Goal: Task Accomplishment & Management: Complete application form

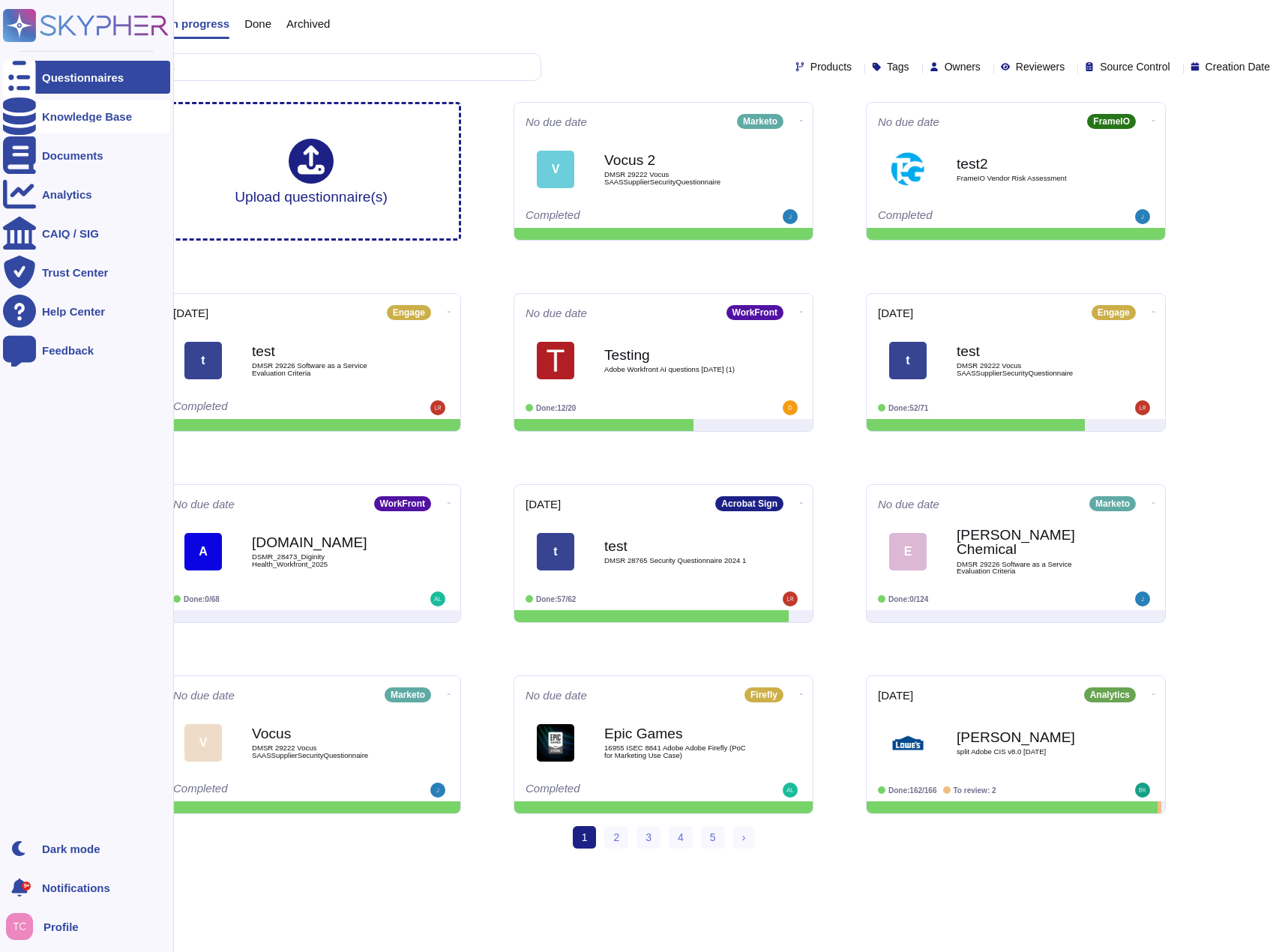
click at [66, 119] on div "Knowledge Base" at bounding box center [87, 116] width 90 height 11
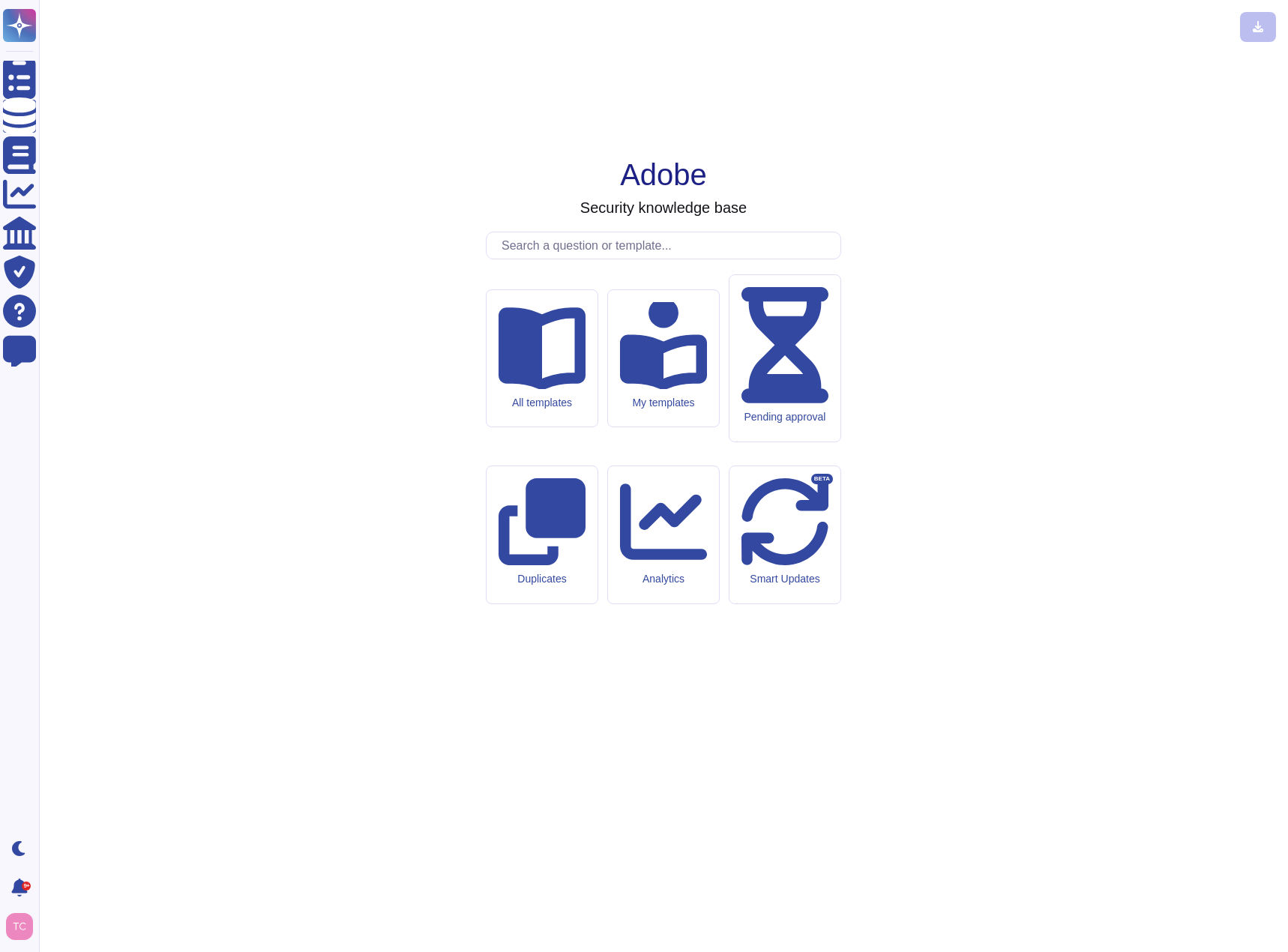
click at [590, 259] on input "text" at bounding box center [667, 245] width 346 height 26
click at [587, 259] on input "text" at bounding box center [667, 245] width 346 height 26
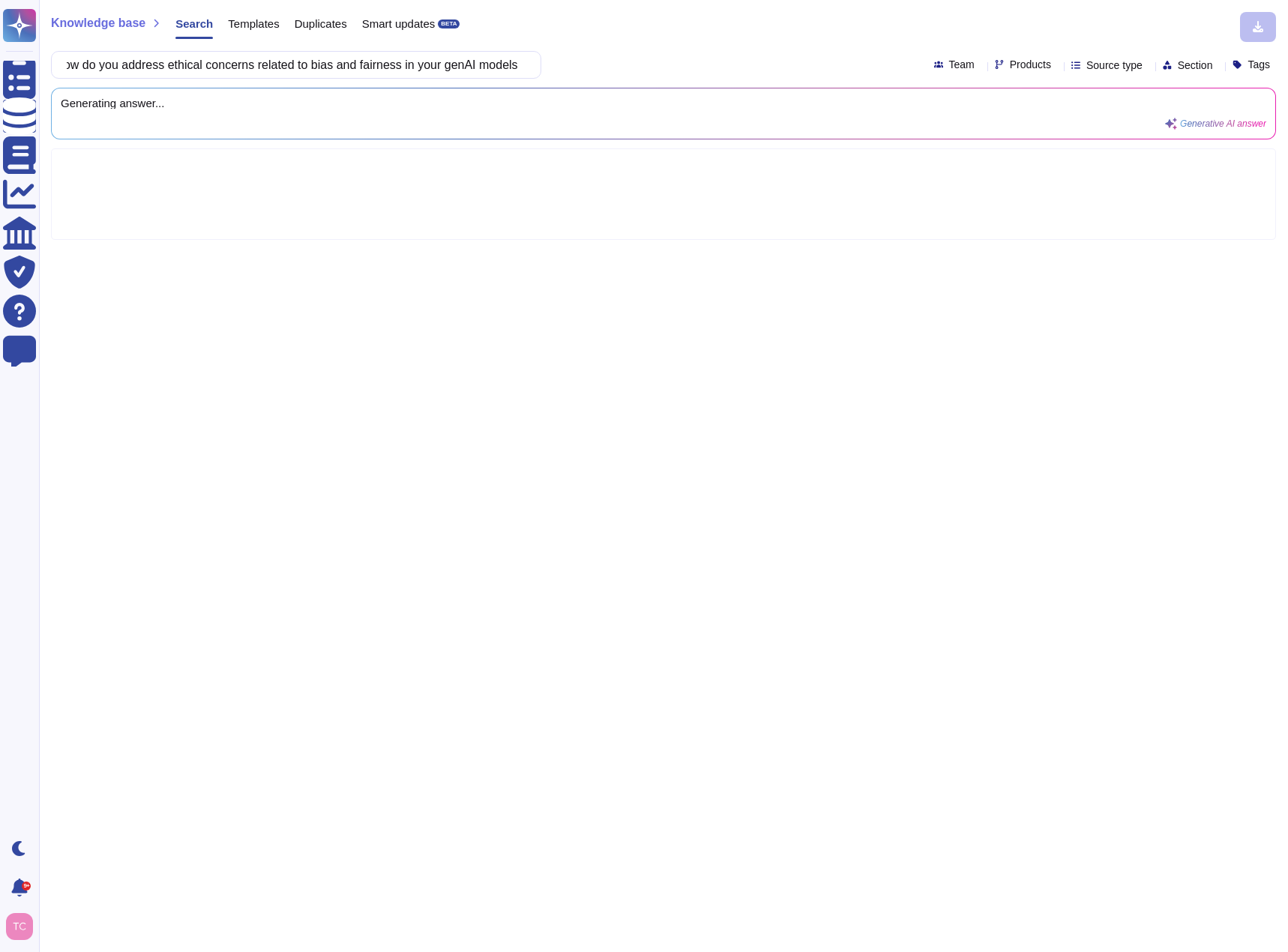
scroll to position [0, 26]
type input "how do you address ethical concerns related to bias and fairness in your genAI …"
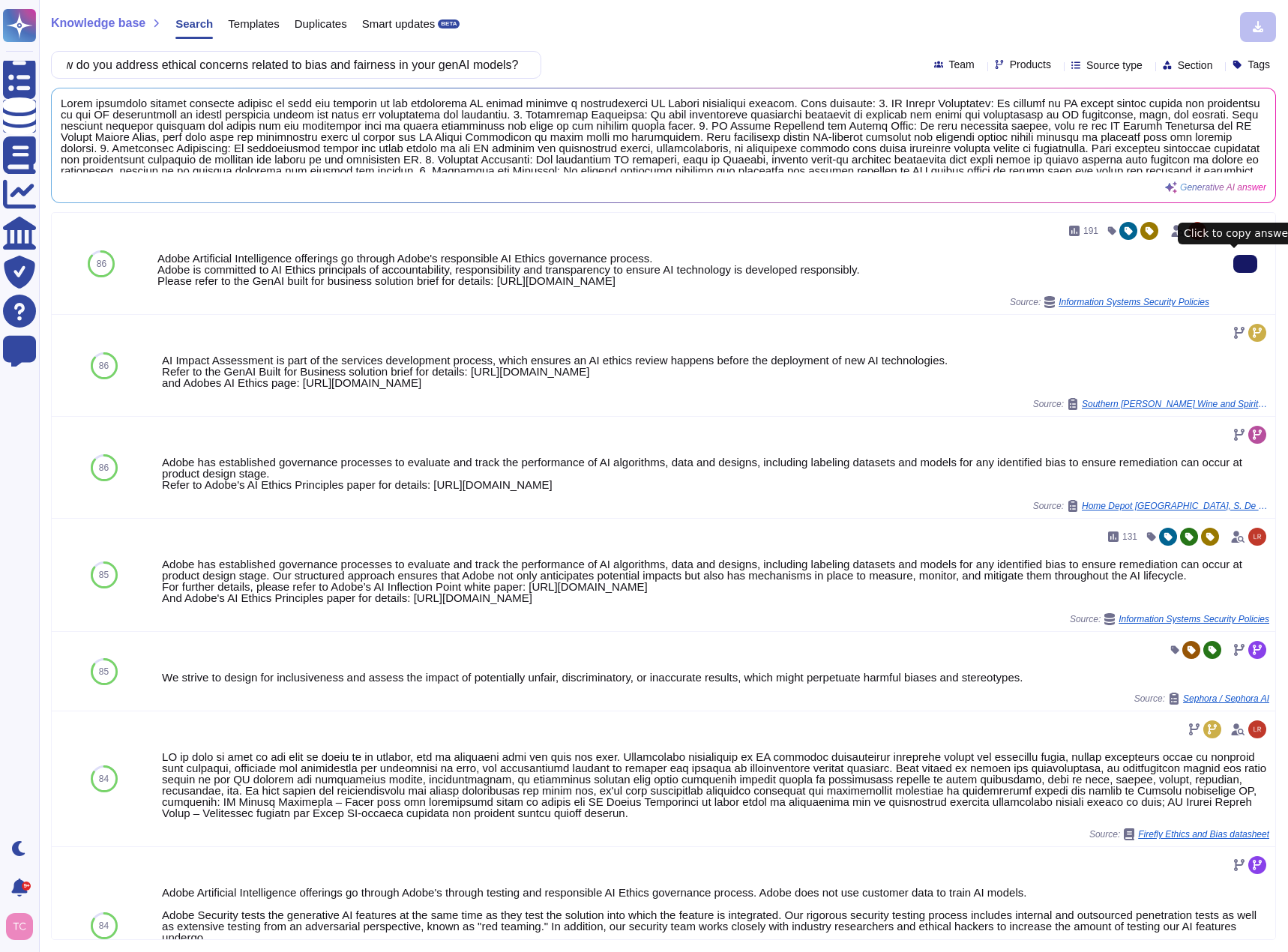
scroll to position [0, 0]
click at [1233, 272] on button at bounding box center [1245, 264] width 24 height 18
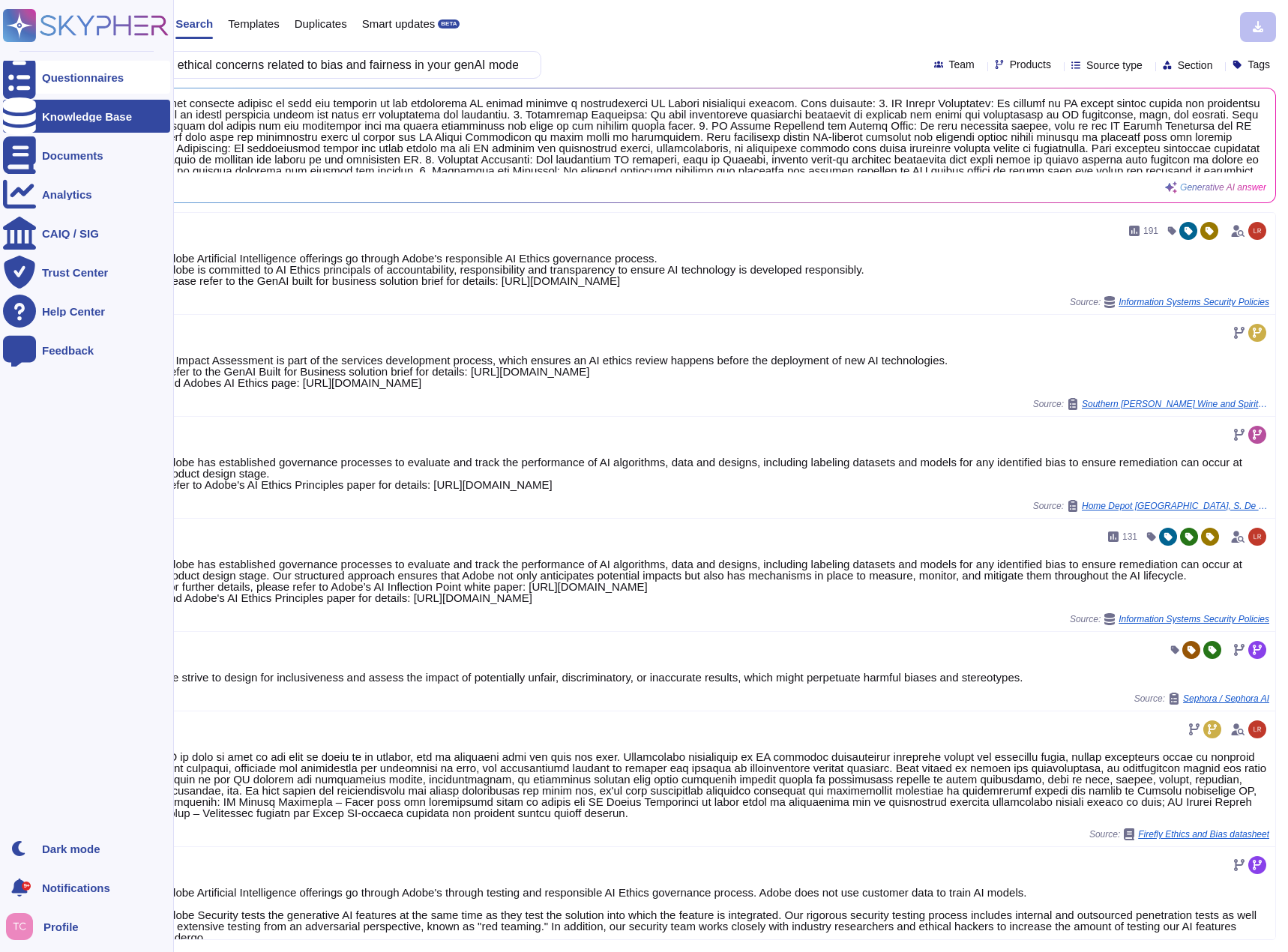
click at [42, 78] on div "Questionnaires" at bounding box center [83, 77] width 81 height 11
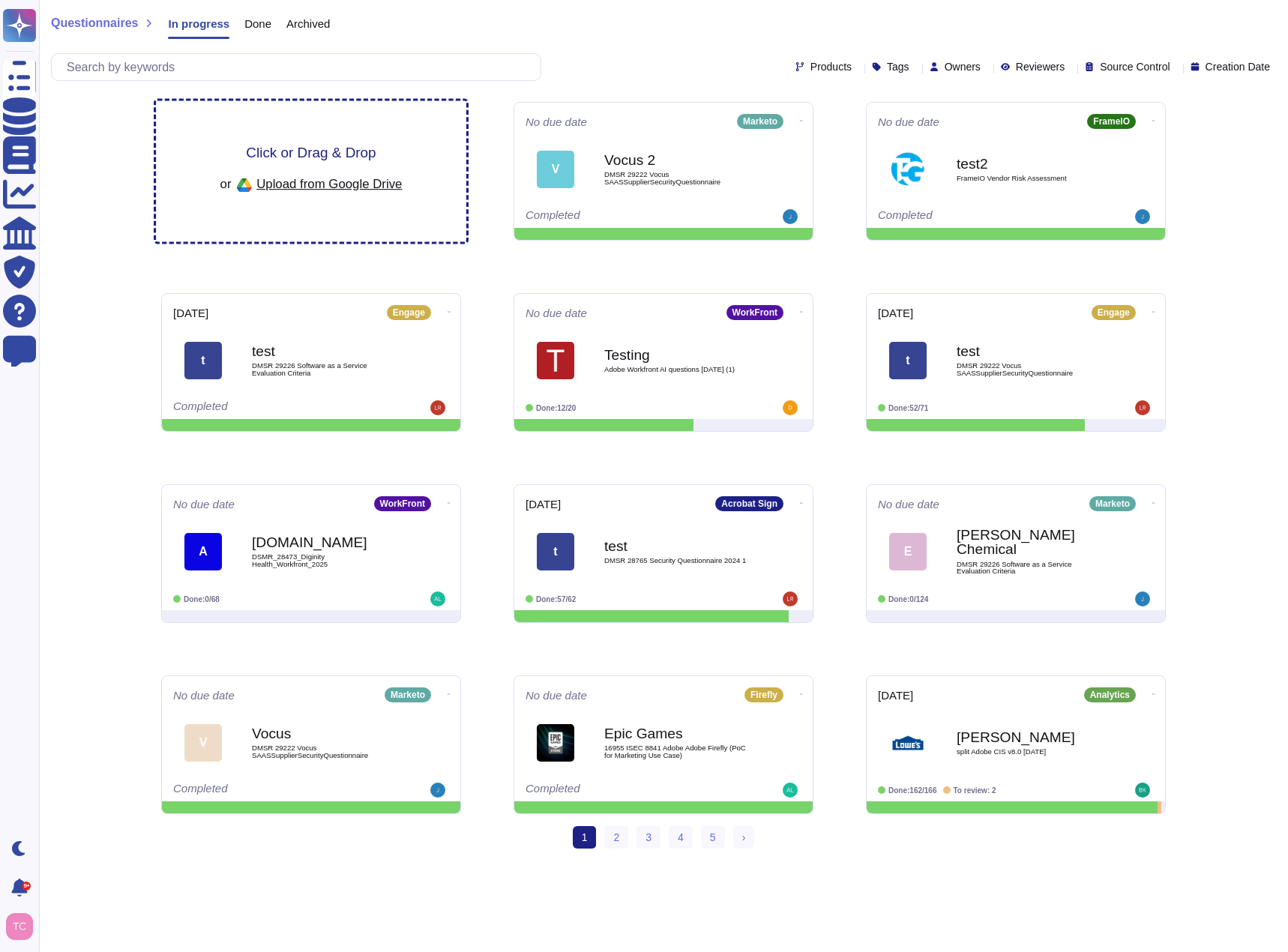
click at [339, 134] on div "Click or Drag & Drop or Upload from Google Drive" at bounding box center [311, 171] width 311 height 141
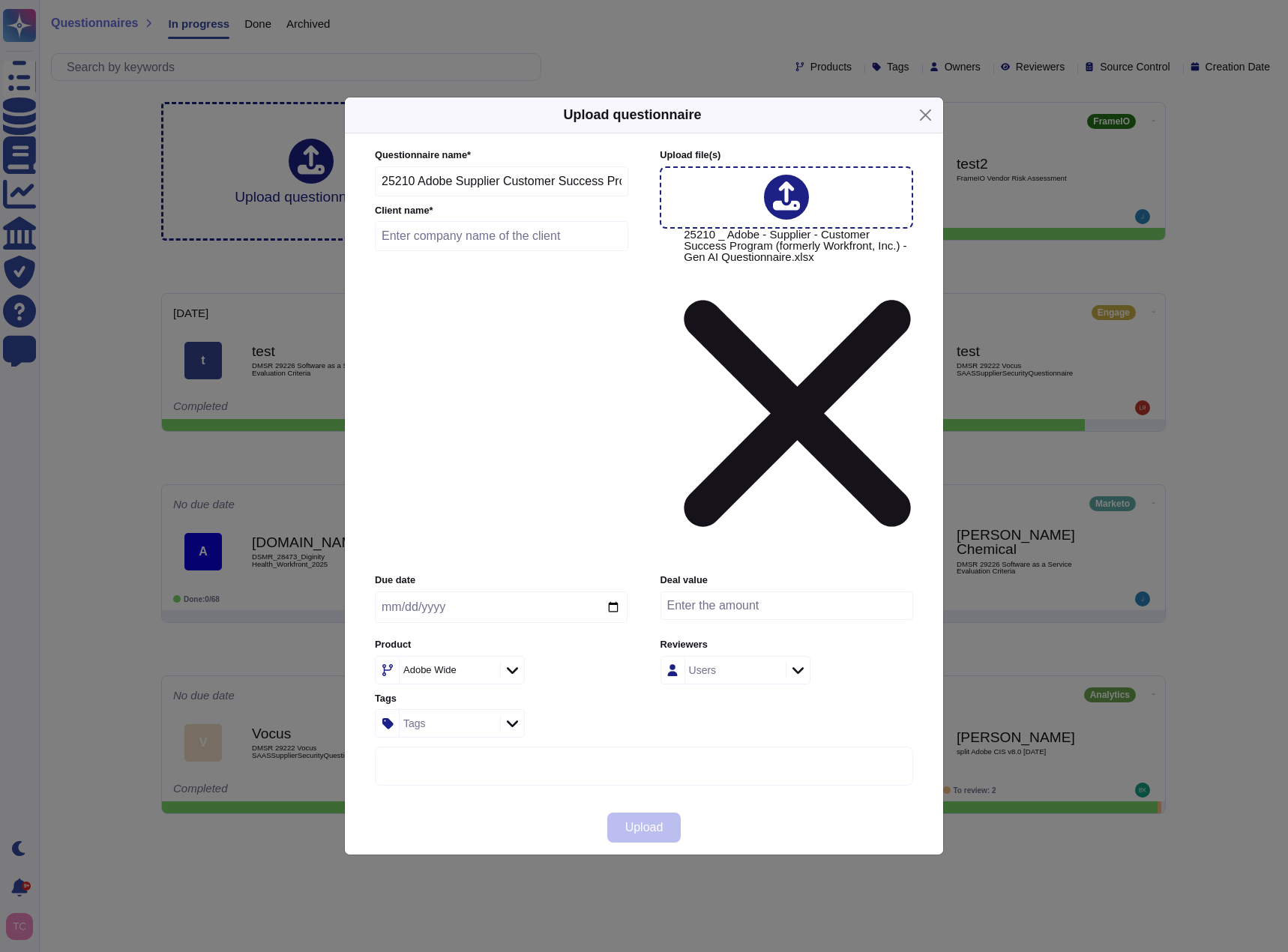
click at [520, 662] on div at bounding box center [512, 671] width 24 height 17
type input "work"
click at [483, 616] on div "Experience Cloud Offering/ WorkFront" at bounding box center [470, 598] width 174 height 34
click at [541, 251] on input "text" at bounding box center [501, 236] width 253 height 30
paste input "Equitable Holdings"
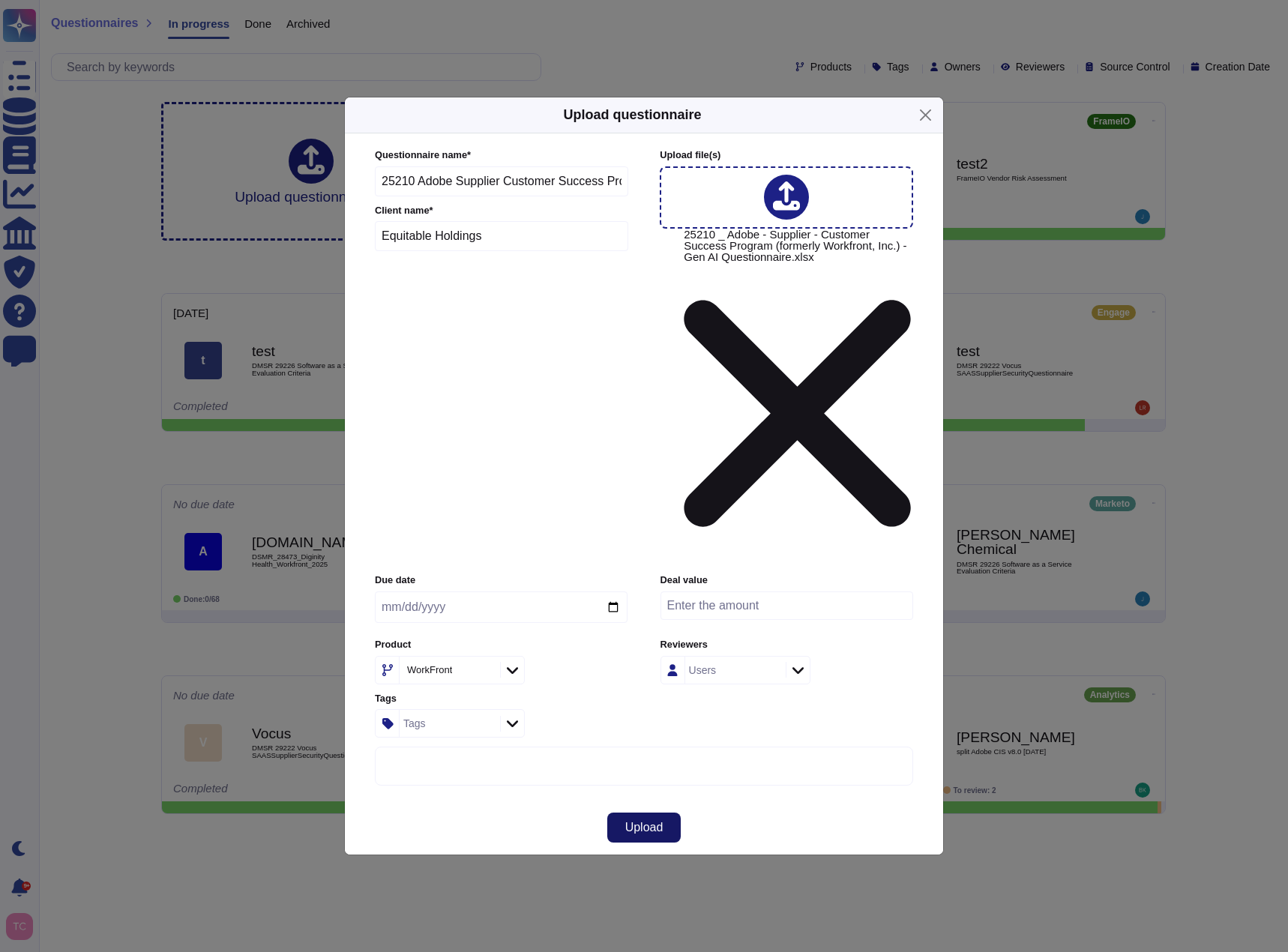
type input "Equitable Holdings"
click at [649, 812] on button "Upload" at bounding box center [644, 828] width 74 height 30
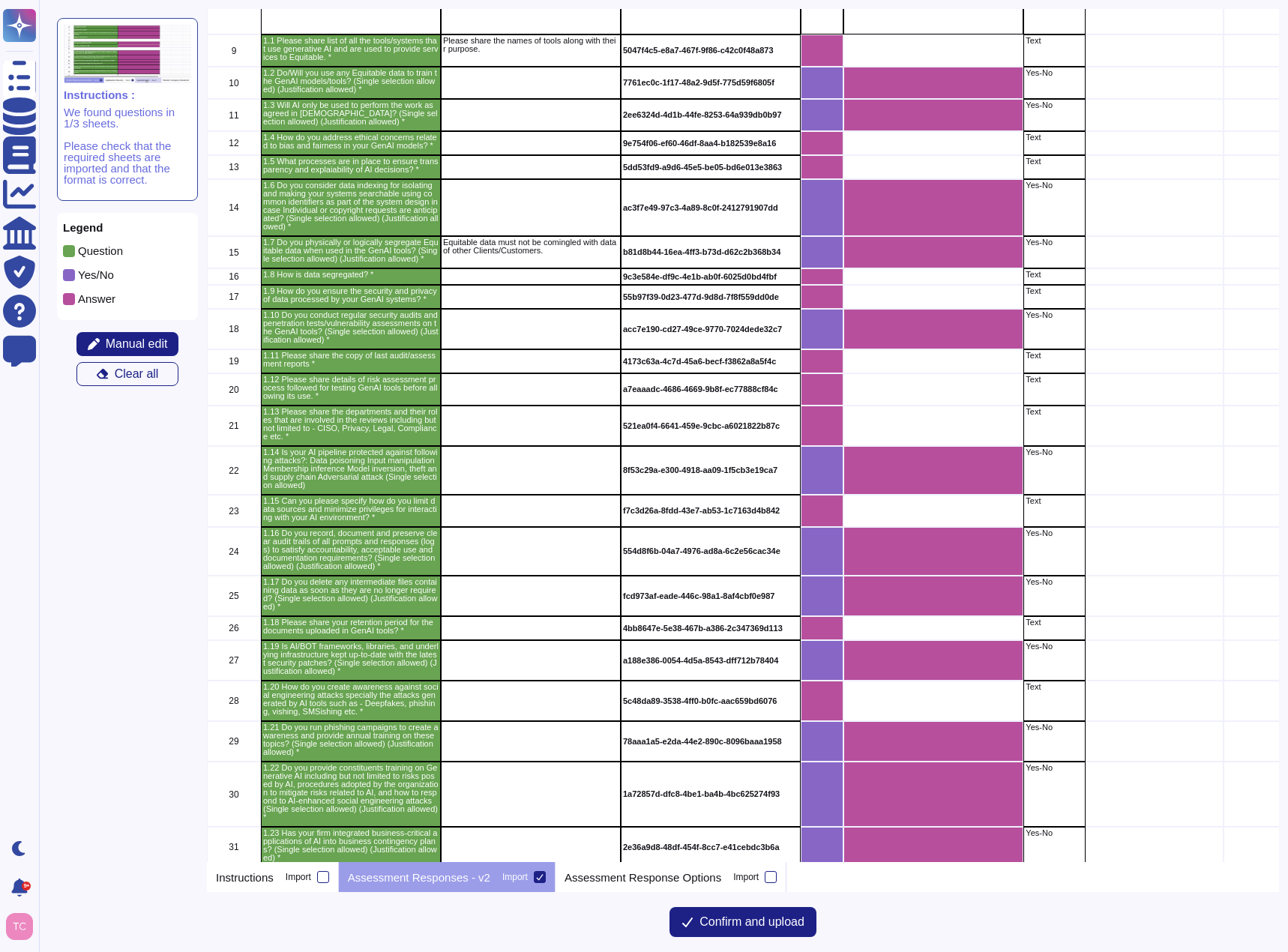
scroll to position [1459, 0]
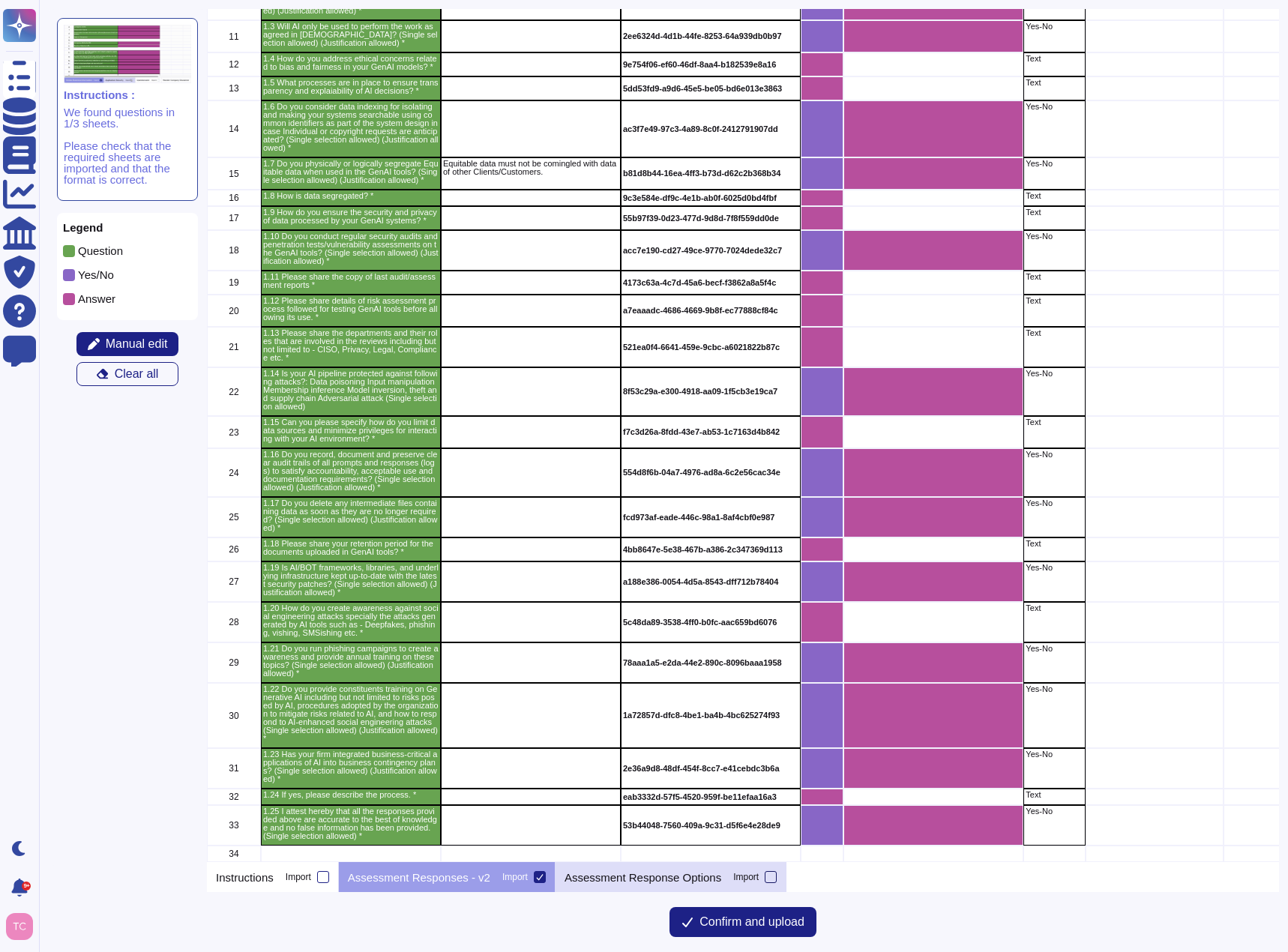
click at [765, 876] on div at bounding box center [771, 877] width 12 height 12
click at [0, 0] on input "Import" at bounding box center [0, 0] width 0 height 0
click at [654, 880] on p "Assessment Response Options" at bounding box center [642, 877] width 157 height 11
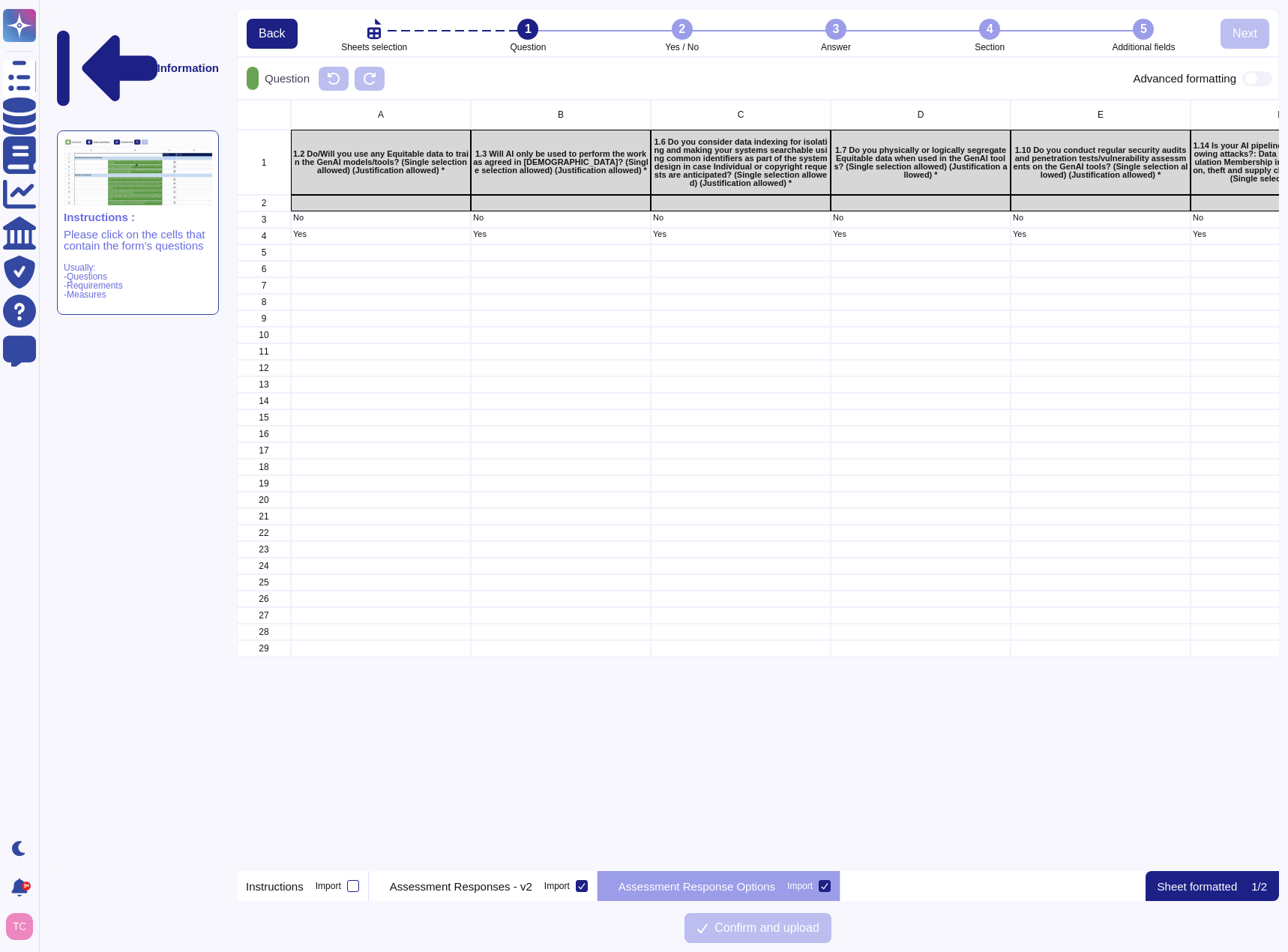
scroll to position [760, 1031]
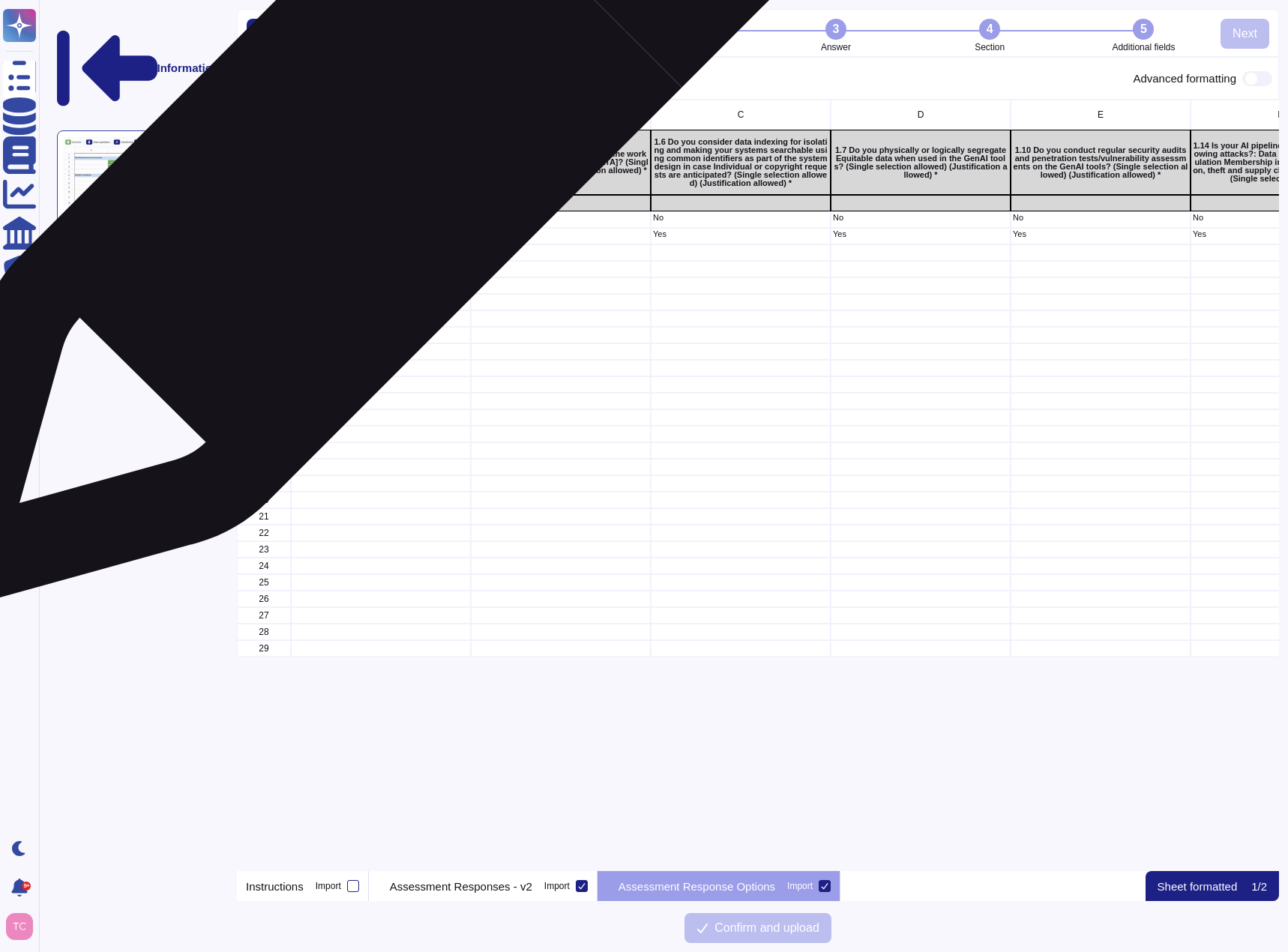
click at [366, 158] on p "1.2 Do/Will you use any Equitable data to train the GenAI models/tools? (Single…" at bounding box center [381, 162] width 176 height 25
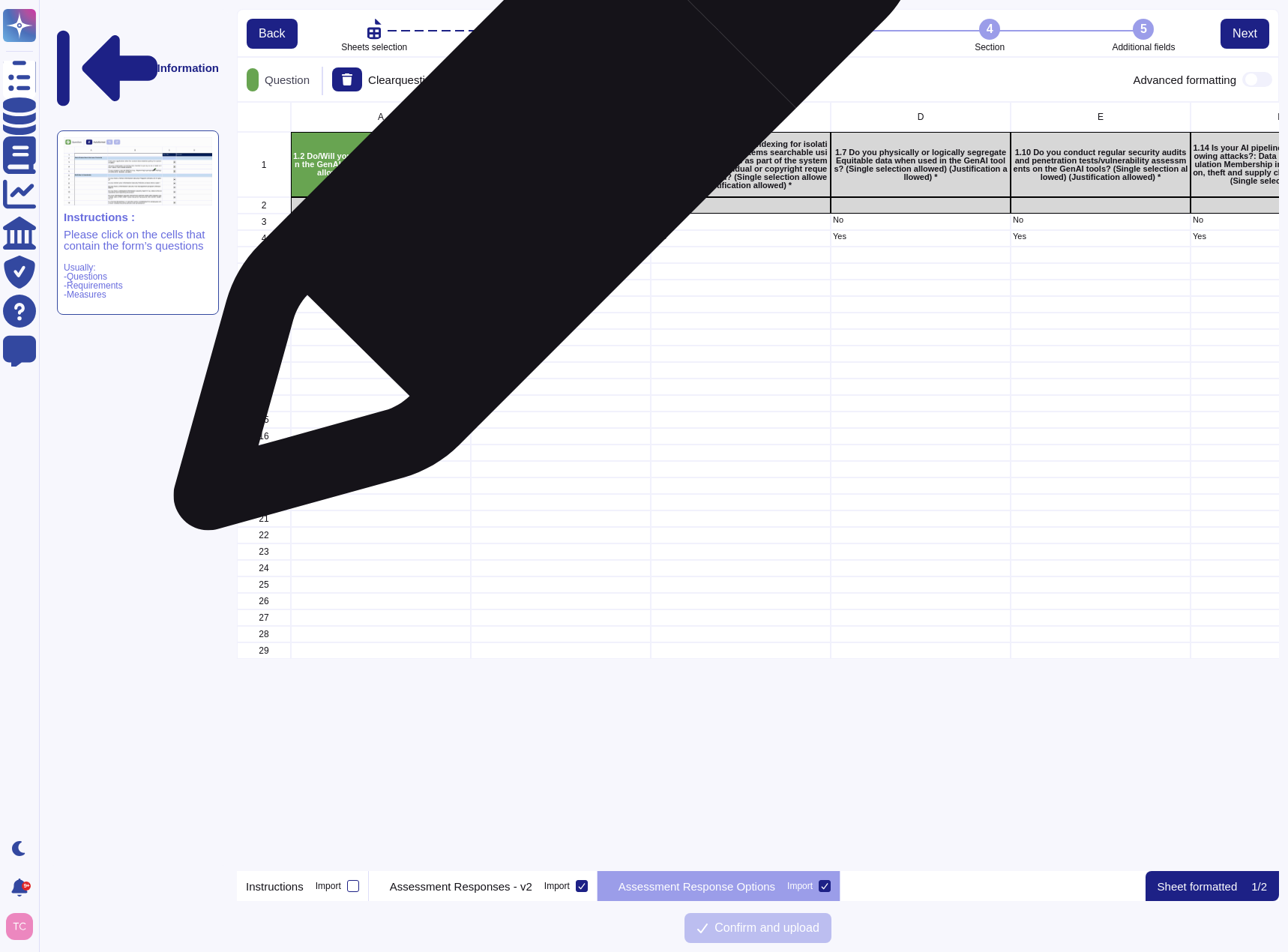
click at [539, 167] on p "1.3 Will AI only be used to perform the work as agreed in [DEMOGRAPHIC_DATA]? (…" at bounding box center [560, 164] width 176 height 25
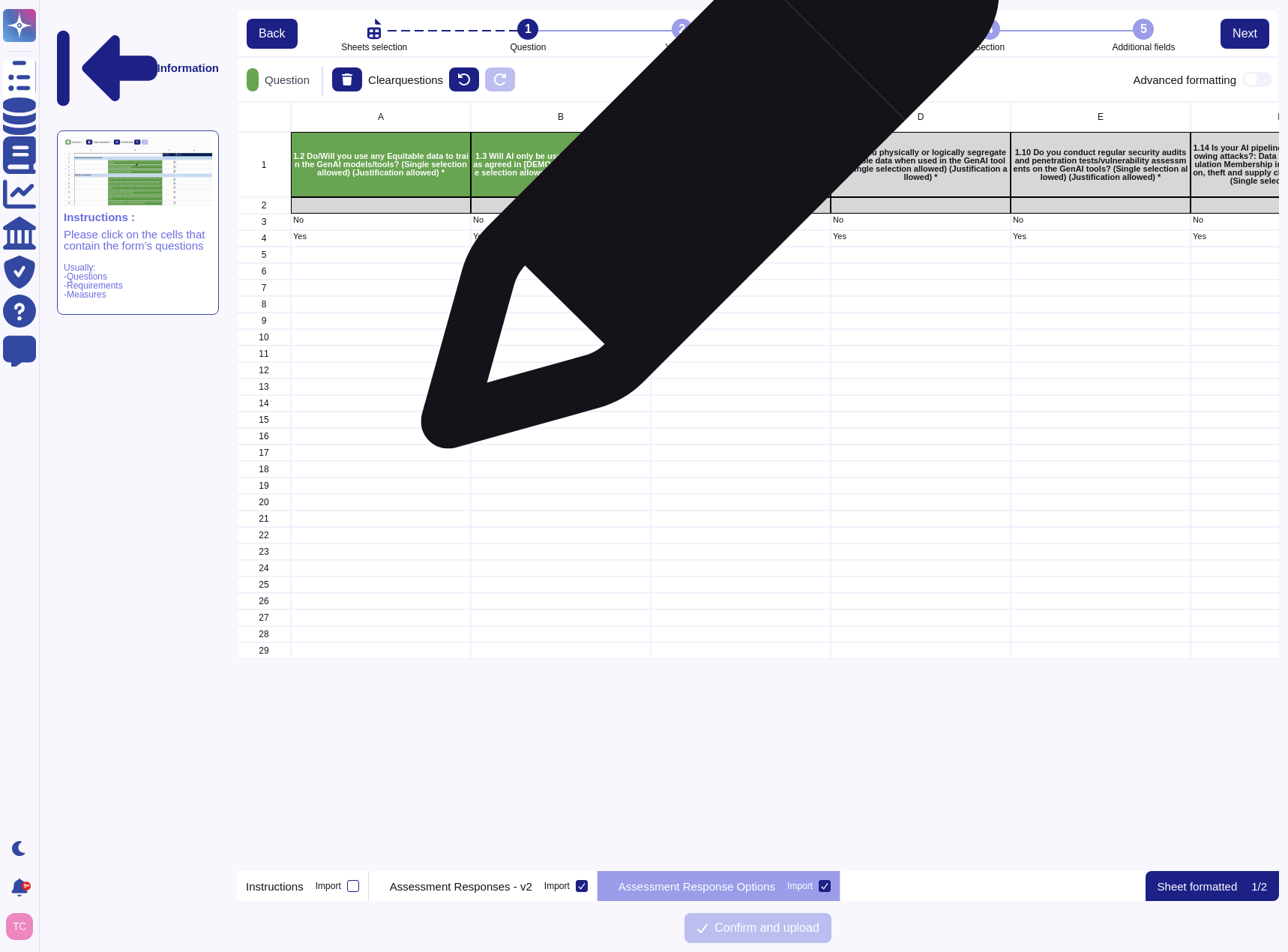
click at [704, 167] on p "1.6 Do you consider data indexing for isolating and making your systems searcha…" at bounding box center [741, 165] width 176 height 50
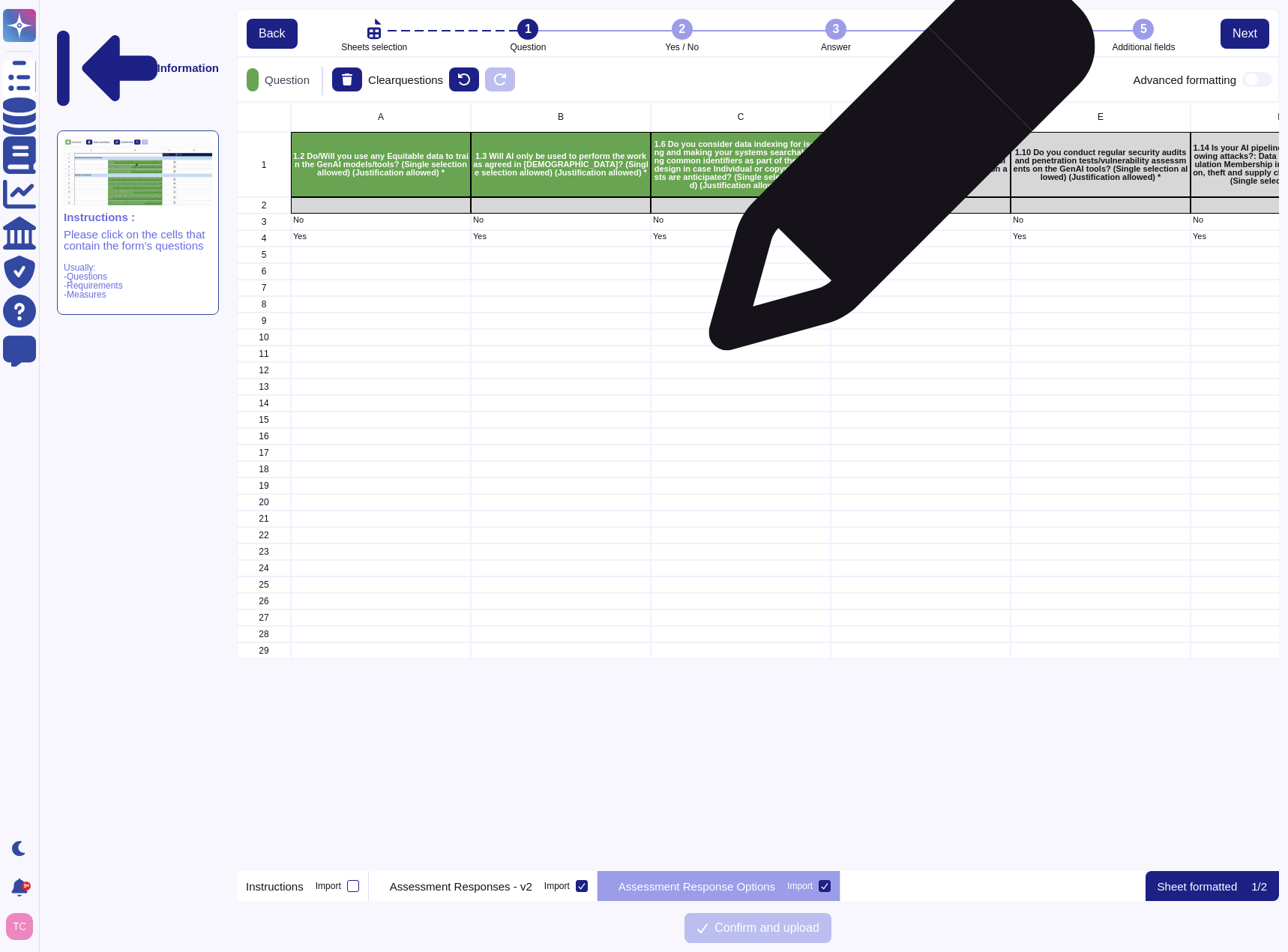
click at [896, 165] on p "1.7 Do you physically or logically segregate Equitable data when used in the Ge…" at bounding box center [920, 165] width 176 height 33
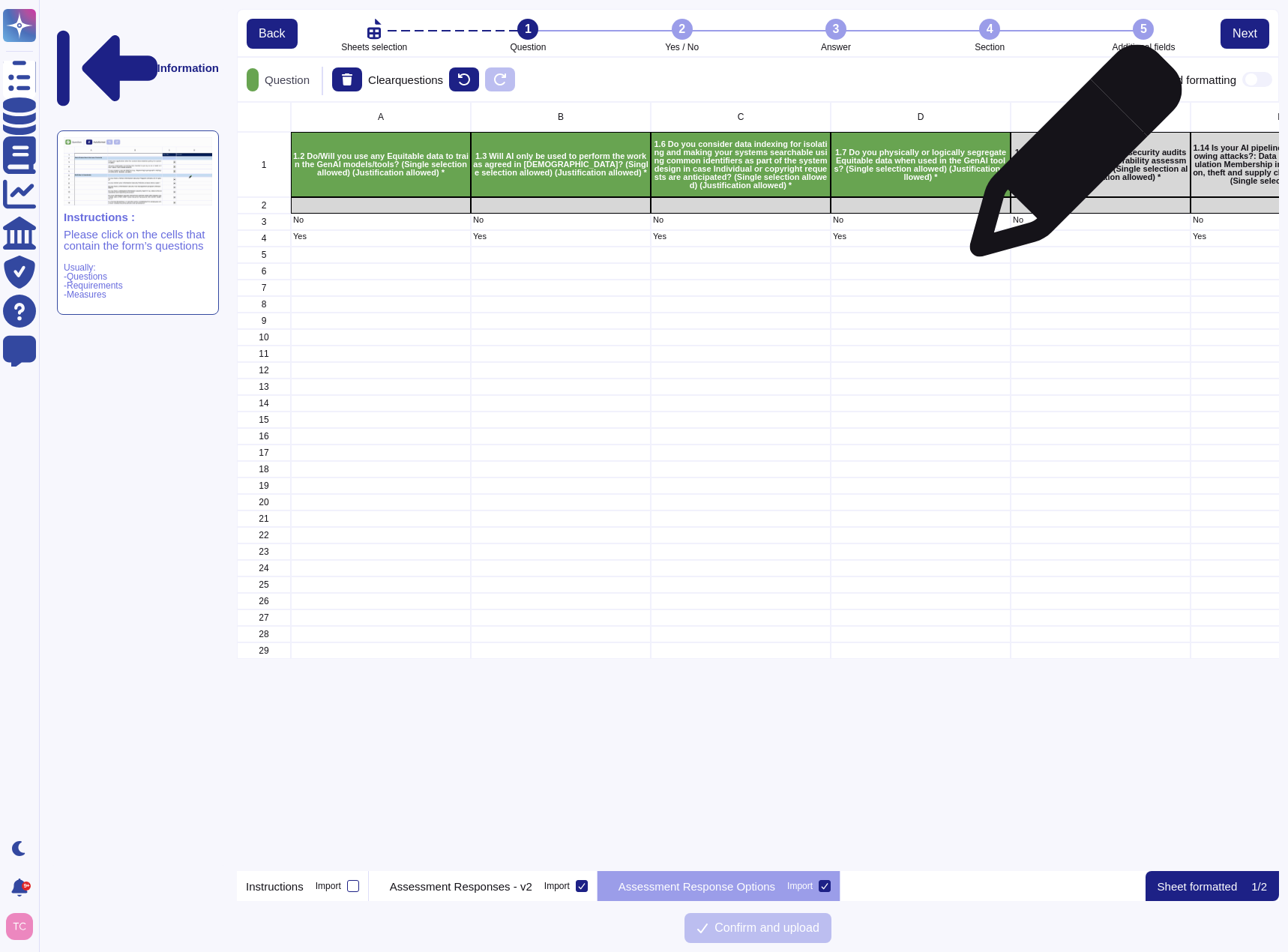
click at [1069, 158] on p "1.10 Do you conduct regular security audits and penetration tests/vulnerability…" at bounding box center [1100, 165] width 176 height 33
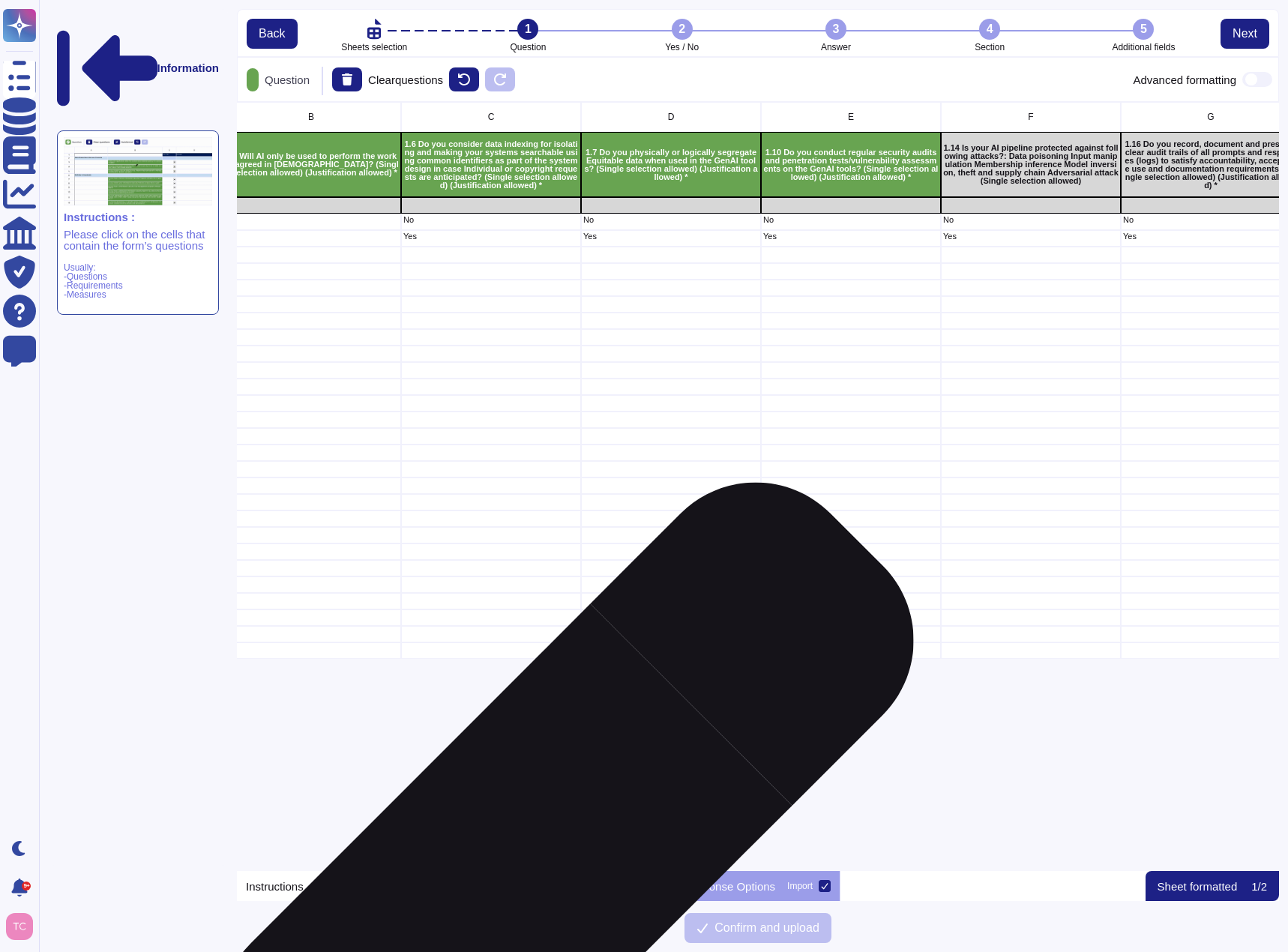
scroll to position [0, 320]
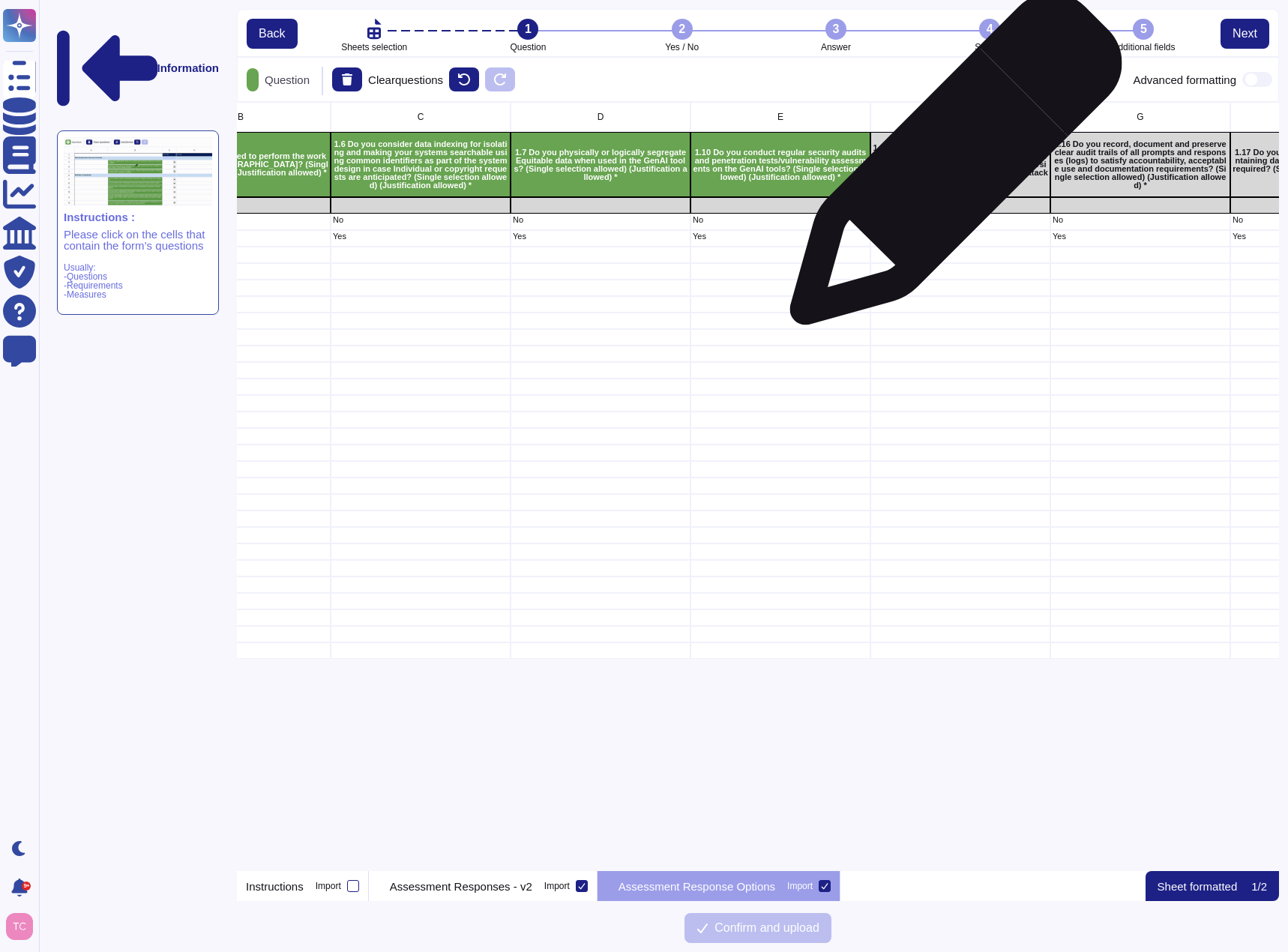
click at [949, 167] on p "1.14 Is your AI pipeline protected against following attacks?: Data poisoning I…" at bounding box center [960, 164] width 176 height 41
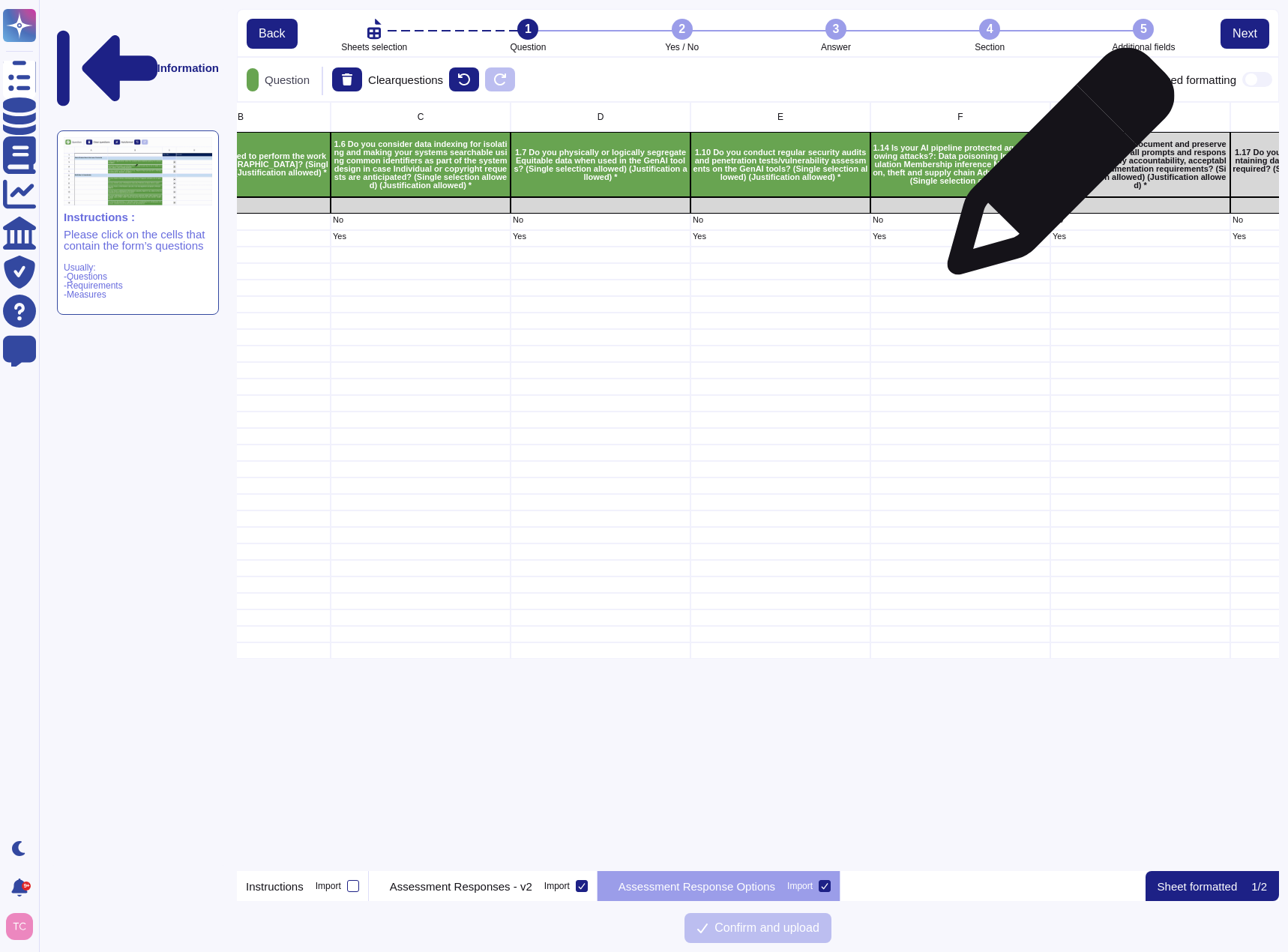
click at [1118, 170] on p "1.16 Do you record, document and preserve clear audit trails of all prompts and…" at bounding box center [1140, 165] width 176 height 50
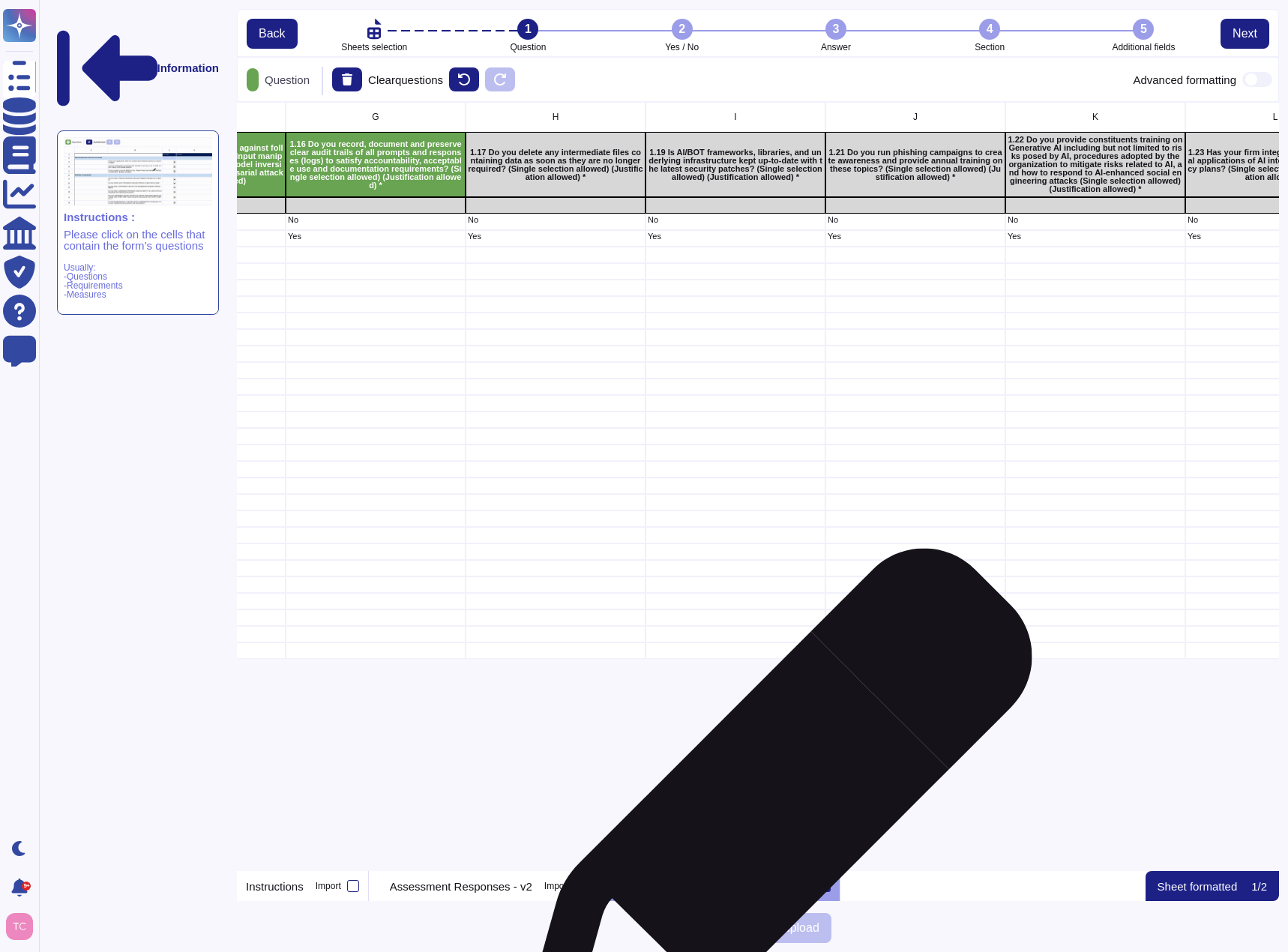
scroll to position [0, 1081]
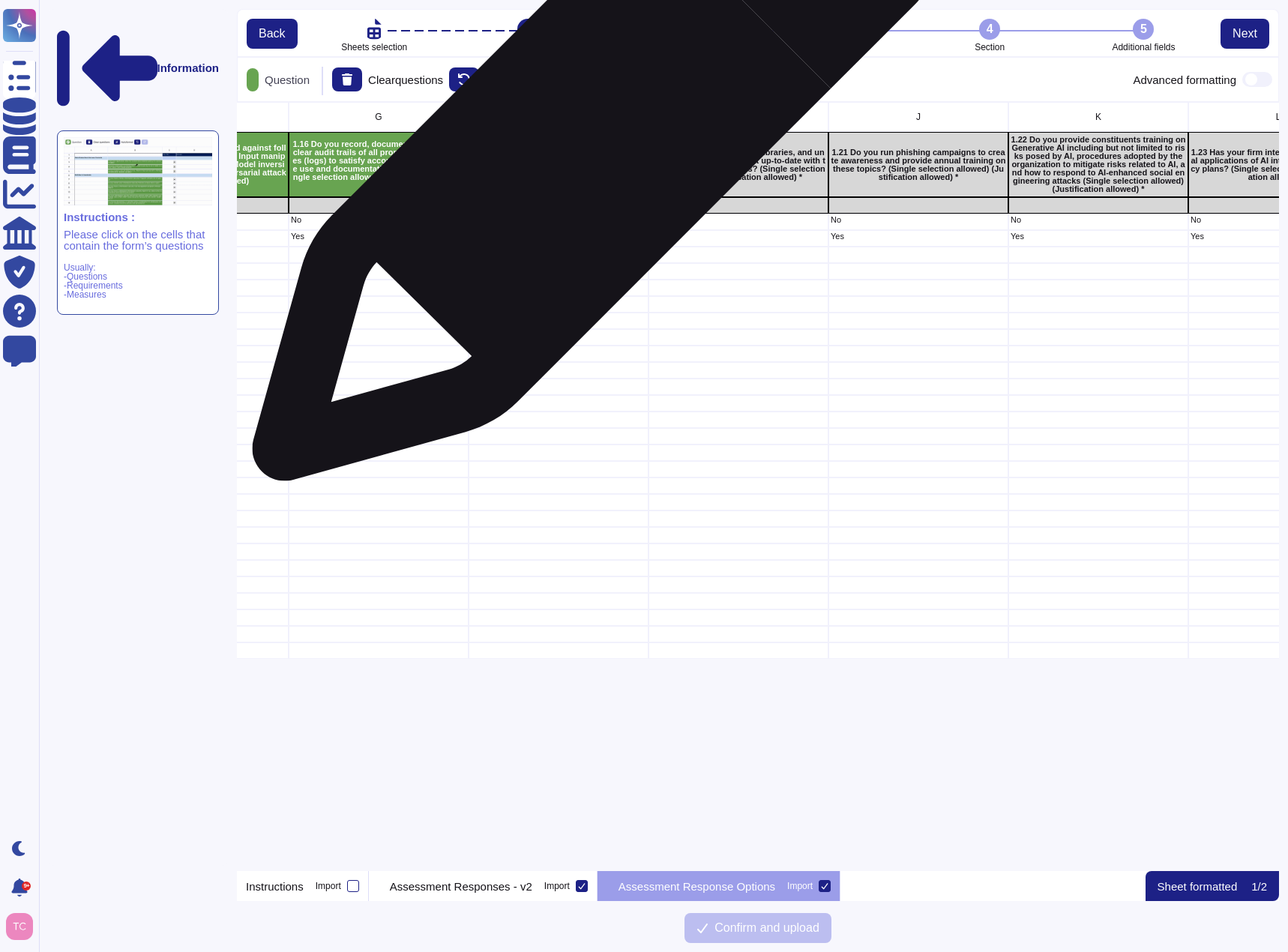
click at [591, 143] on div "1.17 Do you delete any intermediate files containing data as soon as they are n…" at bounding box center [558, 164] width 180 height 65
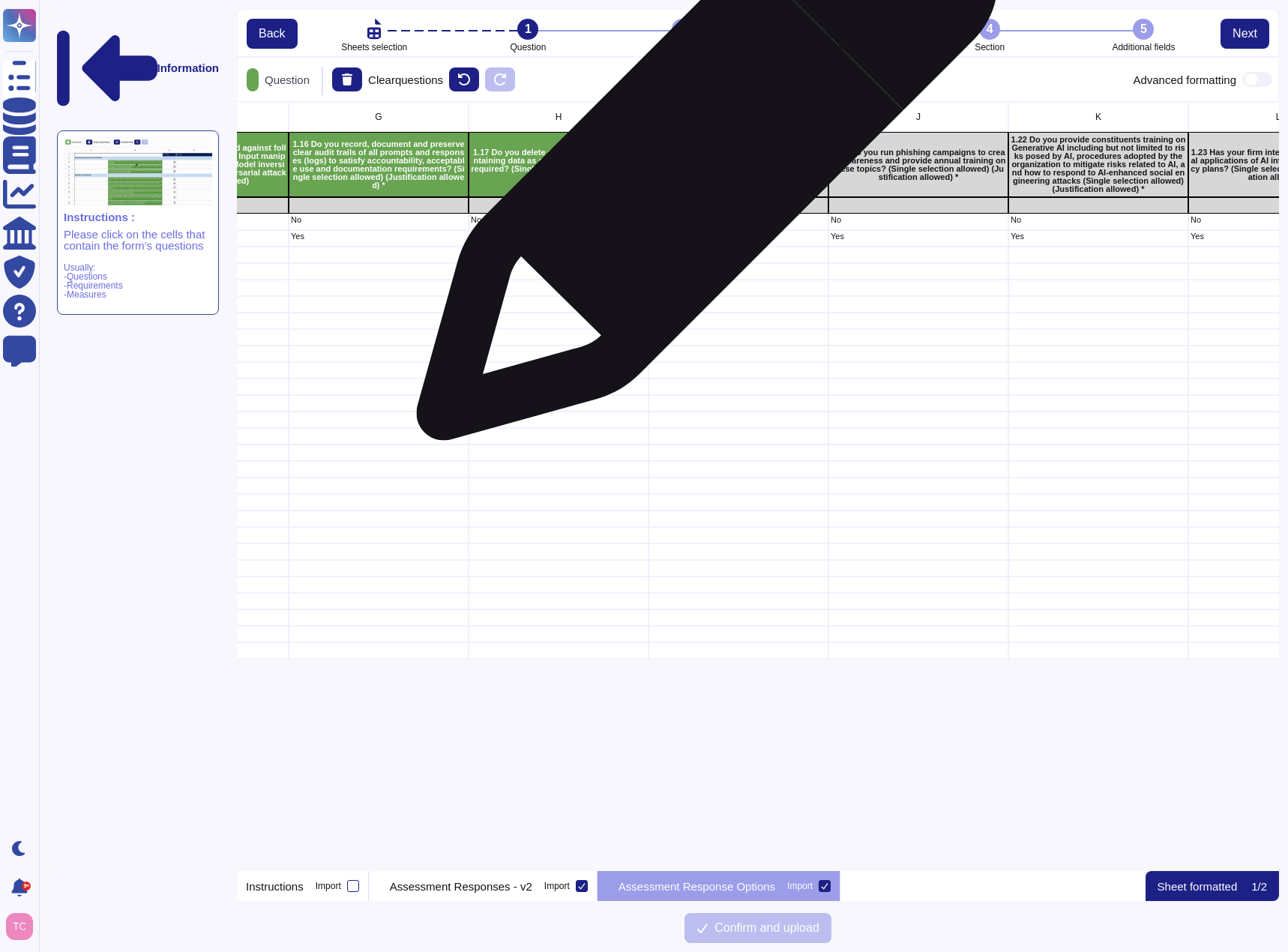
click at [710, 158] on p "1.19 Is AI/BOT frameworks, libraries, and underlying infrastructure kept up-to-…" at bounding box center [738, 165] width 176 height 33
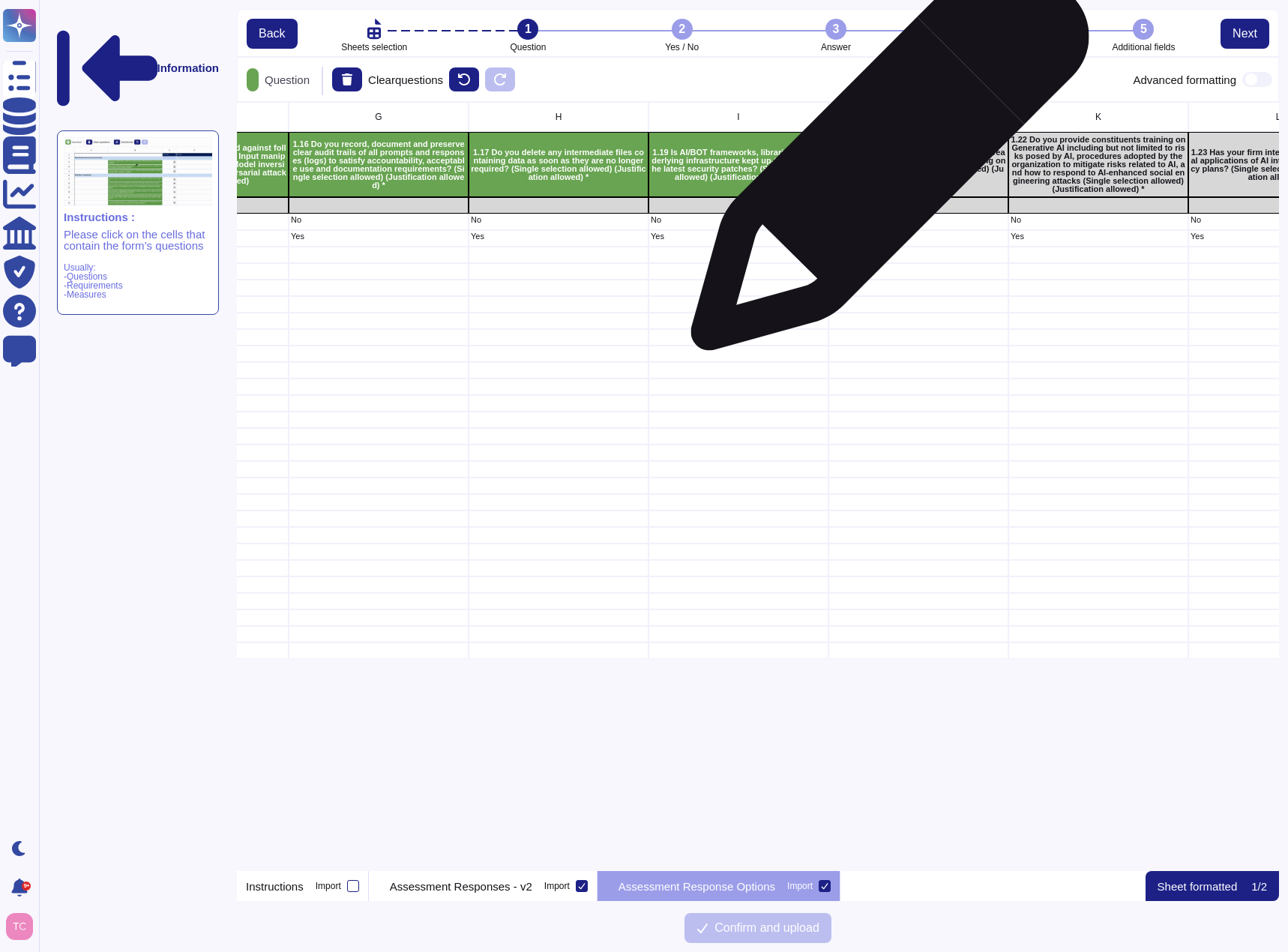
click at [884, 159] on p "1.21 Do you run phishing campaigns to create awareness and provide annual train…" at bounding box center [918, 165] width 176 height 33
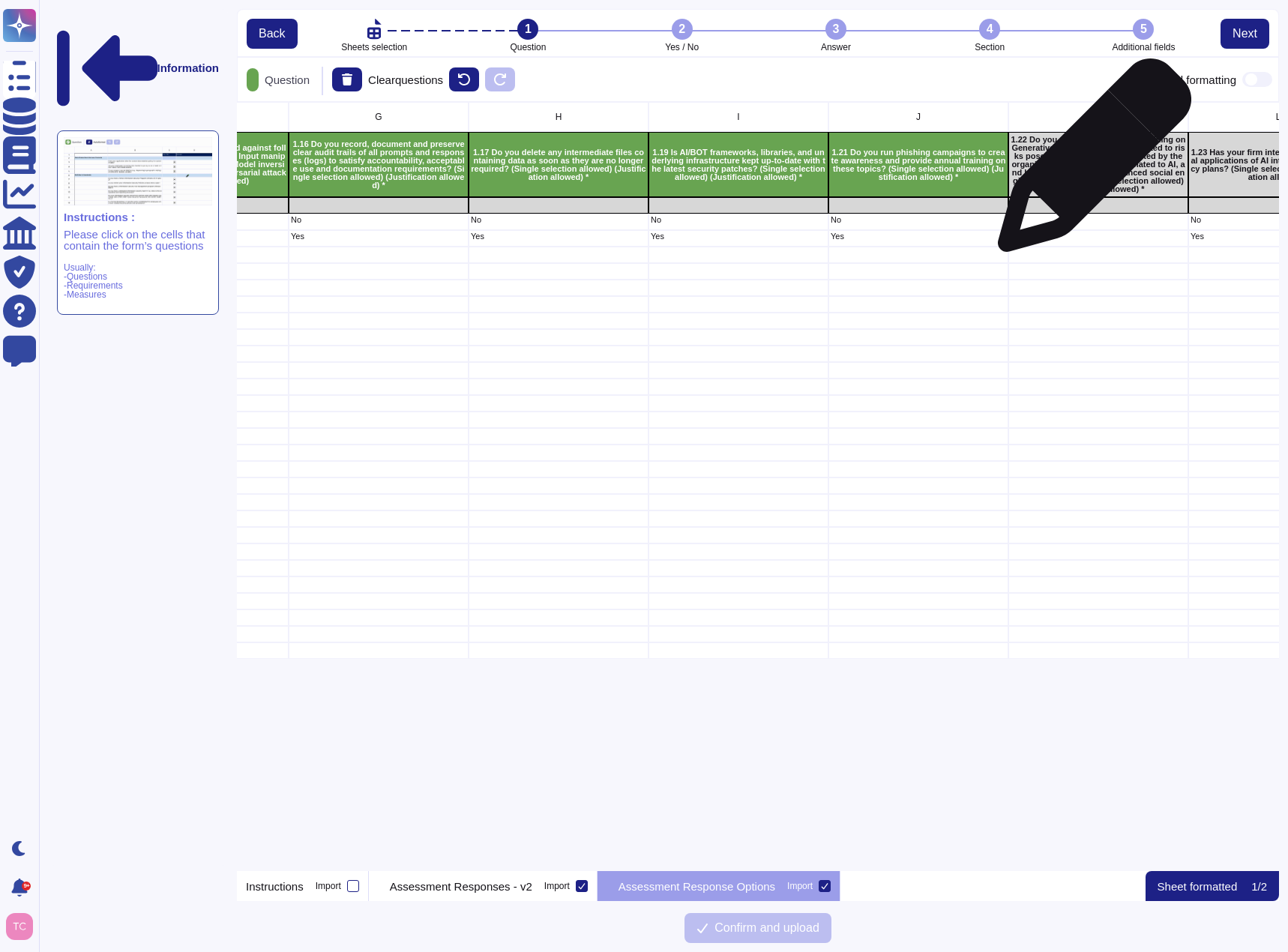
click at [1088, 163] on p "1.22 Do you provide constituents training on Generative AI including but not li…" at bounding box center [1098, 164] width 176 height 58
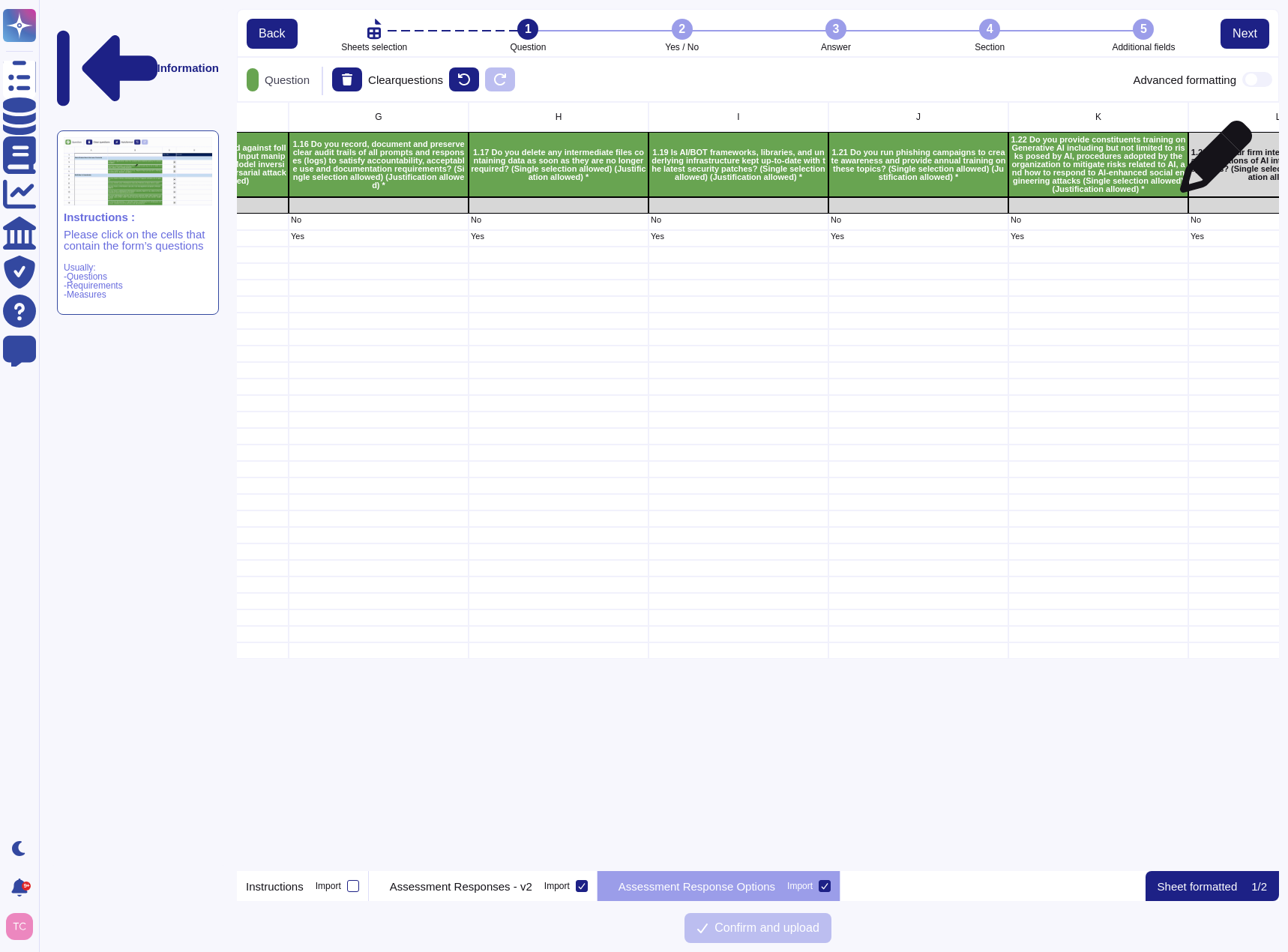
click at [1230, 167] on p "1.23 Has your firm integrated business-critical applications of AI into busines…" at bounding box center [1277, 165] width 176 height 33
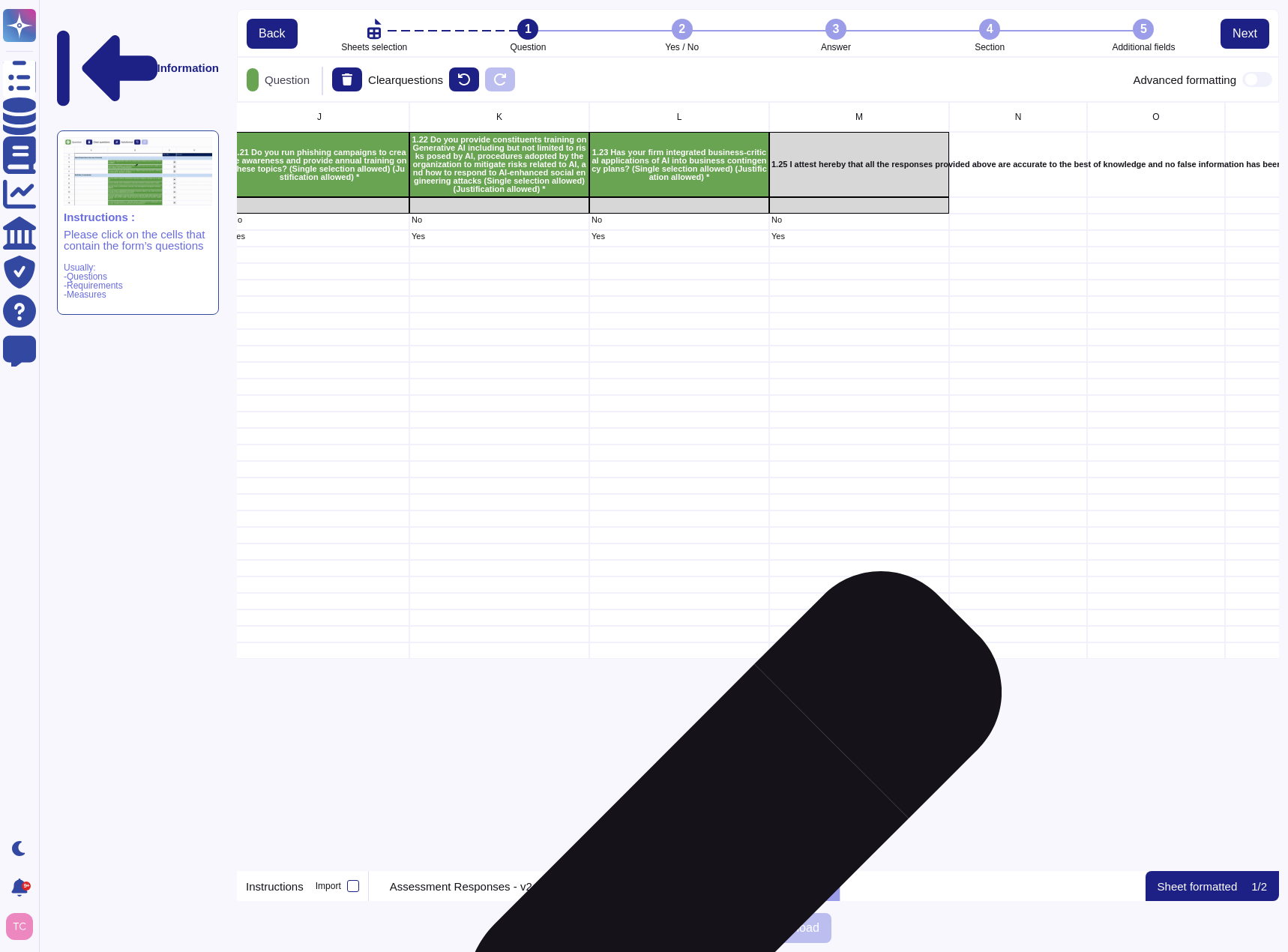
scroll to position [0, 1685]
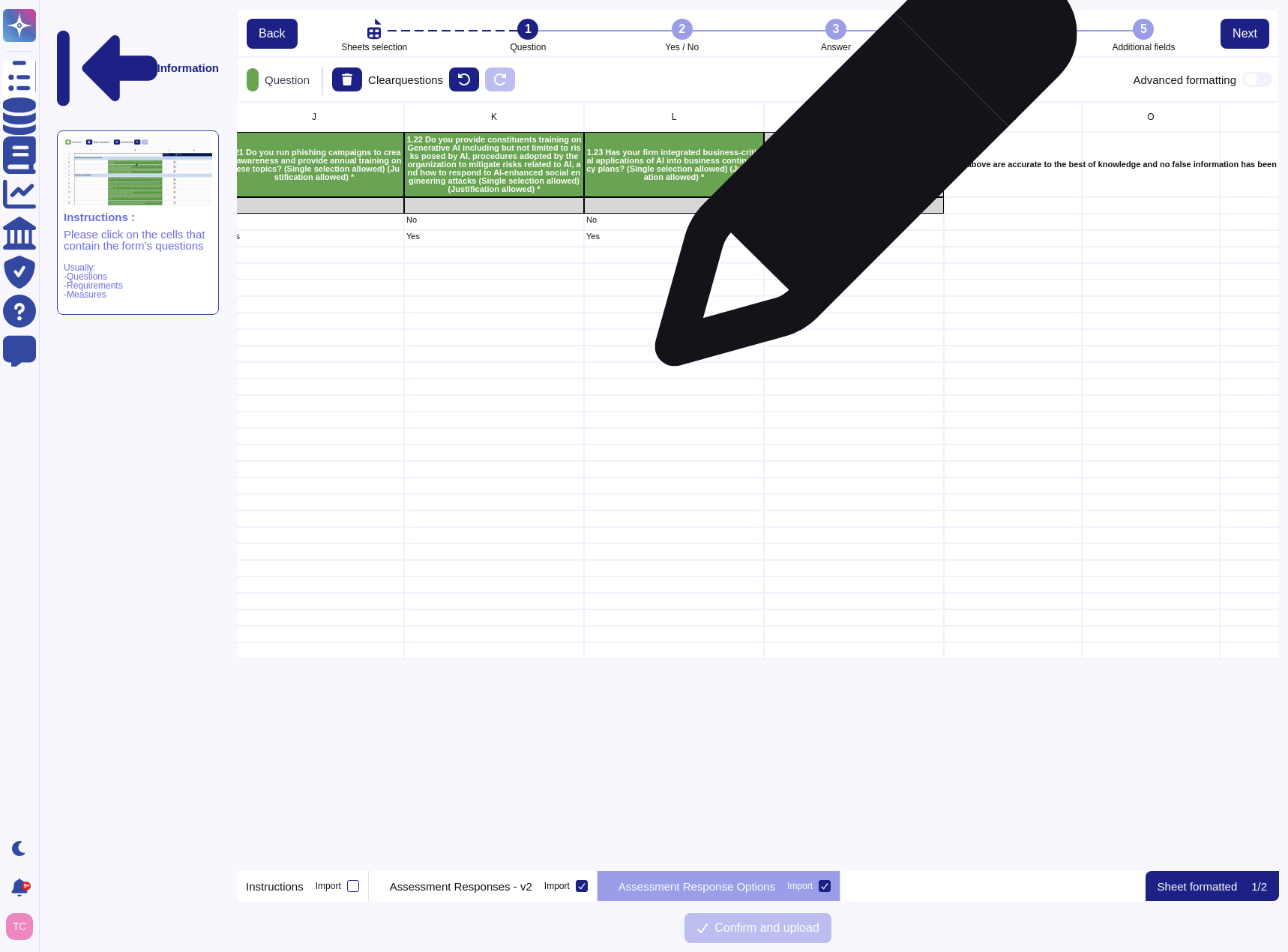
click at [860, 163] on p "1.25 I attest hereby that all the responses provided above are accurate to the …" at bounding box center [854, 164] width 176 height 8
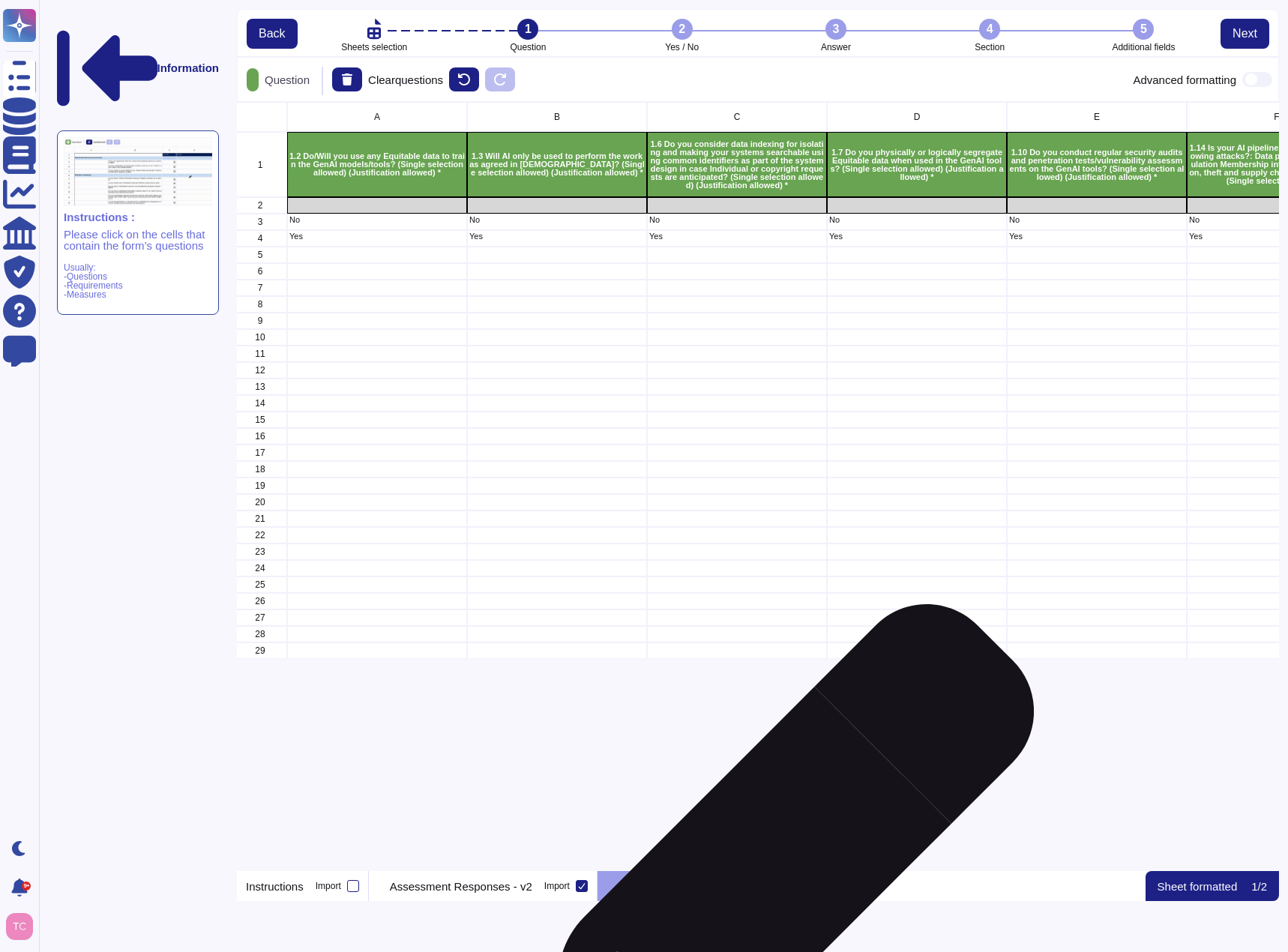
scroll to position [0, 0]
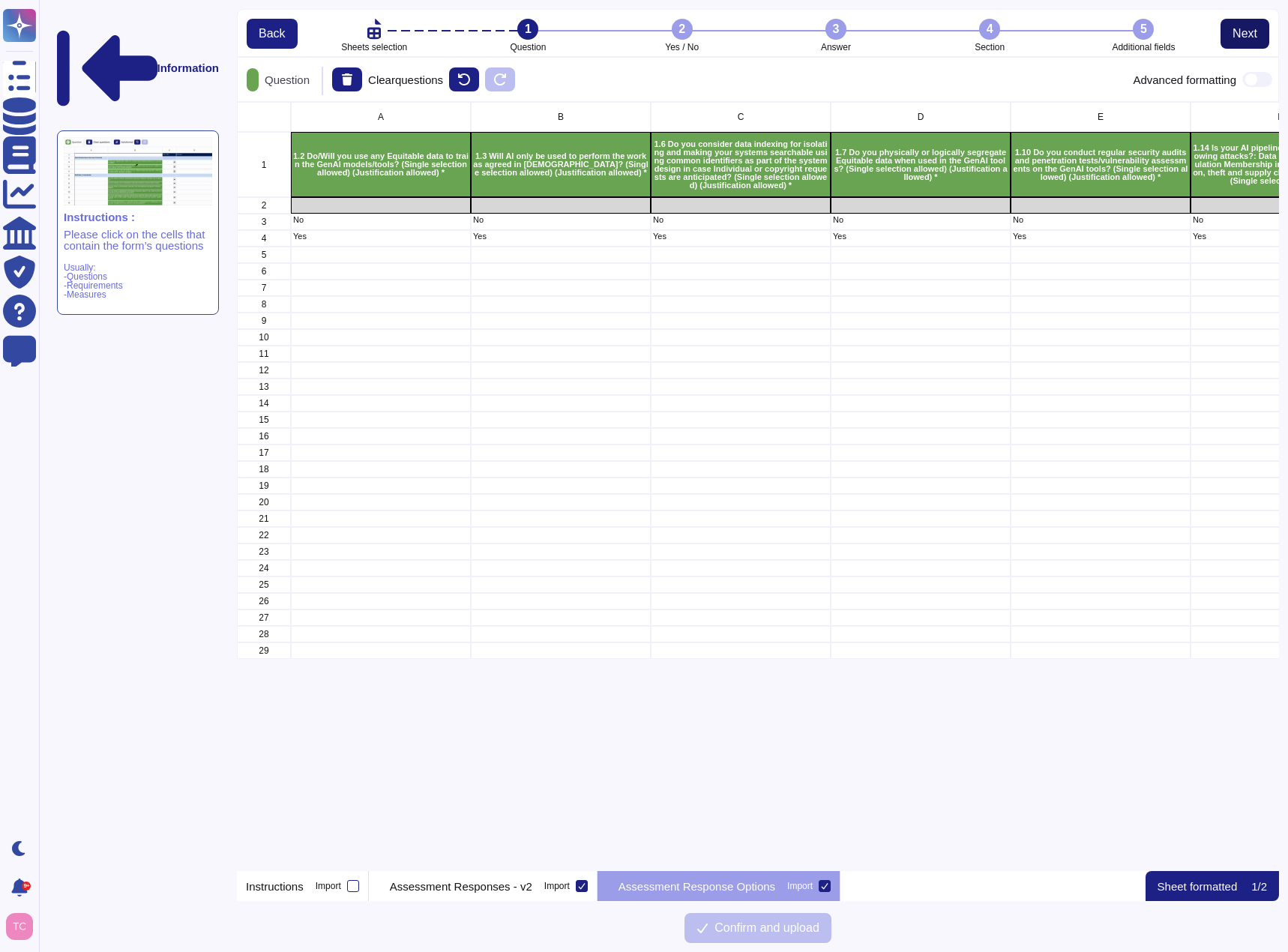
click at [1241, 29] on span "Next" at bounding box center [1244, 34] width 25 height 12
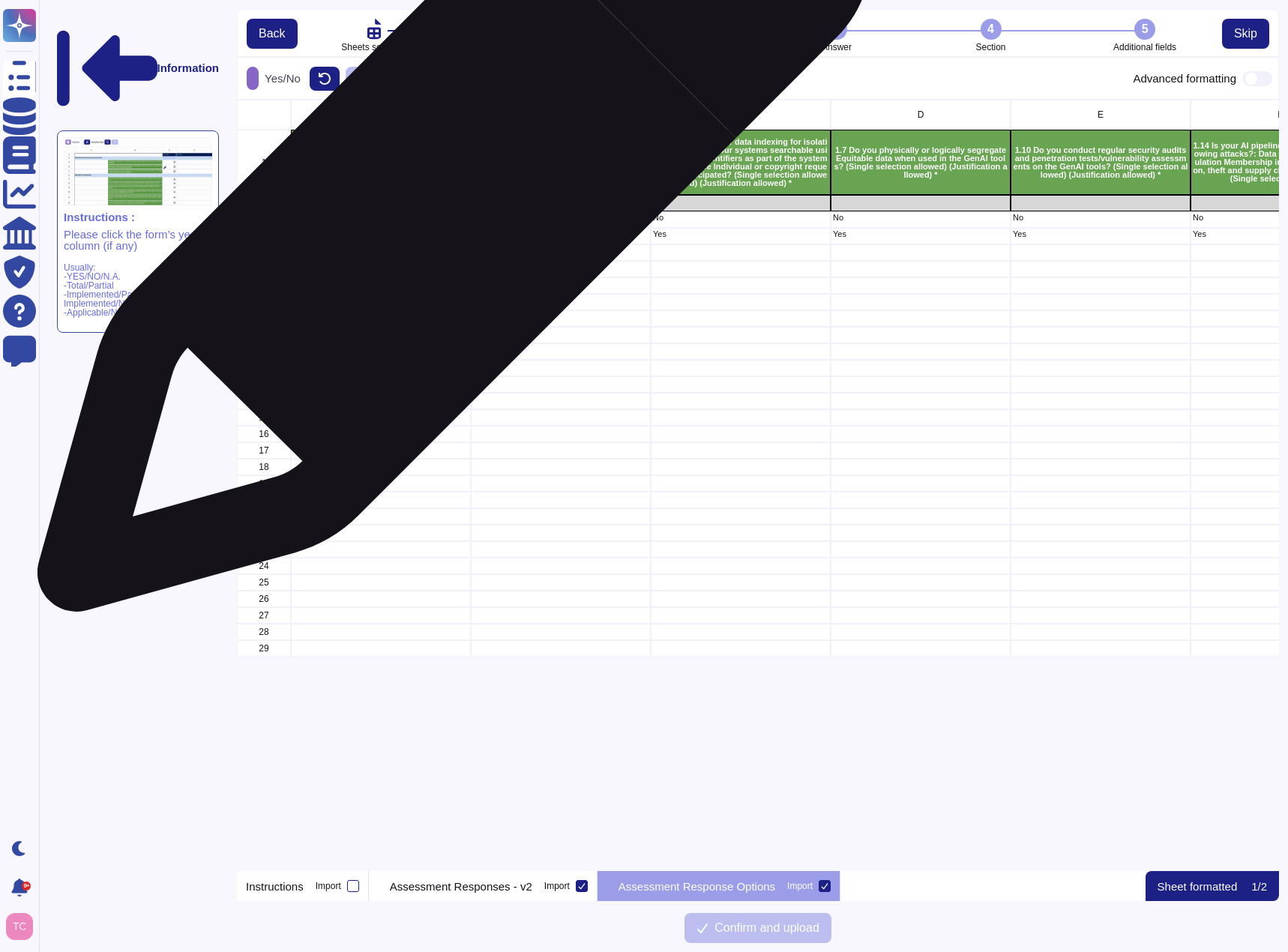
click at [448, 202] on div "grid" at bounding box center [381, 203] width 180 height 17
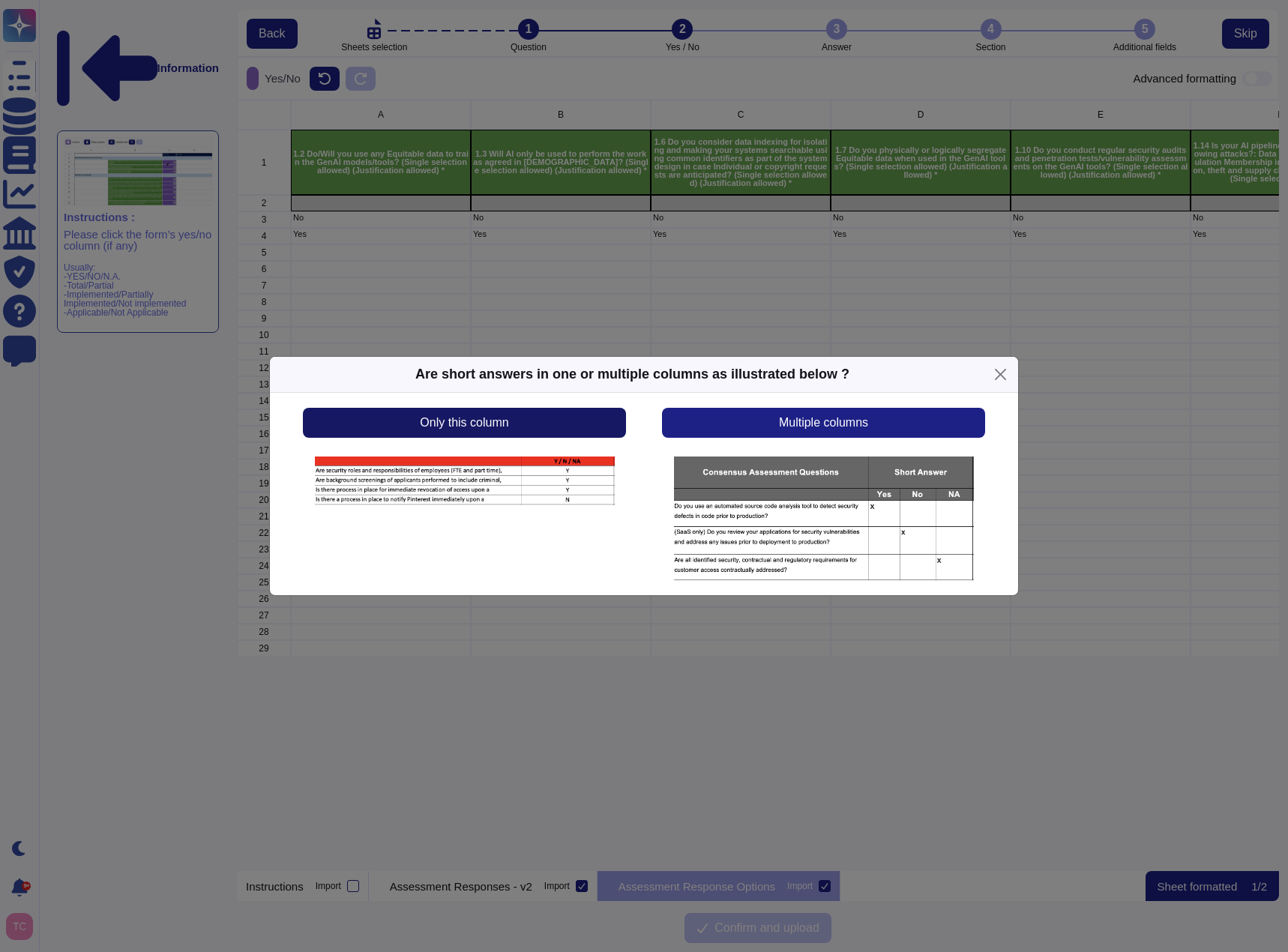
click at [535, 426] on button "Only this column" at bounding box center [465, 423] width 323 height 30
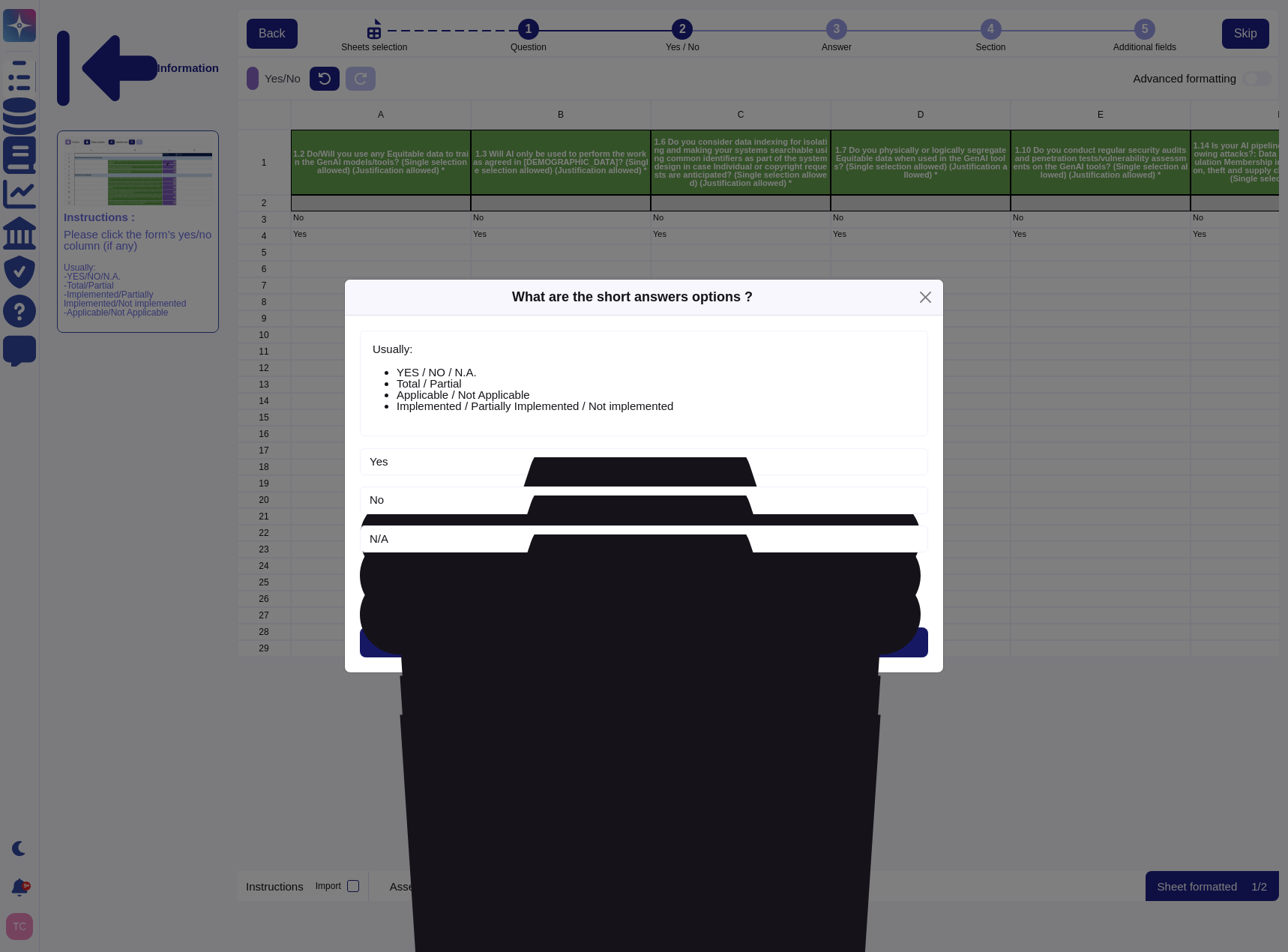
click at [702, 648] on button "Next" at bounding box center [643, 643] width 568 height 30
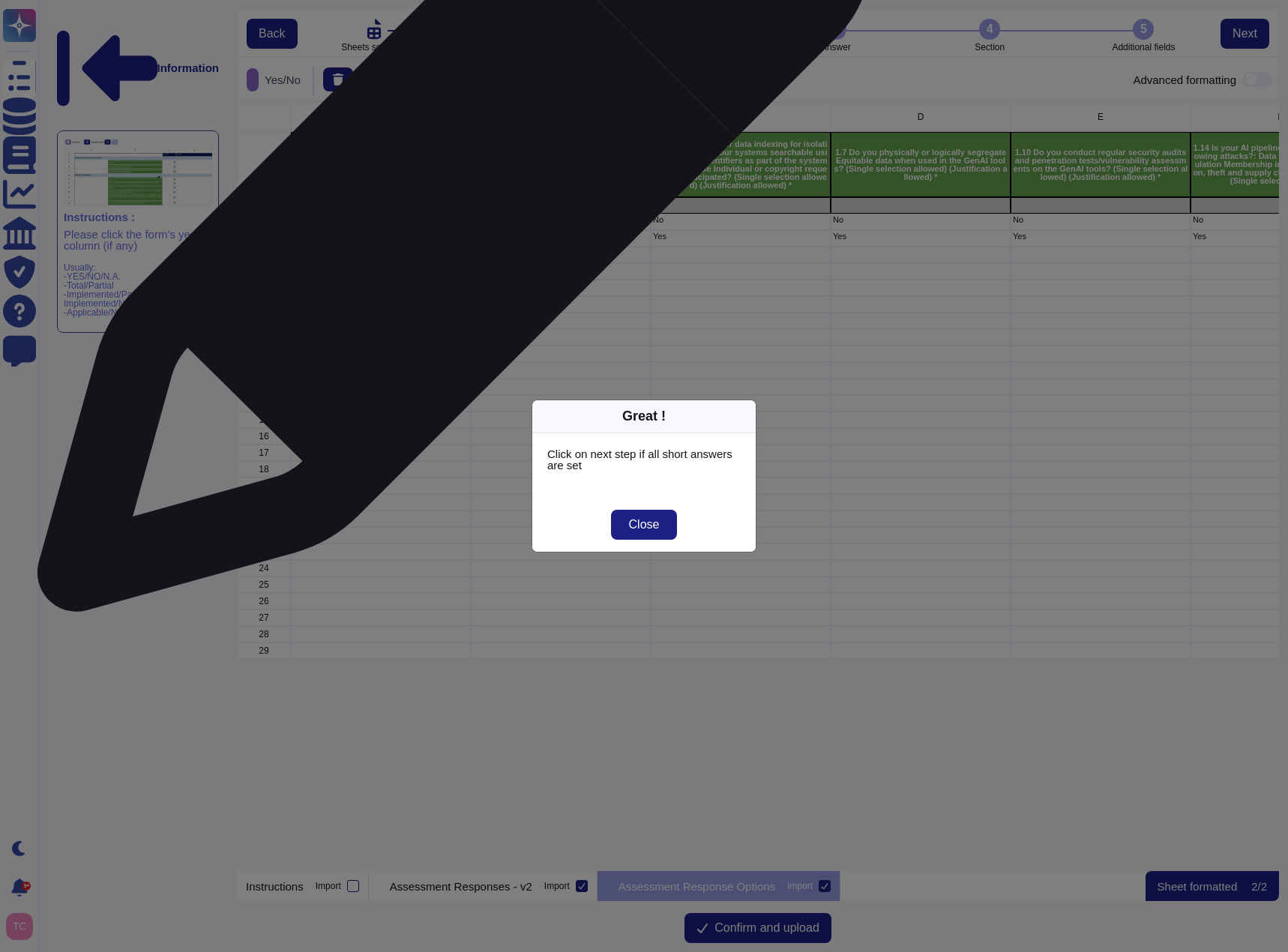
scroll to position [758, 1031]
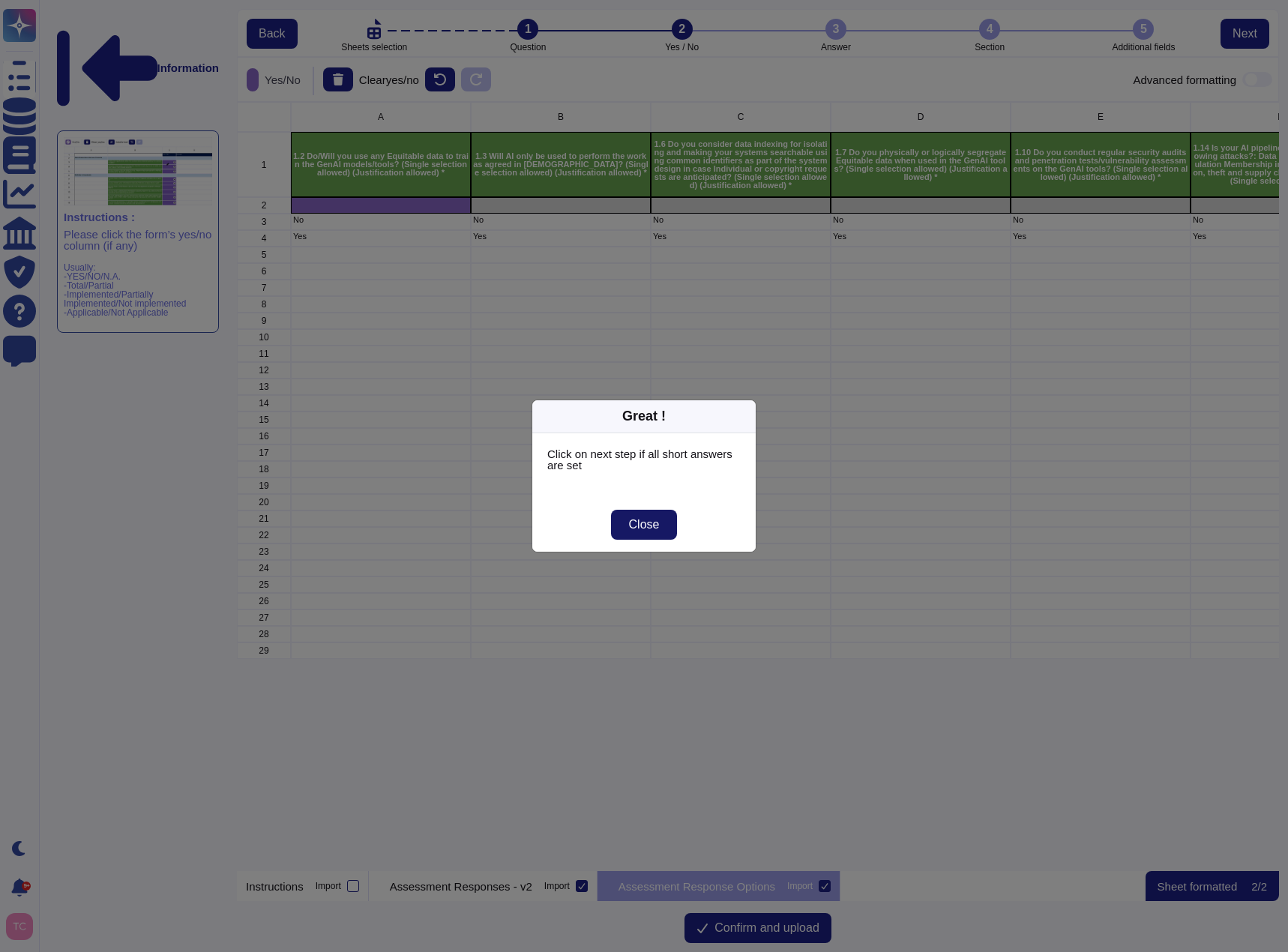
click at [658, 530] on span "Close" at bounding box center [644, 525] width 31 height 12
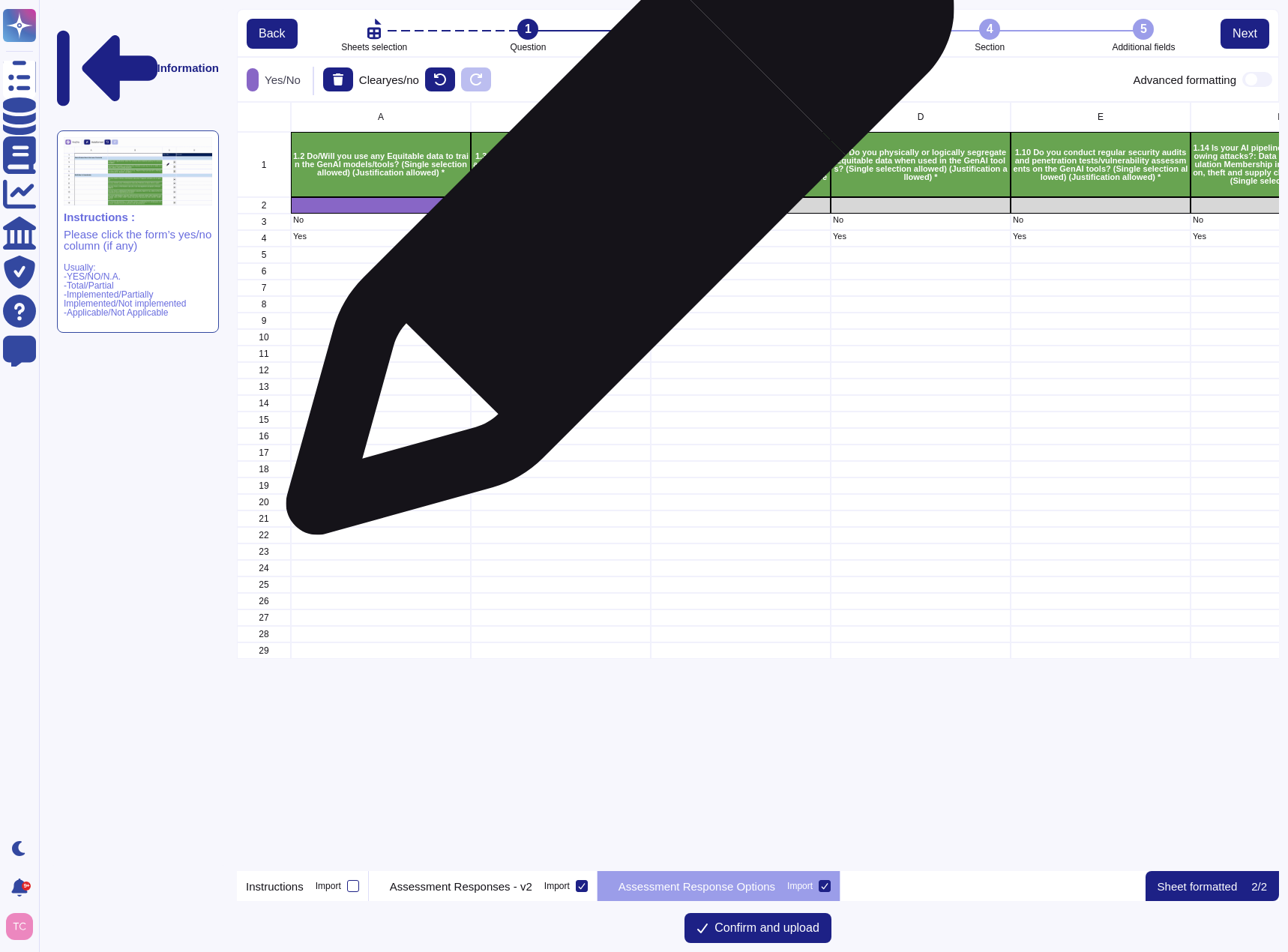
click at [614, 207] on div "grid" at bounding box center [560, 205] width 180 height 17
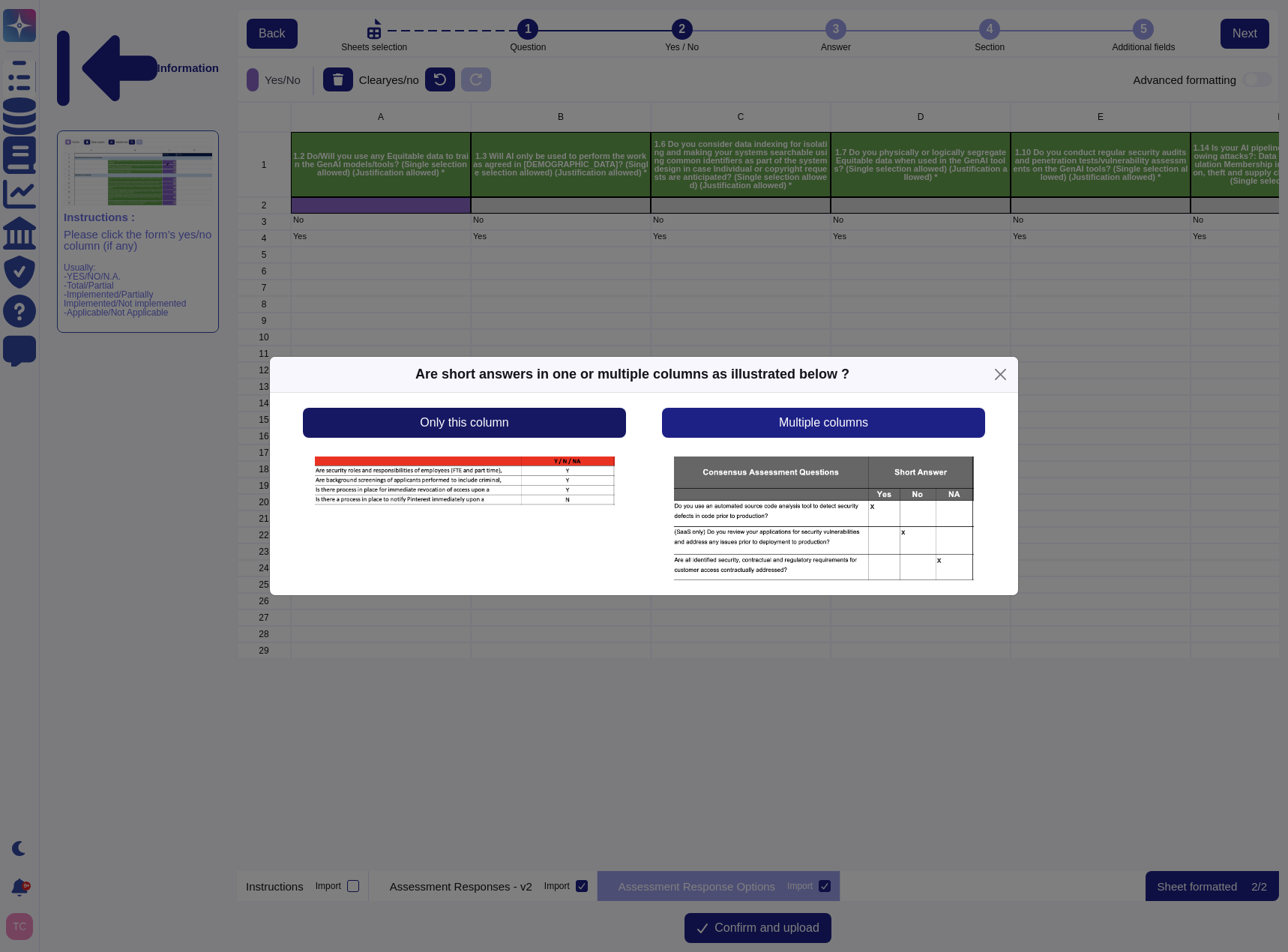
click at [529, 425] on button "Only this column" at bounding box center [465, 423] width 323 height 30
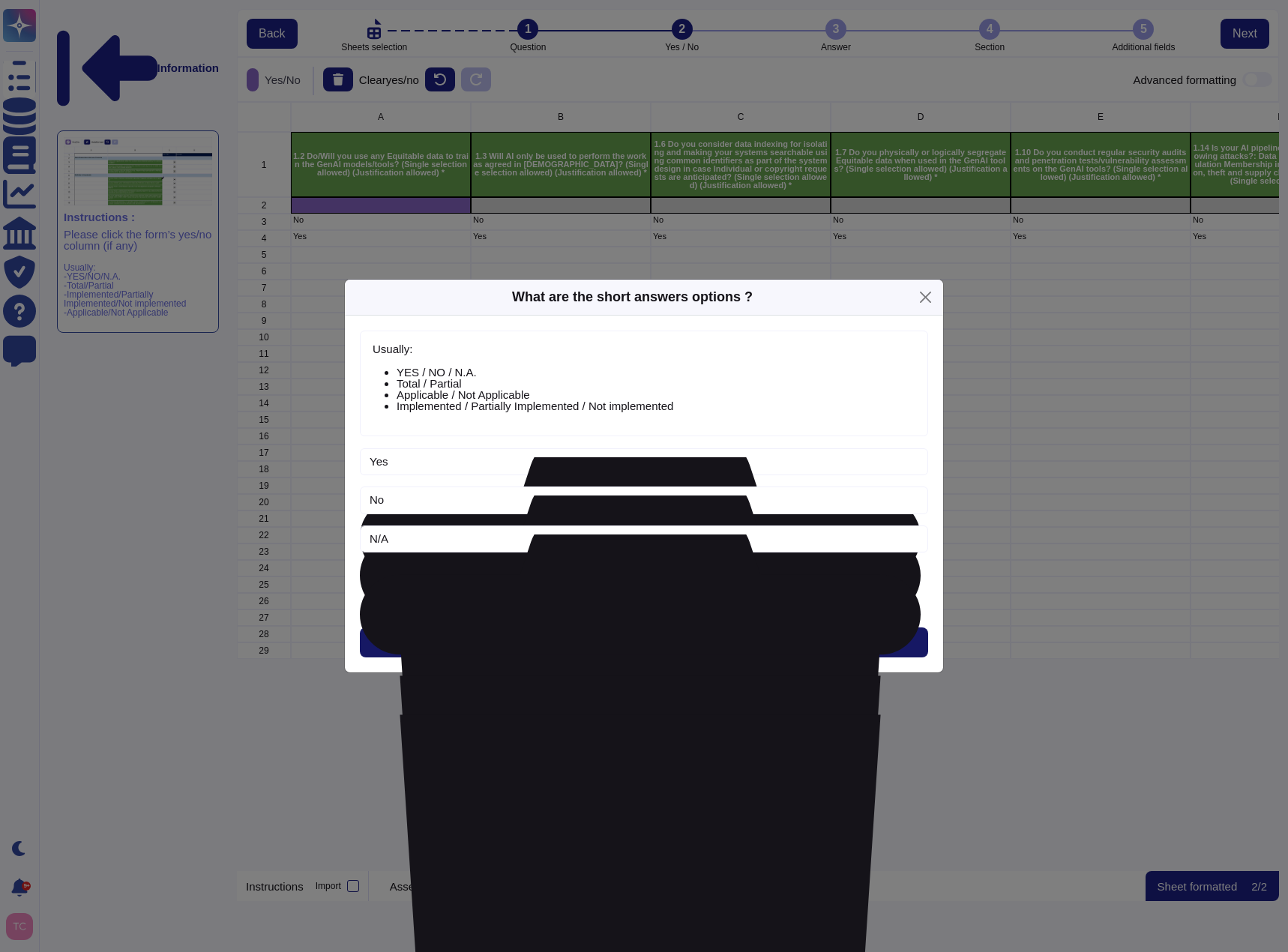
click at [656, 637] on span "Next" at bounding box center [644, 643] width 25 height 12
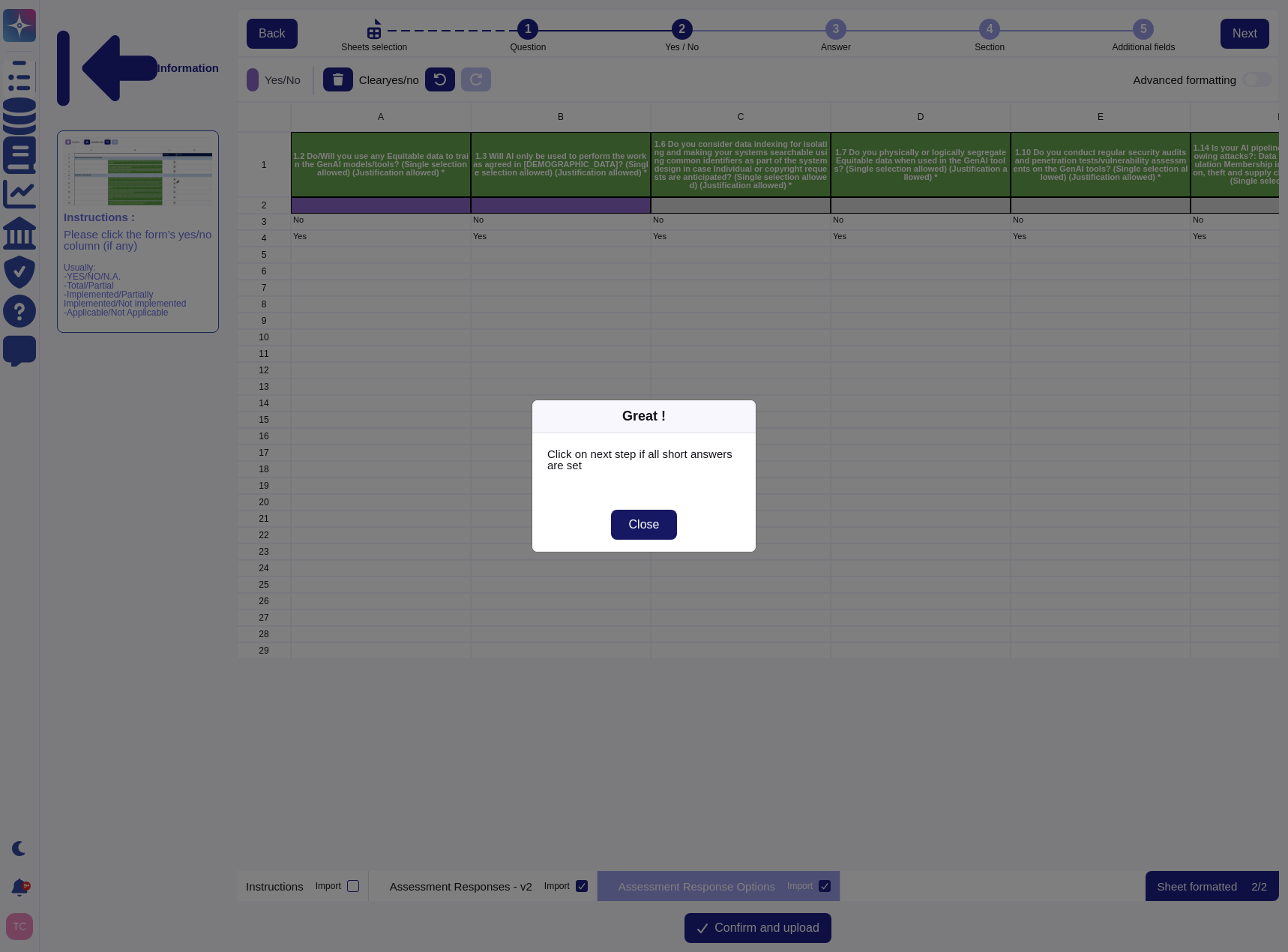
click at [655, 531] on span "Close" at bounding box center [644, 525] width 31 height 12
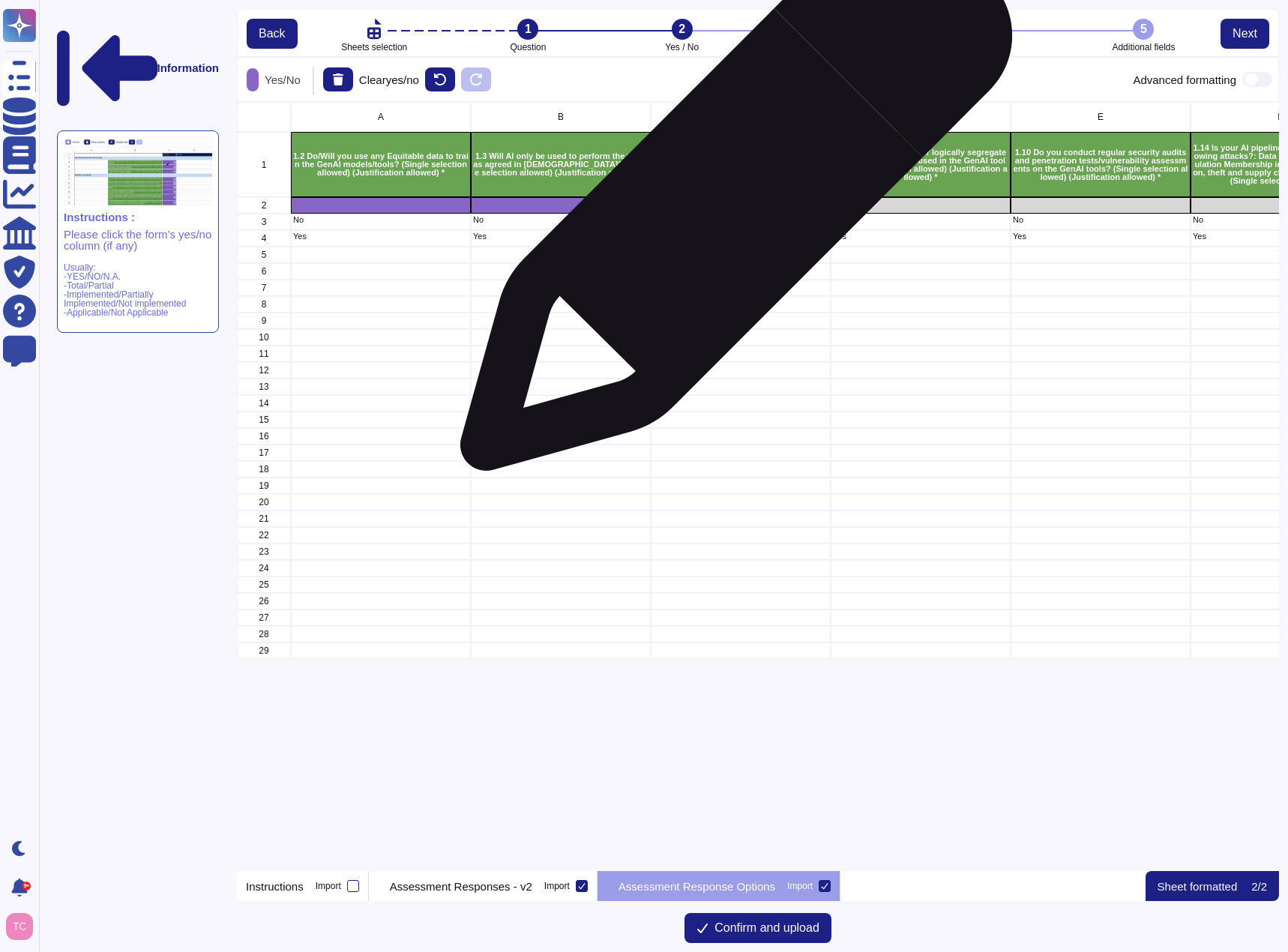
click at [730, 202] on div "grid" at bounding box center [741, 205] width 180 height 17
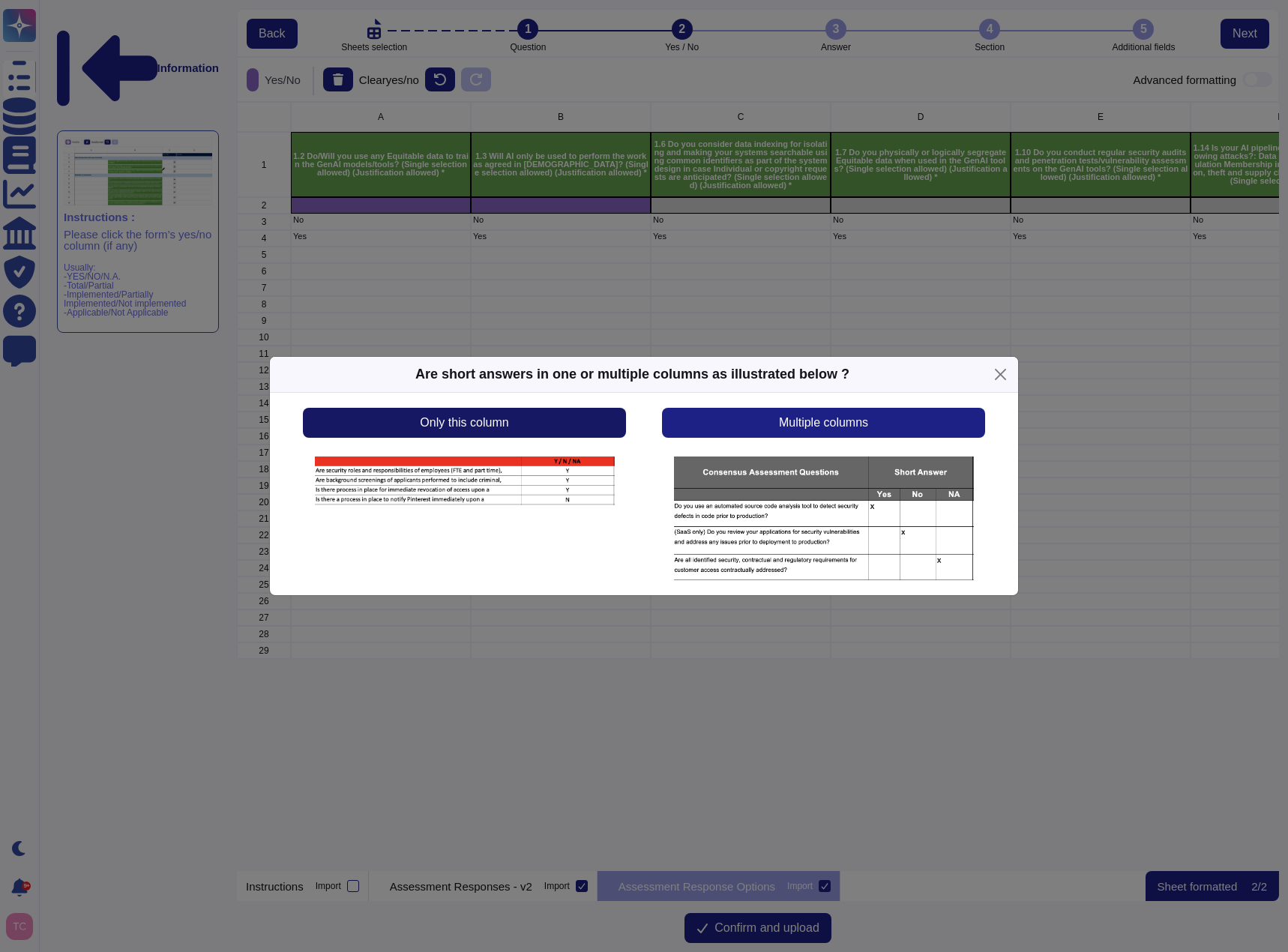
click at [568, 420] on button "Only this column" at bounding box center [465, 423] width 323 height 30
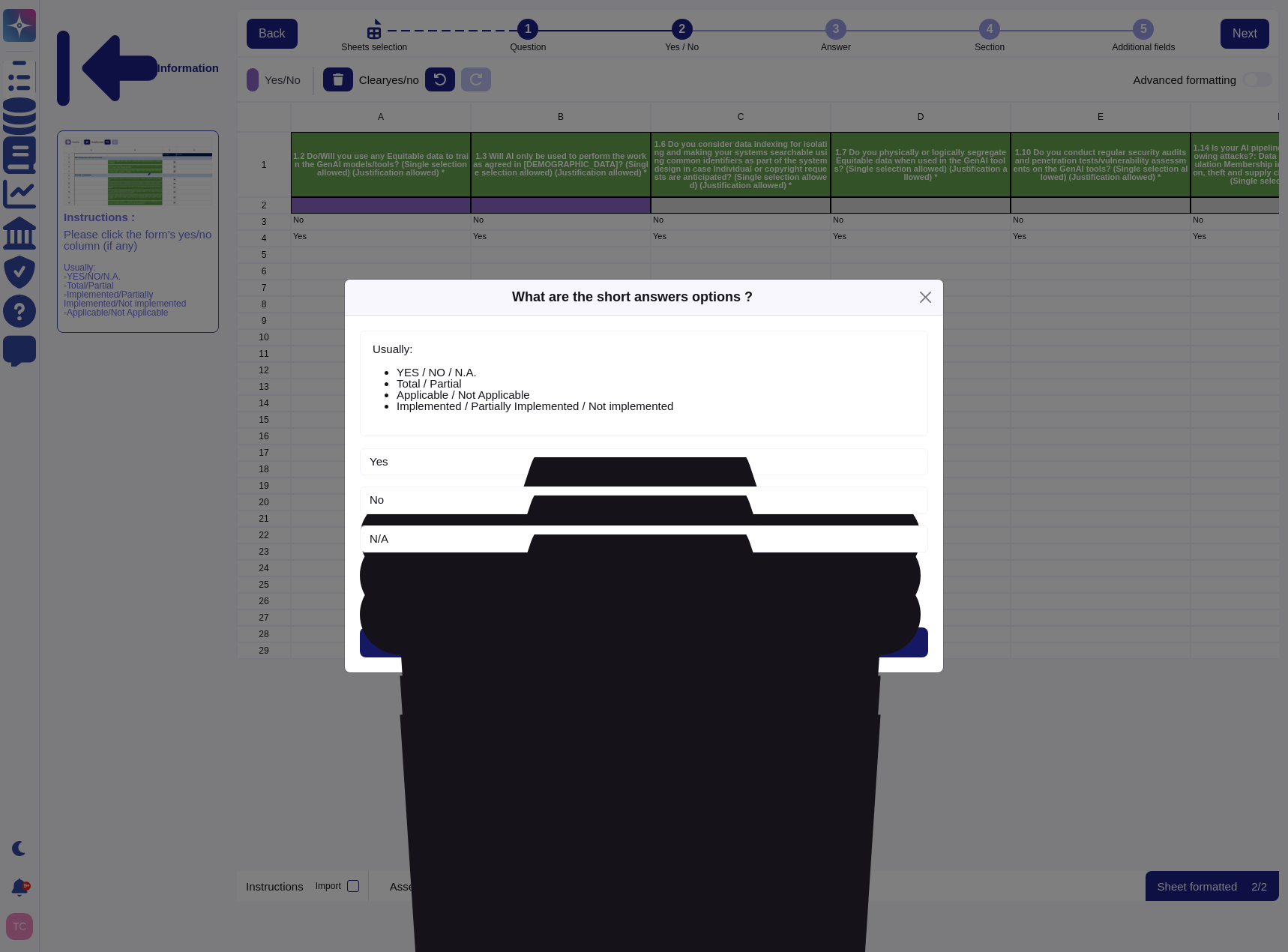
click at [667, 642] on button "Next" at bounding box center [643, 643] width 568 height 30
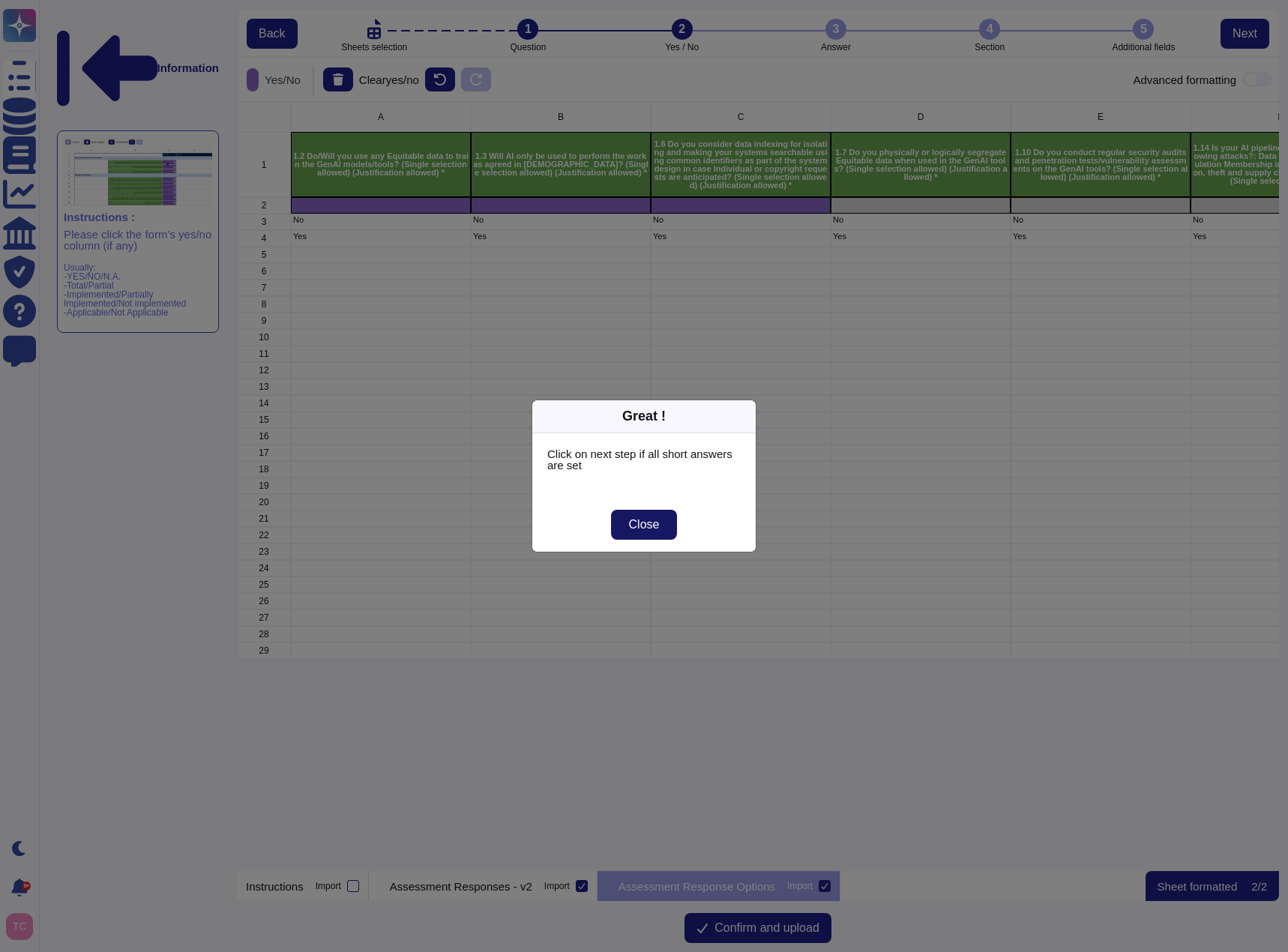
click at [646, 529] on span "Close" at bounding box center [644, 525] width 31 height 12
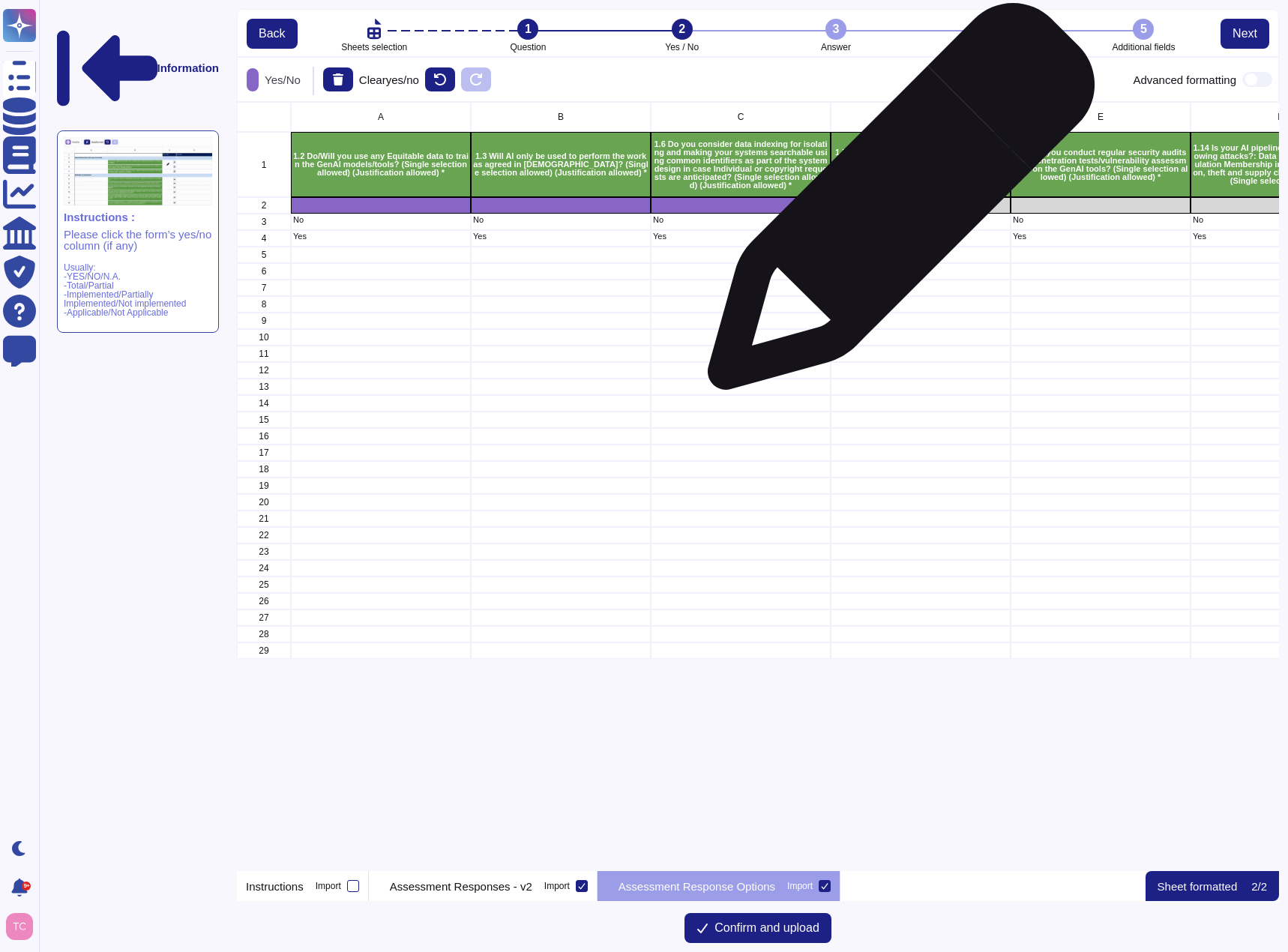
click at [895, 204] on div "grid" at bounding box center [920, 205] width 180 height 17
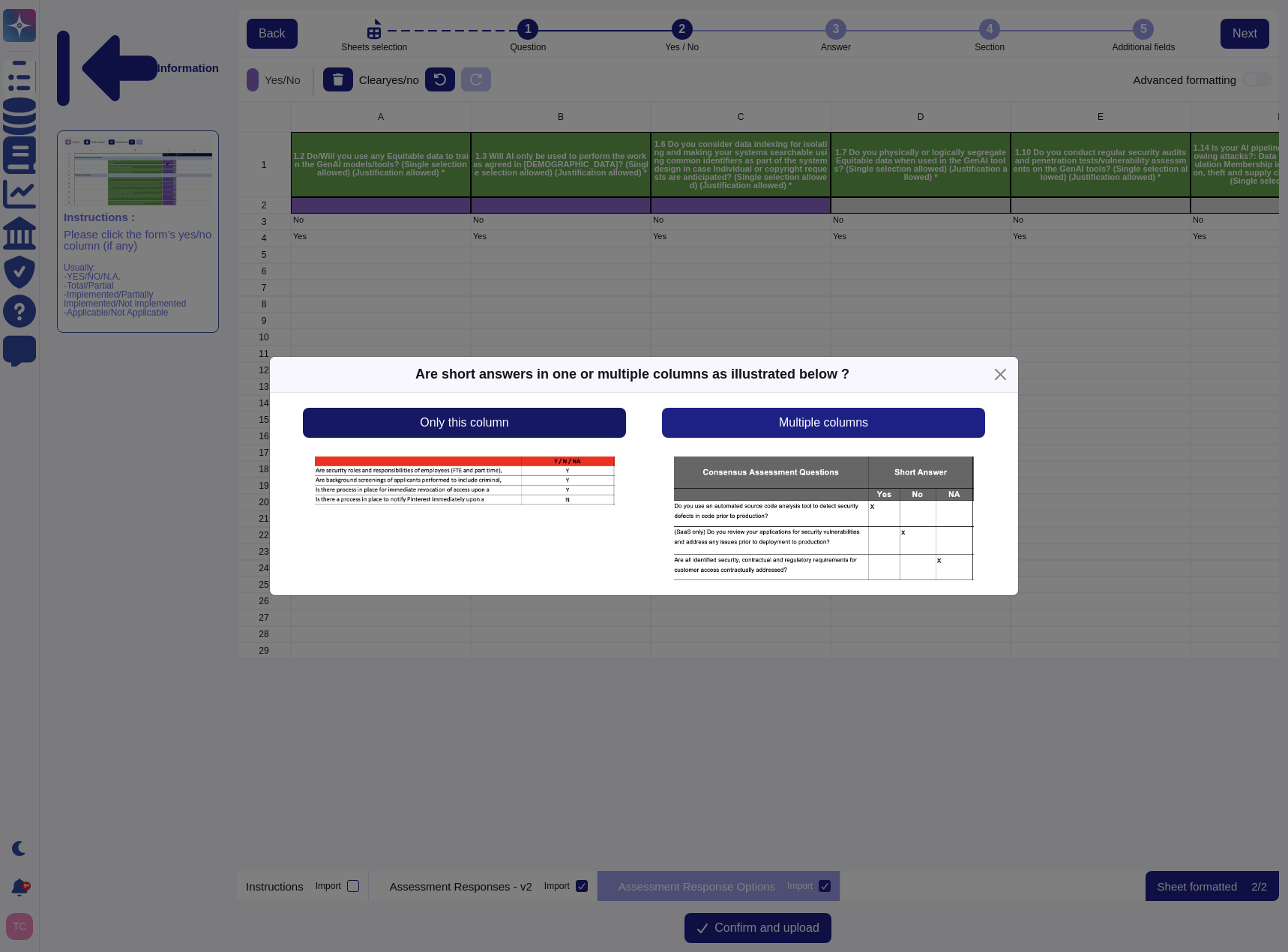
click at [557, 419] on button "Only this column" at bounding box center [465, 423] width 323 height 30
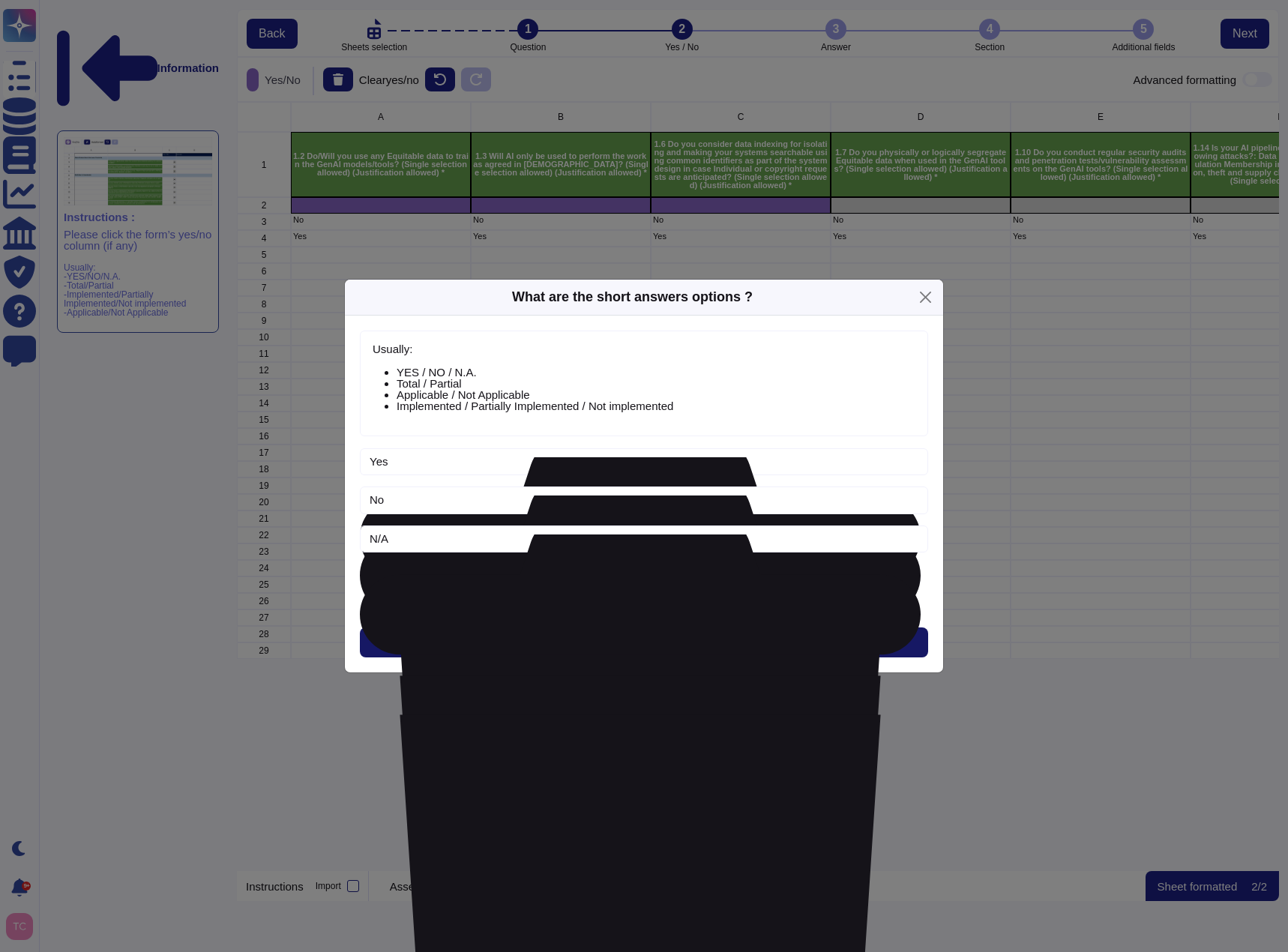
click at [663, 646] on button "Next" at bounding box center [643, 643] width 568 height 30
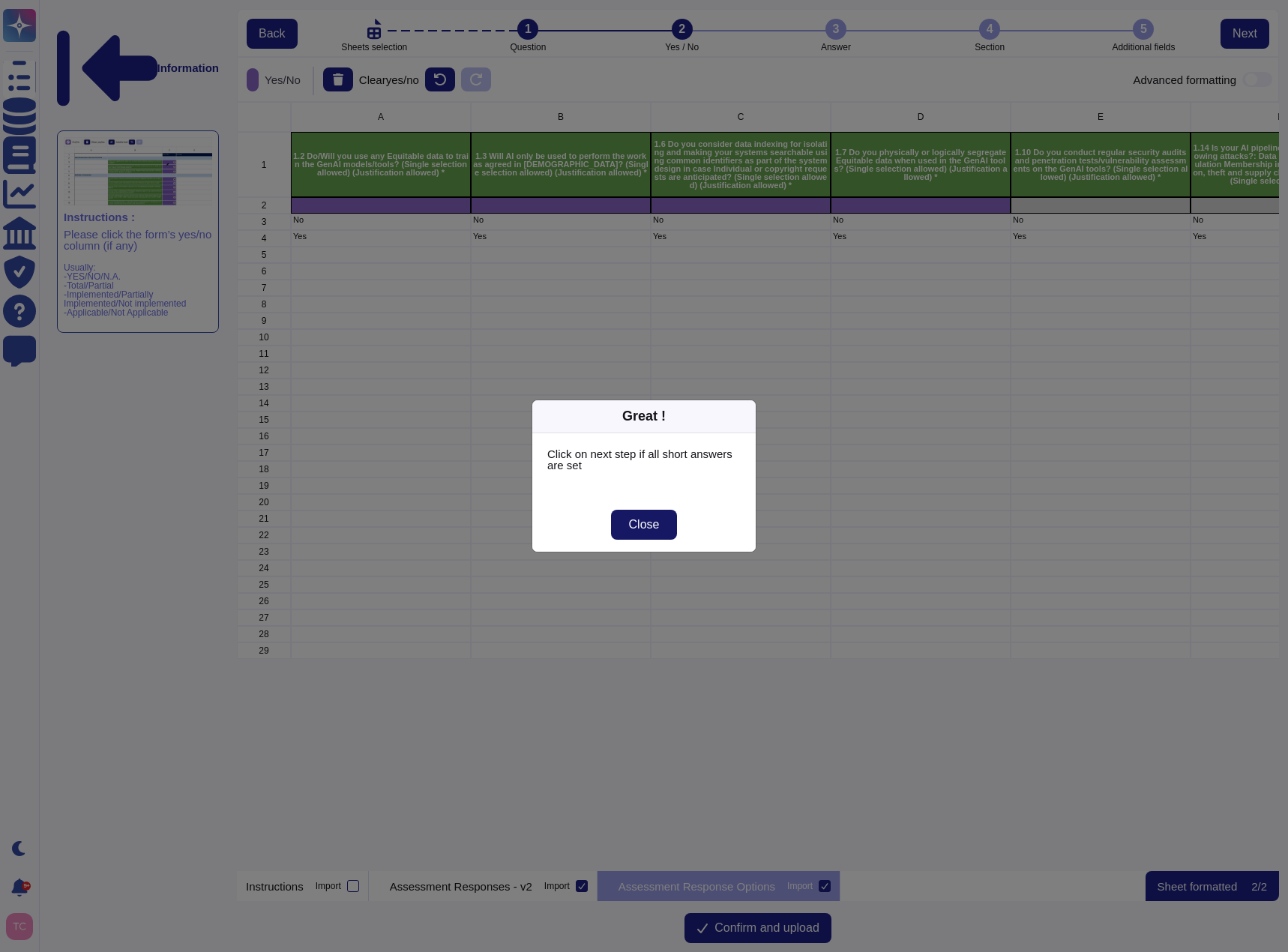
click at [648, 525] on span "Close" at bounding box center [644, 525] width 31 height 12
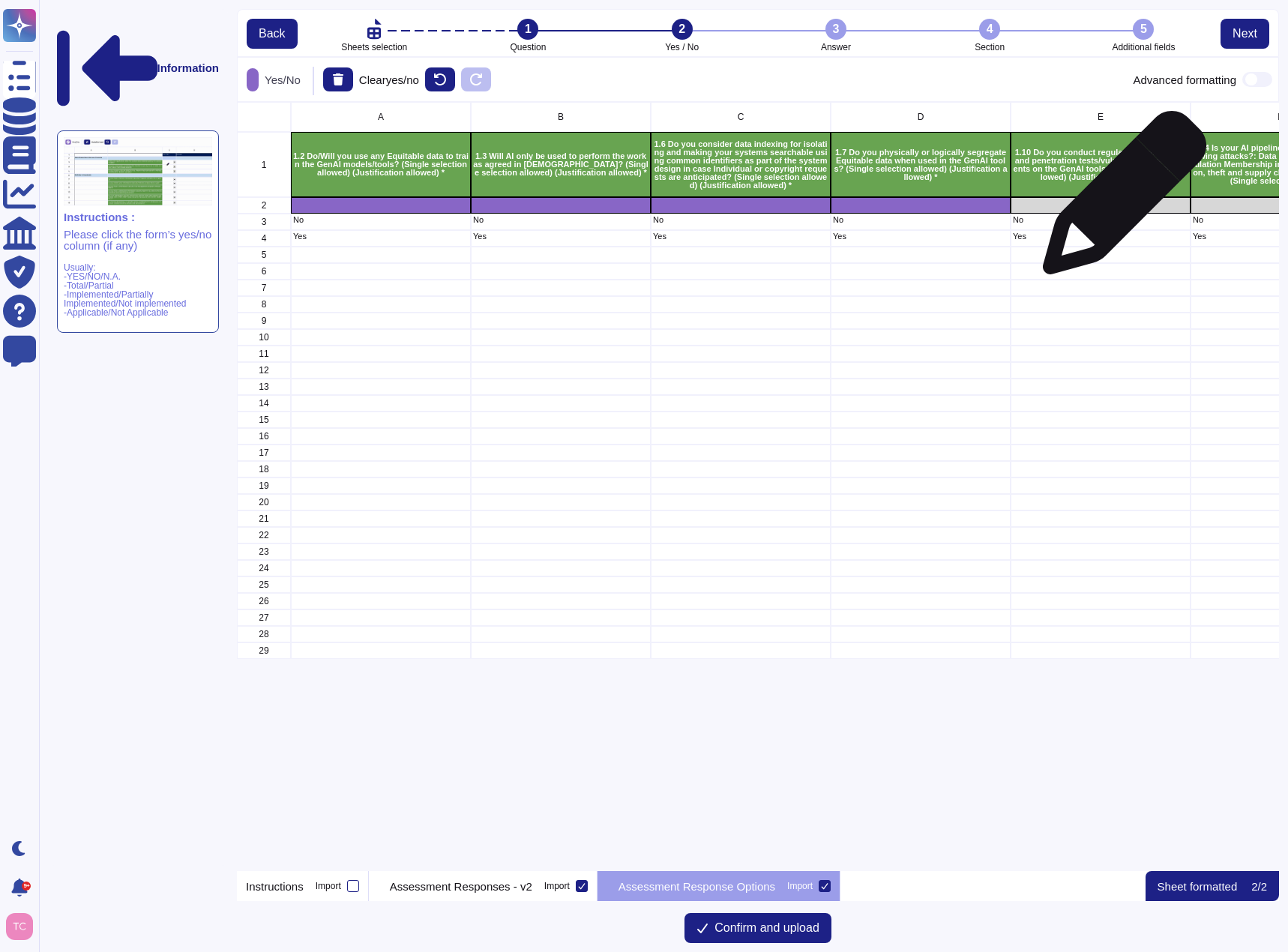
click at [1118, 200] on div "grid" at bounding box center [1100, 205] width 180 height 17
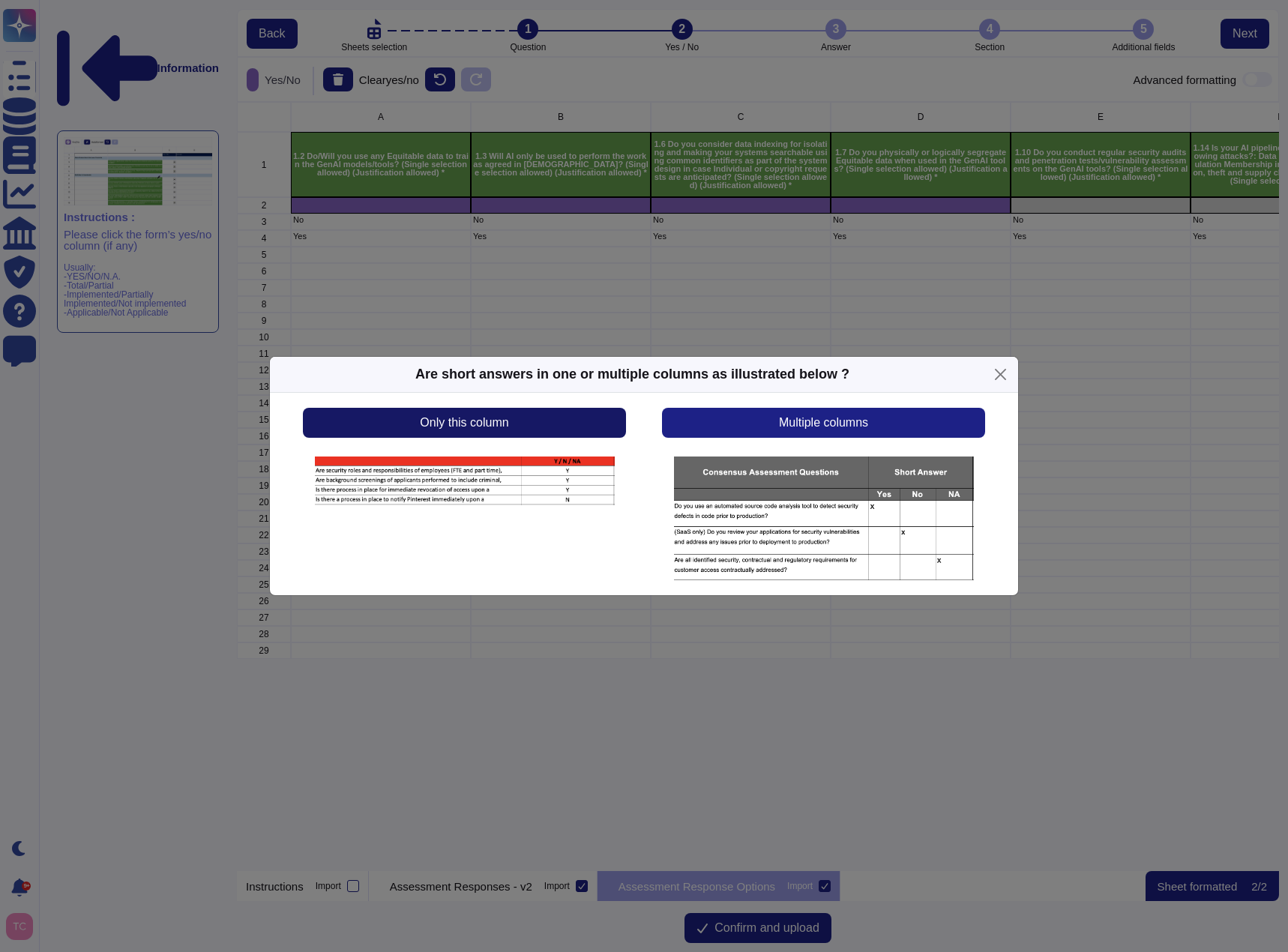
click at [493, 417] on span "Only this column" at bounding box center [464, 423] width 88 height 12
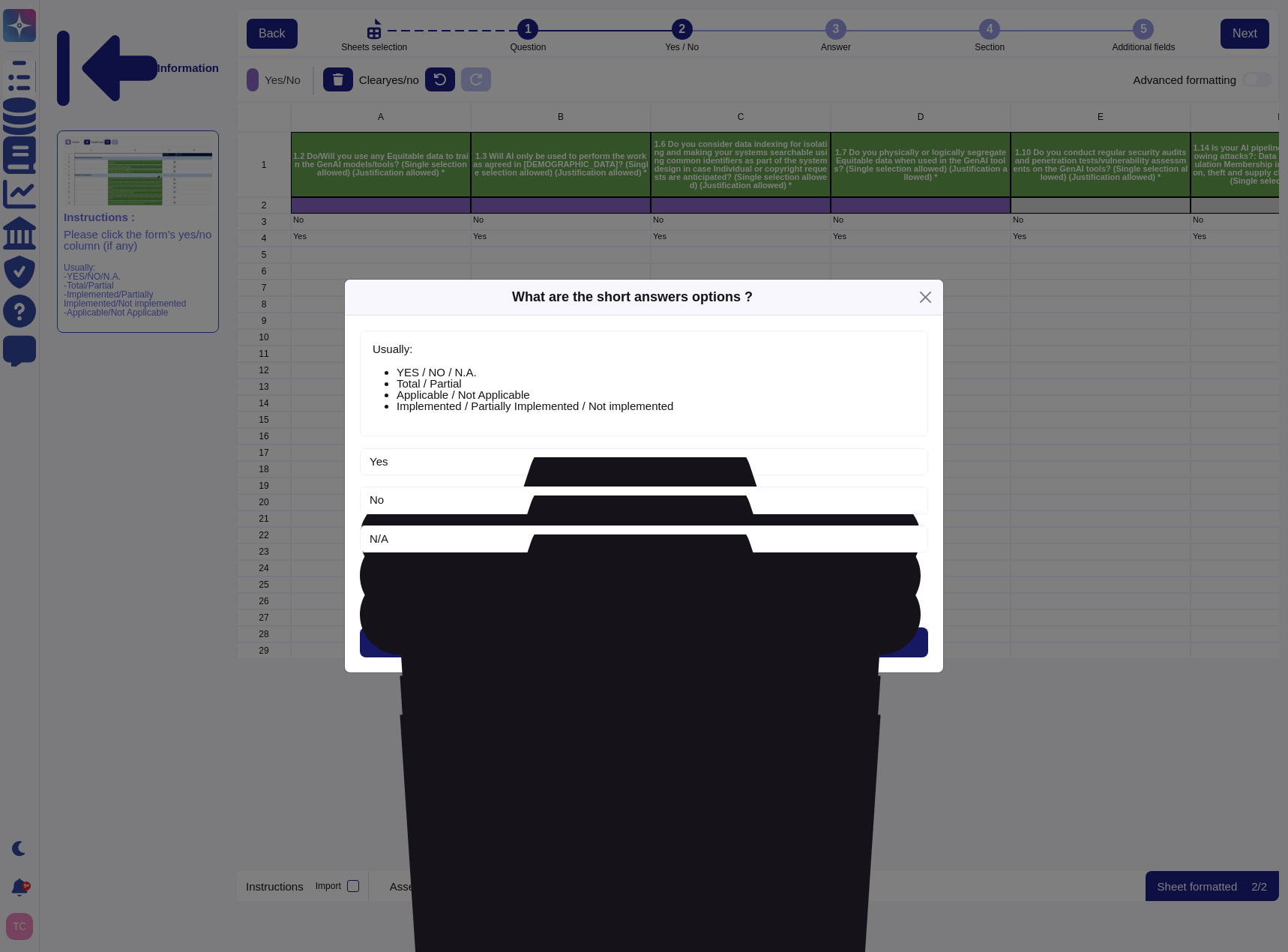
click at [626, 640] on button "Next" at bounding box center [643, 643] width 568 height 30
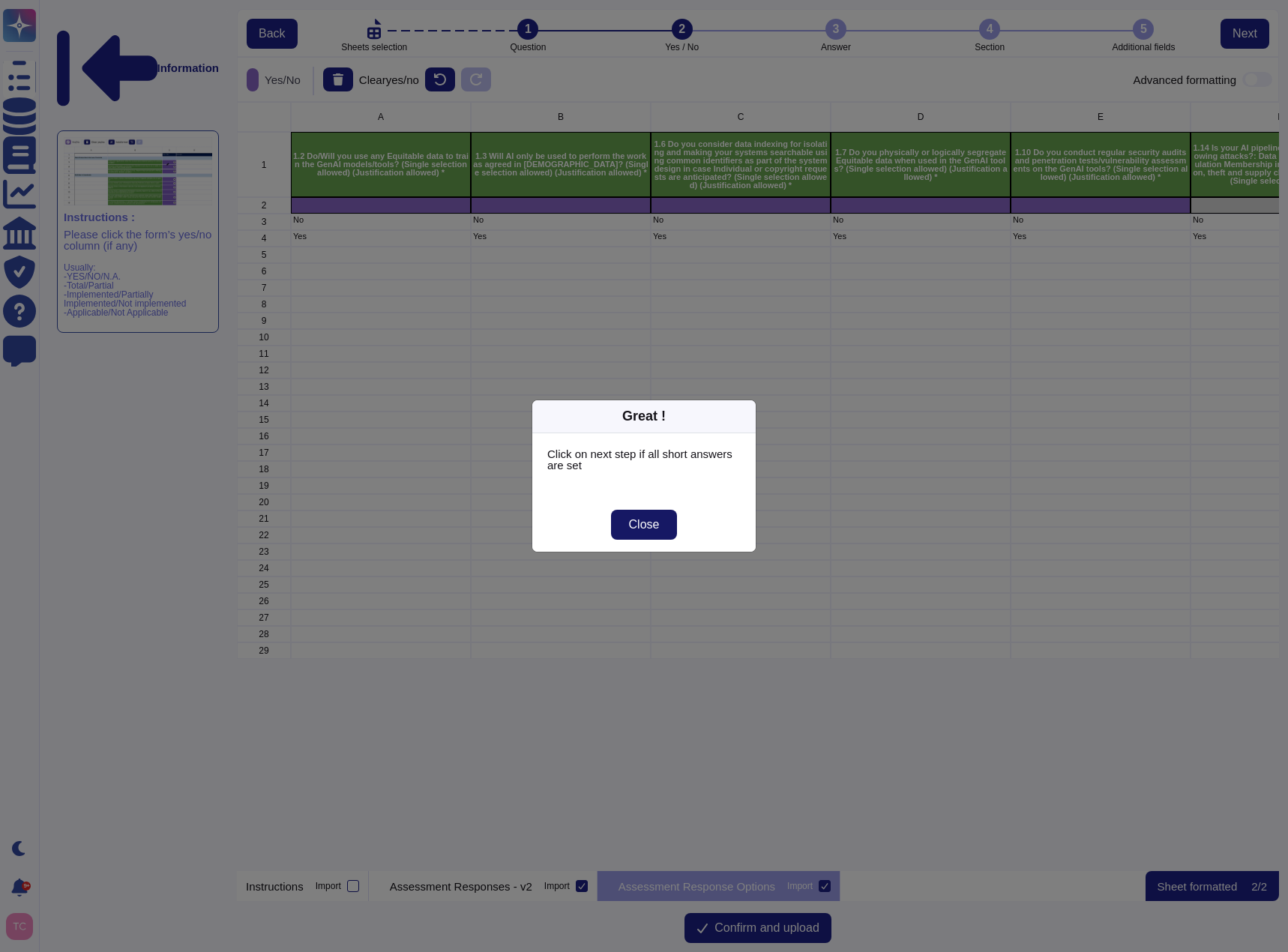
click at [627, 526] on button "Close" at bounding box center [644, 525] width 66 height 30
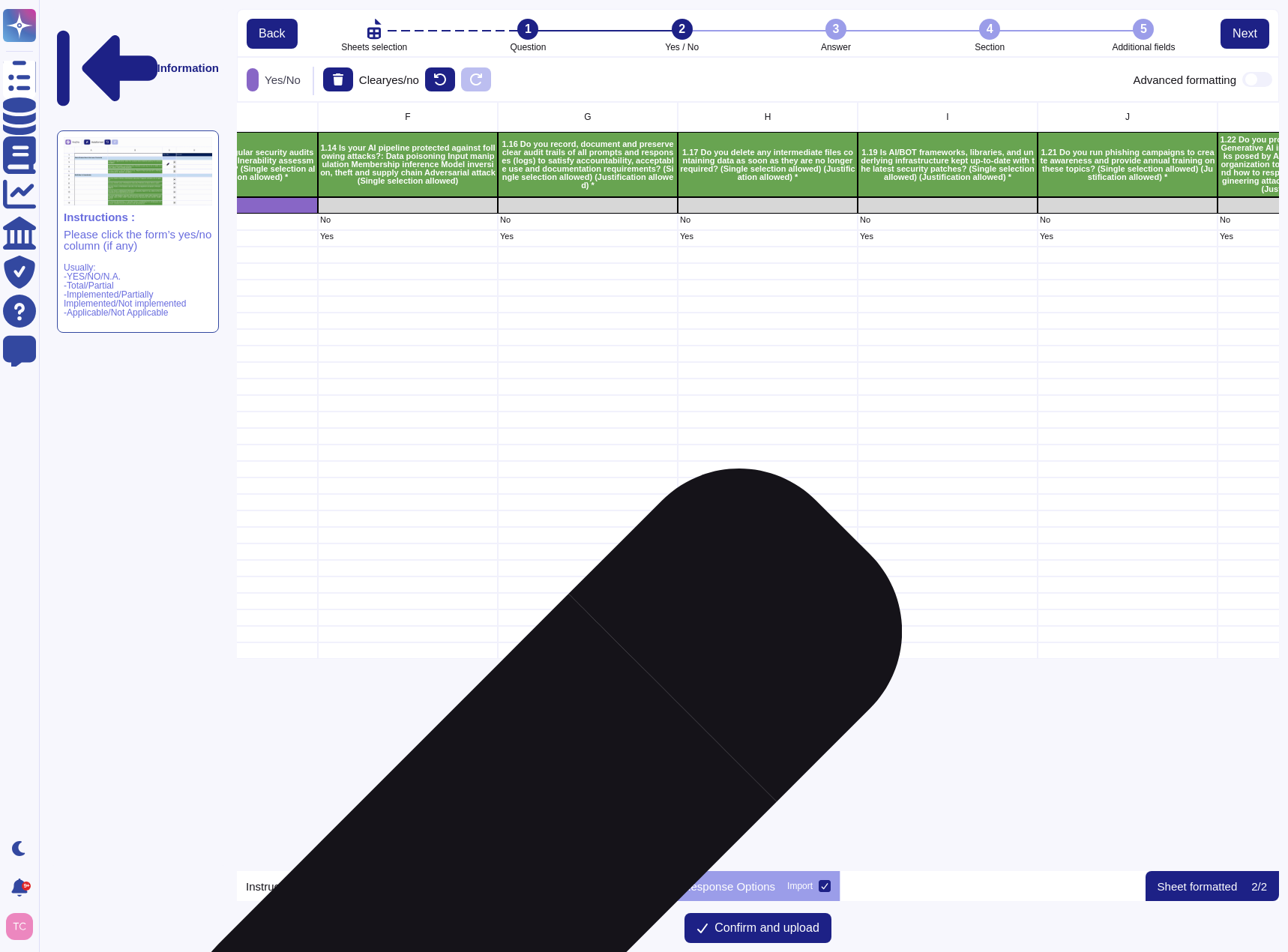
scroll to position [0, 858]
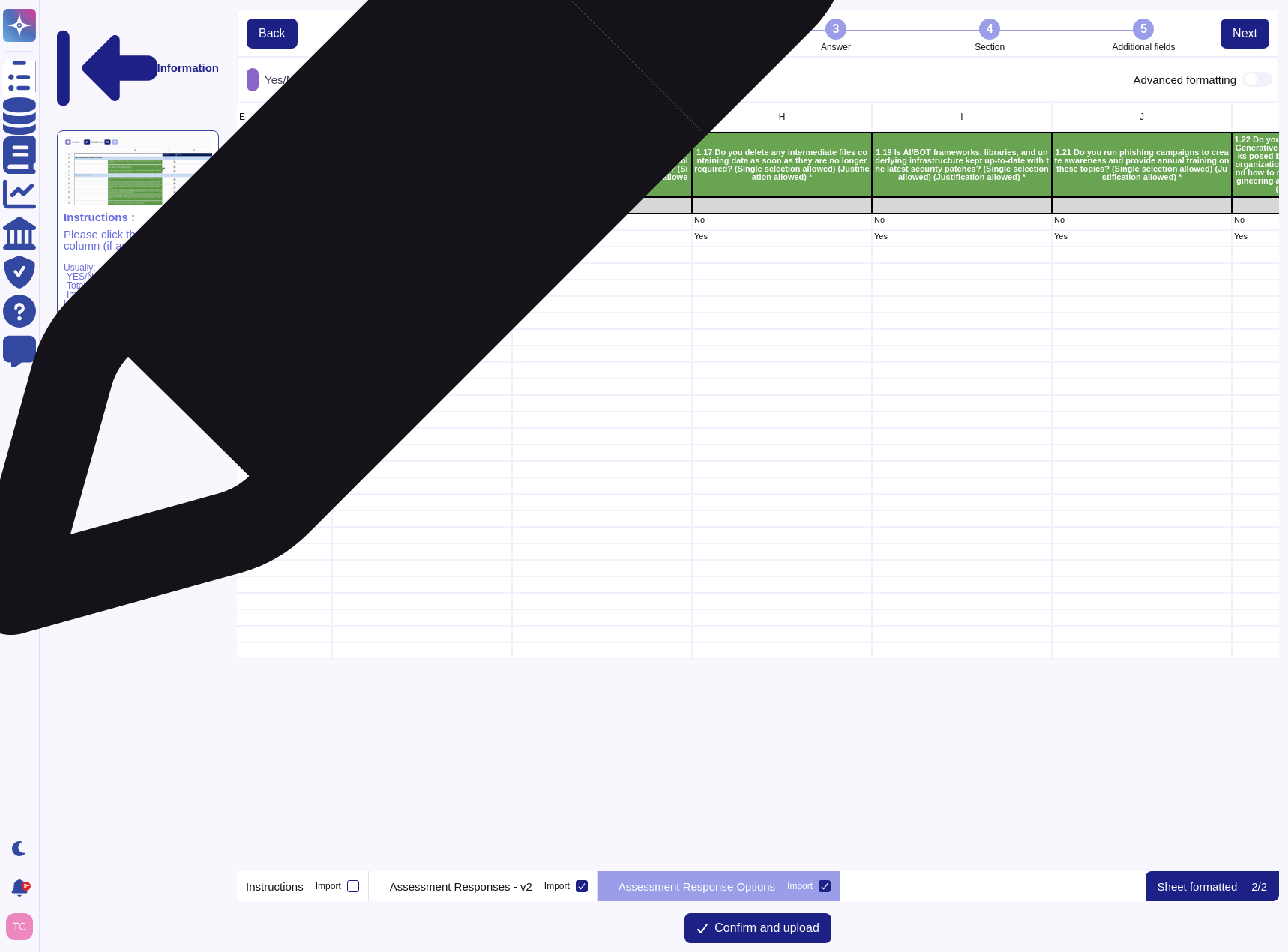
click at [403, 203] on div "grid" at bounding box center [422, 205] width 180 height 17
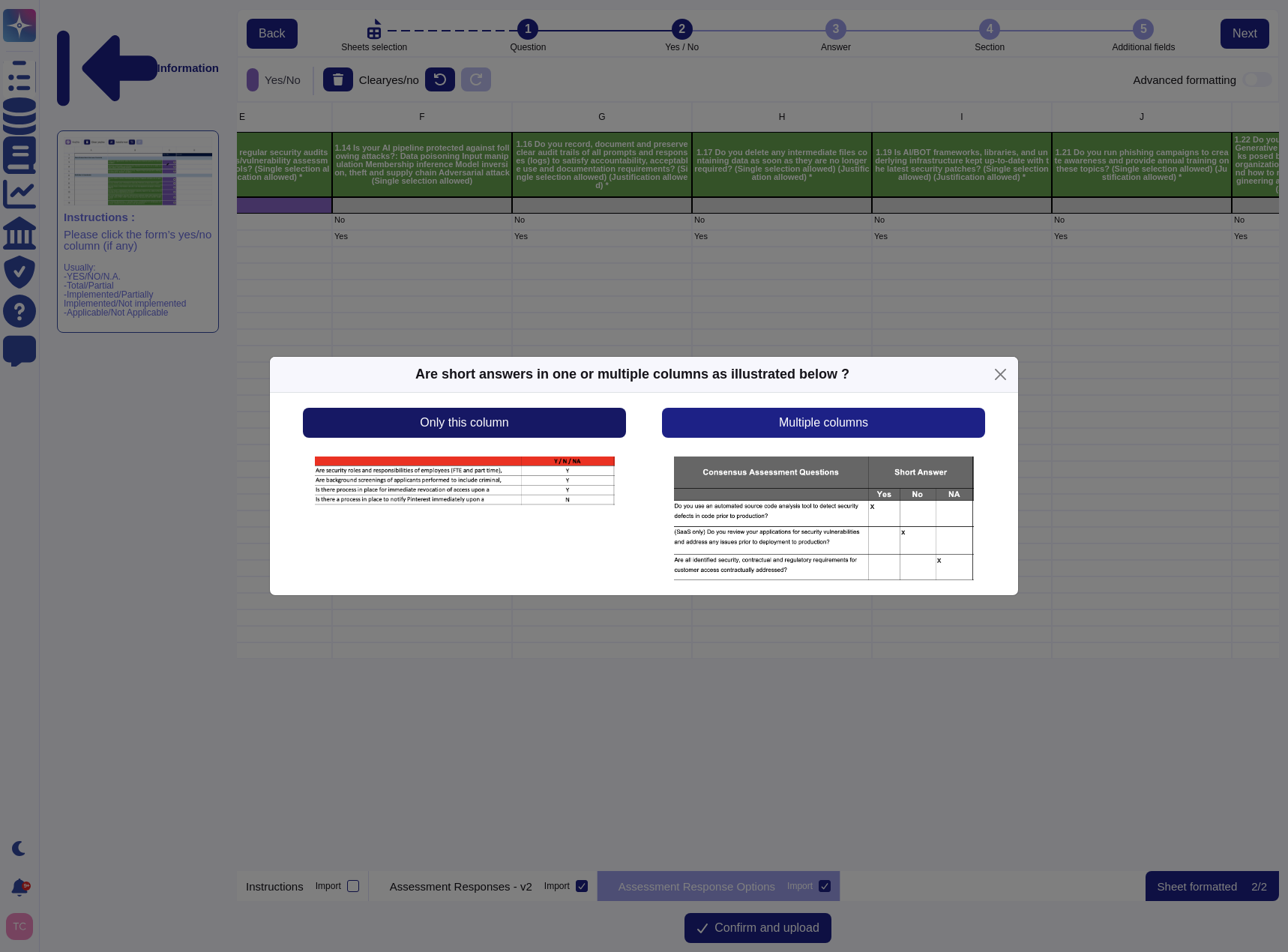
click at [492, 417] on span "Only this column" at bounding box center [464, 423] width 88 height 12
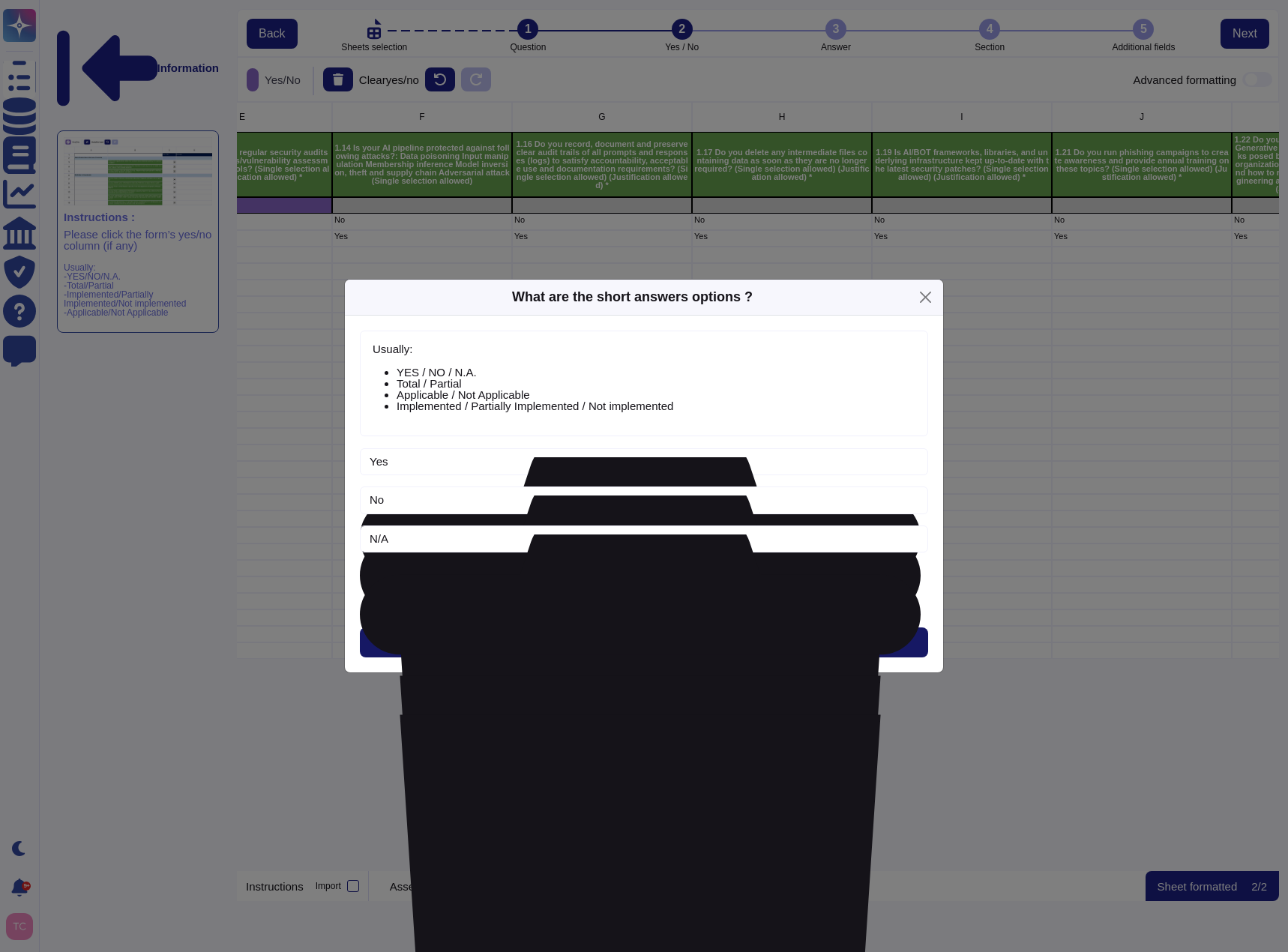
click at [648, 643] on span "Next" at bounding box center [644, 643] width 25 height 12
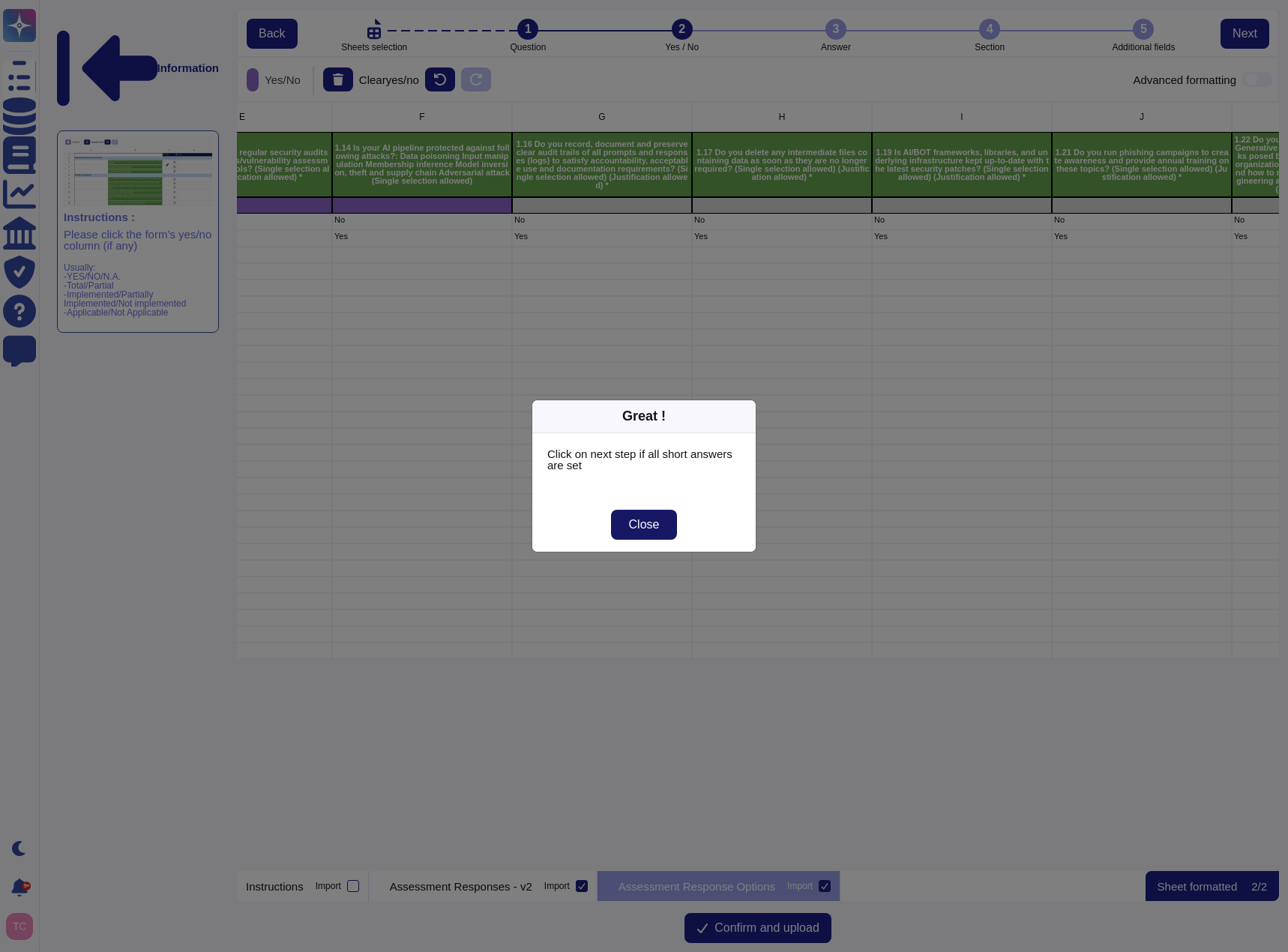
click at [643, 531] on span "Close" at bounding box center [644, 525] width 31 height 12
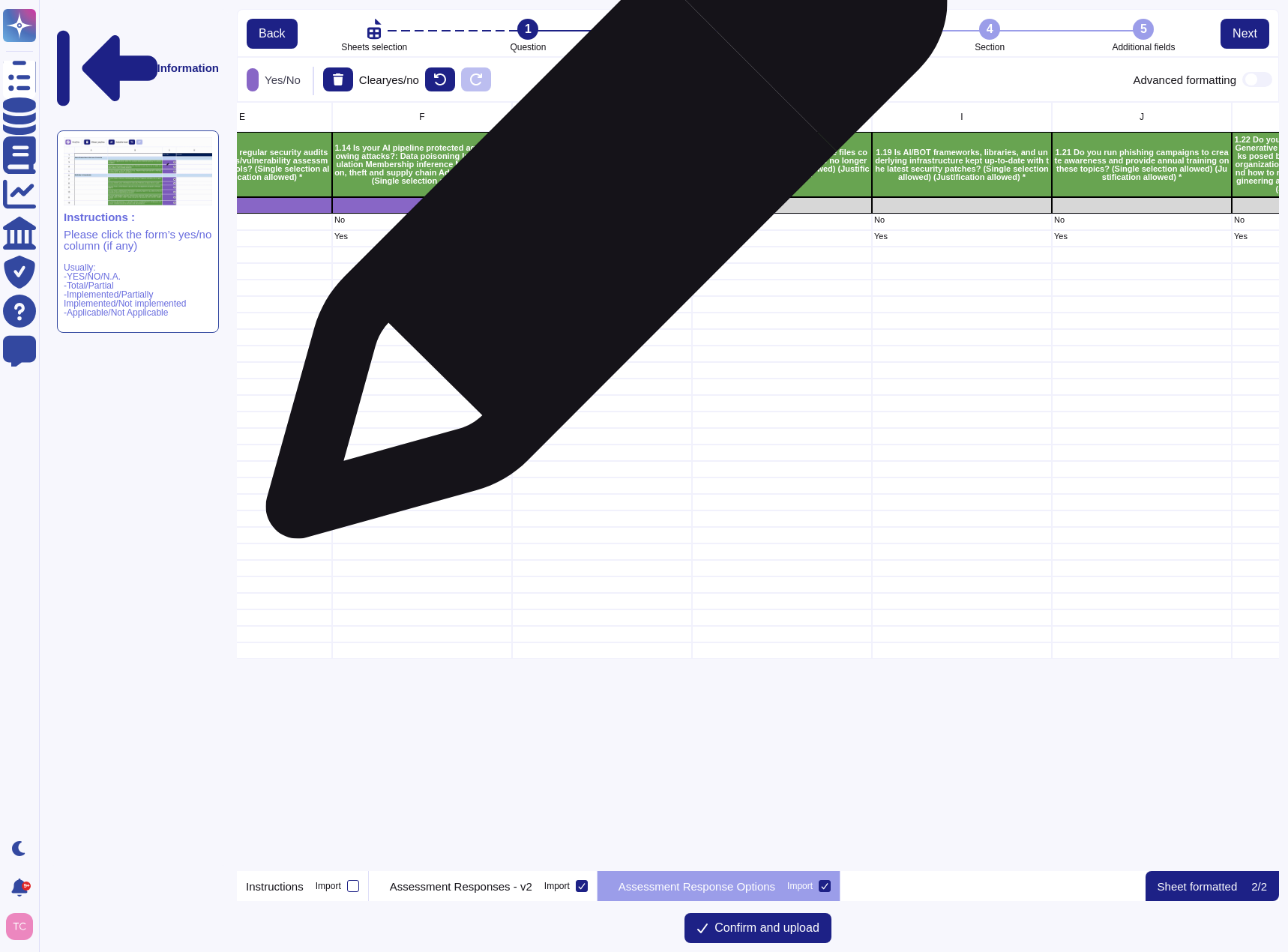
click at [600, 205] on div "grid" at bounding box center [602, 205] width 180 height 17
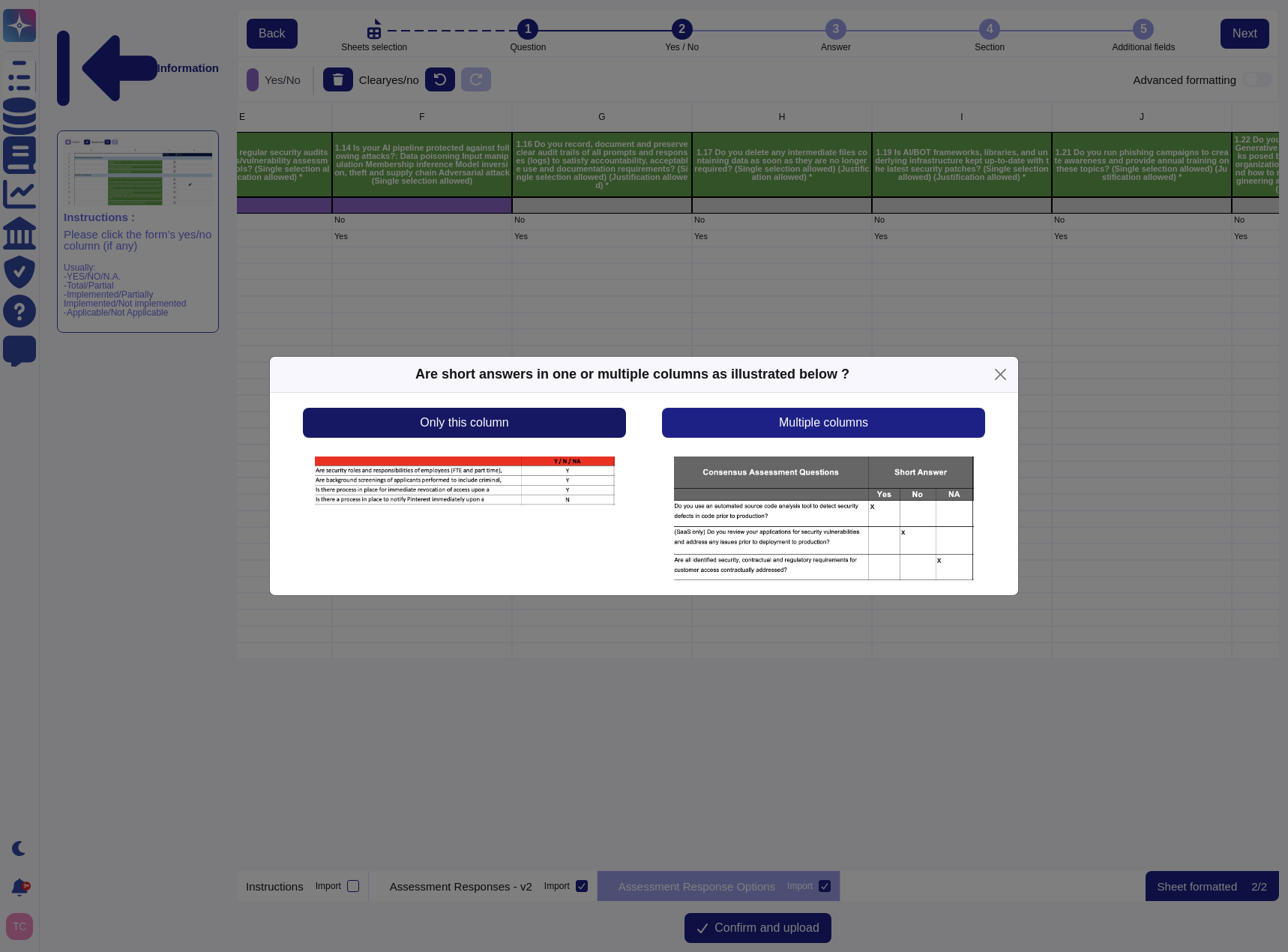
click at [573, 425] on button "Only this column" at bounding box center [465, 423] width 323 height 30
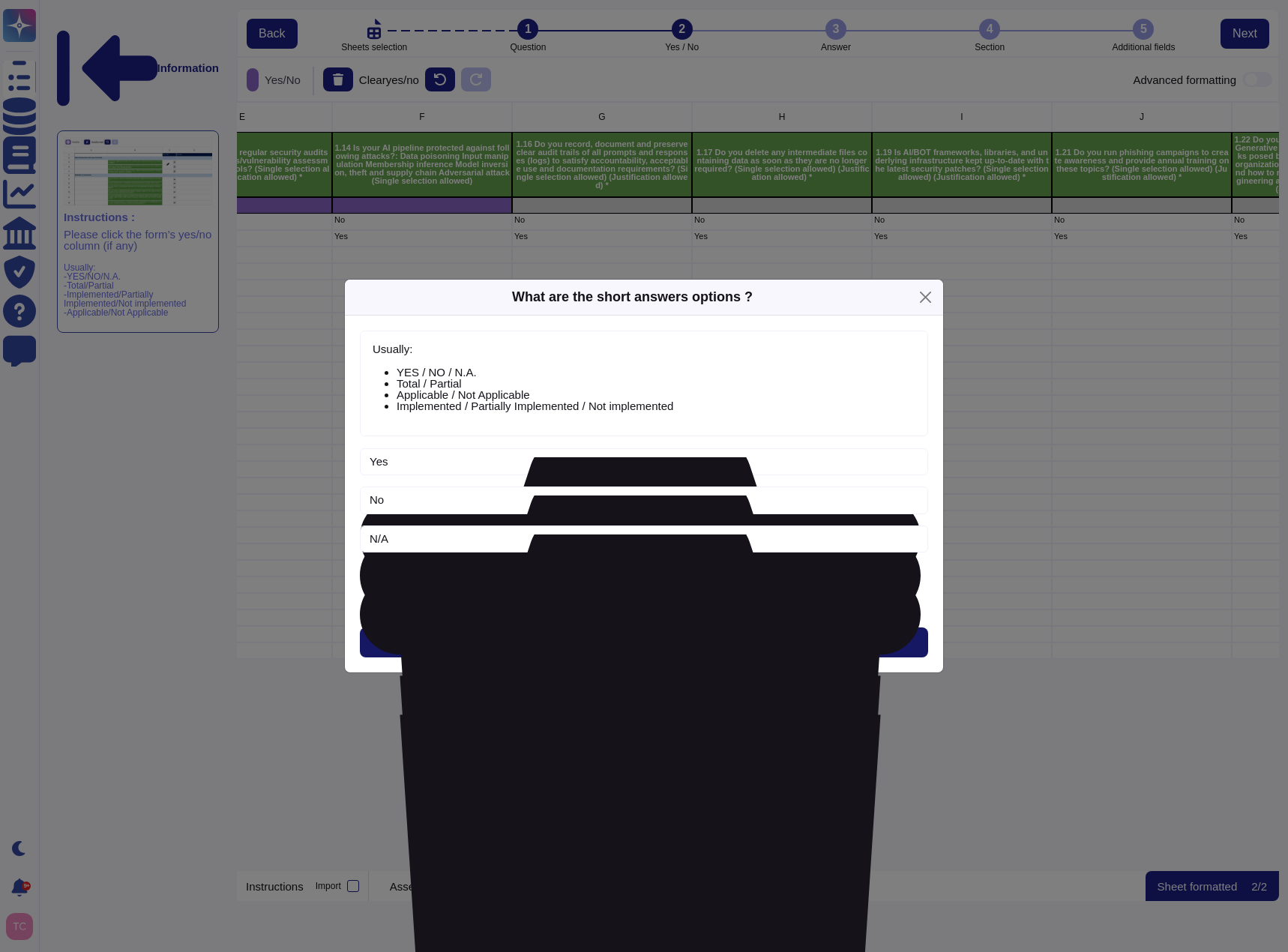
click at [646, 640] on span "Next" at bounding box center [644, 643] width 25 height 12
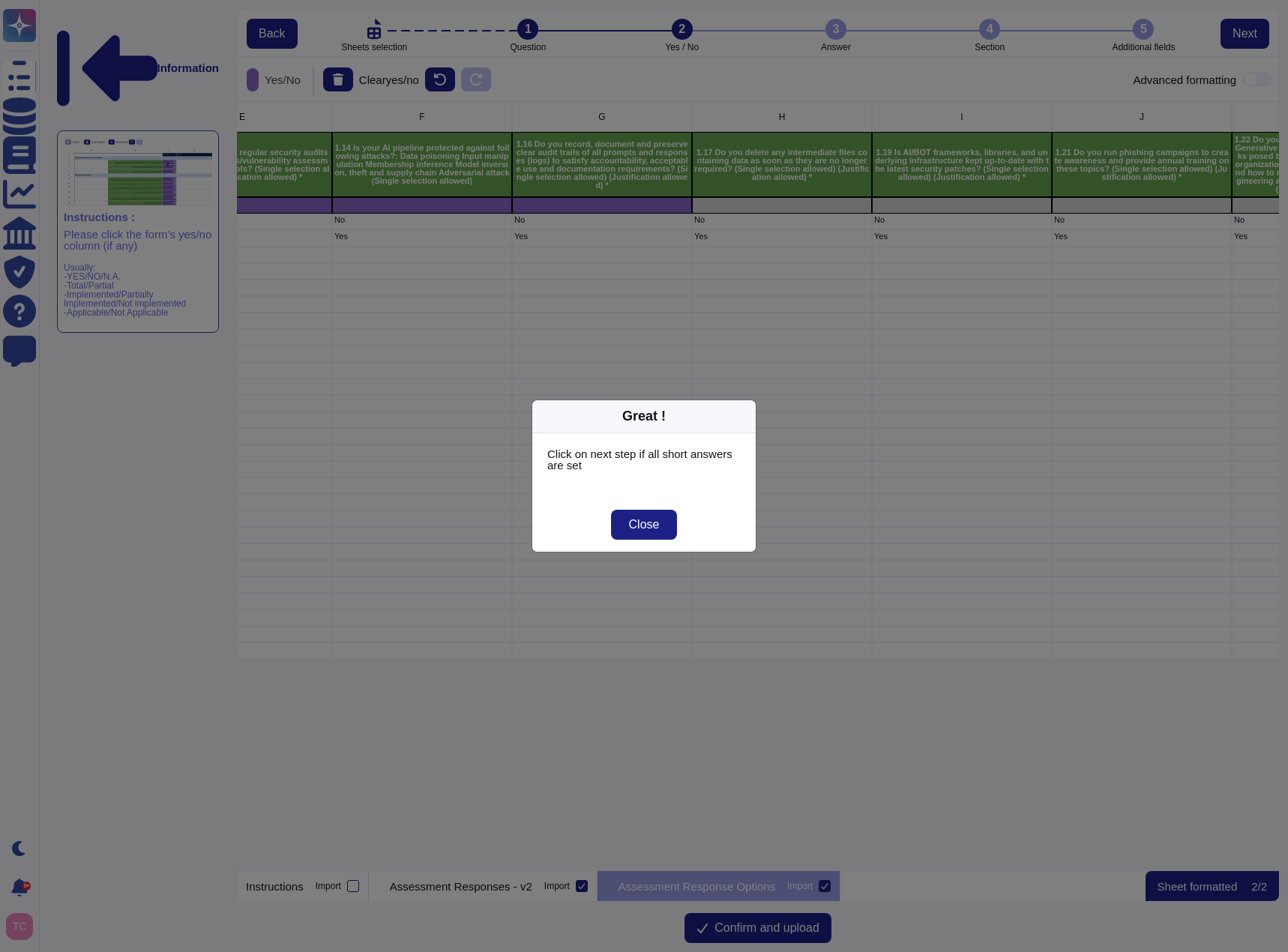
click at [664, 491] on div "Click on next step if all short answers are set" at bounding box center [644, 465] width 223 height 64
click at [658, 520] on span "Close" at bounding box center [644, 525] width 31 height 12
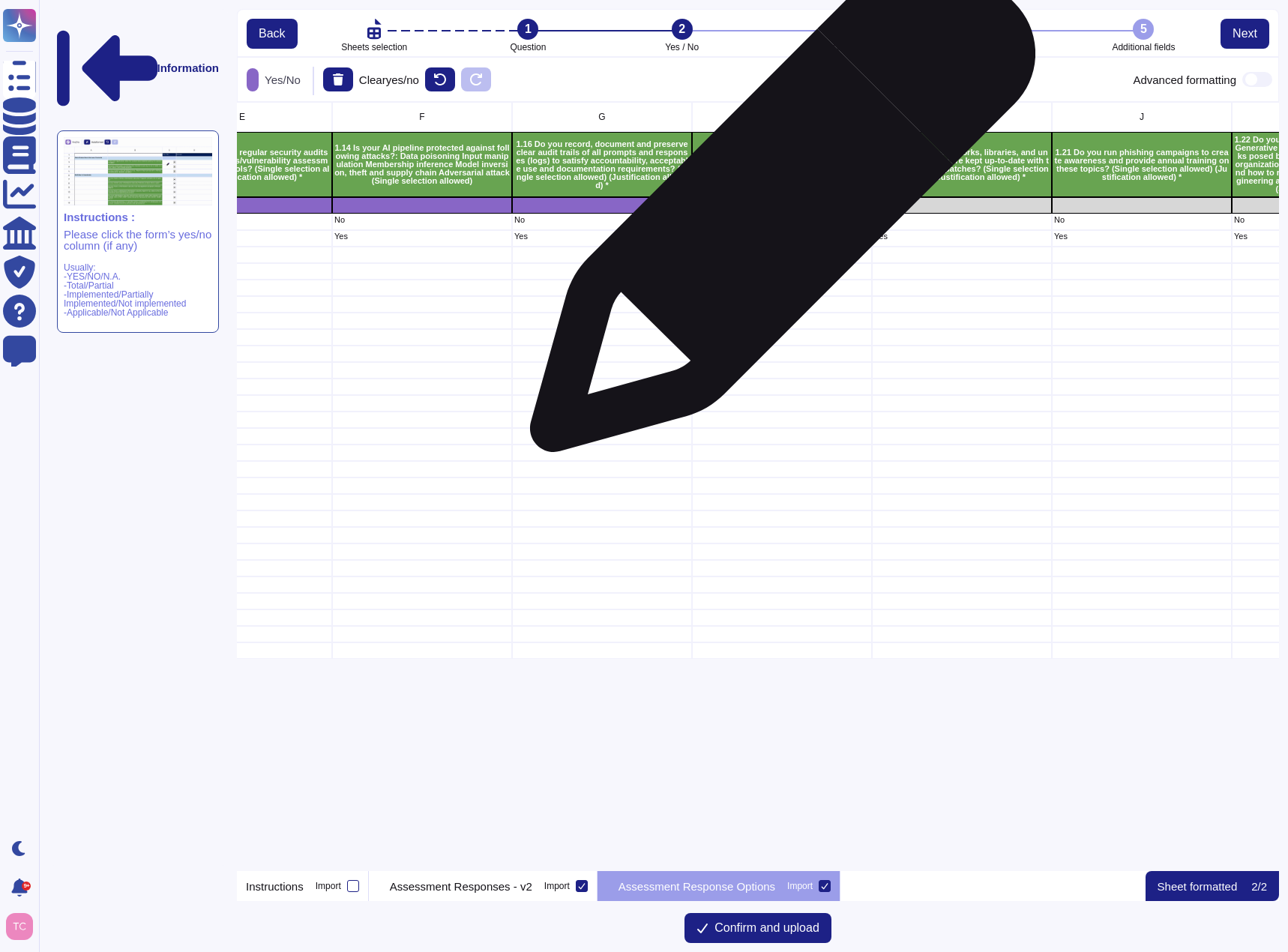
click at [777, 207] on div "grid" at bounding box center [781, 205] width 180 height 17
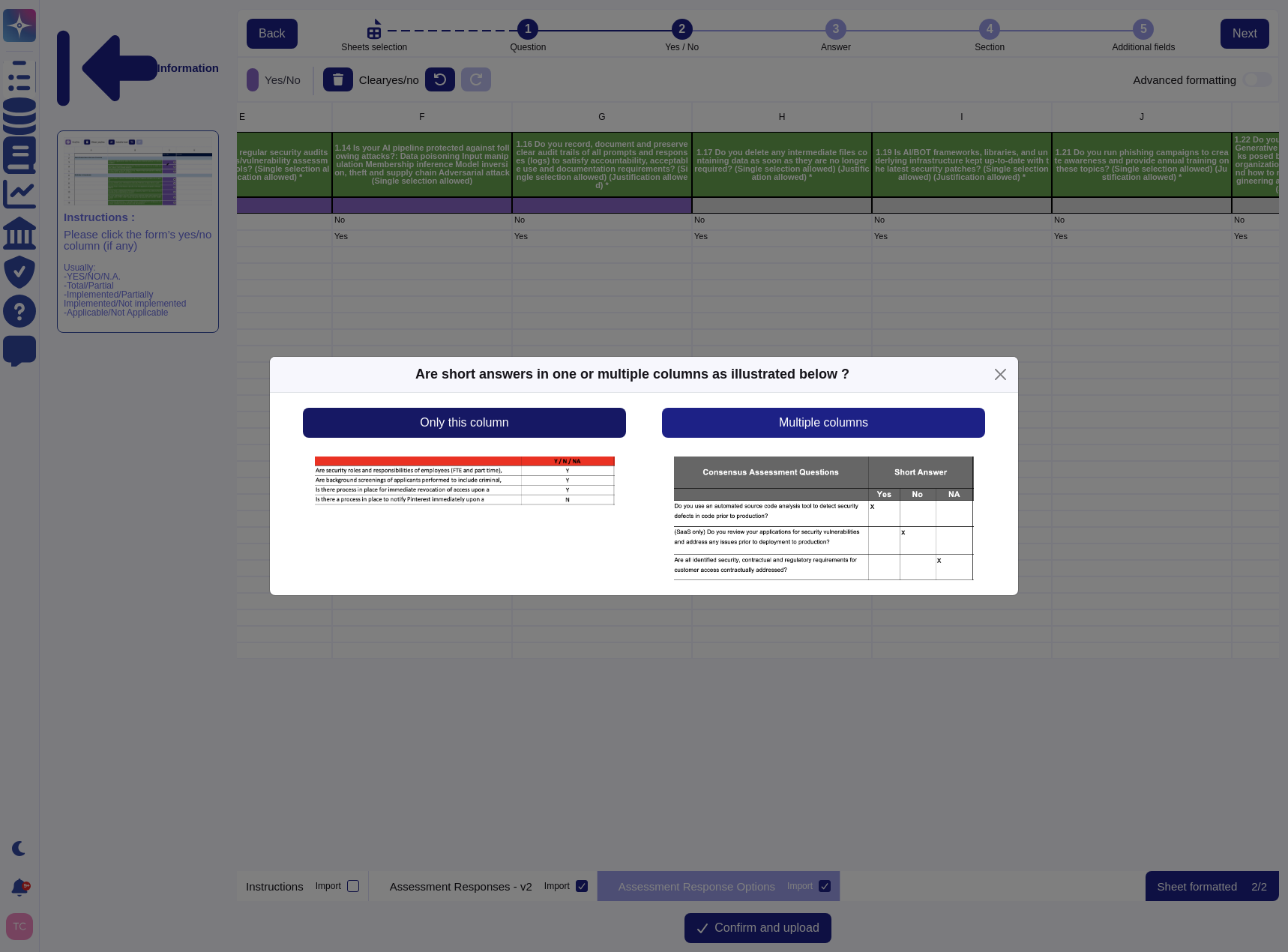
click at [582, 421] on button "Only this column" at bounding box center [465, 423] width 323 height 30
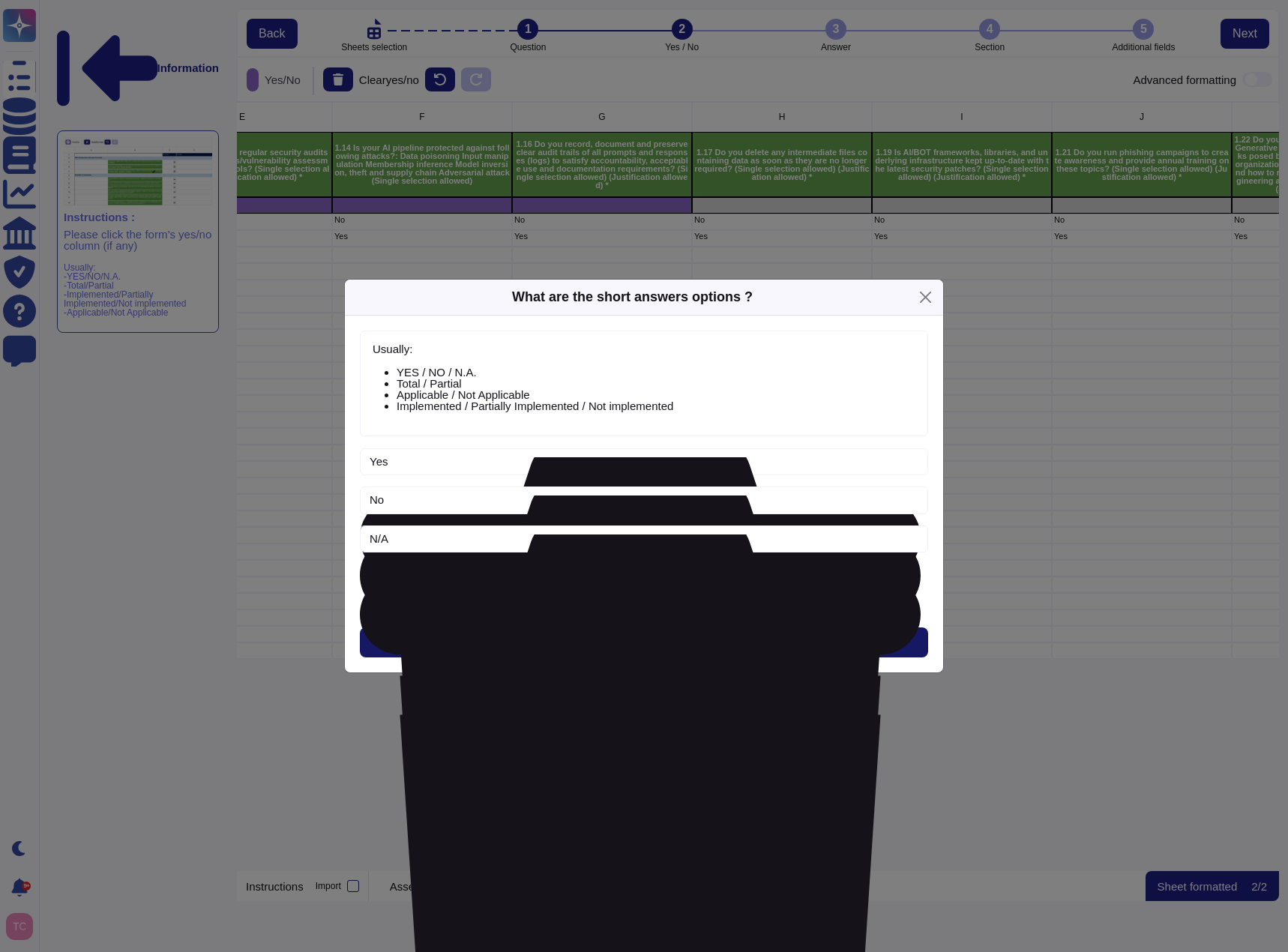
click at [651, 643] on span "Next" at bounding box center [644, 643] width 25 height 12
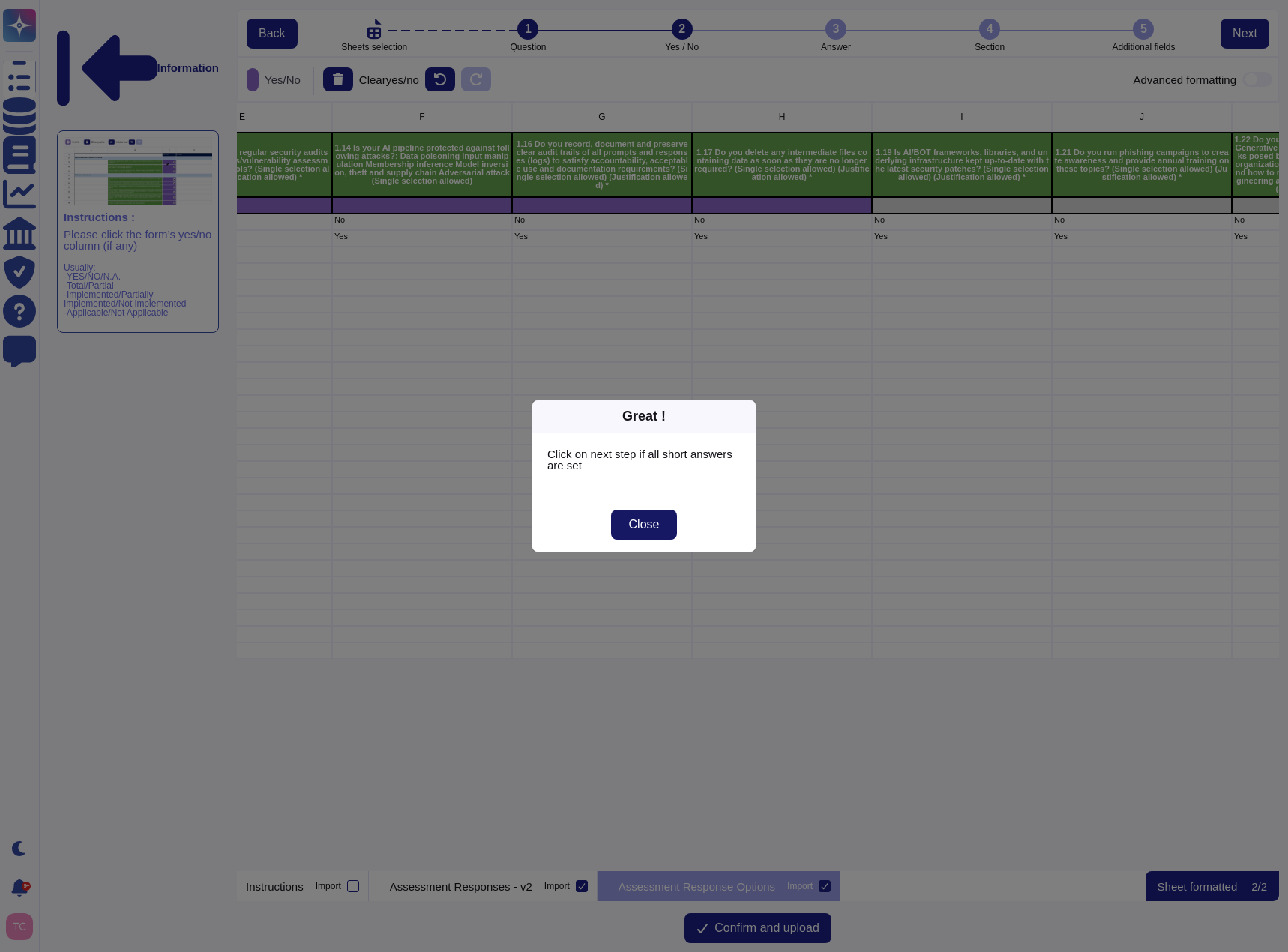
click at [652, 527] on span "Close" at bounding box center [644, 525] width 31 height 12
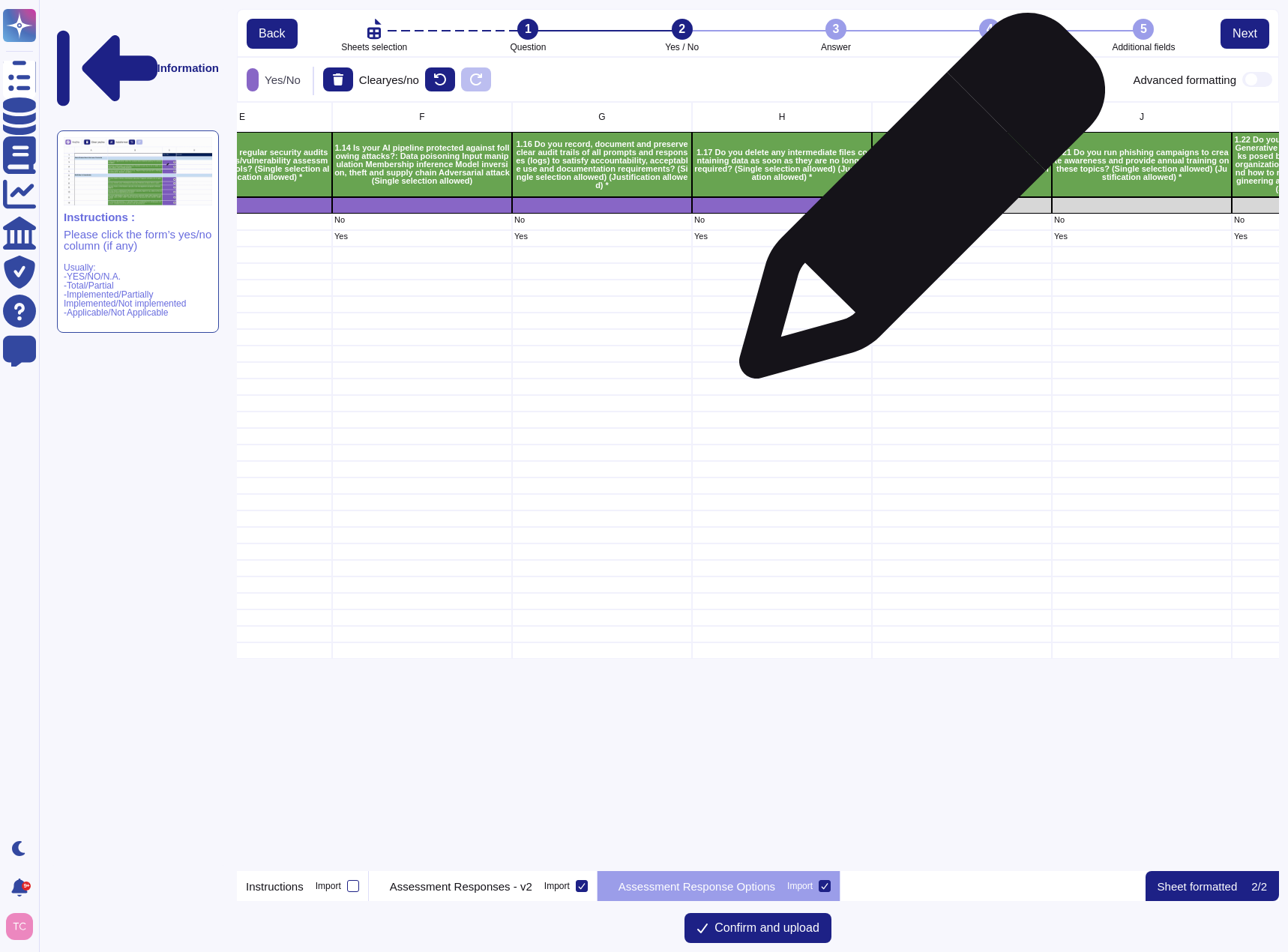
click at [916, 203] on div "grid" at bounding box center [961, 205] width 180 height 17
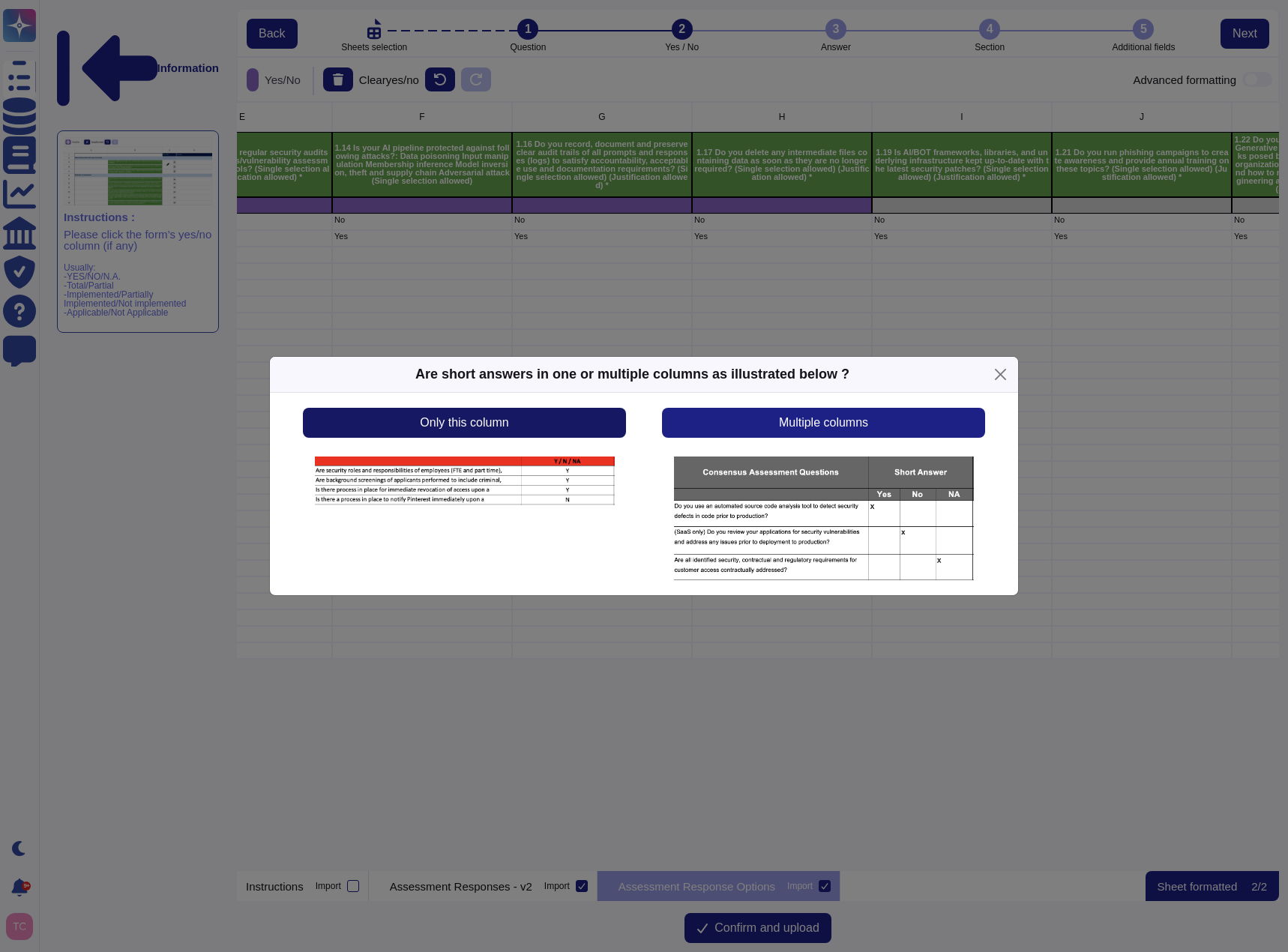
click at [574, 428] on button "Only this column" at bounding box center [465, 423] width 323 height 30
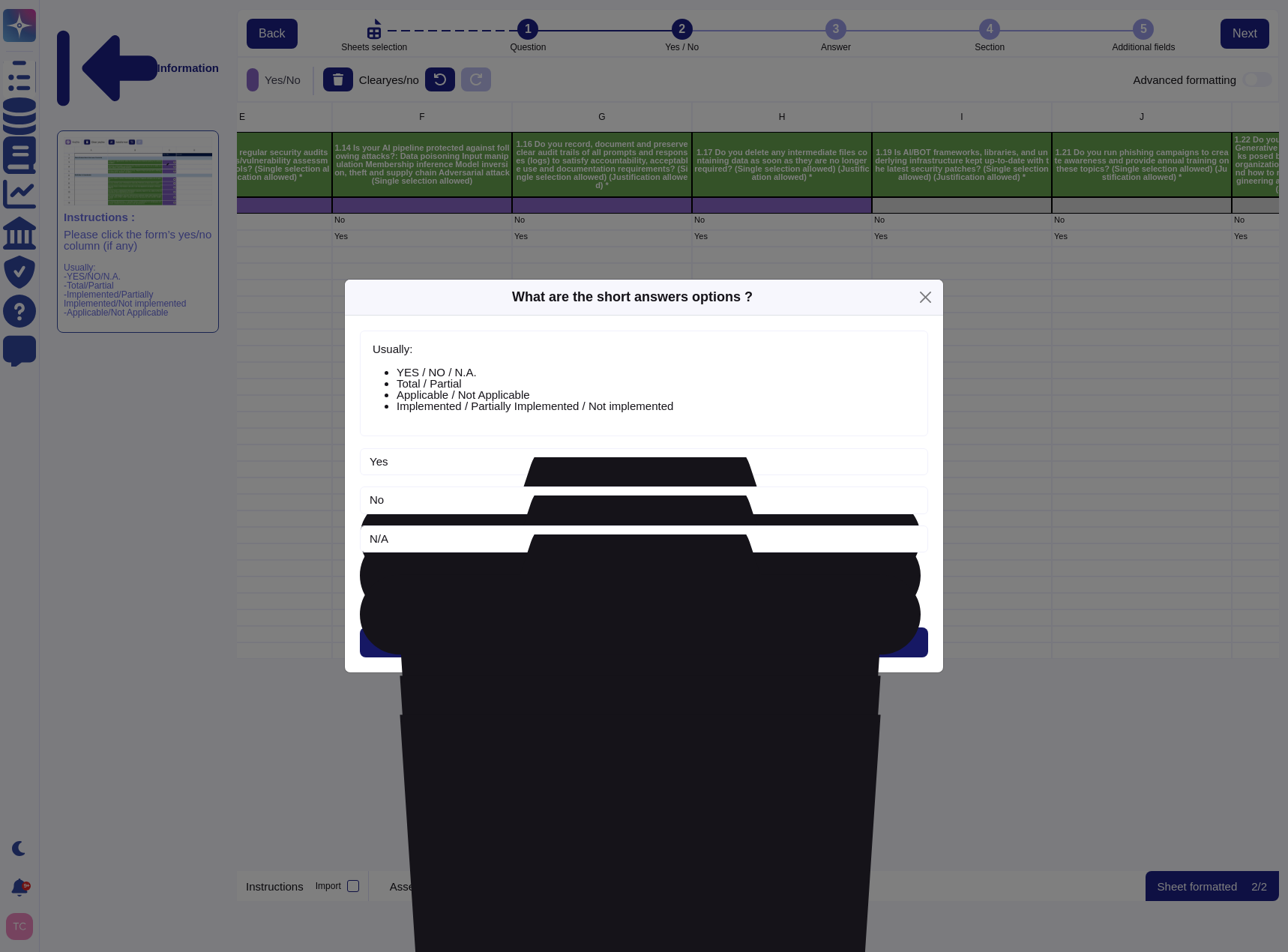
click at [627, 655] on button "Next" at bounding box center [643, 643] width 568 height 30
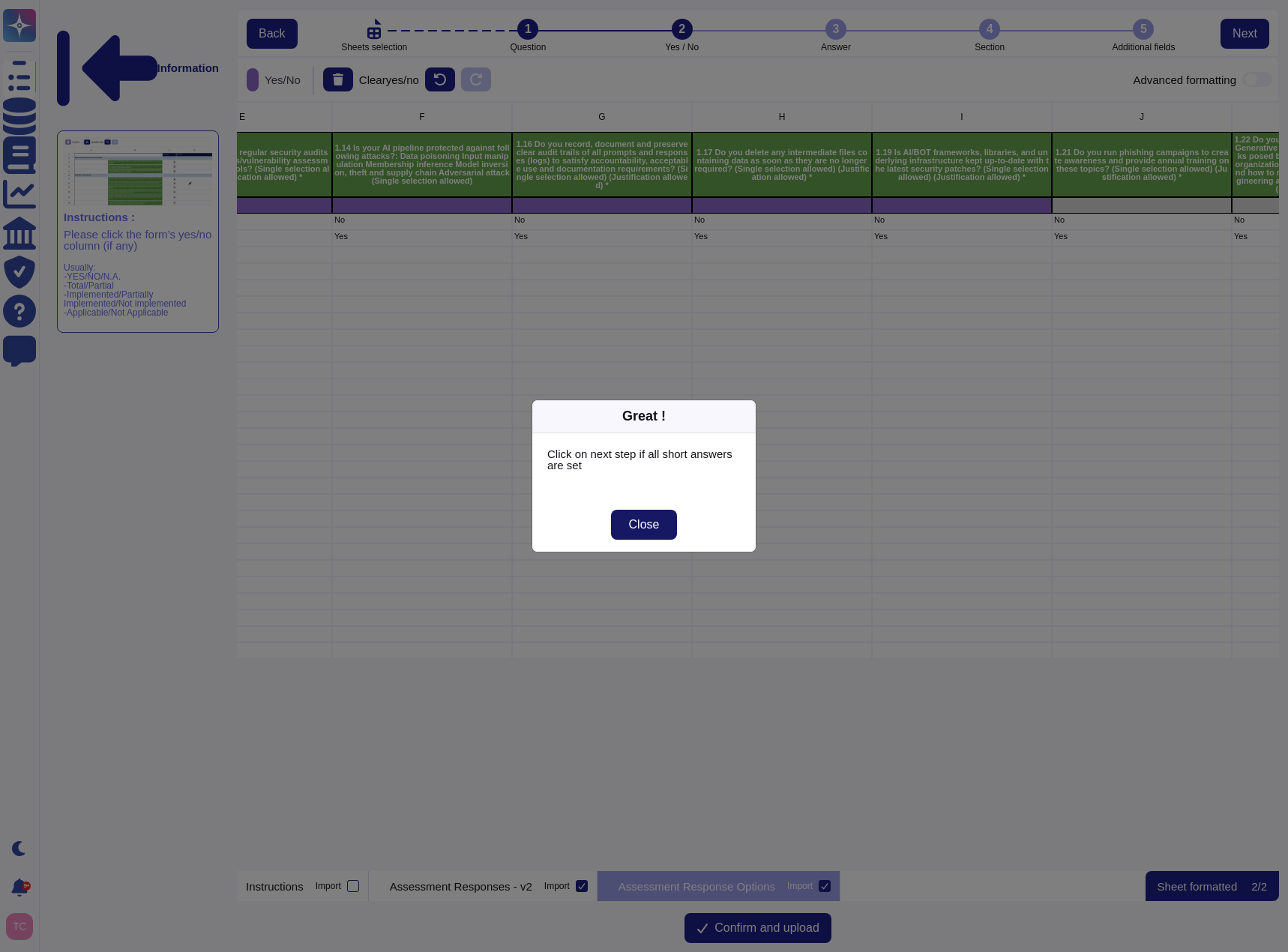
click at [647, 529] on span "Close" at bounding box center [644, 525] width 31 height 12
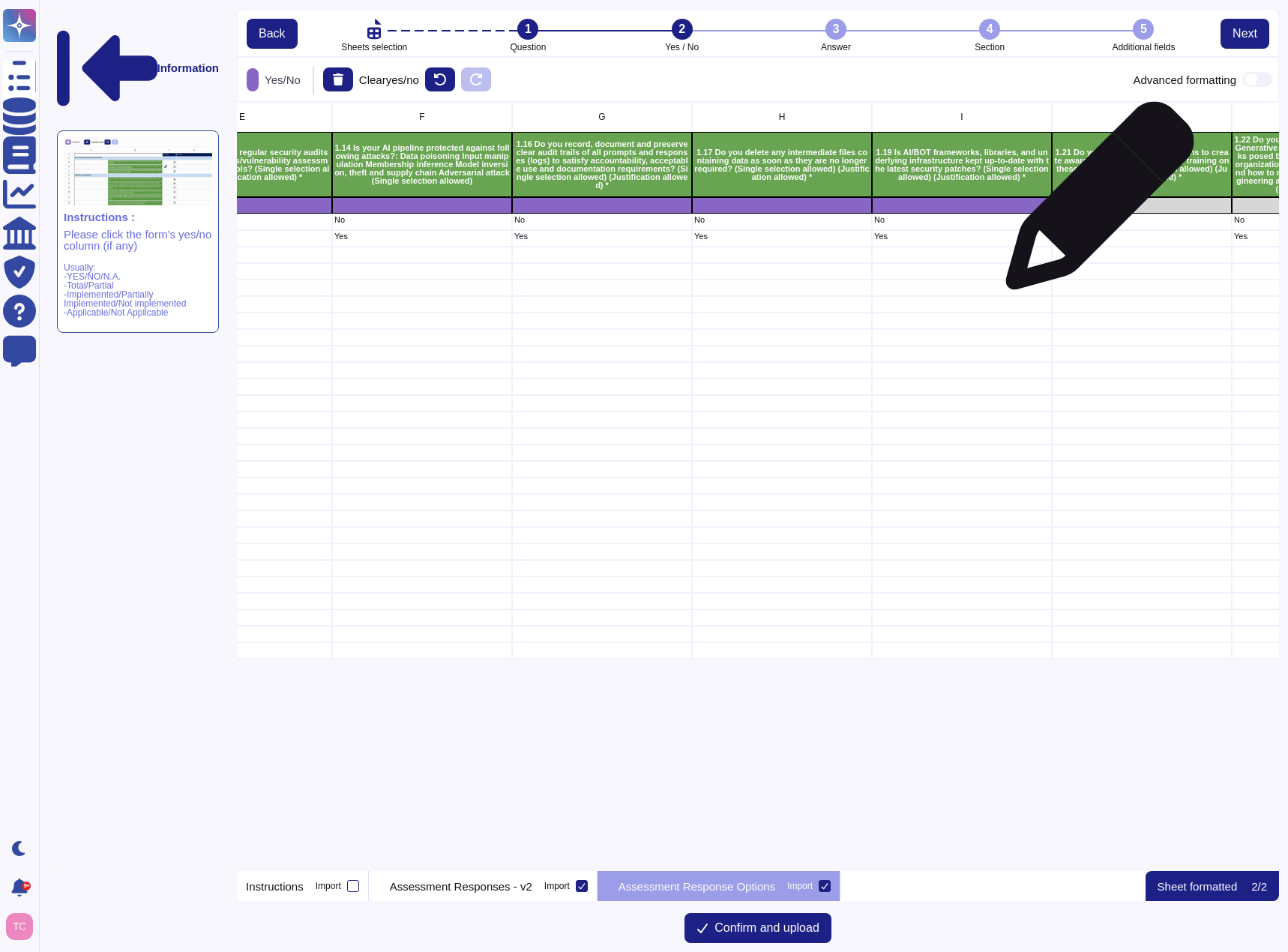
click at [1093, 203] on div "grid" at bounding box center [1142, 205] width 180 height 17
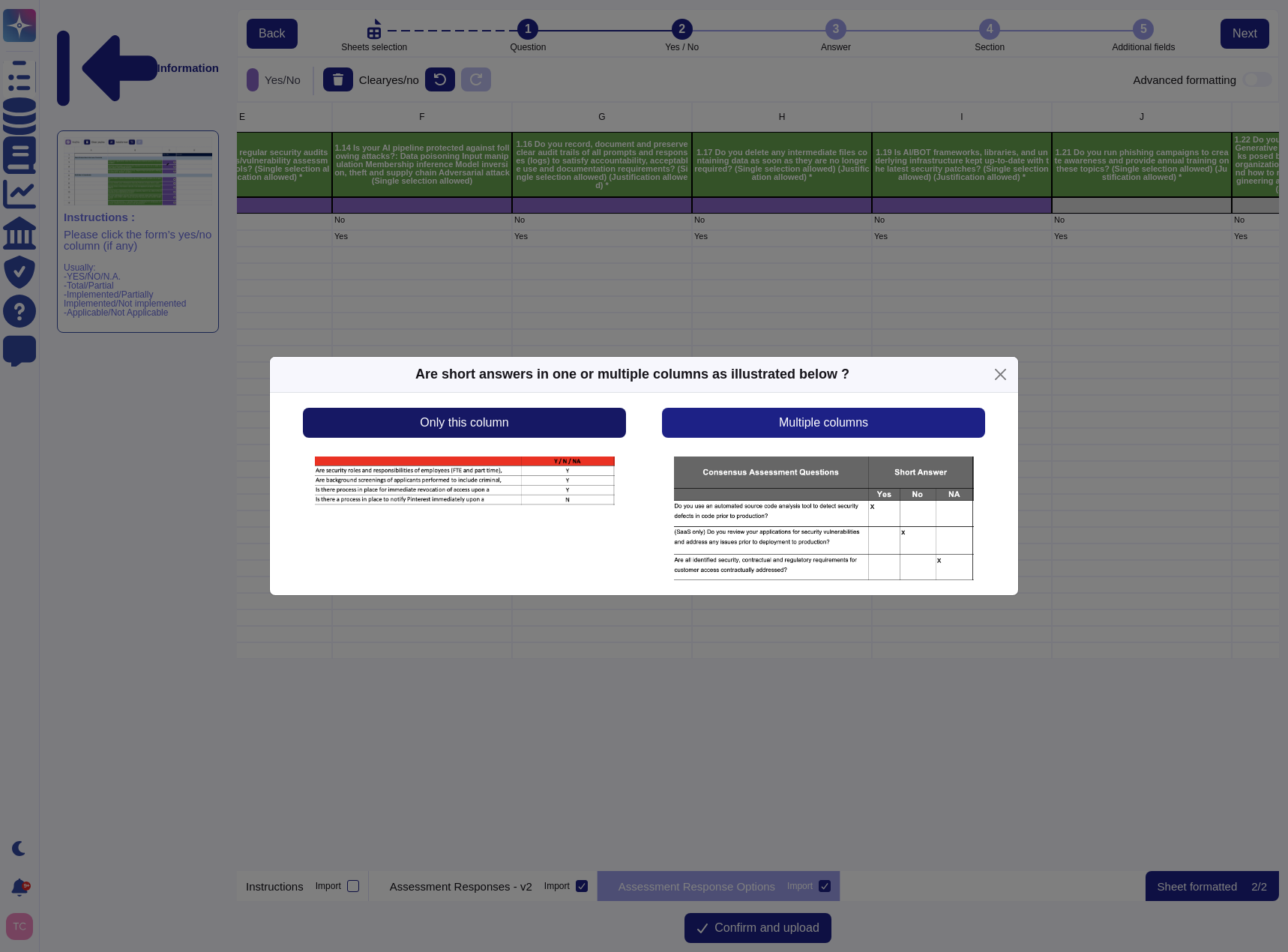
click at [519, 422] on button "Only this column" at bounding box center [465, 423] width 323 height 30
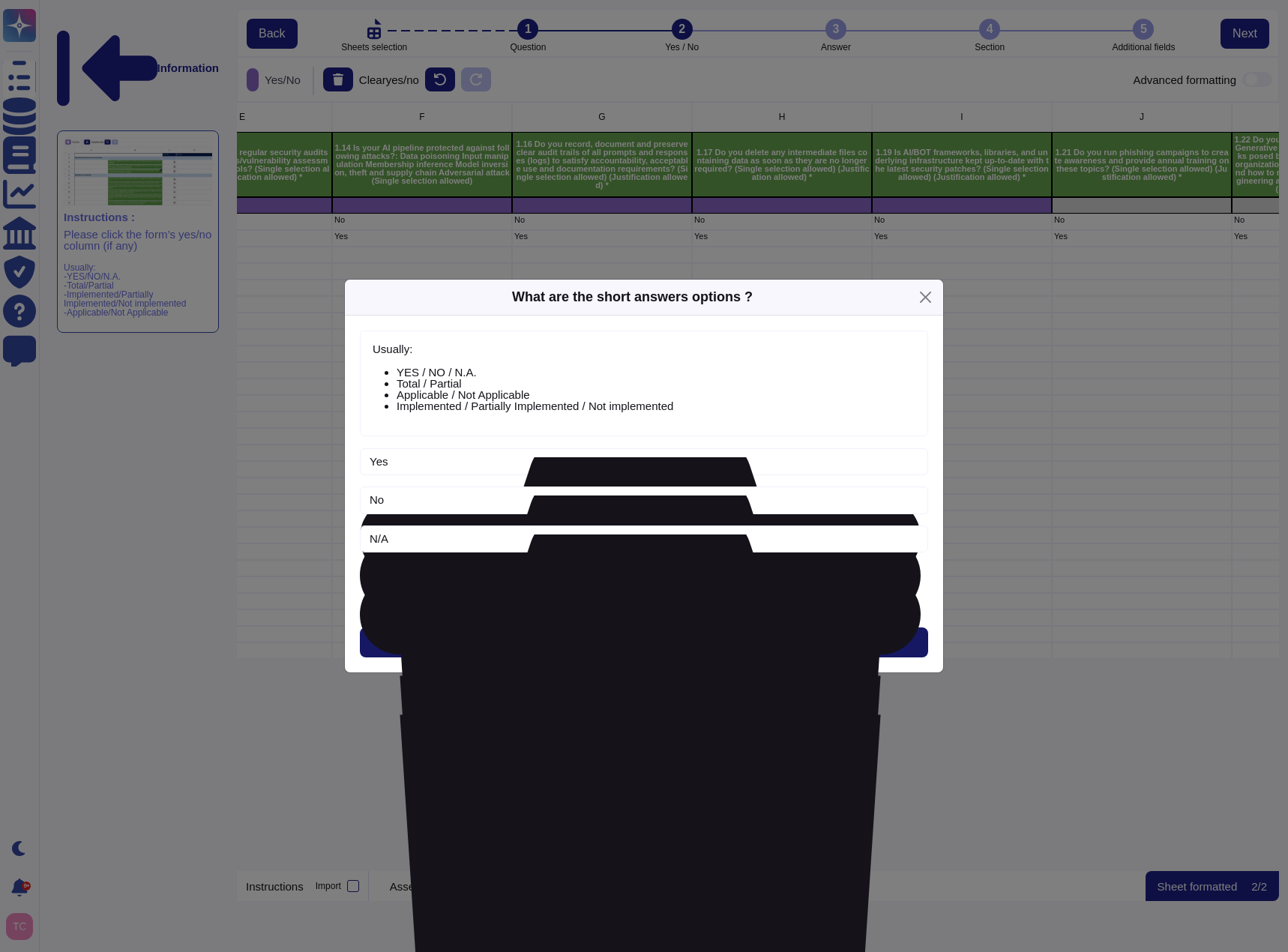
click at [621, 641] on button "Next" at bounding box center [643, 643] width 568 height 30
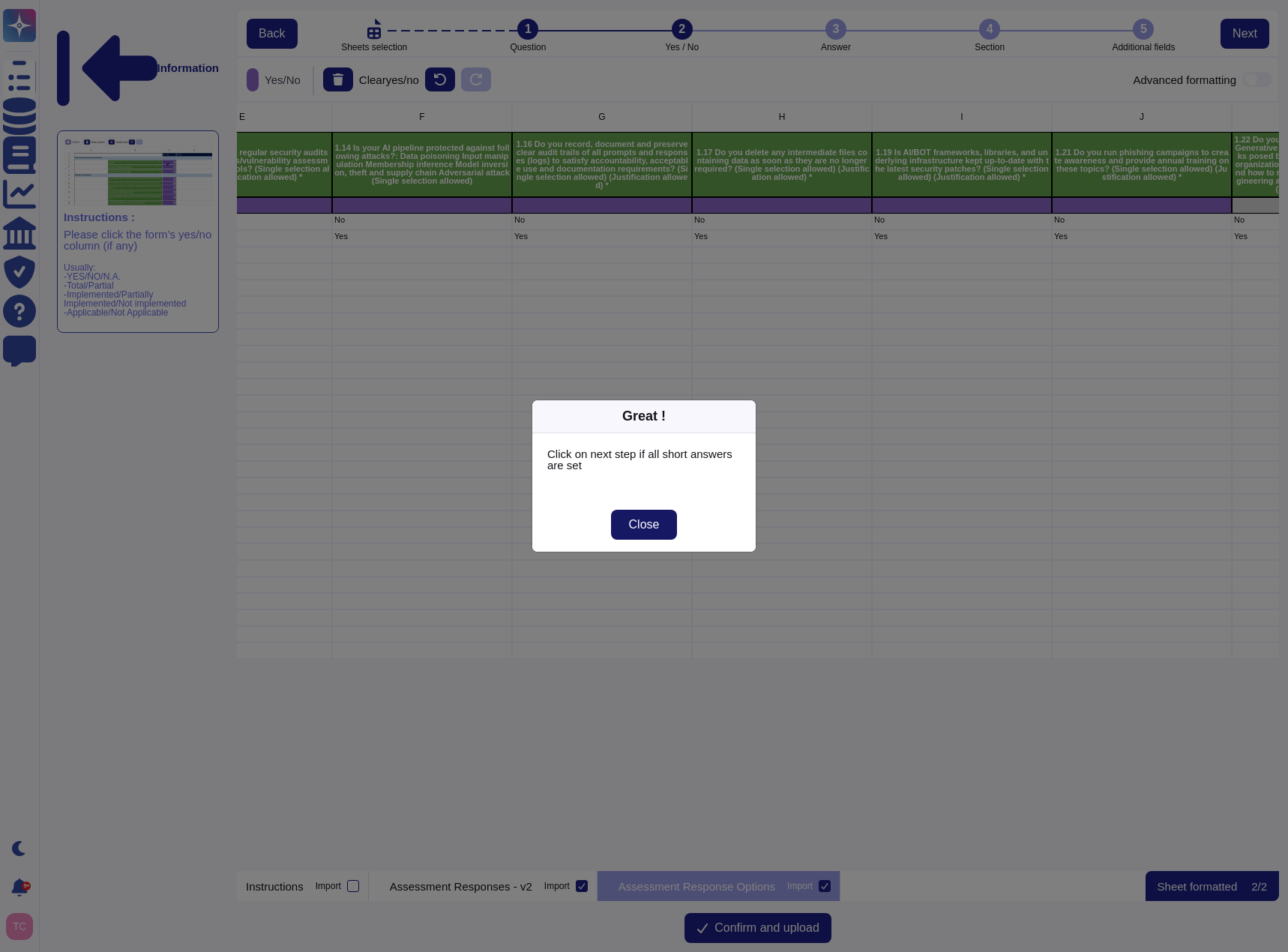
click at [646, 530] on span "Close" at bounding box center [644, 525] width 31 height 12
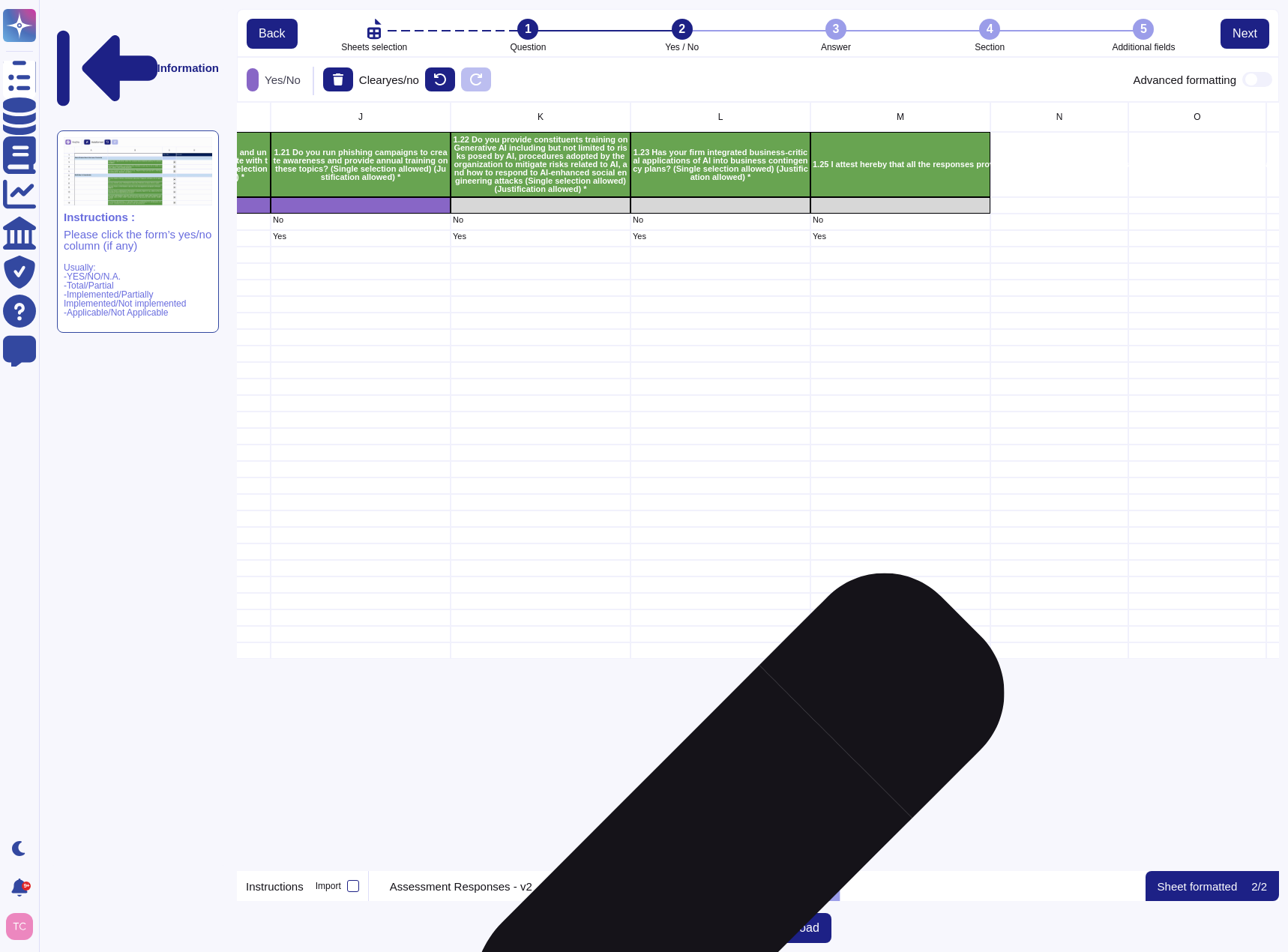
scroll to position [0, 1660]
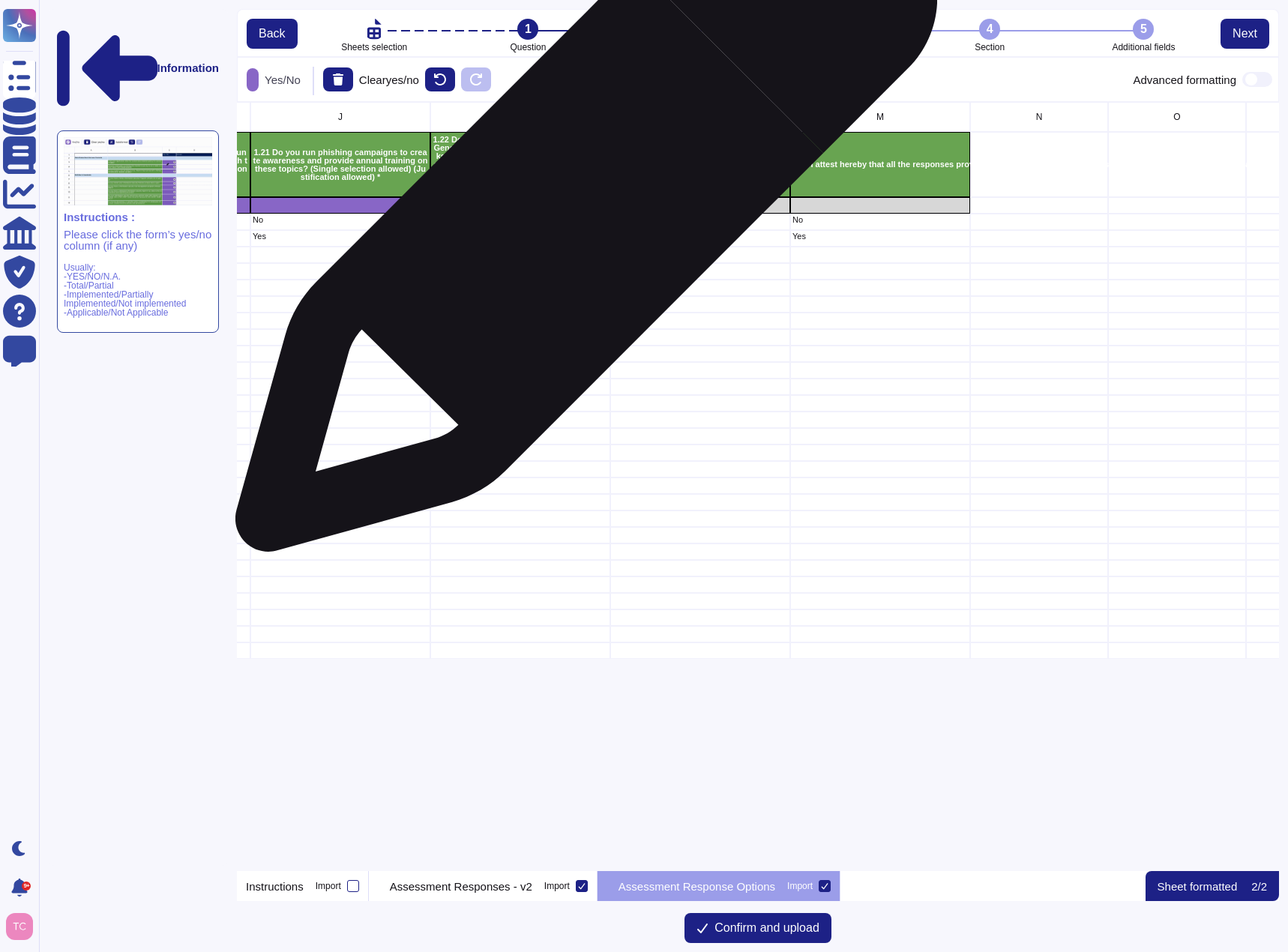
click at [580, 208] on div "grid" at bounding box center [520, 205] width 180 height 17
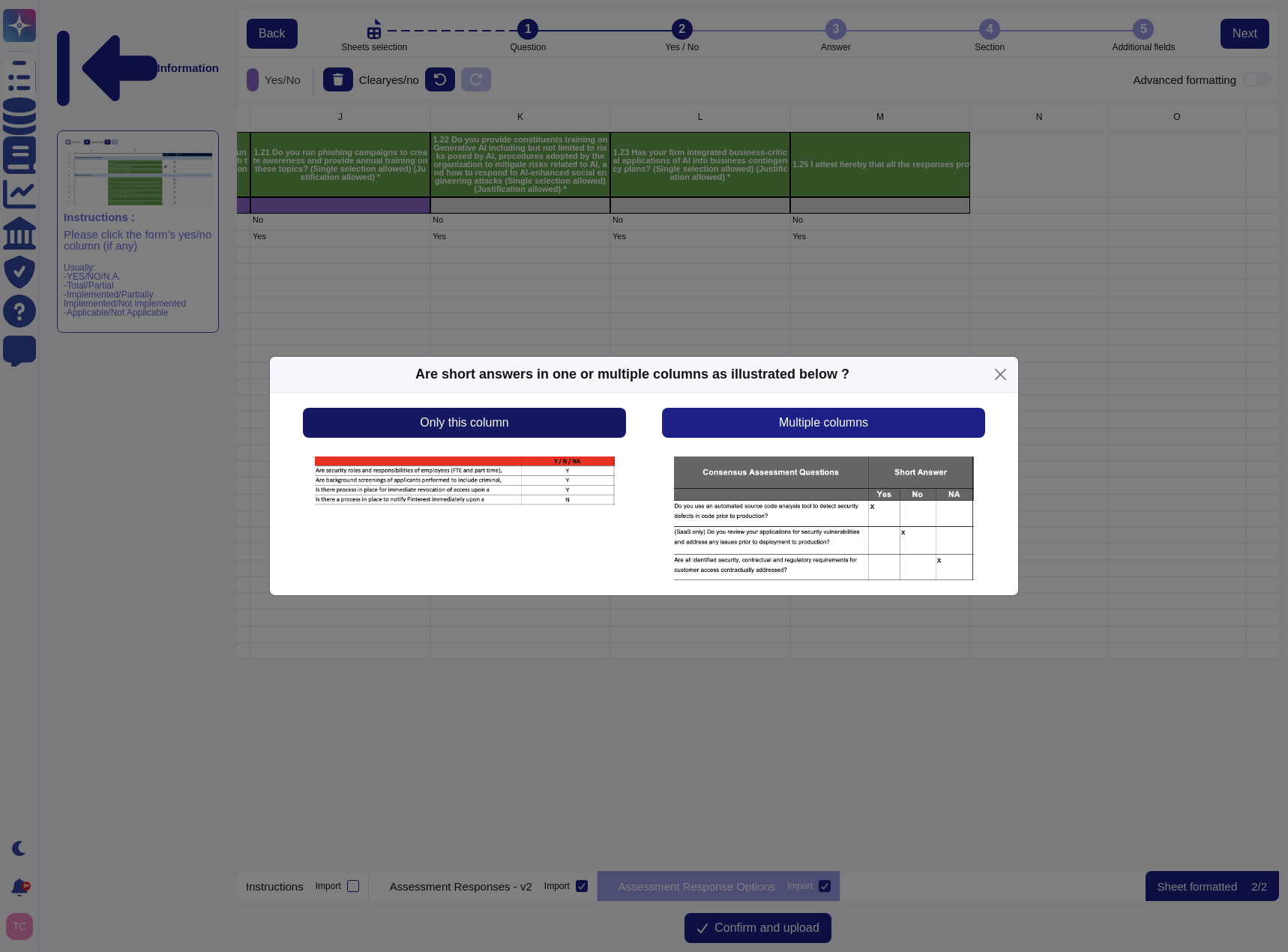
click at [543, 420] on button "Only this column" at bounding box center [465, 423] width 323 height 30
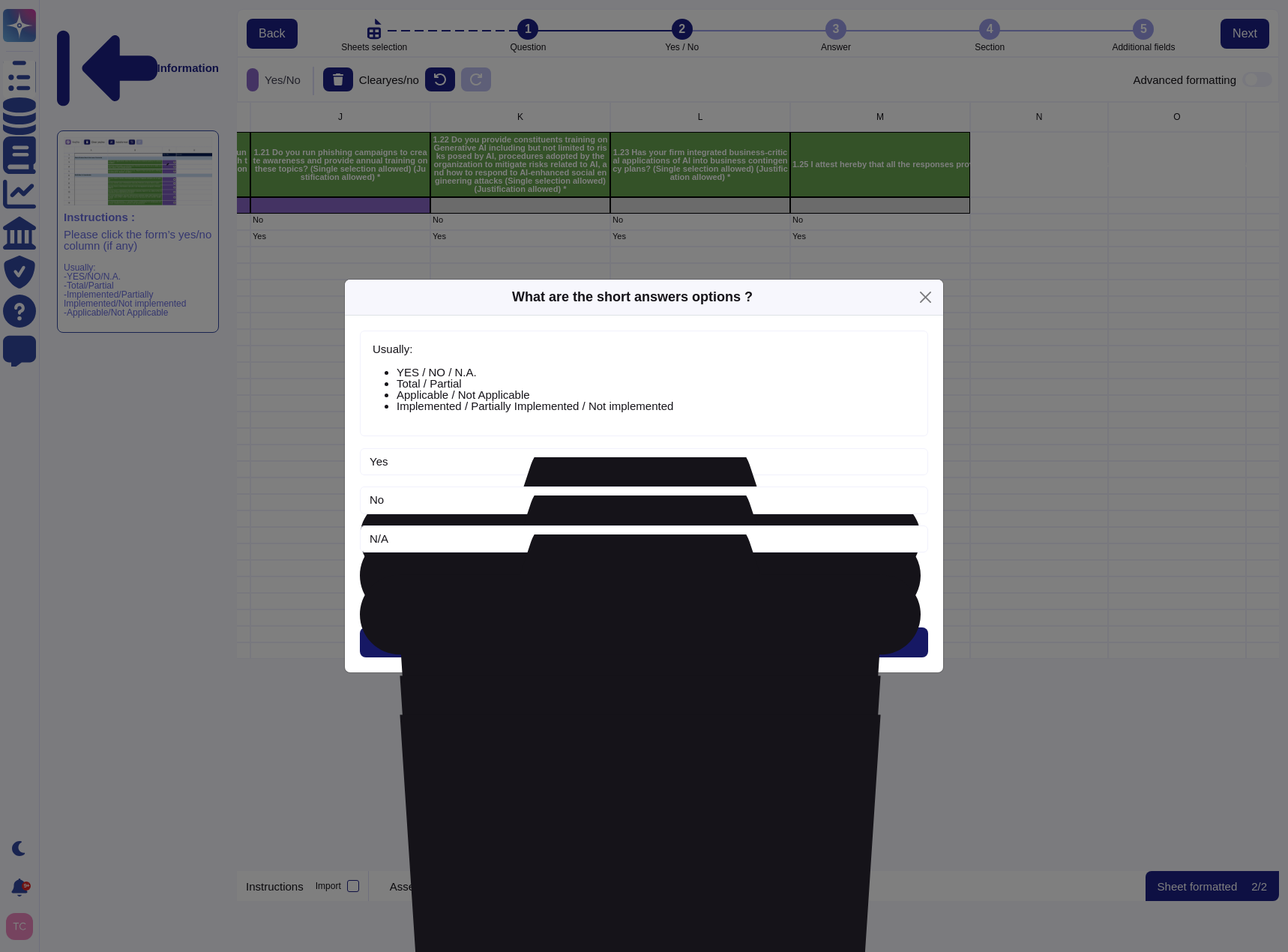
click at [623, 650] on button "Next" at bounding box center [643, 643] width 568 height 30
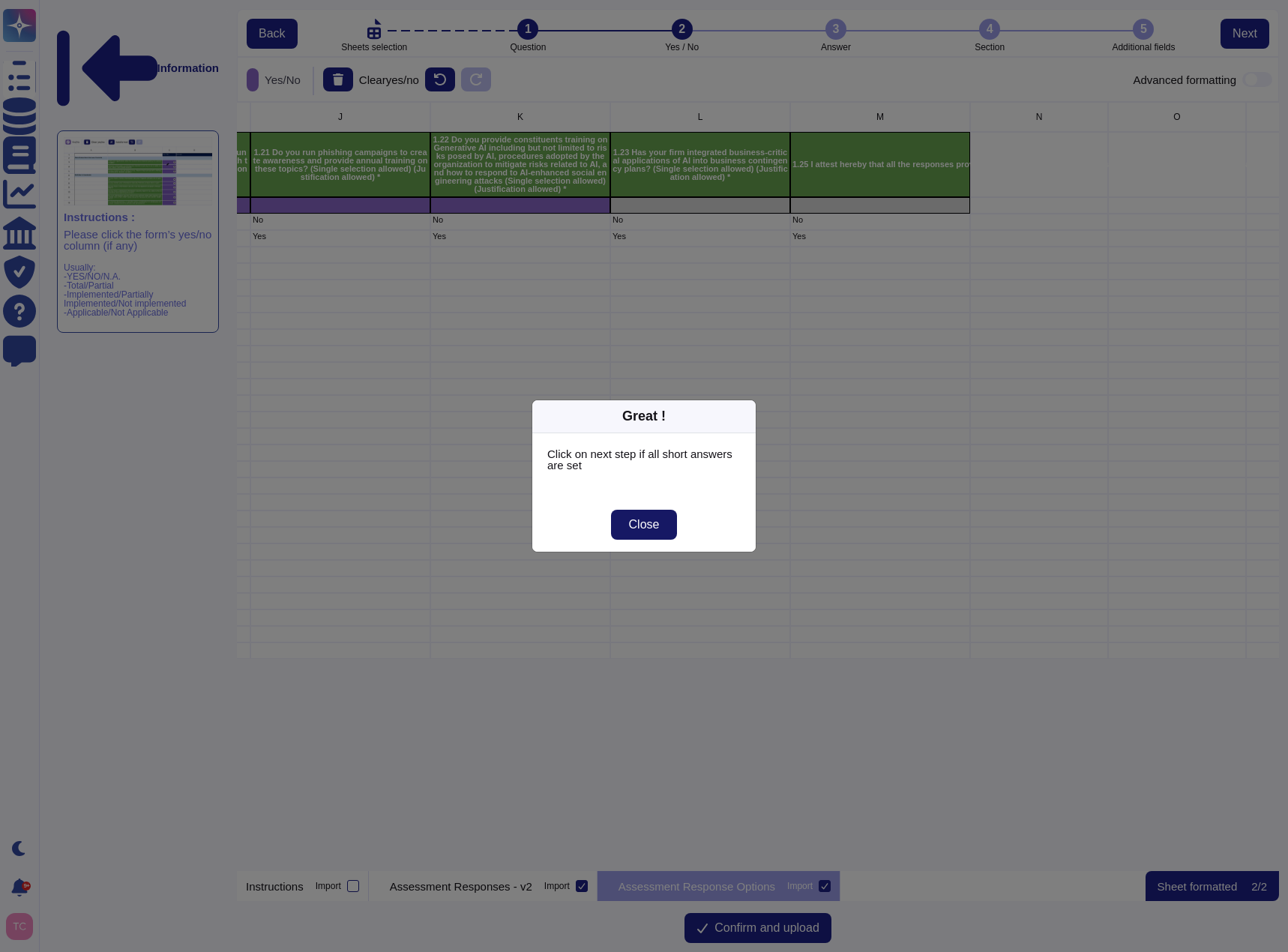
click at [657, 527] on span "Close" at bounding box center [644, 525] width 31 height 12
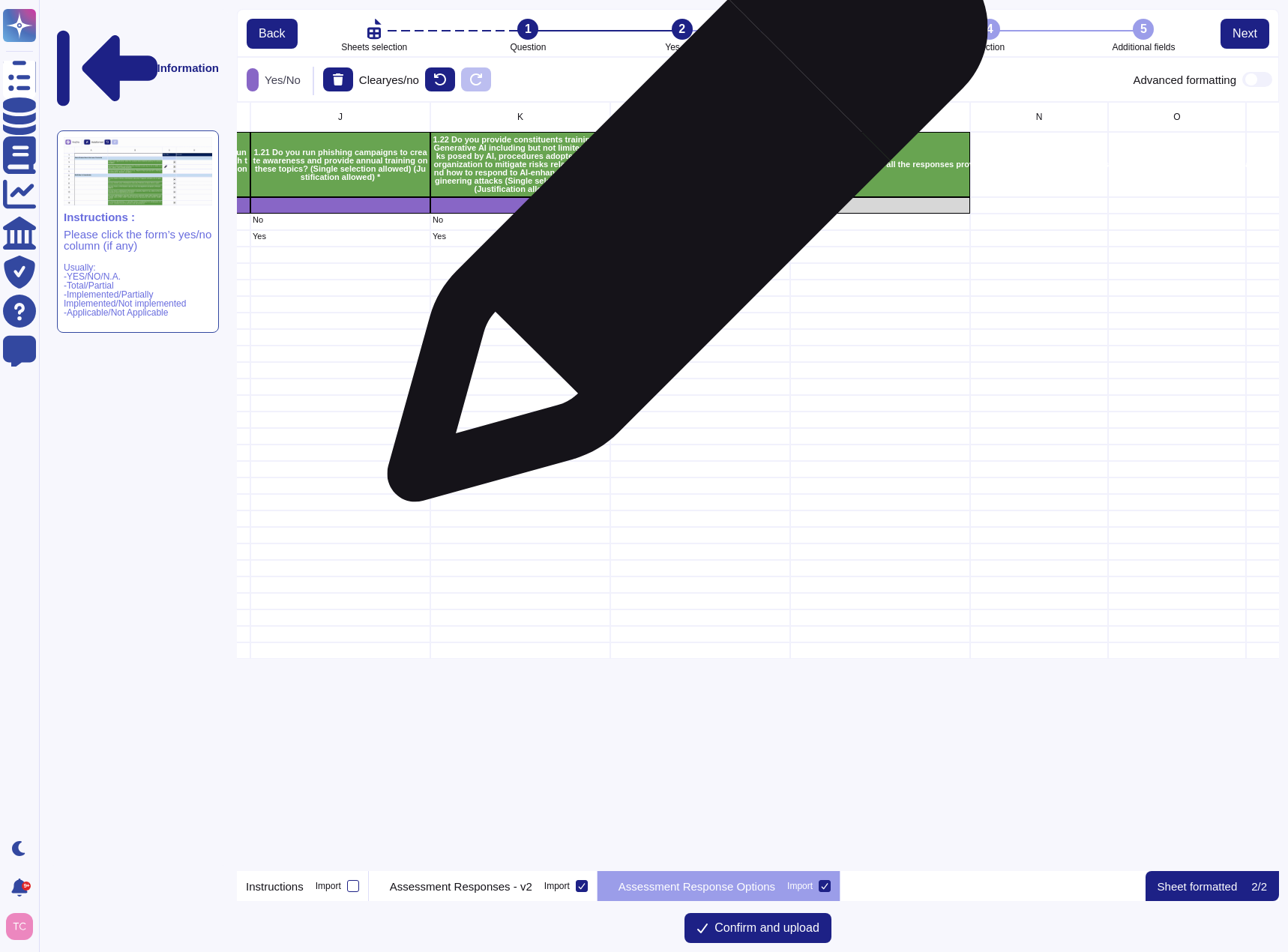
click at [683, 207] on div "grid" at bounding box center [700, 205] width 180 height 17
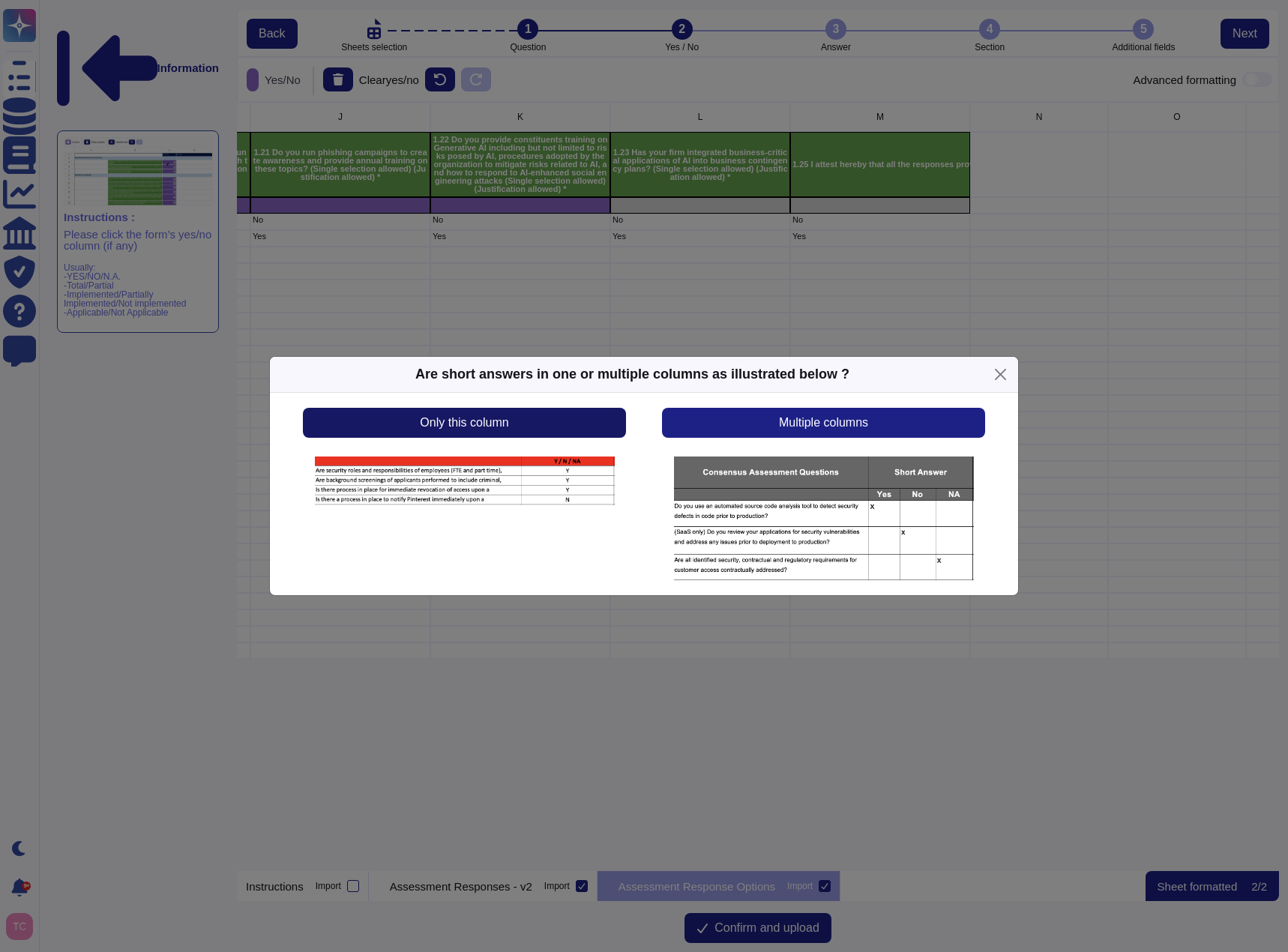
click at [569, 416] on button "Only this column" at bounding box center [465, 423] width 323 height 30
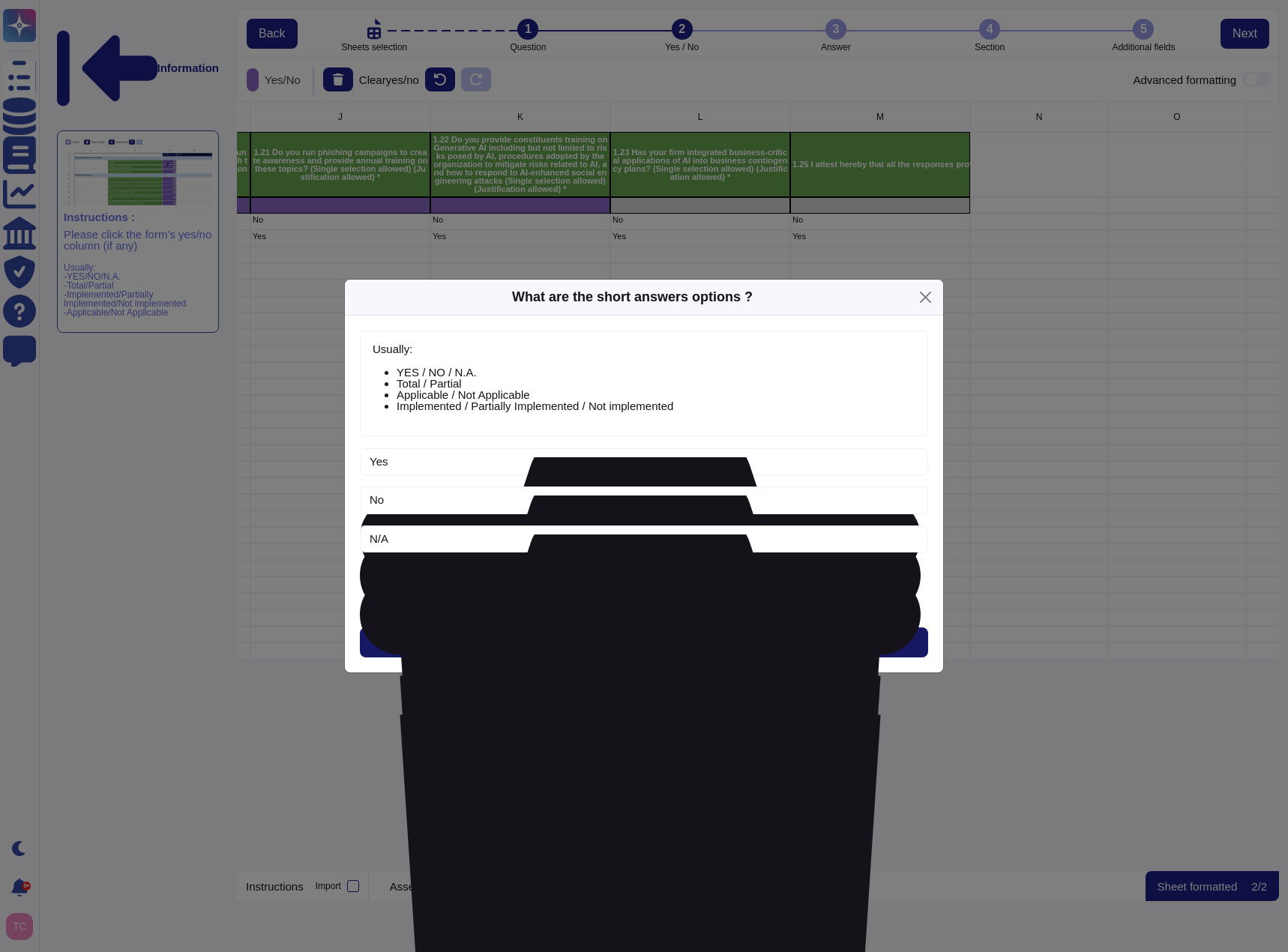
click at [628, 644] on button "Next" at bounding box center [643, 643] width 568 height 30
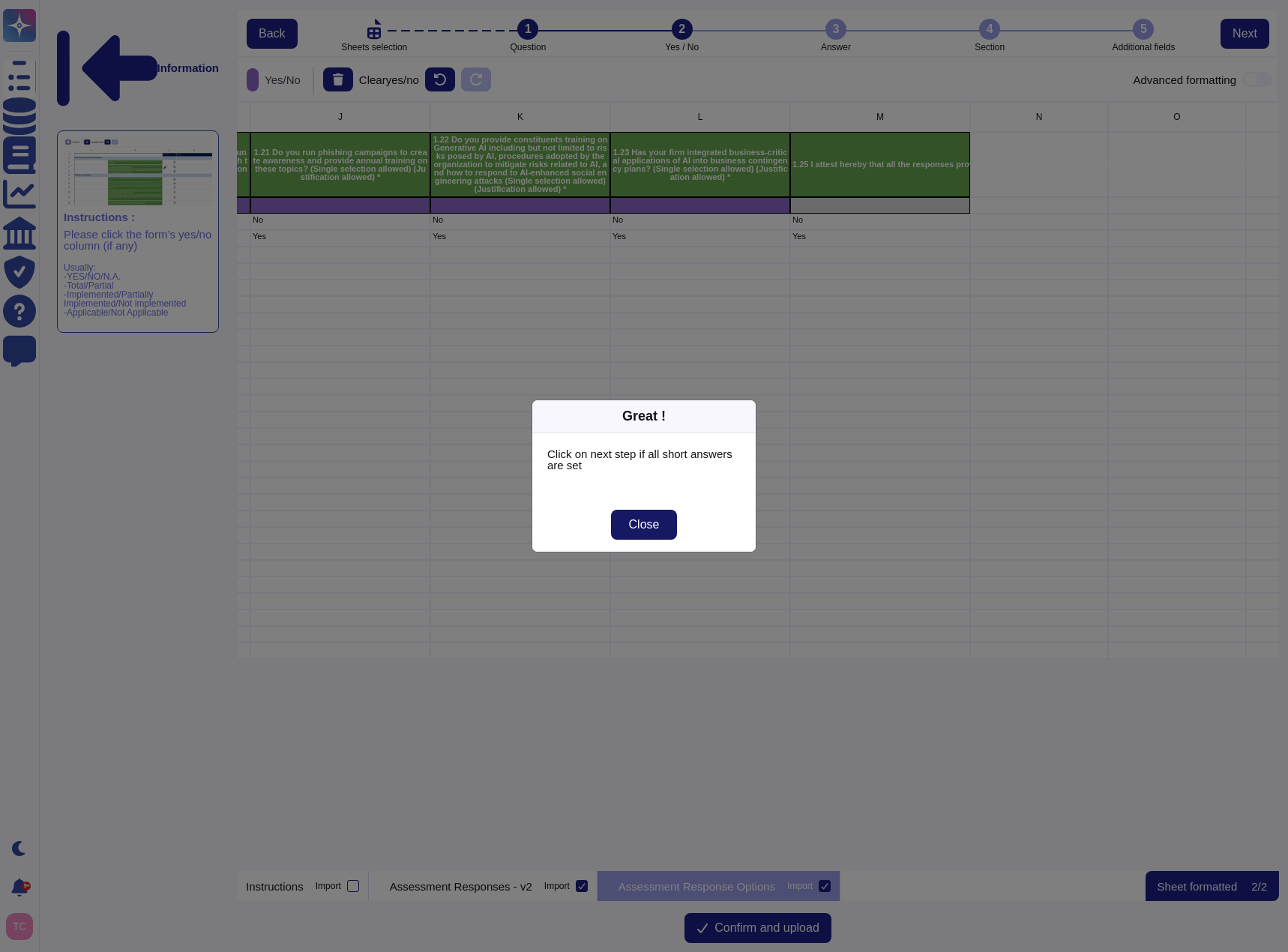
click at [652, 527] on span "Close" at bounding box center [644, 525] width 31 height 12
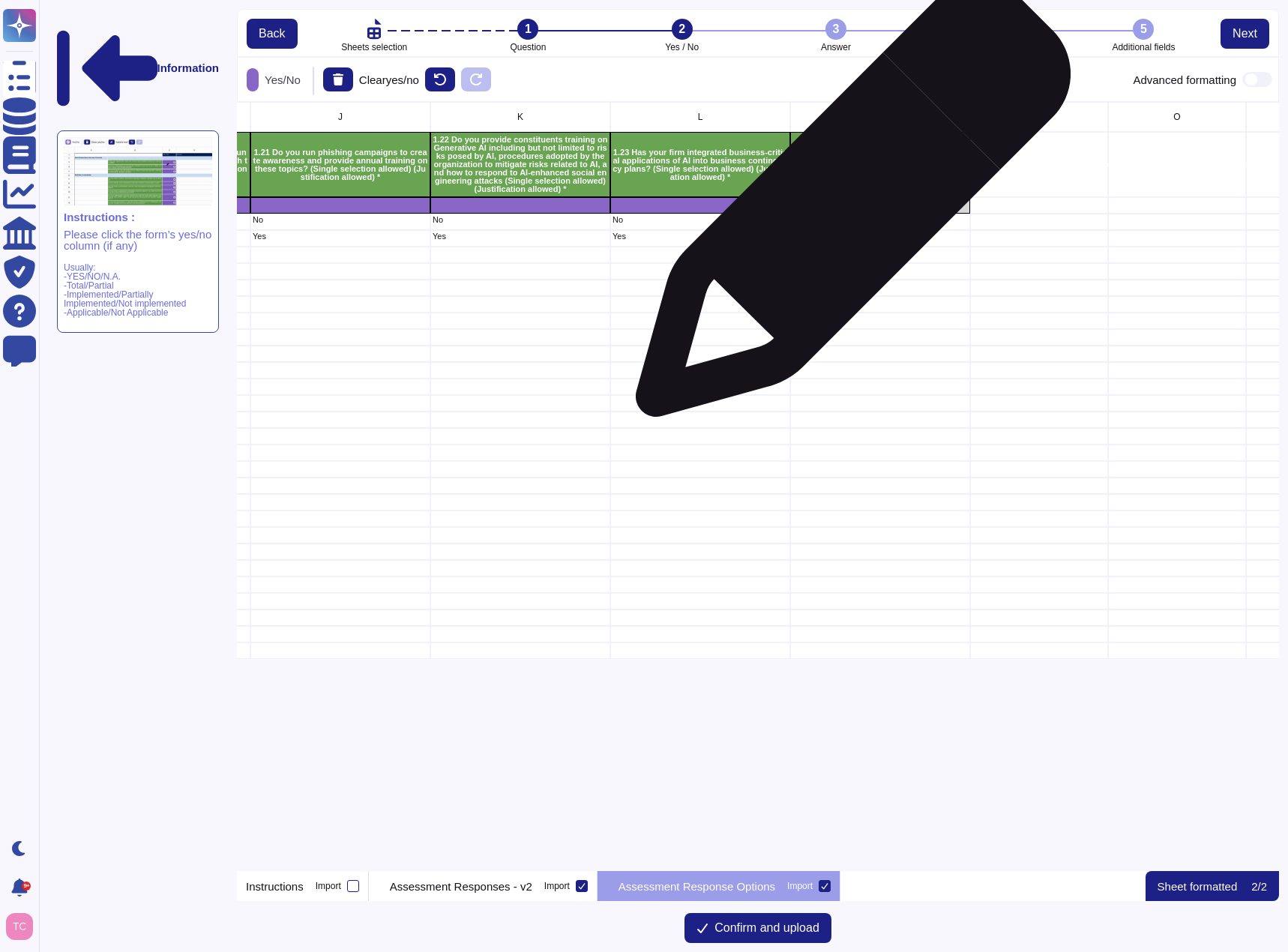
click at [847, 207] on div "grid" at bounding box center [880, 205] width 180 height 17
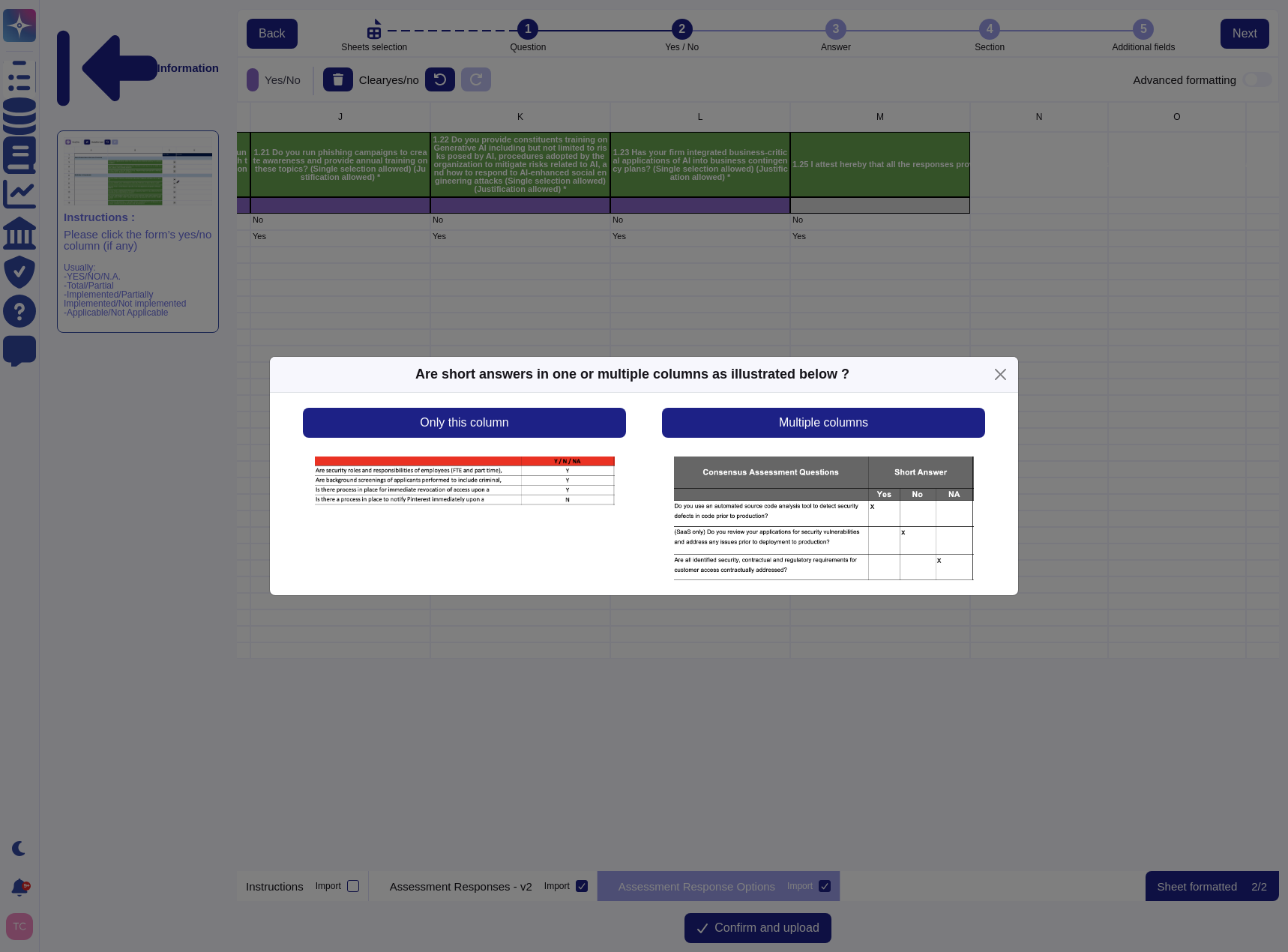
click at [560, 407] on div "Only this column Multiple columns" at bounding box center [644, 494] width 748 height 202
click at [557, 427] on button "Only this column" at bounding box center [465, 423] width 323 height 30
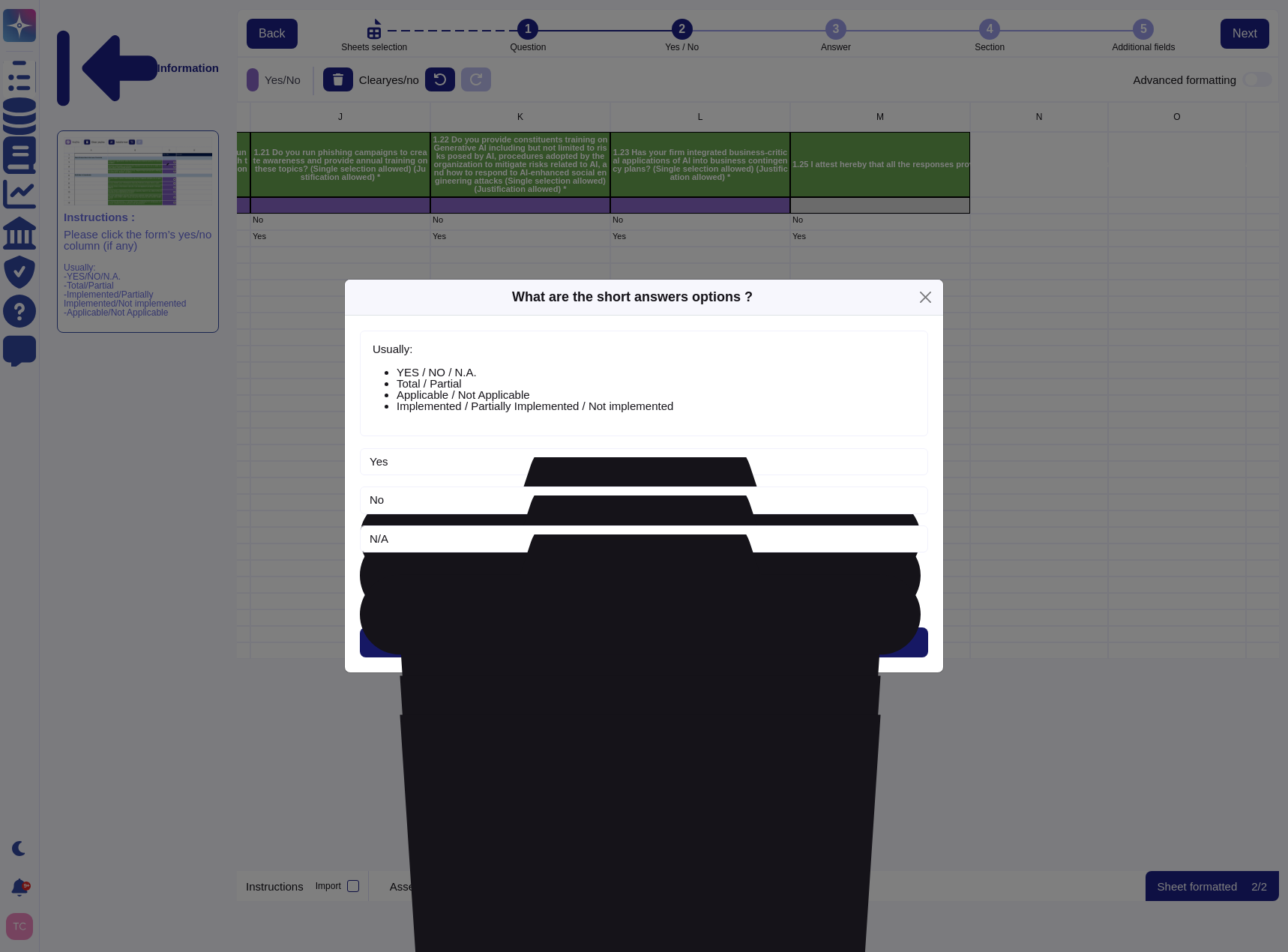
click at [622, 642] on button "Next" at bounding box center [643, 643] width 568 height 30
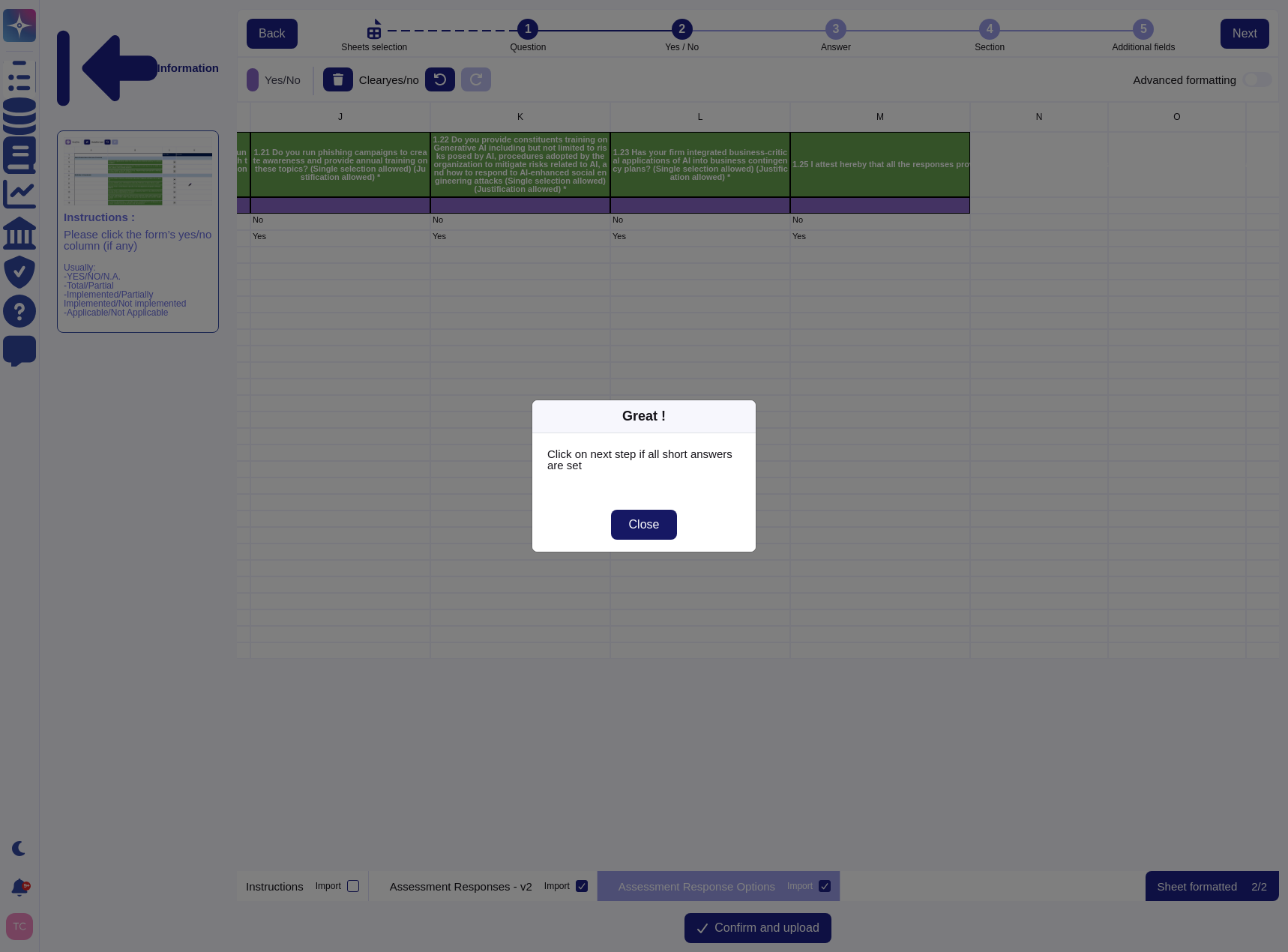
click at [641, 527] on span "Close" at bounding box center [644, 525] width 31 height 12
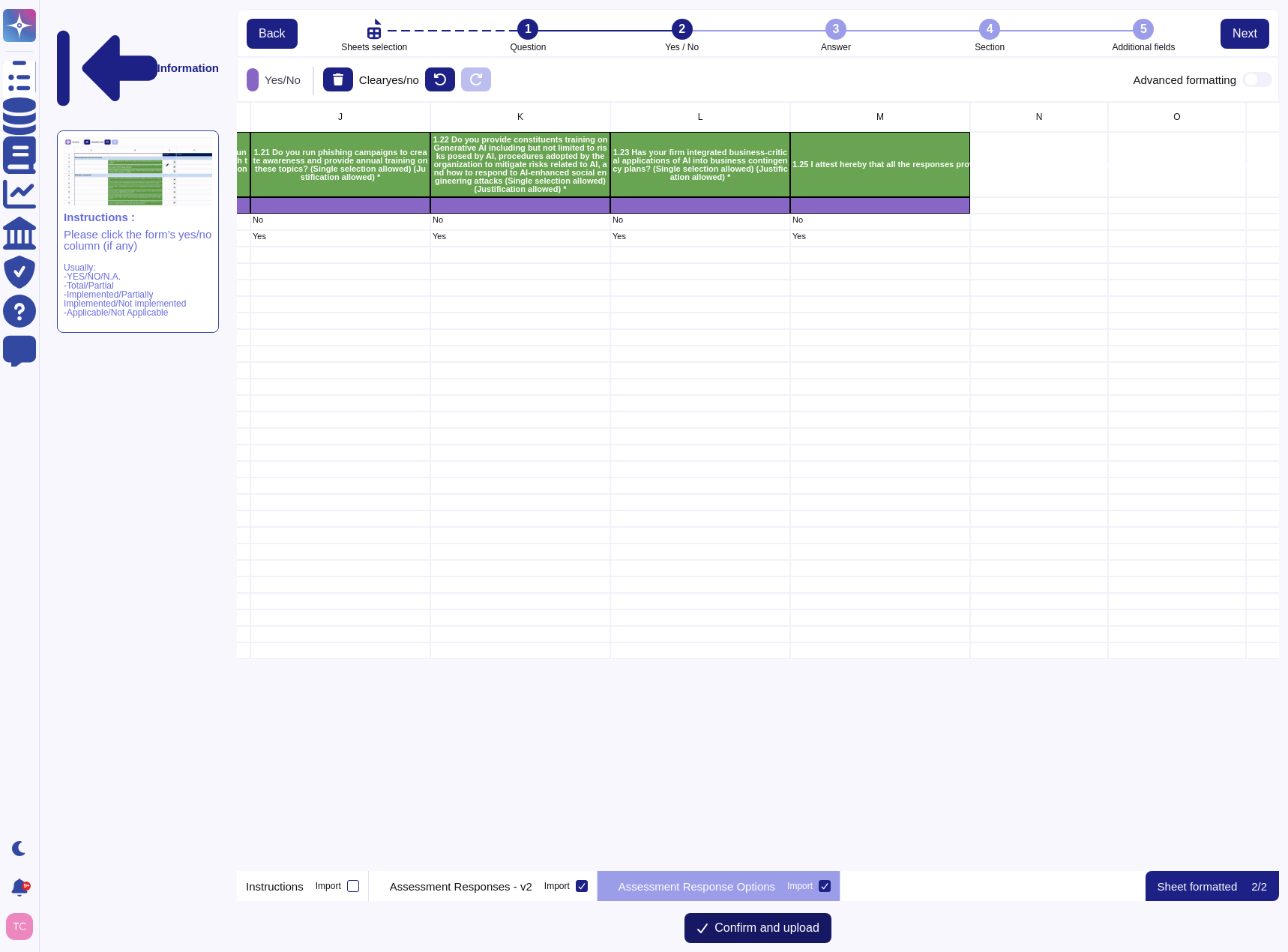
click at [757, 930] on span "Confirm and upload" at bounding box center [766, 929] width 105 height 12
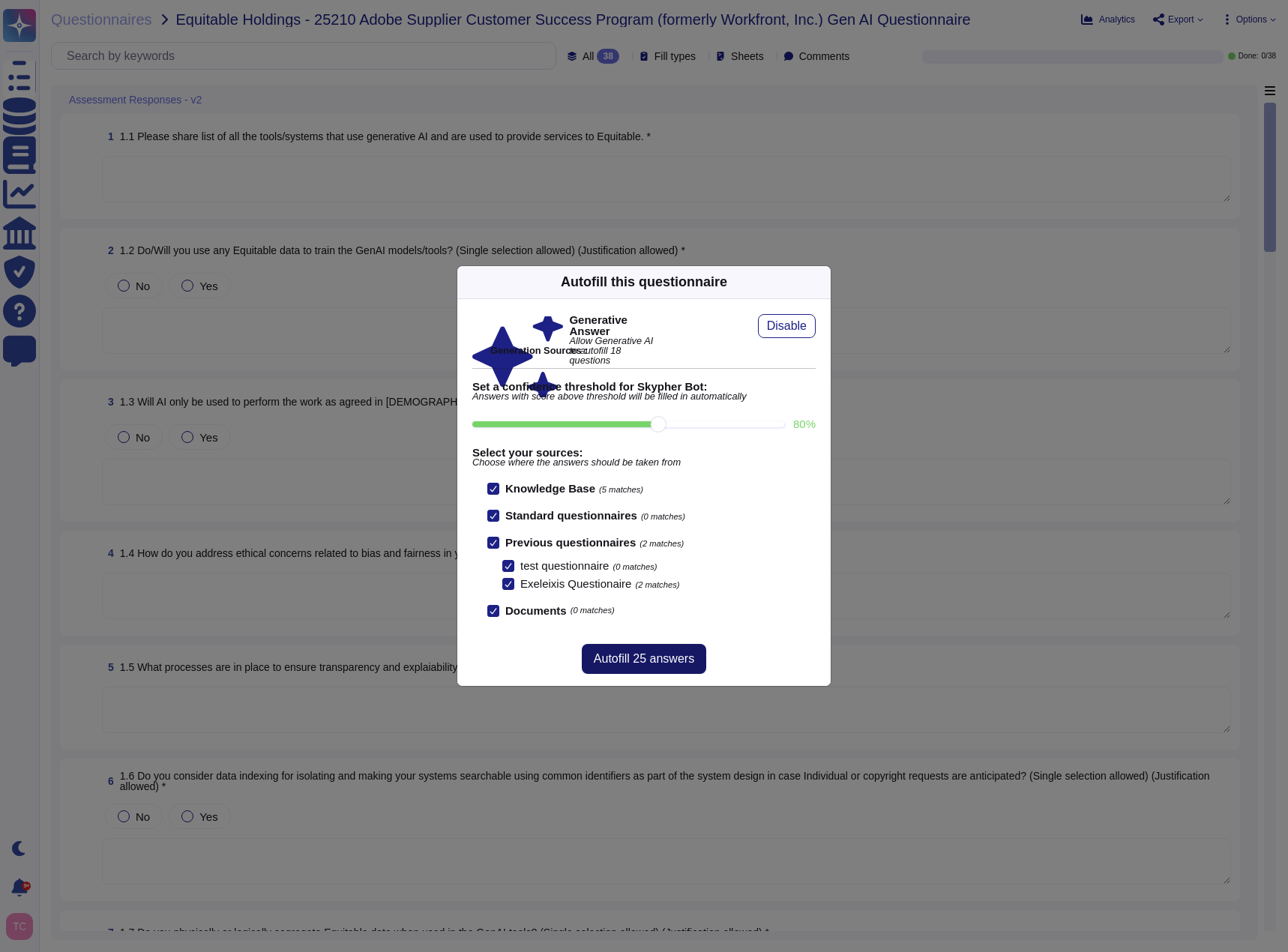
click at [667, 659] on span "Autofill 25 answers" at bounding box center [643, 659] width 100 height 12
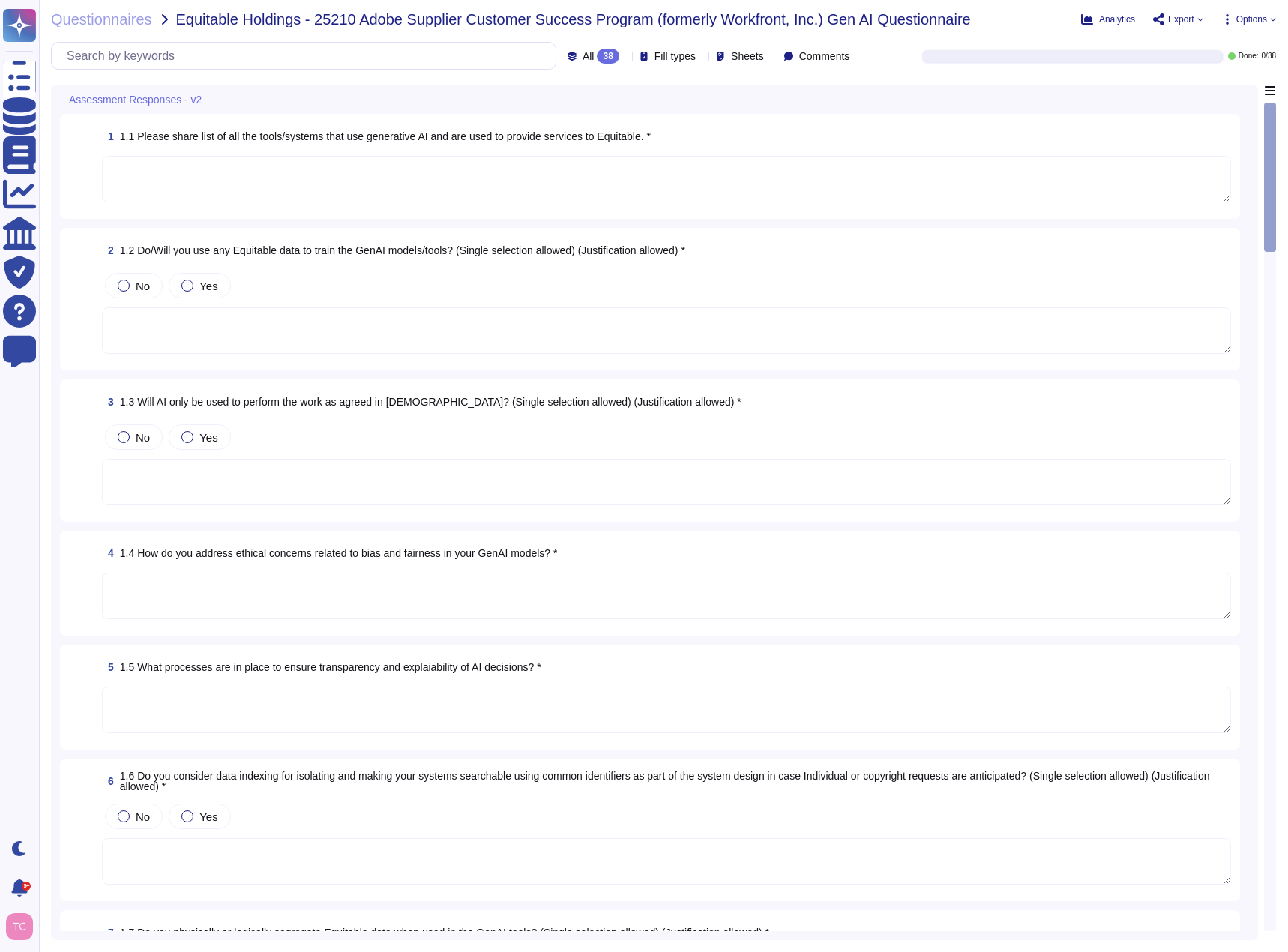
click at [187, 177] on textarea at bounding box center [666, 180] width 1129 height 47
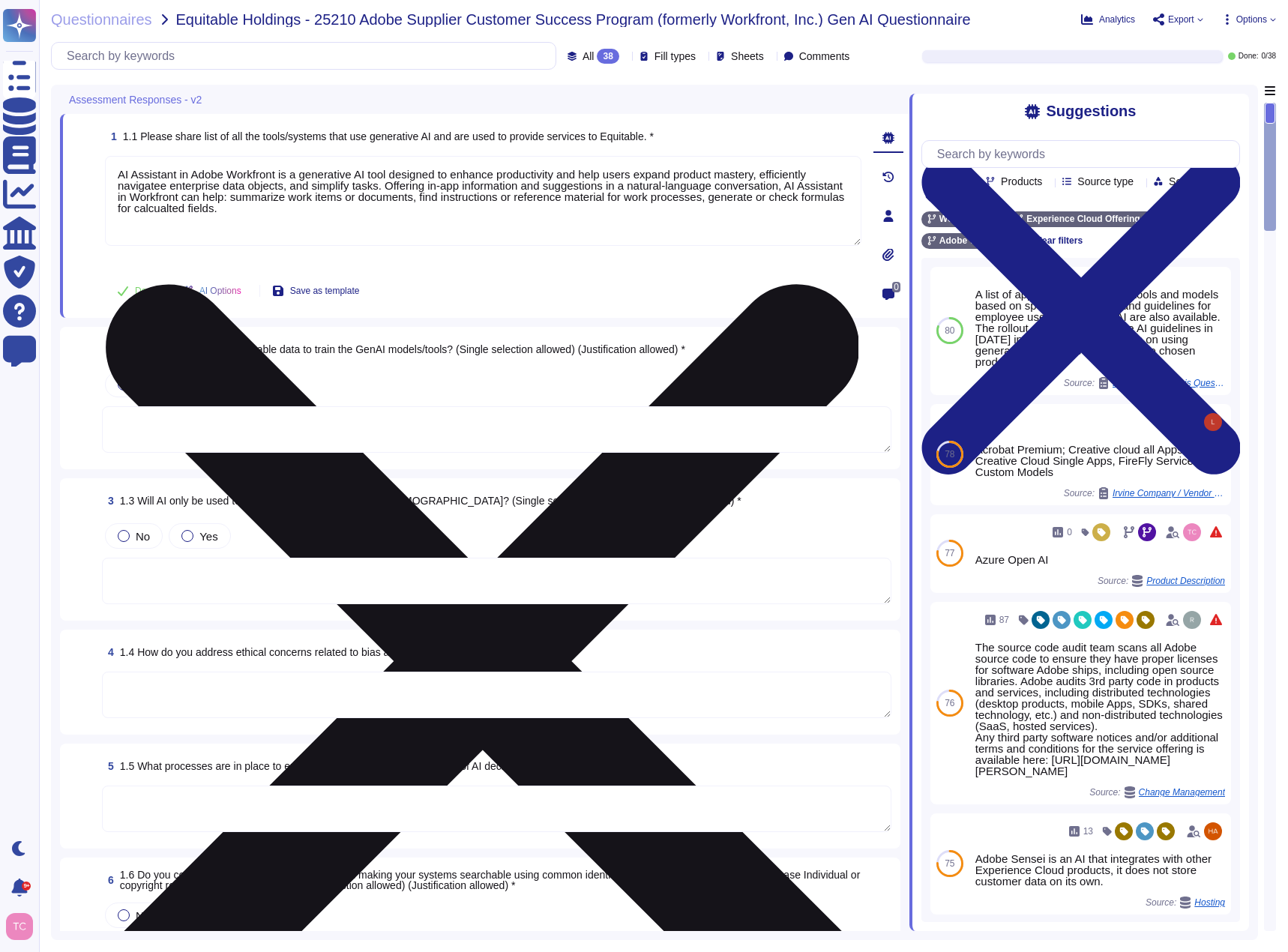
drag, startPoint x: 151, startPoint y: 203, endPoint x: 477, endPoint y: 221, distance: 326.5
click at [477, 221] on textarea "AI Assistant in Adobe Workfront is a generative AI tool designed to enhance pro…" at bounding box center [483, 201] width 756 height 90
click at [161, 209] on textarea "AI Assistant in Adobe Workfront is a generative AI tool designed to enhance pro…" at bounding box center [483, 201] width 756 height 90
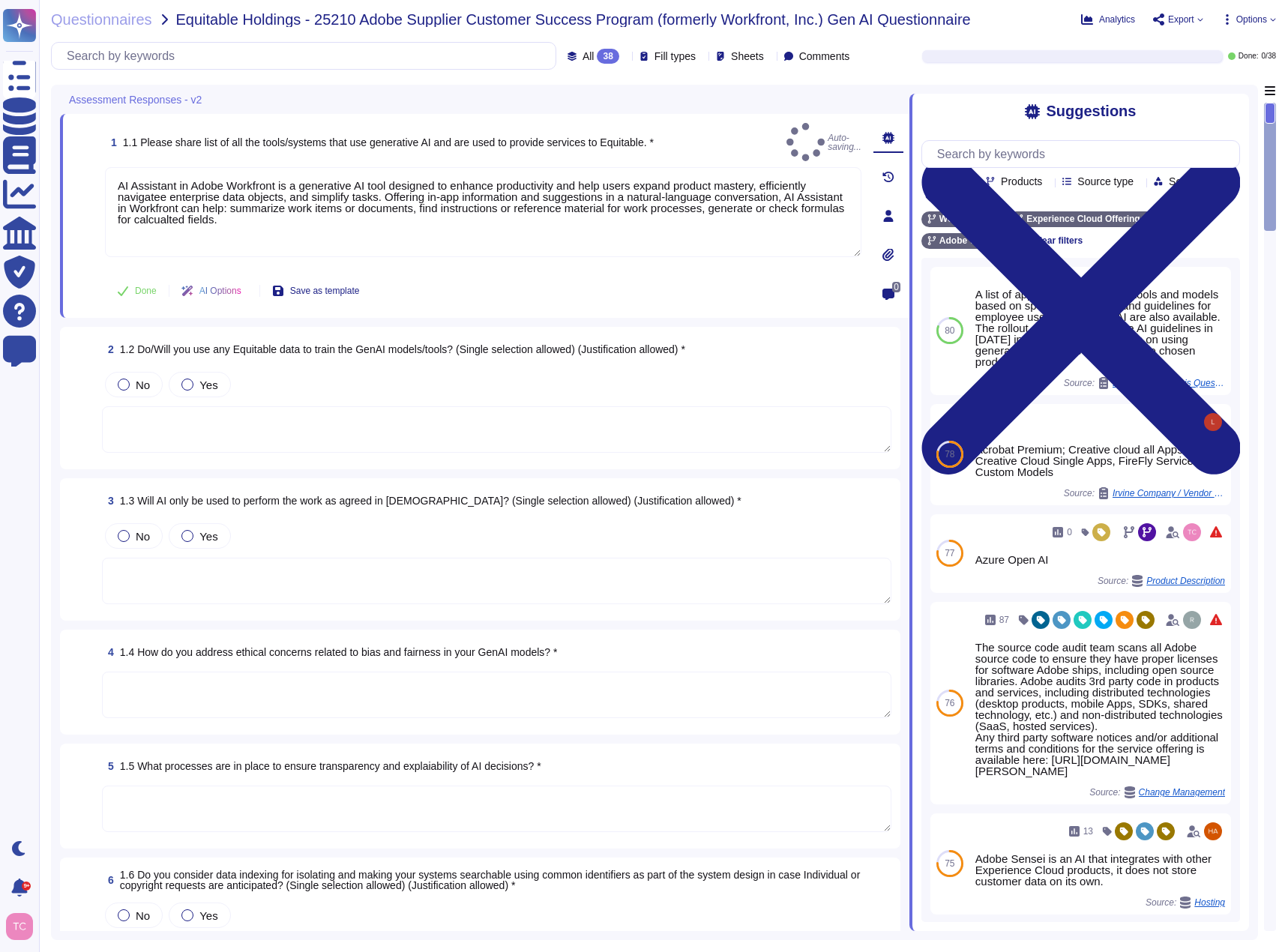
type textarea "AI Assistant in Adobe Workfront is a generative AI tool designed to enhance pro…"
click at [388, 358] on span "2 1.2 Do/Will you use any Equitable data to train the GenAI models/tools? (Sing…" at bounding box center [393, 349] width 583 height 27
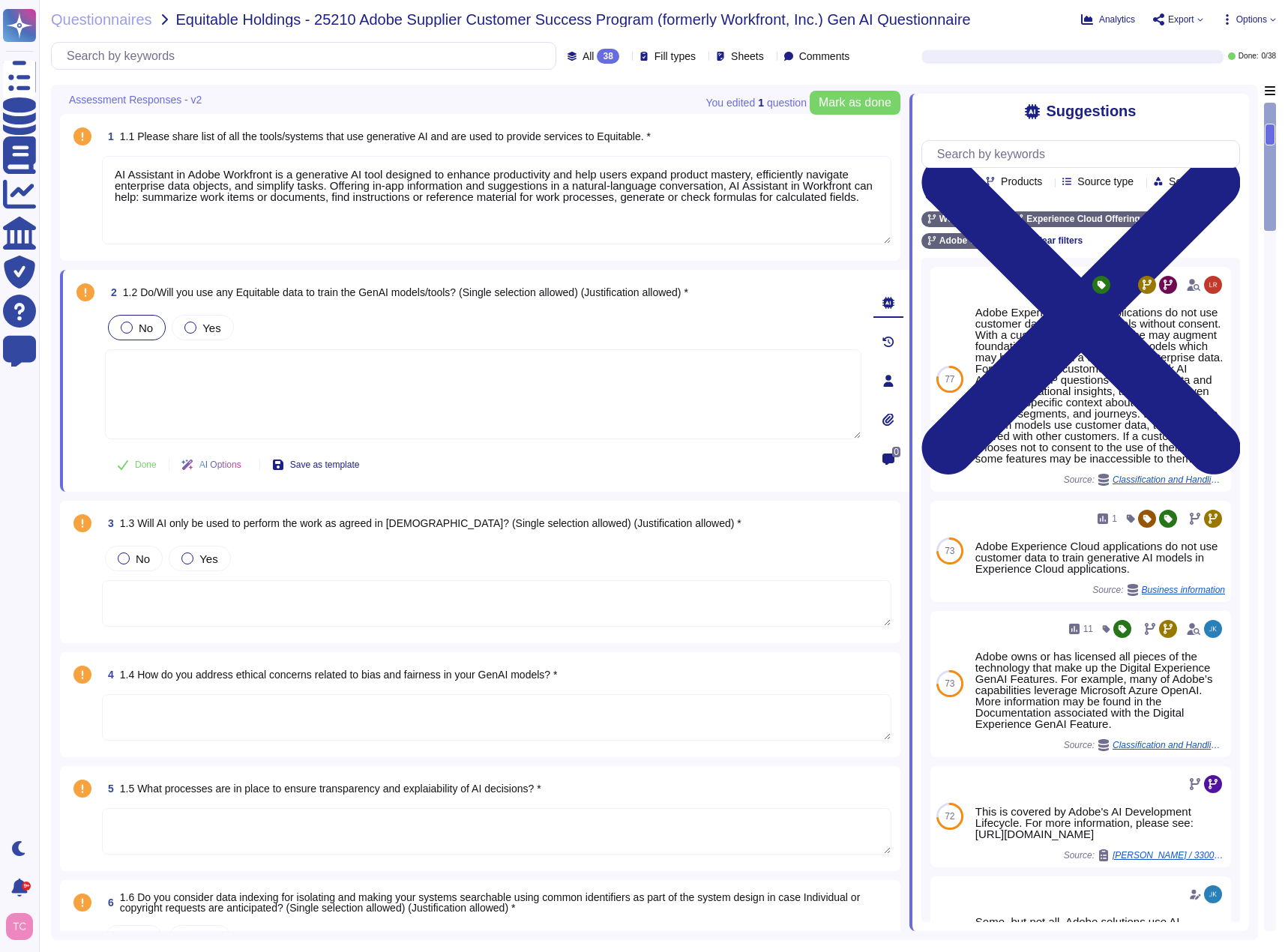
click at [140, 327] on span "No" at bounding box center [146, 327] width 14 height 13
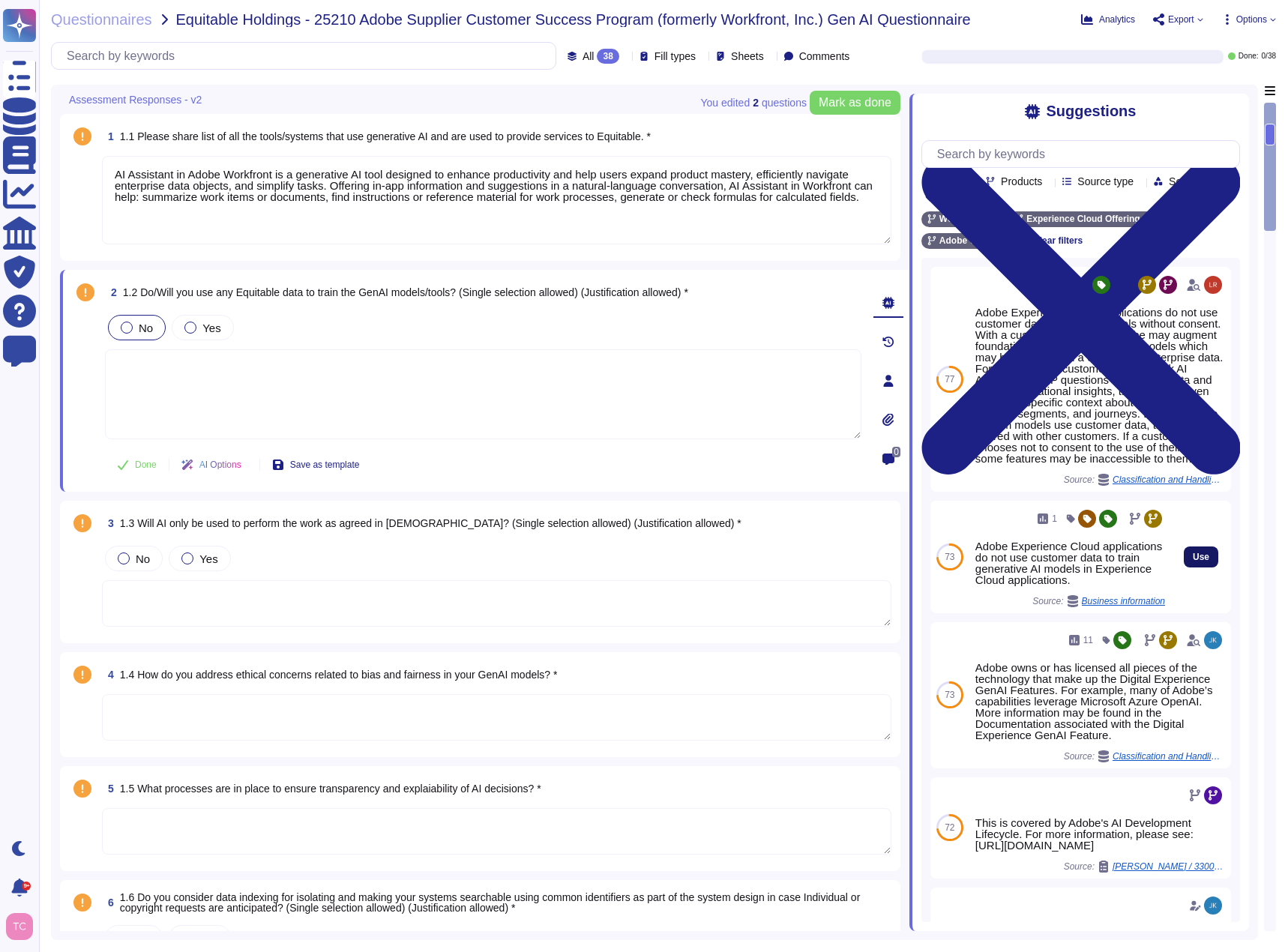
click at [1198, 567] on button "Use" at bounding box center [1201, 557] width 35 height 21
type textarea "Adobe Experience Cloud applications do not use customer data to train generativ…"
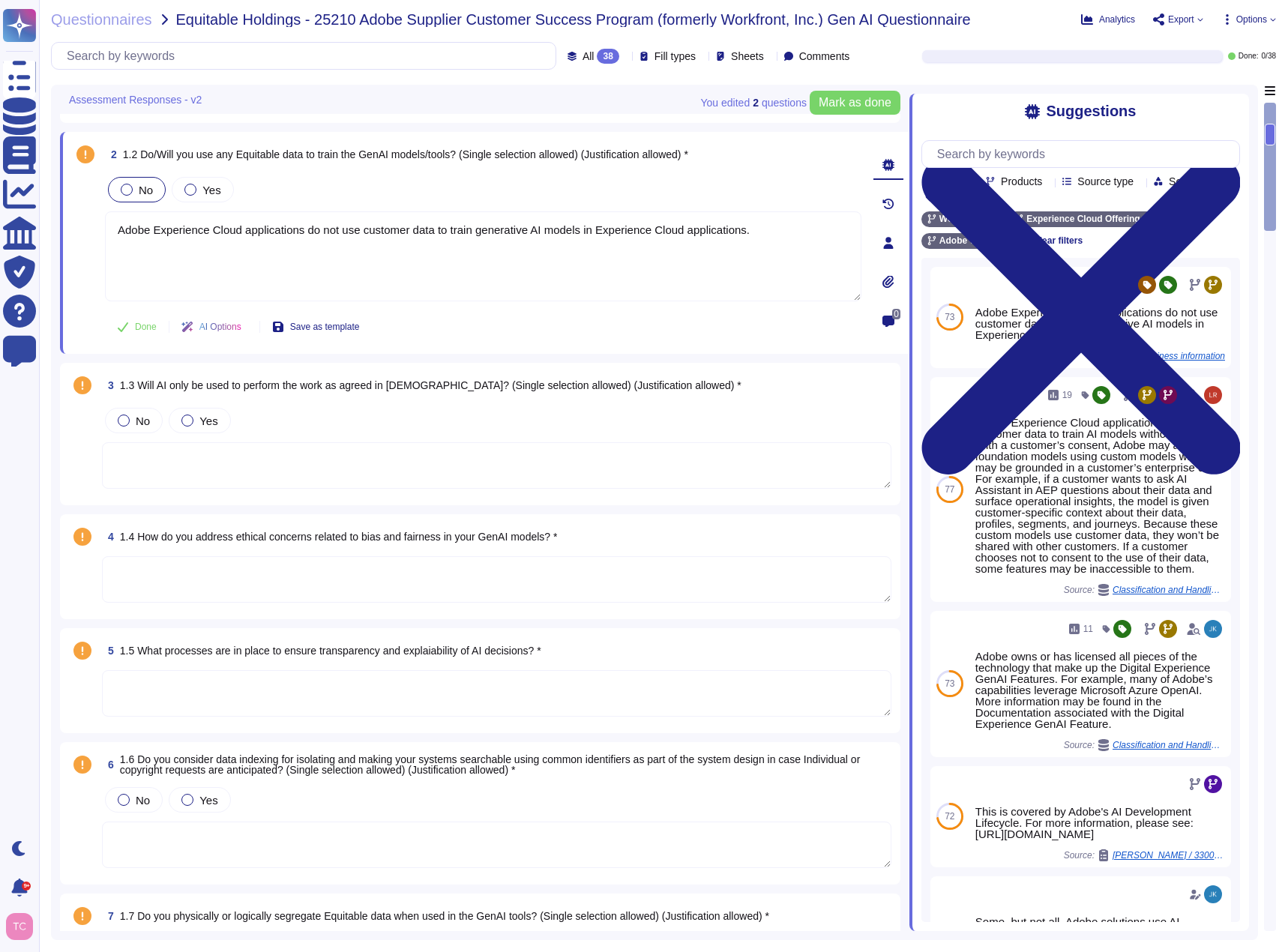
scroll to position [150, 0]
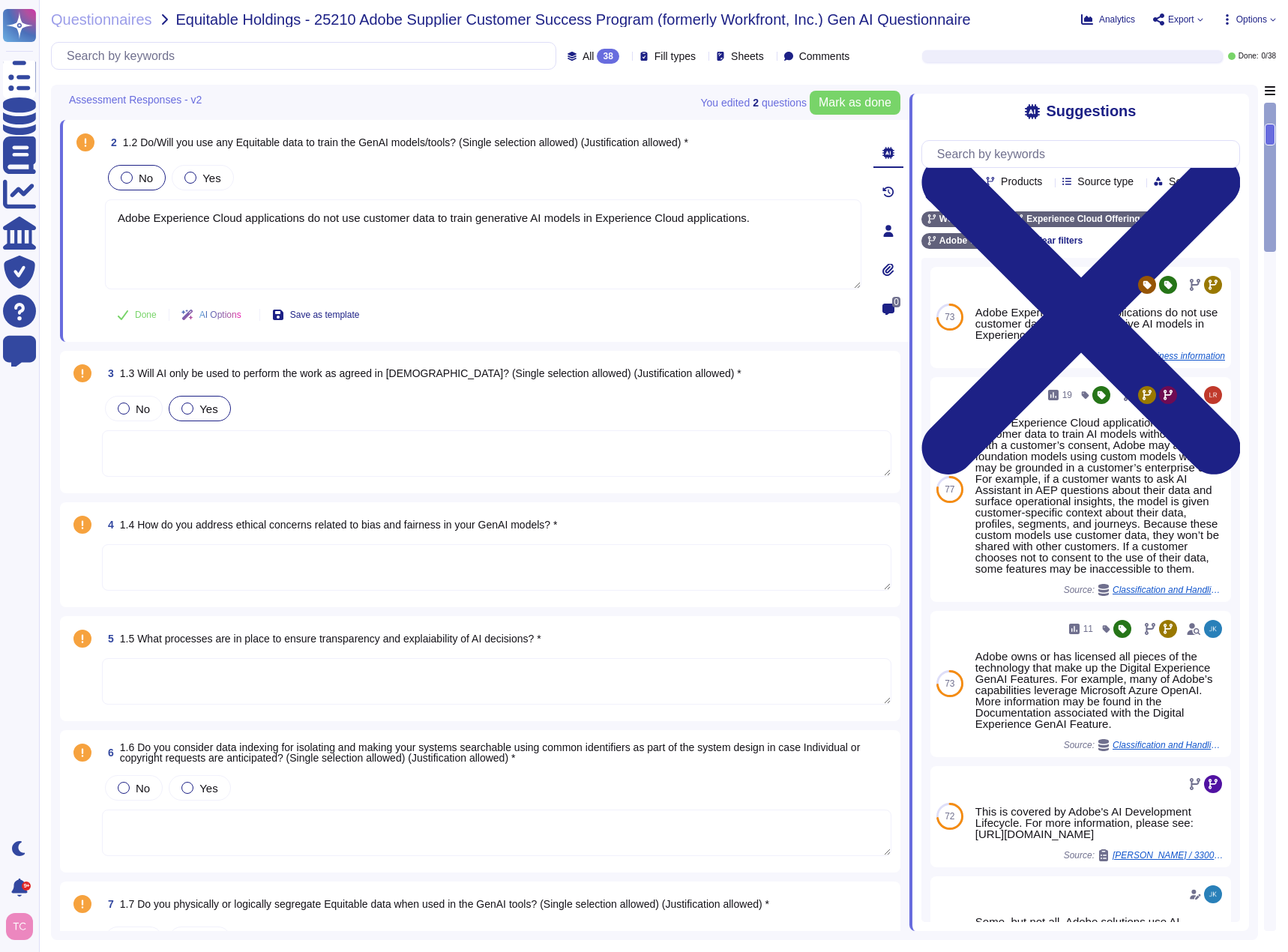
click at [185, 403] on label "Yes" at bounding box center [200, 409] width 36 height 12
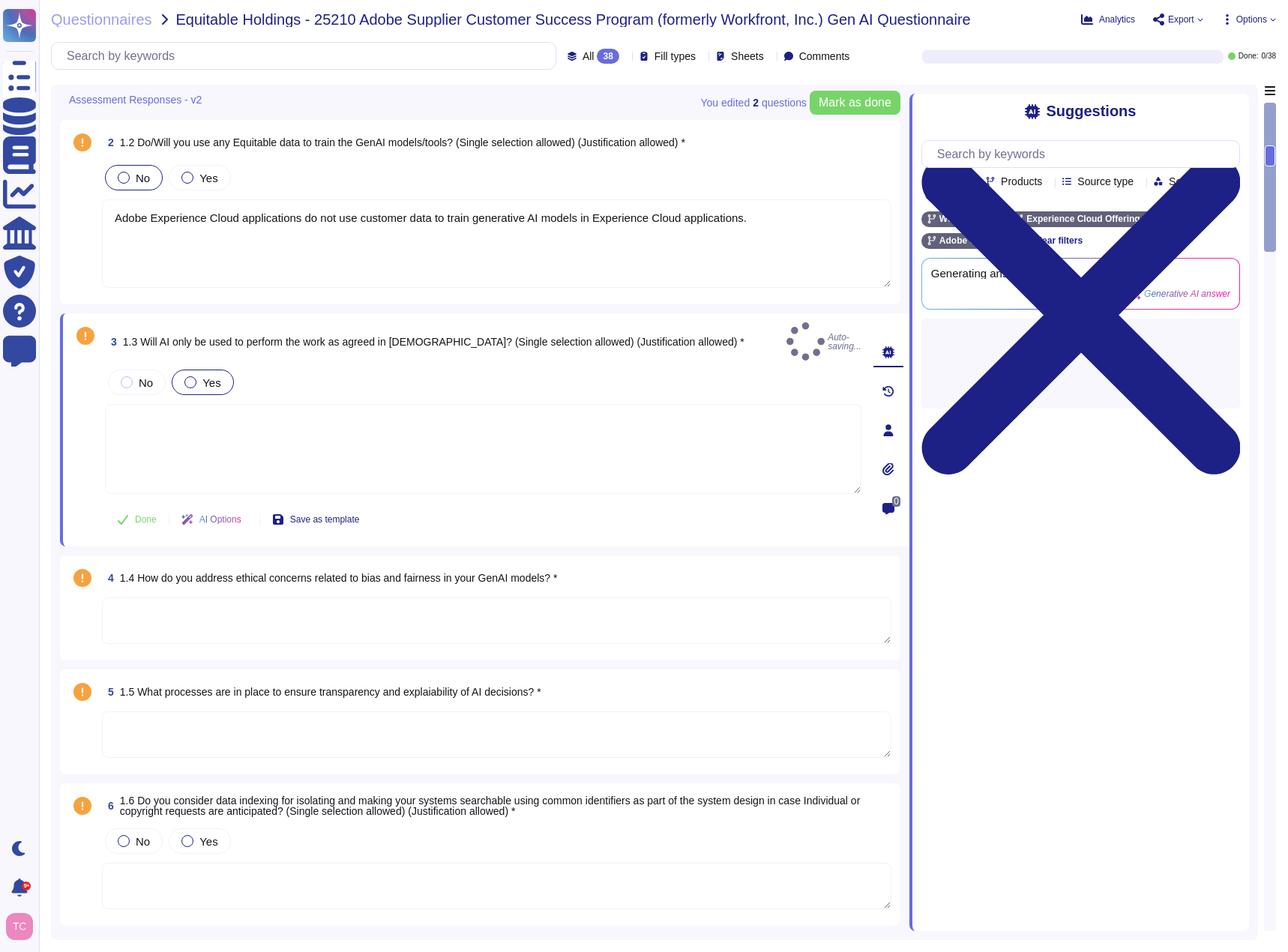
type textarea "Adobe's use of AI is governed by the Terms, which include provisions that limit…"
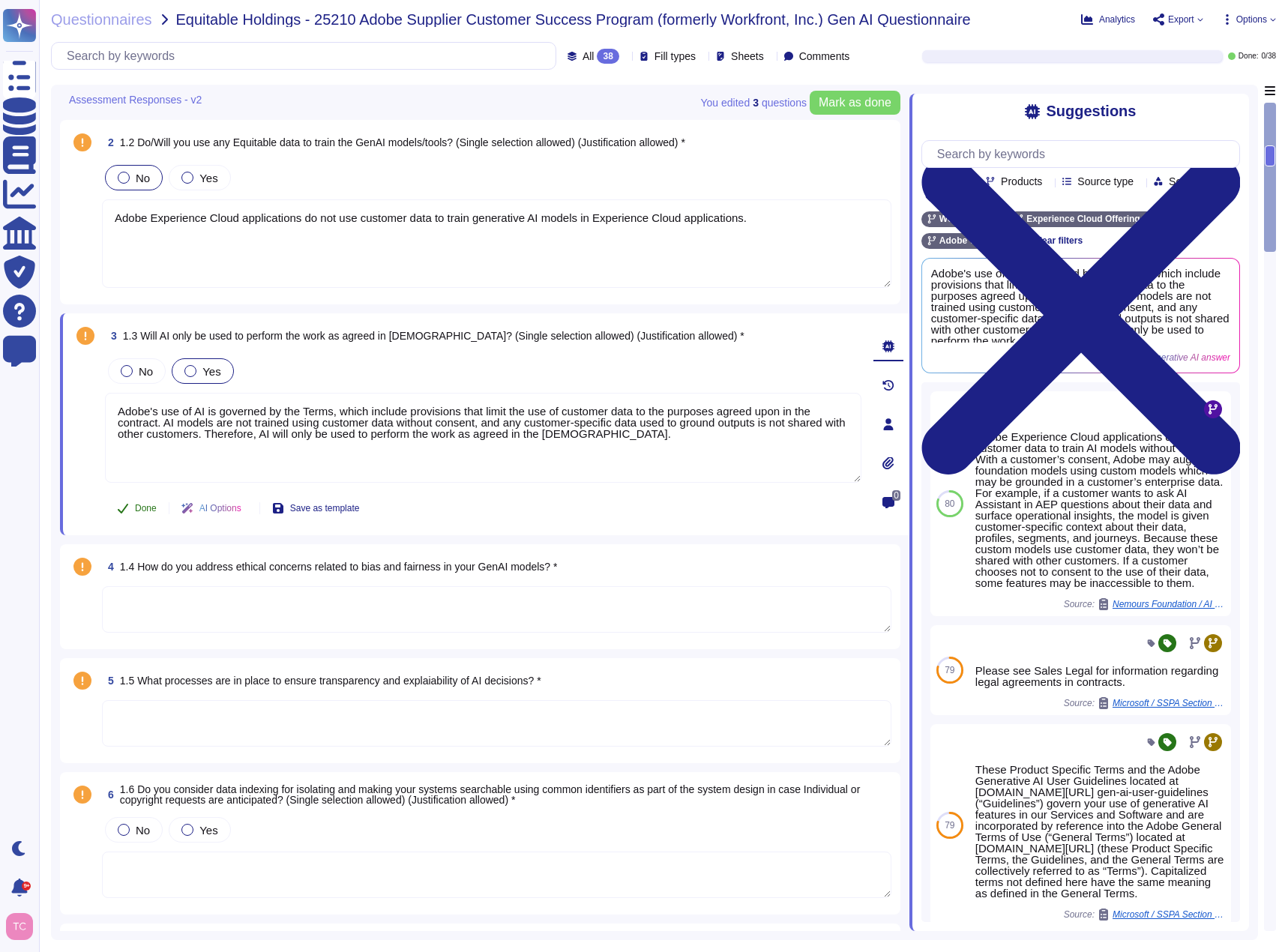
click at [133, 506] on button "Done" at bounding box center [136, 508] width 63 height 30
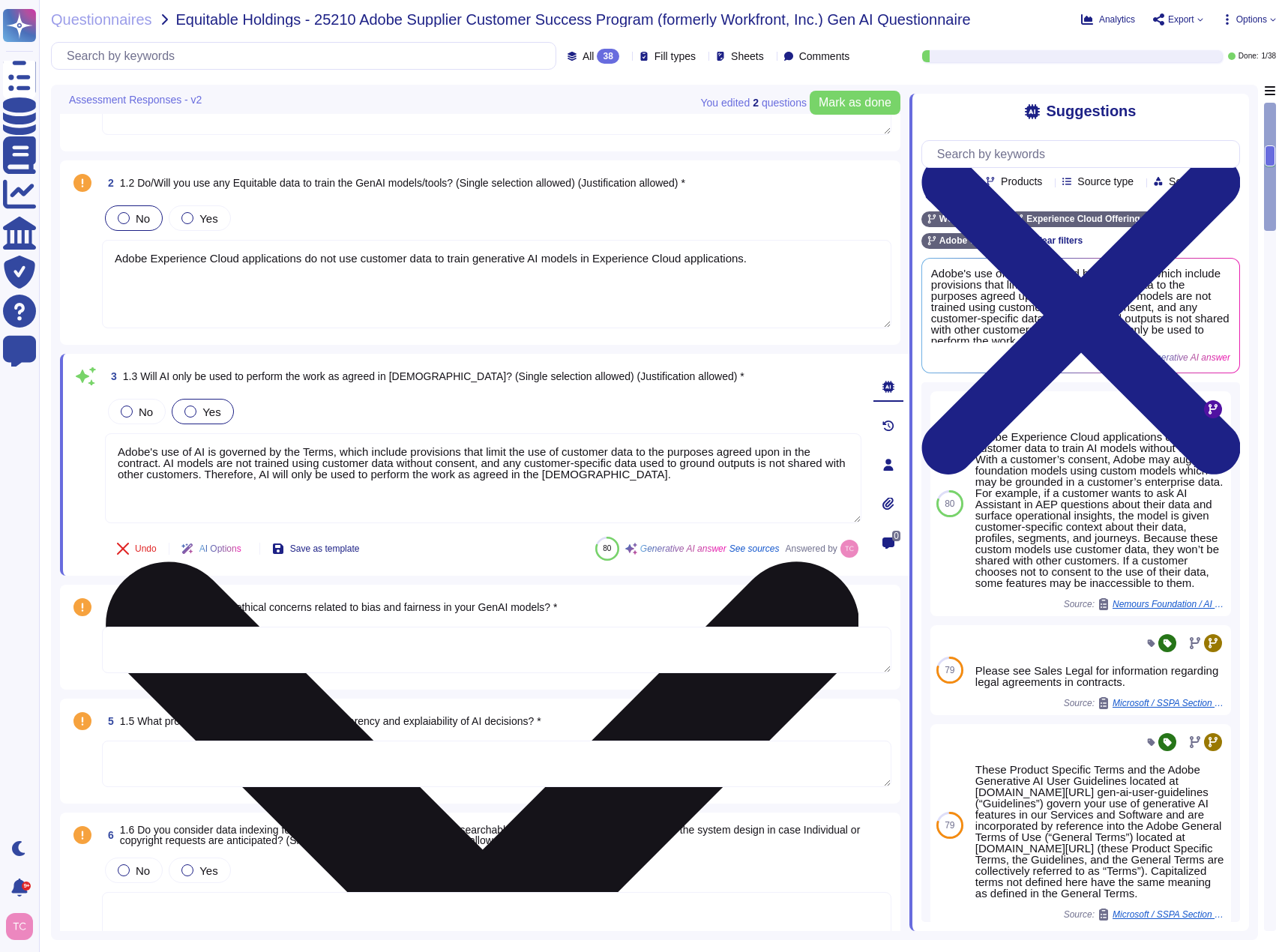
scroll to position [0, 0]
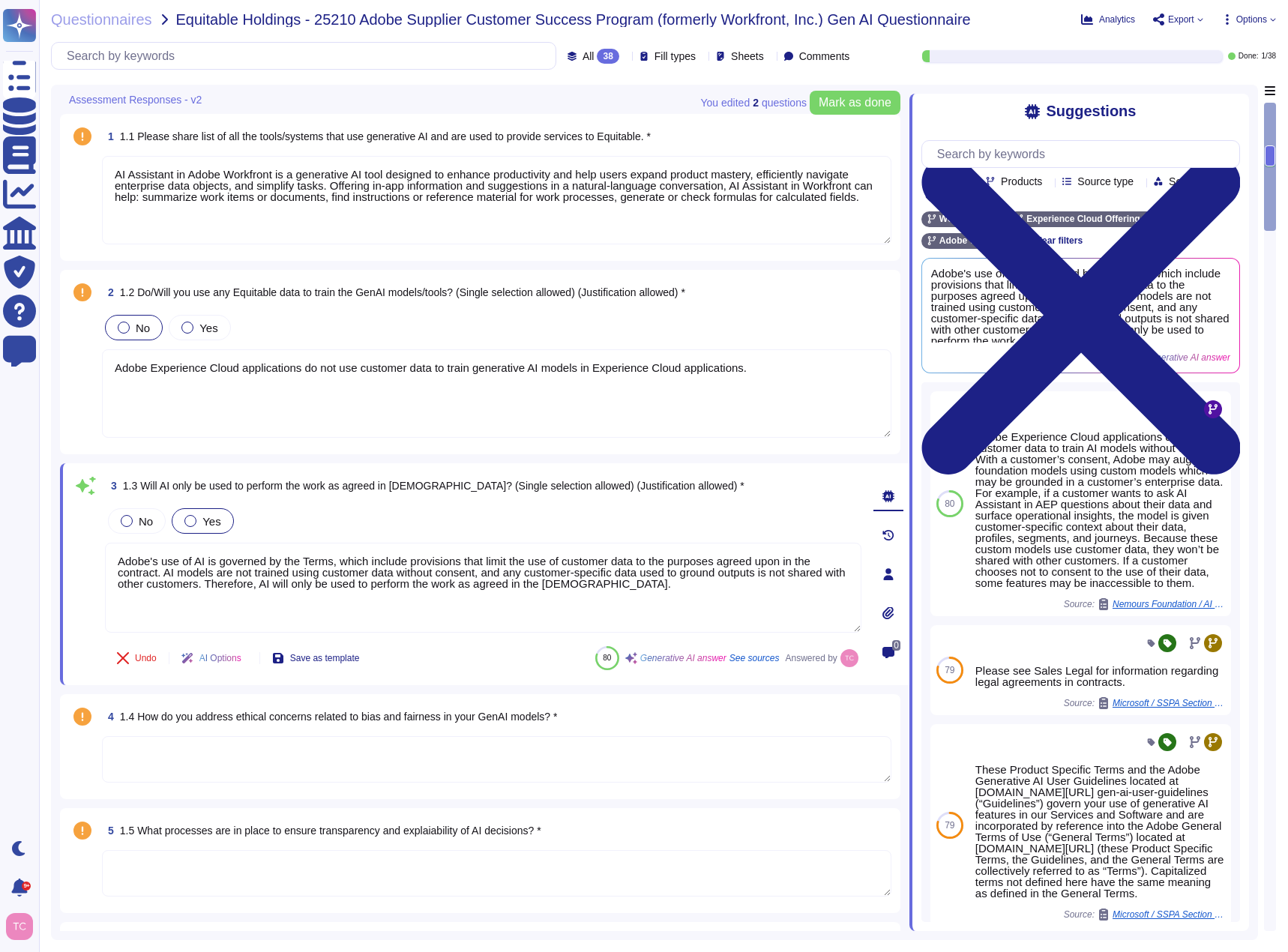
click at [339, 331] on div "No Yes" at bounding box center [496, 327] width 790 height 32
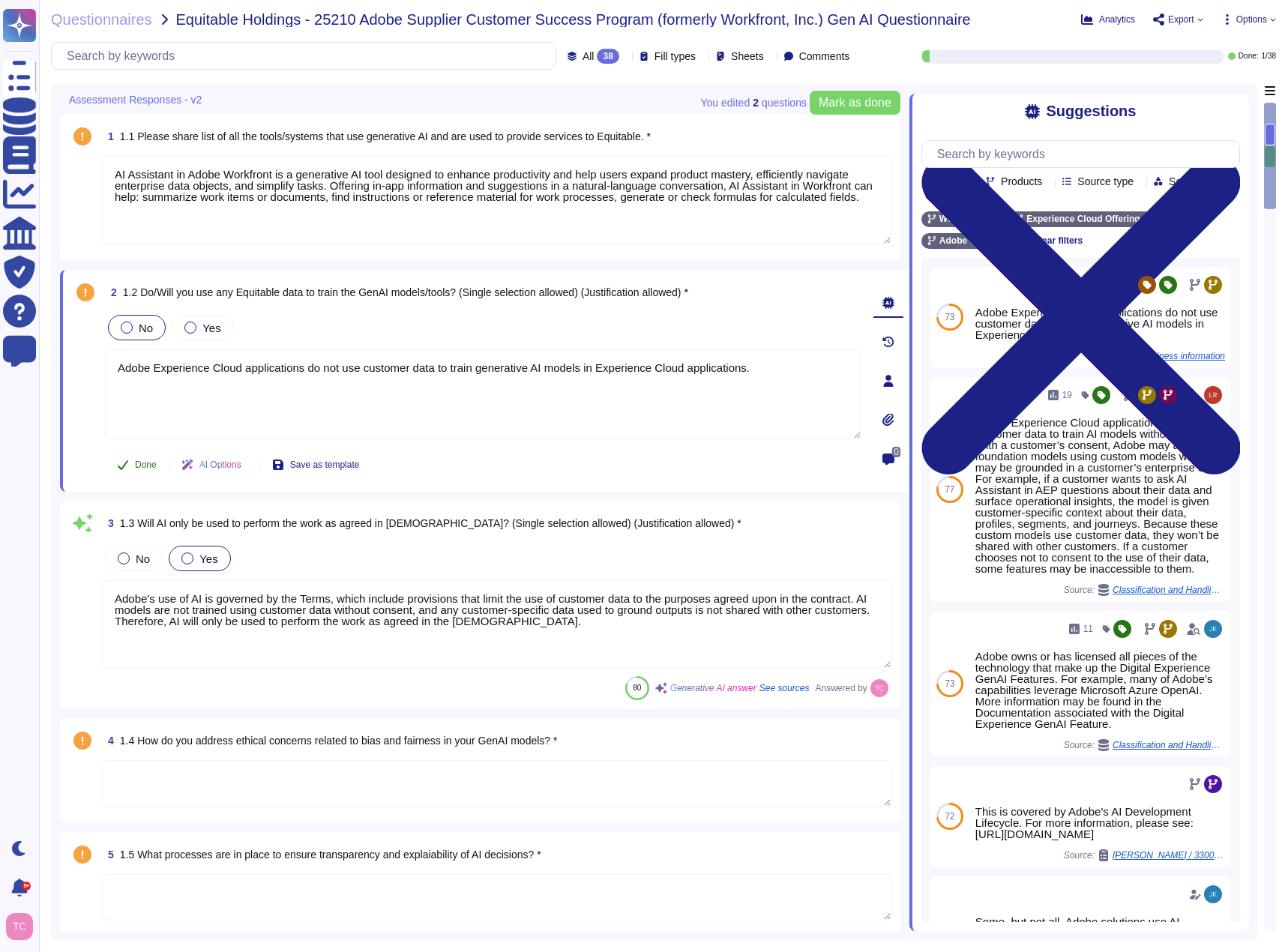
click at [139, 469] on span "Done" at bounding box center [146, 465] width 22 height 9
click at [316, 225] on textarea "AI Assistant in Adobe Workfront is a generative AI tool designed to enhance pro…" at bounding box center [496, 200] width 790 height 88
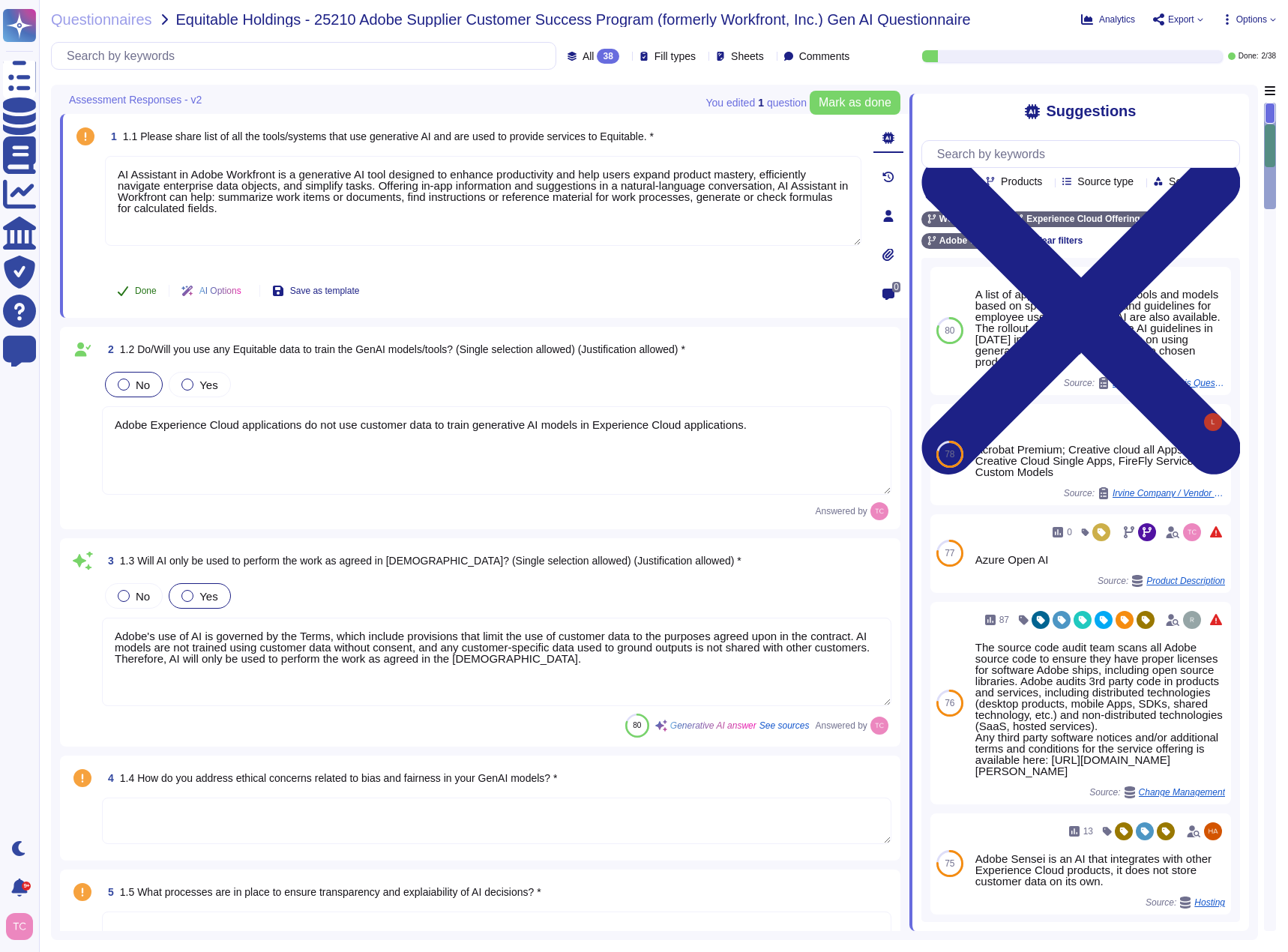
click at [137, 290] on span "Done" at bounding box center [146, 291] width 22 height 9
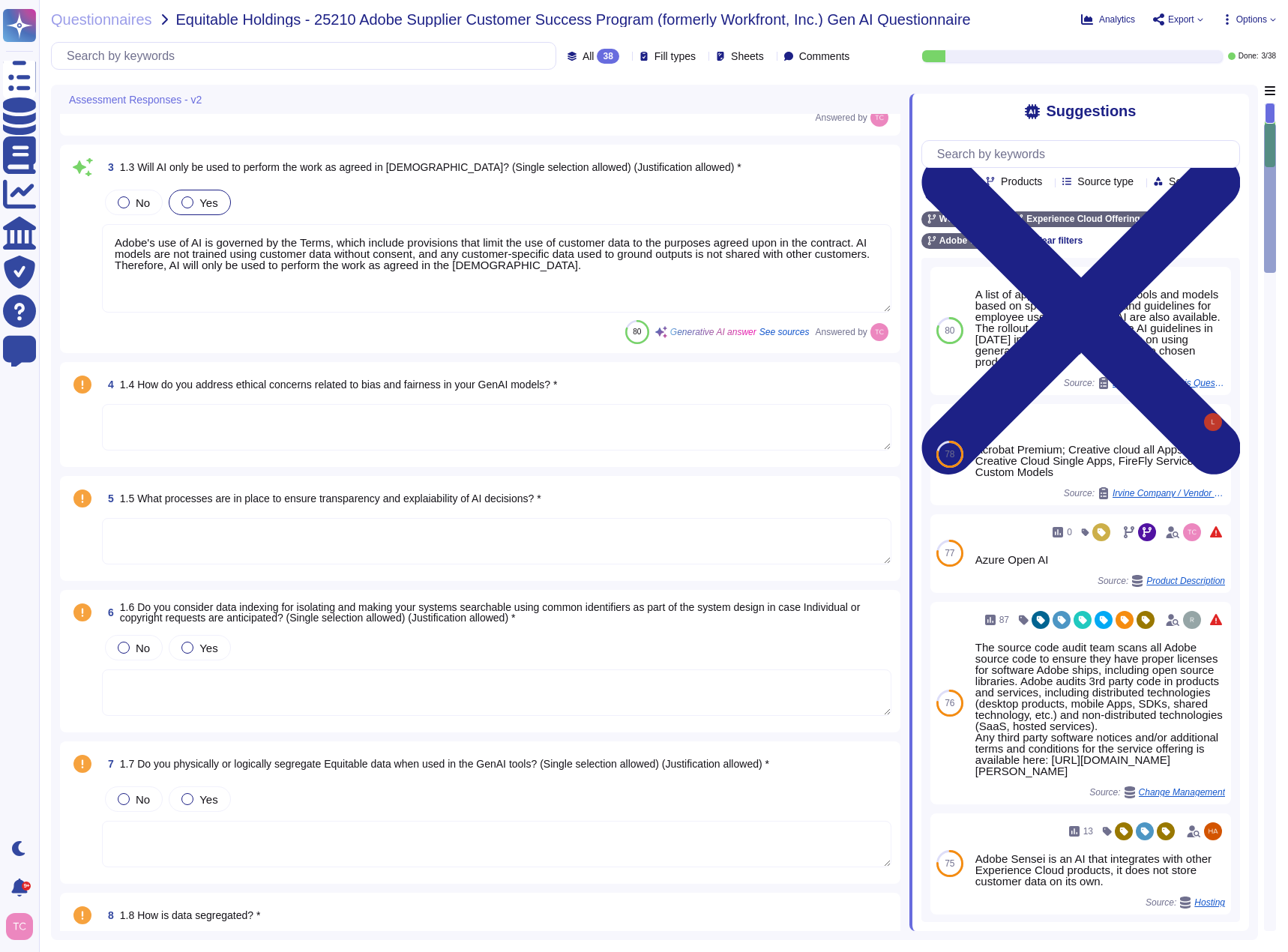
scroll to position [450, 0]
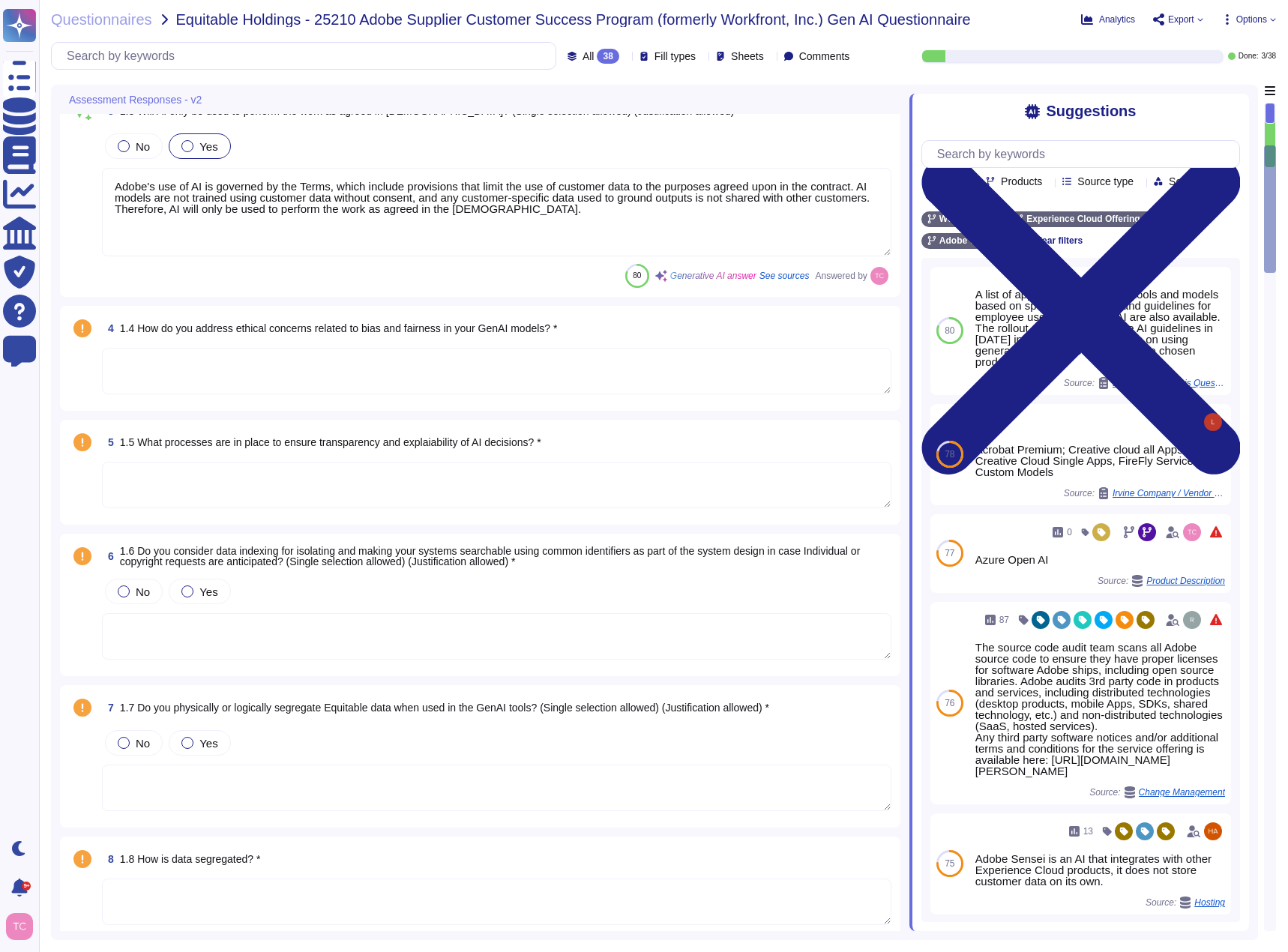
click at [342, 361] on textarea at bounding box center [496, 371] width 790 height 47
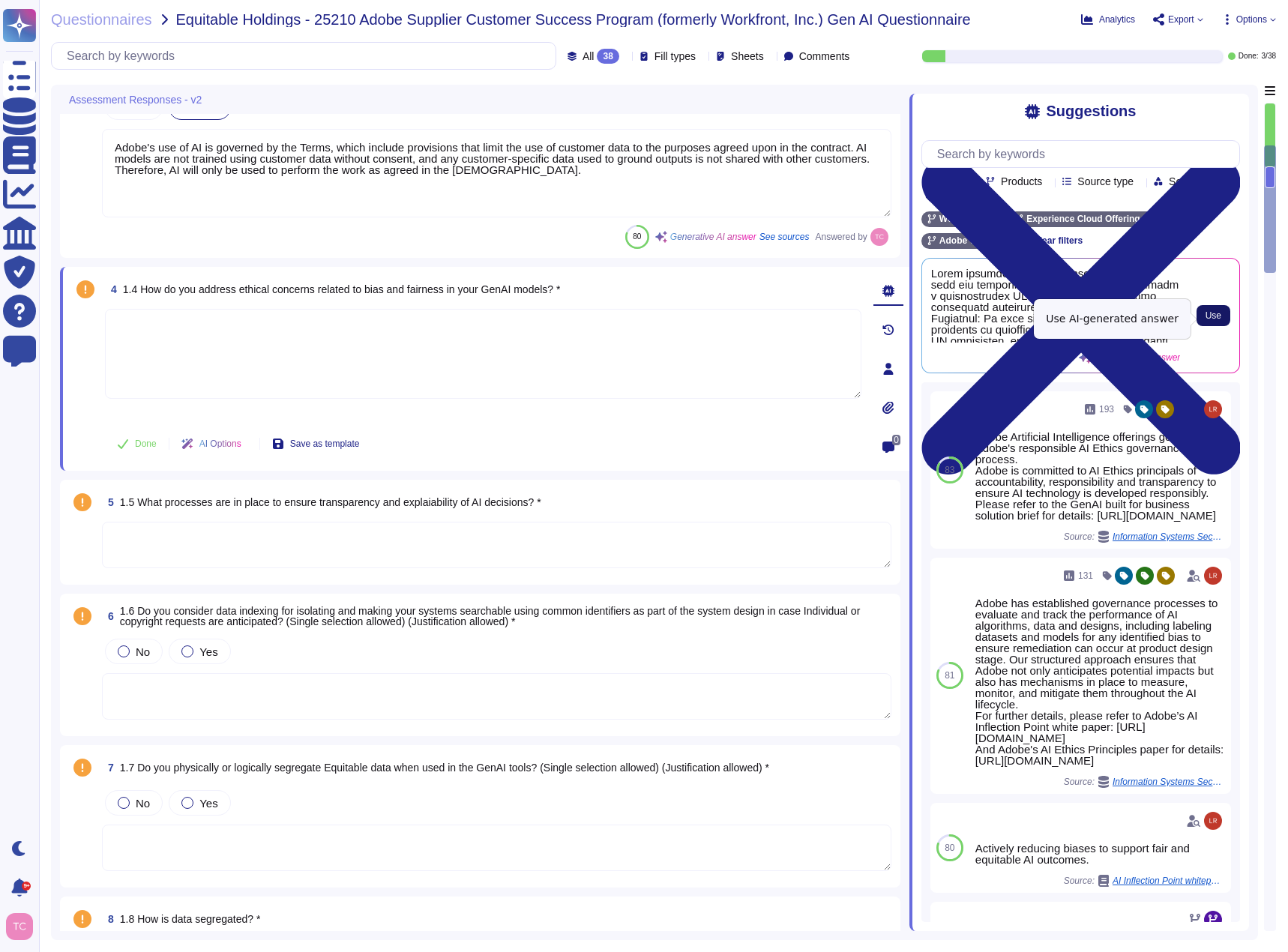
click at [1219, 319] on span "Use" at bounding box center [1213, 316] width 16 height 9
type textarea "Adobe addresses ethical concerns related to bias and fairness in our GenAI mode…"
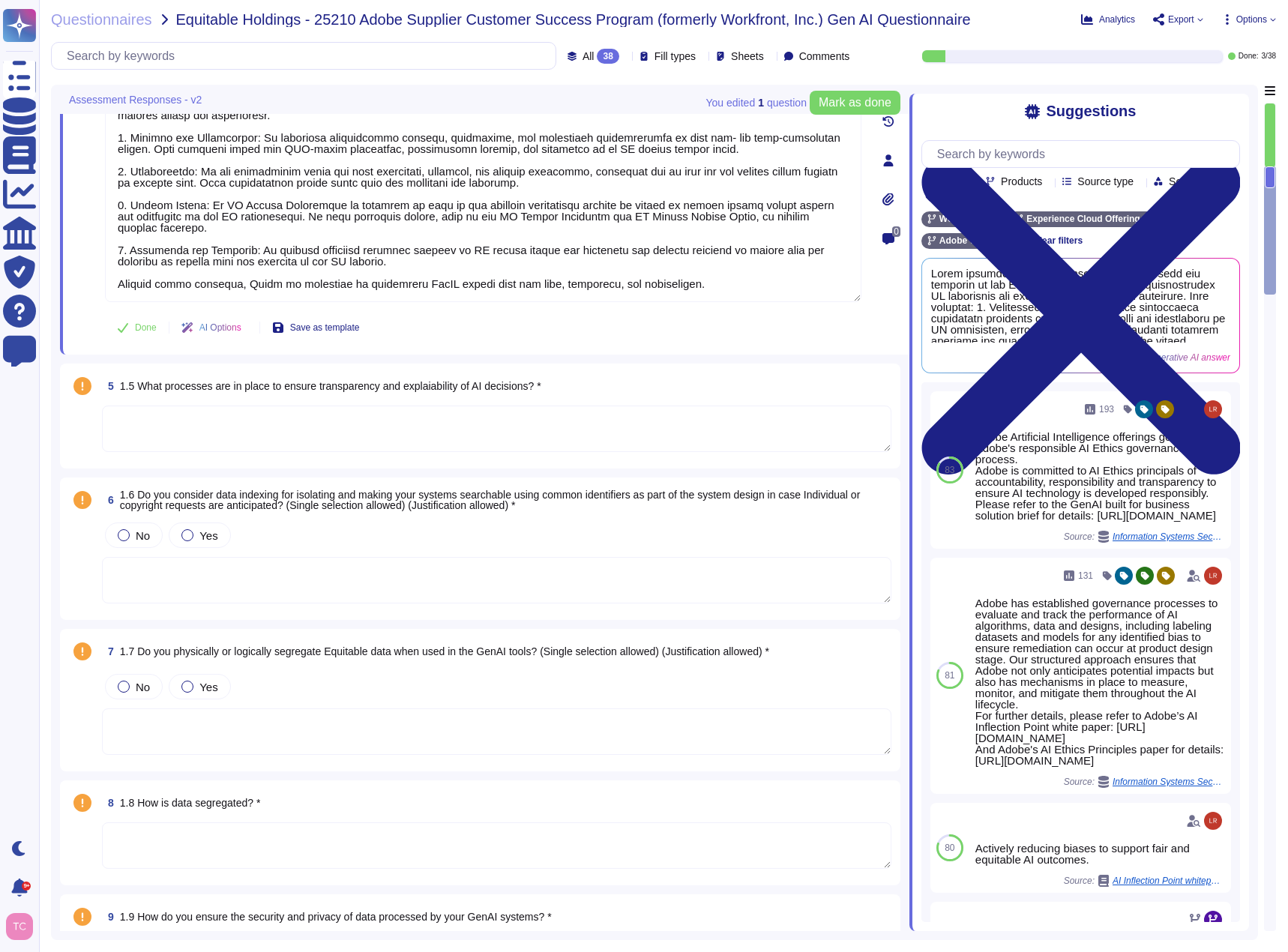
scroll to position [750, 0]
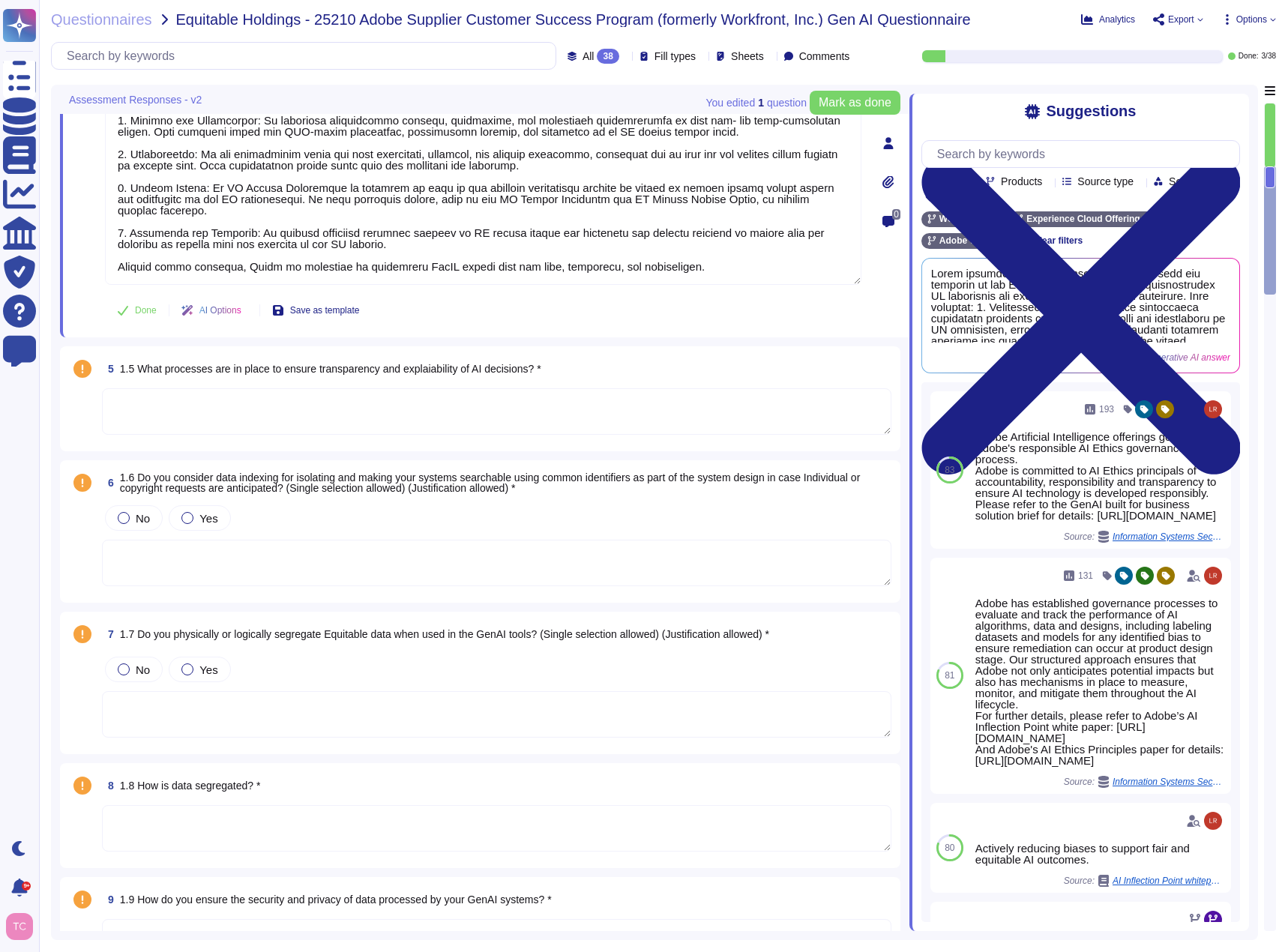
click at [635, 376] on div "5 1.5 What processes are in place to ensure transparency and explaiability of A…" at bounding box center [496, 369] width 790 height 27
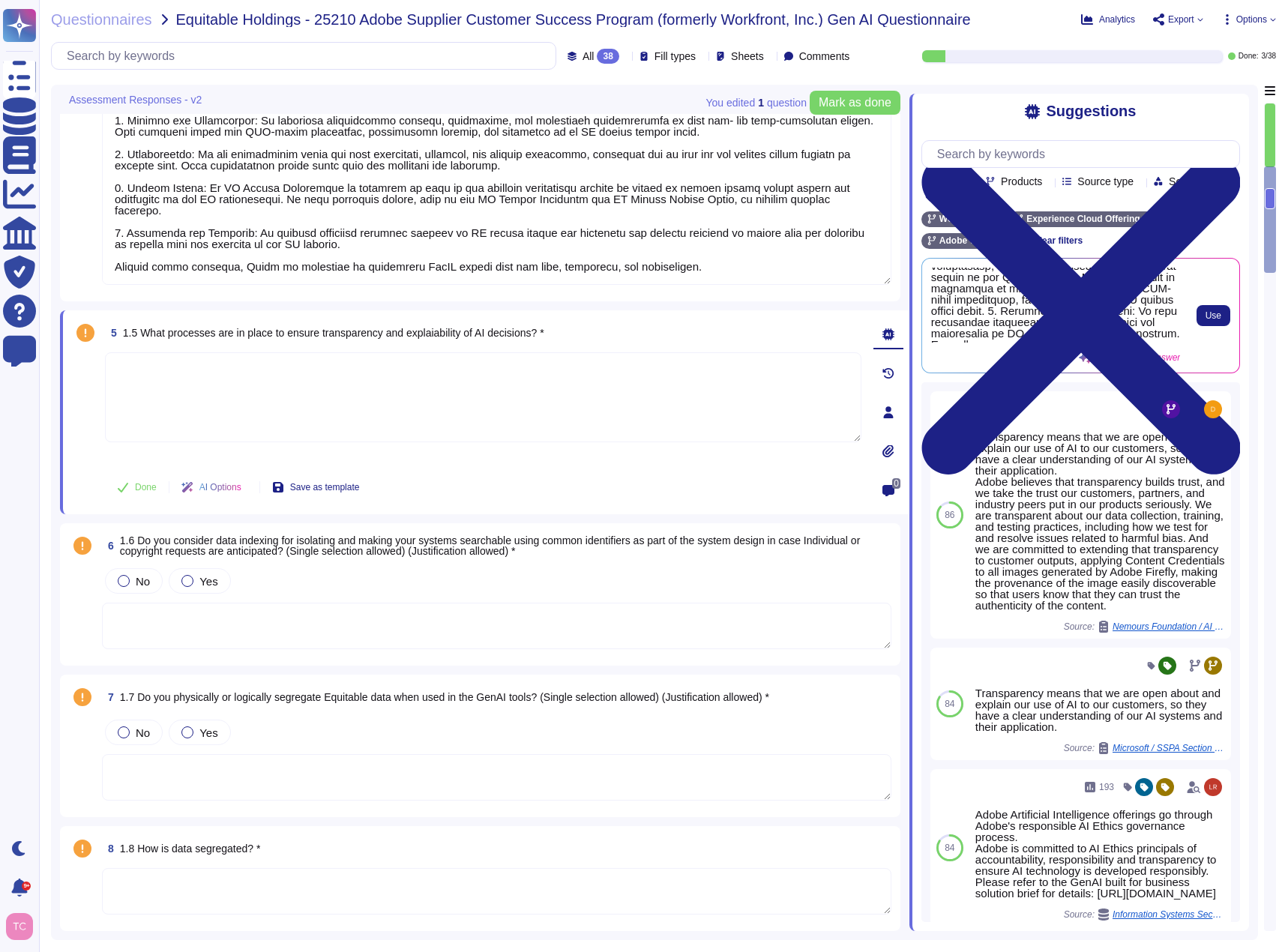
scroll to position [109, 0]
click at [1222, 318] on button "Use" at bounding box center [1213, 316] width 34 height 21
type textarea "Adobe has established several processes to ensure transparency and explainabili…"
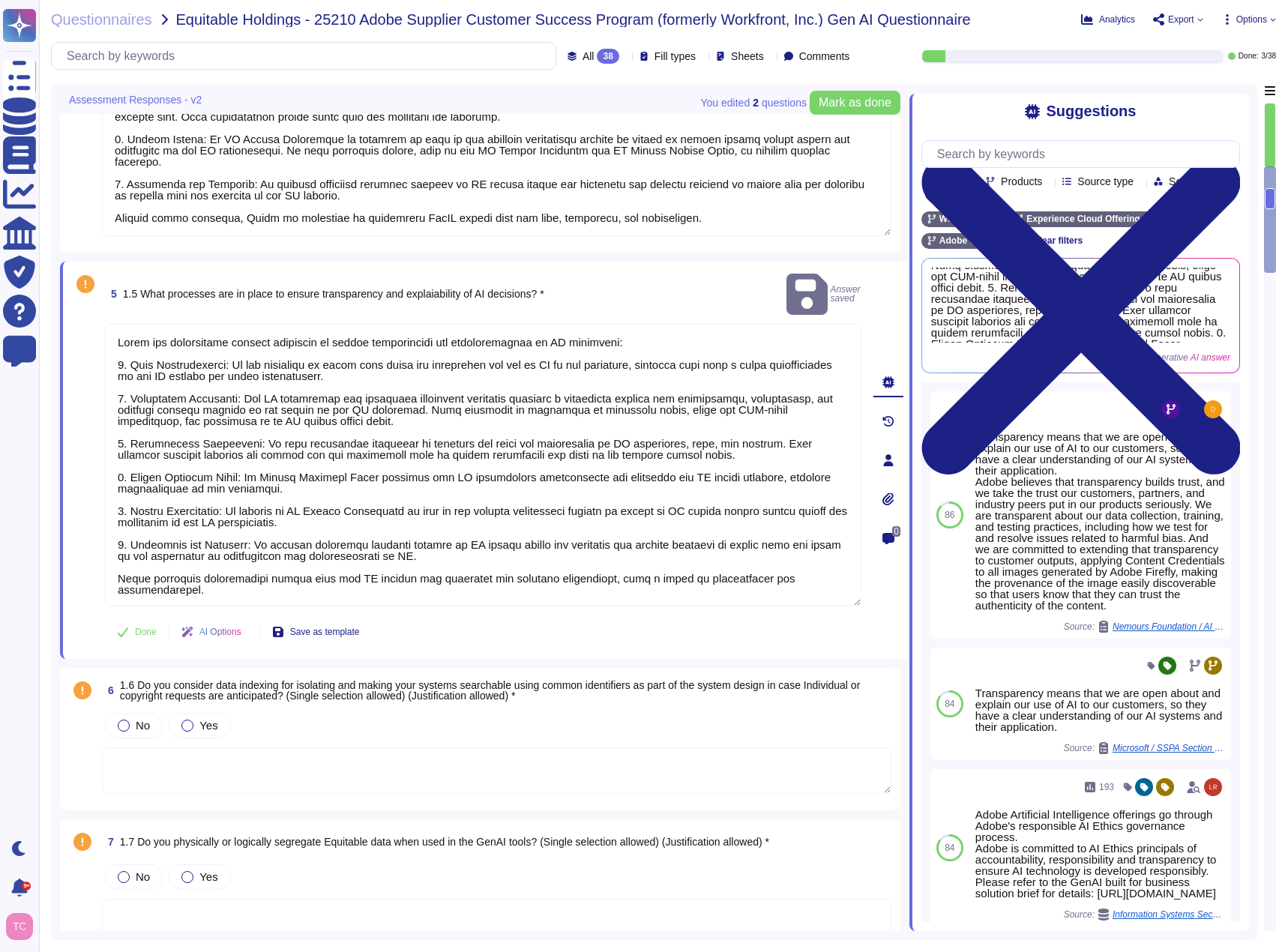
scroll to position [900, 0]
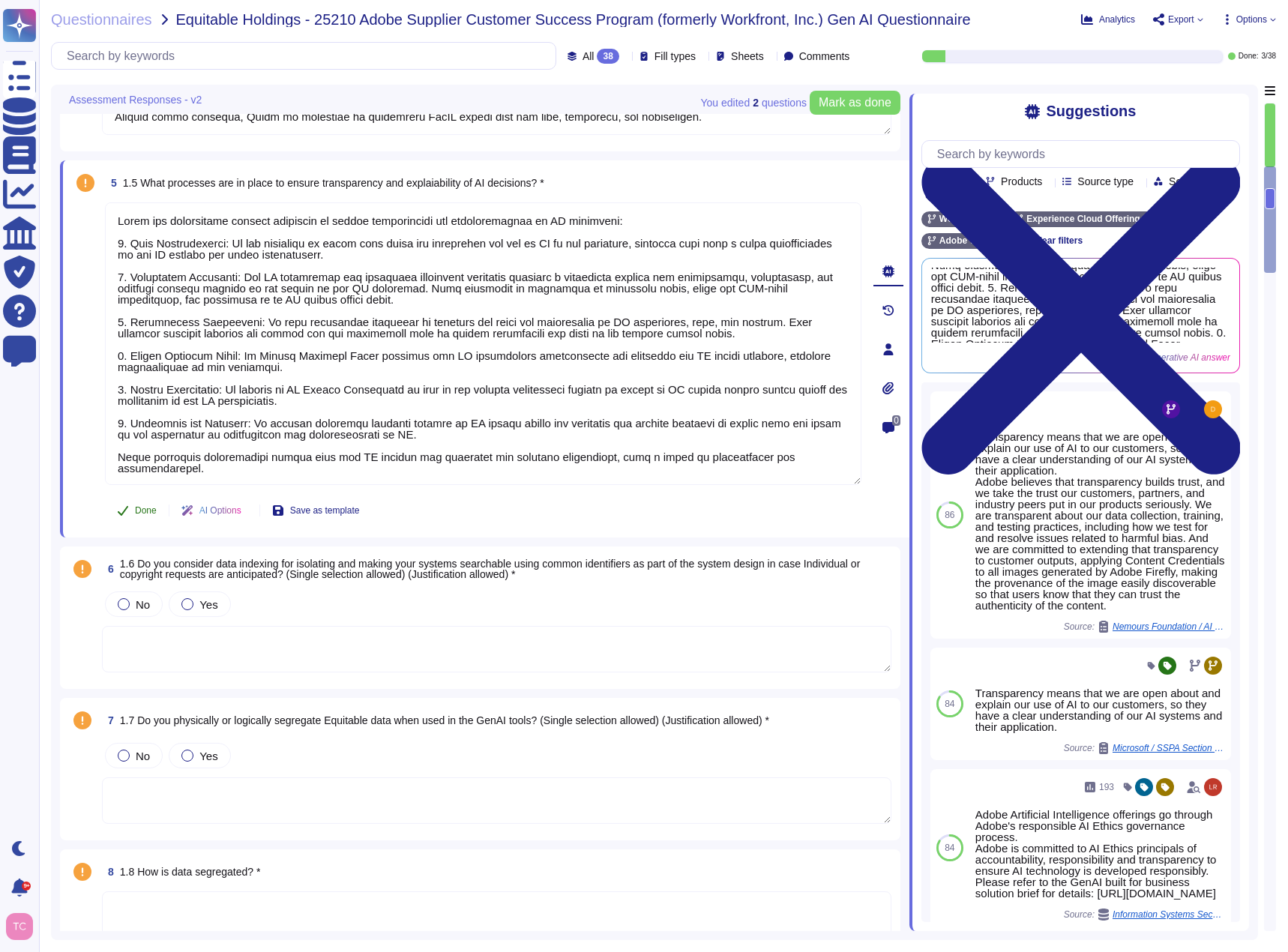
click at [143, 506] on span "Done" at bounding box center [146, 511] width 22 height 9
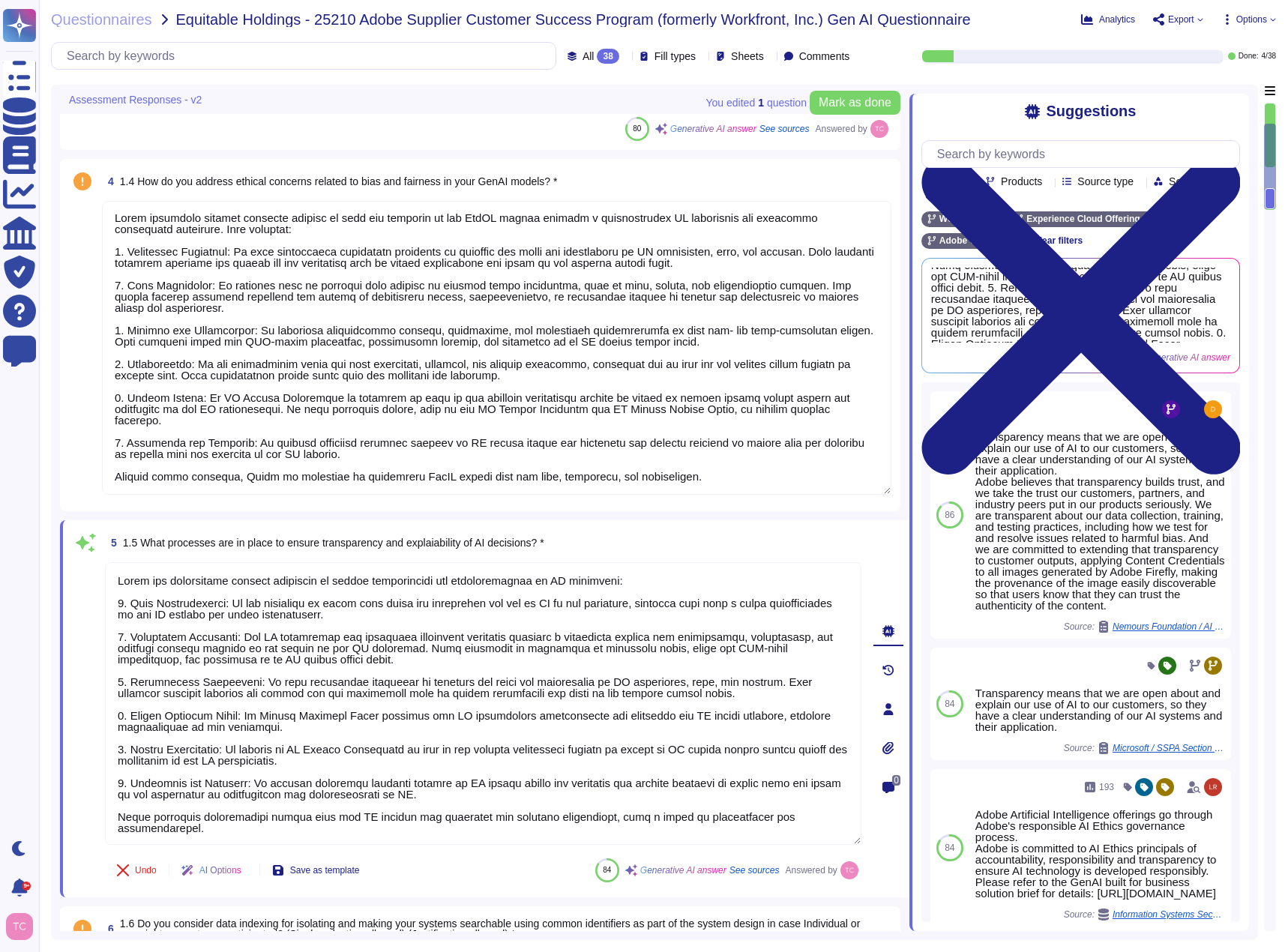
scroll to position [313, 0]
type textarea "AI Assistant in Adobe Workfront is a generative AI tool designed to enhance pro…"
type textarea "Adobe Experience Cloud applications do not use customer data to train generativ…"
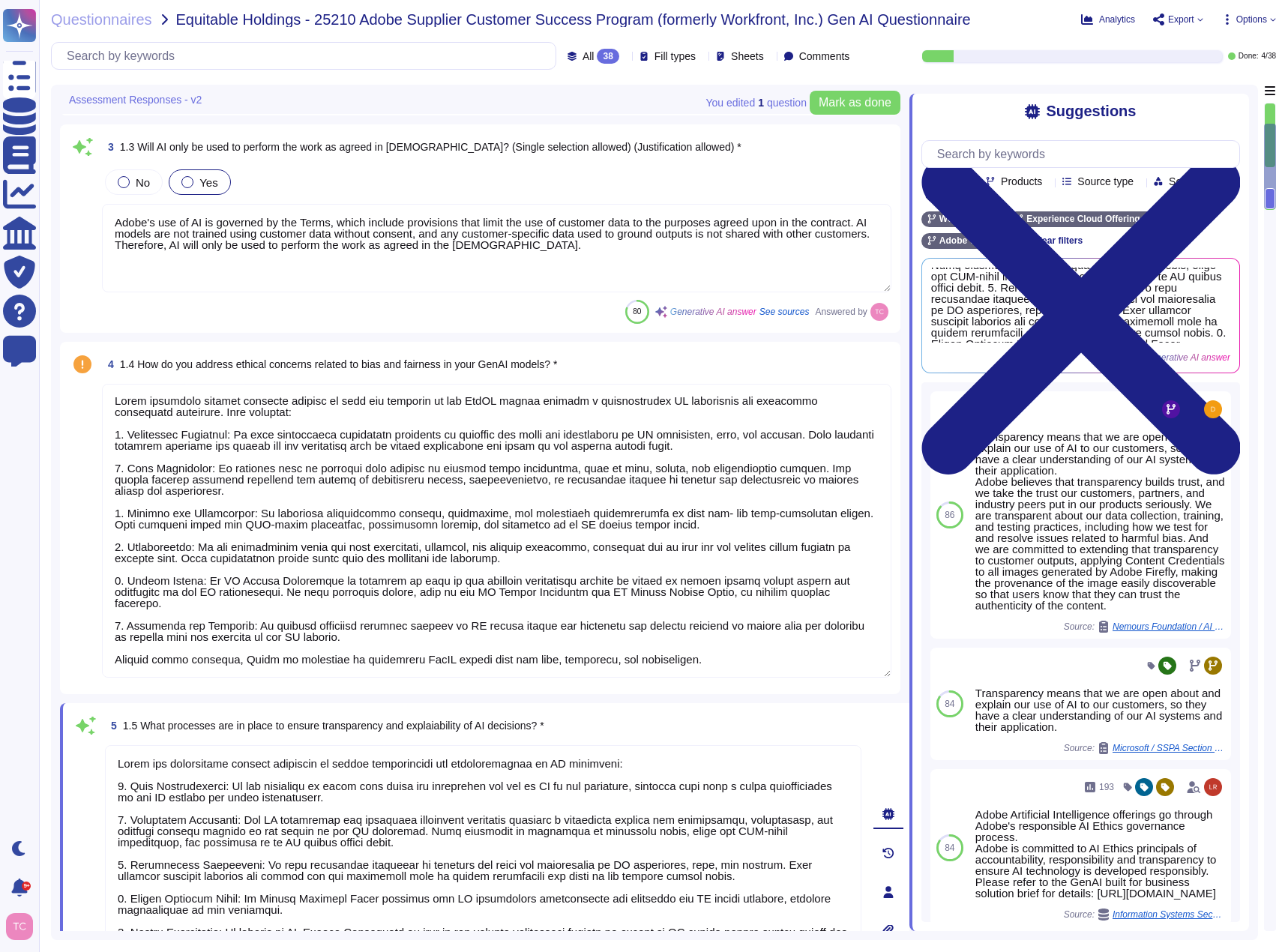
click at [72, 444] on span at bounding box center [82, 532] width 27 height 296
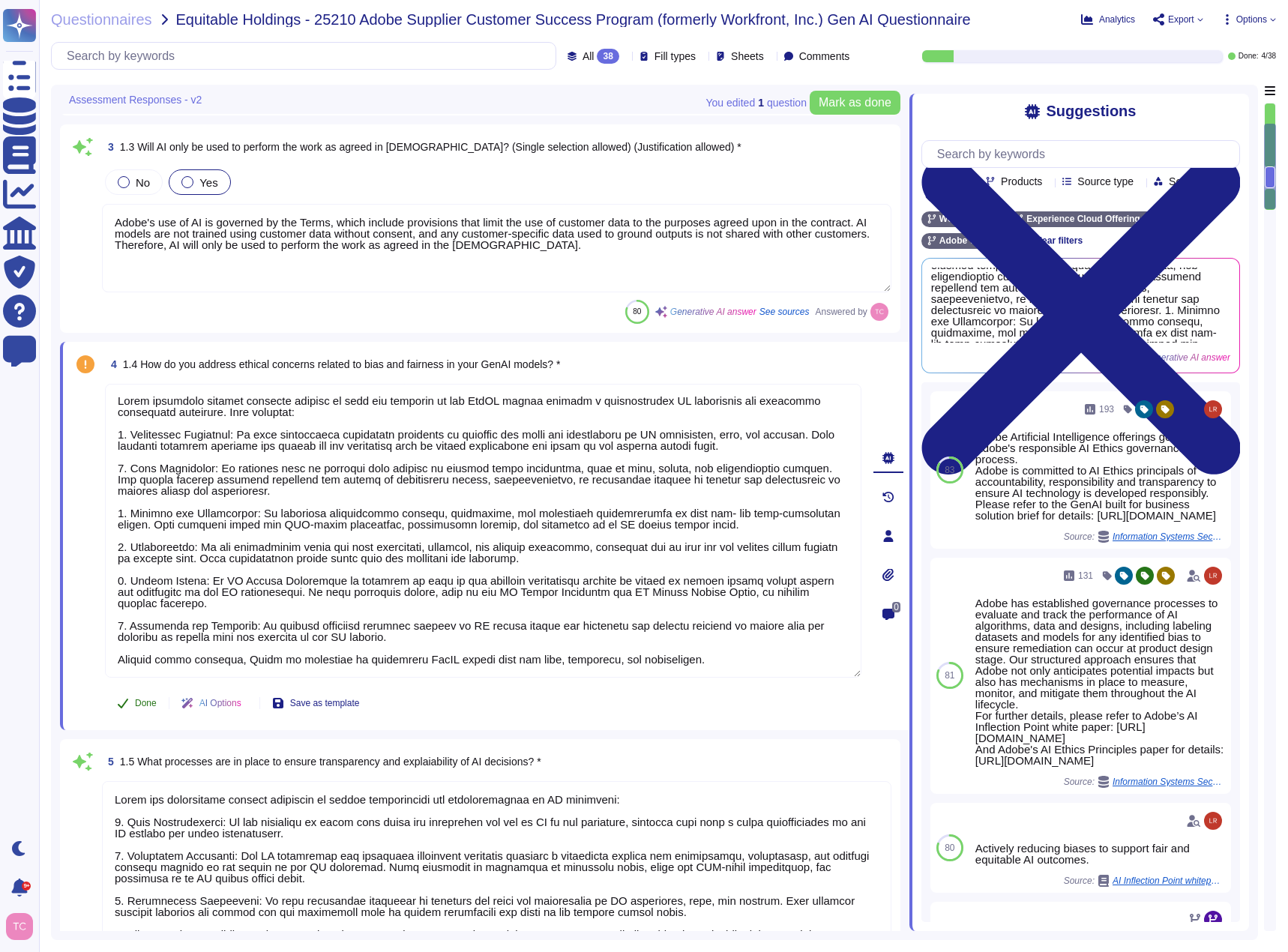
click at [138, 702] on span "Done" at bounding box center [146, 703] width 22 height 9
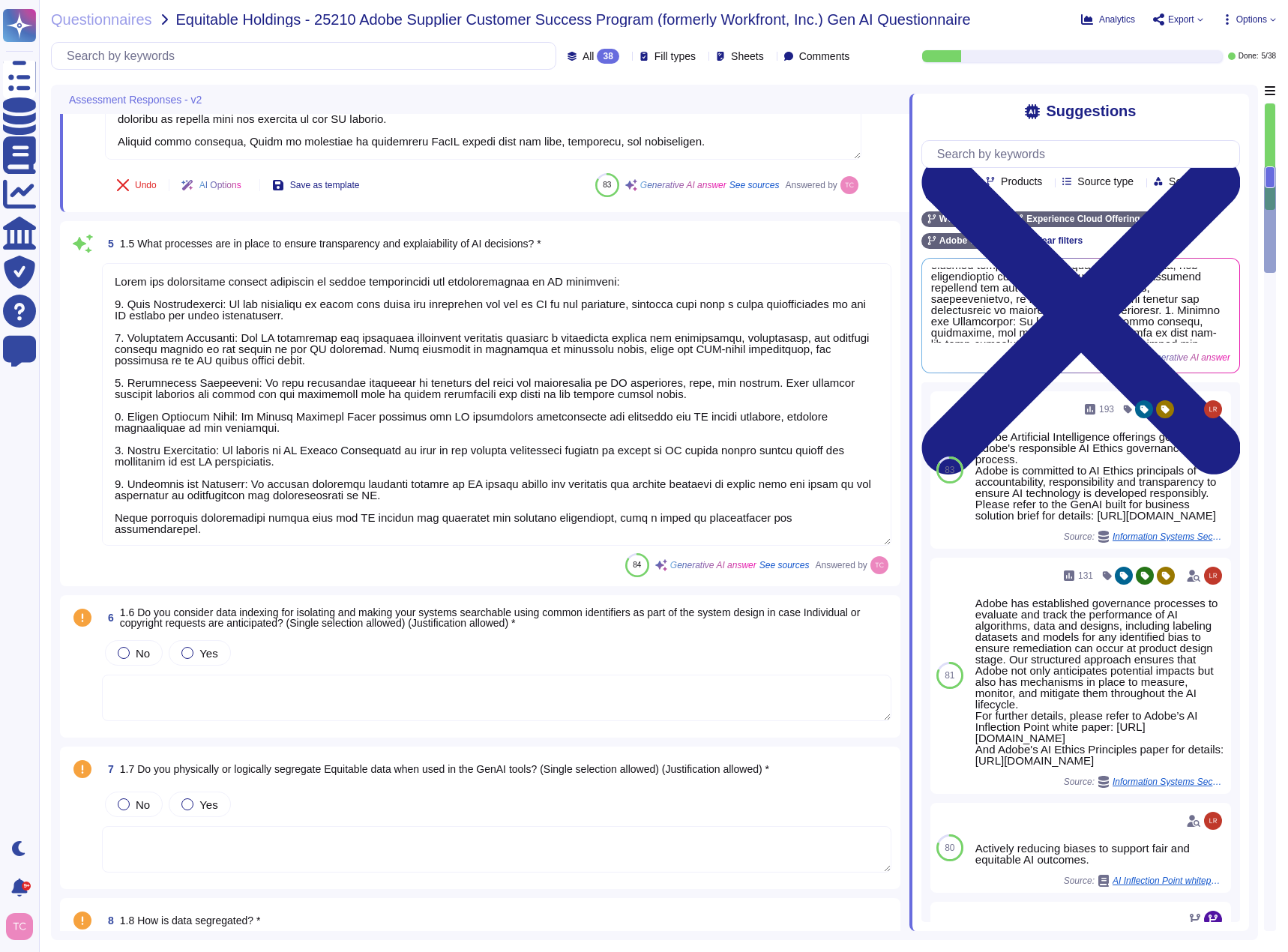
scroll to position [838, 0]
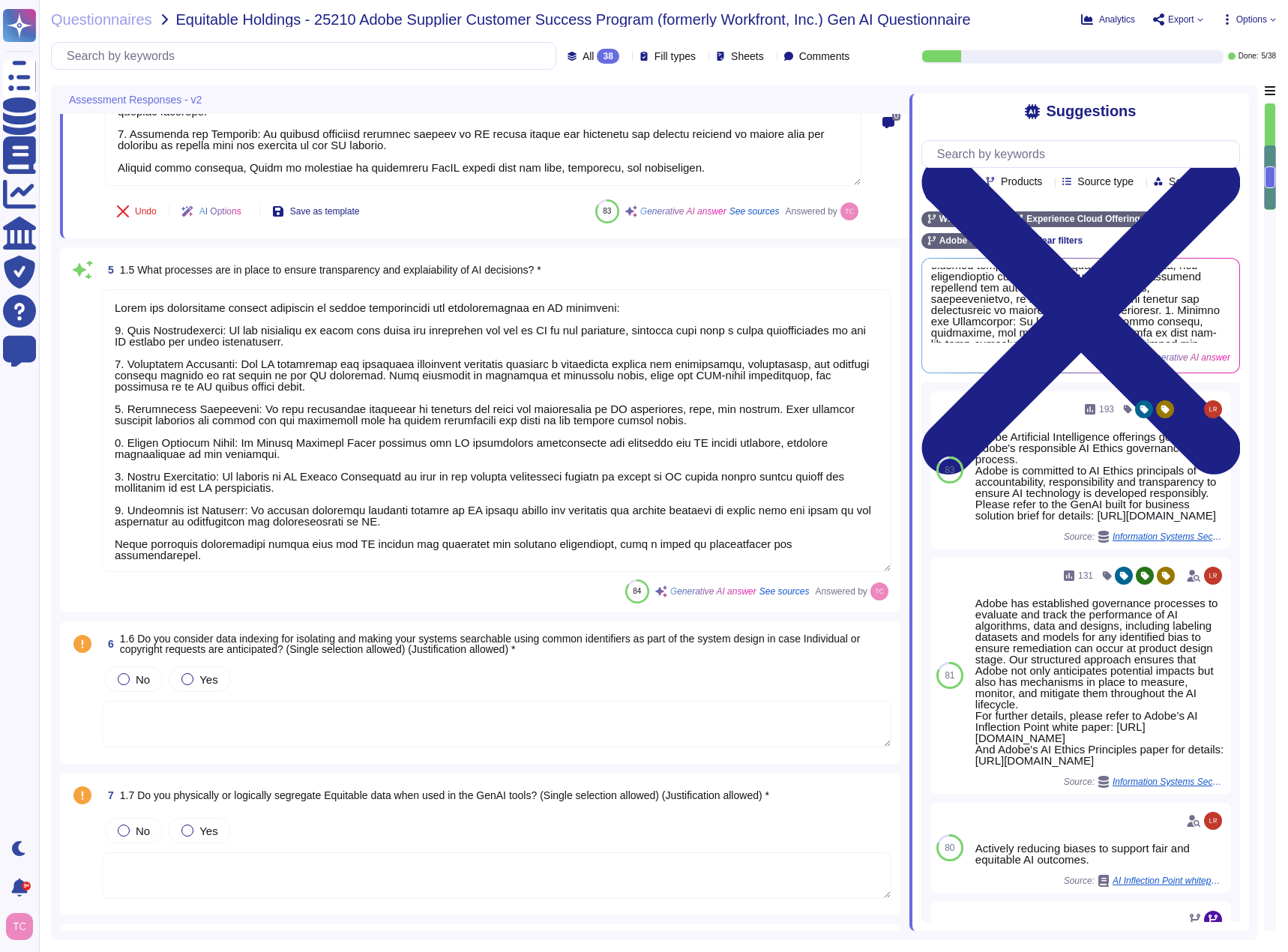
type textarea "AI Assistant in Adobe Workfront is a generative AI tool designed to enhance pro…"
type textarea "Adobe Experience Cloud applications do not use customer data to train generativ…"
type textarea "Adobe's use of AI is governed by the Terms, which include provisions that limit…"
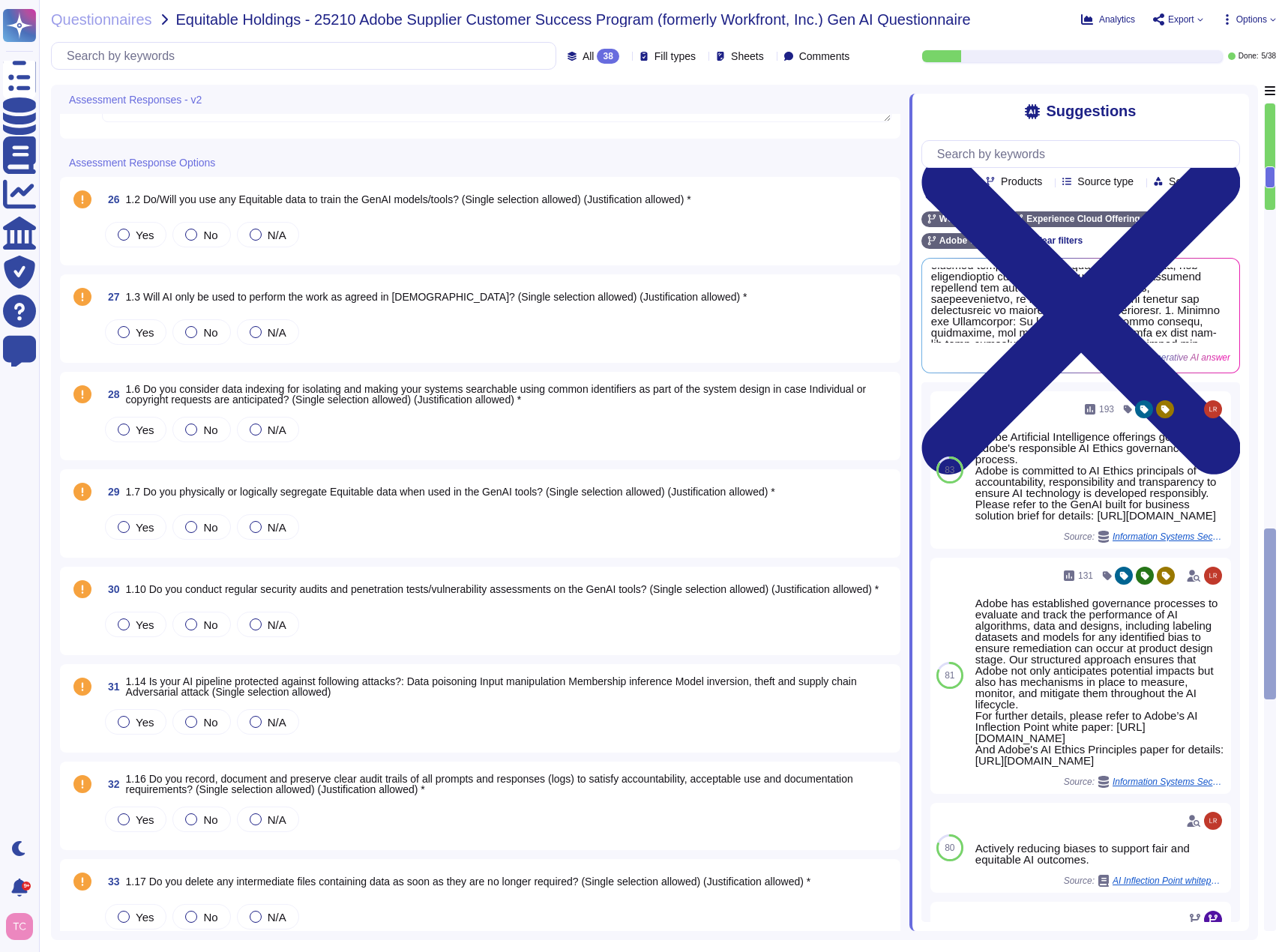
scroll to position [4210, 0]
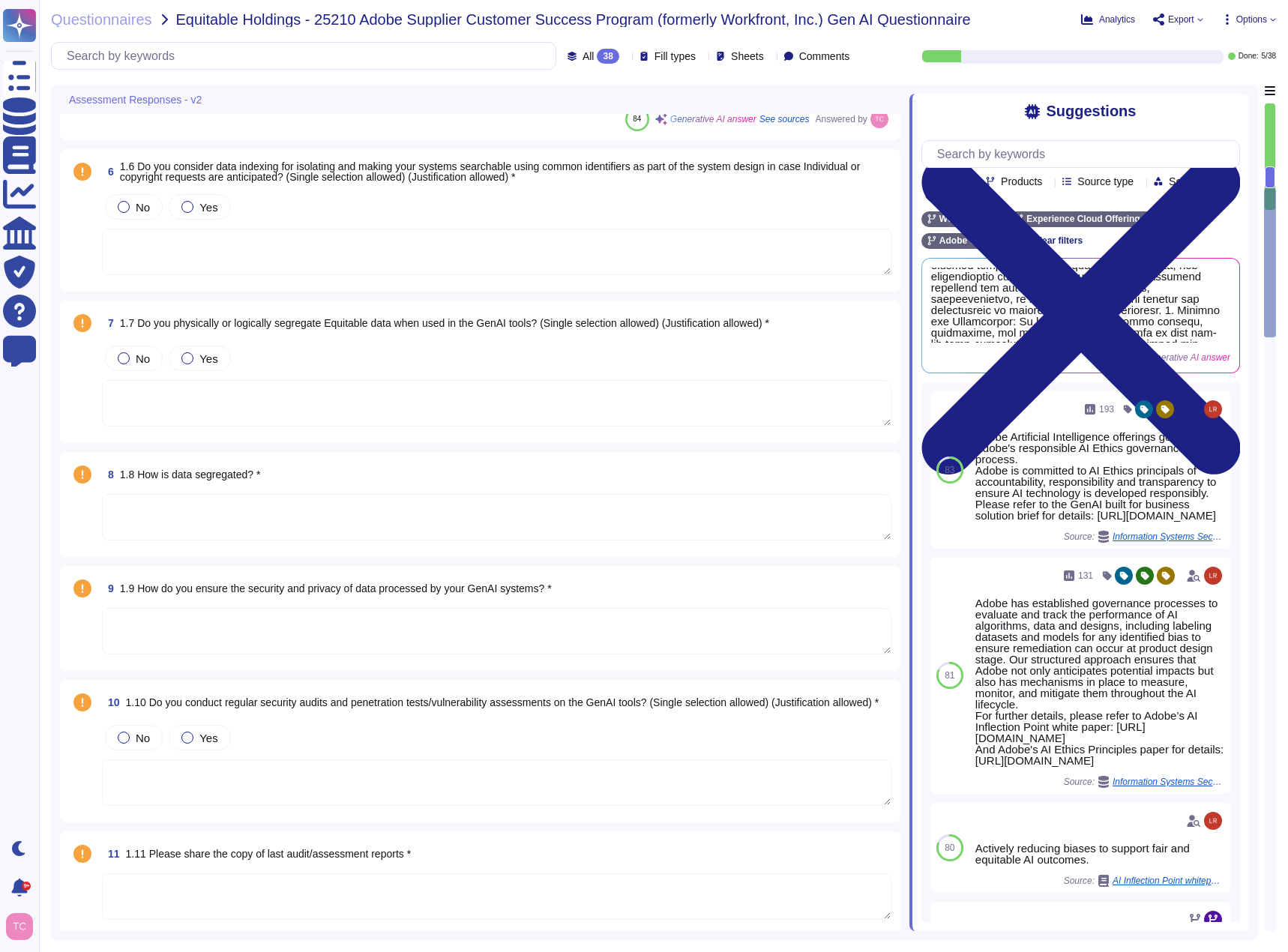
type textarea "Adobe has established several processes to ensure transparency and explainabili…"
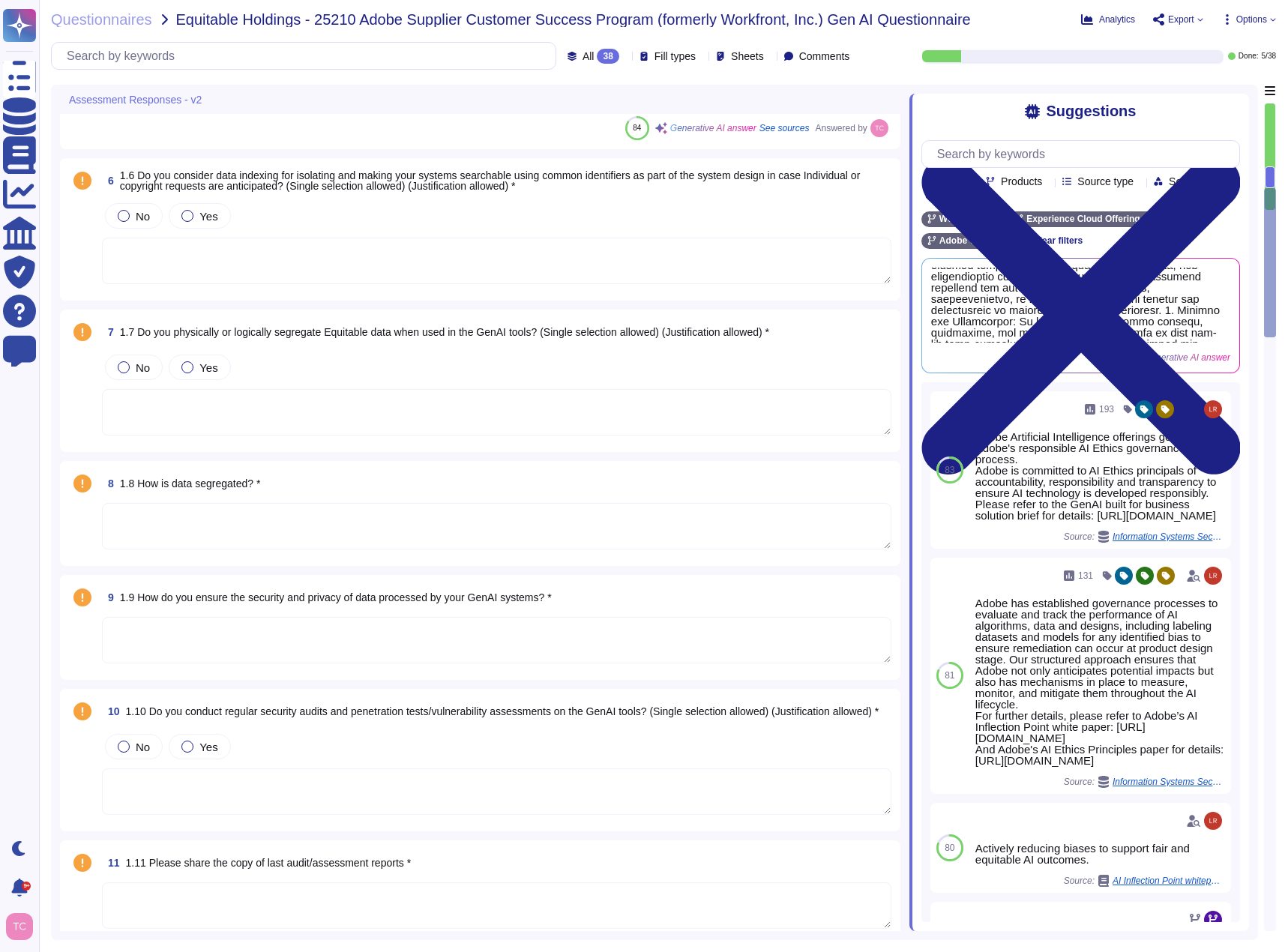
type textarea "Adobe addresses ethical concerns related to bias and fairness in our GenAI mode…"
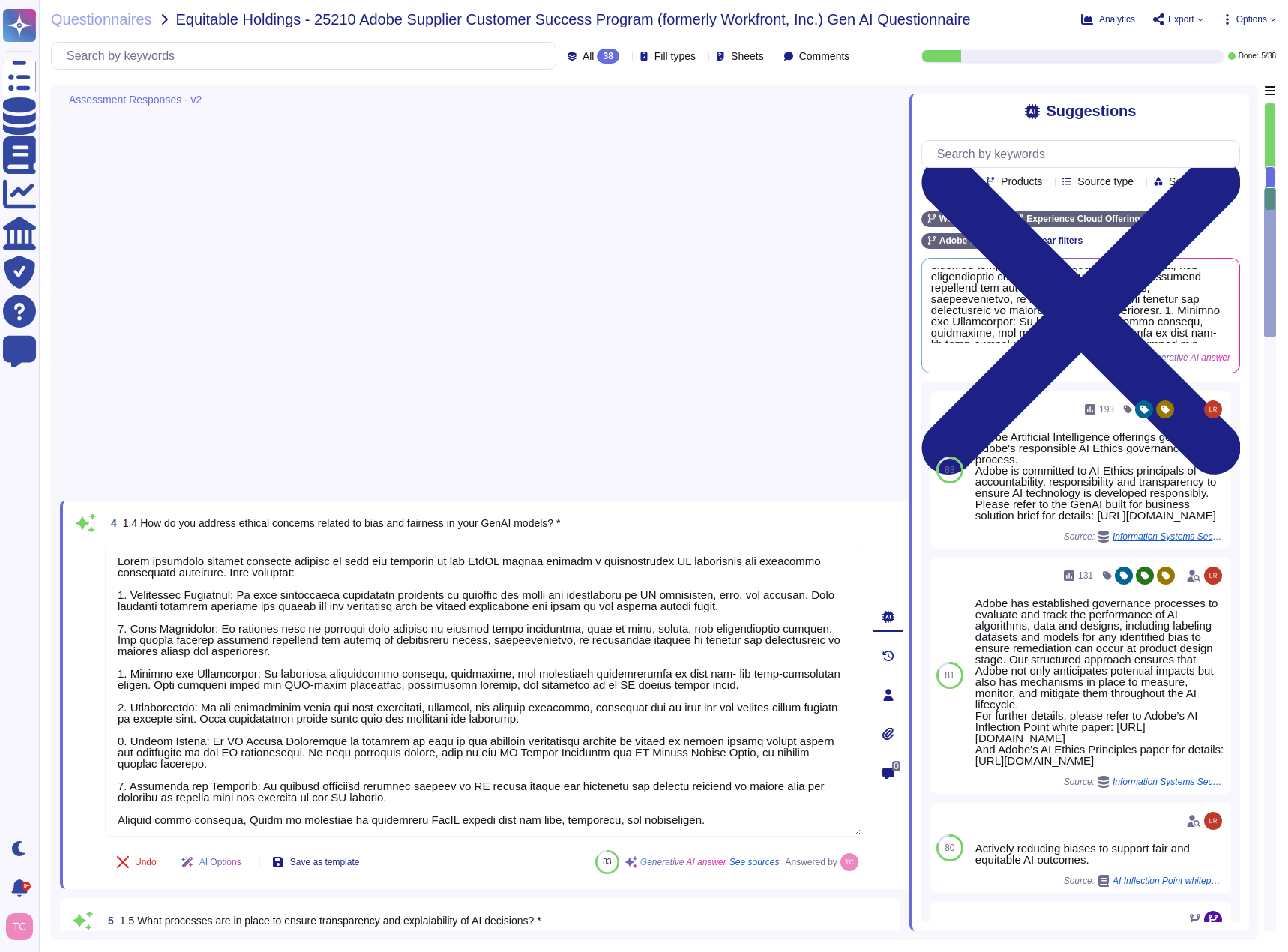
scroll to position [0, 0]
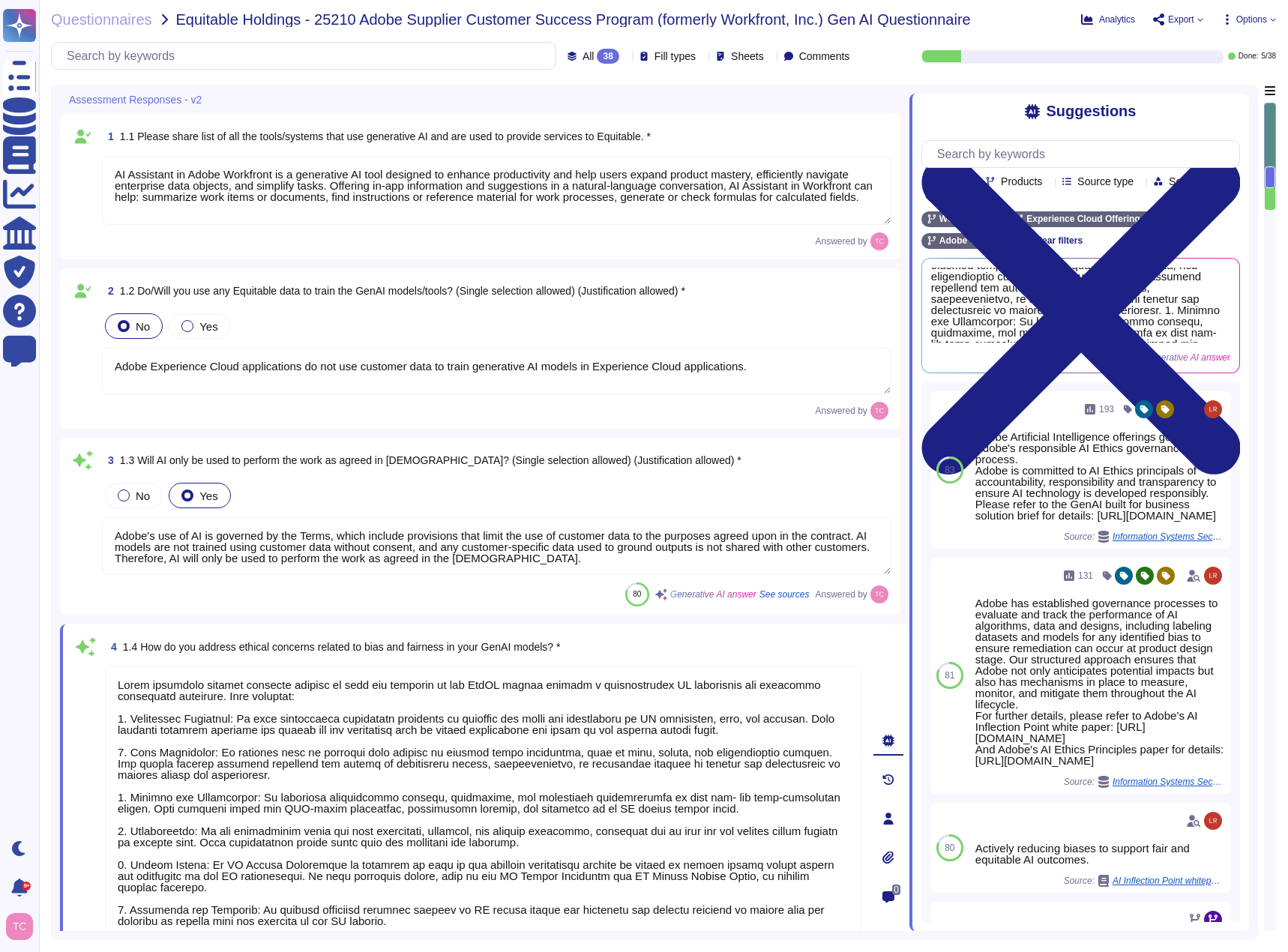
type textarea "AI Assistant in Adobe Workfront is a generative AI tool designed to enhance pro…"
type textarea "Adobe Experience Cloud applications do not use customer data to train generativ…"
type textarea "Adobe's use of AI is governed by the Terms, which include provisions that limit…"
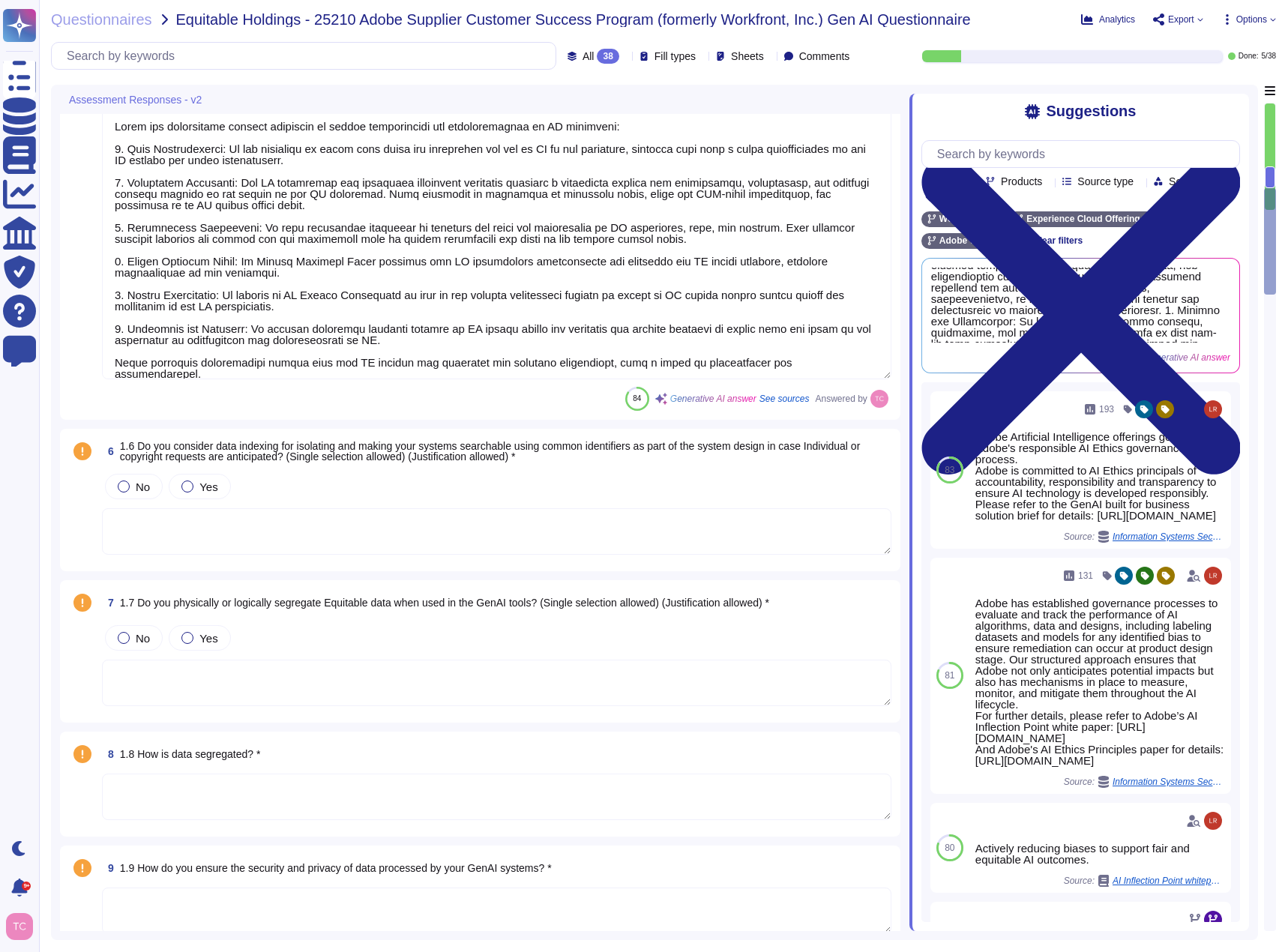
scroll to position [975, 0]
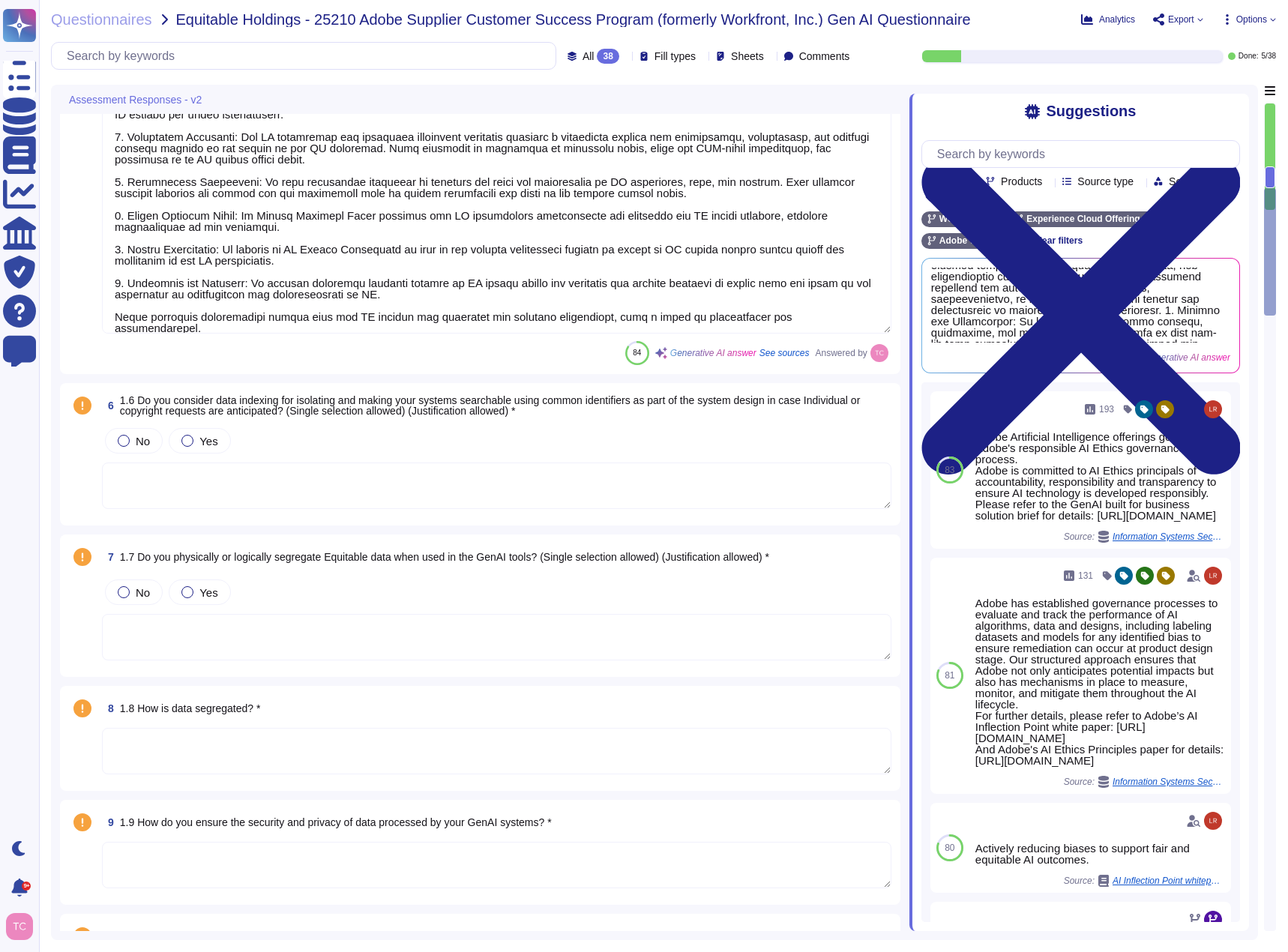
click at [600, 425] on div "6 1.6 Do you consider data indexing for isolating and making your systems searc…" at bounding box center [480, 454] width 822 height 124
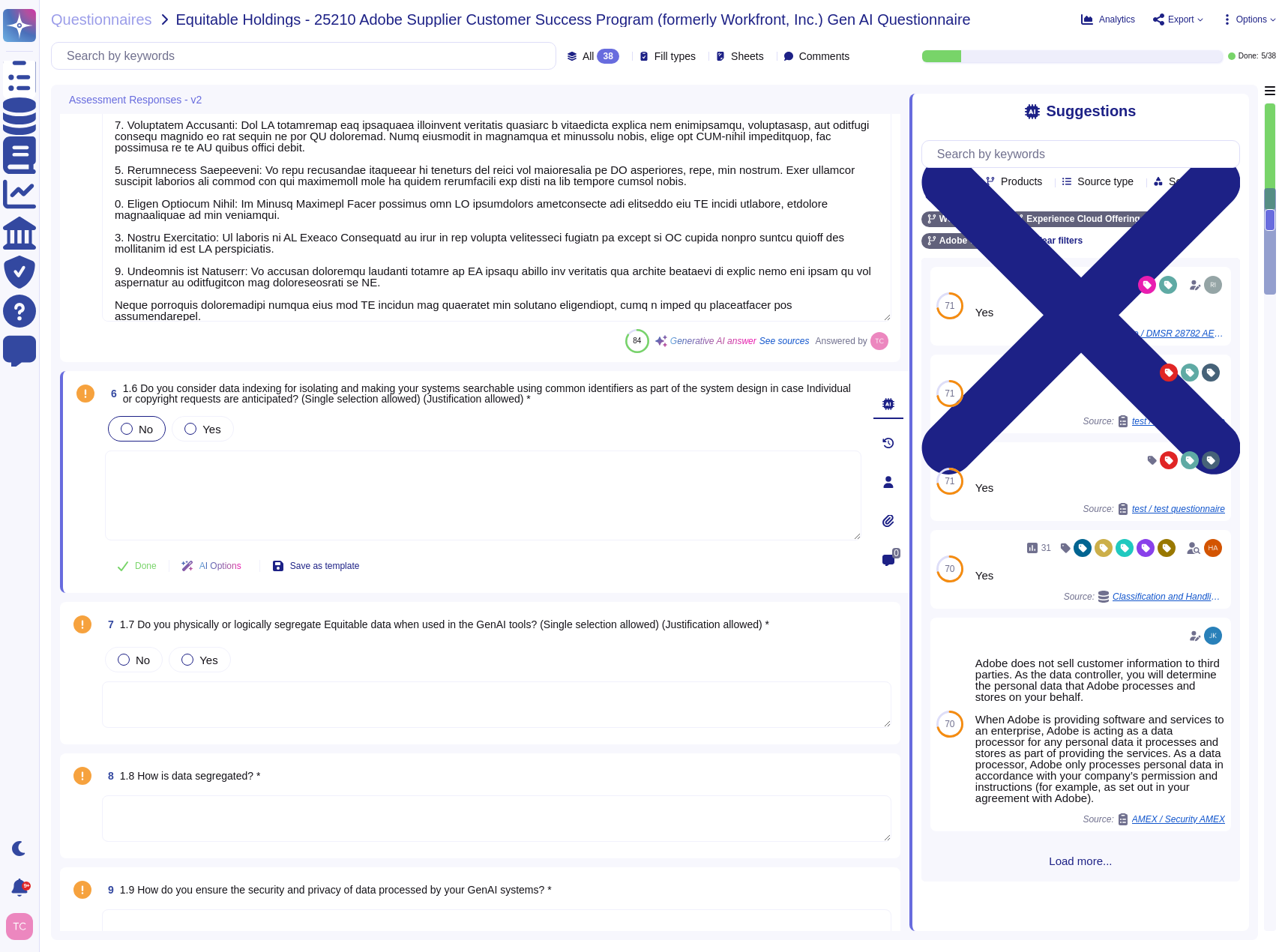
click at [143, 429] on span "No" at bounding box center [146, 429] width 14 height 13
click at [236, 465] on textarea at bounding box center [483, 495] width 756 height 90
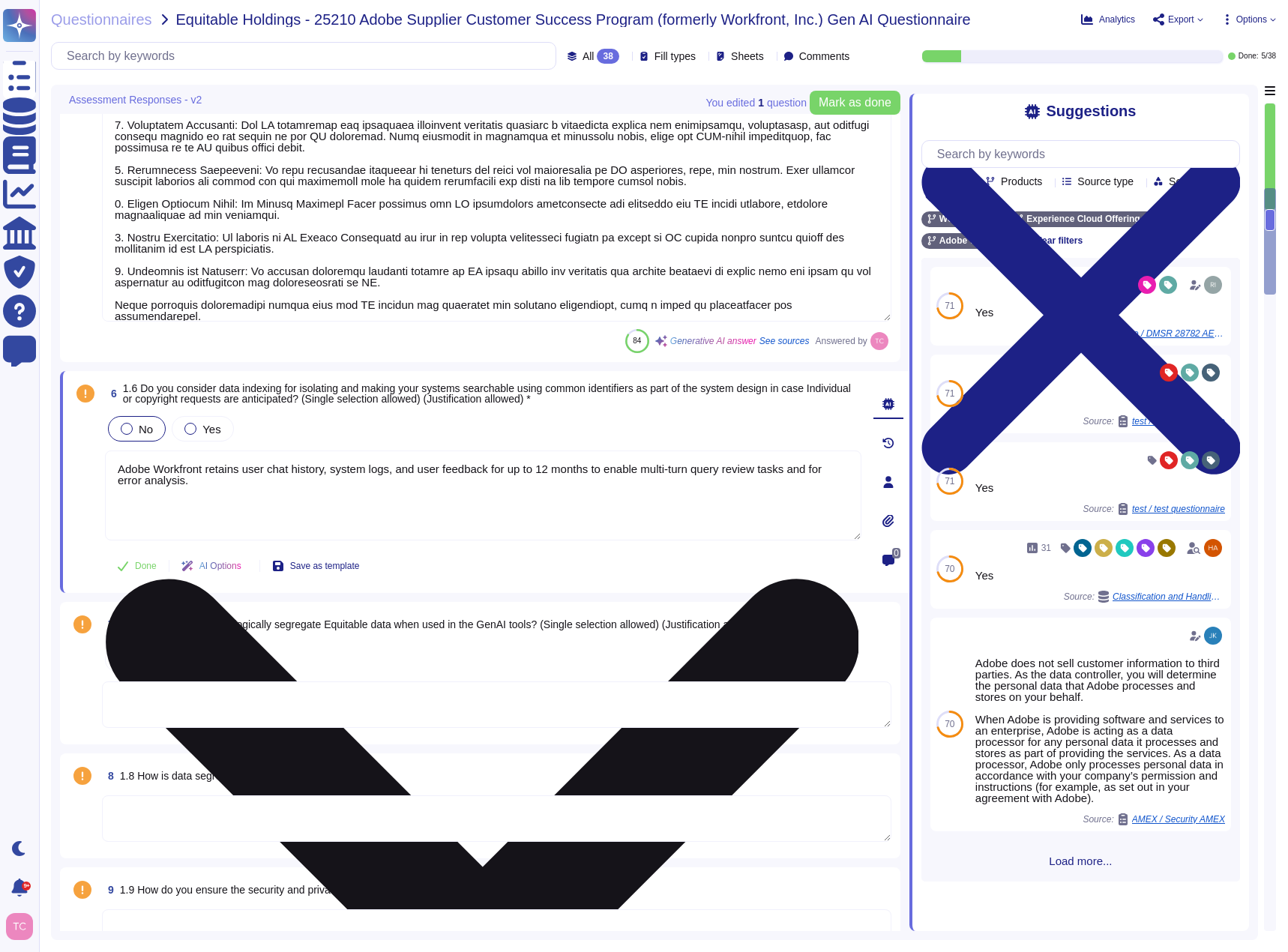
click at [115, 466] on textarea "Adobe Workfront retains user chat history, system logs, and user feedback for u…" at bounding box center [483, 495] width 756 height 90
click at [517, 474] on textarea "Users can access their AI Assistant in Workfornt chat history, including the pr…" at bounding box center [483, 495] width 756 height 90
click at [336, 471] on textarea "Users can access their AI Assistant in Workfornt chat history, including the pr…" at bounding box center [483, 495] width 756 height 90
click at [670, 469] on textarea "Users can access their AI Assistant in Workfront chat history, including the pr…" at bounding box center [483, 495] width 756 height 90
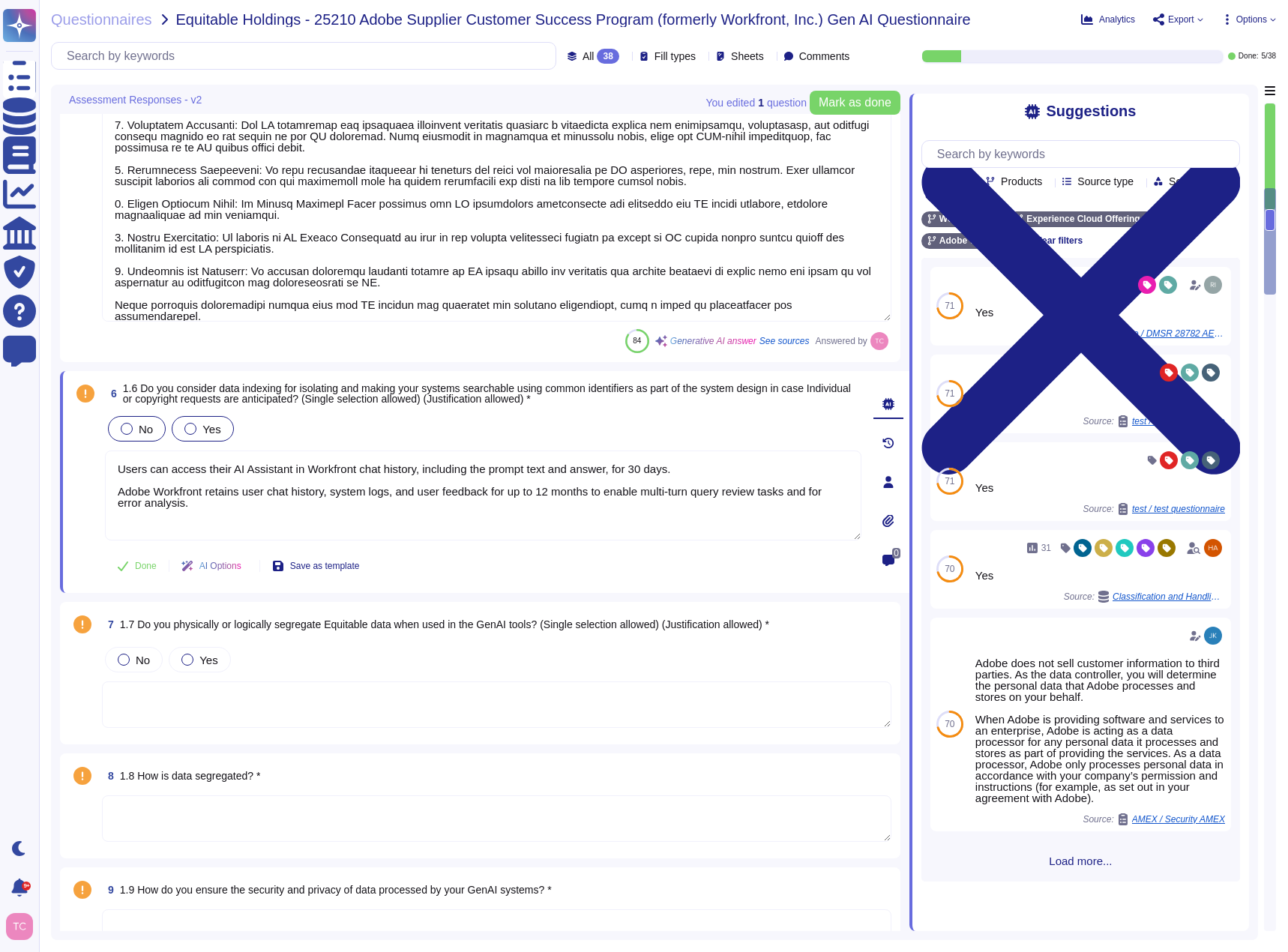
type textarea "Users can access their AI Assistant in Workfront chat history, including the pr…"
click at [215, 425] on span "Yes" at bounding box center [211, 429] width 18 height 13
click at [204, 426] on span "Yes" at bounding box center [211, 429] width 18 height 13
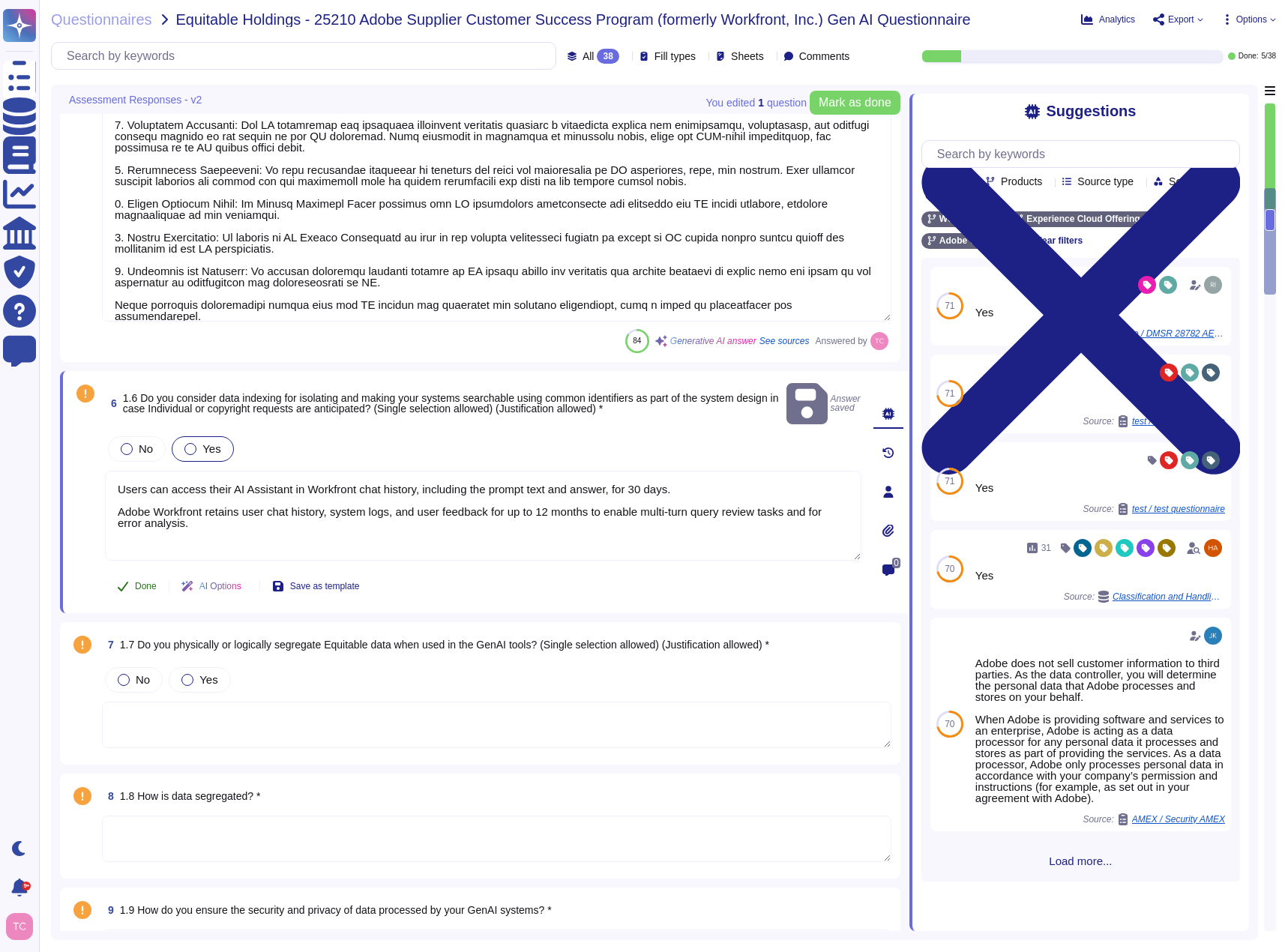
click at [140, 582] on span "Done" at bounding box center [146, 586] width 22 height 9
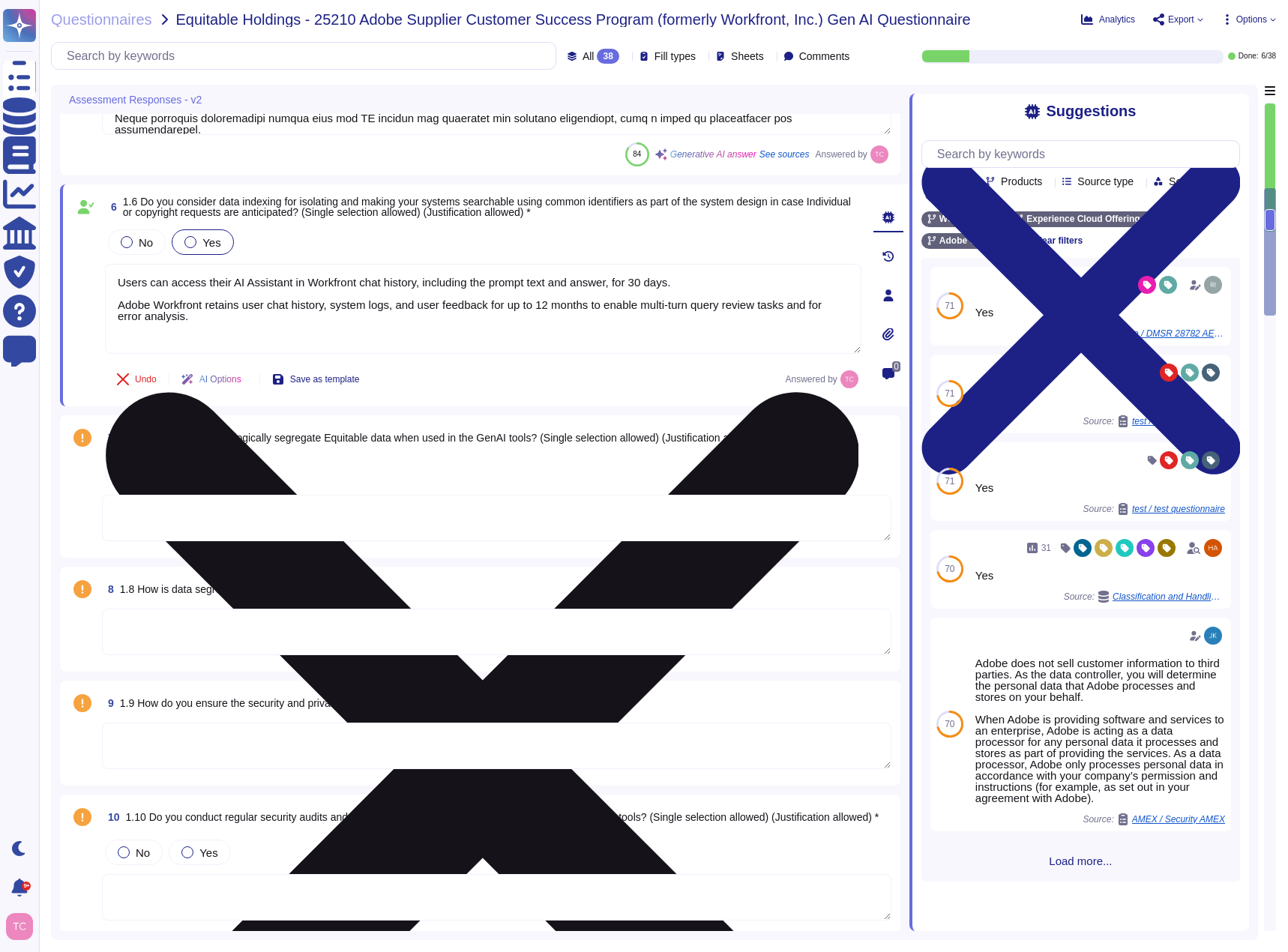
scroll to position [1199, 0]
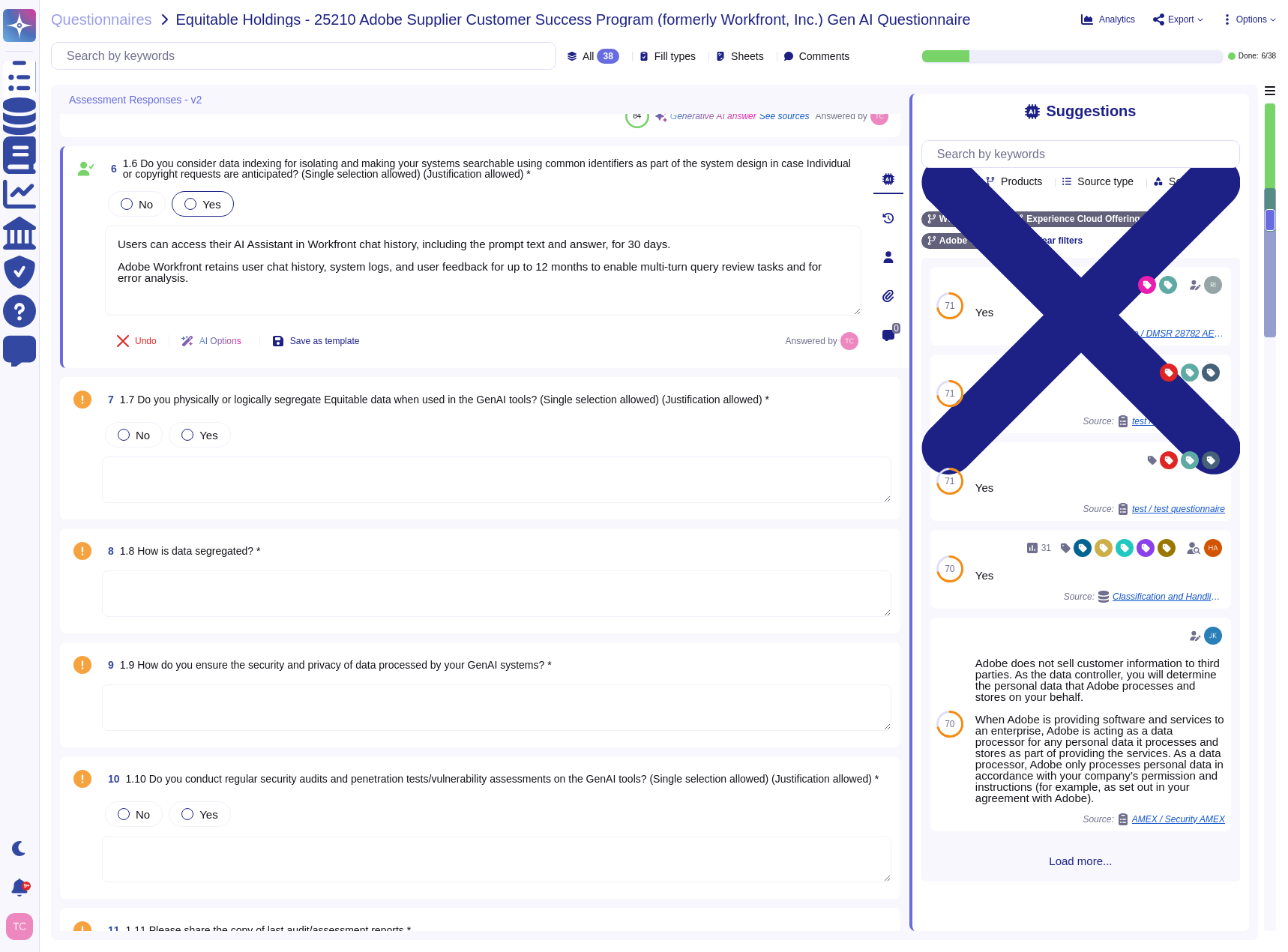
click at [333, 425] on div "No Yes" at bounding box center [496, 435] width 790 height 32
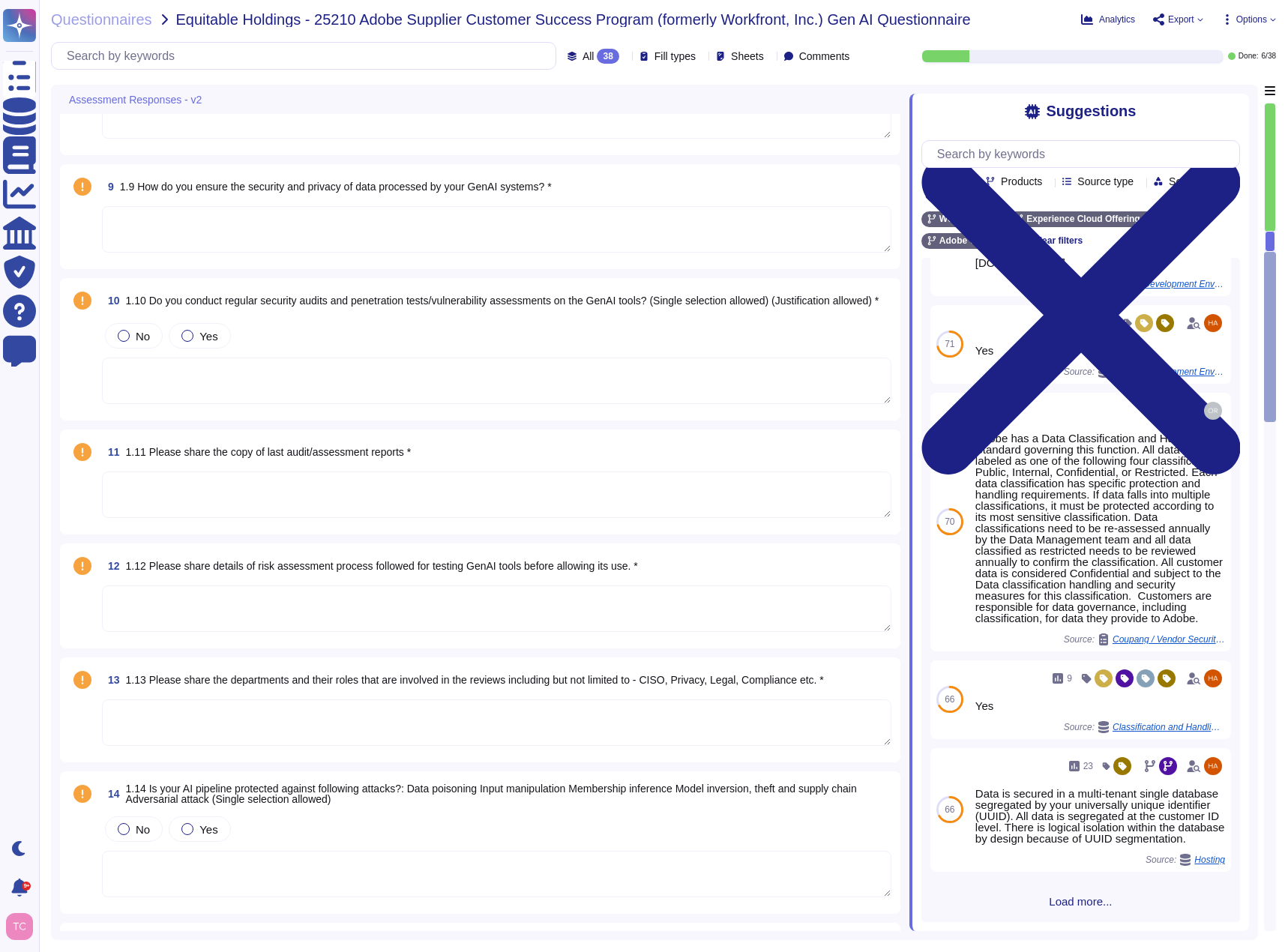
scroll to position [1724, 0]
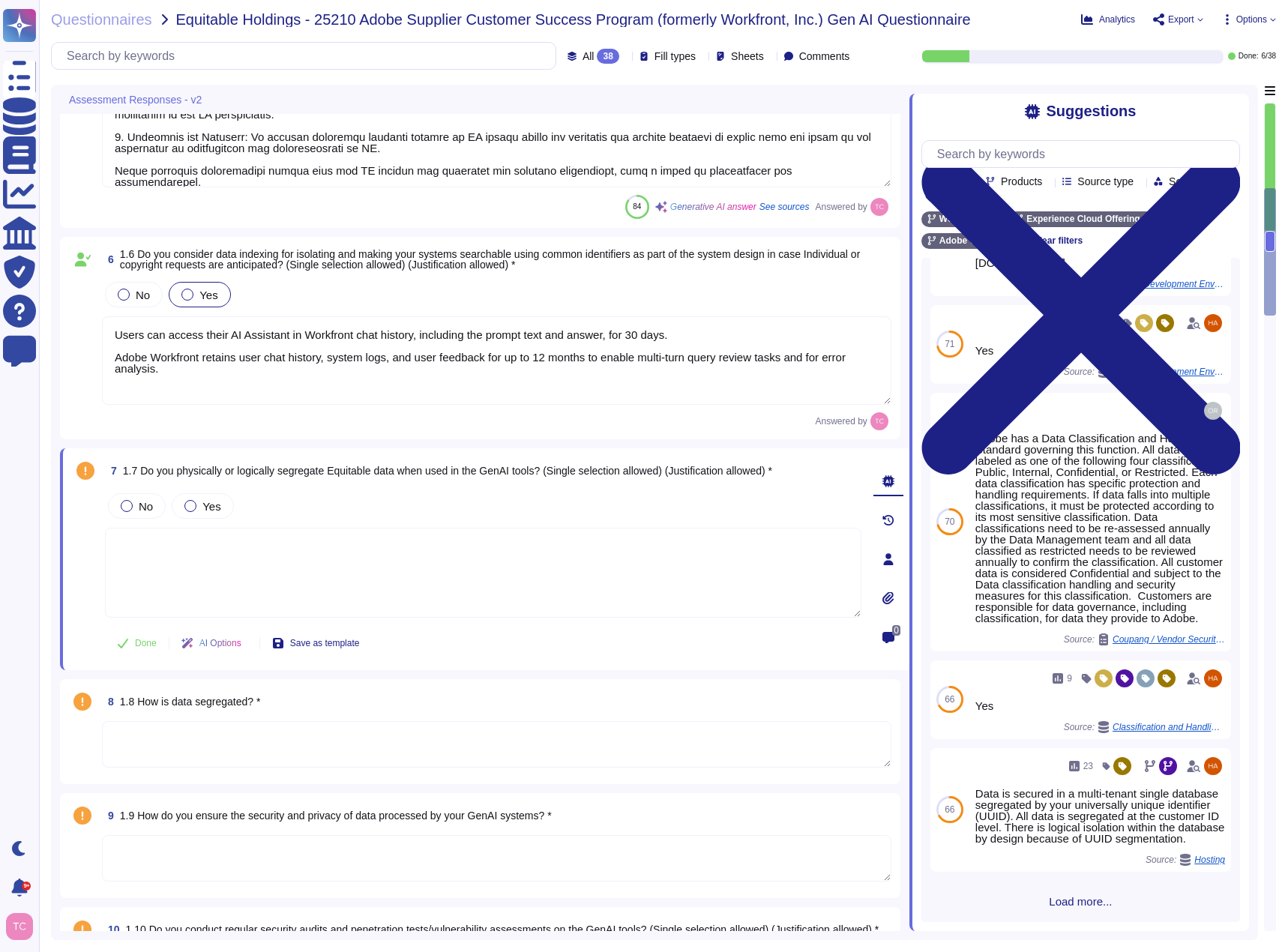
type textarea "Adobe addresses ethical concerns related to bias and fairness in our GenAI mode…"
type textarea "Adobe has established several processes to ensure transparency and explainabili…"
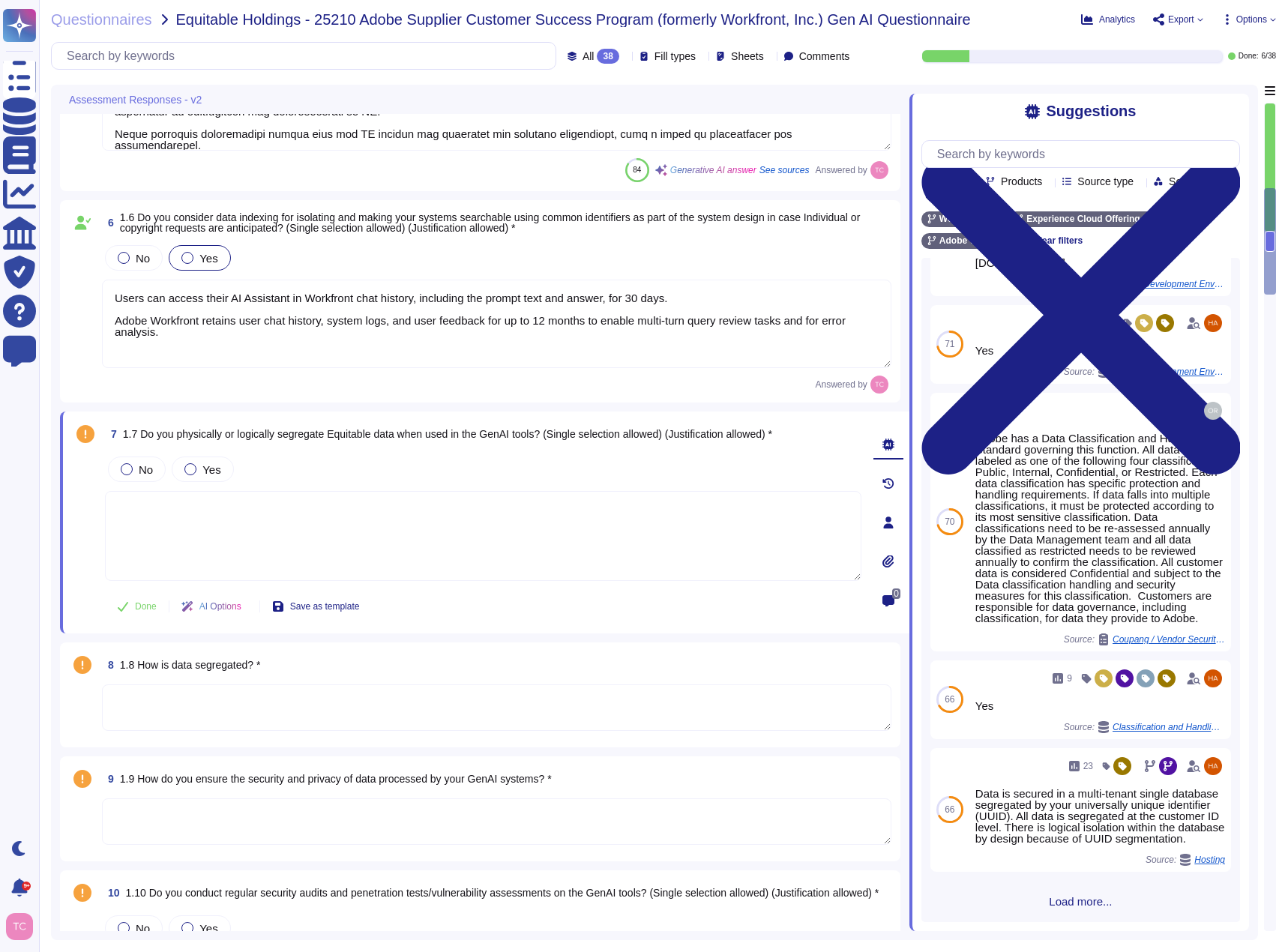
scroll to position [1178, 0]
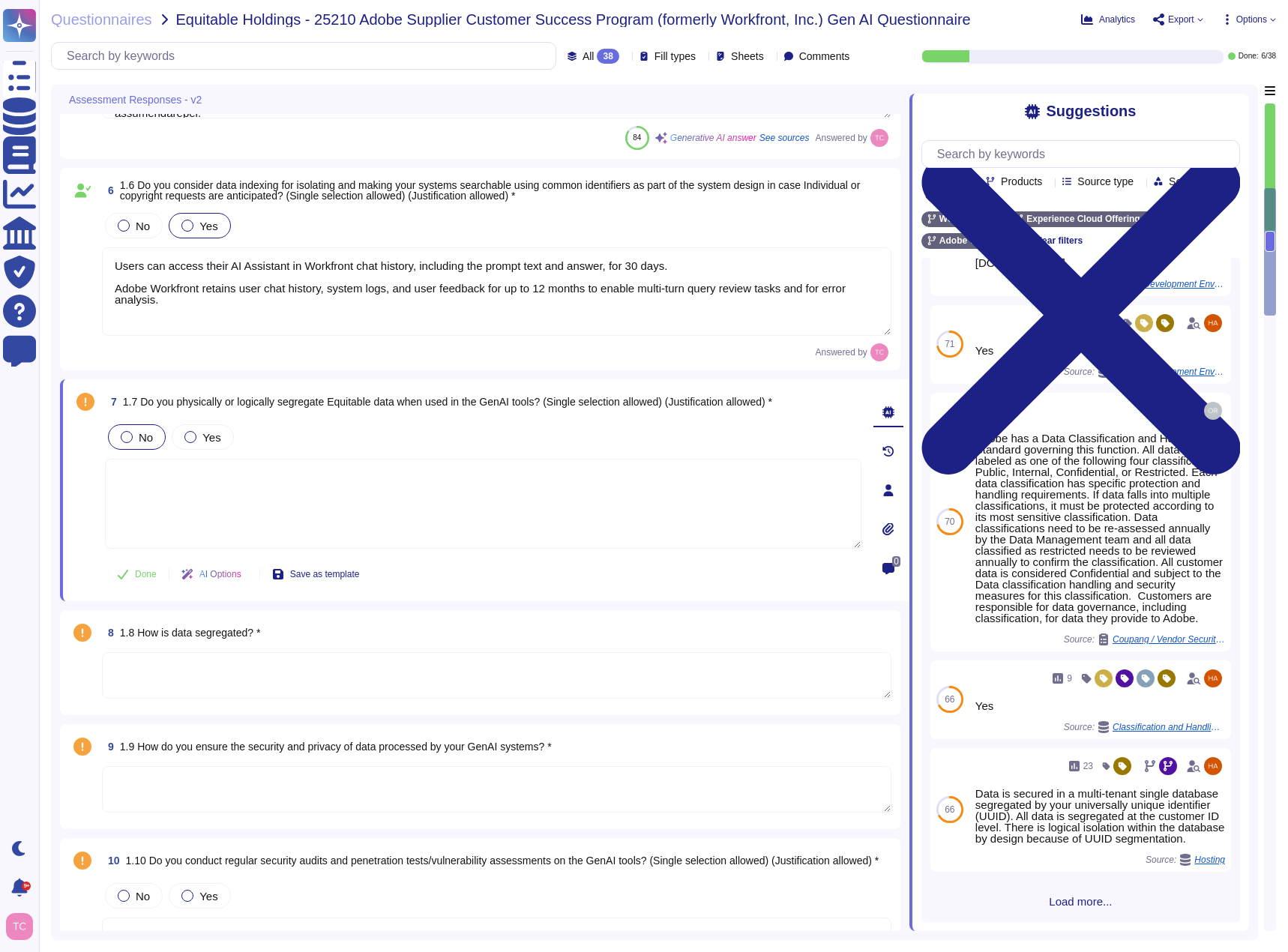
click at [142, 443] on span "No" at bounding box center [146, 438] width 14 height 13
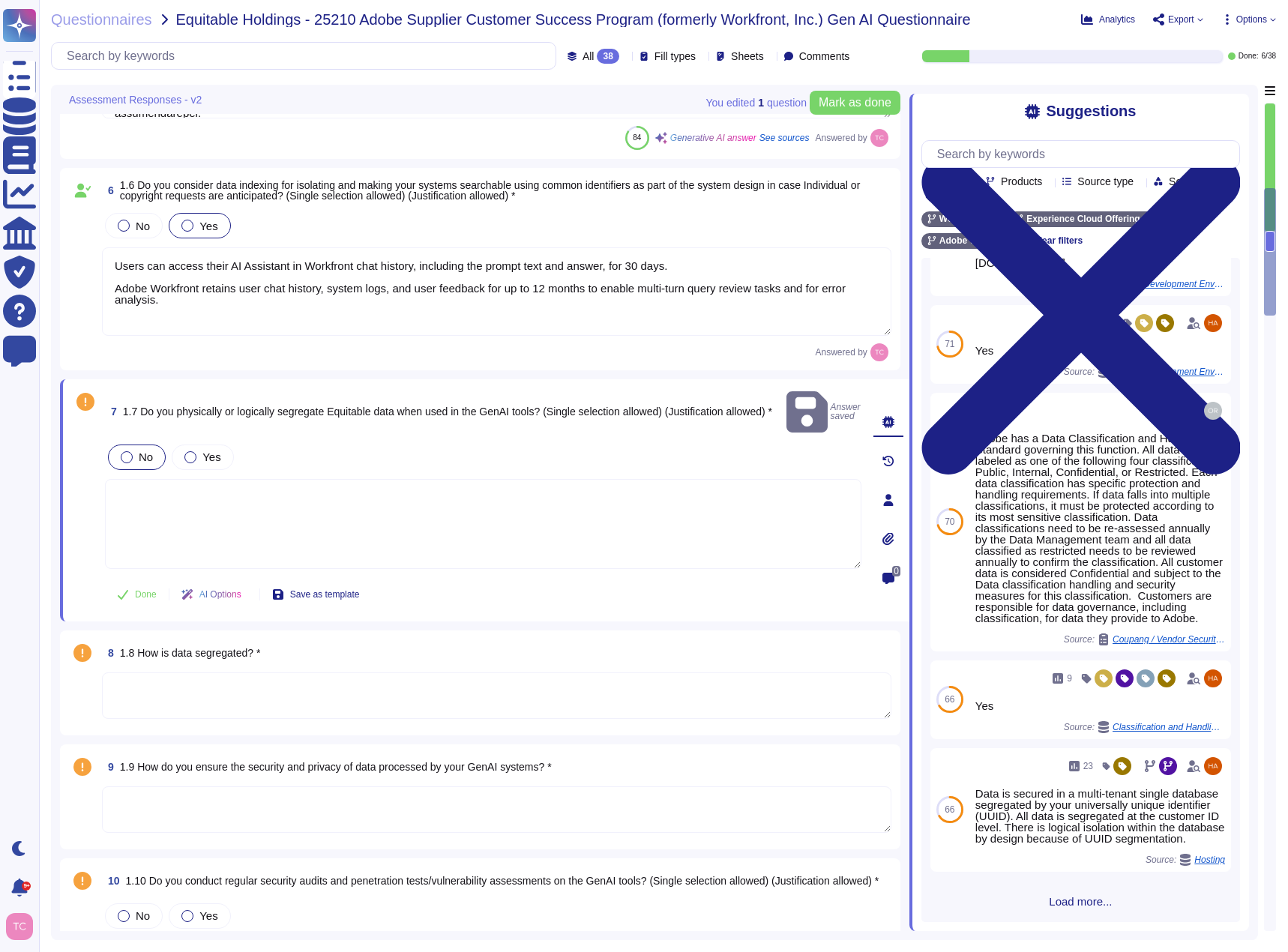
click at [207, 501] on textarea at bounding box center [483, 524] width 756 height 90
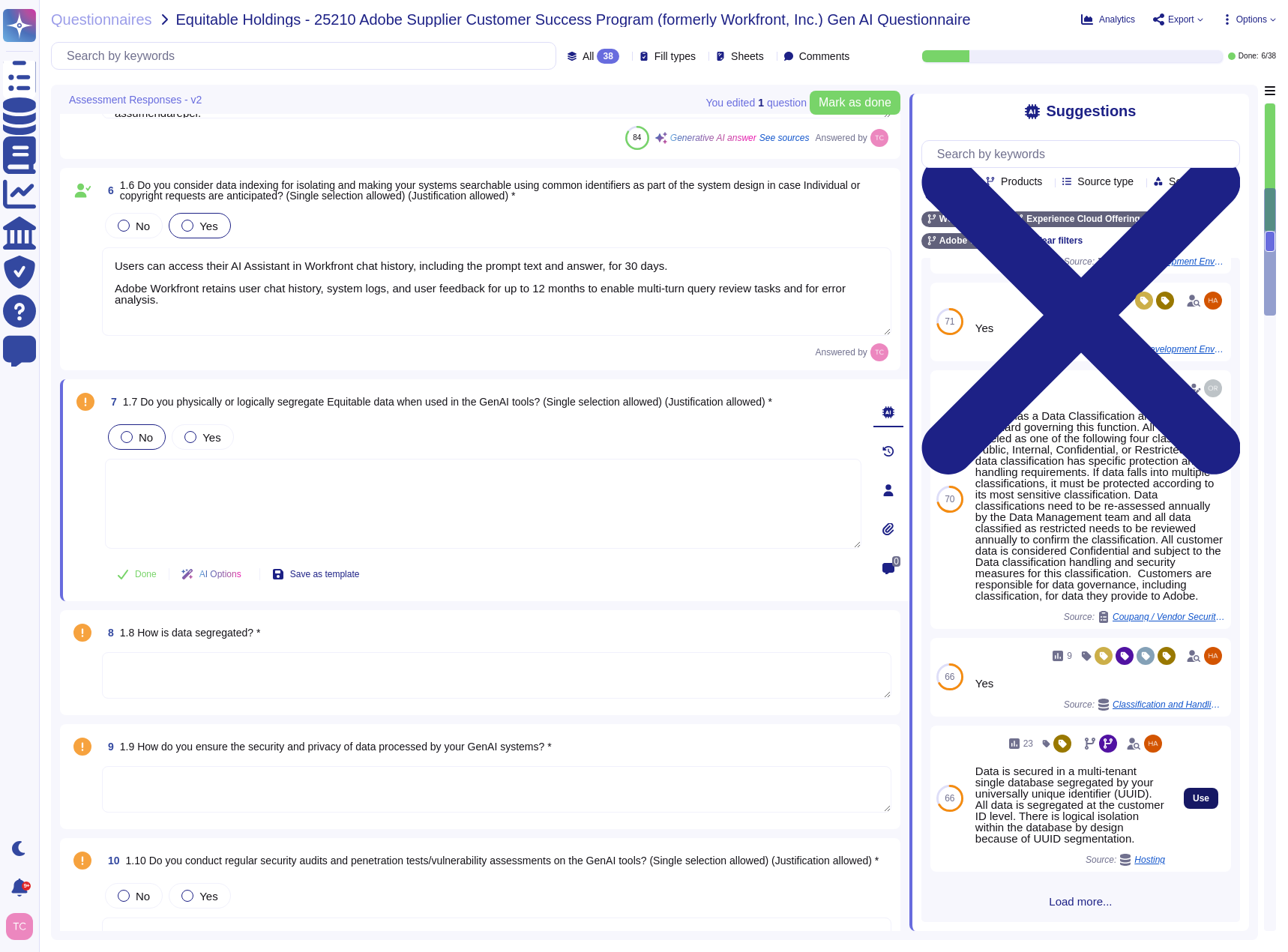
click at [1198, 809] on button "Use" at bounding box center [1201, 799] width 35 height 21
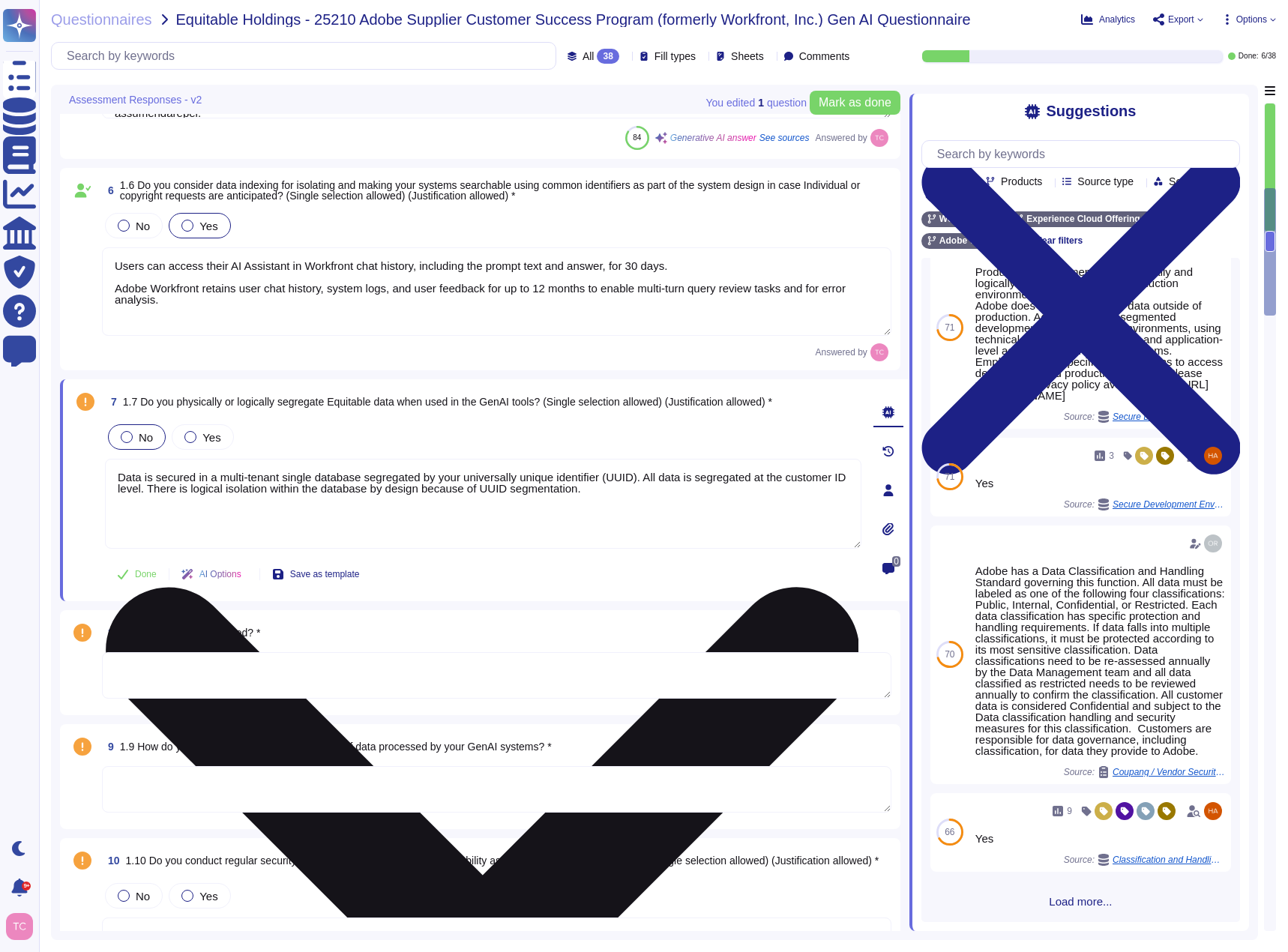
click at [141, 480] on textarea "Data is secured in a multi-tenant single database segregated by your universall…" at bounding box center [483, 503] width 756 height 90
click at [495, 505] on textarea "Data in workfront is secured in a multi-tenant single database segregated by yo…" at bounding box center [483, 503] width 756 height 90
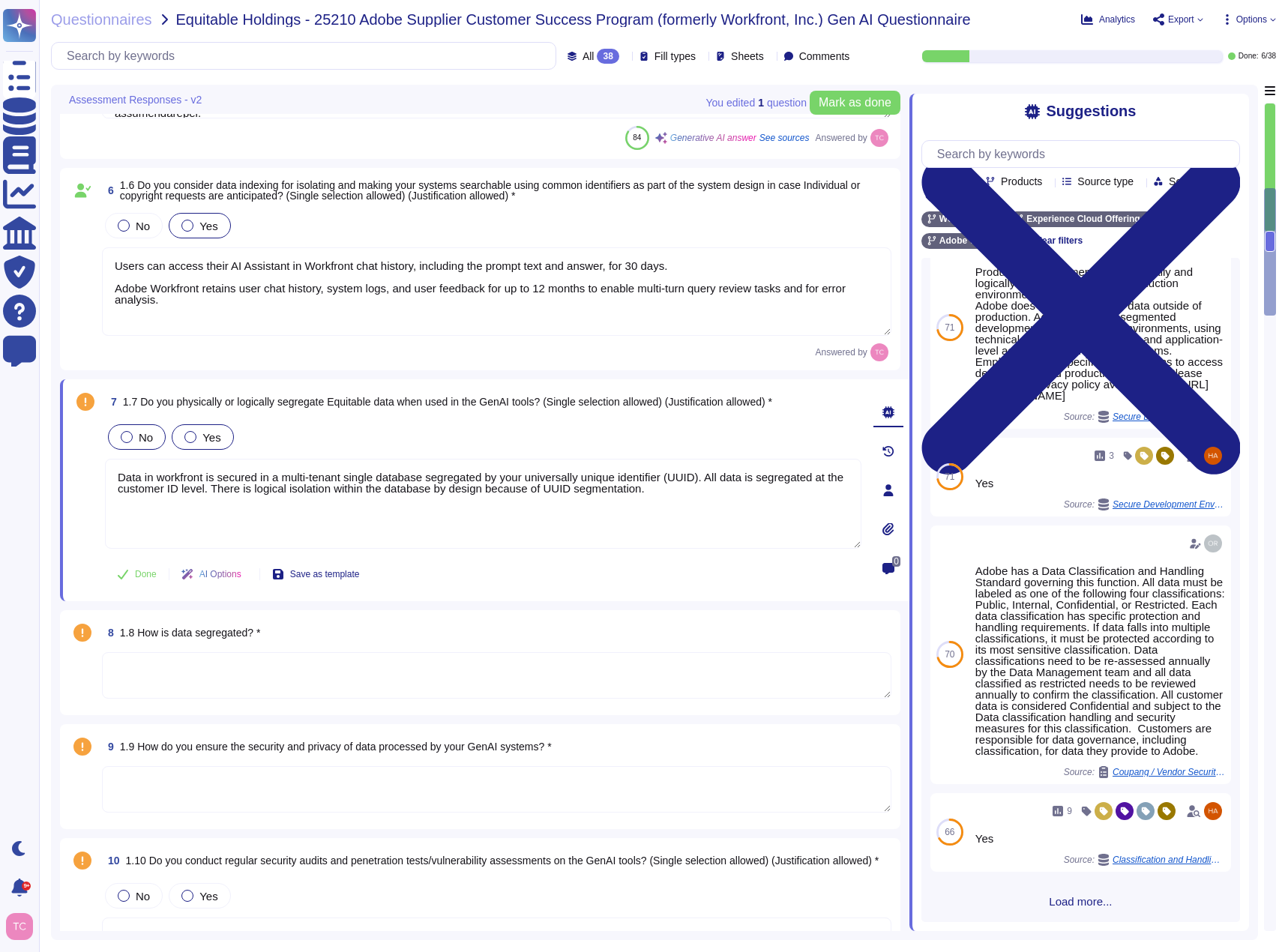
type textarea "Data in workfront is secured in a multi-tenant single database segregated by yo…"
click at [199, 434] on label "Yes" at bounding box center [203, 438] width 36 height 12
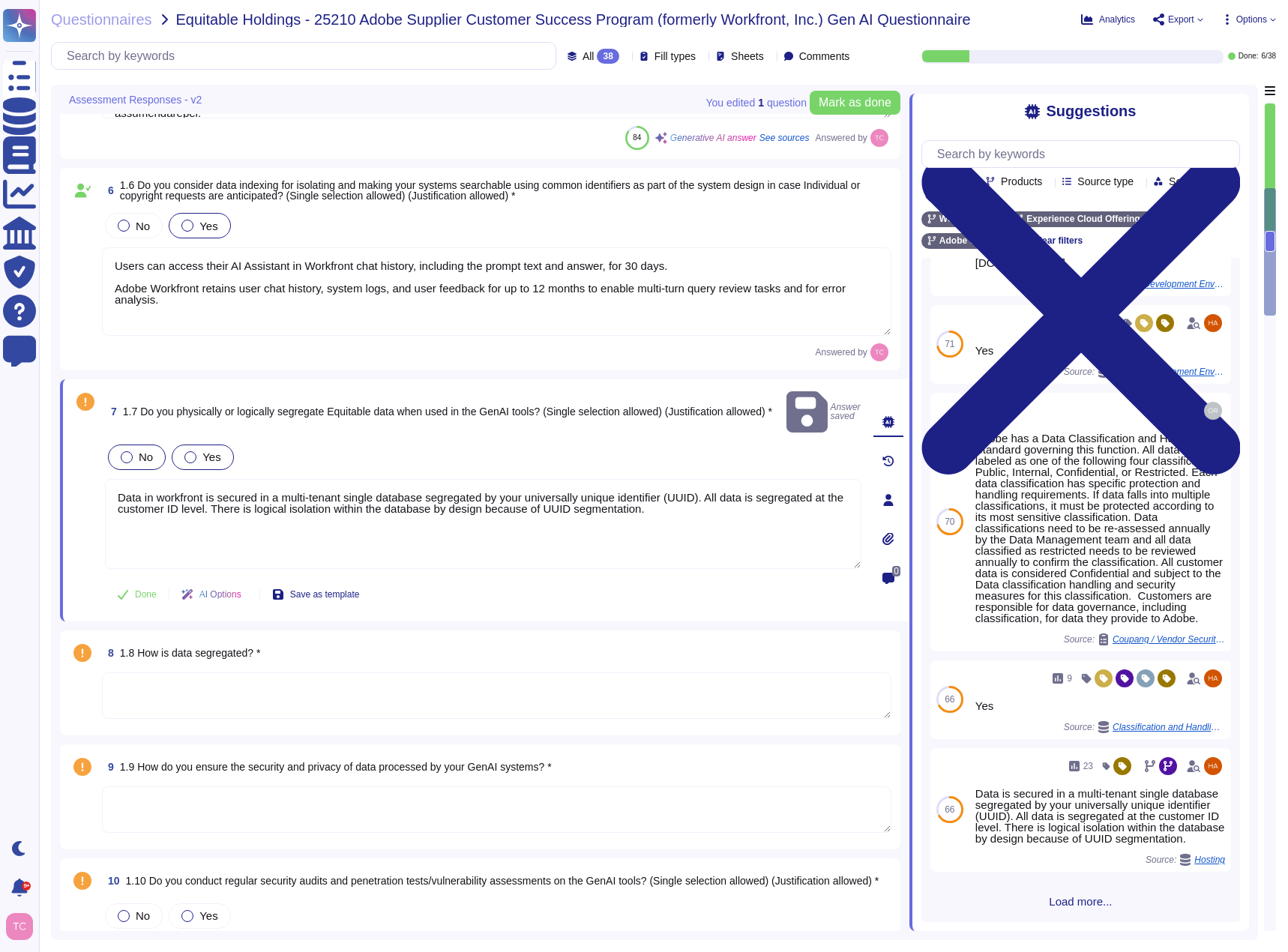
click at [196, 451] on div at bounding box center [191, 457] width 12 height 12
click at [145, 590] on span "Done" at bounding box center [146, 594] width 22 height 9
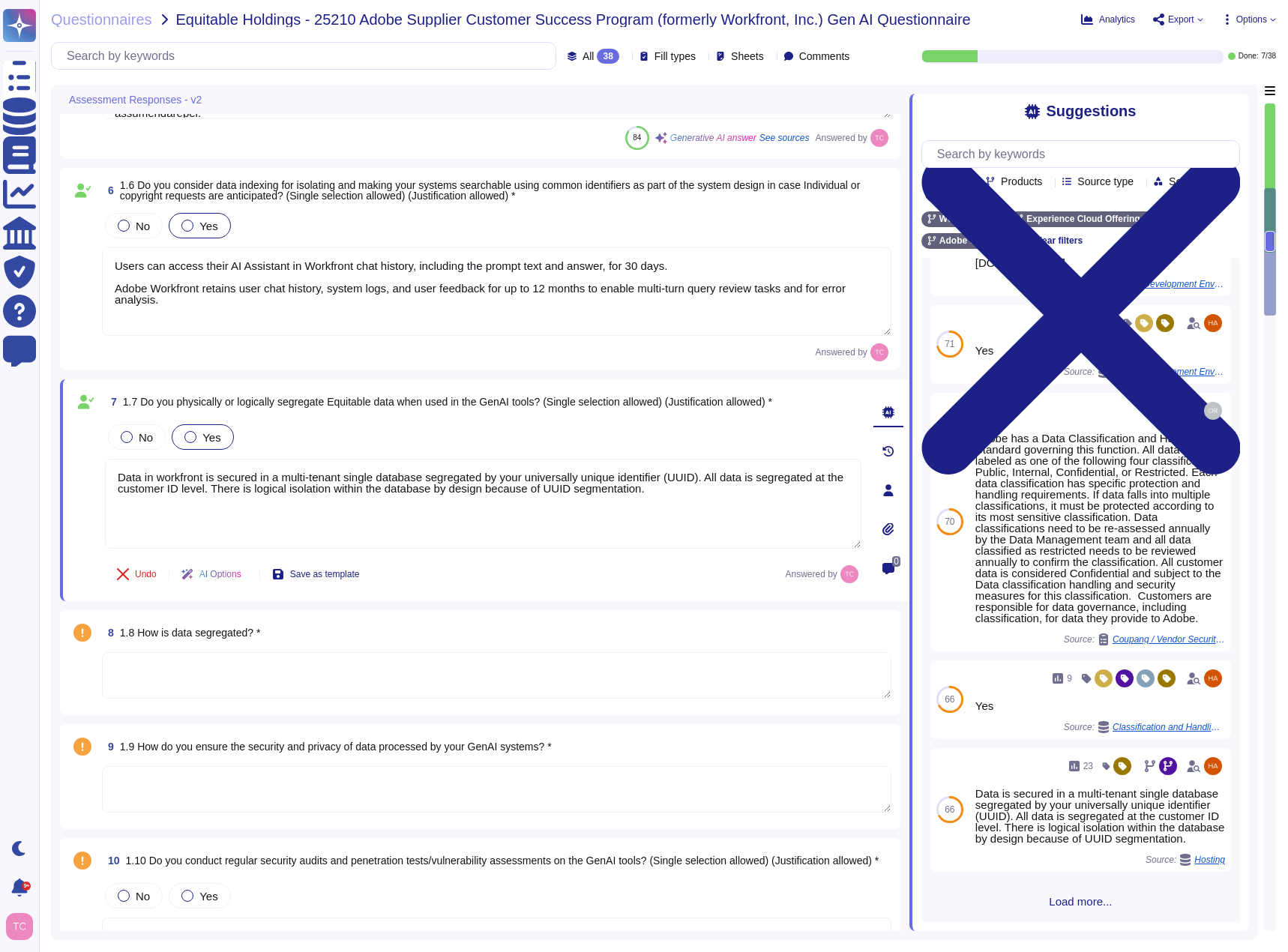
click at [305, 634] on div "8 1.8 How is data segregated? *" at bounding box center [496, 633] width 790 height 27
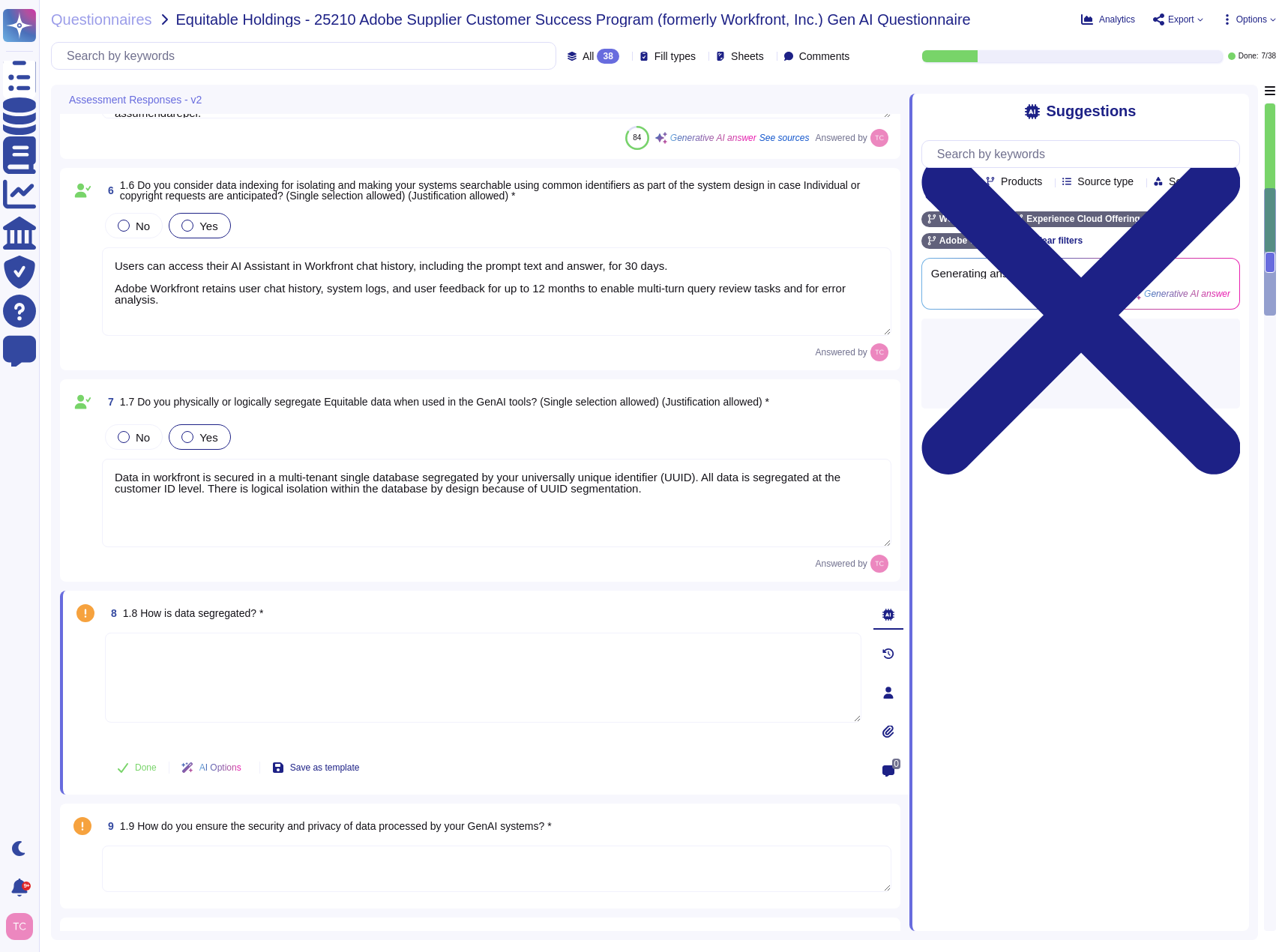
scroll to position [0, 0]
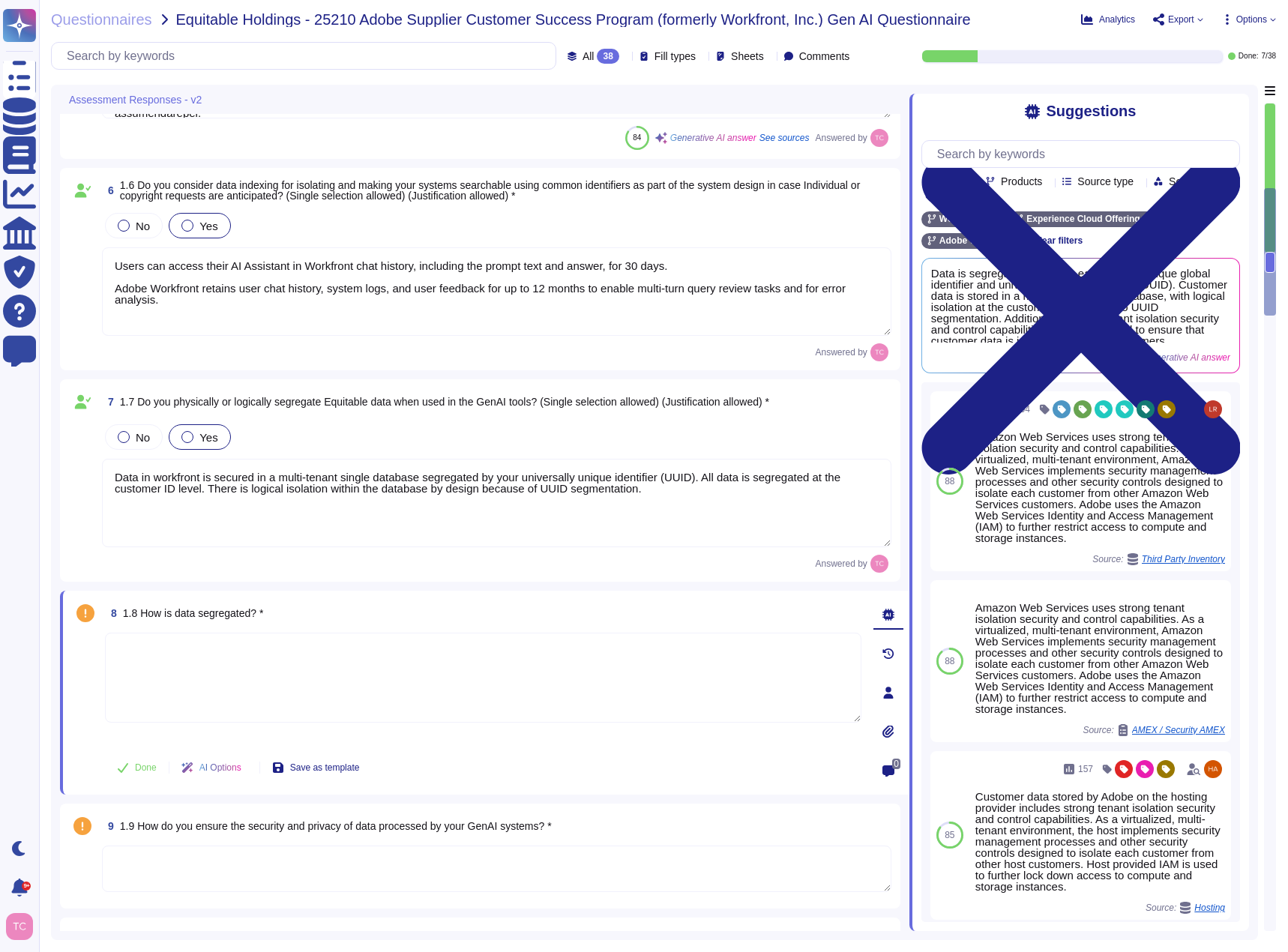
click at [183, 639] on textarea at bounding box center [483, 677] width 756 height 90
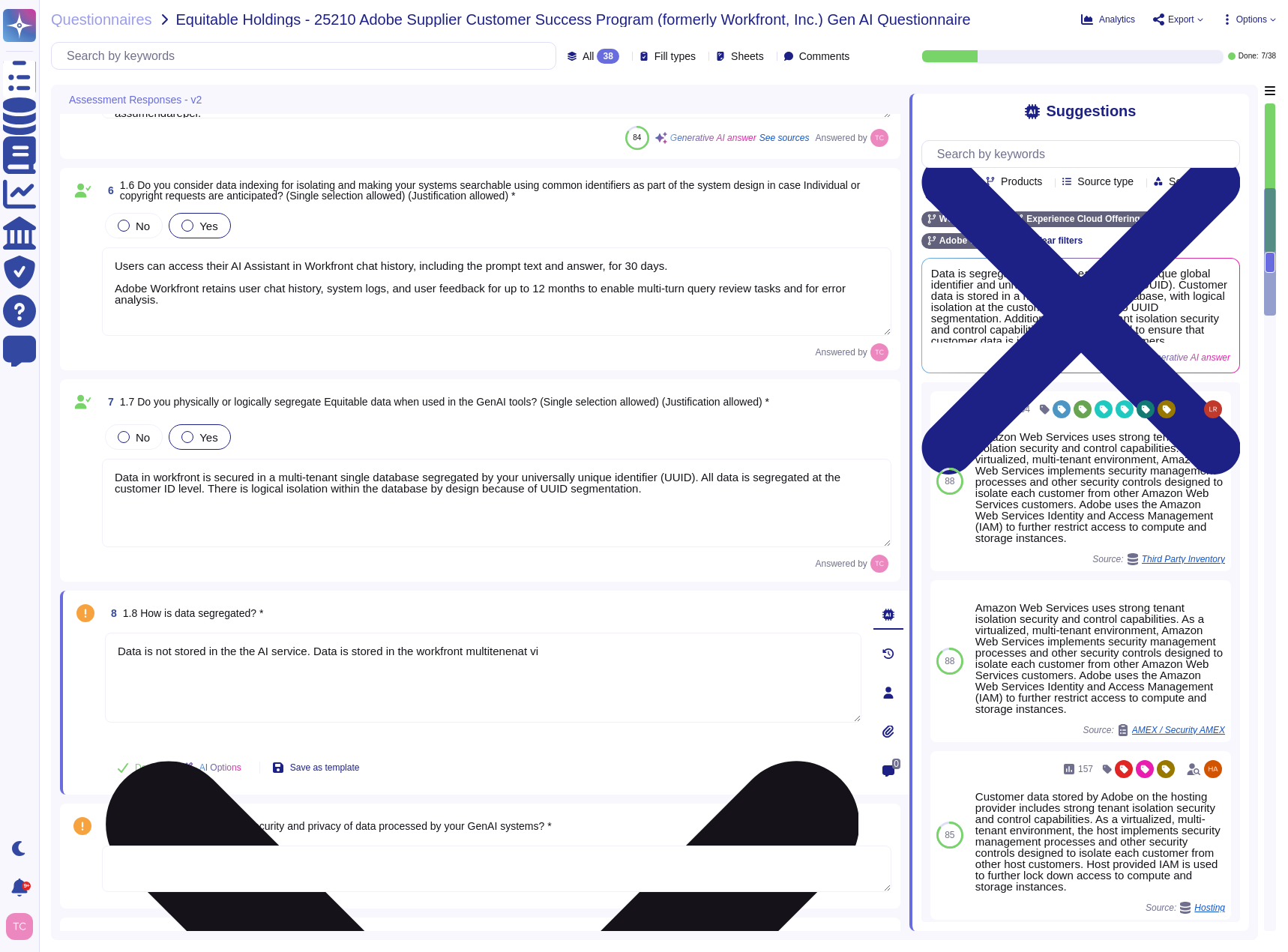
click at [553, 652] on textarea "Data is not stored in the the AI service. Data is stored in the Workfront multi…" at bounding box center [483, 677] width 756 height 90
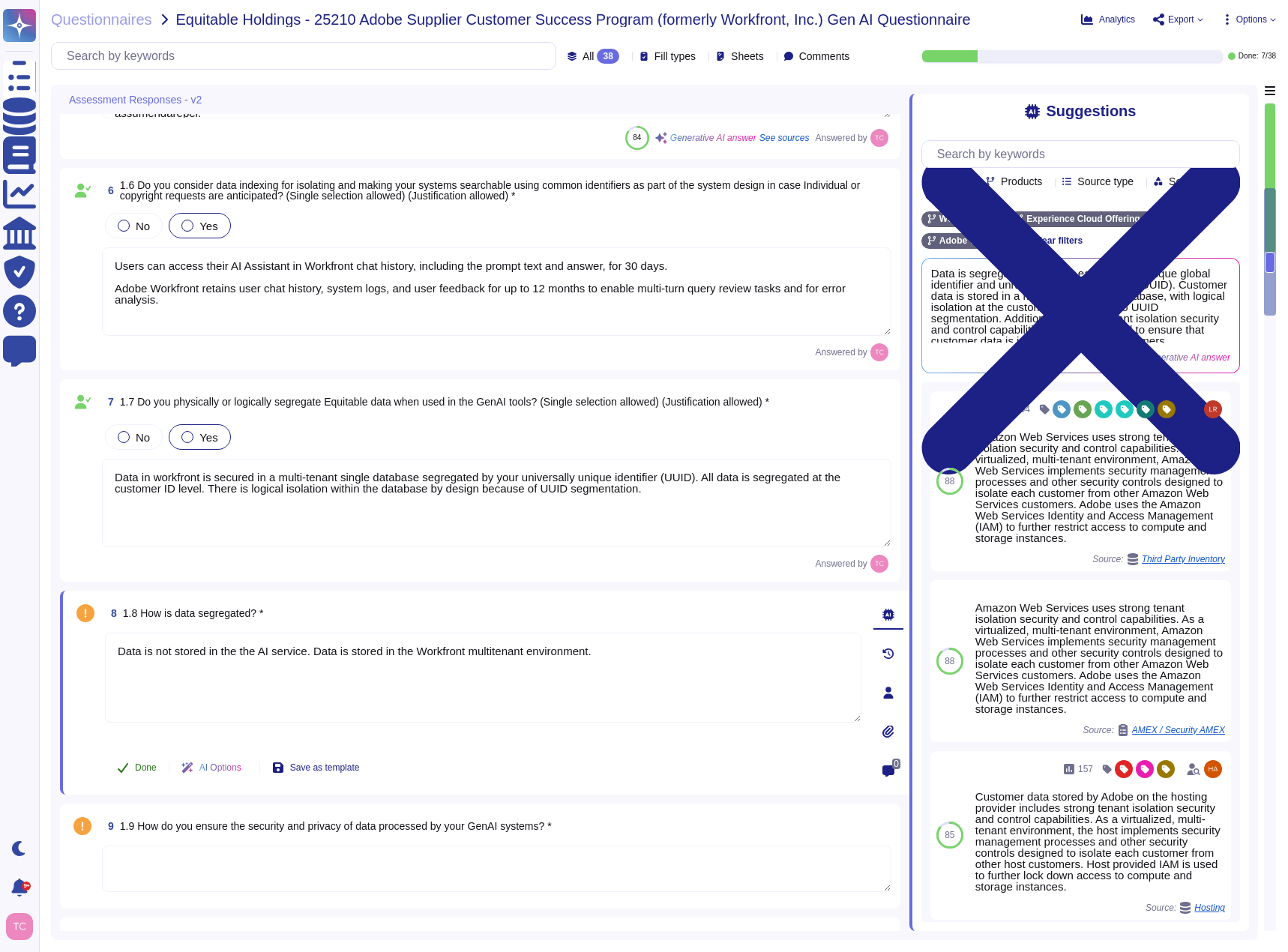
type textarea "Data is not stored in the the AI service. Data is stored in the Workfront multi…"
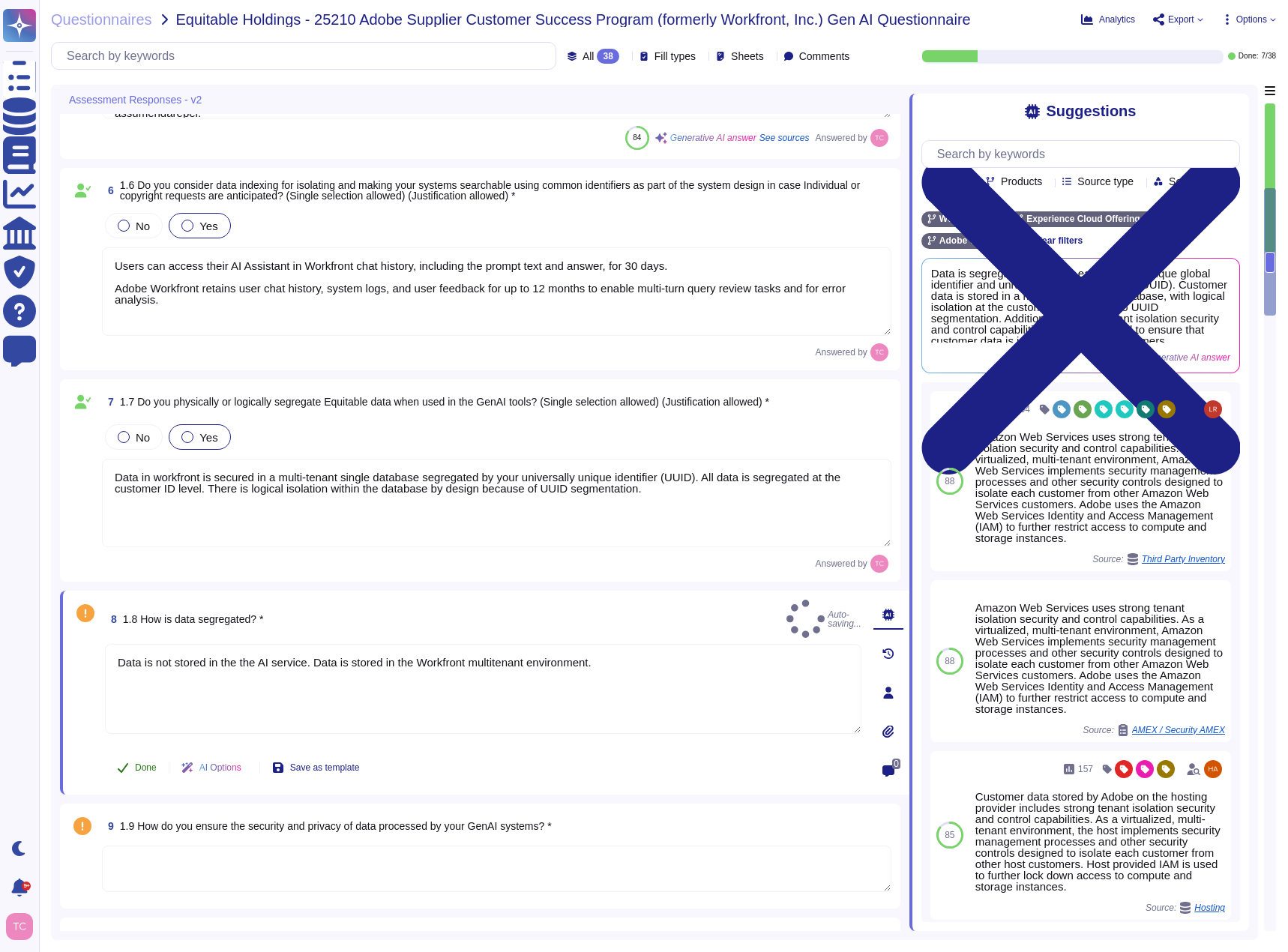
click at [132, 767] on button "Done" at bounding box center [136, 768] width 63 height 30
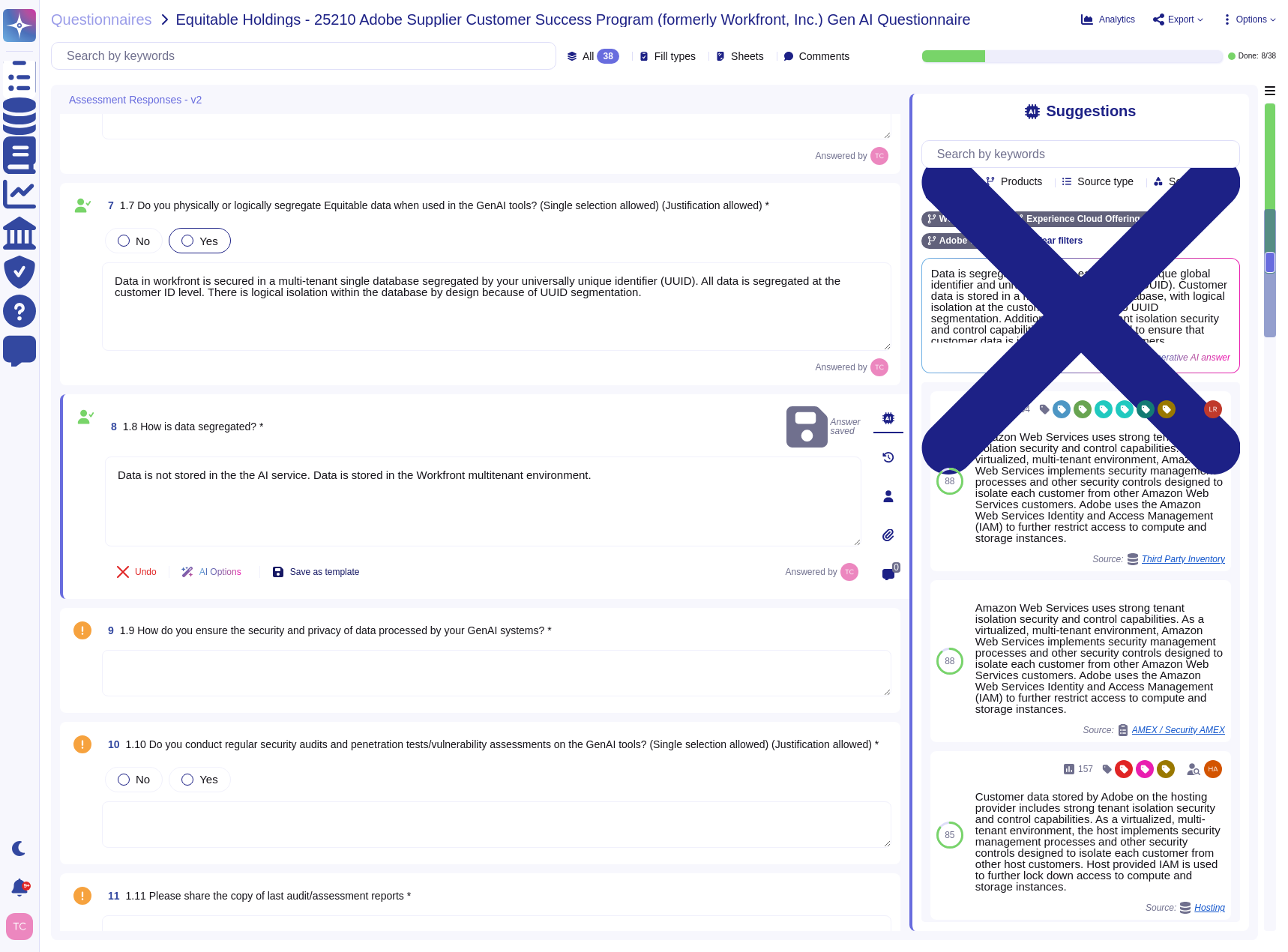
scroll to position [1403, 0]
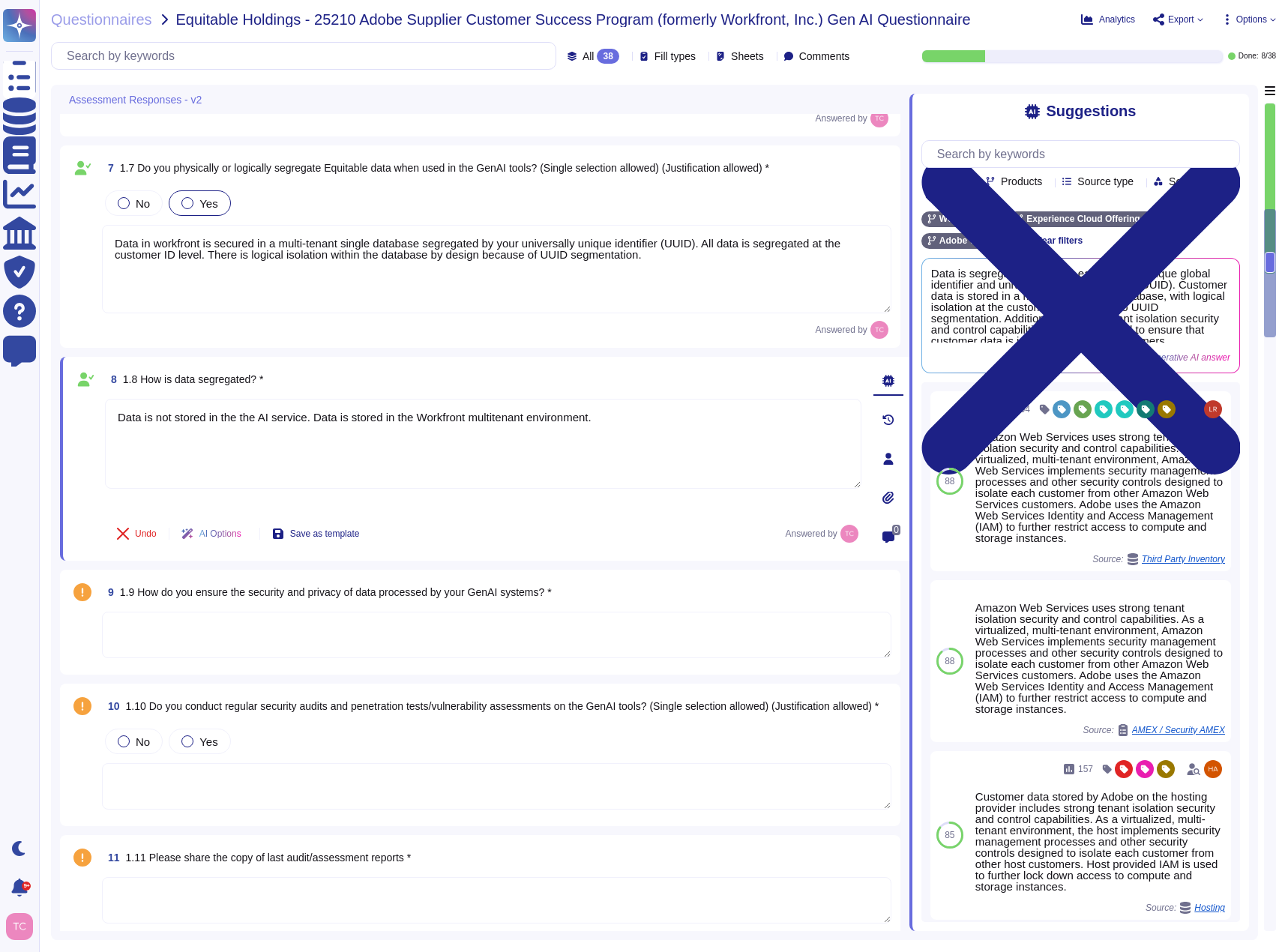
click at [663, 590] on div "9 1.9 How do you ensure the security and privacy of data processed by your GenA…" at bounding box center [496, 592] width 790 height 27
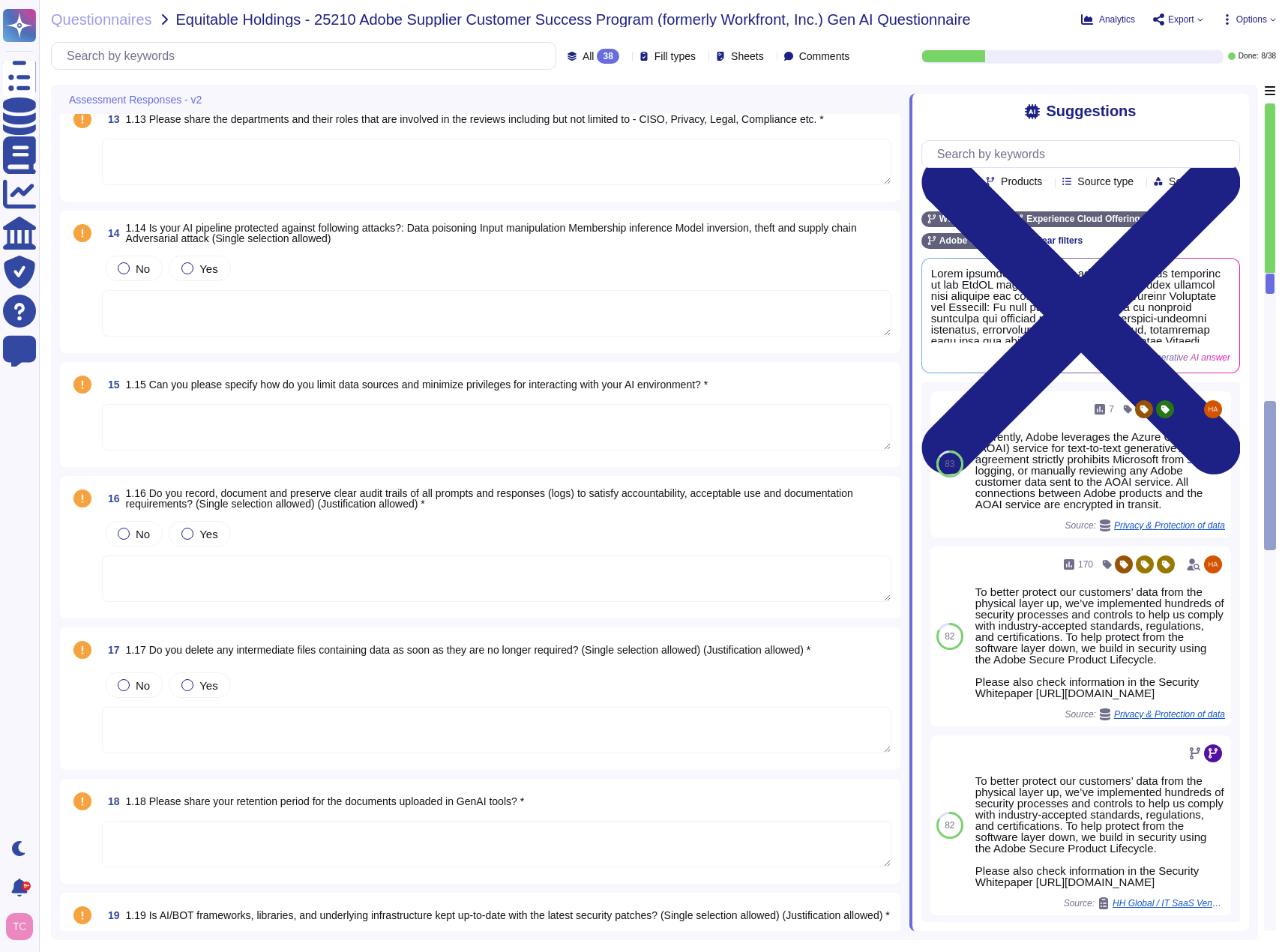
scroll to position [413, 0]
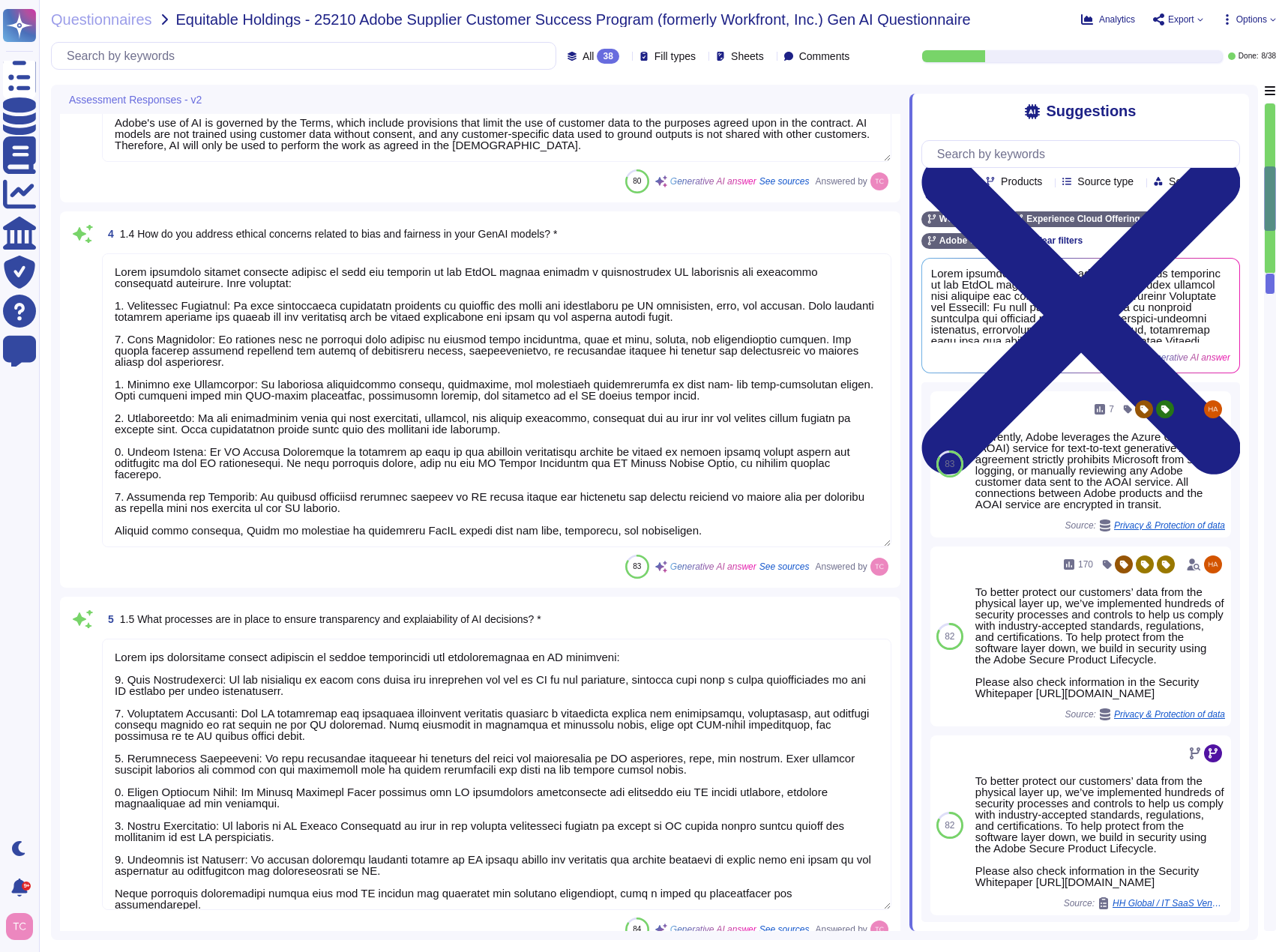
type textarea "AI Assistant in Adobe Workfront is a generative AI tool designed to enhance pro…"
type textarea "Adobe Experience Cloud applications do not use customer data to train generativ…"
type textarea "Adobe's use of AI is governed by the Terms, which include provisions that limit…"
type textarea "Adobe addresses ethical concerns related to bias and fairness in our GenAI mode…"
type textarea "Adobe has established several processes to ensure transparency and explainabili…"
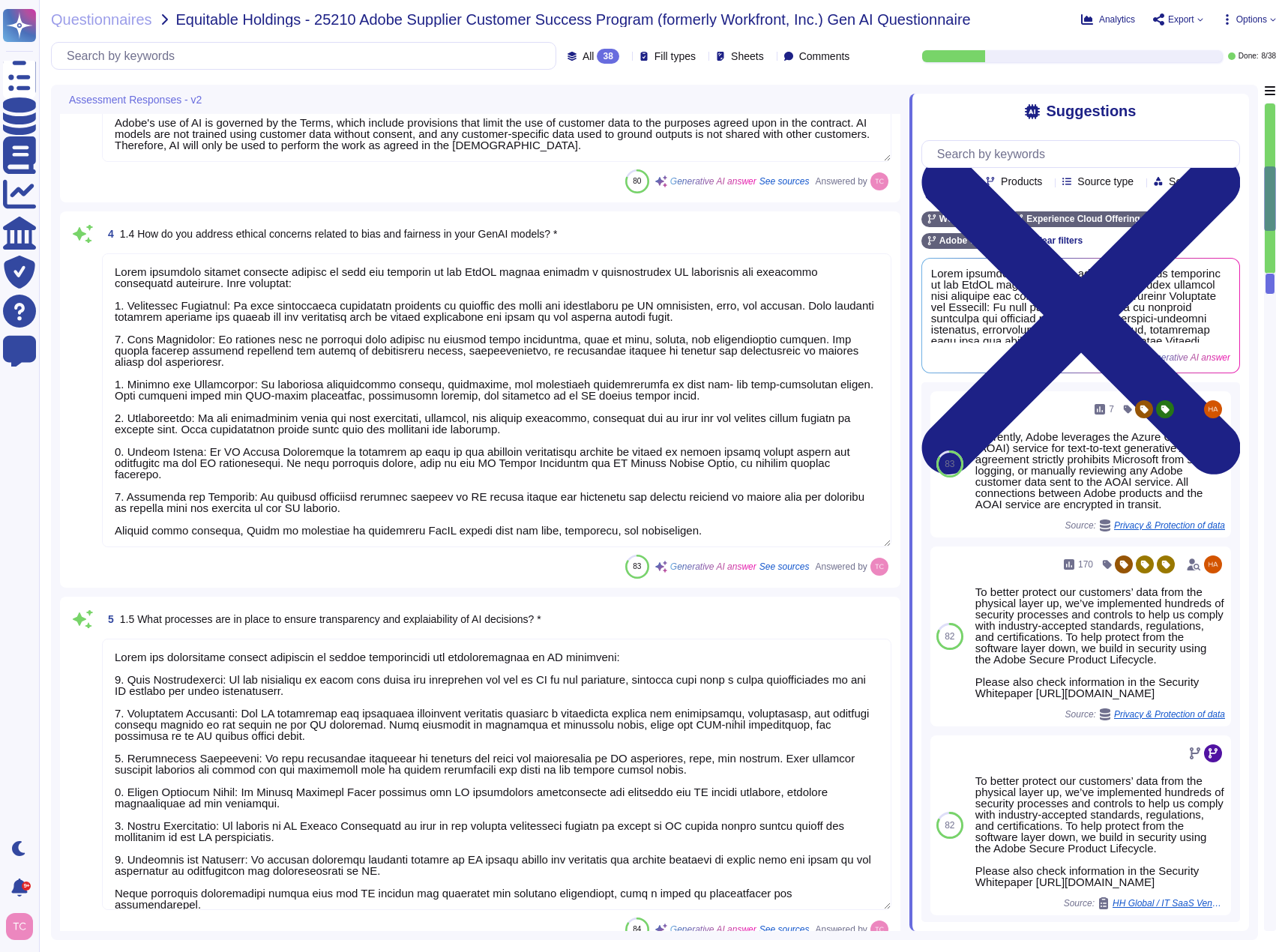
scroll to position [0, 0]
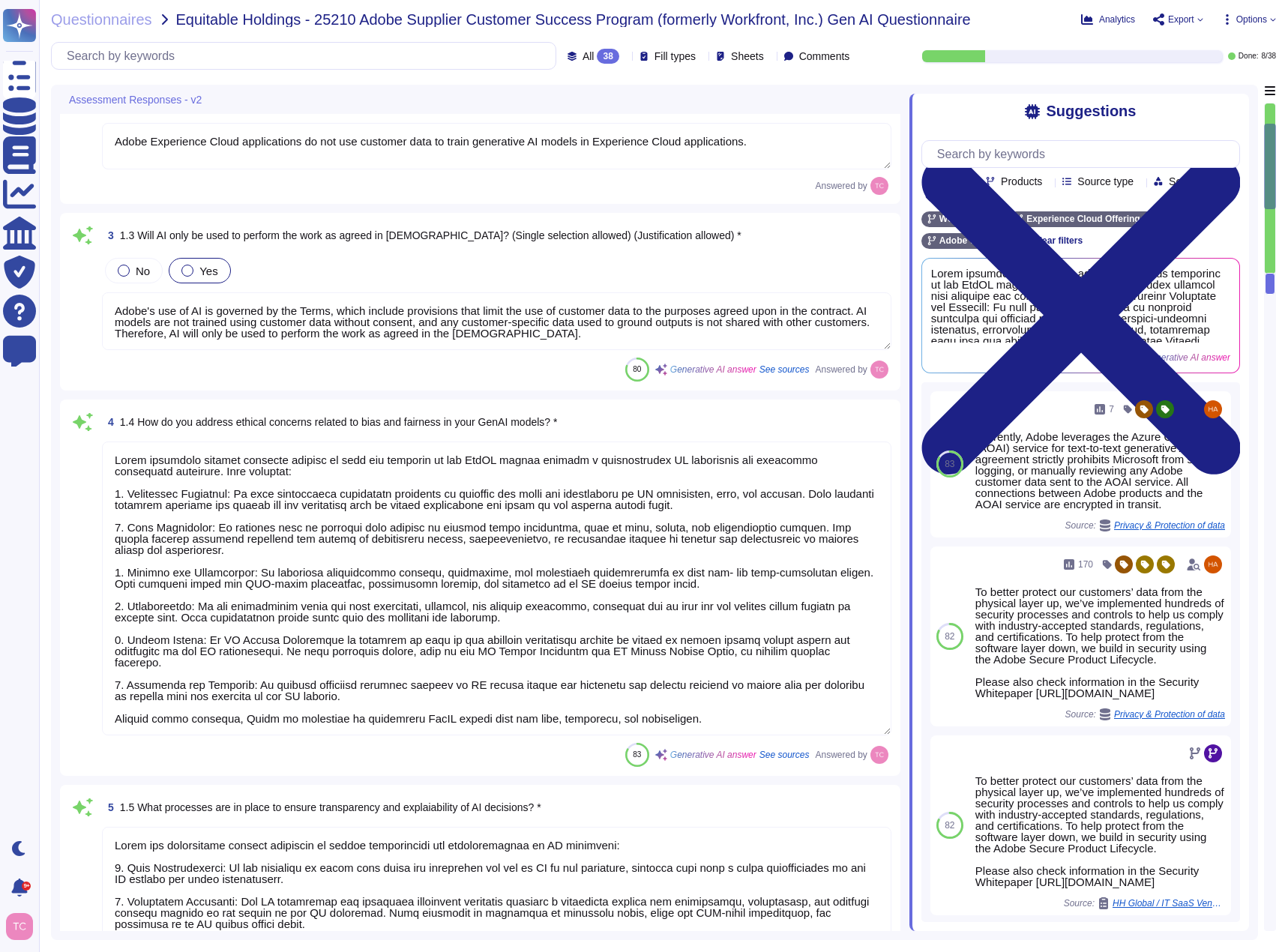
type textarea "Users can access their AI Assistant in Workfront chat history, including the pr…"
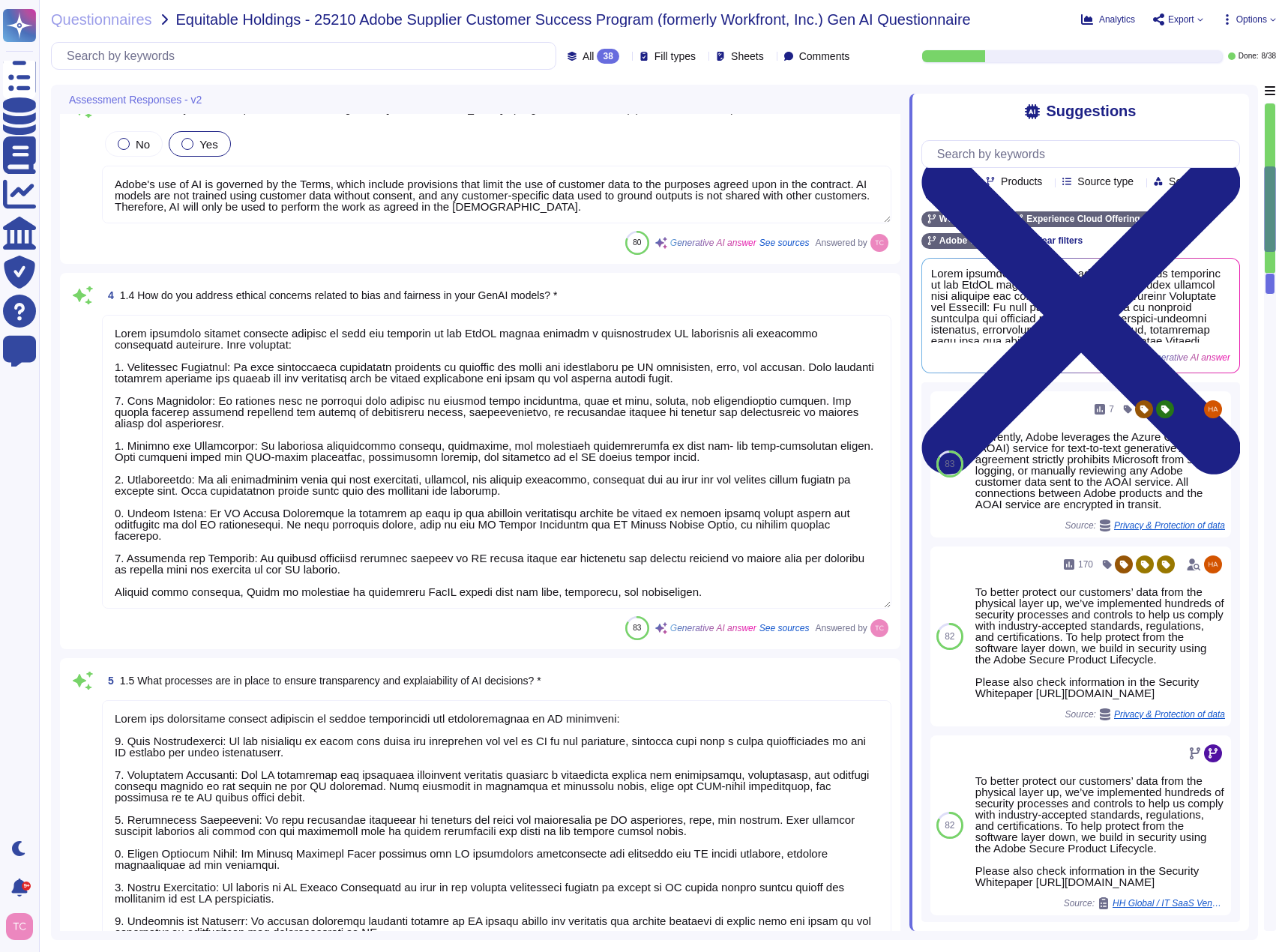
type textarea "Data in workfront is secured in a multi-tenant single database segregated by yo…"
type textarea "Data is not stored in the the AI service. Data is stored in the Workfront multi…"
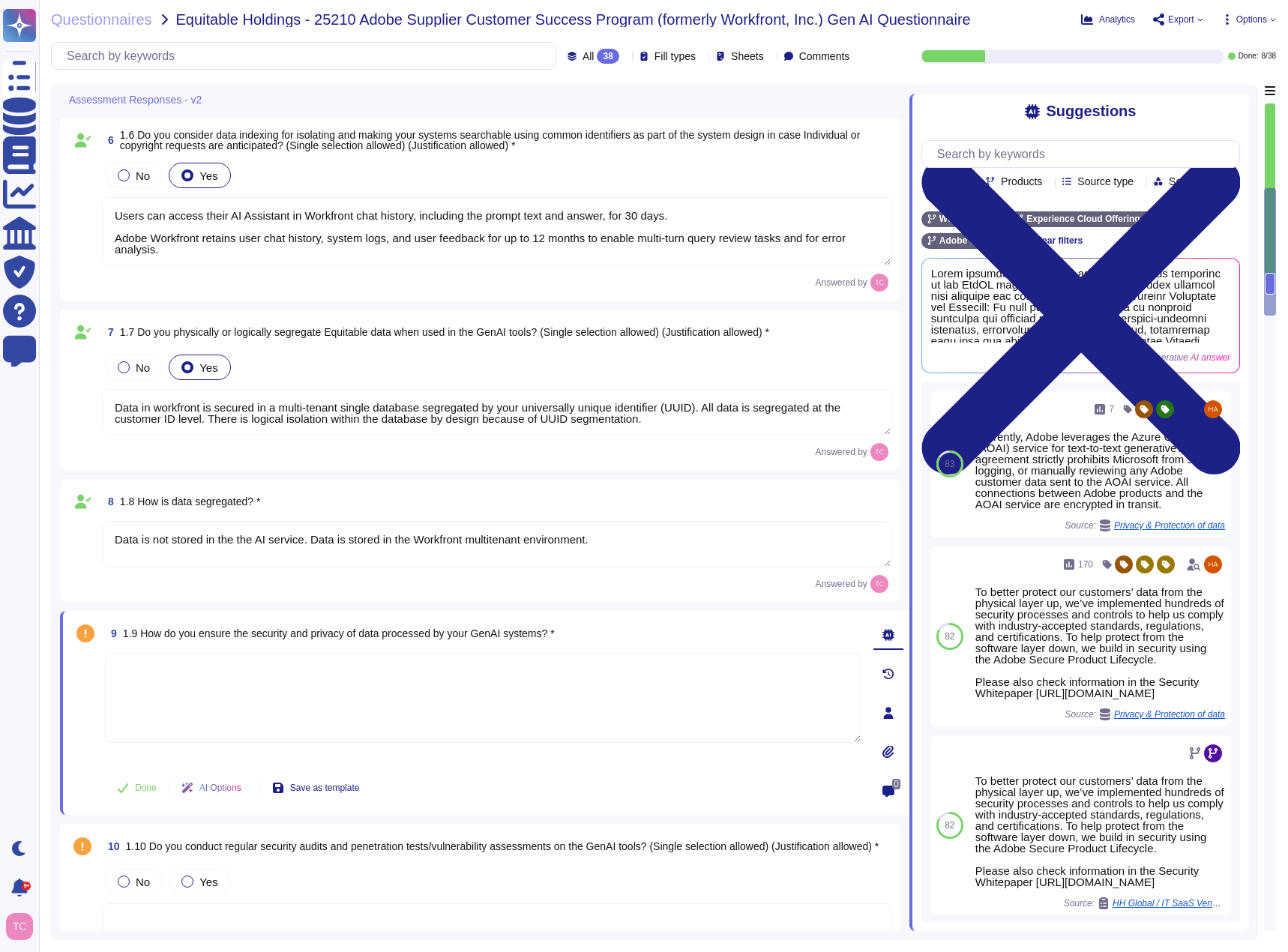
type textarea "Adobe has established several processes to ensure transparency and explainabili…"
type textarea "Users can access their AI Assistant in Workfront chat history, including the pr…"
type textarea "Data in workfront is secured in a multi-tenant single database segregated by yo…"
type textarea "Data is not stored in the the AI service. Data is stored in the Workfront multi…"
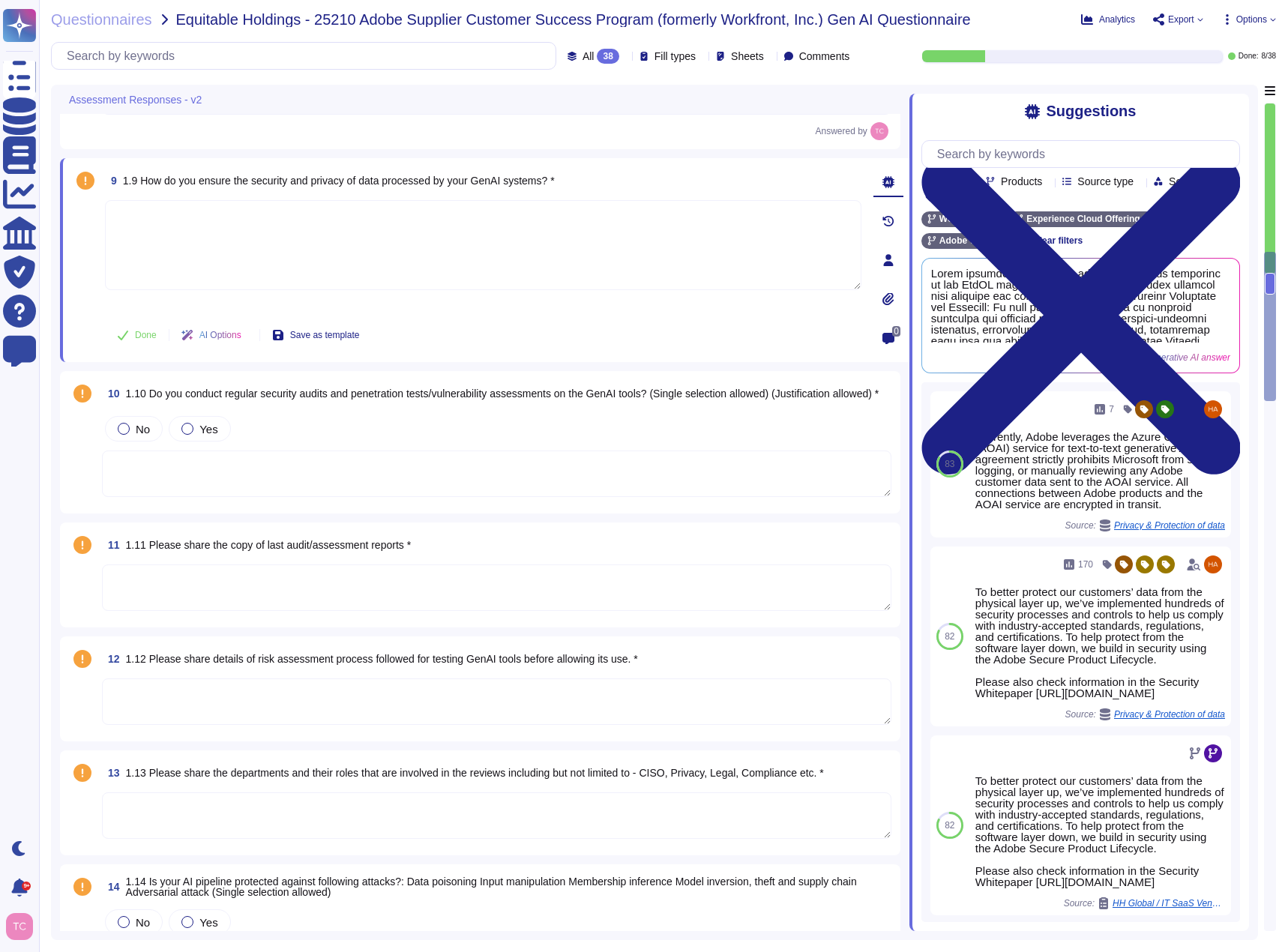
scroll to position [1637, 0]
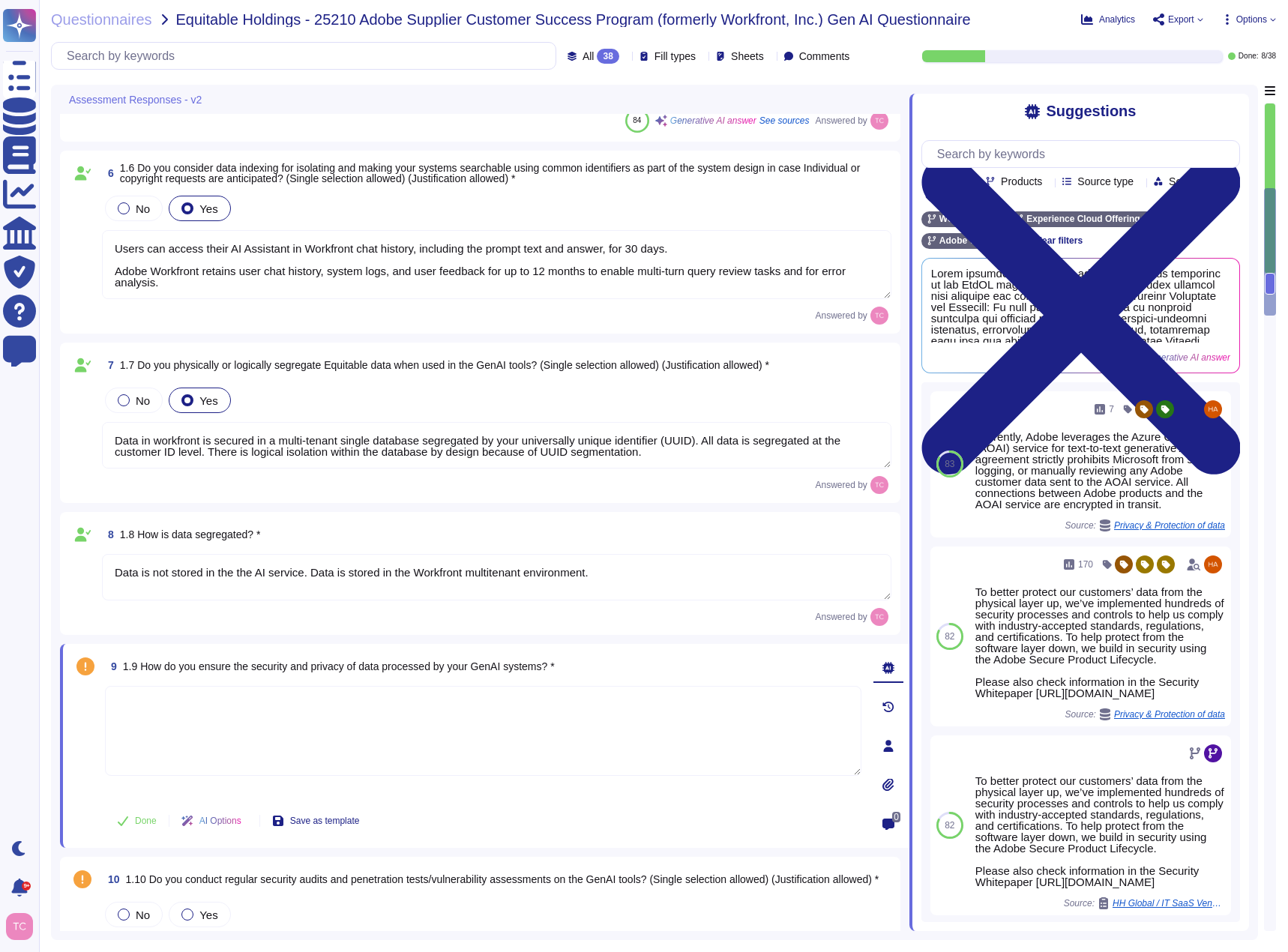
type textarea "Adobe has established several processes to ensure transparency and explainabili…"
type textarea "Users can access their AI Assistant in Workfront chat history, including the pr…"
type textarea "Data in workfront is secured in a multi-tenant single database segregated by yo…"
type textarea "Data is not stored in the the AI service. Data is stored in the Workfront multi…"
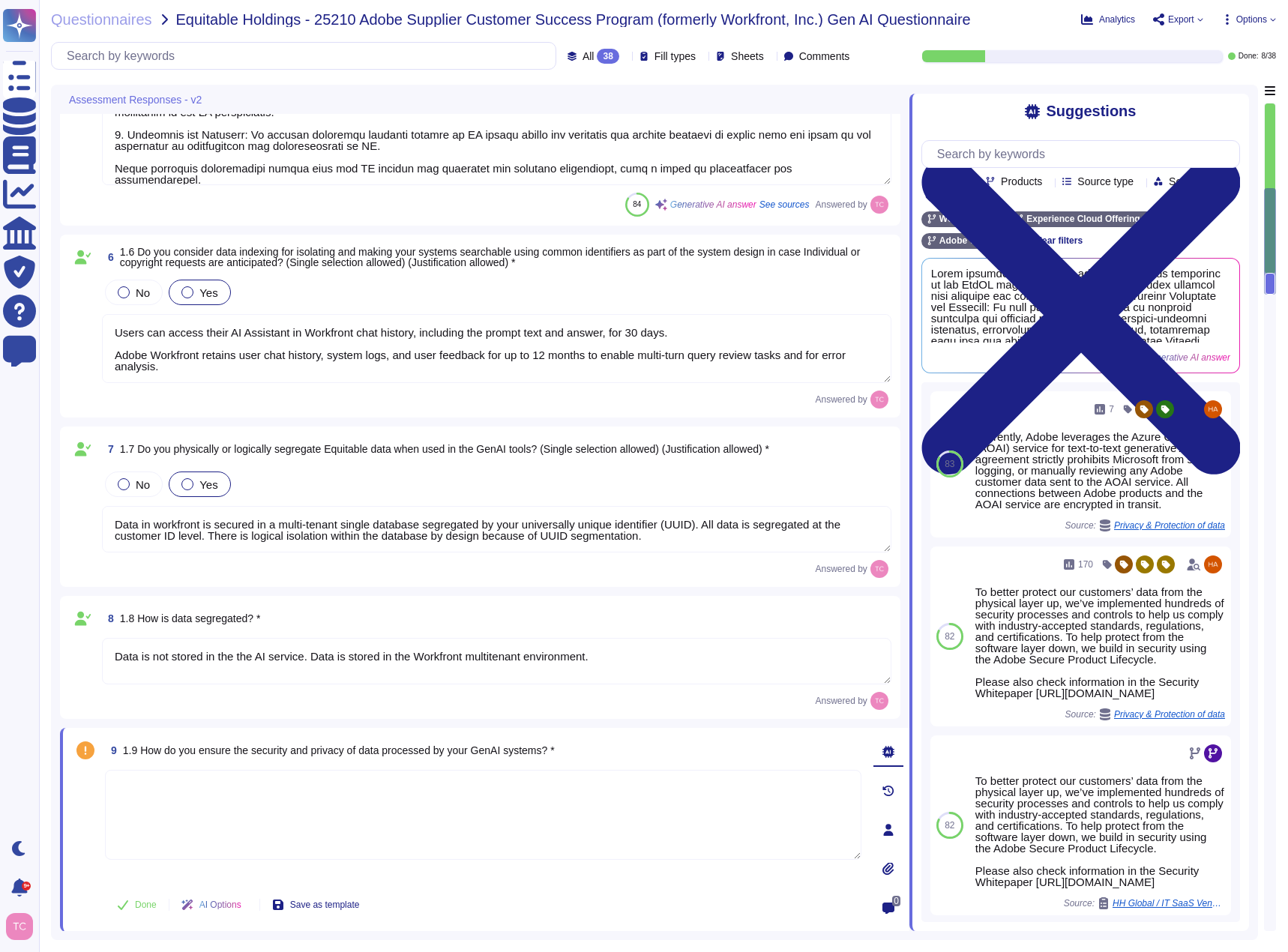
type textarea "Adobe addresses ethical concerns related to bias and fairness in our GenAI mode…"
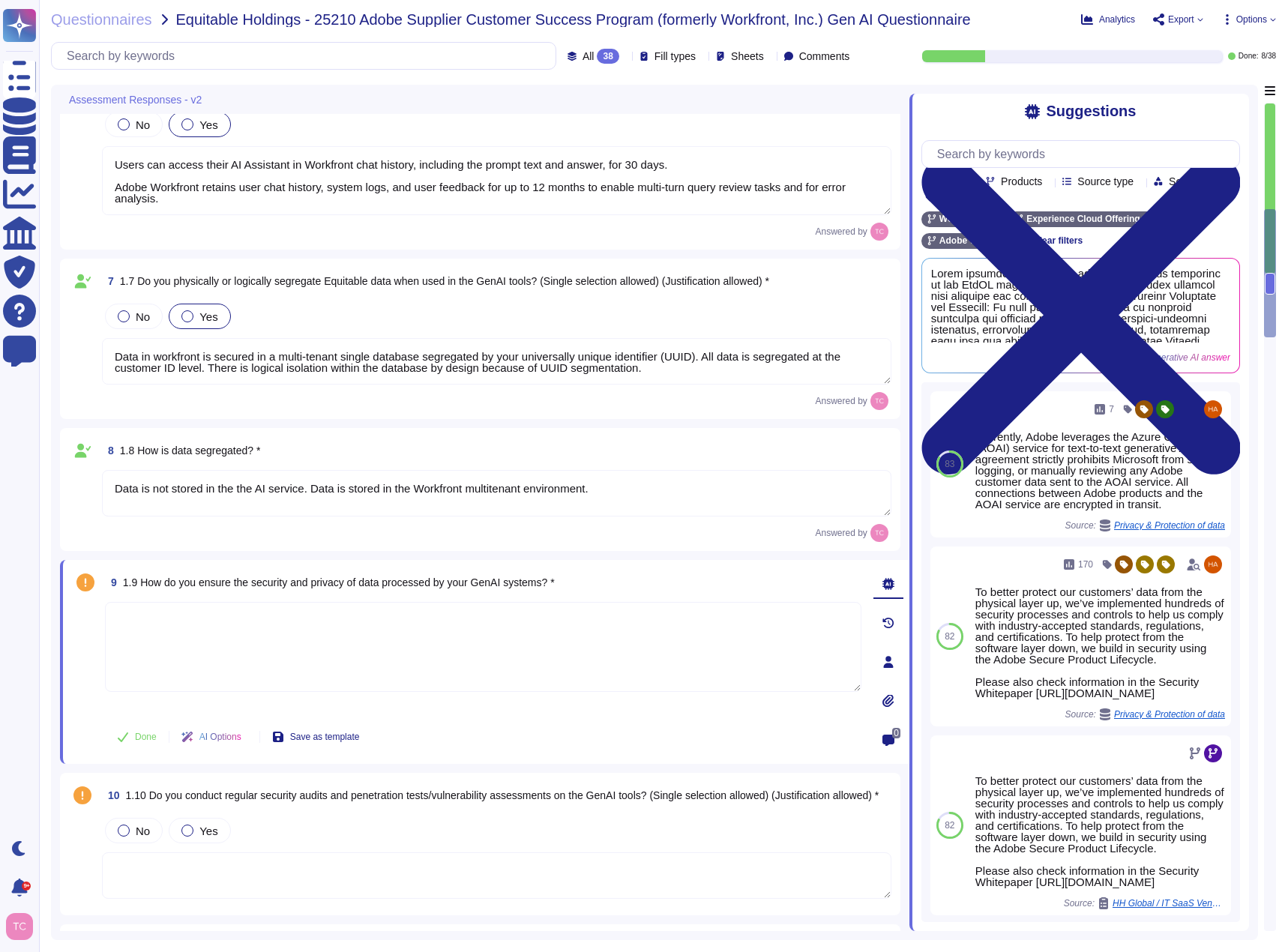
scroll to position [1336, 0]
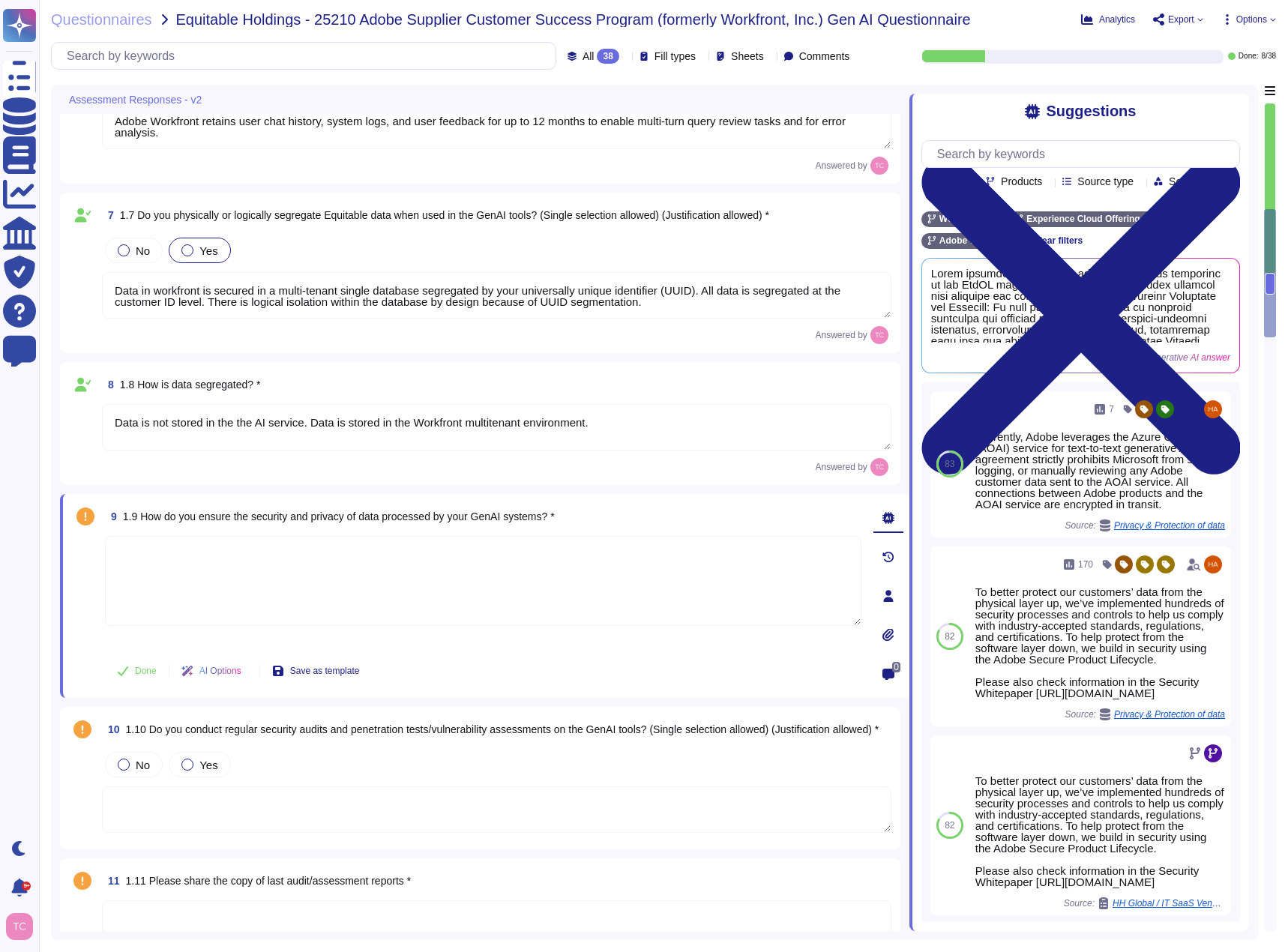
click at [231, 562] on textarea at bounding box center [483, 581] width 756 height 90
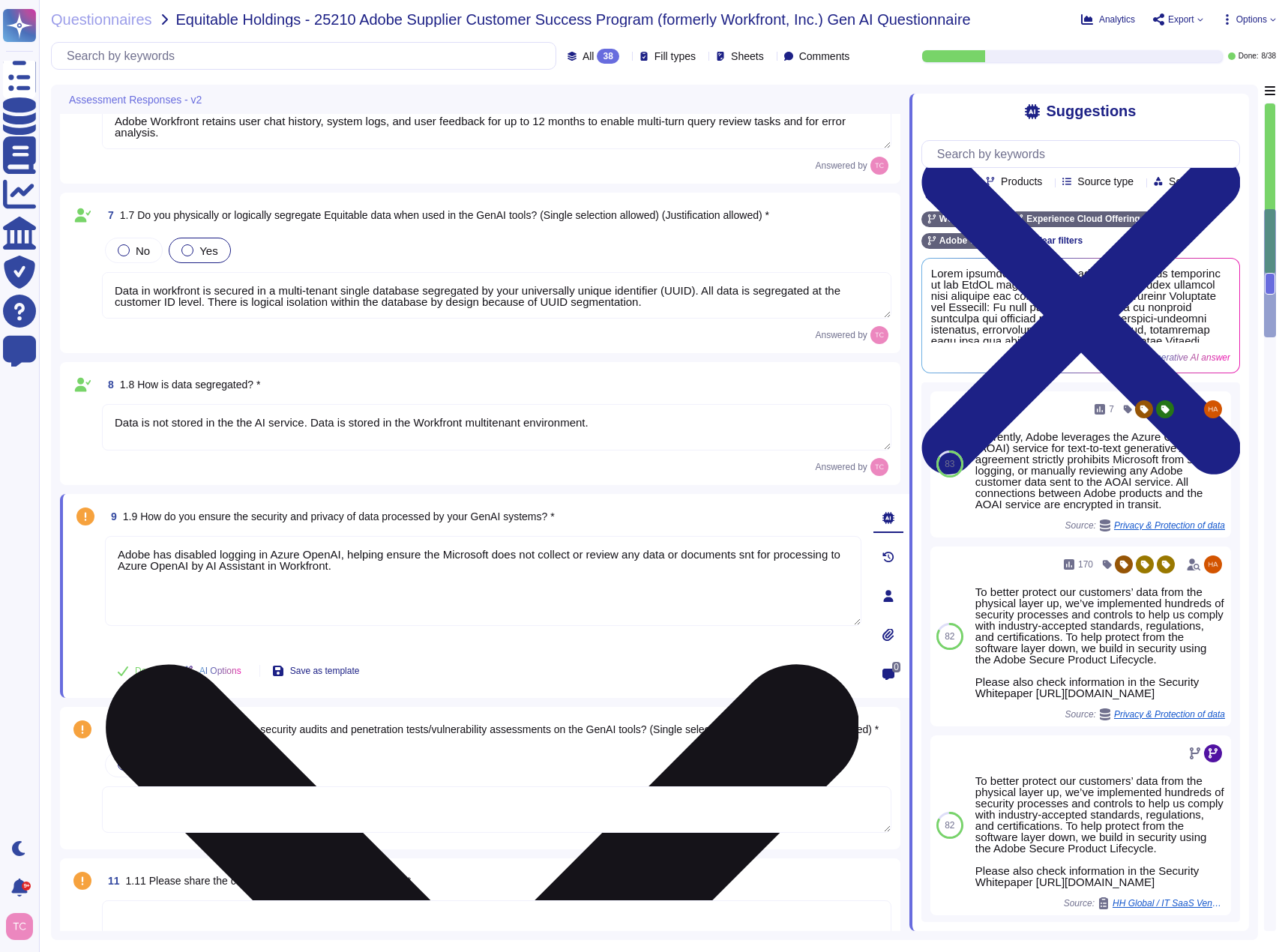
click at [743, 554] on textarea "Adobe has disabled logging in Azure OpenAI, helping ensure the Microsoft does n…" at bounding box center [483, 581] width 756 height 90
click at [745, 557] on textarea "Adobe has disabled logging in Azure OpenAI, helping ensure the Microsoft does n…" at bounding box center [483, 581] width 756 height 90
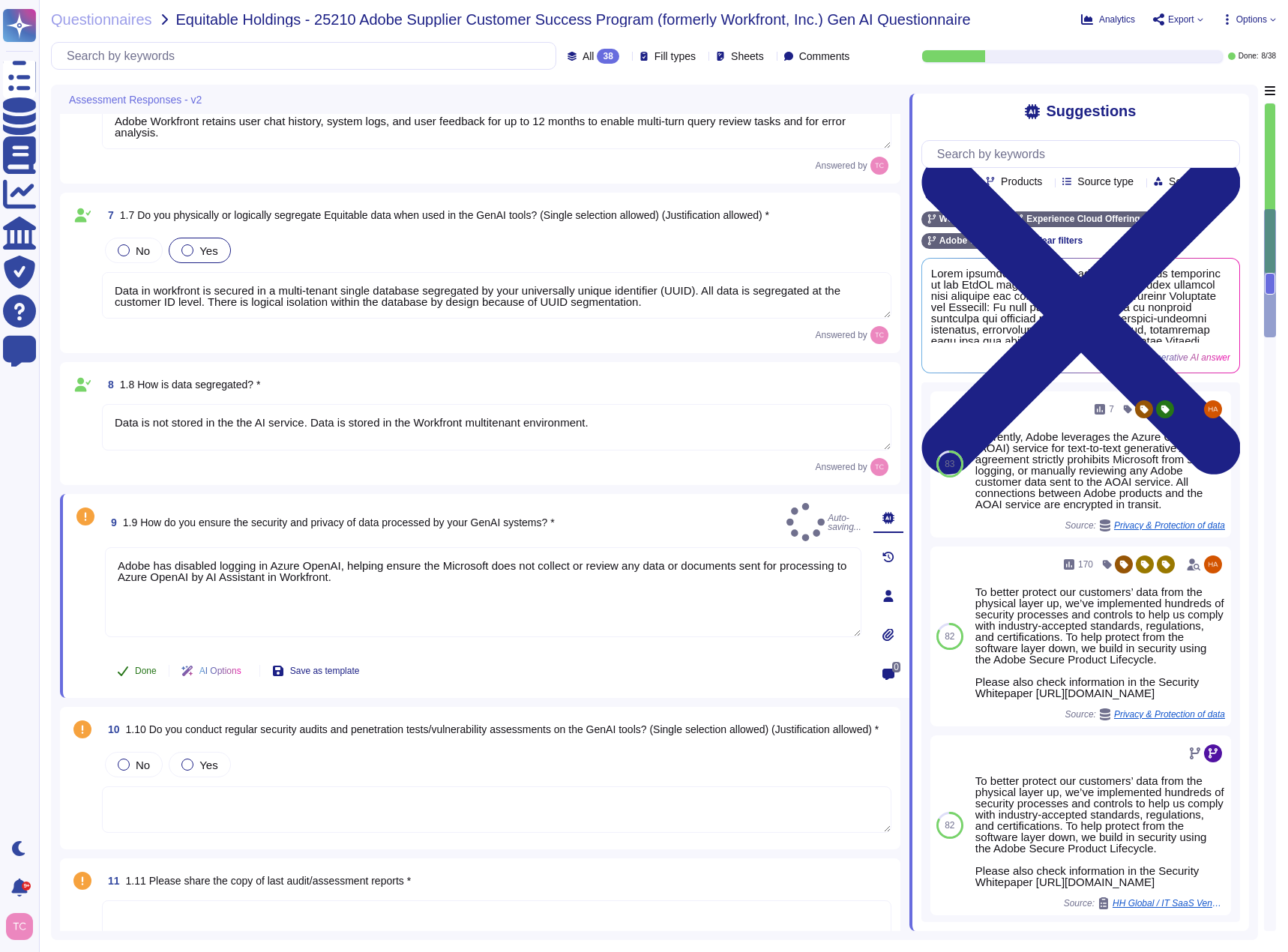
click at [142, 671] on span "Done" at bounding box center [146, 671] width 22 height 9
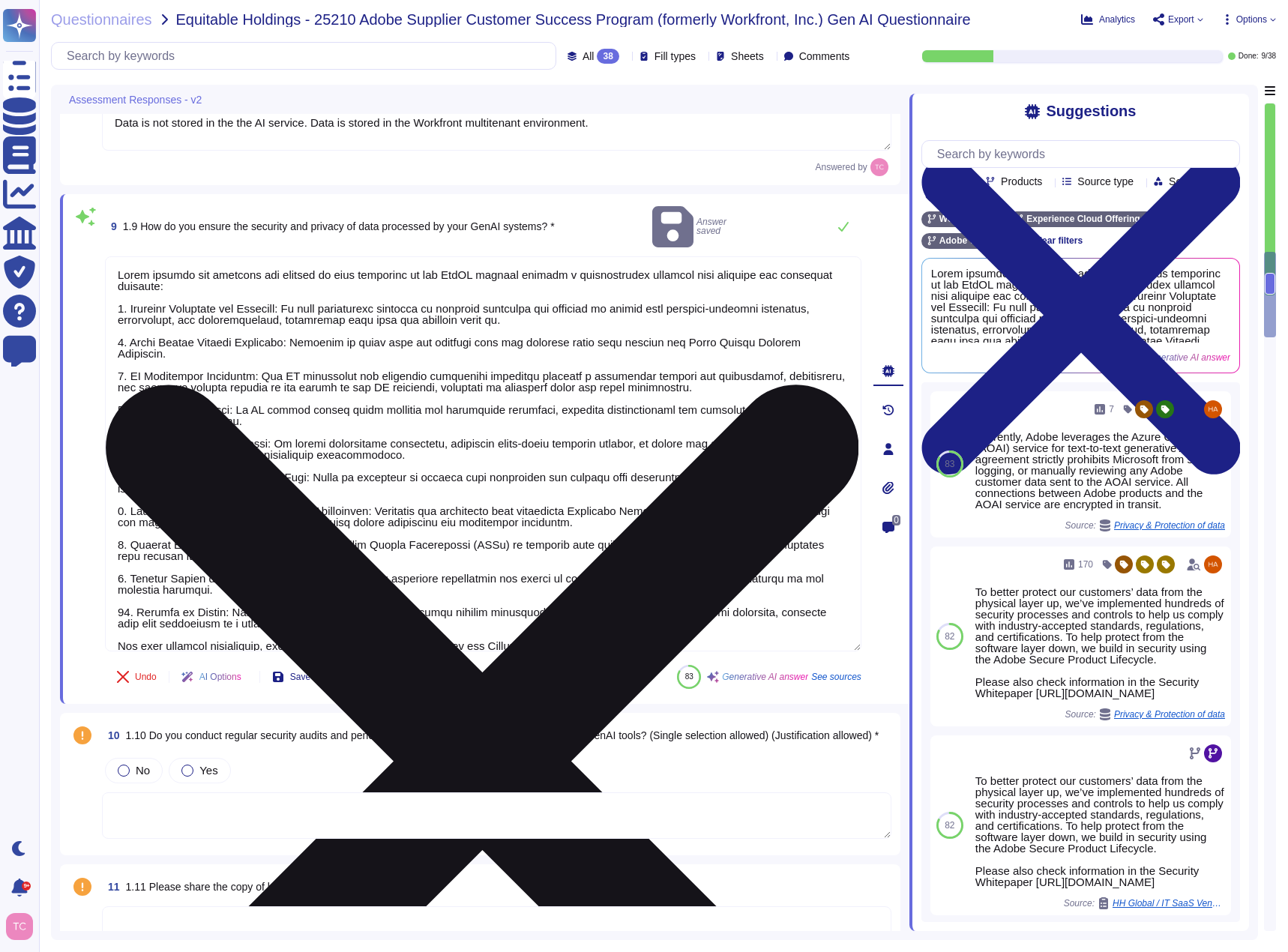
scroll to position [2, 0]
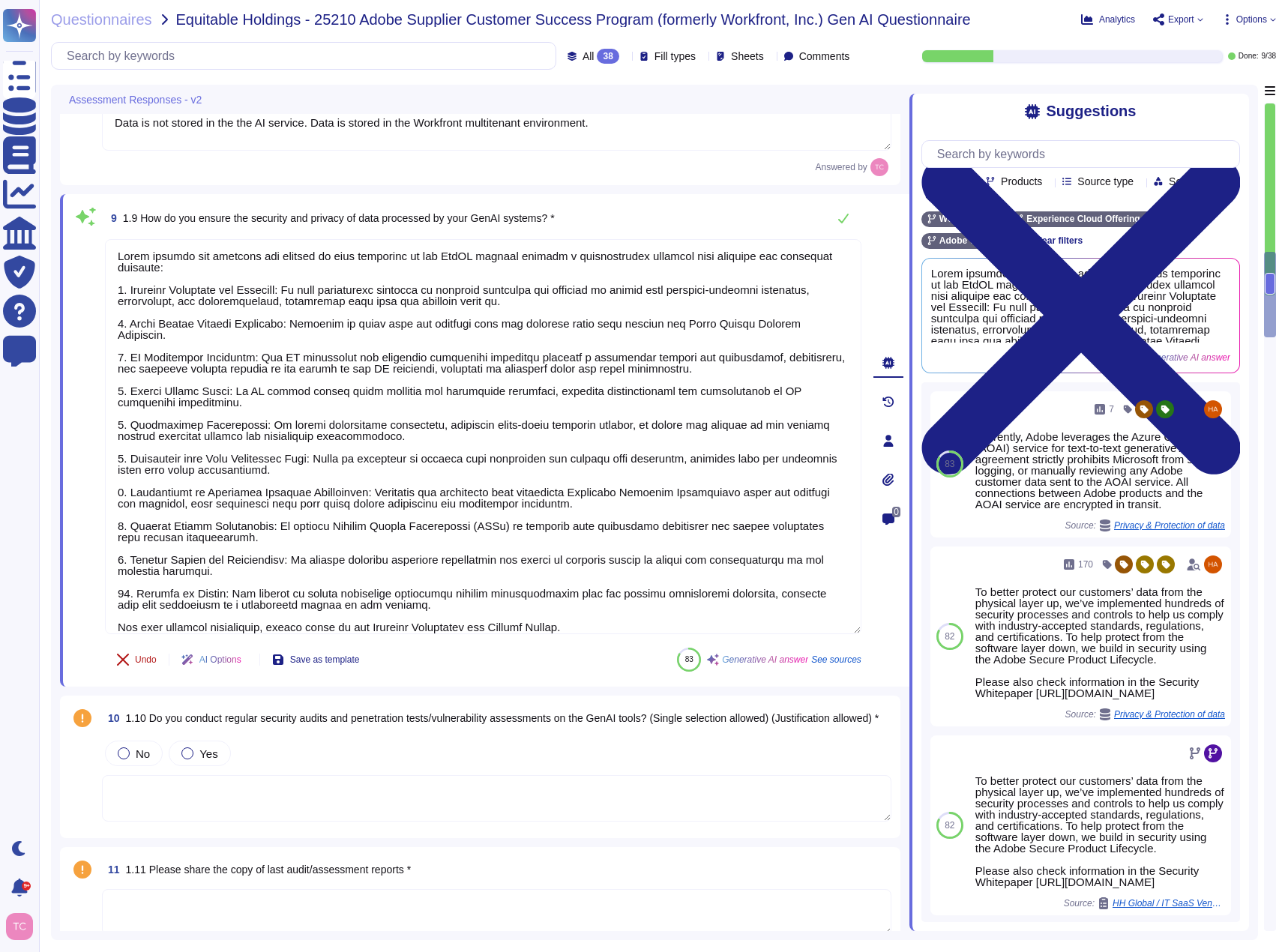
click at [146, 661] on span "Undo" at bounding box center [146, 660] width 22 height 9
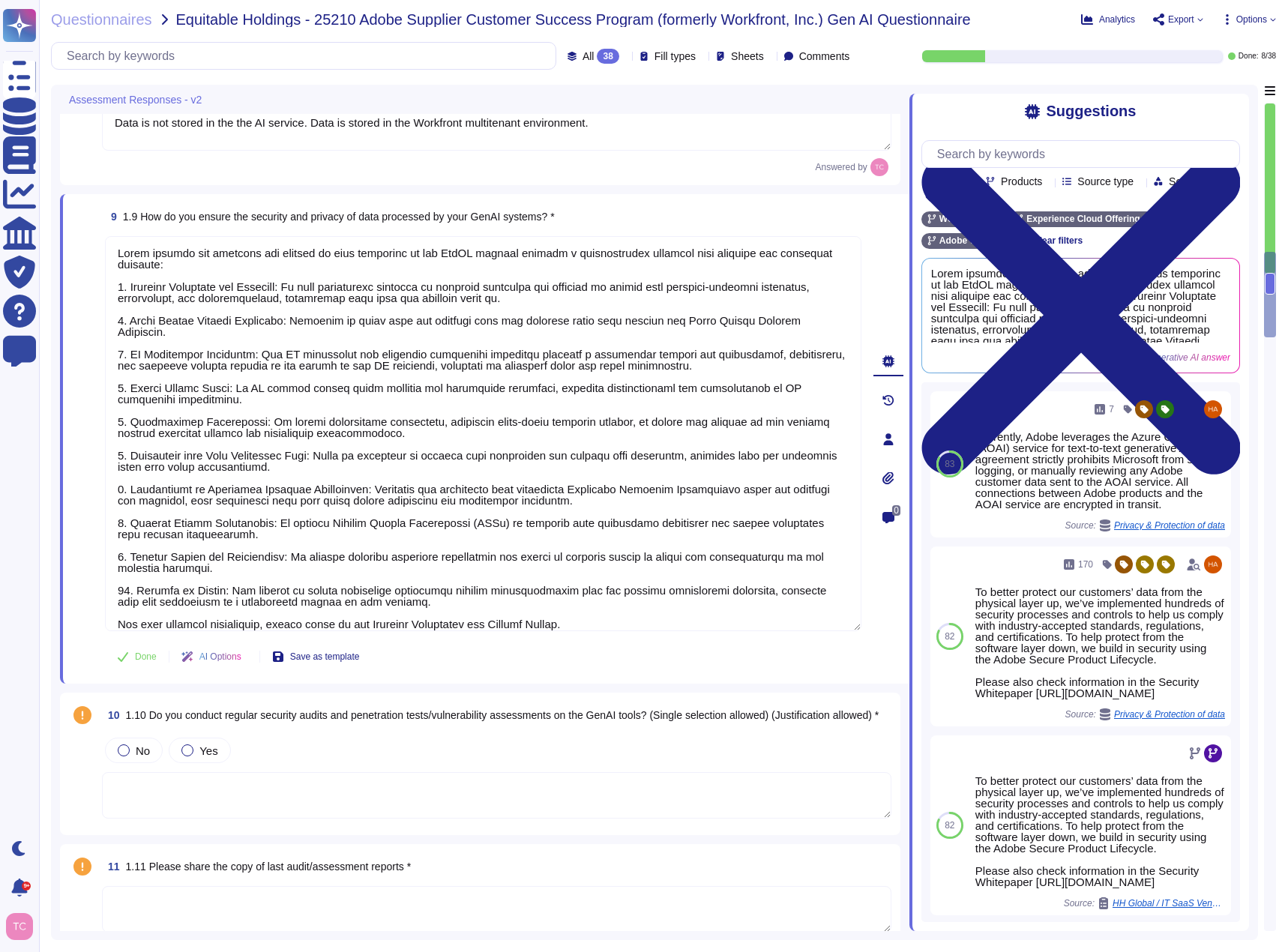
type textarea "Adobe has disabled logging in Azure OpenAI, helping ensure the Microsoft does n…"
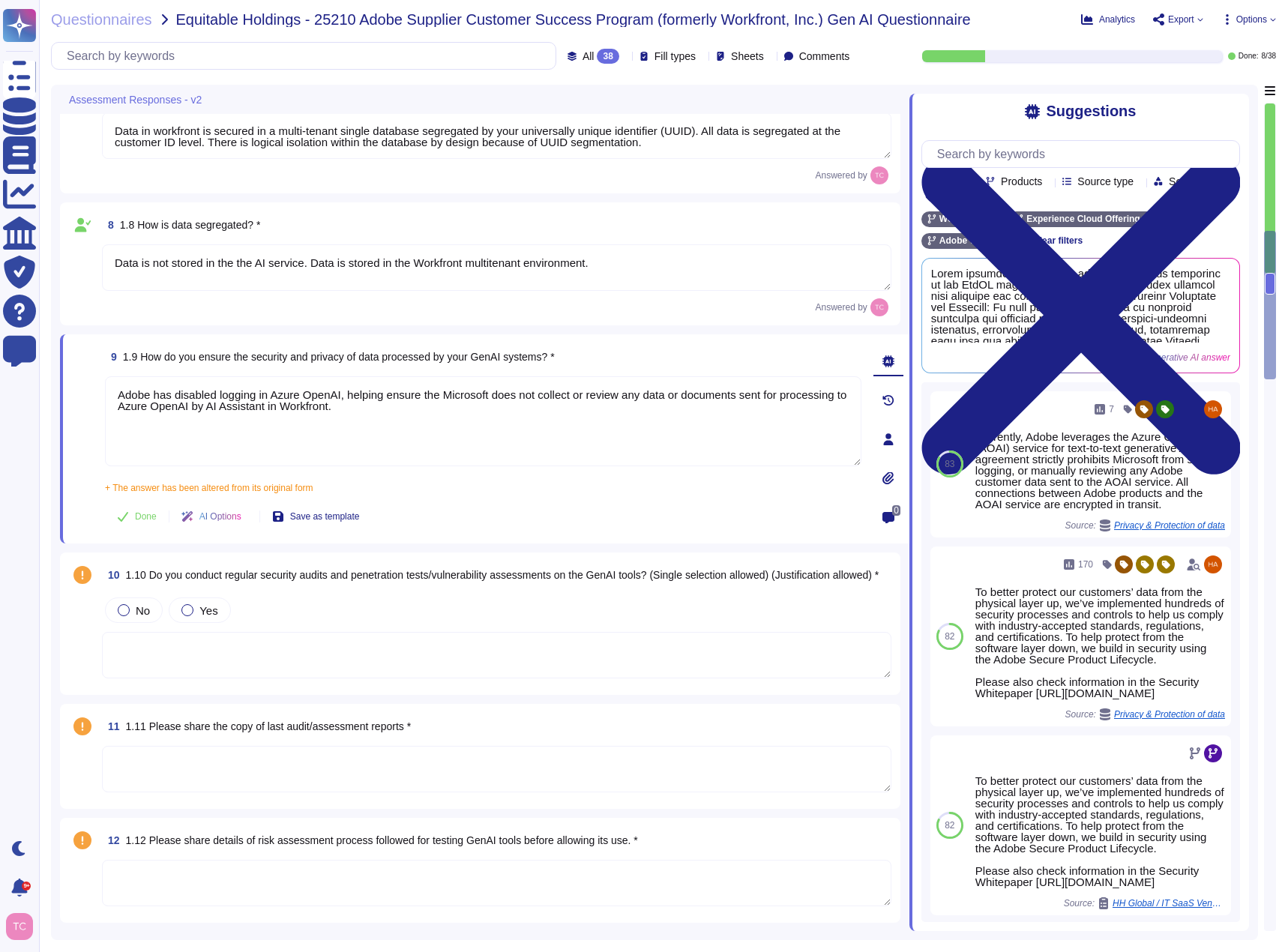
scroll to position [1486, 0]
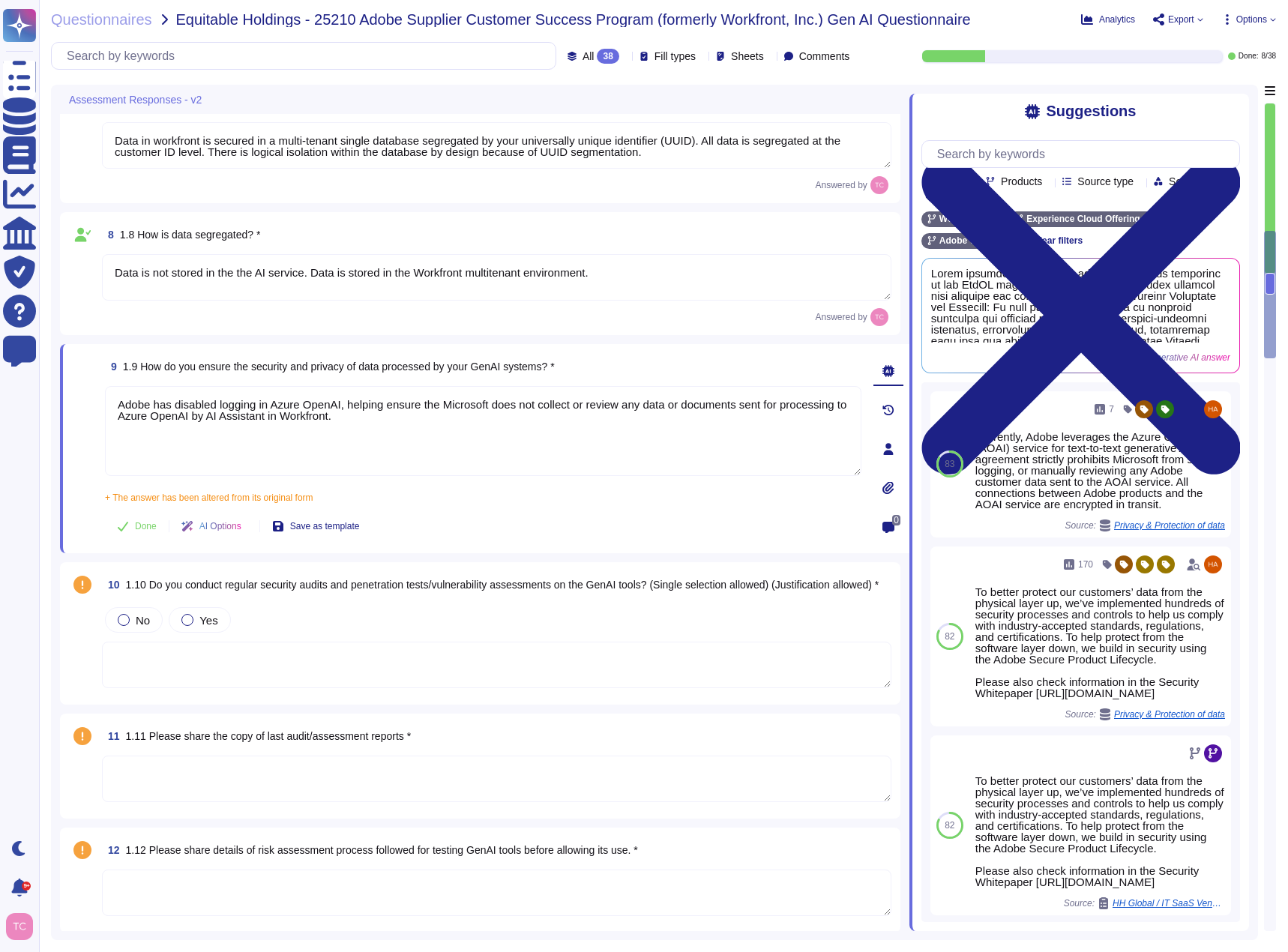
type textarea "Adobe has established several processes to ensure transparency and explainabili…"
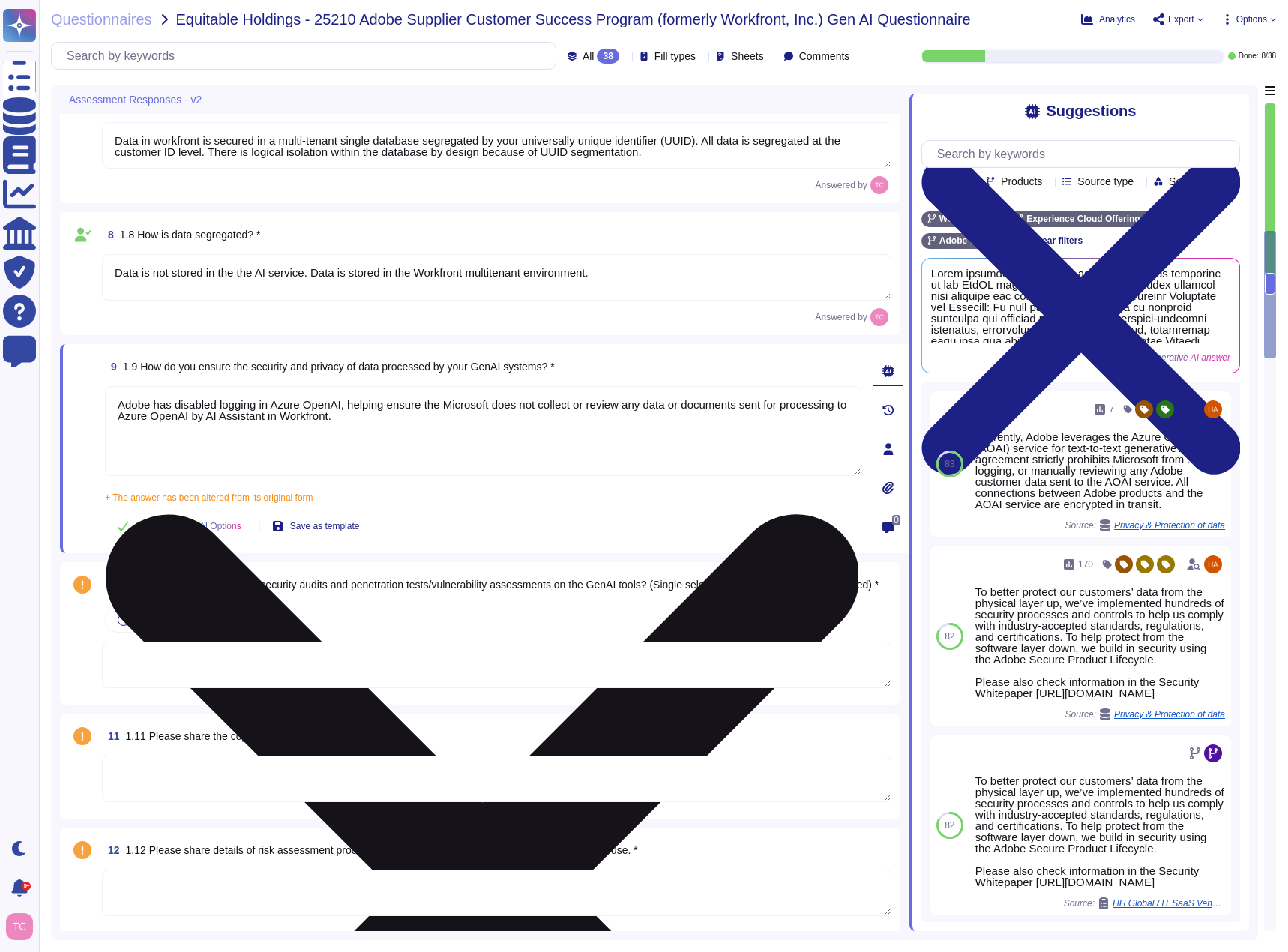
click at [486, 444] on textarea "Adobe has disabled logging in Azure OpenAI, helping ensure the Microsoft does n…" at bounding box center [483, 431] width 756 height 90
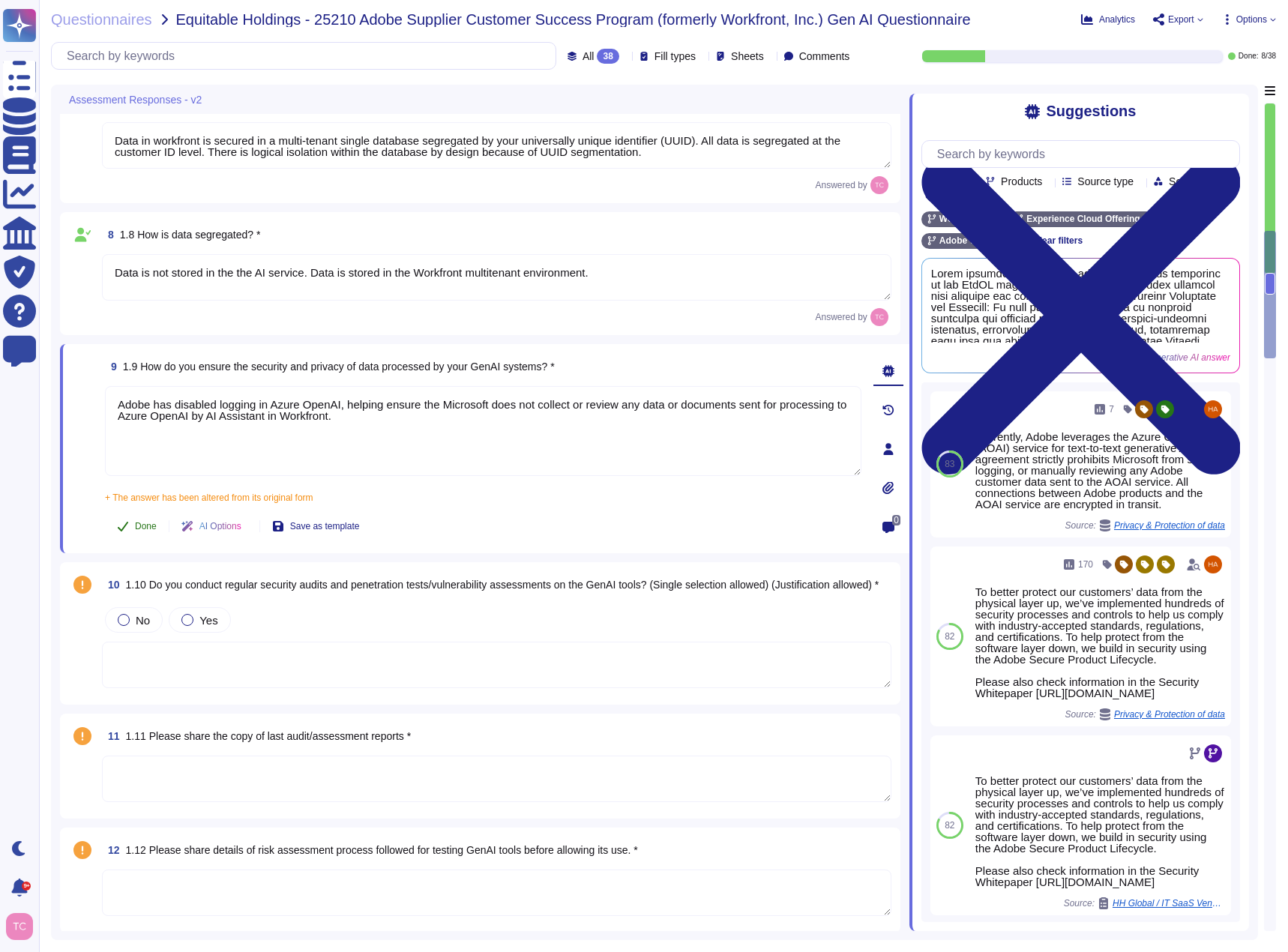
click at [144, 525] on span "Done" at bounding box center [146, 527] width 22 height 9
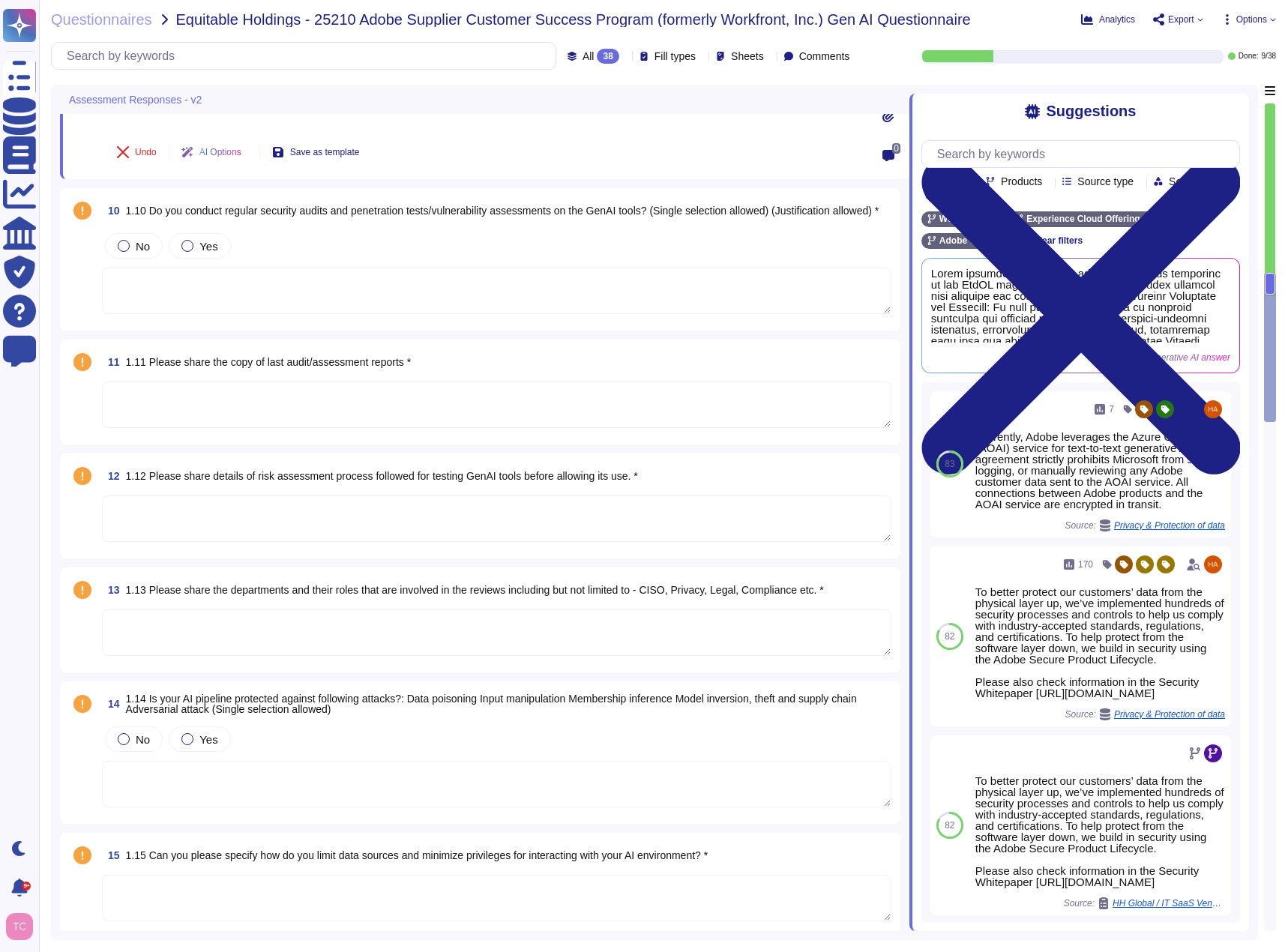
scroll to position [1861, 0]
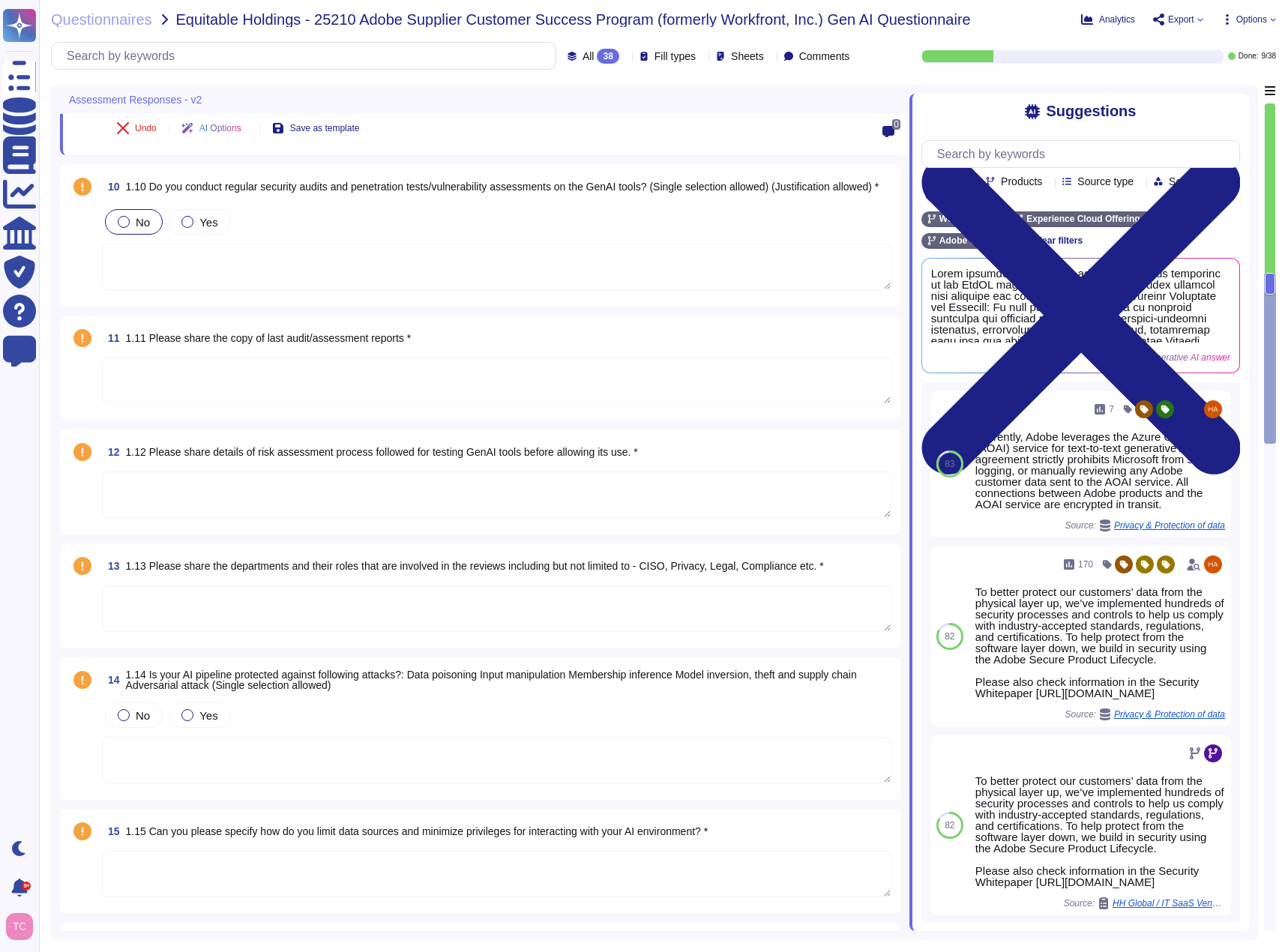
click at [133, 220] on label "No" at bounding box center [133, 222] width 32 height 12
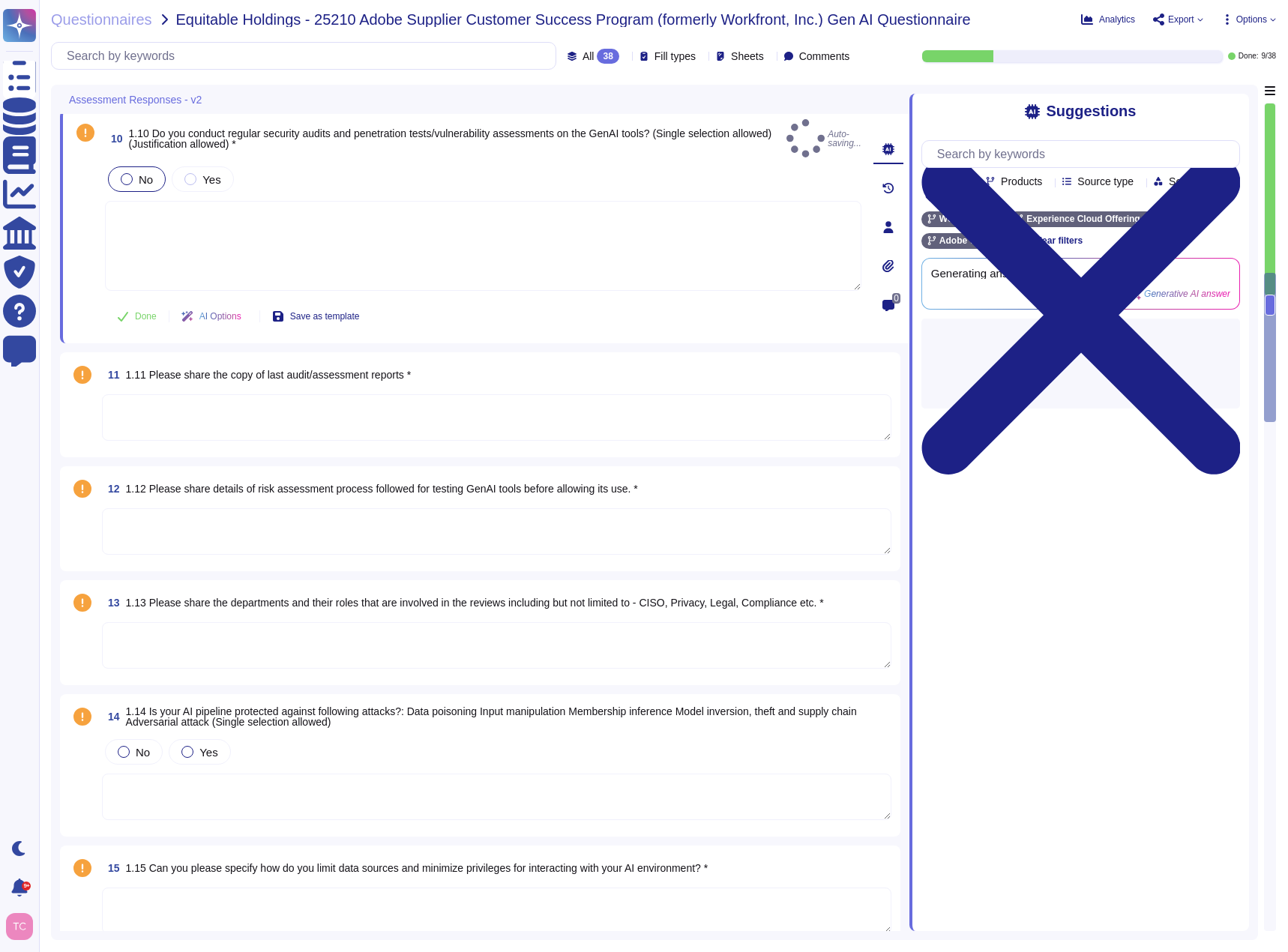
type textarea "Adobe conducts regular security audits and penetration tests on its products an…"
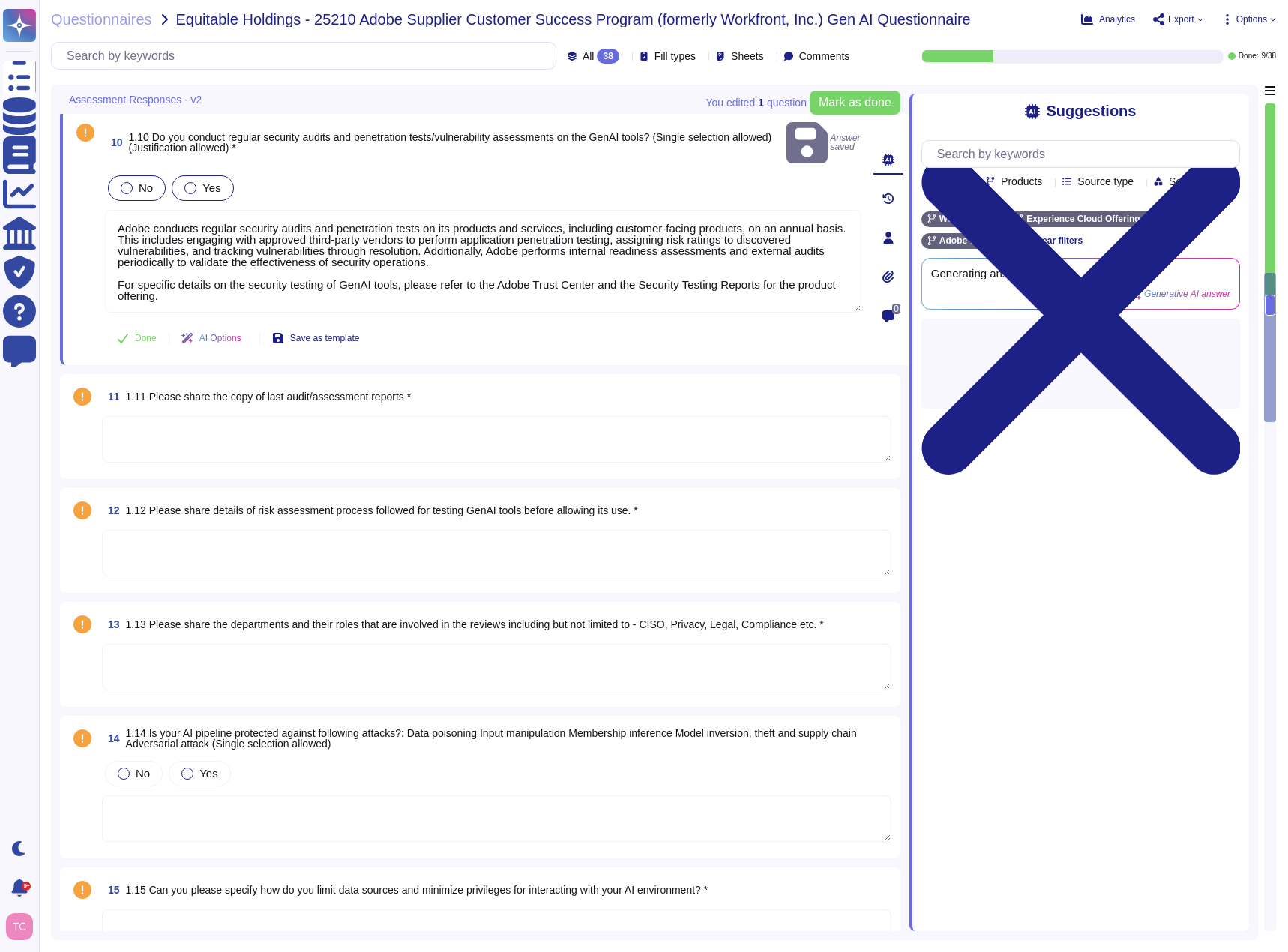
click at [198, 183] on label "Yes" at bounding box center [203, 189] width 36 height 12
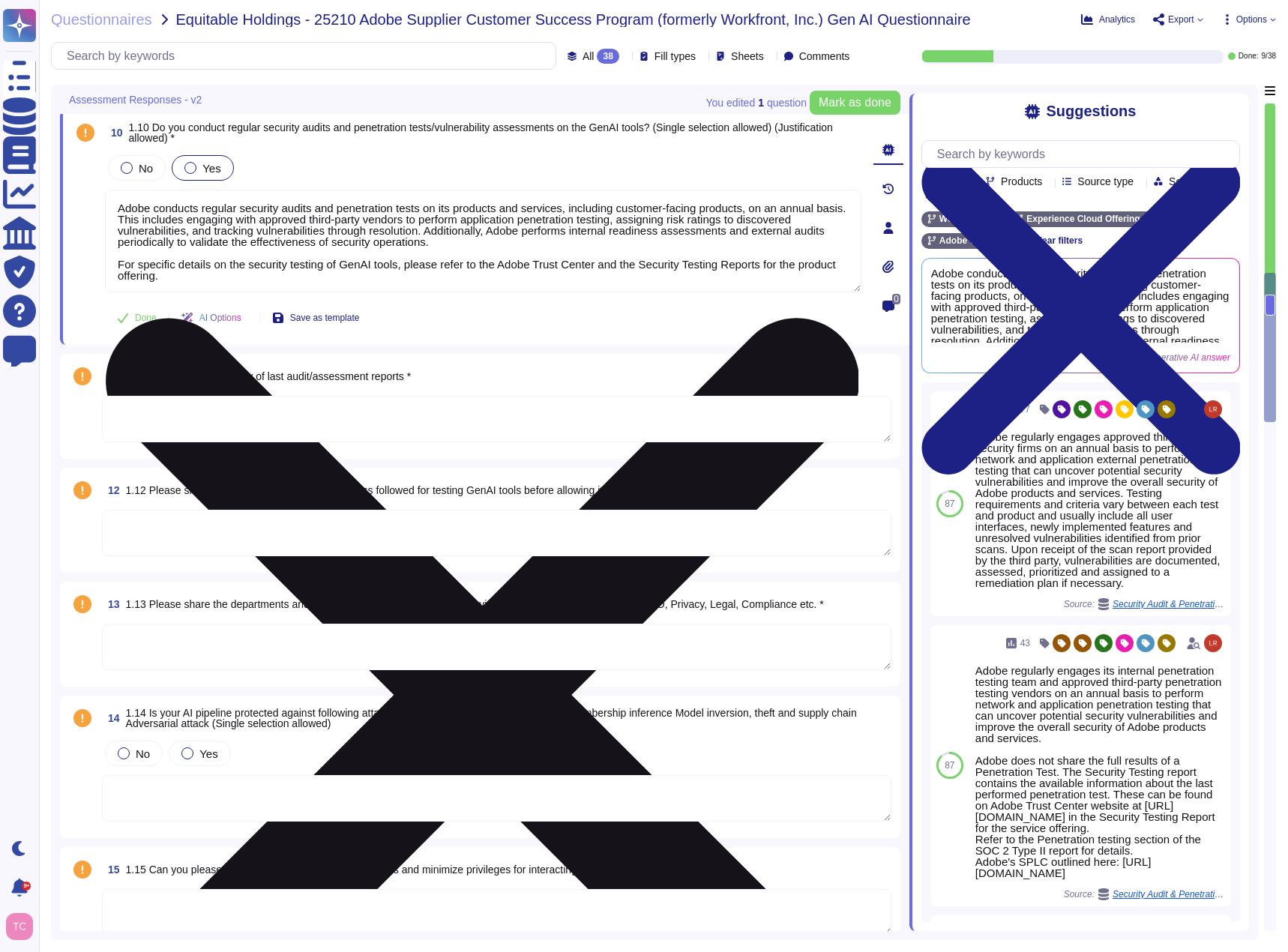
click at [851, 194] on icon at bounding box center [481, 695] width 753 height 1005
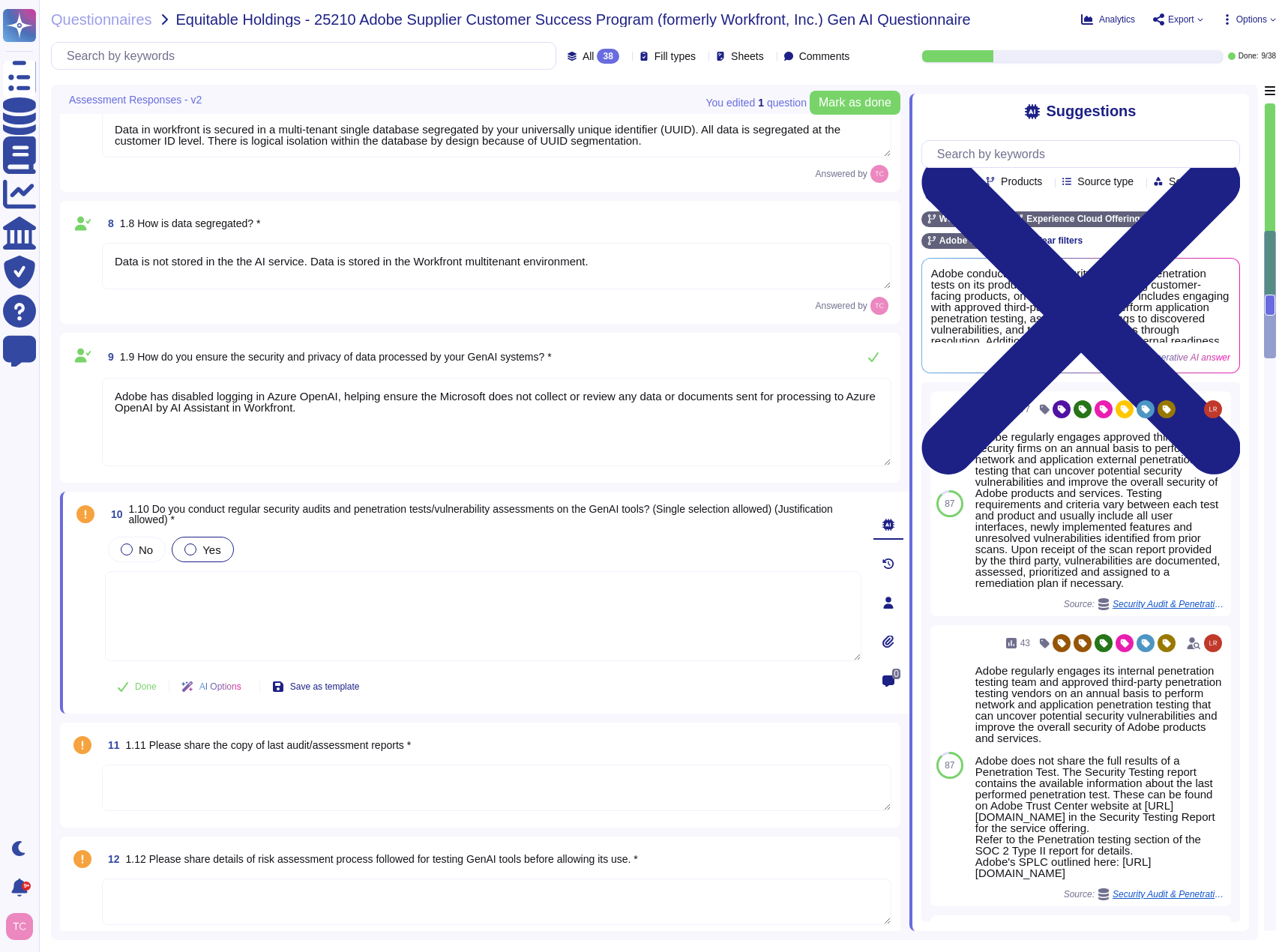
type textarea "Adobe has established several processes to ensure transparency and explainabili…"
type textarea "Users can access their AI Assistant in Workfront chat history, including the pr…"
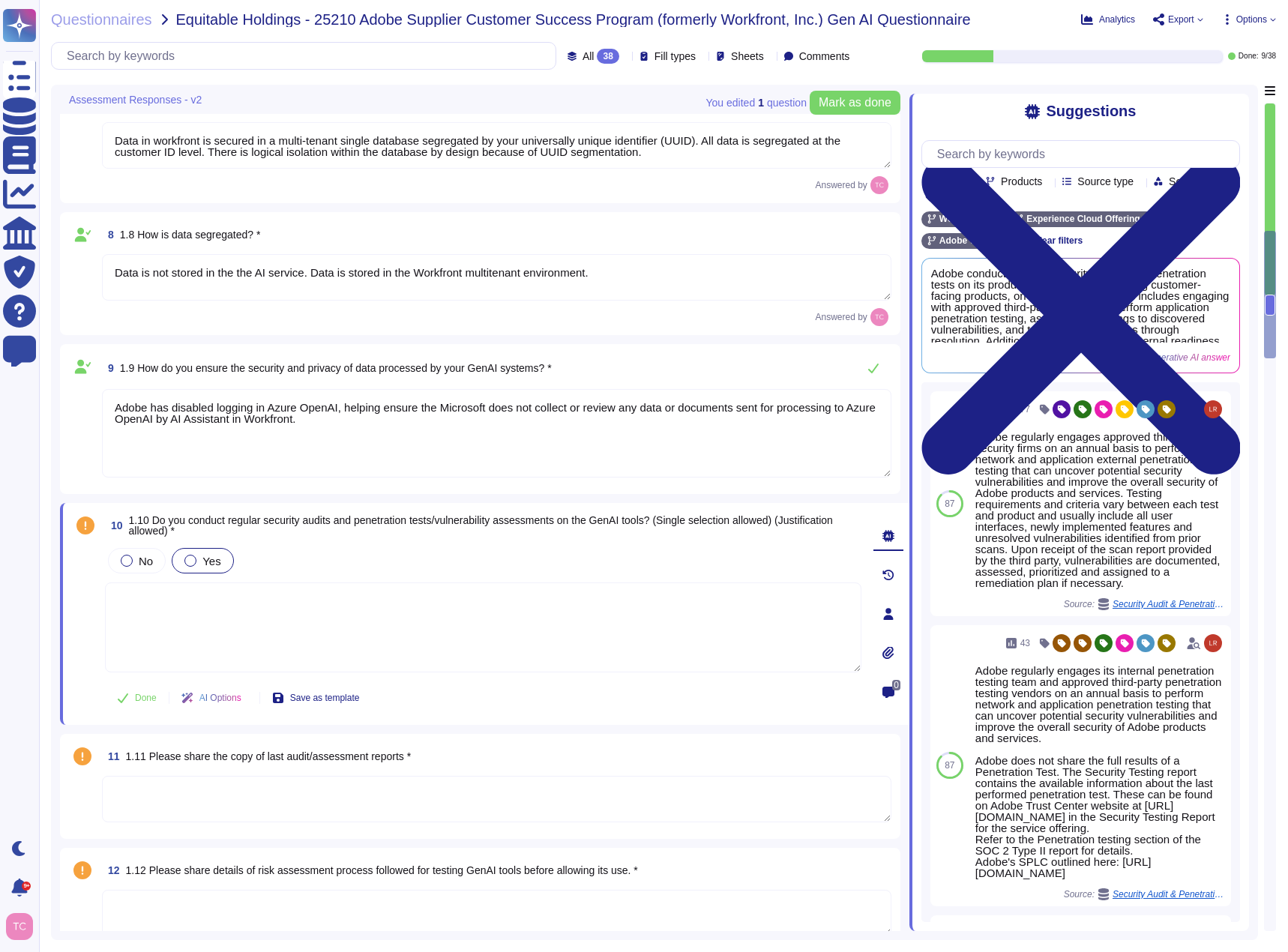
click at [196, 596] on textarea at bounding box center [483, 627] width 756 height 90
type textarea "They are tested along with the application."
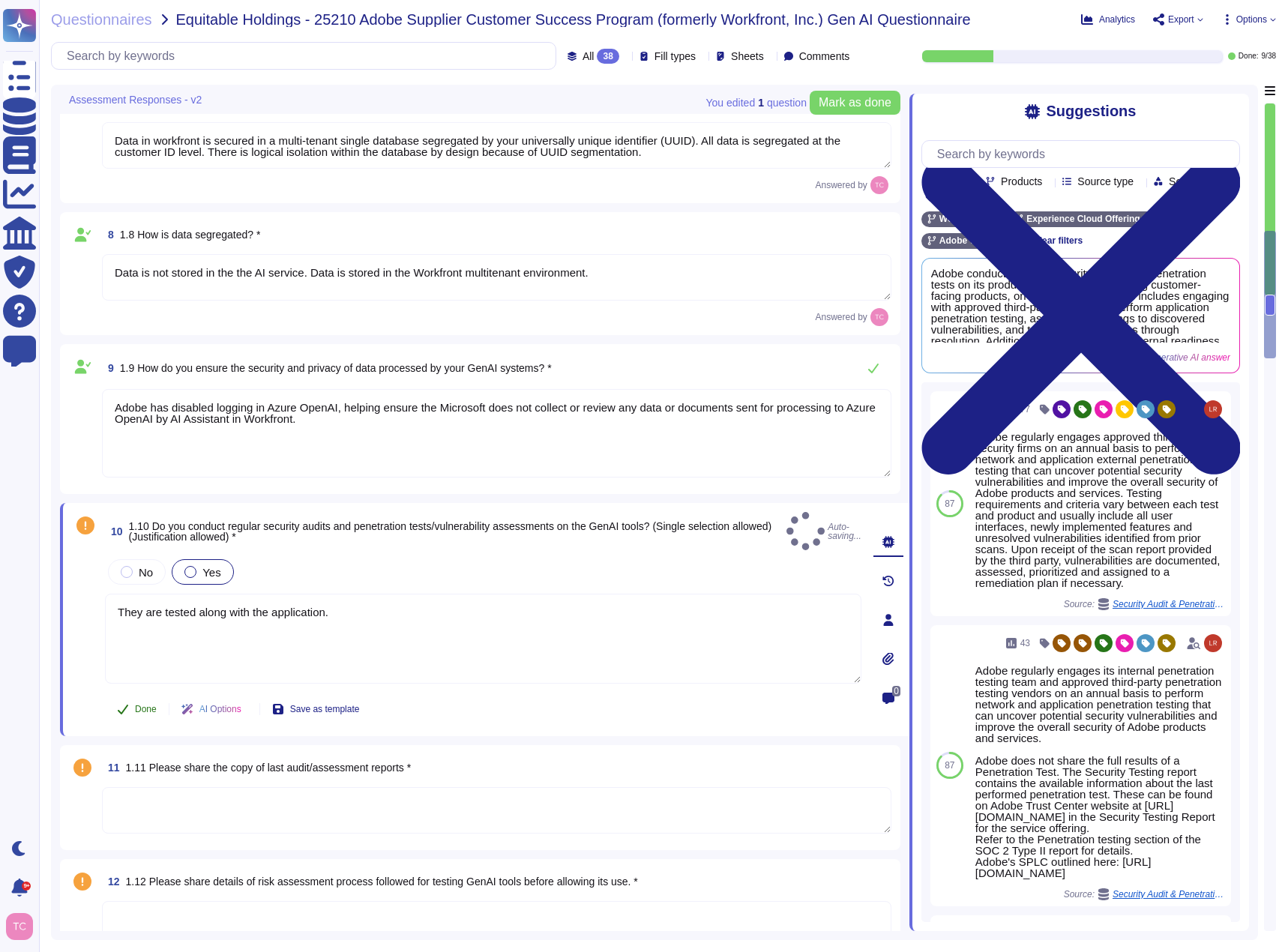
click at [148, 705] on span "Done" at bounding box center [146, 709] width 22 height 9
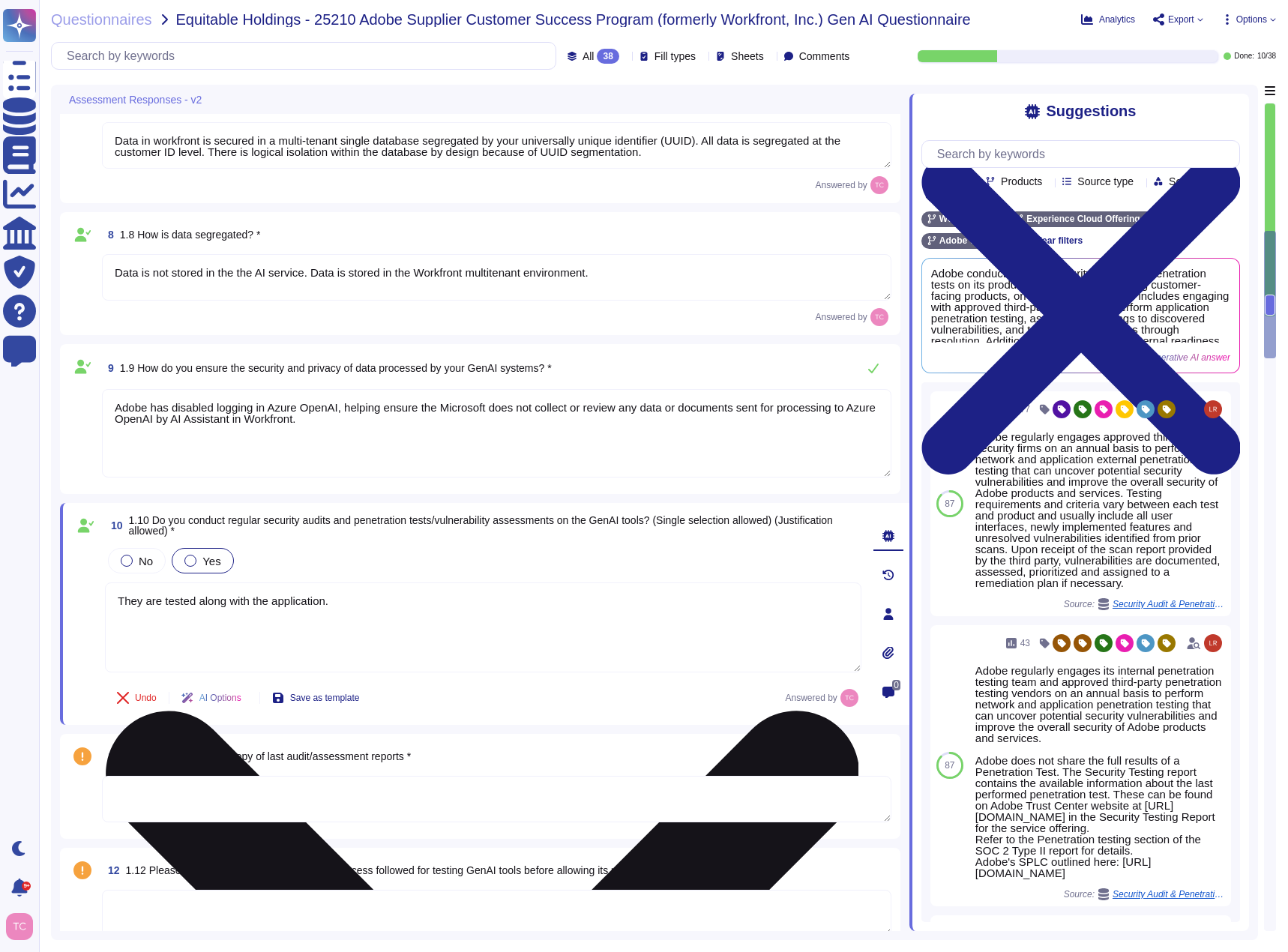
click at [346, 610] on textarea "They are tested along with the application." at bounding box center [483, 627] width 756 height 90
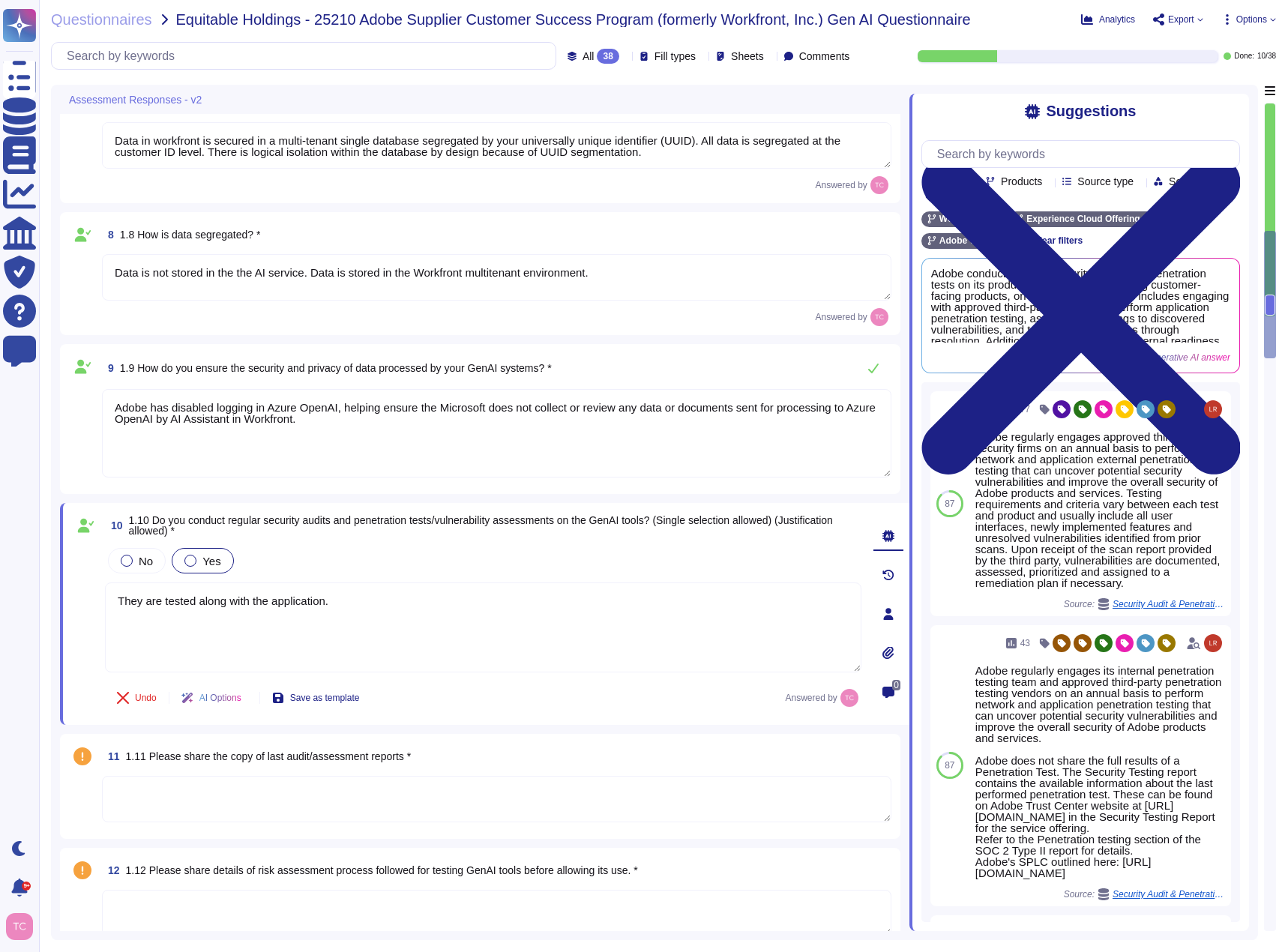
click at [271, 791] on textarea at bounding box center [496, 800] width 790 height 47
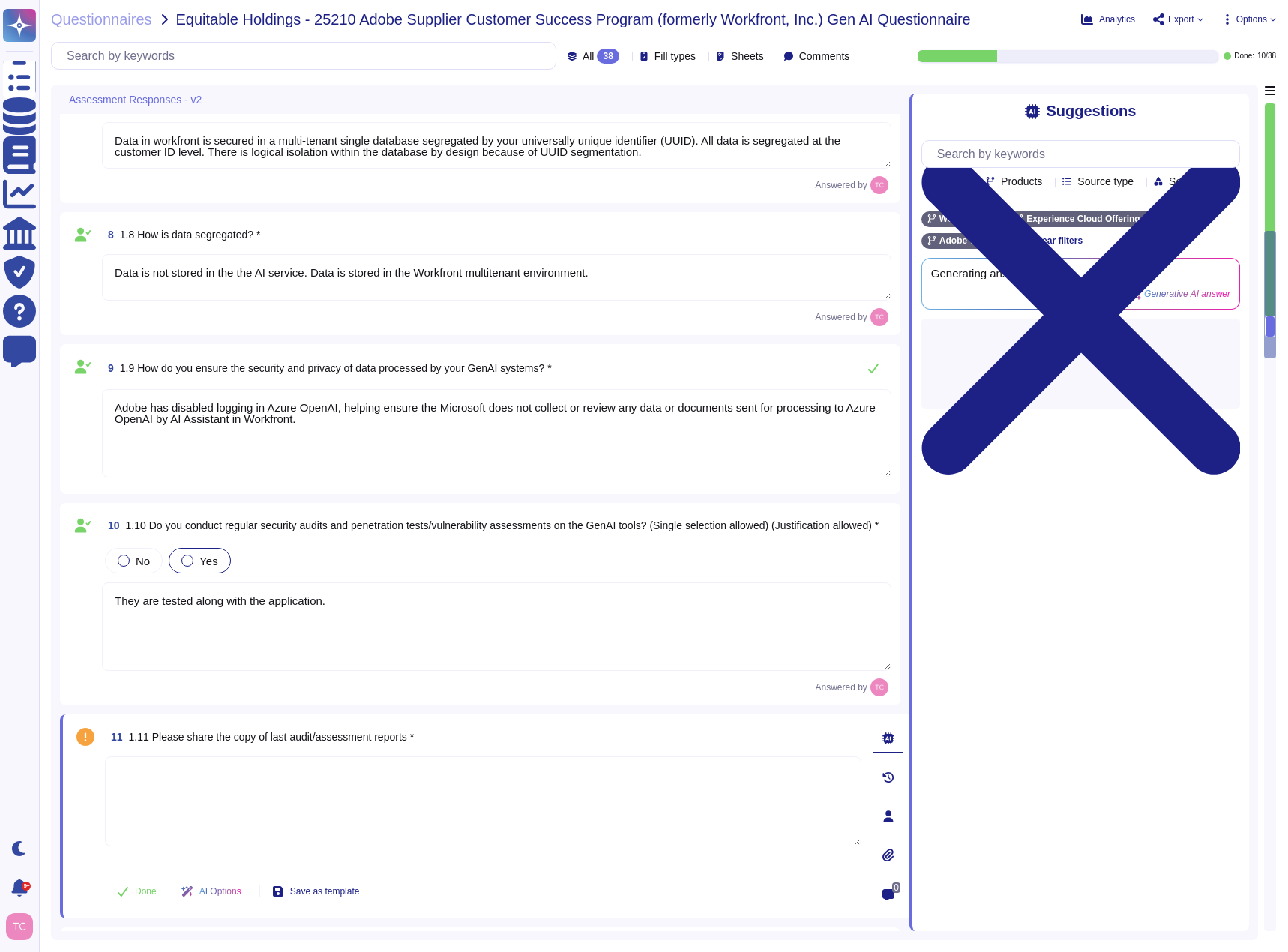
paste textarea "[URL][DOMAIN_NAME]"
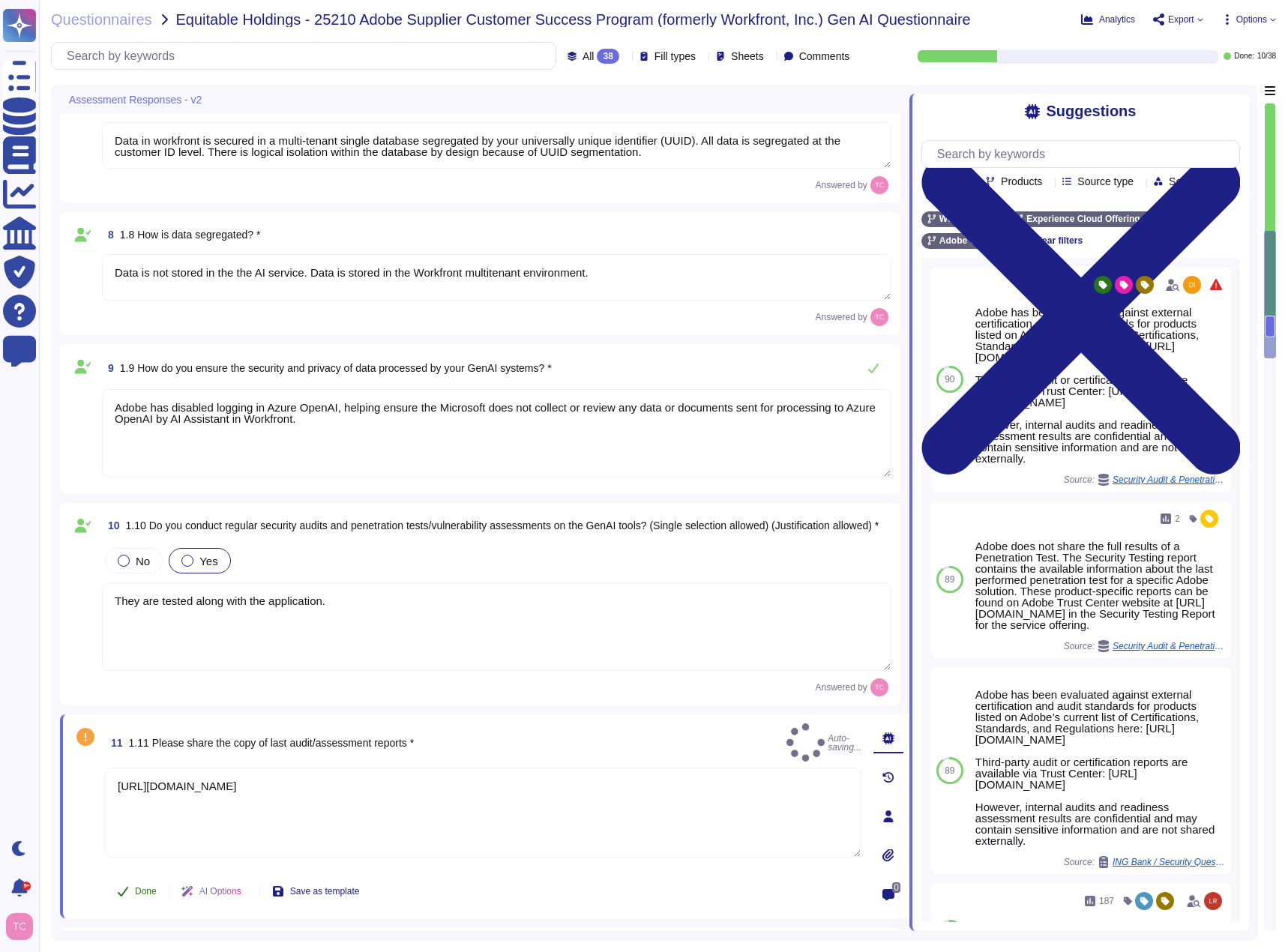
type textarea "[URL][DOMAIN_NAME]"
click at [130, 894] on button "Done" at bounding box center [136, 892] width 63 height 30
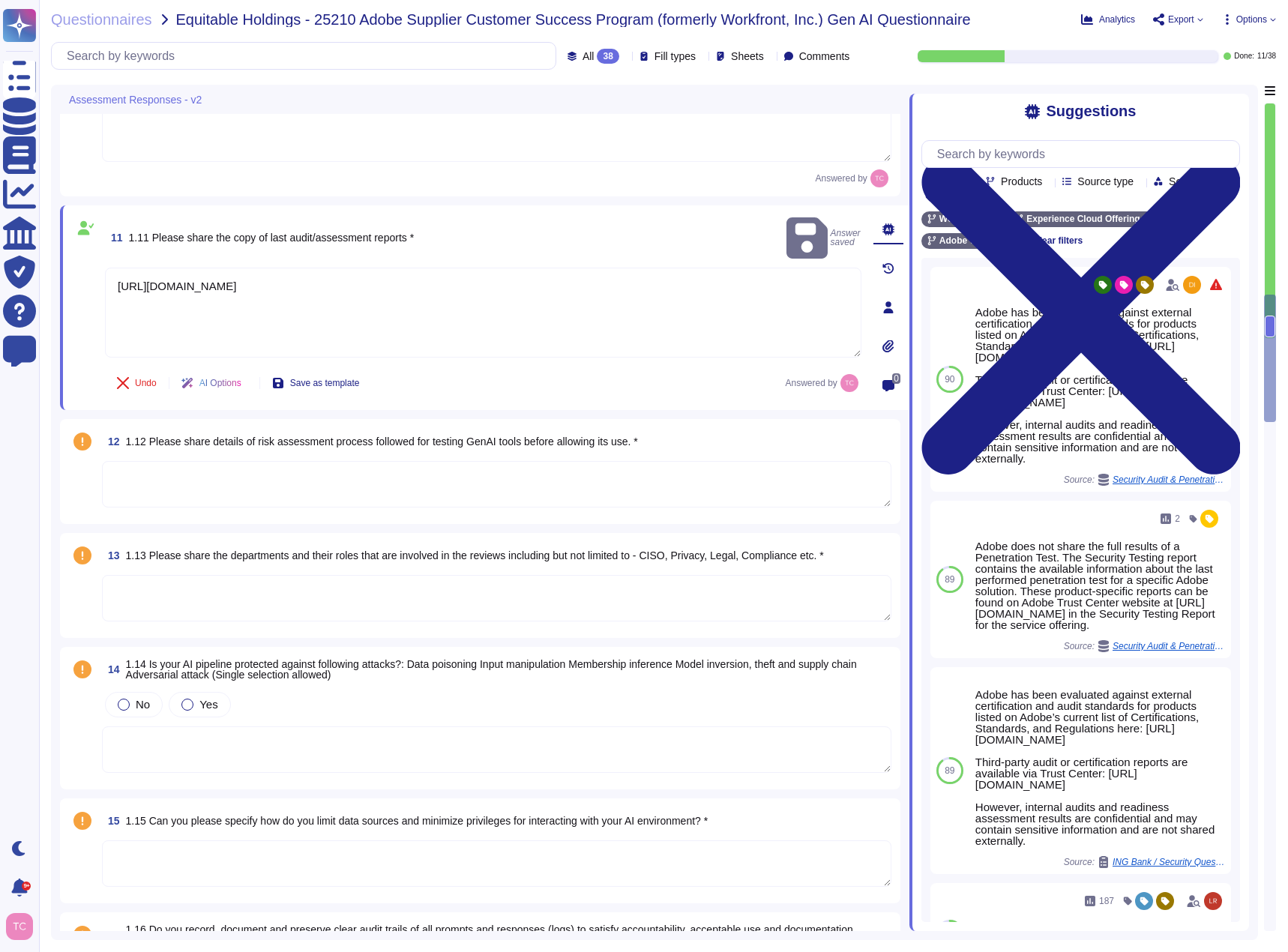
scroll to position [2011, 0]
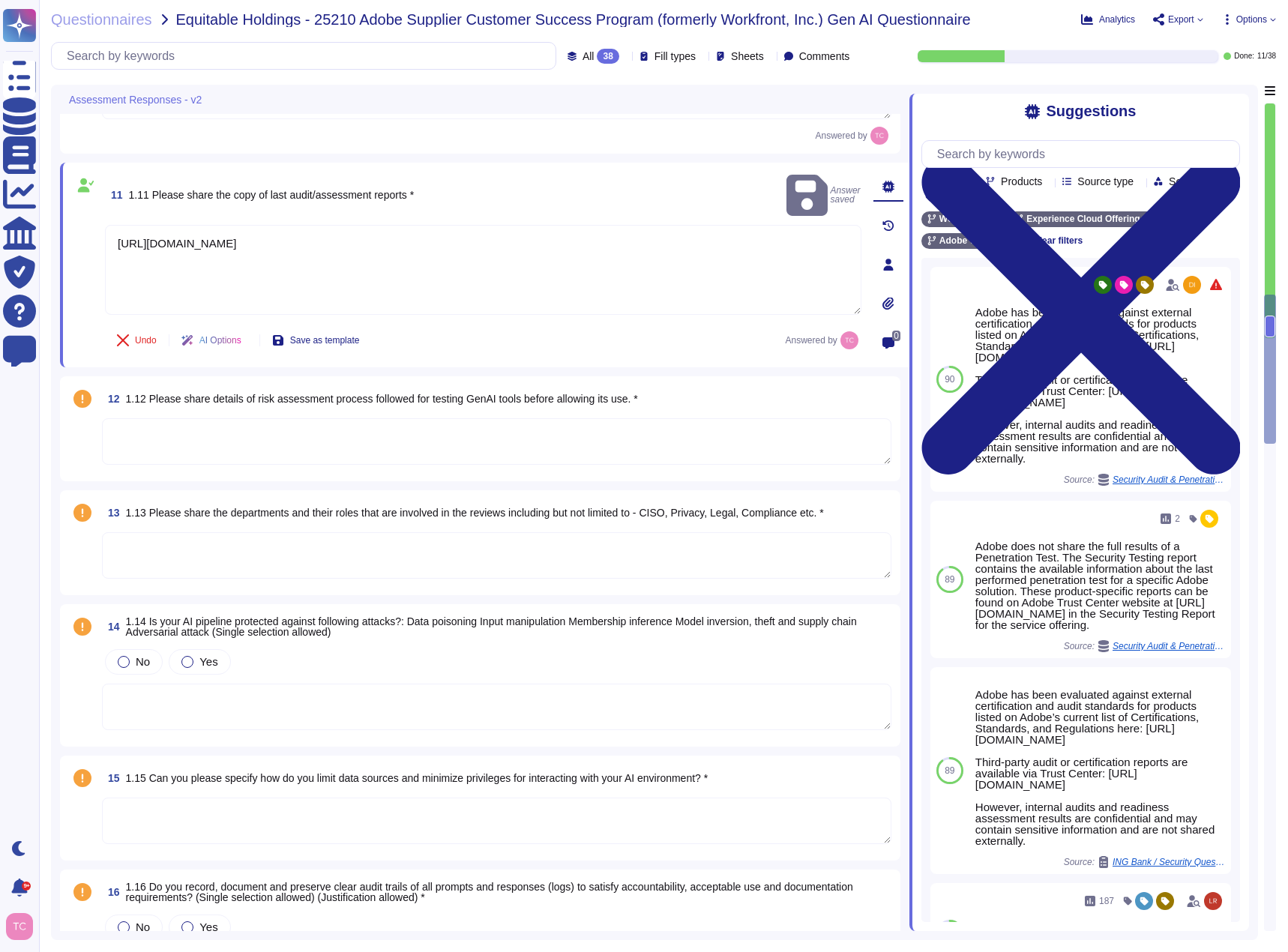
click at [224, 413] on div "12 1.12 Please share details of risk assessment process followed for testing Ge…" at bounding box center [480, 428] width 822 height 87
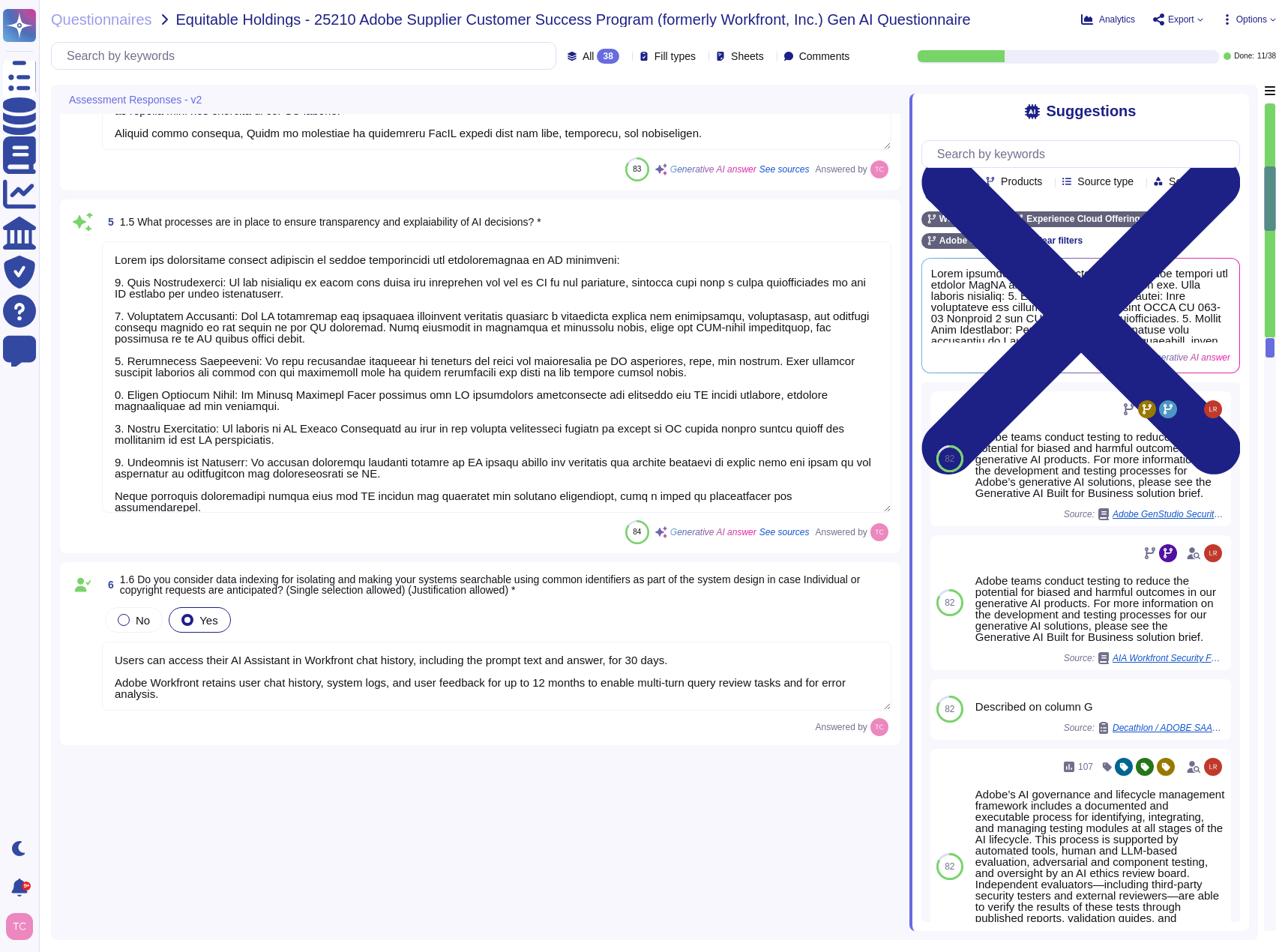
scroll to position [2, 0]
type textarea "AI Assistant in Adobe Workfront is a generative AI tool designed to enhance pro…"
type textarea "Adobe Experience Cloud applications do not use customer data to train generativ…"
type textarea "Adobe's use of AI is governed by the Terms, which include provisions that limit…"
type textarea "Adobe addresses ethical concerns related to bias and fairness in our GenAI mode…"
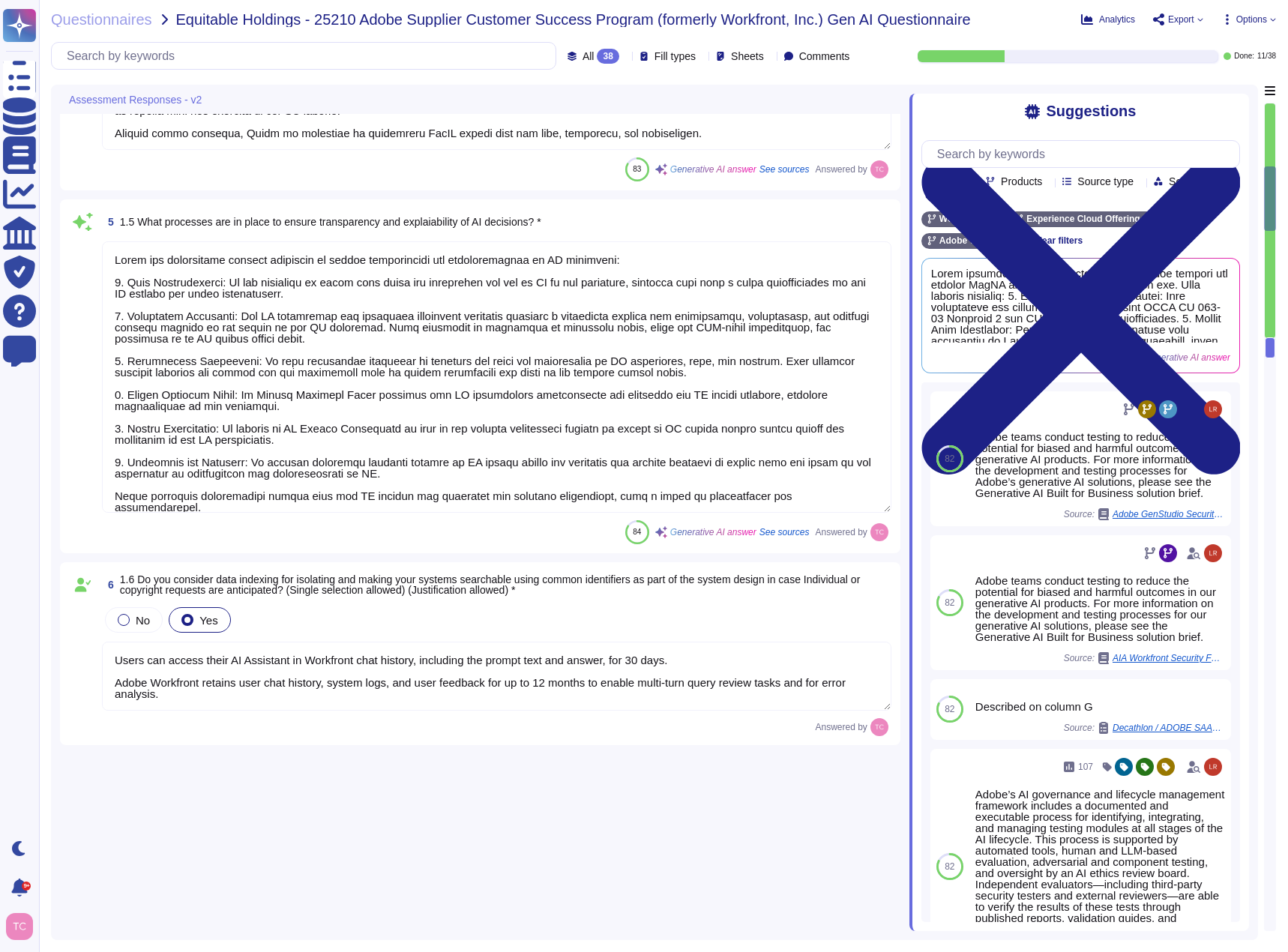
type textarea "Adobe has established several processes to ensure transparency and explainabili…"
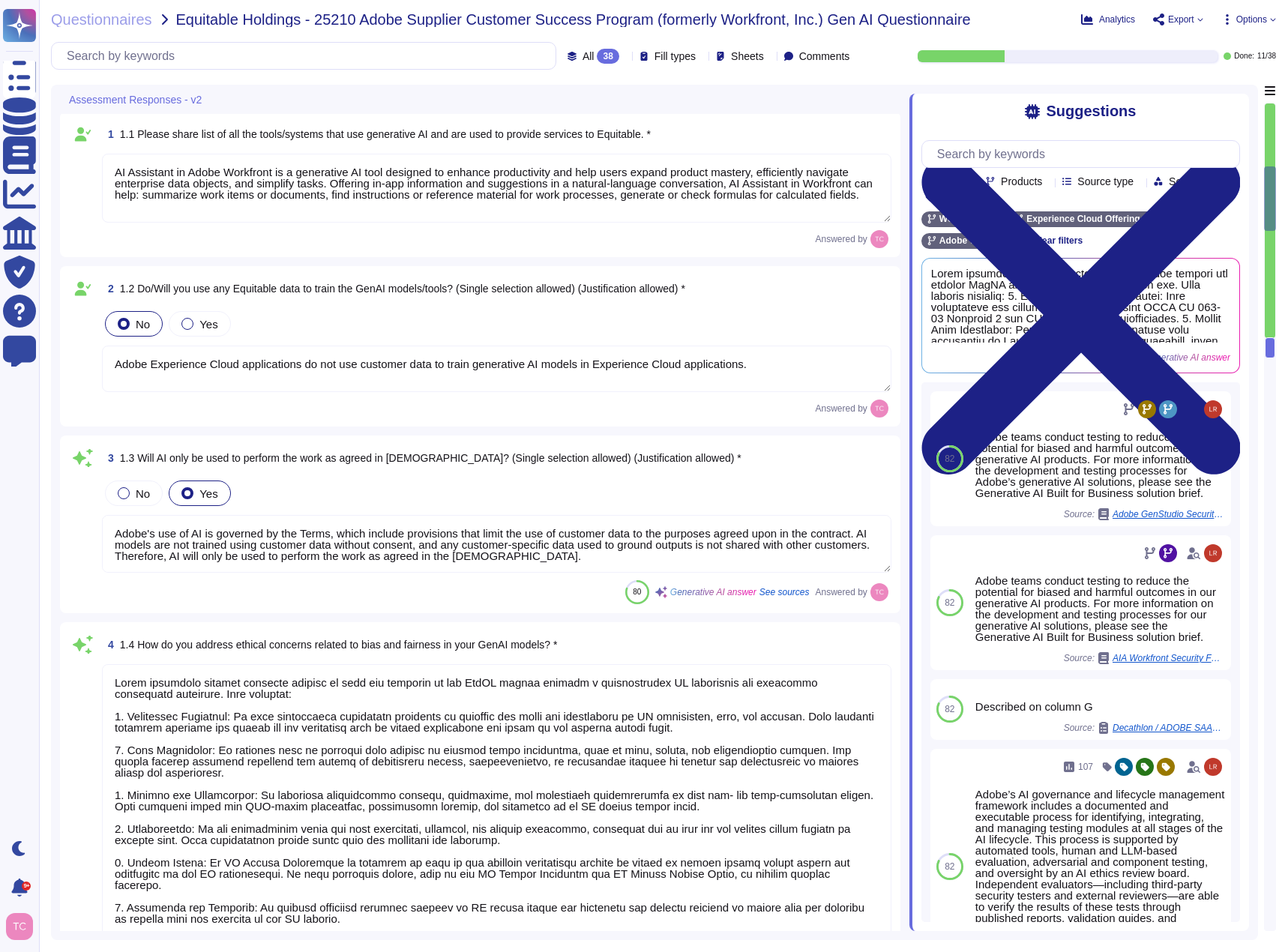
scroll to position [0, 0]
click at [1256, 16] on span "Options" at bounding box center [1251, 20] width 31 height 9
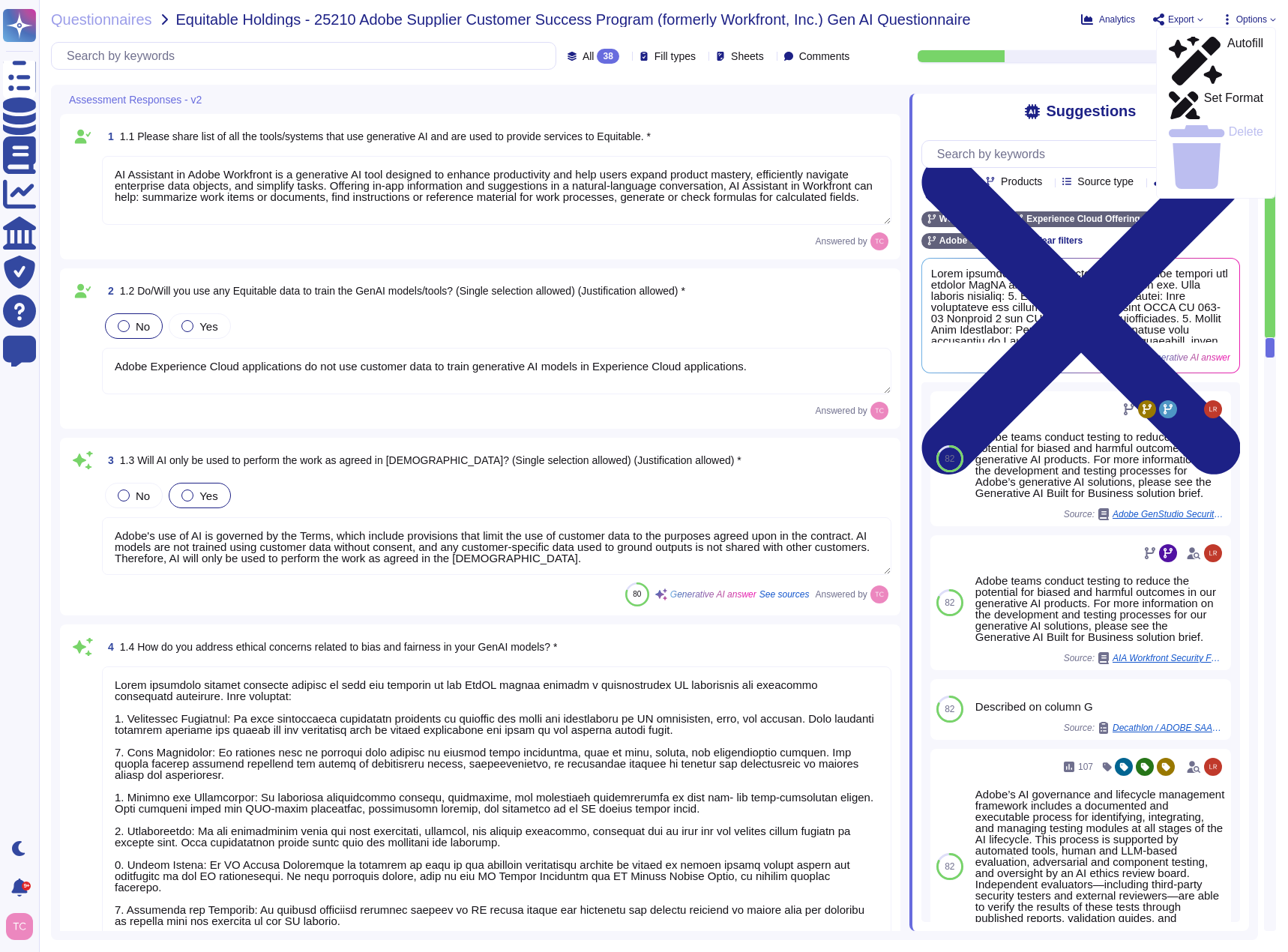
click at [1032, 17] on div "Questionnaires Equitable Holdings - 25210 Adobe Supplier Customer Success Progr…" at bounding box center [560, 20] width 1018 height 15
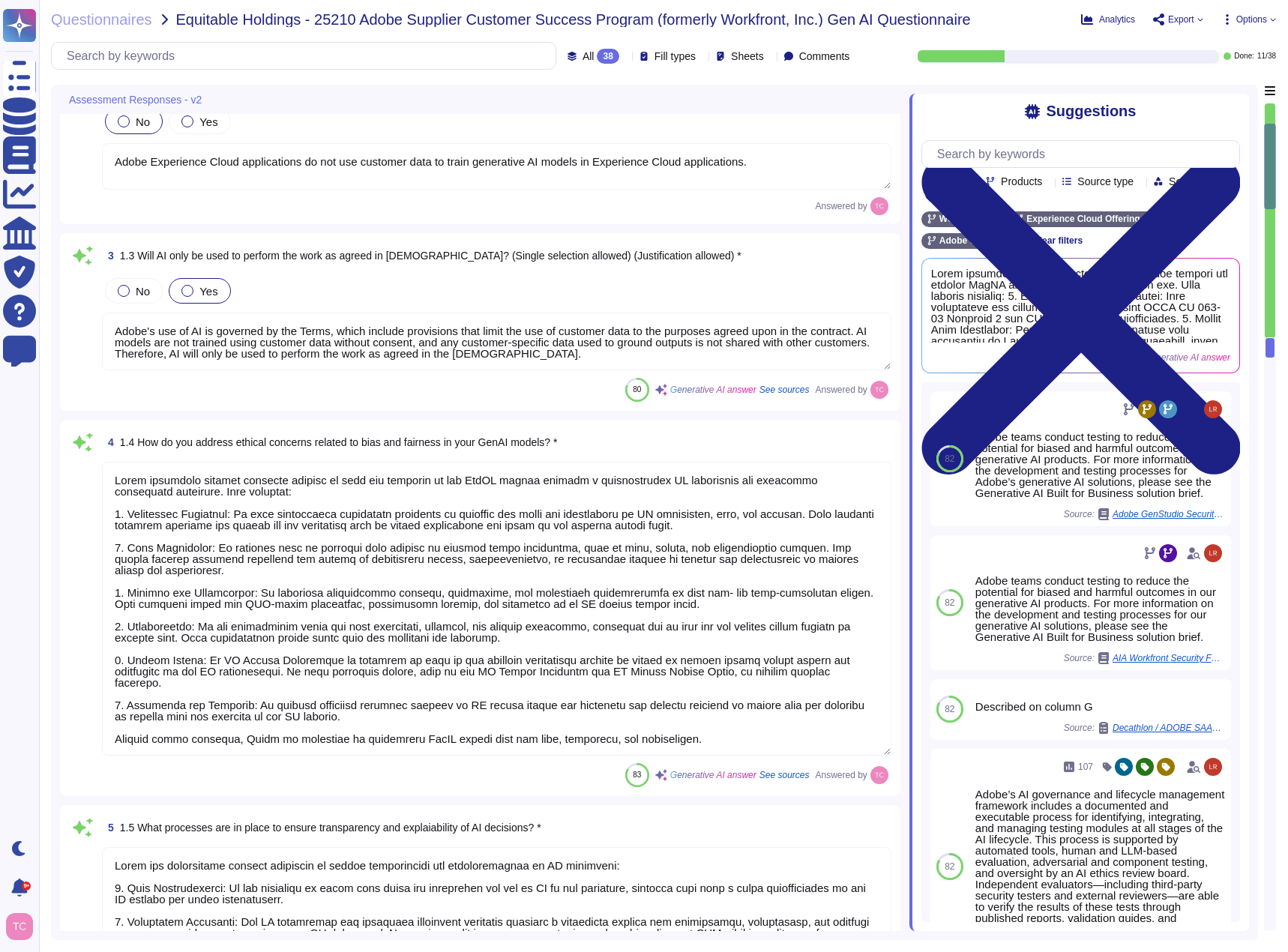
type textarea "Users can access their AI Assistant in Workfront chat history, including the pr…"
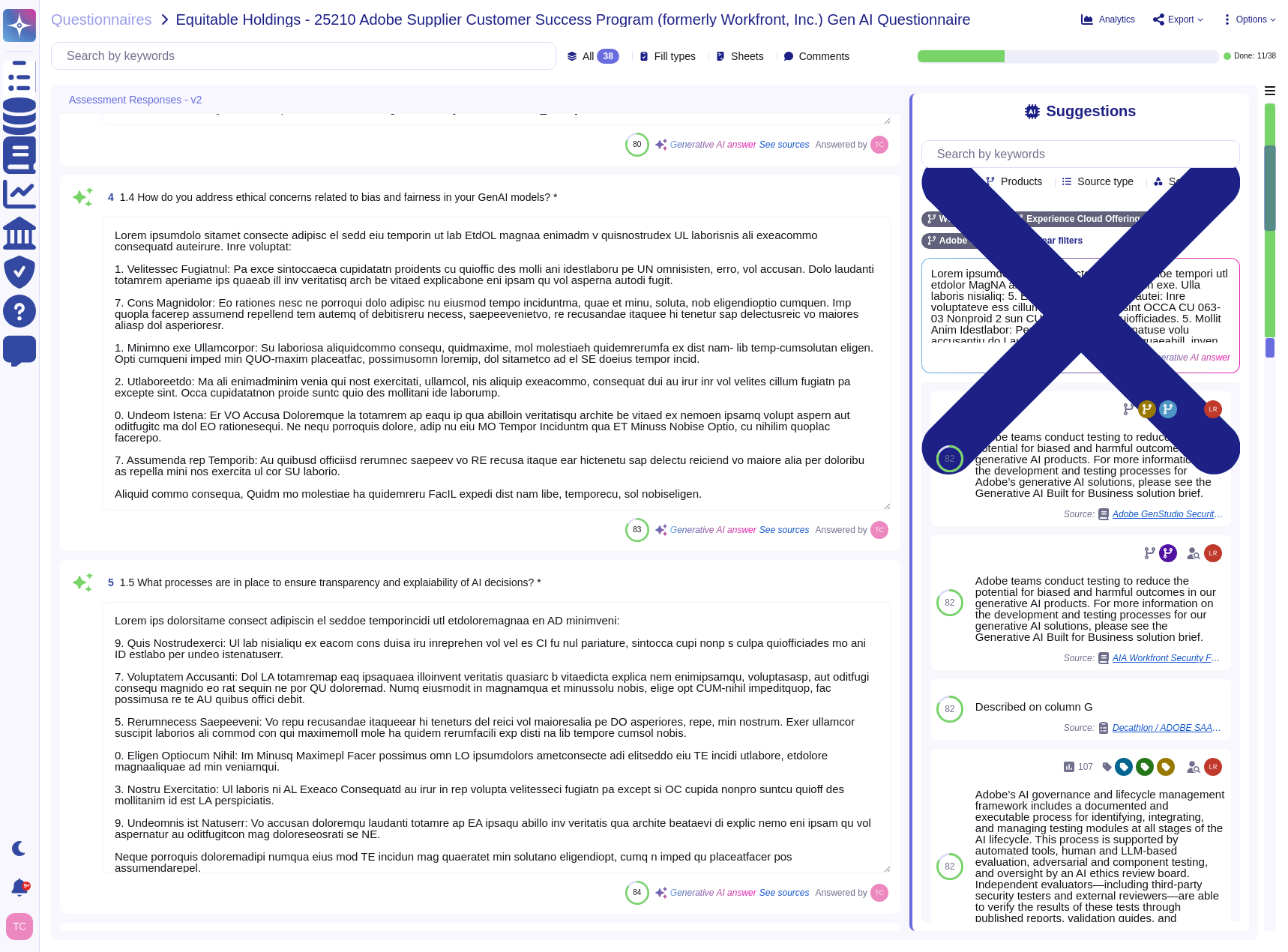
type textarea "Data in workfront is secured in a multi-tenant single database segregated by yo…"
type textarea "Data is not stored in the the AI service. Data is stored in the Workfront multi…"
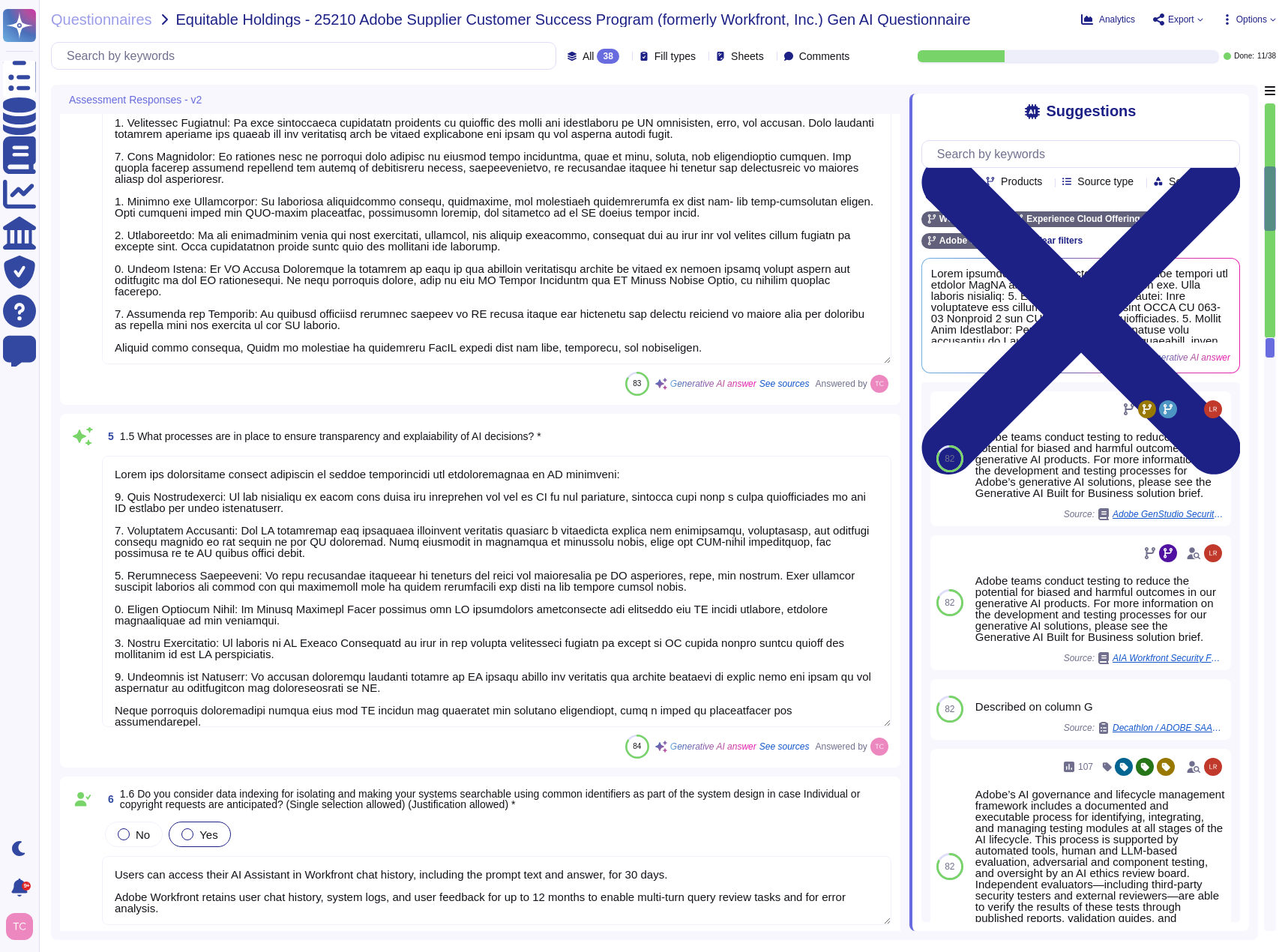
type textarea "Adobe has disabled logging in Azure OpenAI, helping ensure the Microsoft does n…"
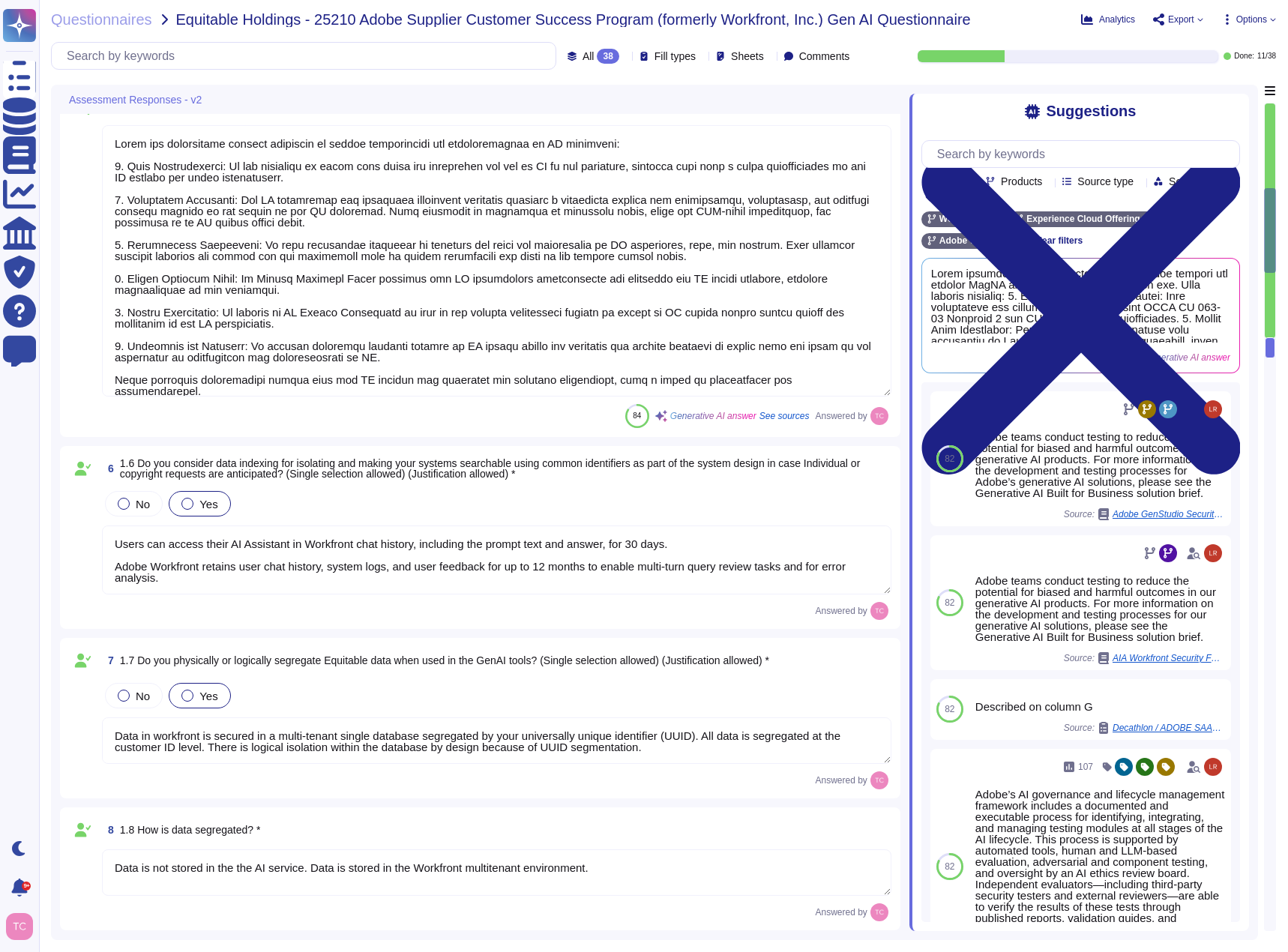
type textarea "They are tested along with the application."
type textarea "[URL][DOMAIN_NAME]"
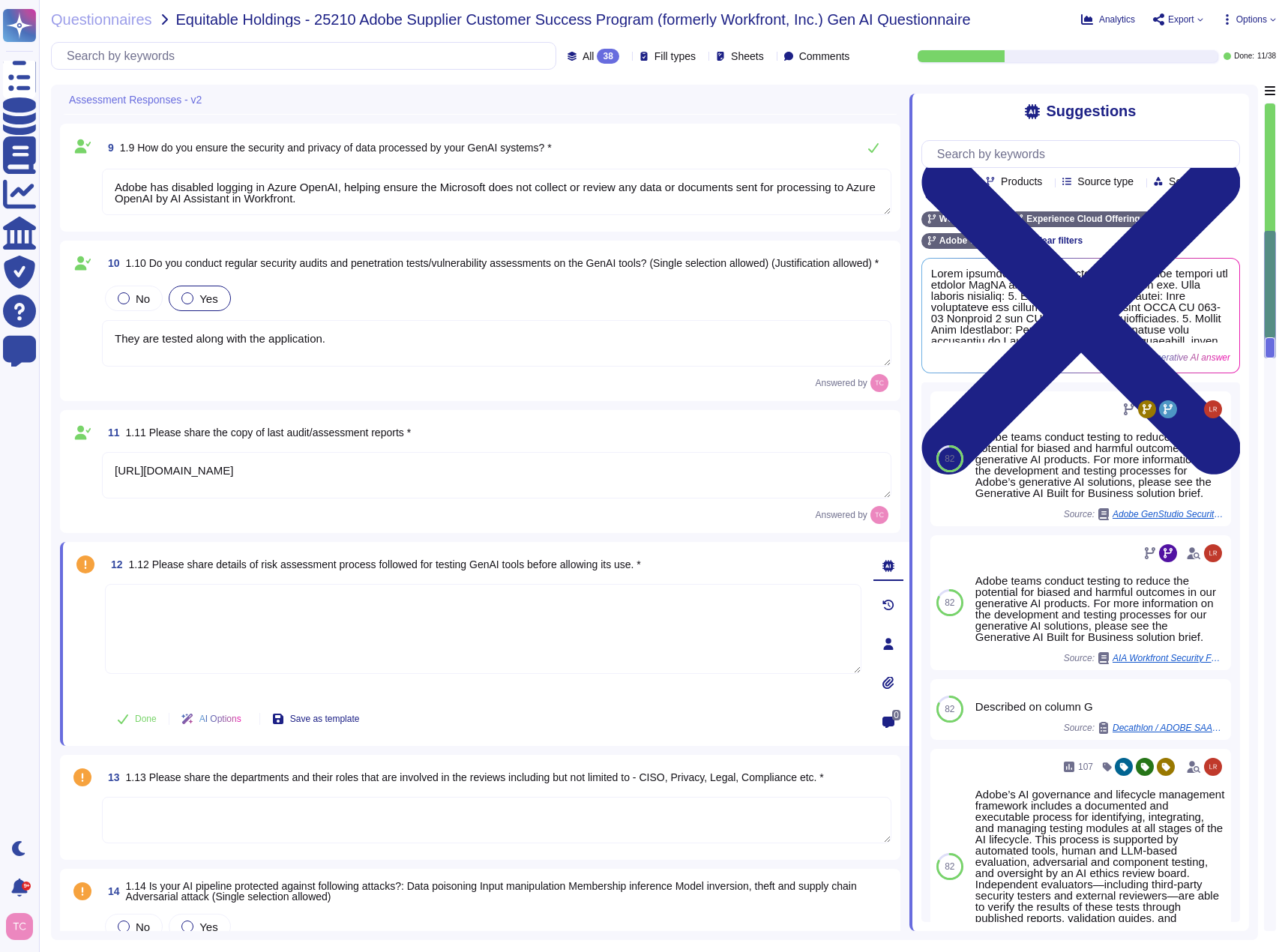
scroll to position [2025, 0]
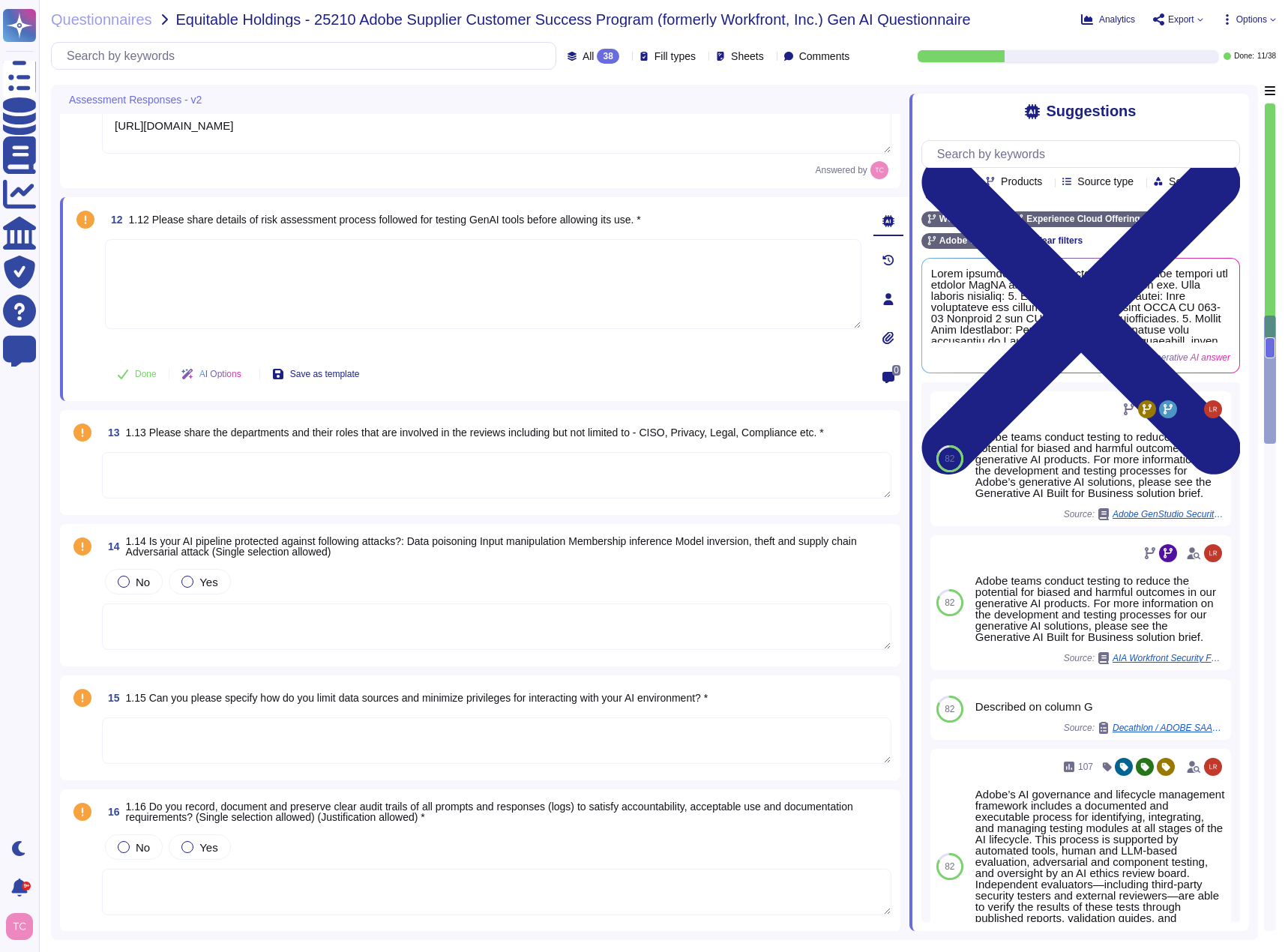
click at [182, 259] on textarea at bounding box center [483, 284] width 756 height 90
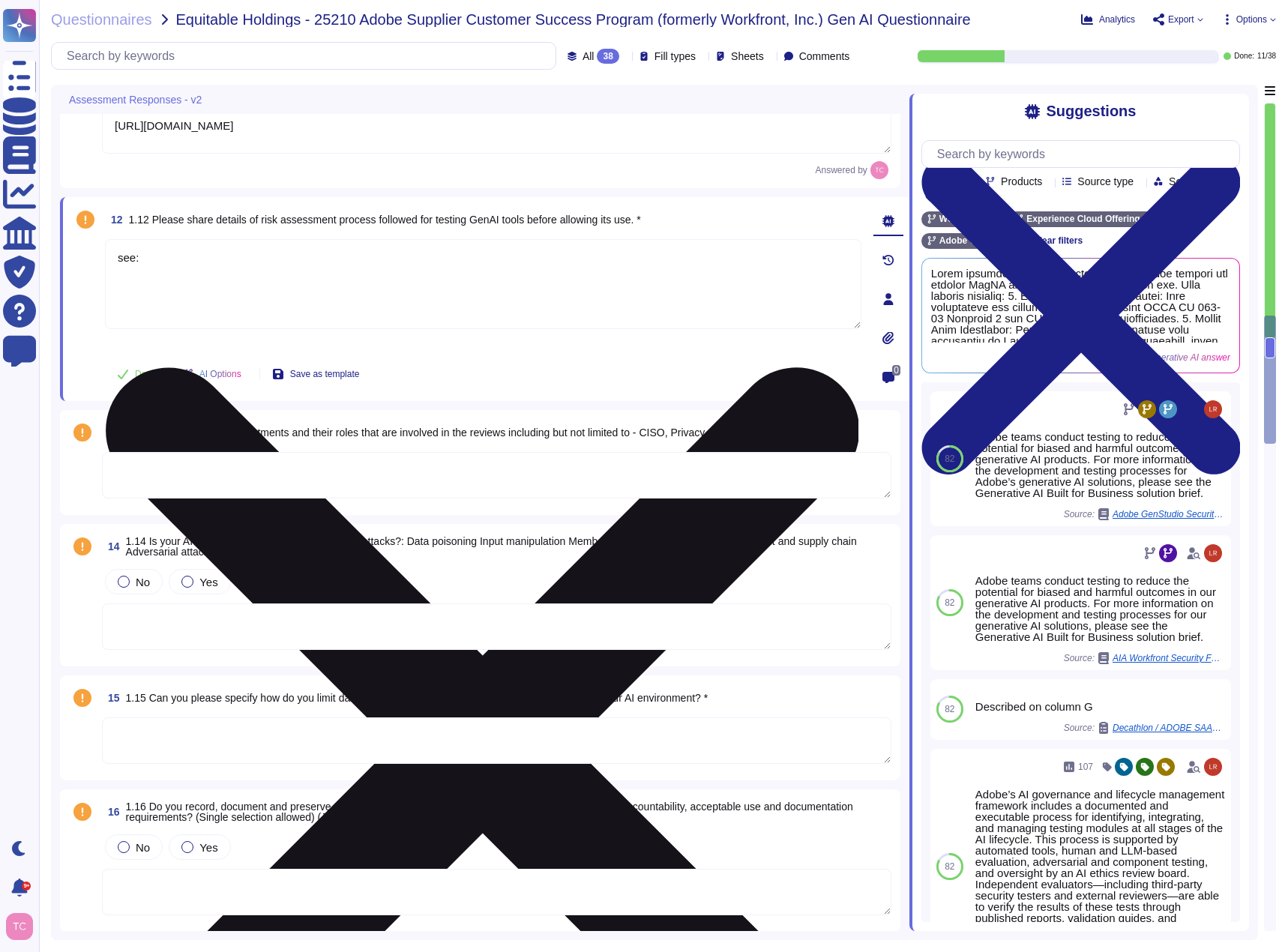
paste textarea "[URL][DOMAIN_NAME]"
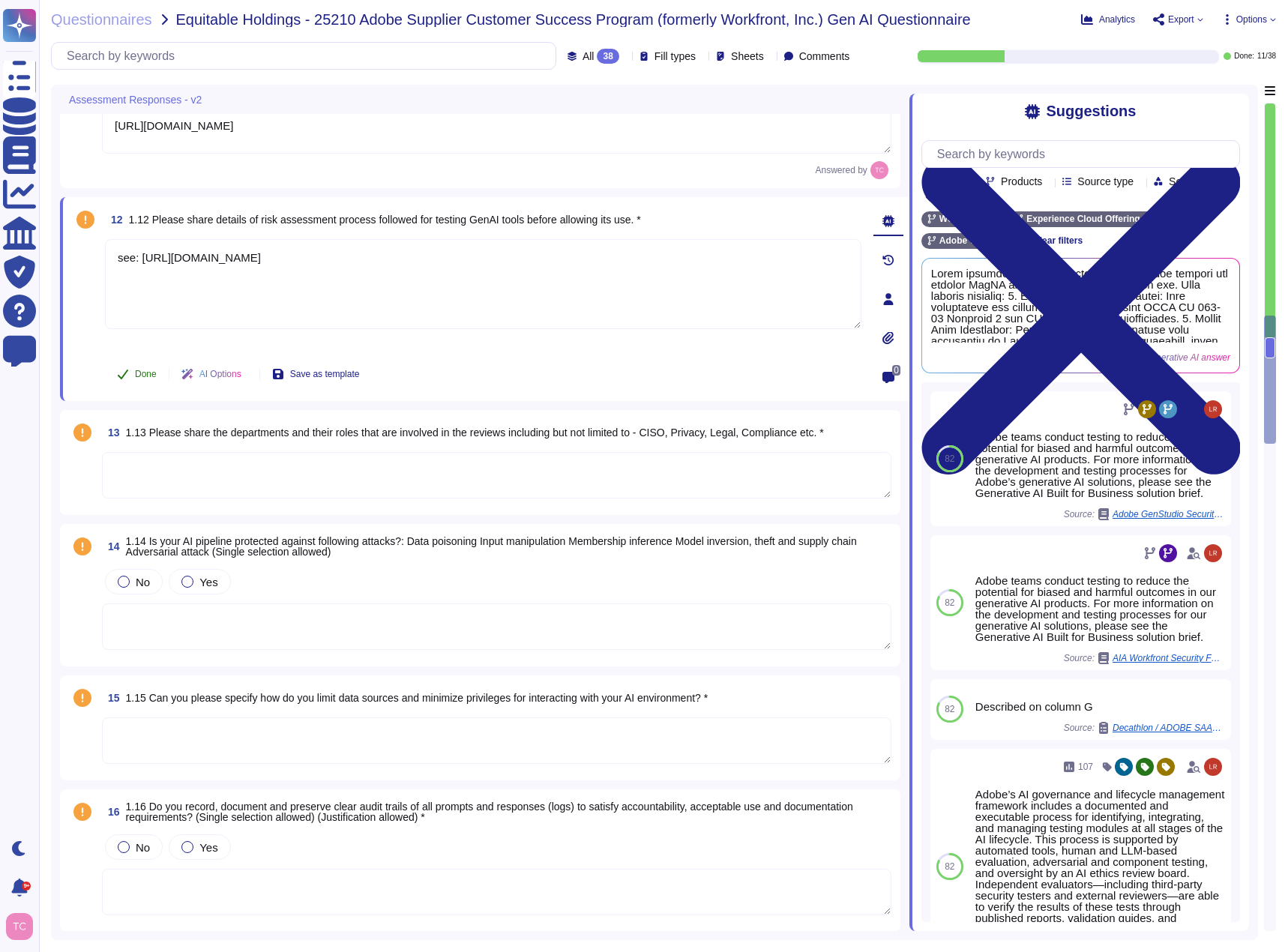
click at [140, 377] on span "Done" at bounding box center [146, 374] width 22 height 9
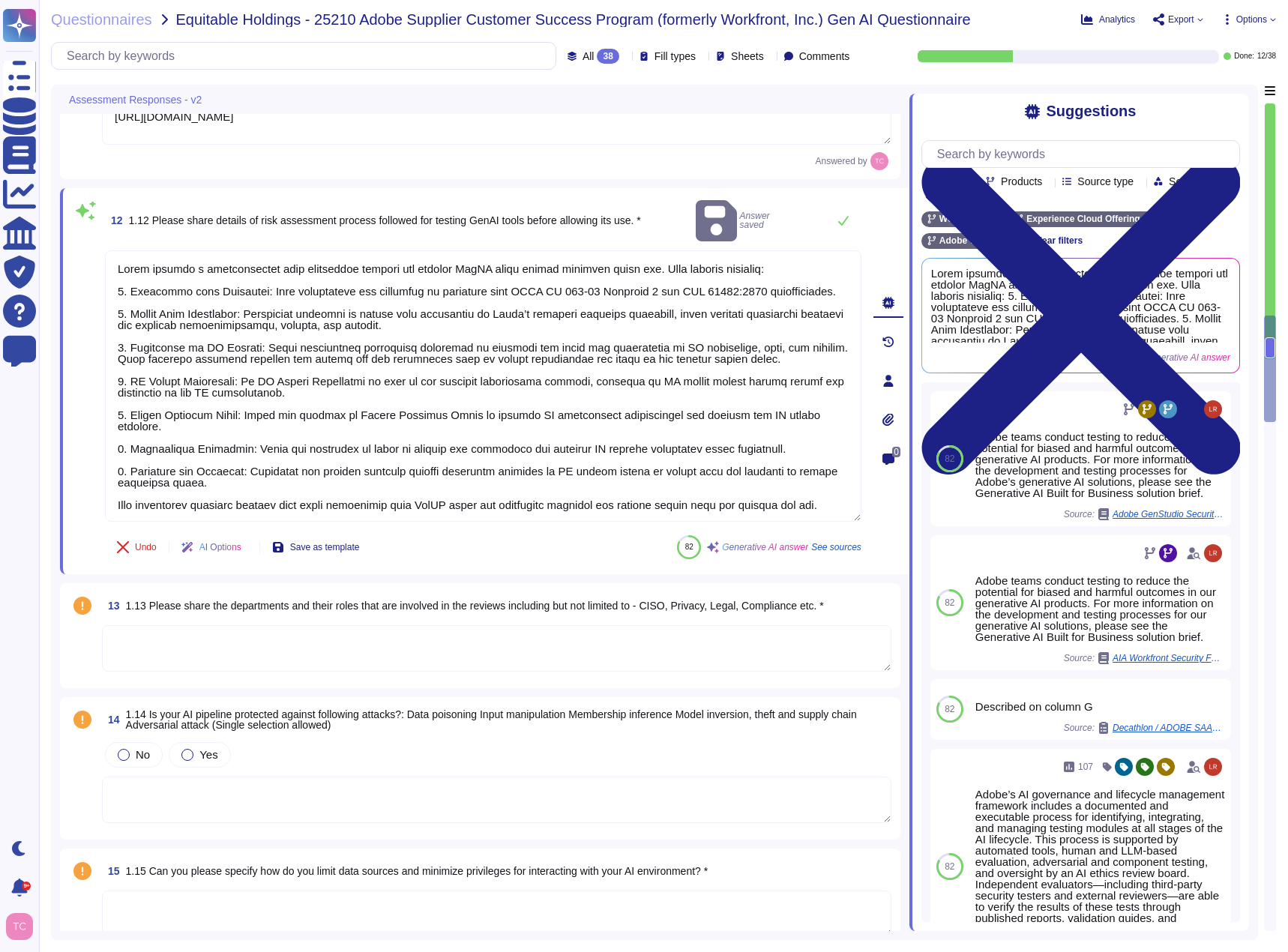
type textarea "see: [URL][DOMAIN_NAME]"
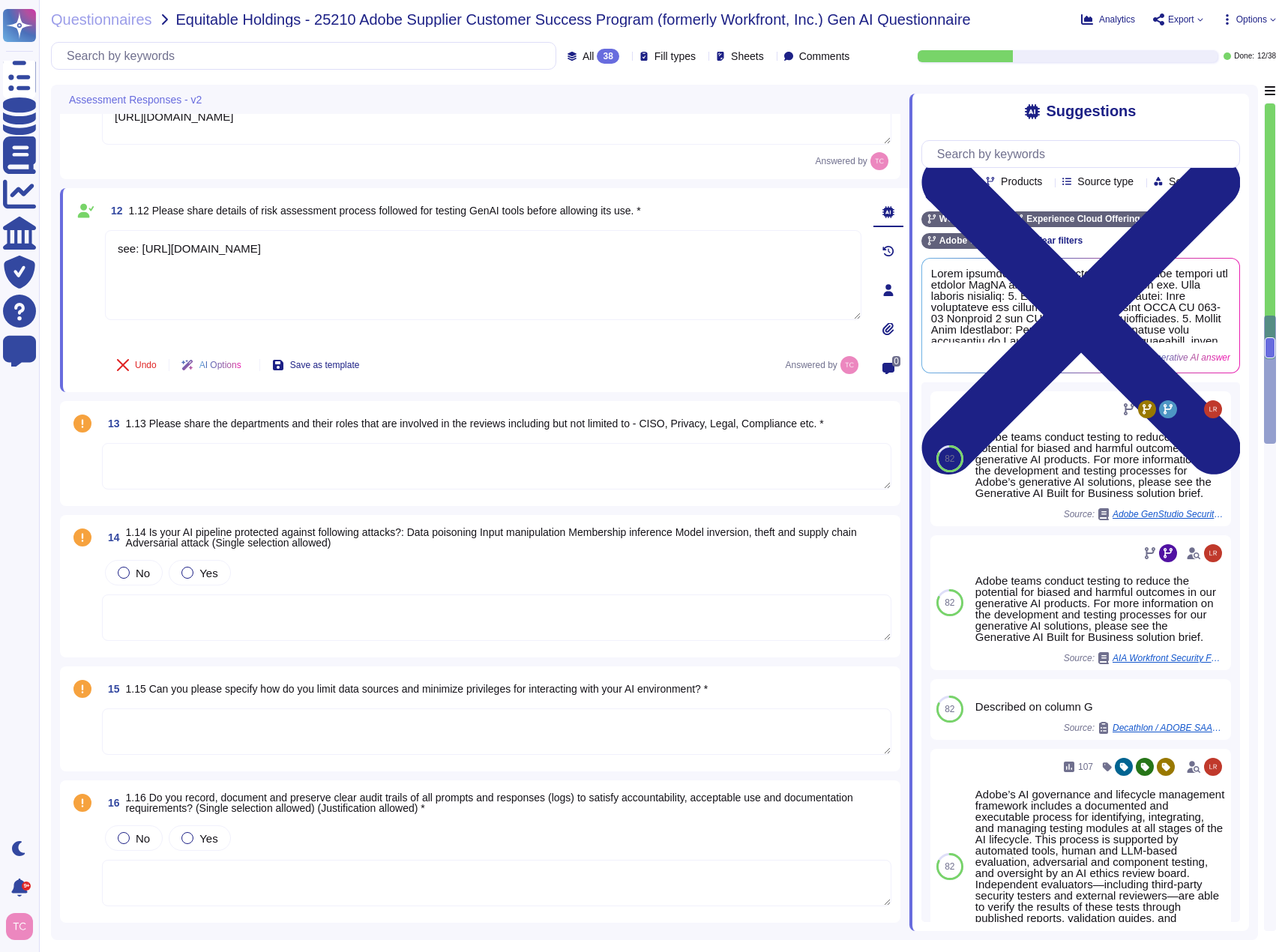
click at [183, 457] on textarea at bounding box center [496, 466] width 790 height 47
paste textarea "Before AI-powered features are released to beta testing, our AI Ethics Review B…"
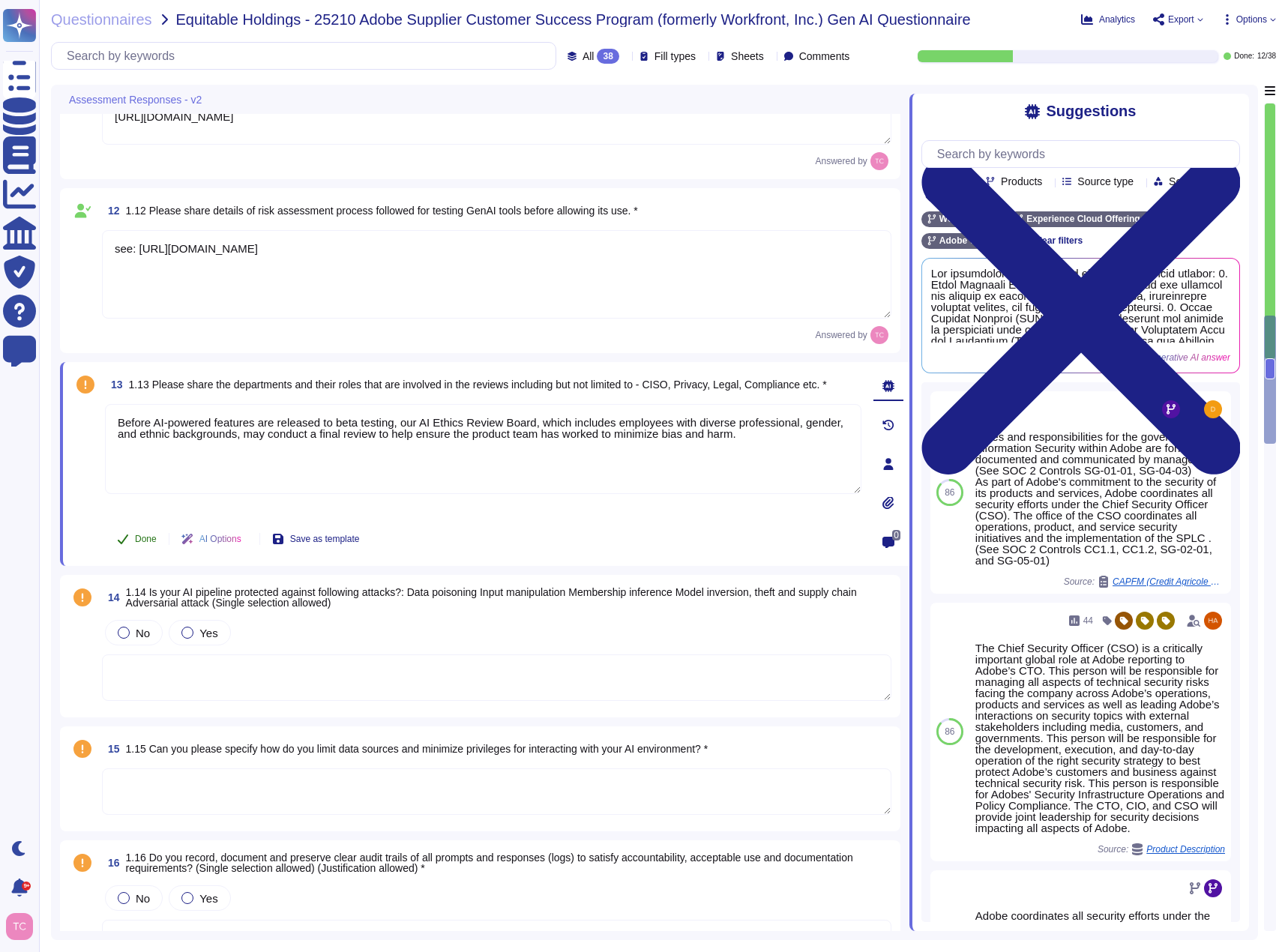
type textarea "Before AI-powered features are released to beta testing, our AI Ethics Review B…"
click at [140, 541] on span "Done" at bounding box center [146, 539] width 22 height 9
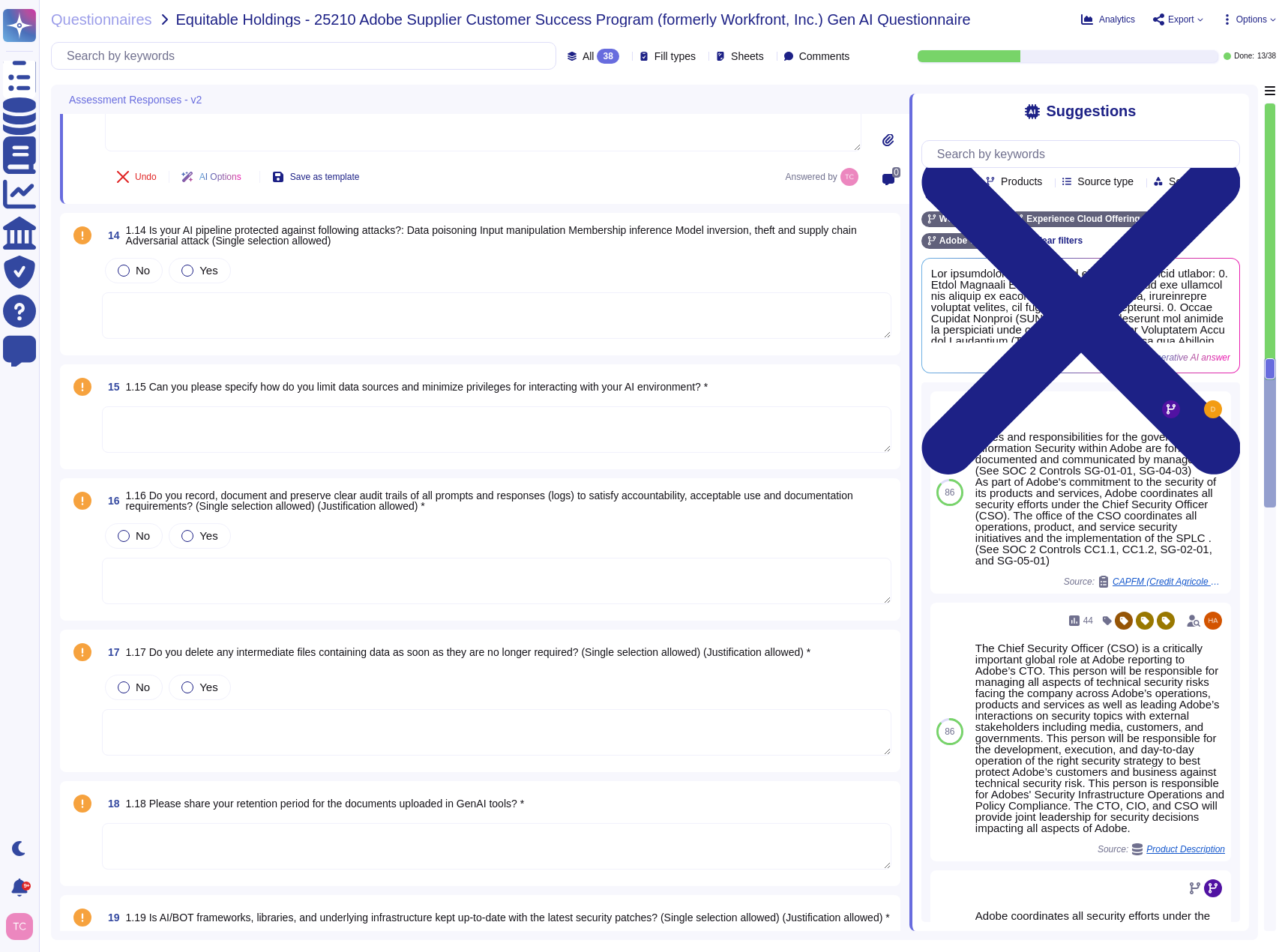
scroll to position [2400, 0]
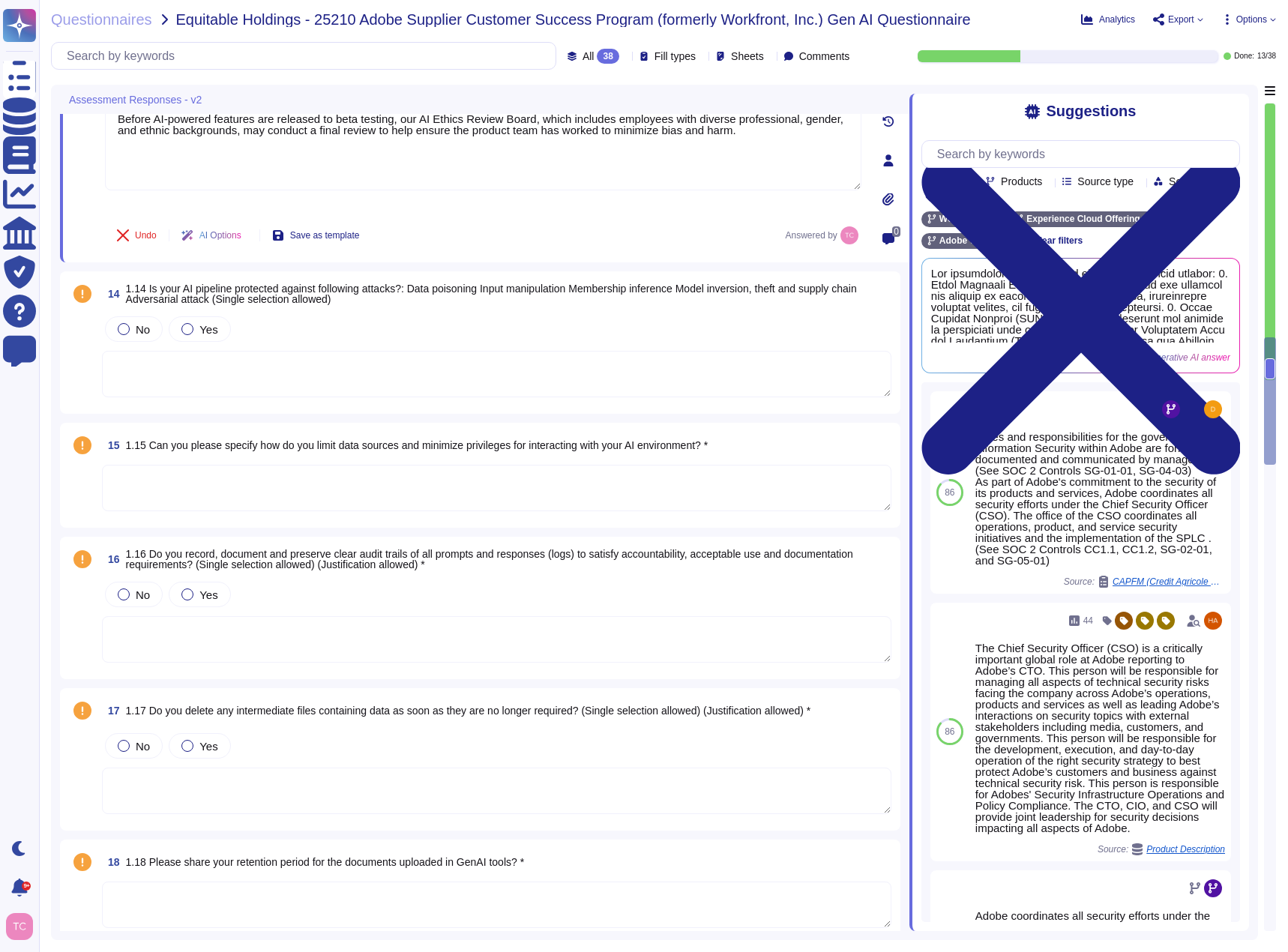
type textarea "They are tested along with the application."
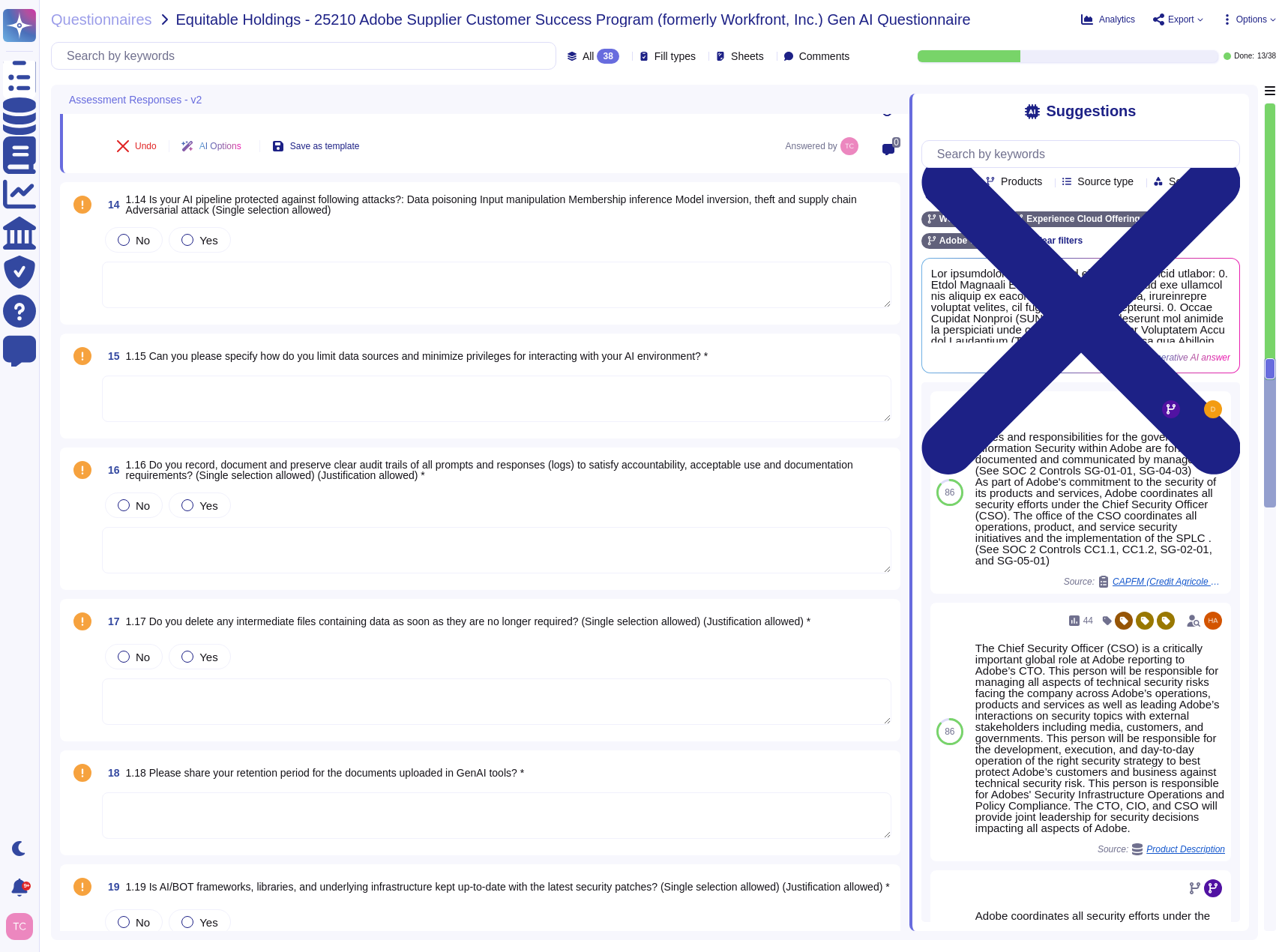
click at [359, 234] on div "No Yes" at bounding box center [496, 240] width 790 height 32
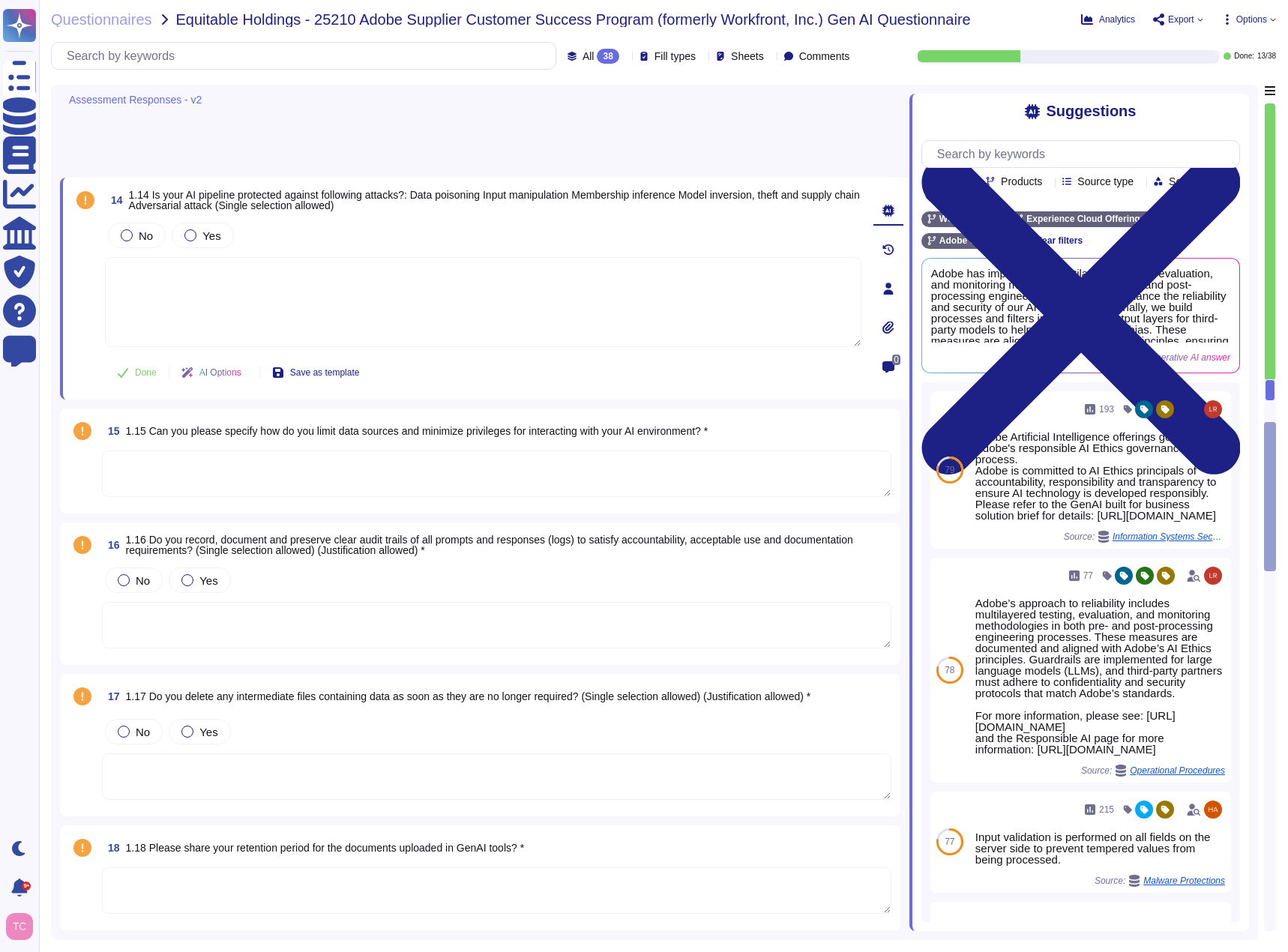
scroll to position [2318, 0]
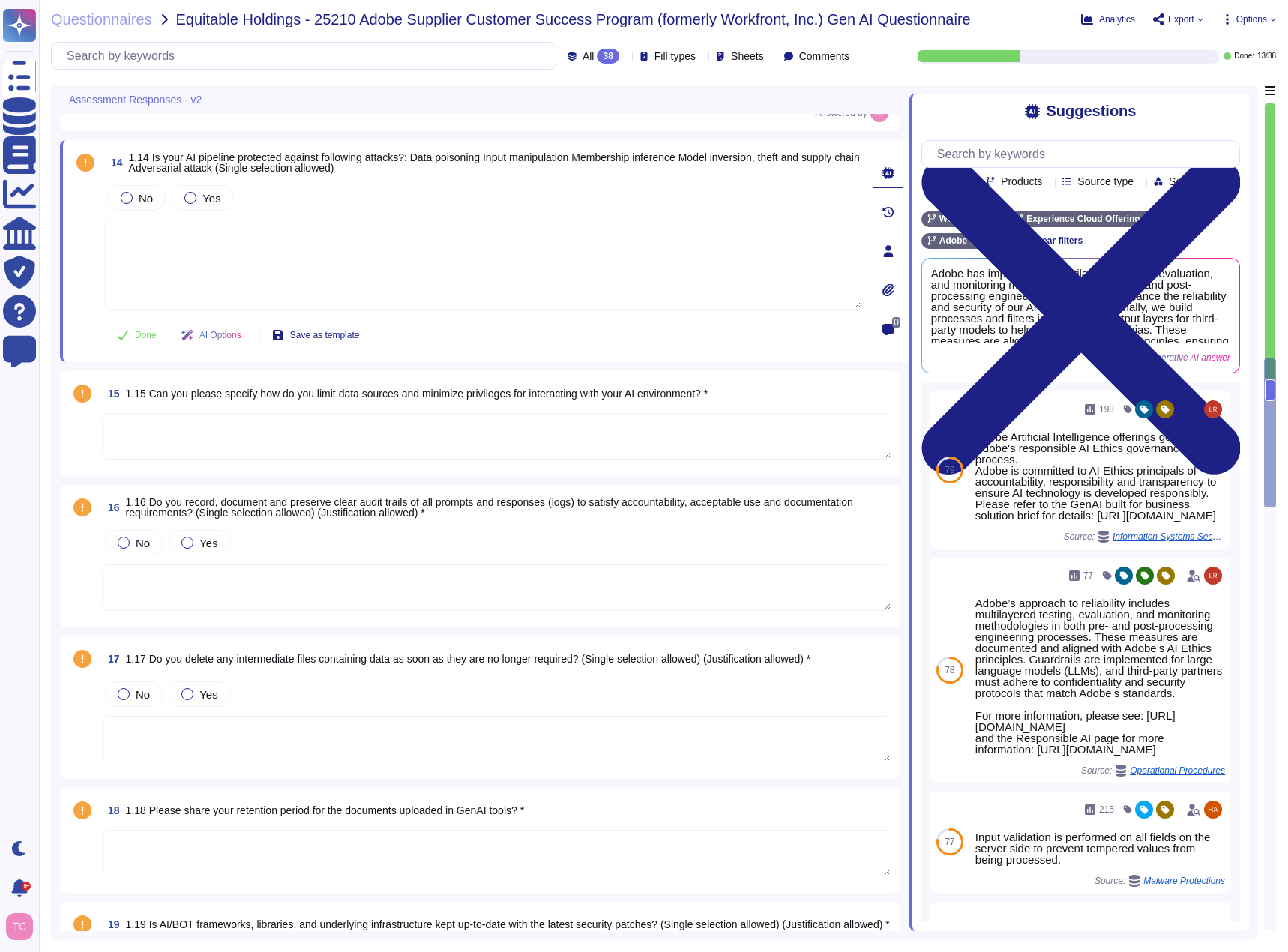
type textarea "[URL][DOMAIN_NAME]"
type textarea "see: [URL][DOMAIN_NAME]"
type textarea "Before AI-powered features are released to beta testing, our AI Ethics Review B…"
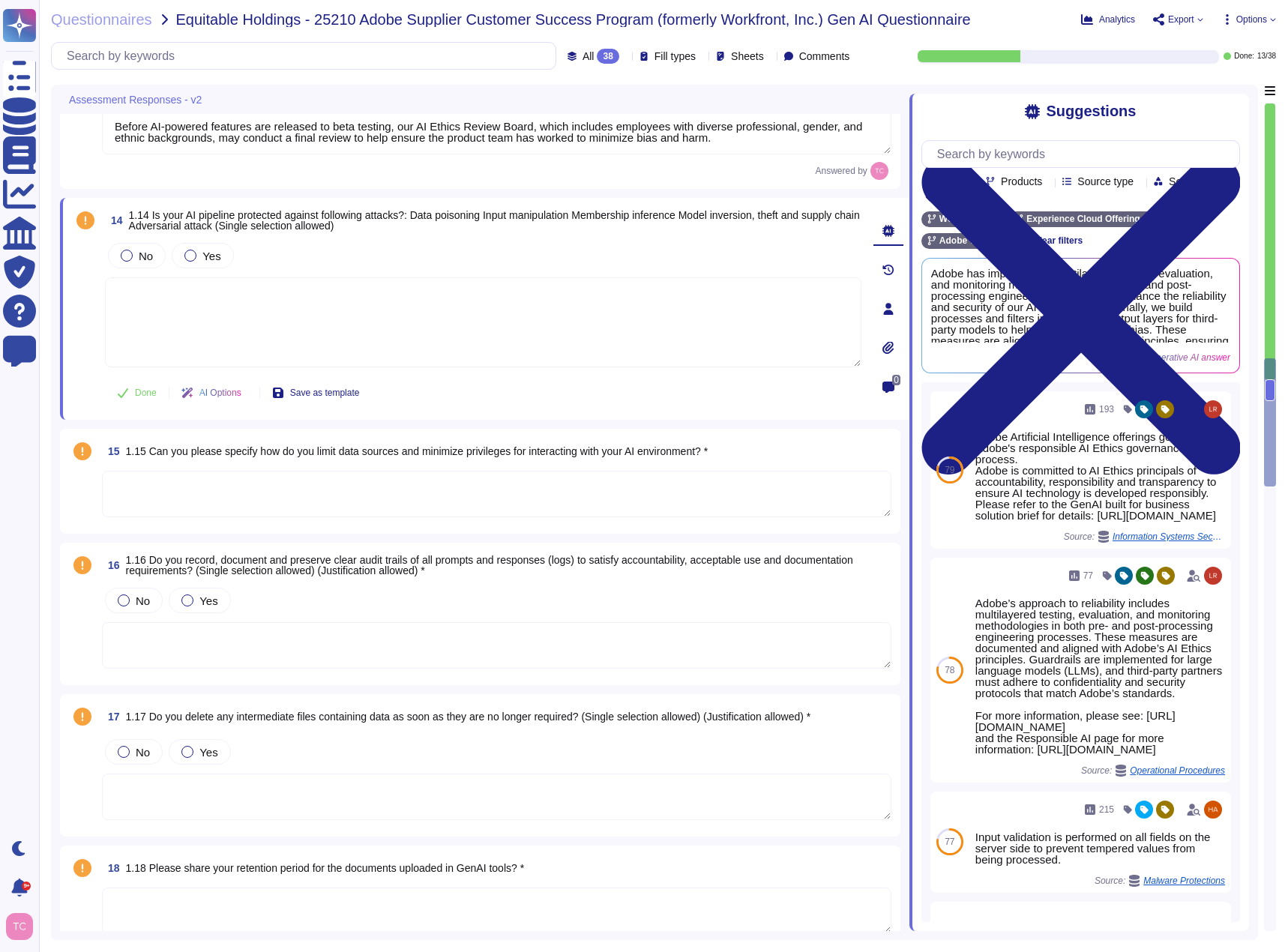
type textarea "They are tested along with the application."
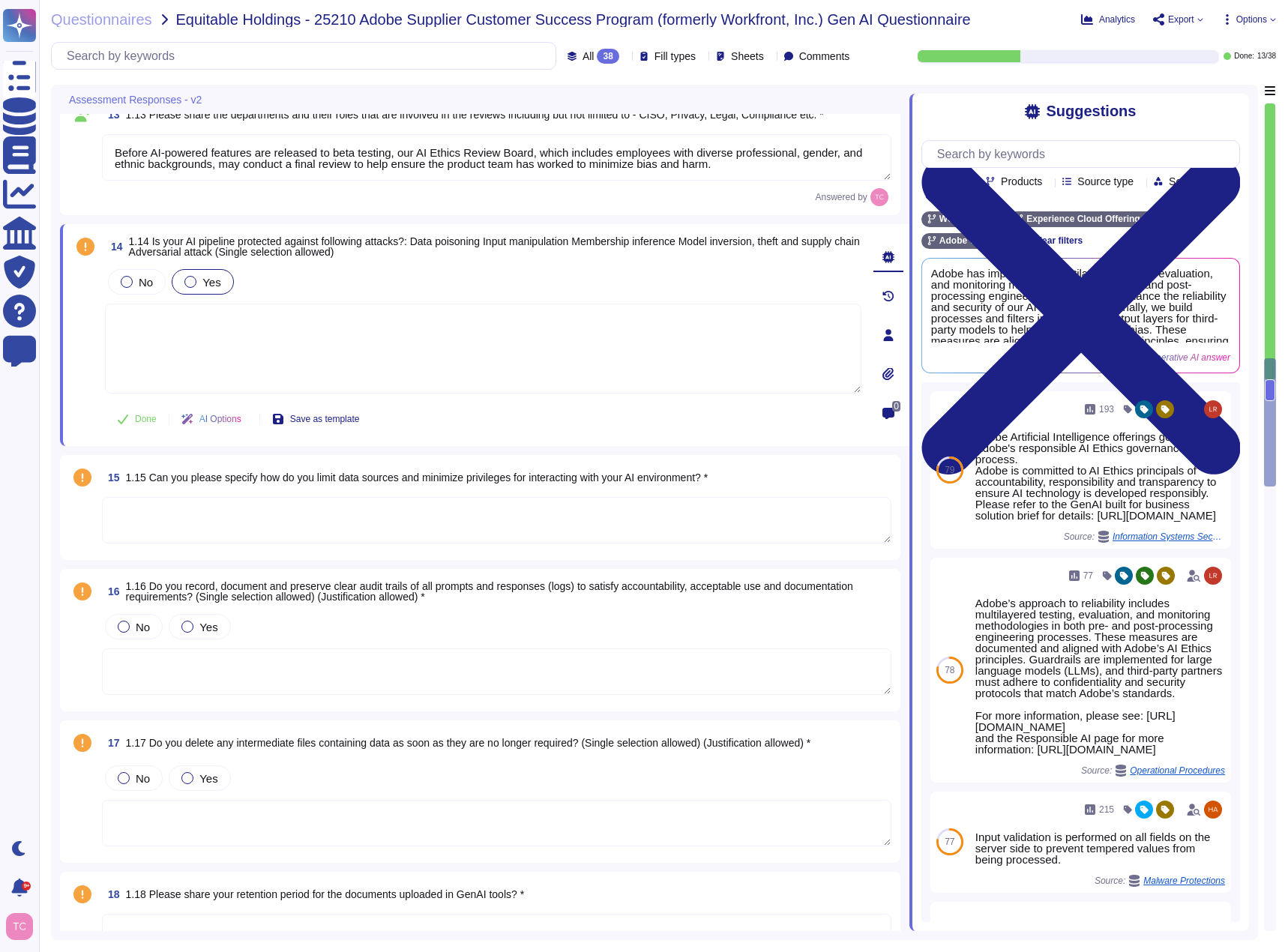
click at [190, 285] on div at bounding box center [191, 282] width 12 height 12
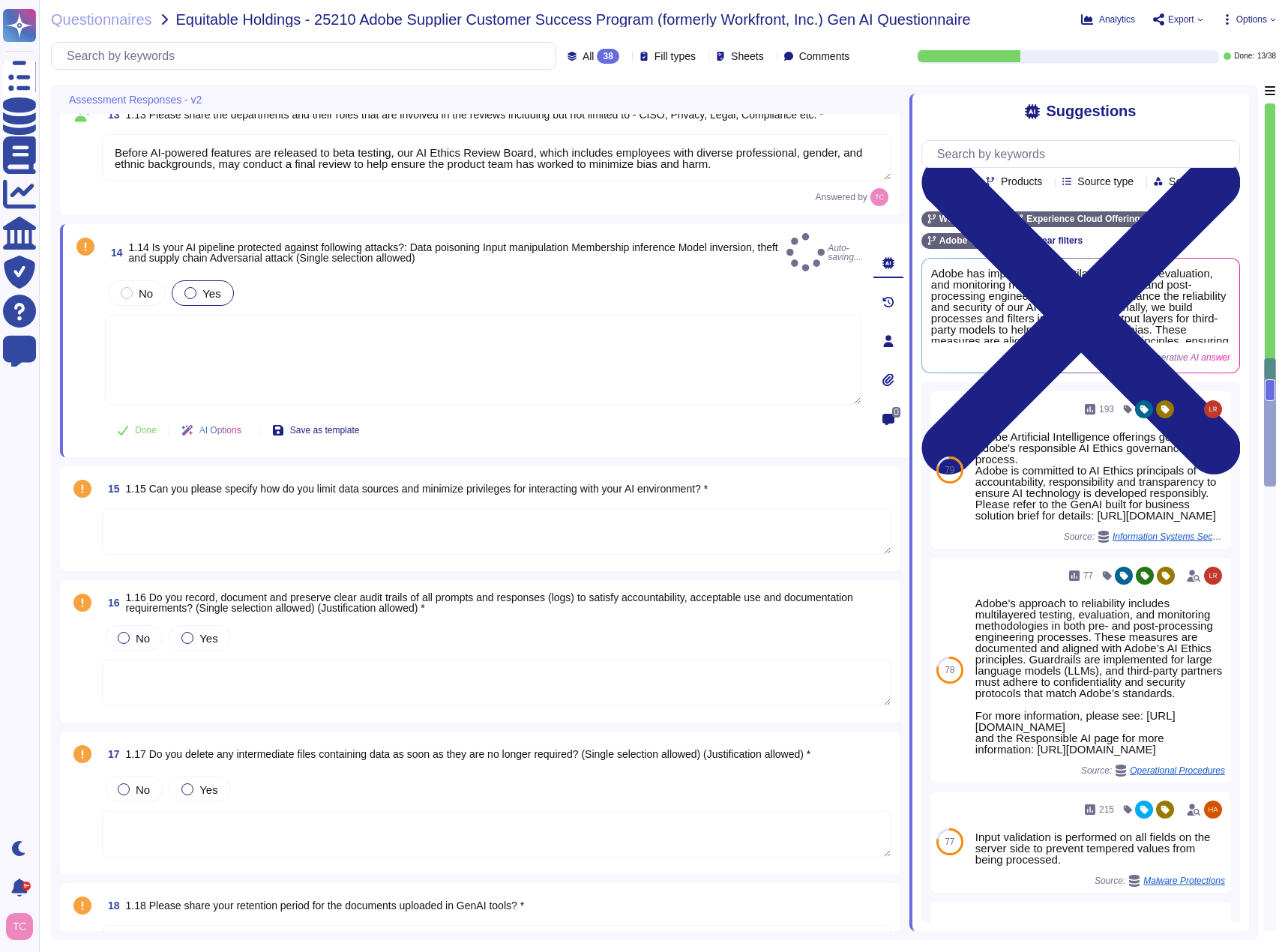
type textarea "Adobe has implemented multilayered testing, evaluation, and monitoring methodol…"
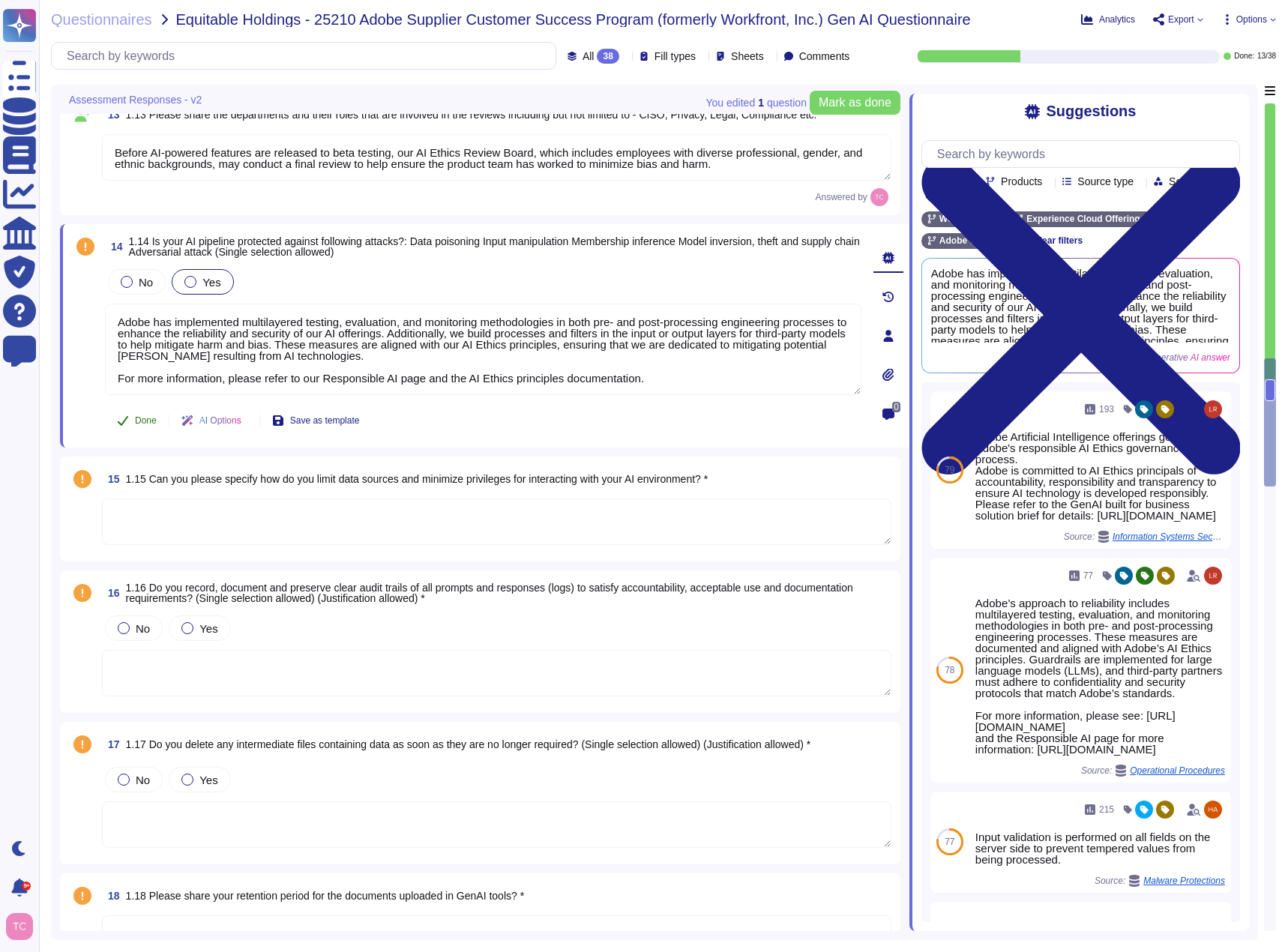
click at [135, 424] on span "Done" at bounding box center [146, 421] width 22 height 9
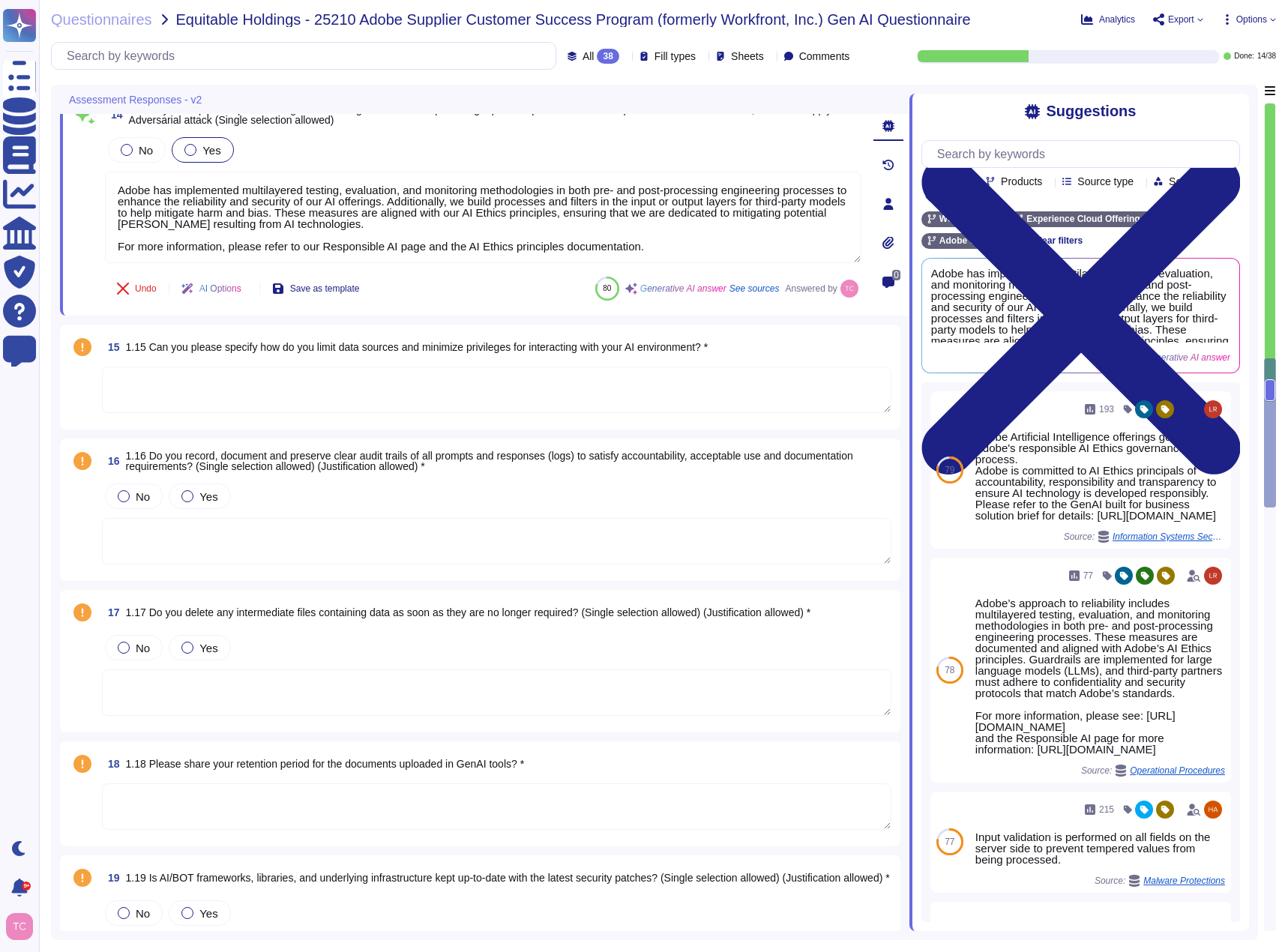
scroll to position [2394, 0]
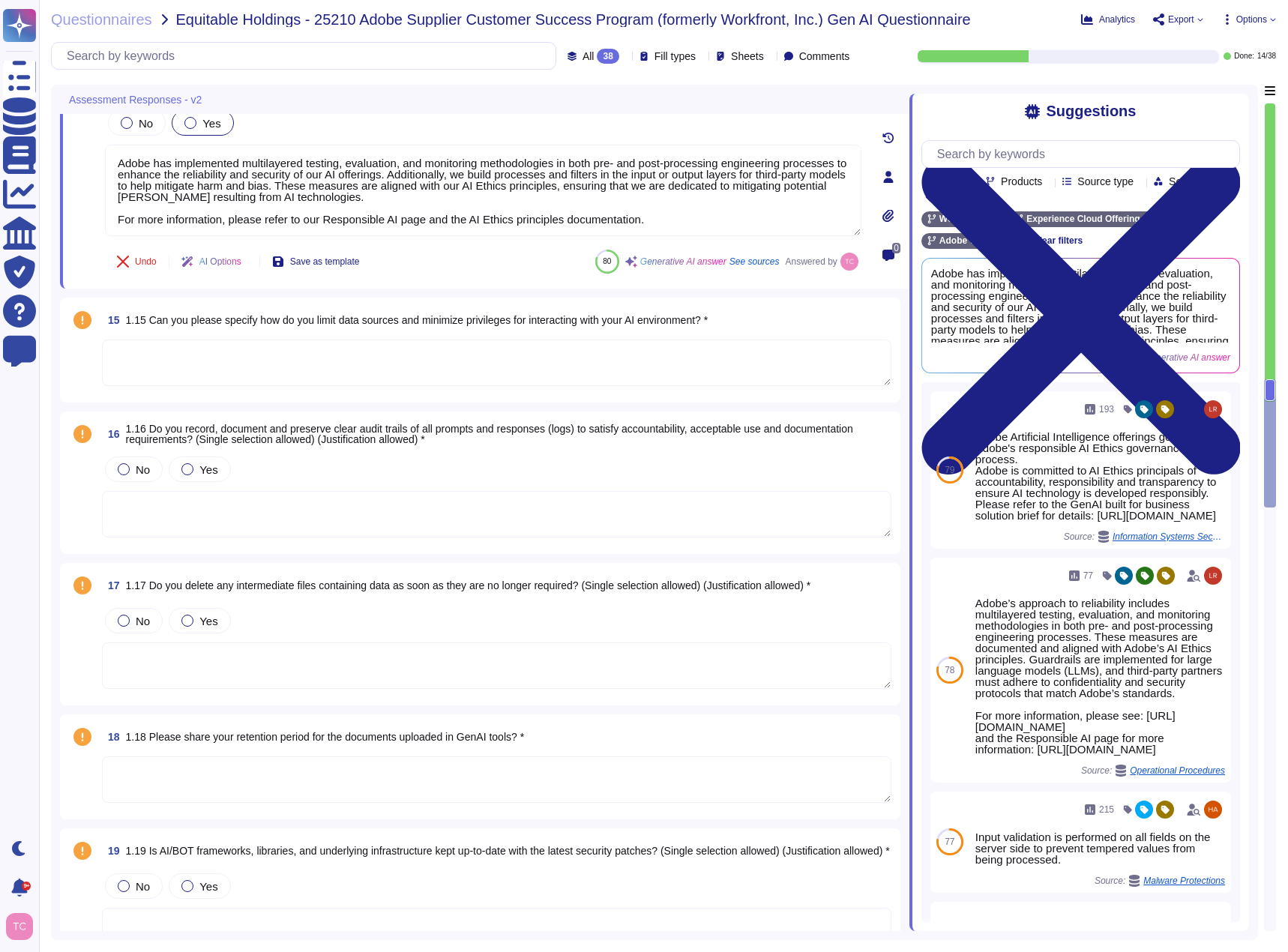
click at [329, 321] on span "1.15 Can you please specify how do you limit data sources and minimize privileg…" at bounding box center [417, 320] width 582 height 12
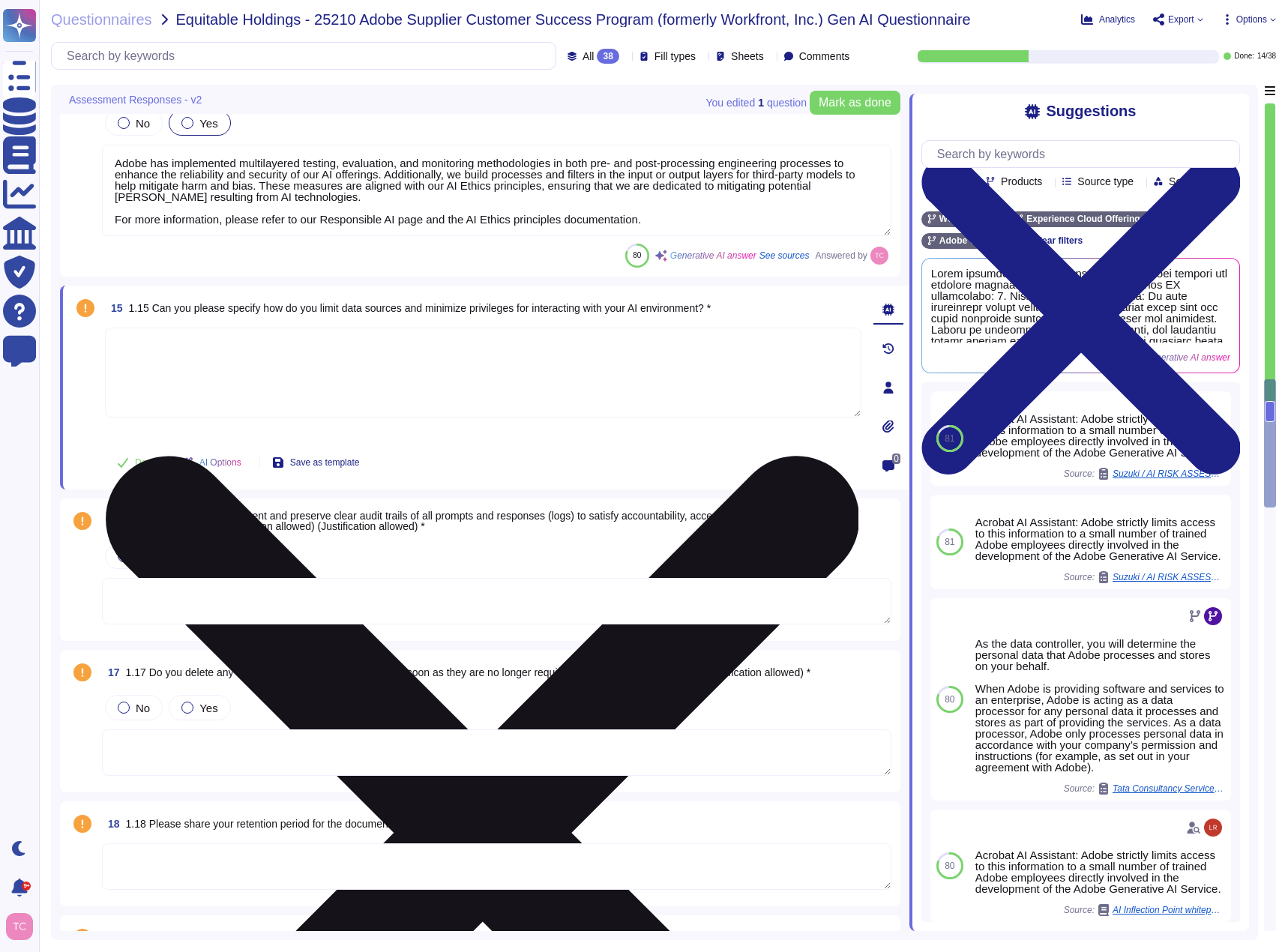
click at [221, 354] on textarea at bounding box center [483, 372] width 756 height 90
type textarea "t"
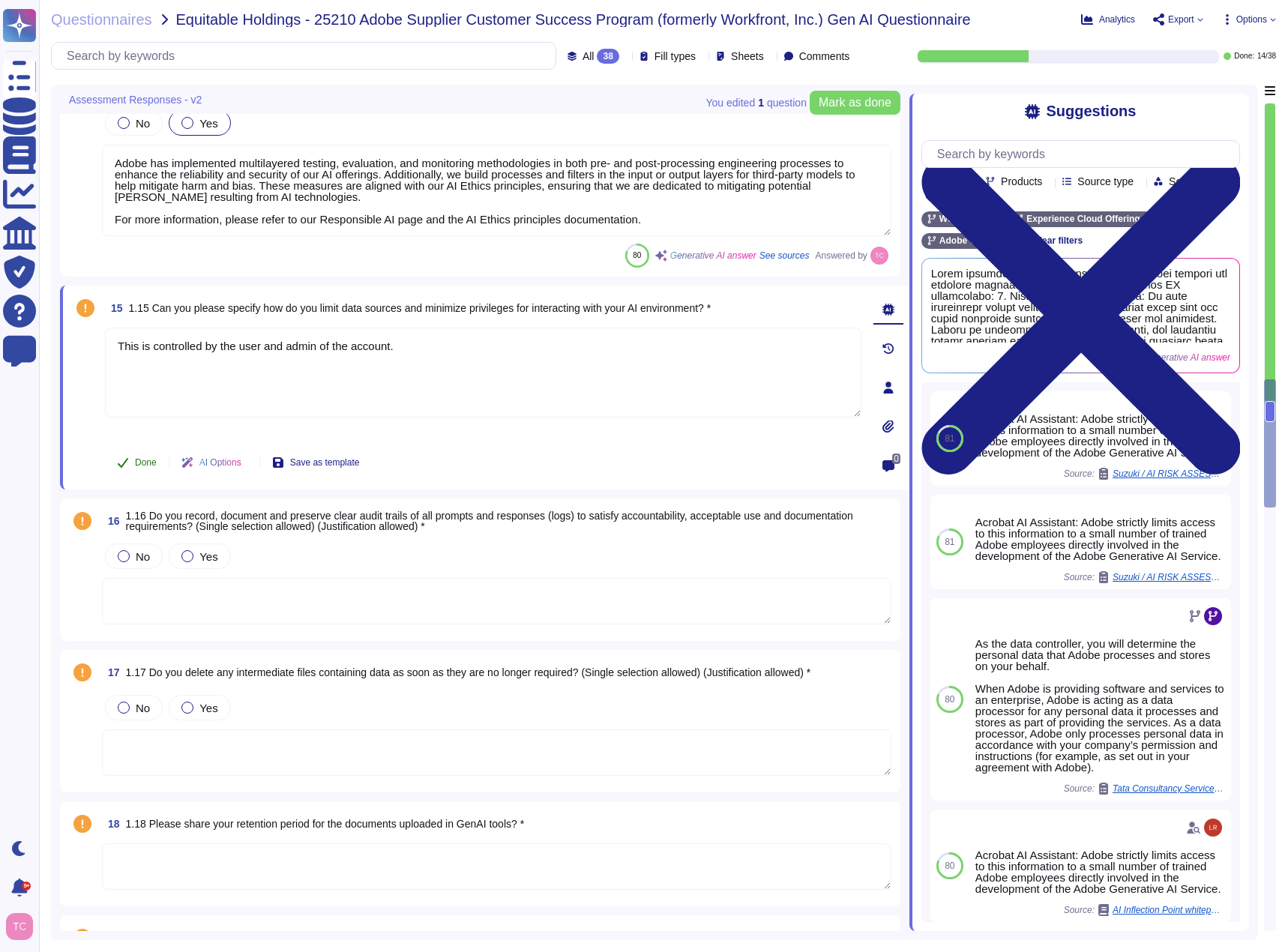
type textarea "This is controlled by the user and admin of the account."
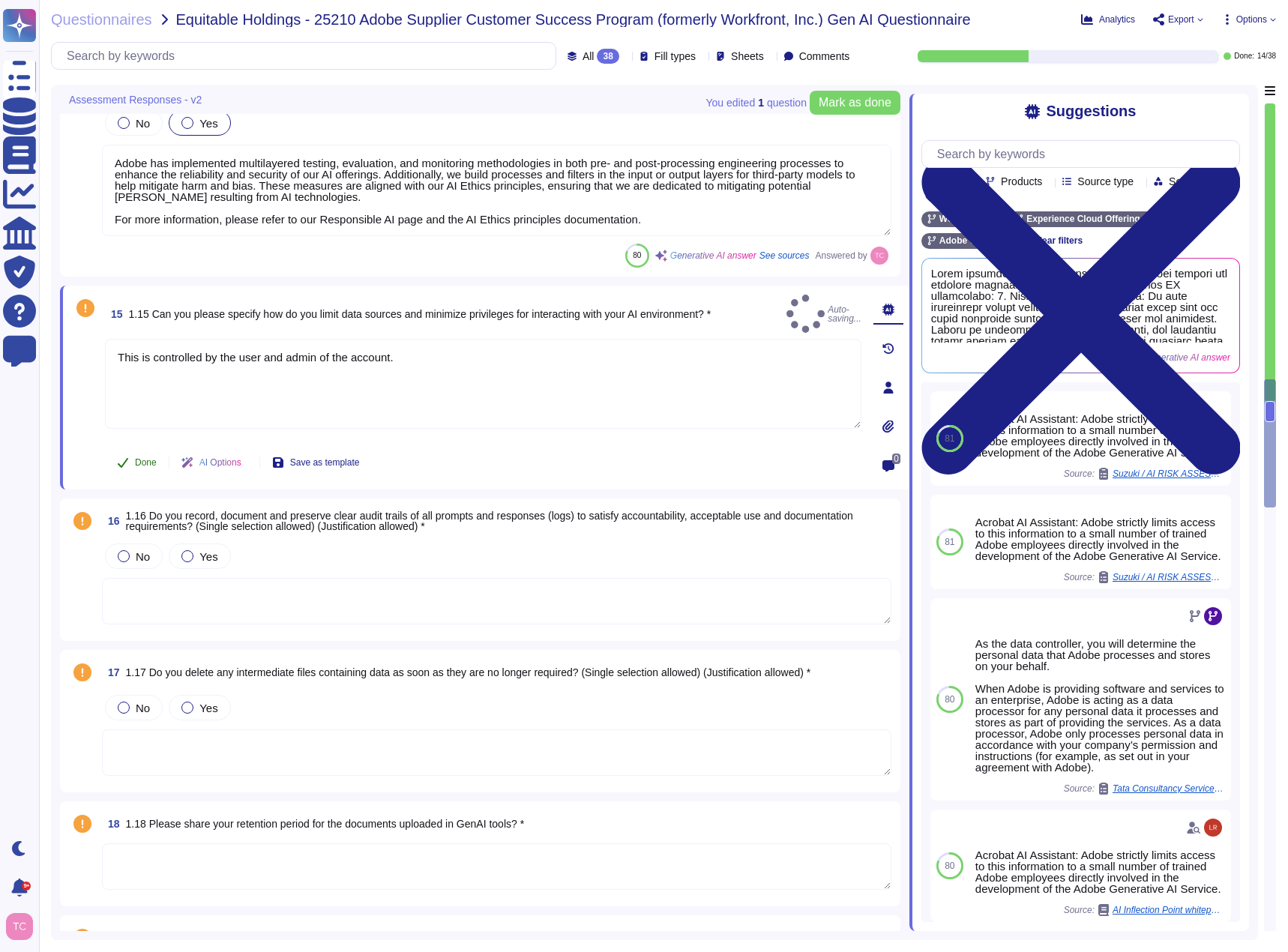
click at [124, 463] on icon at bounding box center [123, 462] width 11 height 10
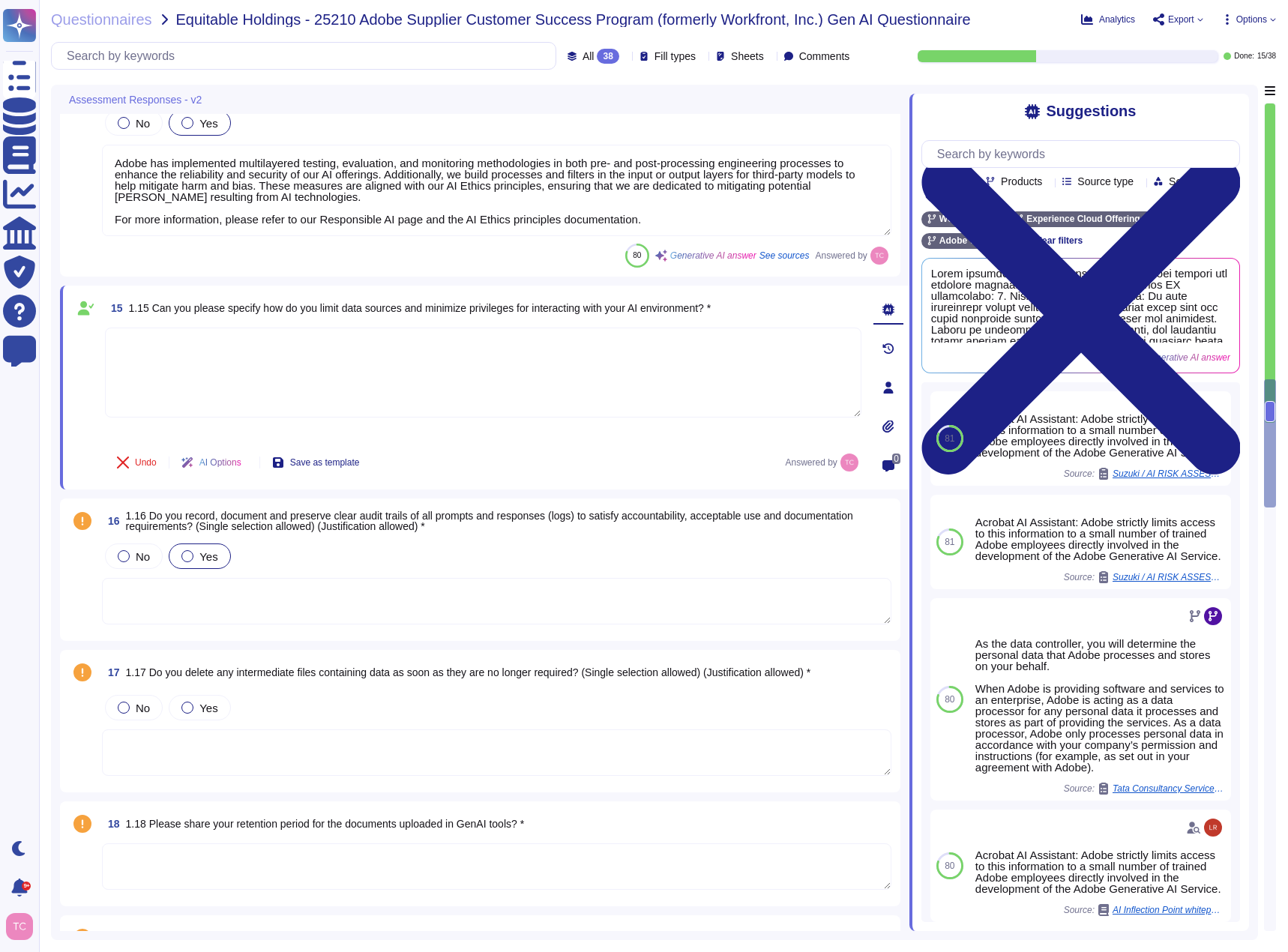
click at [194, 559] on label "Yes" at bounding box center [200, 557] width 36 height 12
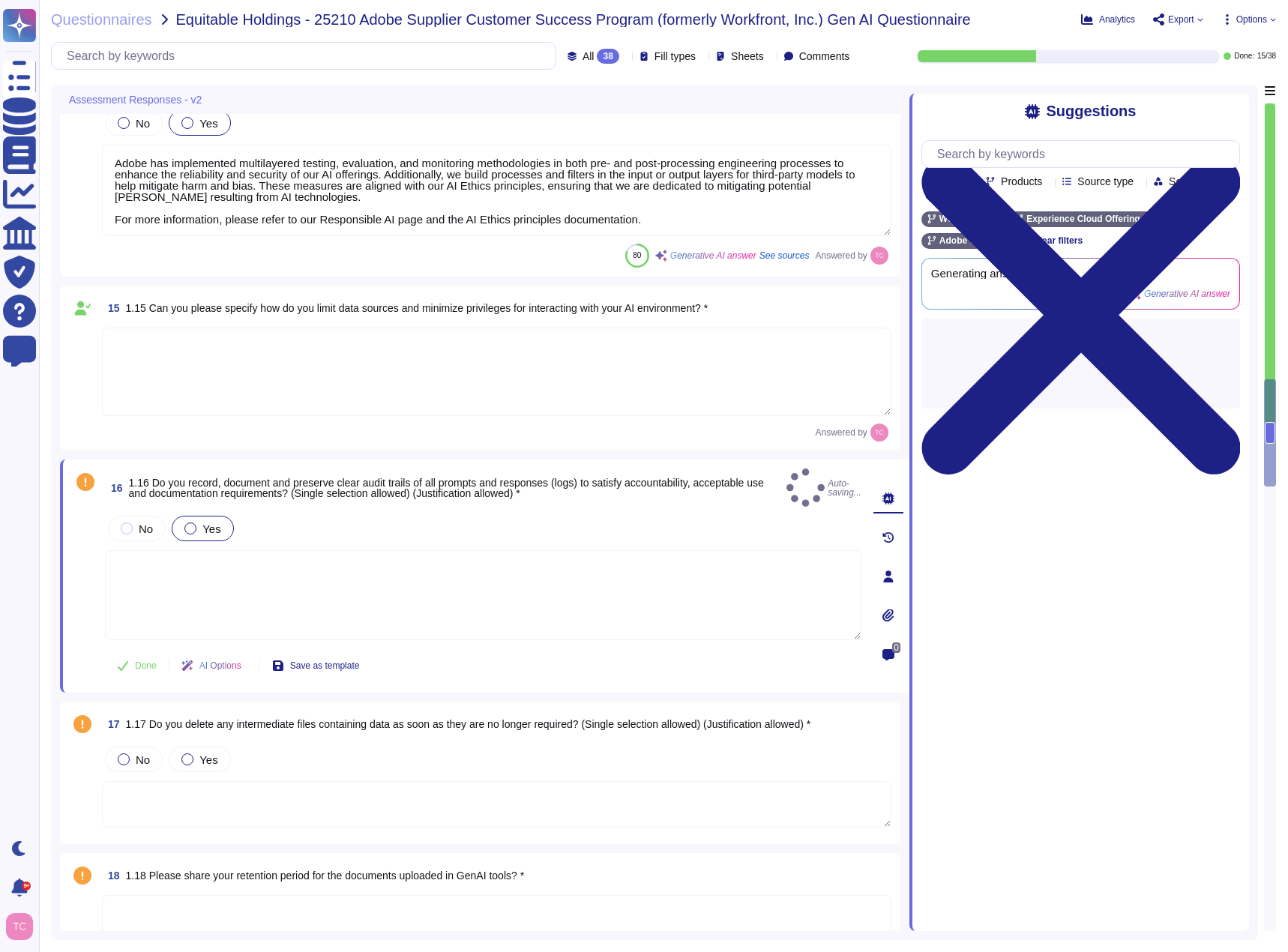
type textarea "Yes, Adobe records, documents, and preserves clear audit trails of all prompts …"
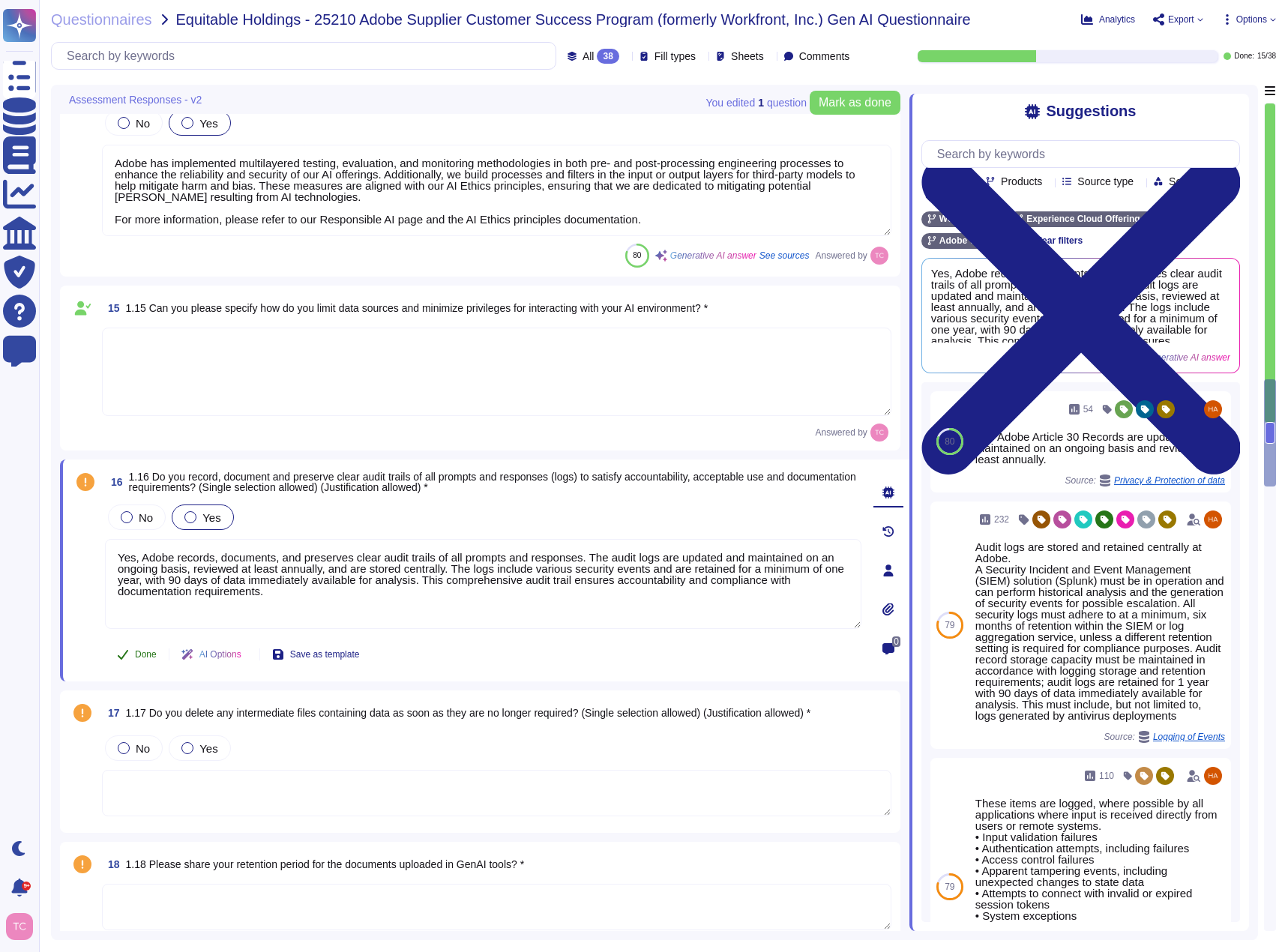
click at [128, 650] on icon at bounding box center [123, 655] width 12 height 12
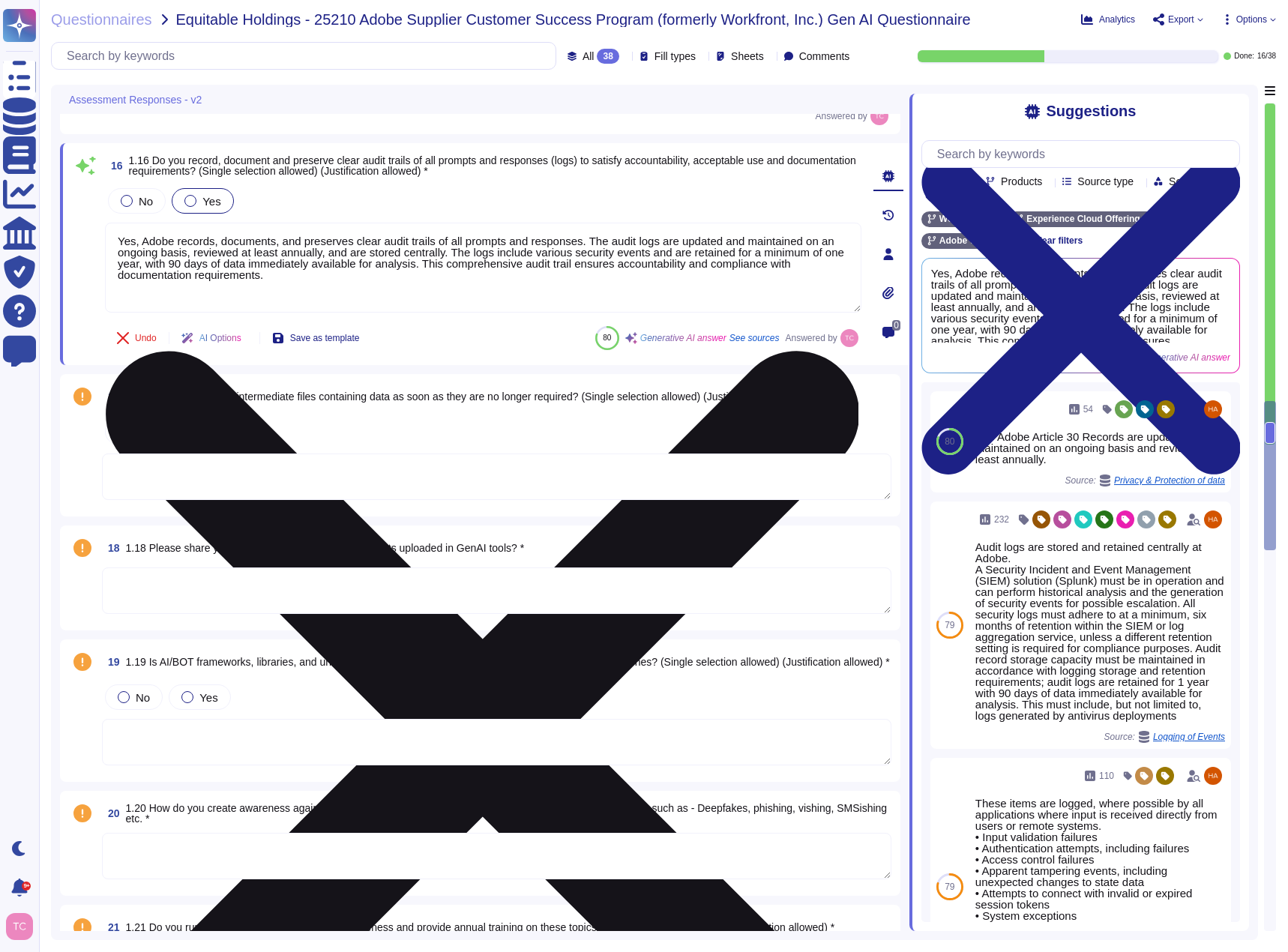
scroll to position [2693, 0]
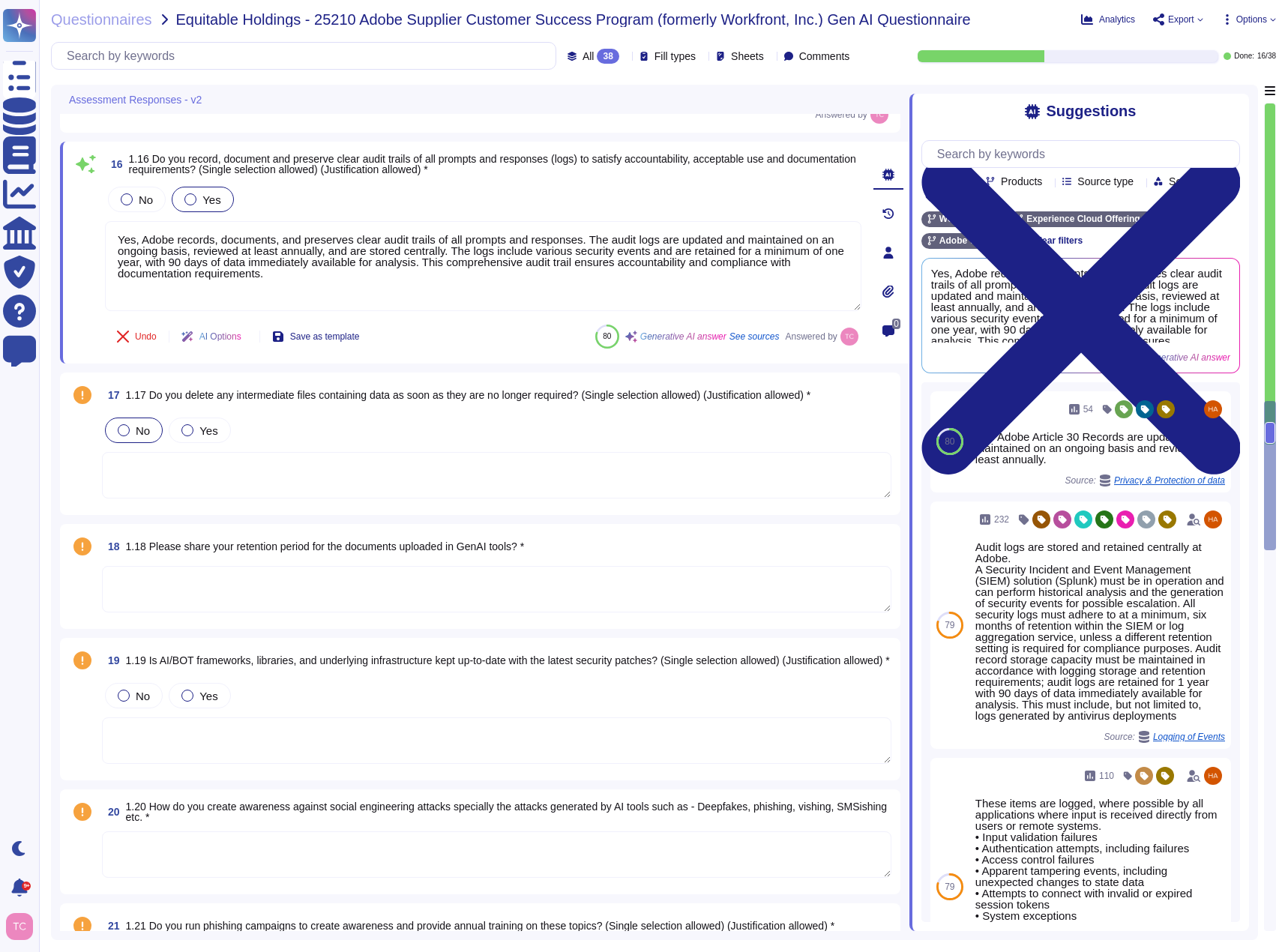
click at [124, 429] on div at bounding box center [124, 431] width 12 height 12
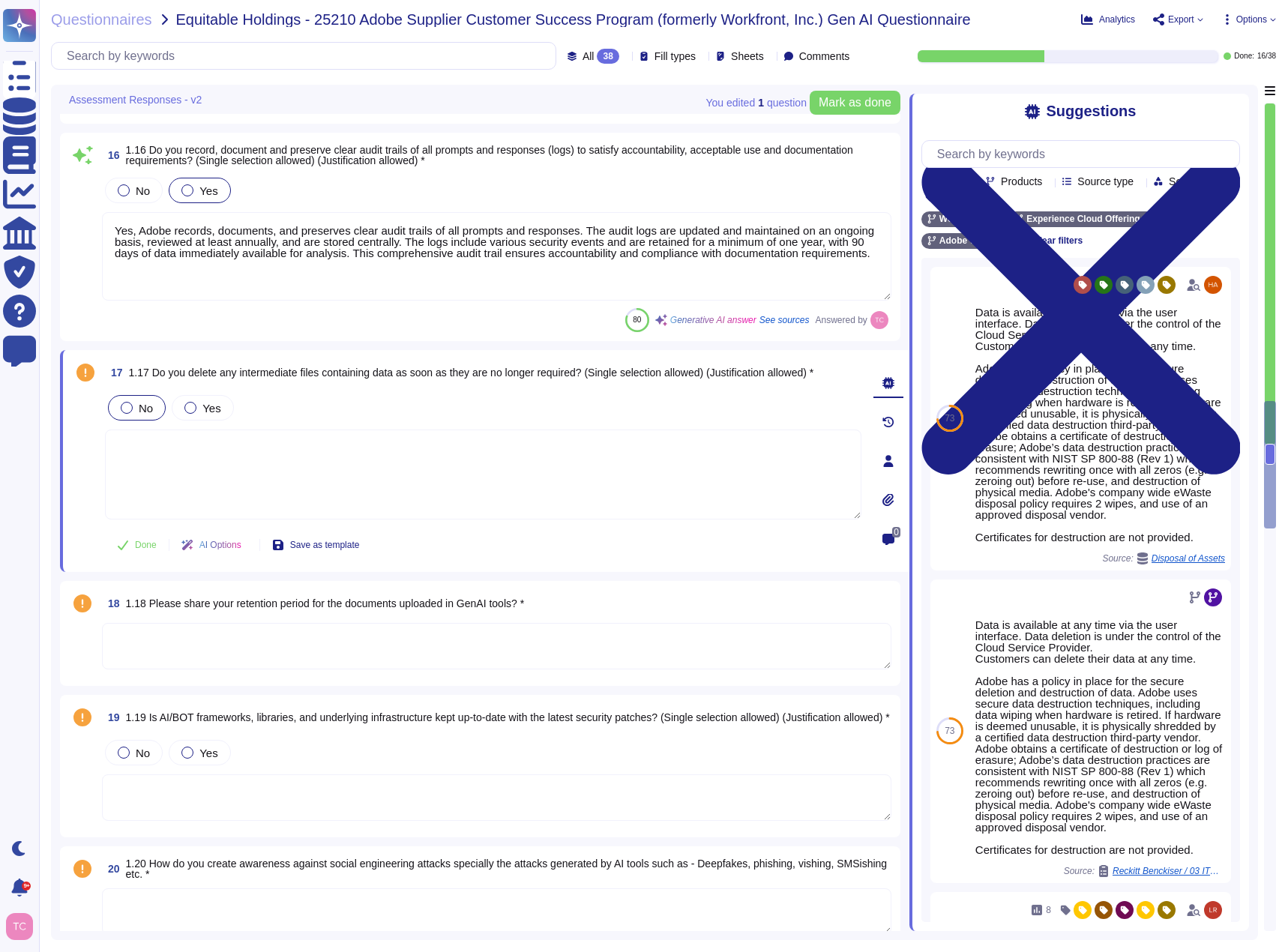
click at [173, 452] on textarea at bounding box center [483, 474] width 756 height 90
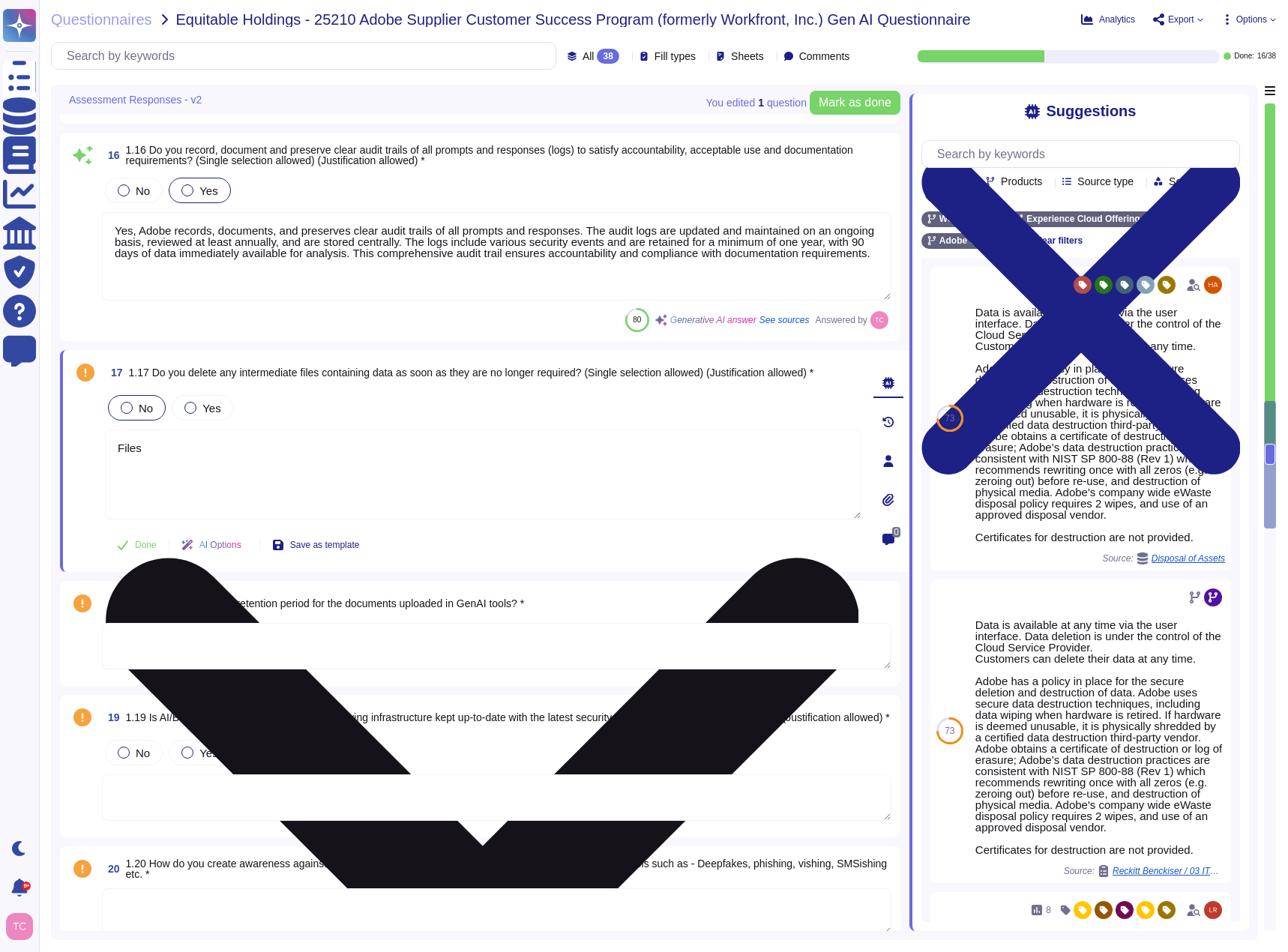
click at [160, 447] on textarea "Files" at bounding box center [483, 474] width 756 height 90
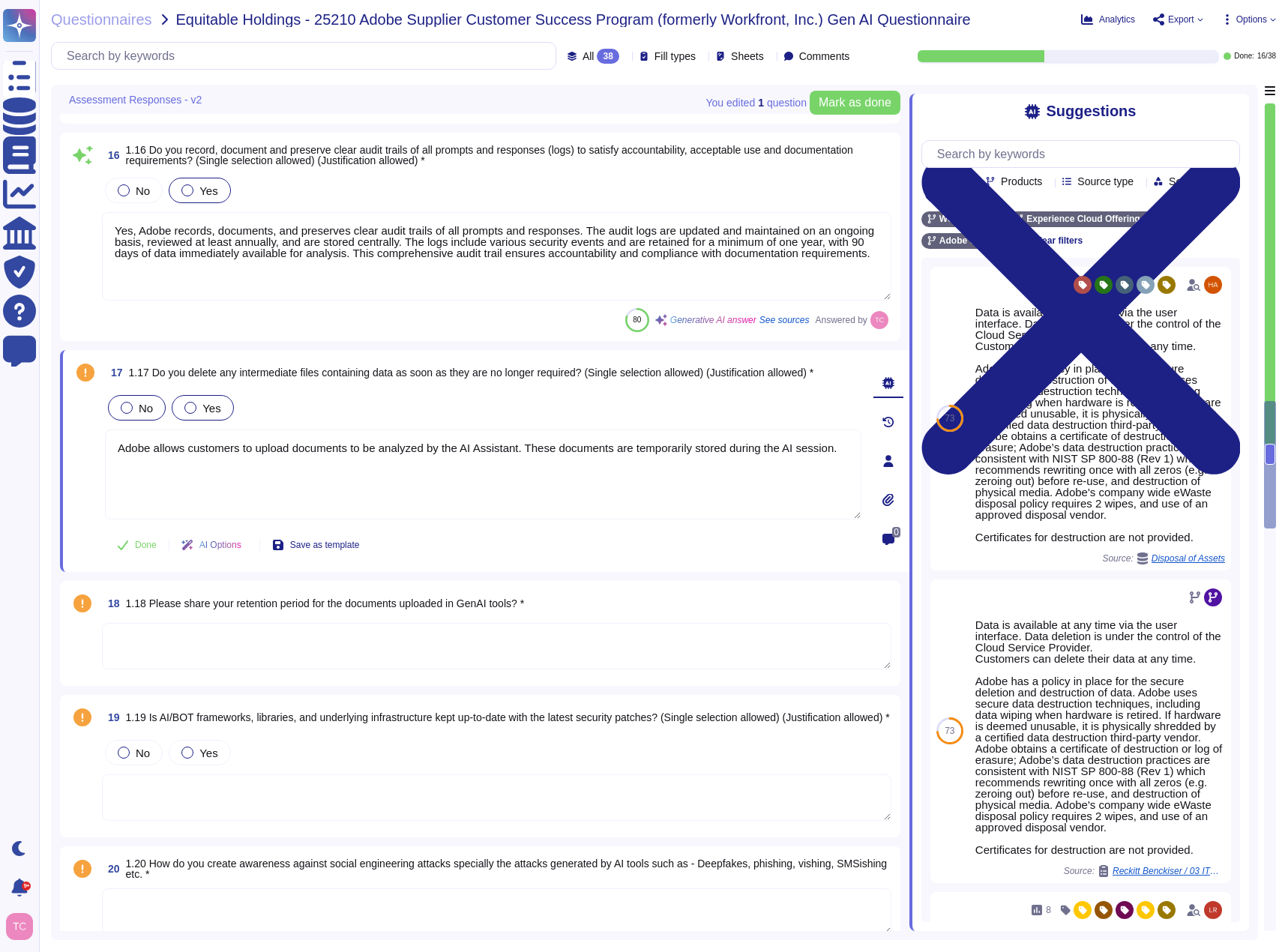
click at [205, 407] on span "Yes" at bounding box center [211, 408] width 18 height 13
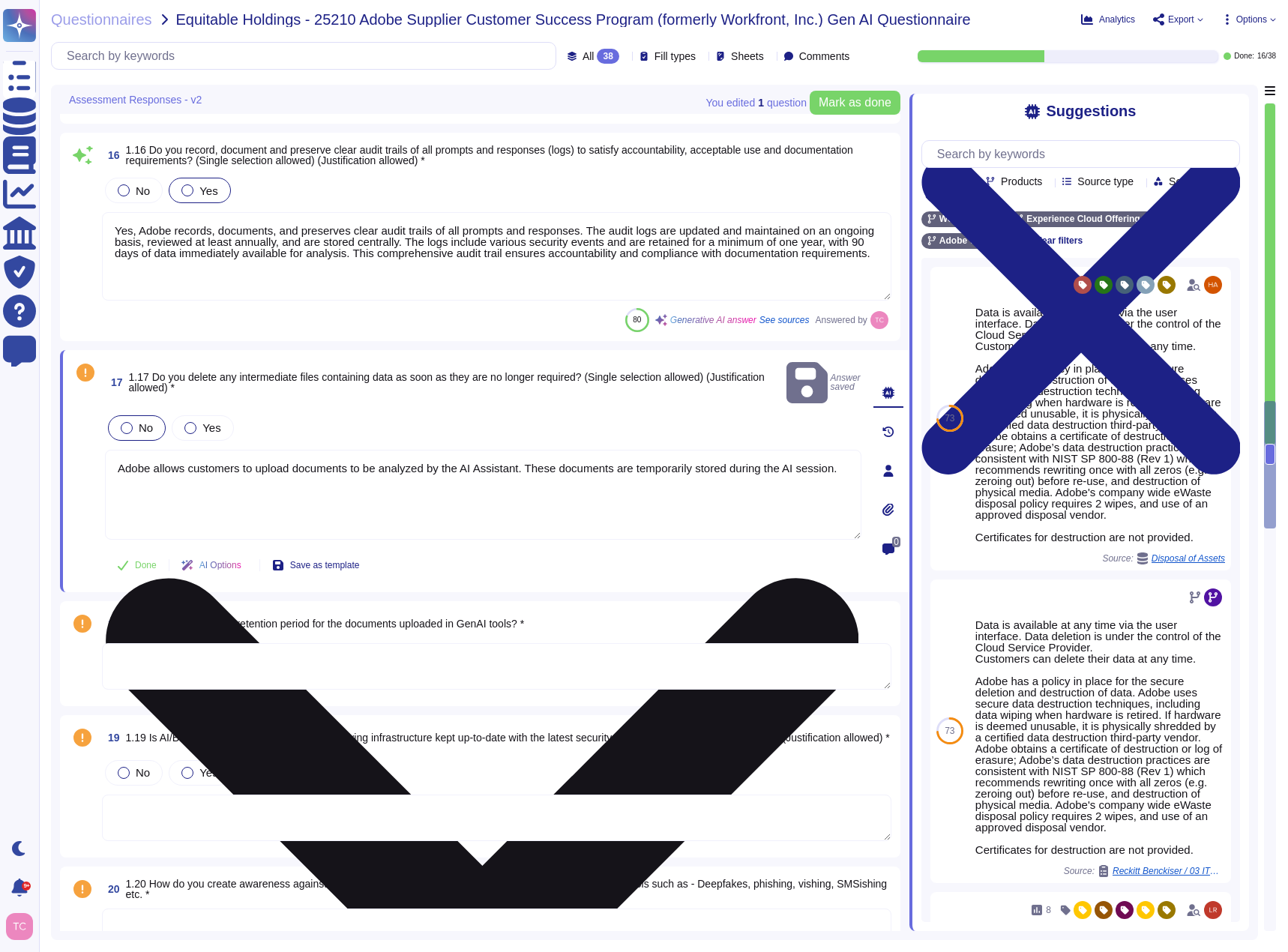
click at [840, 450] on textarea "Adobe allows customers to upload documents to be analyzed by the AI Assistant. …" at bounding box center [483, 494] width 756 height 90
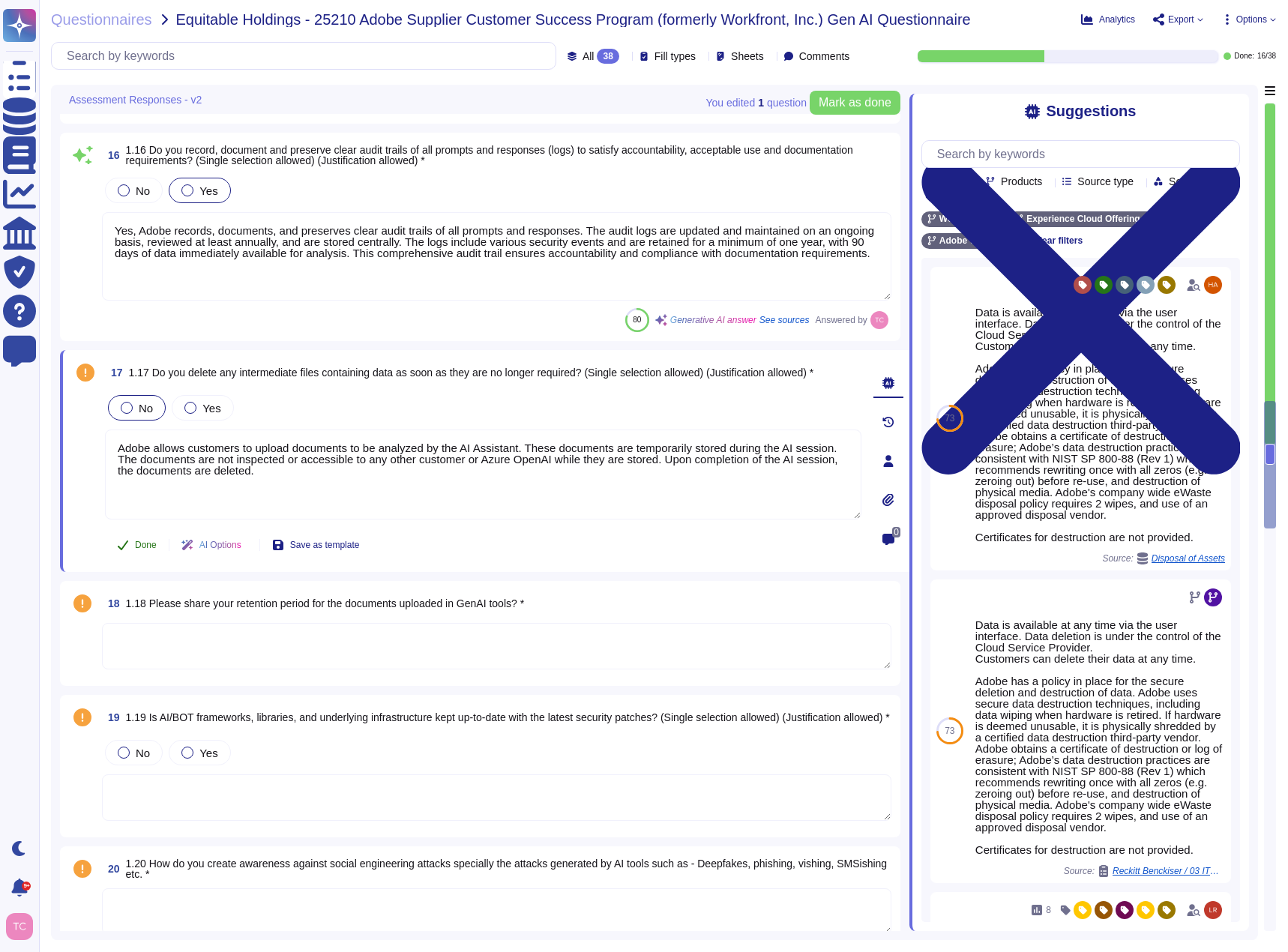
type textarea "Adobe allows customers to upload documents to be analyzed by the AI Assistant. …"
click at [136, 542] on span "Done" at bounding box center [146, 545] width 22 height 9
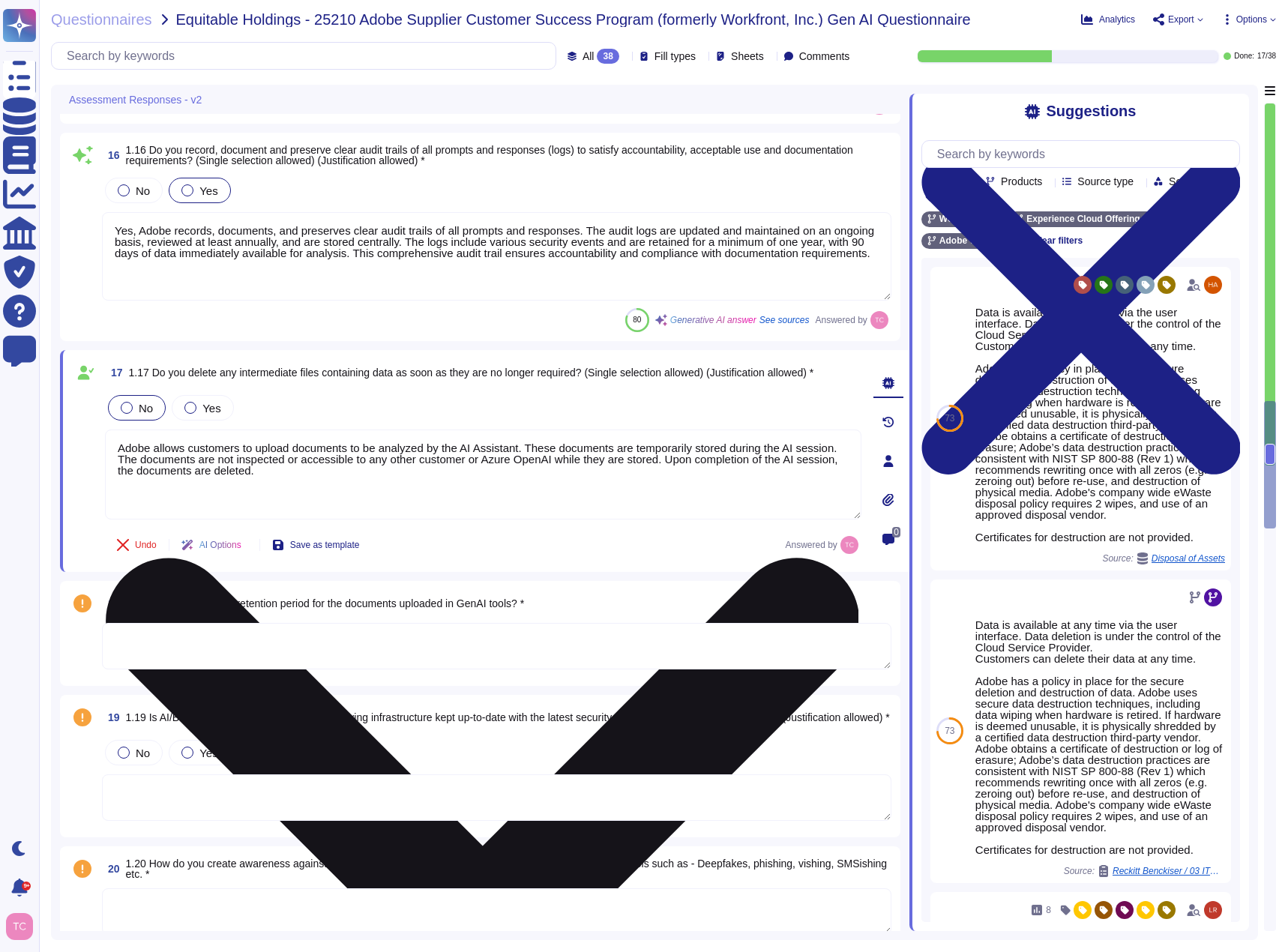
drag, startPoint x: 661, startPoint y: 456, endPoint x: 713, endPoint y: 472, distance: 54.4
click at [713, 472] on textarea "Adobe allows customers to upload documents to be analyzed by the AI Assistant. …" at bounding box center [483, 474] width 756 height 90
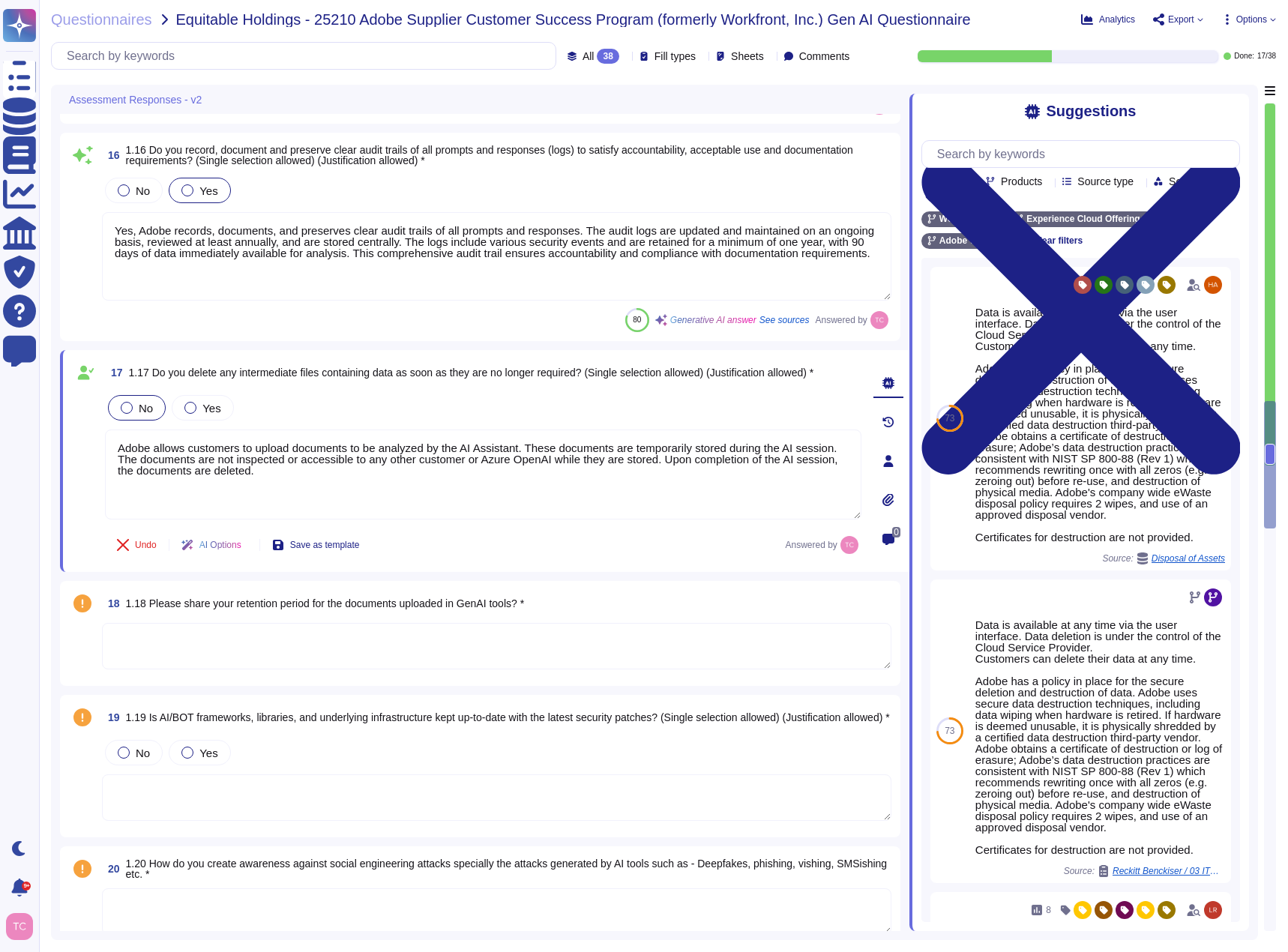
click at [289, 638] on textarea at bounding box center [496, 646] width 790 height 47
paste textarea "Upon completion of the AI session, the documents are deleted."
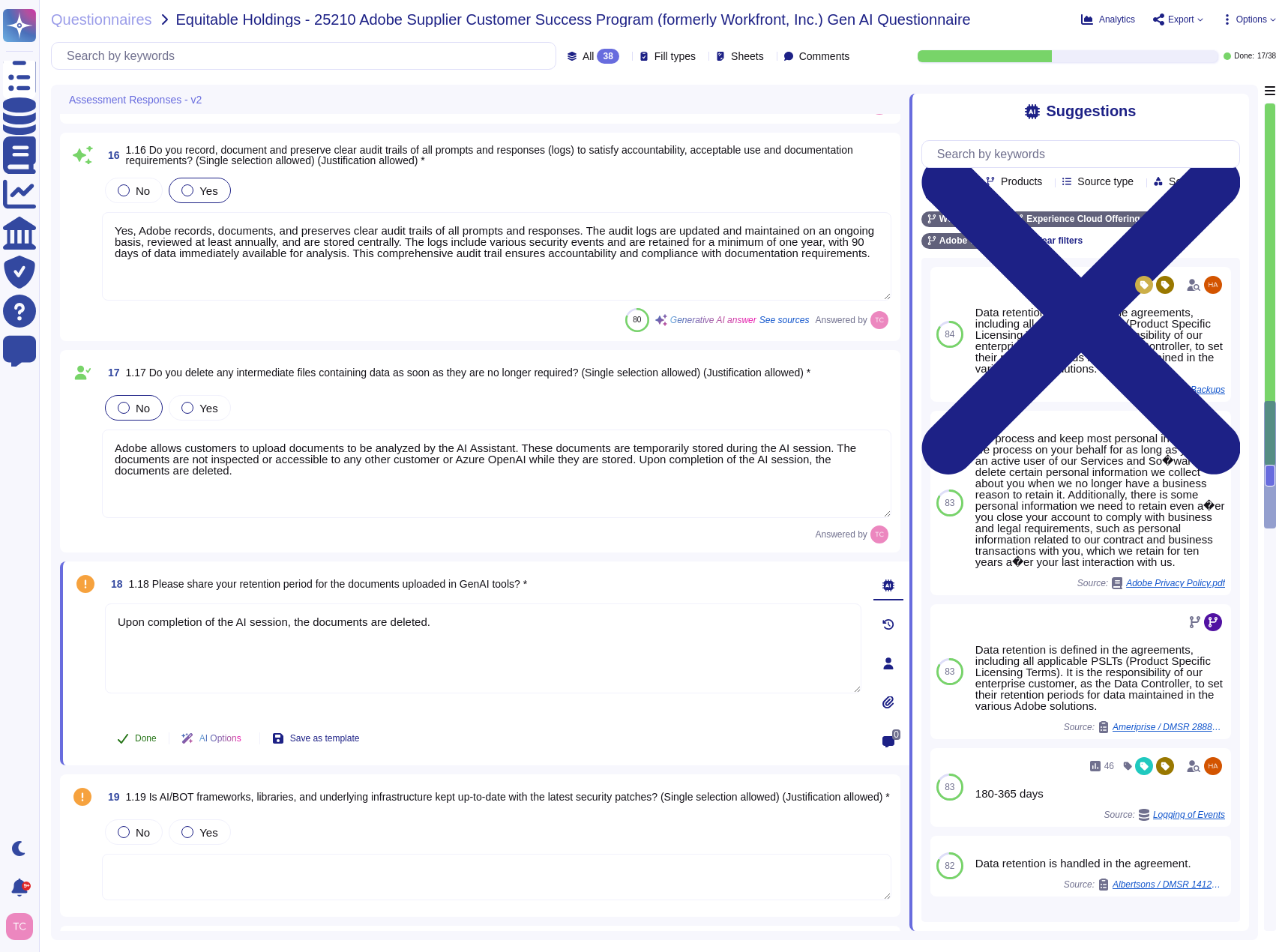
type textarea "Upon completion of the AI session, the documents are deleted."
click at [139, 740] on span "Done" at bounding box center [146, 739] width 22 height 9
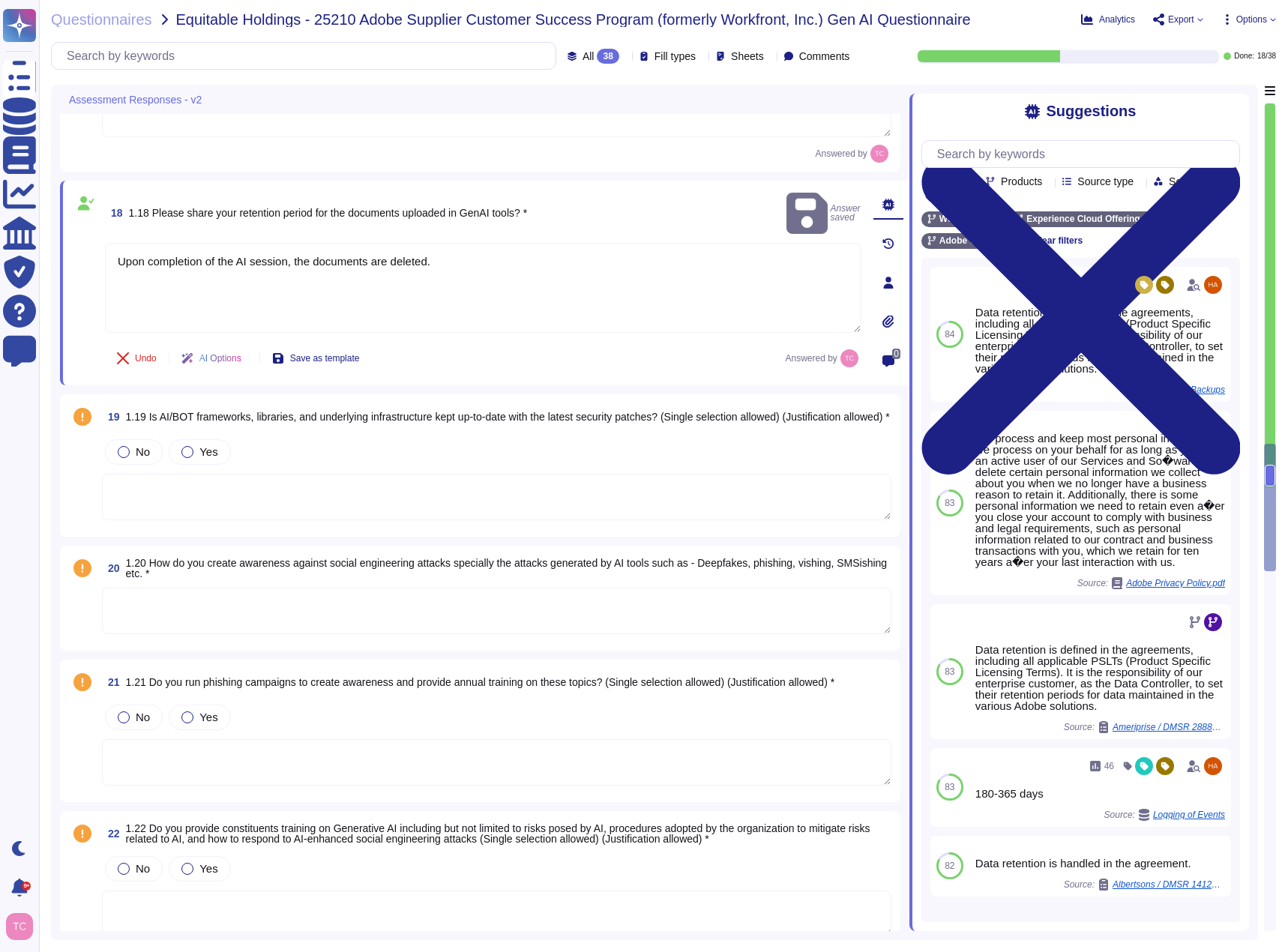
scroll to position [3068, 0]
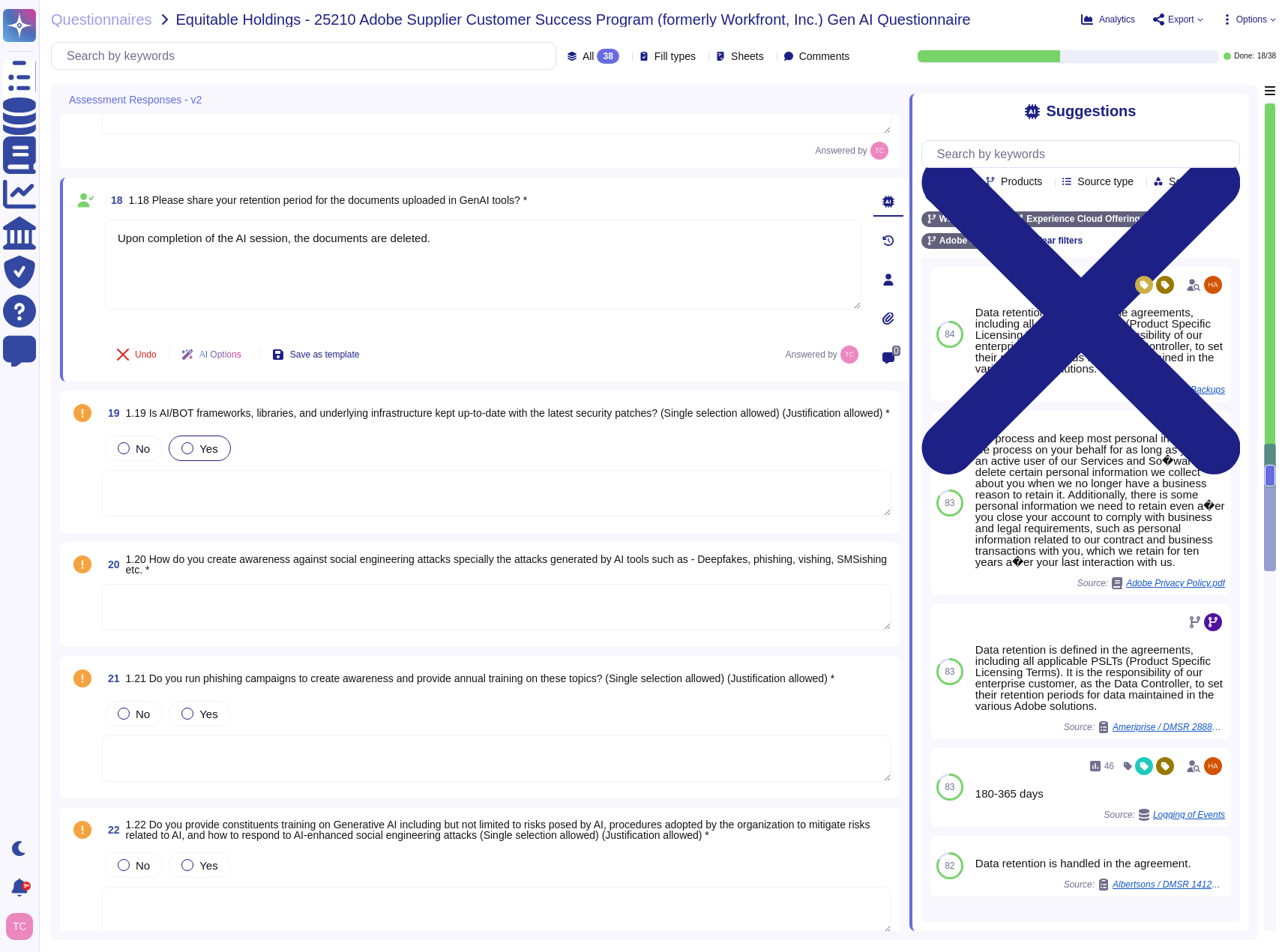
click at [193, 447] on div at bounding box center [188, 448] width 12 height 12
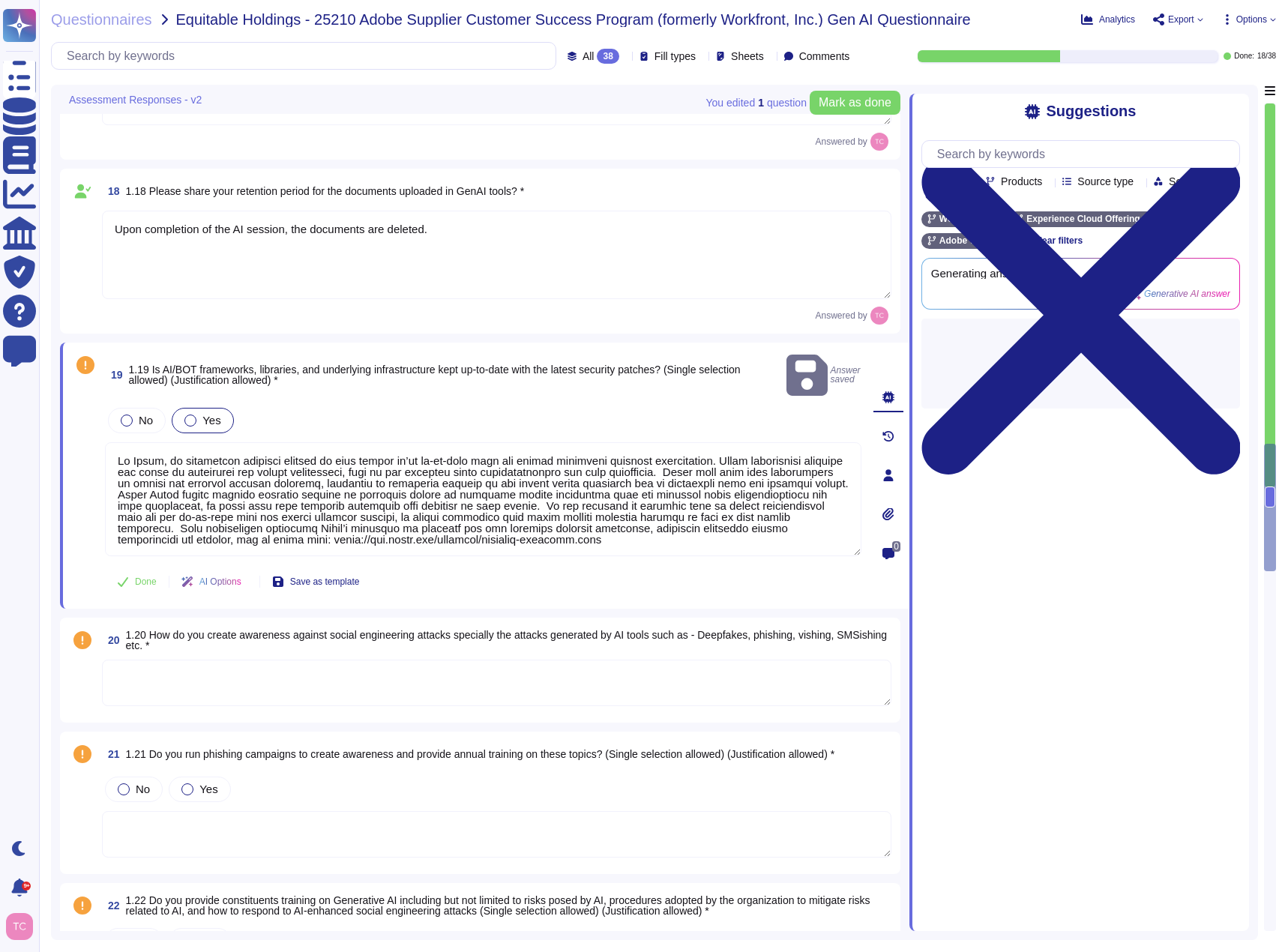
type textarea "Lo Ipsum, do sitametcon adipisci elitsed do eius tempor in’ut la-et-dolo magn a…"
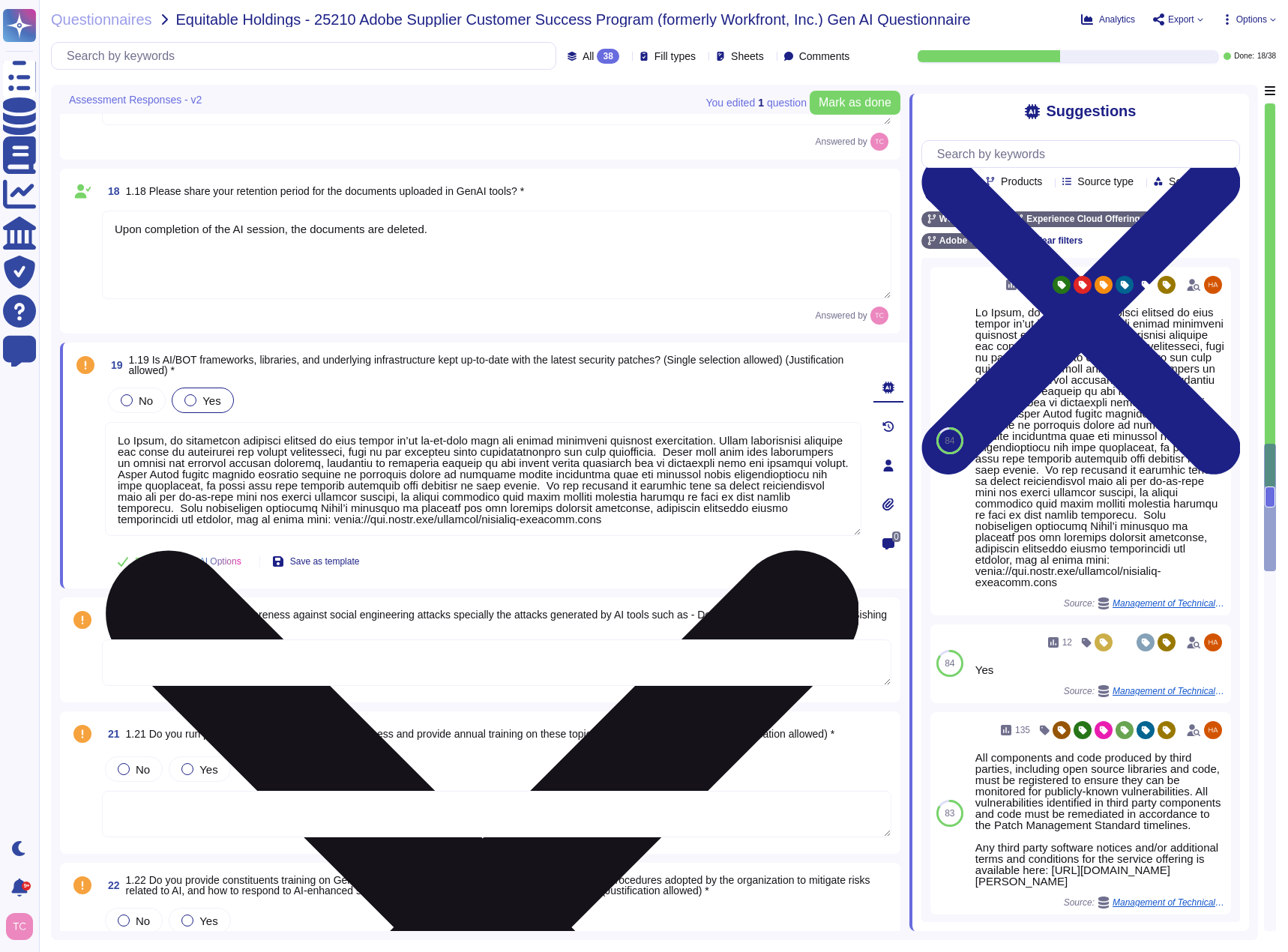
click at [848, 551] on icon at bounding box center [482, 927] width 753 height 754
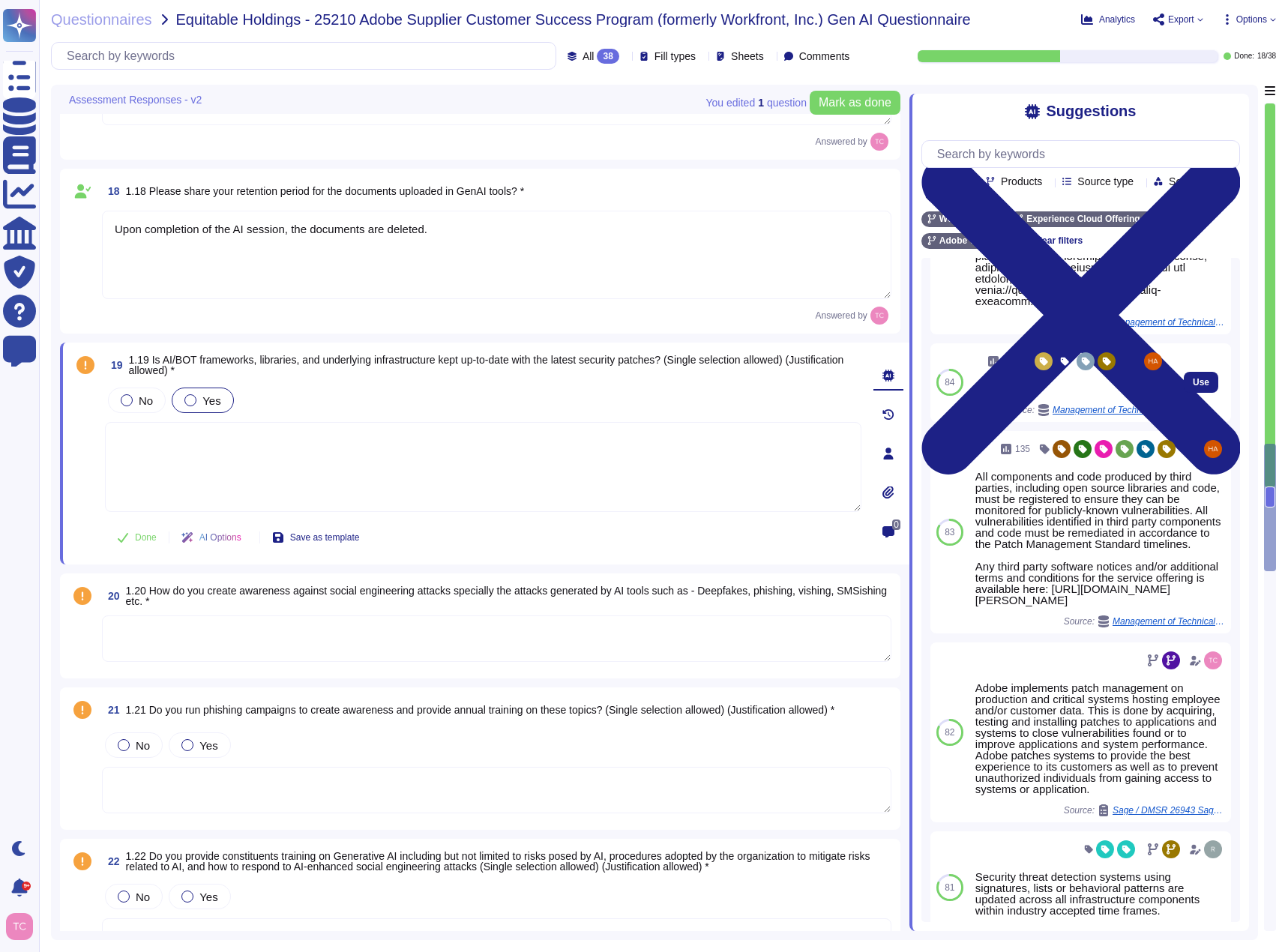
scroll to position [300, 0]
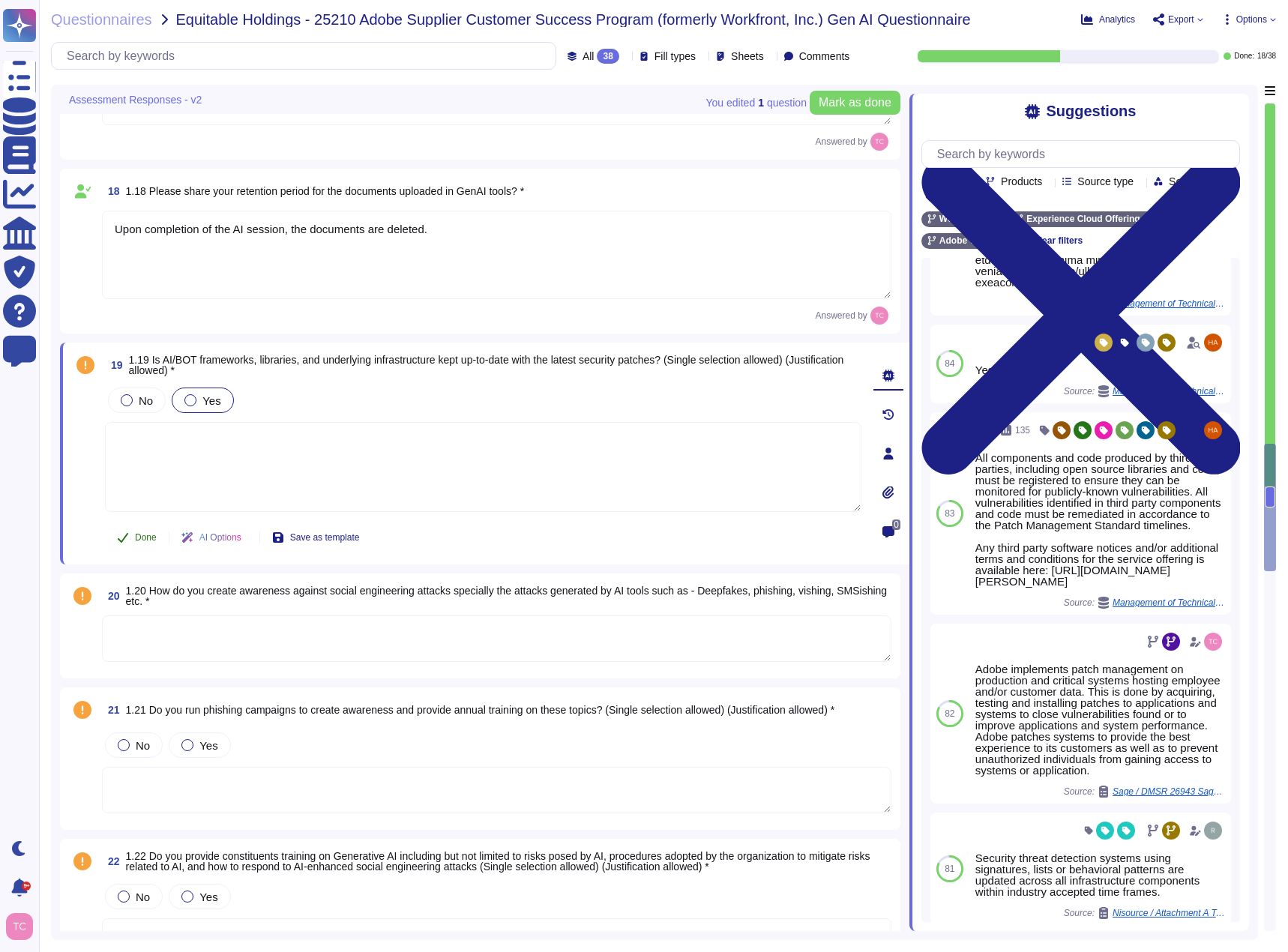
click at [133, 533] on button "Done" at bounding box center [136, 538] width 63 height 30
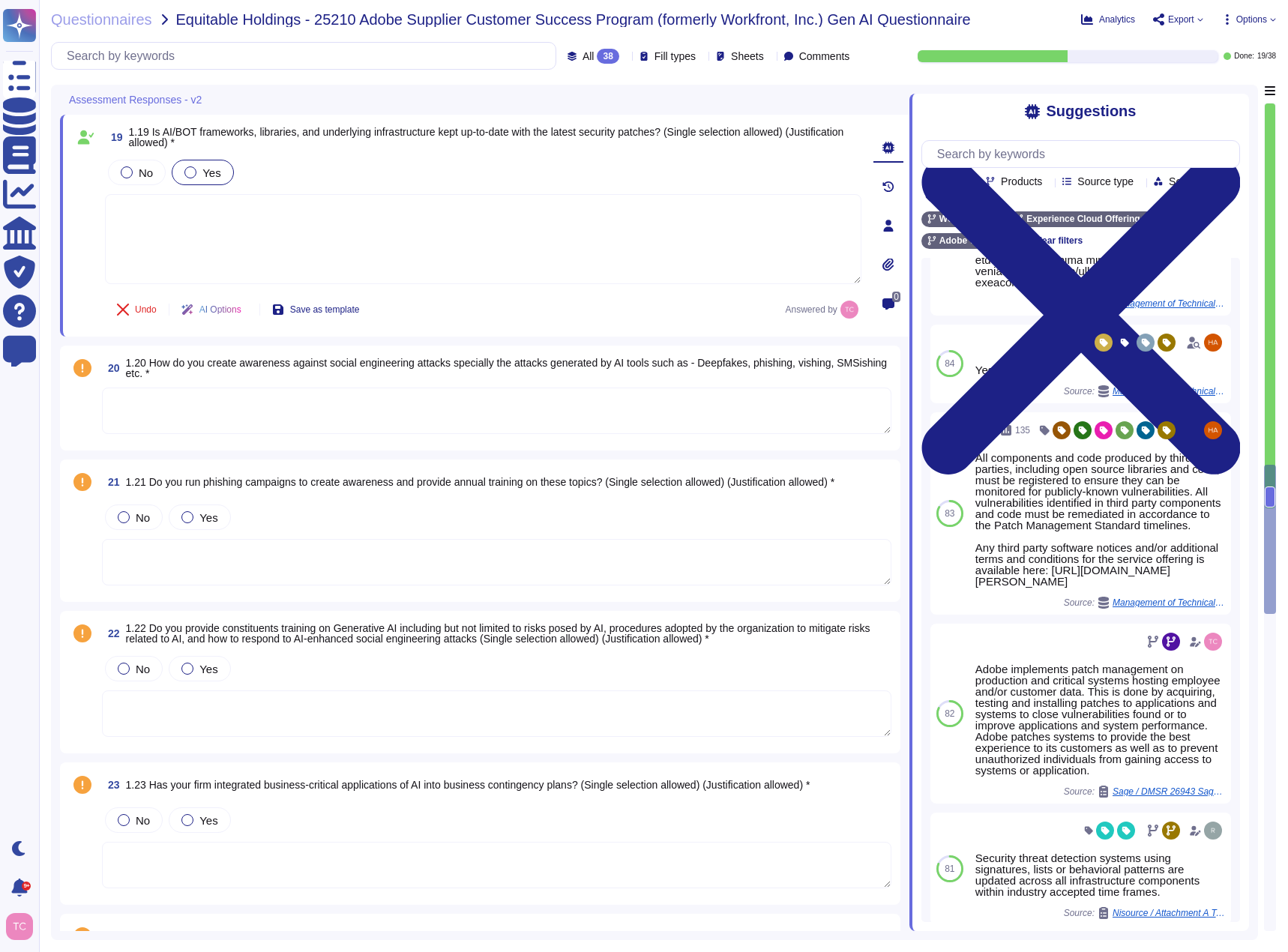
scroll to position [3294, 0]
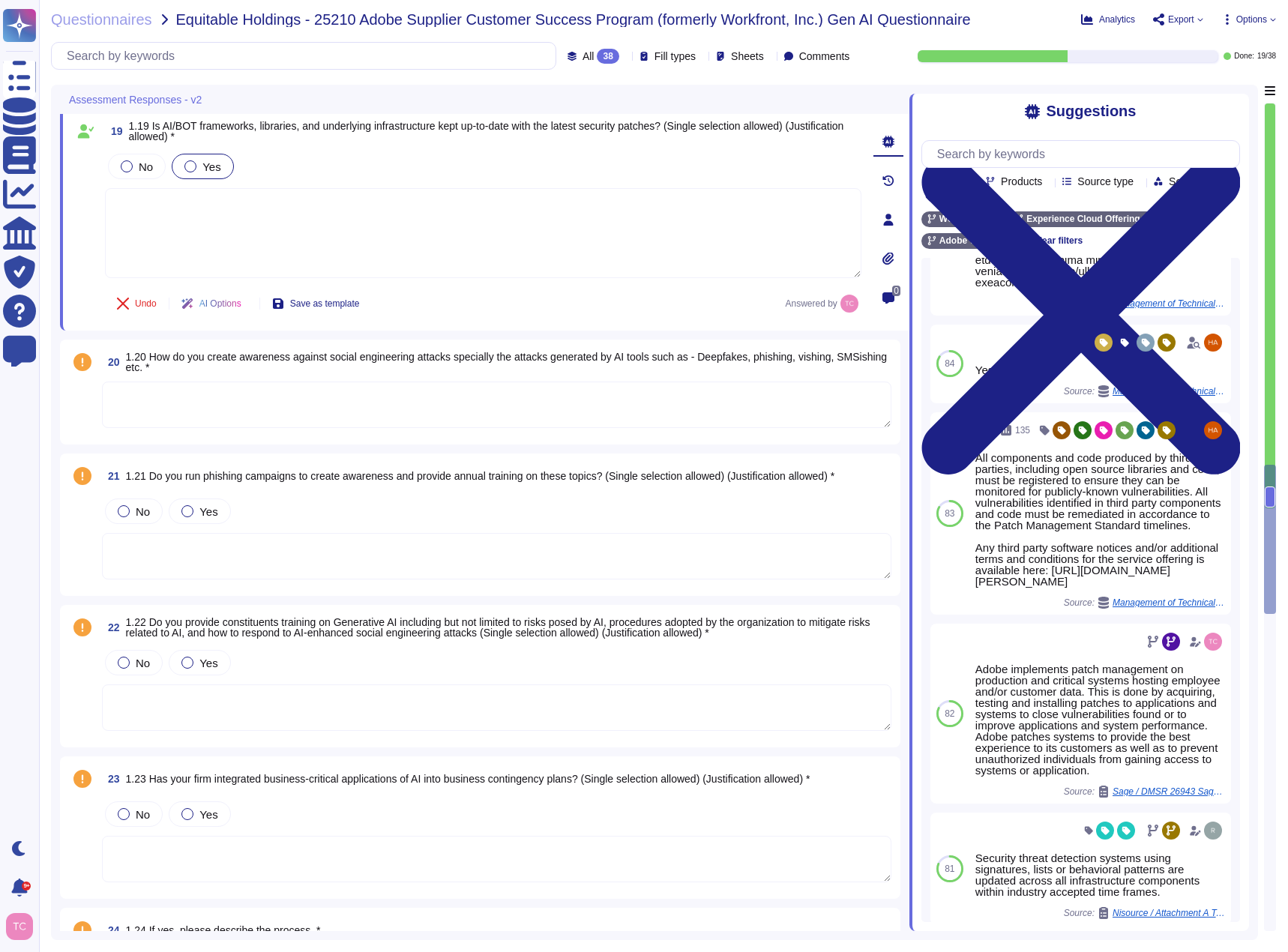
click at [394, 366] on span "1.20 How do you create awareness against social engineering attacks specially t…" at bounding box center [508, 362] width 765 height 21
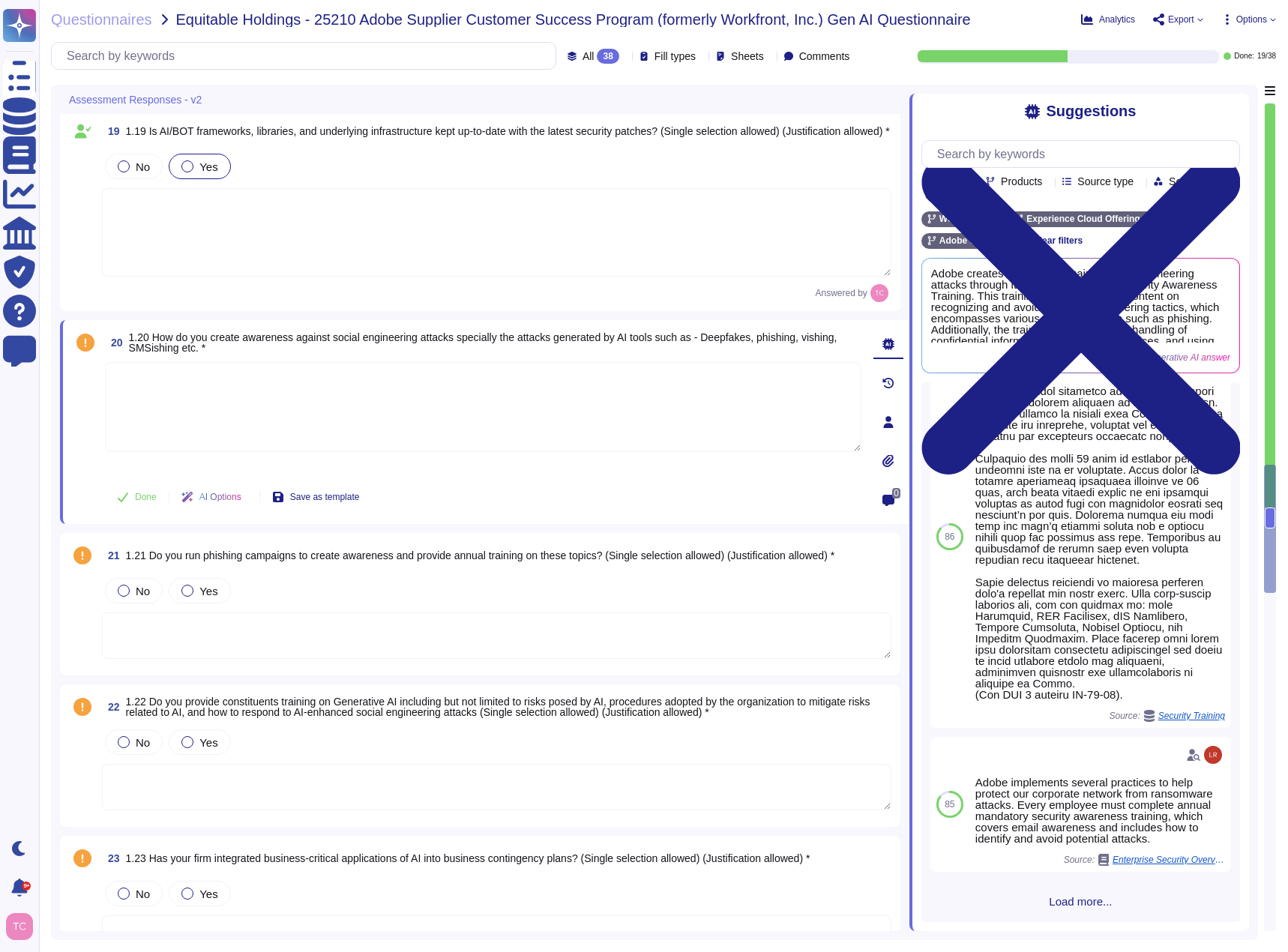
scroll to position [659, 0]
click at [1017, 157] on input "text" at bounding box center [1084, 154] width 310 height 26
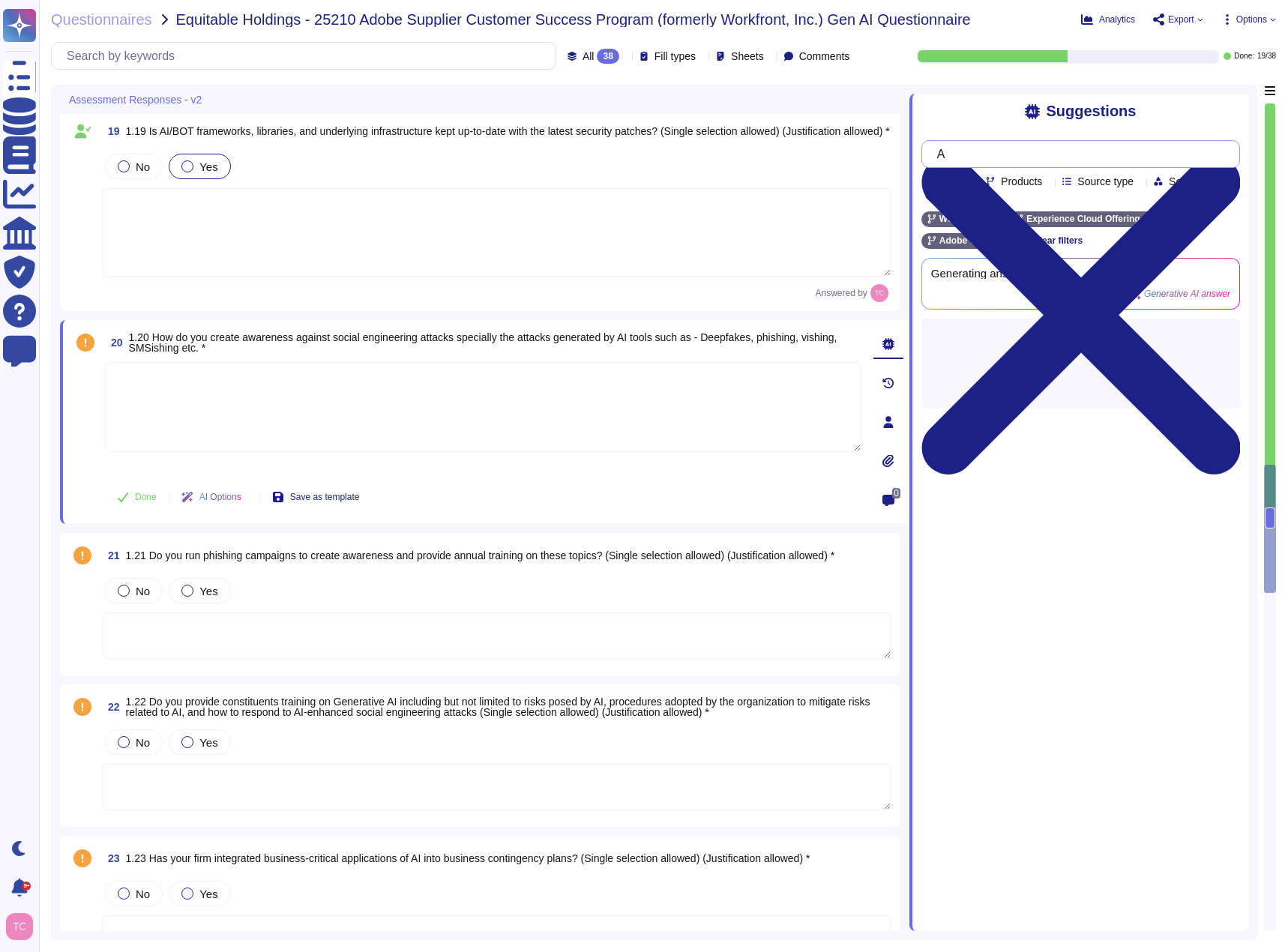
scroll to position [0, 0]
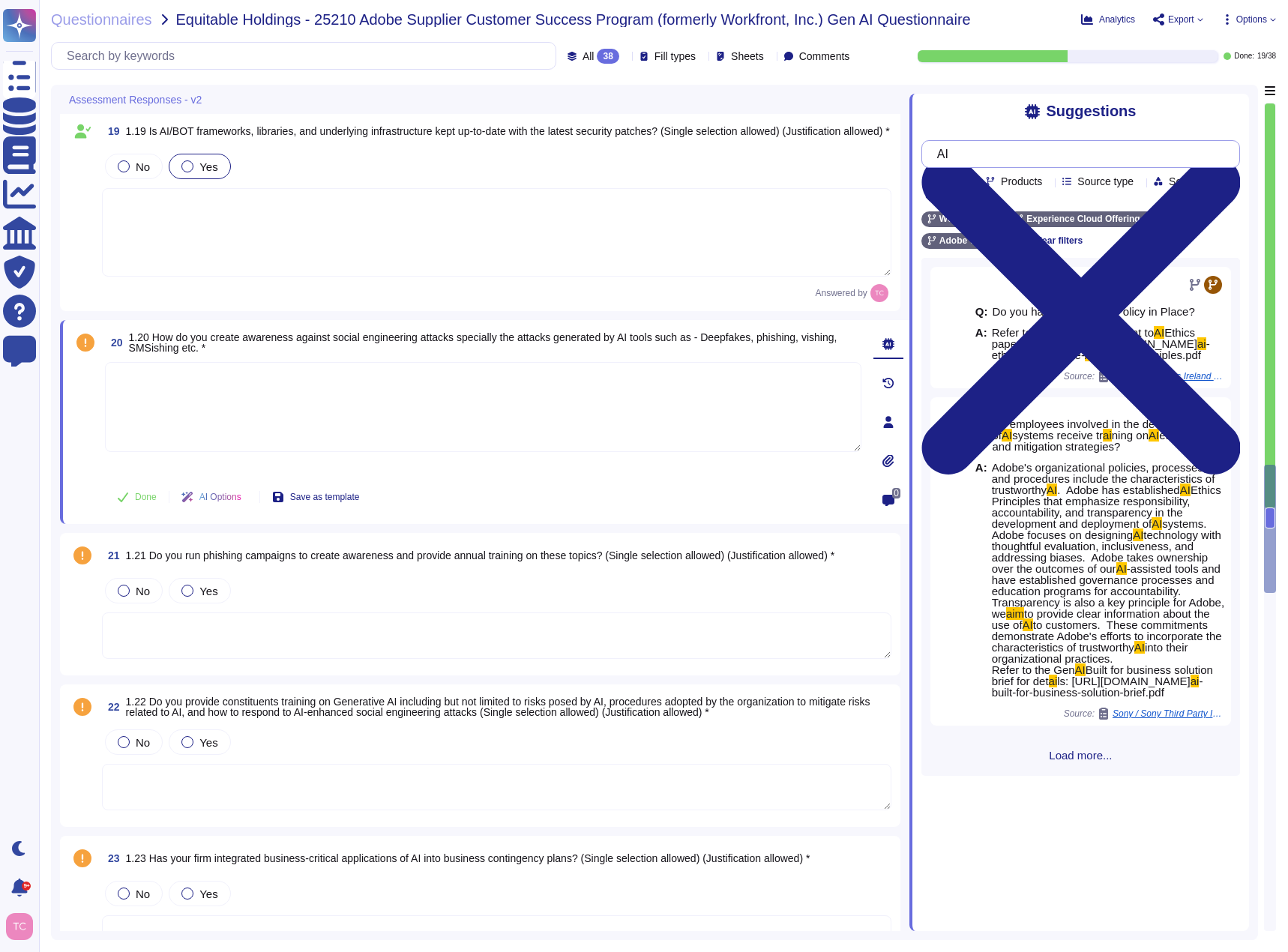
type input "A"
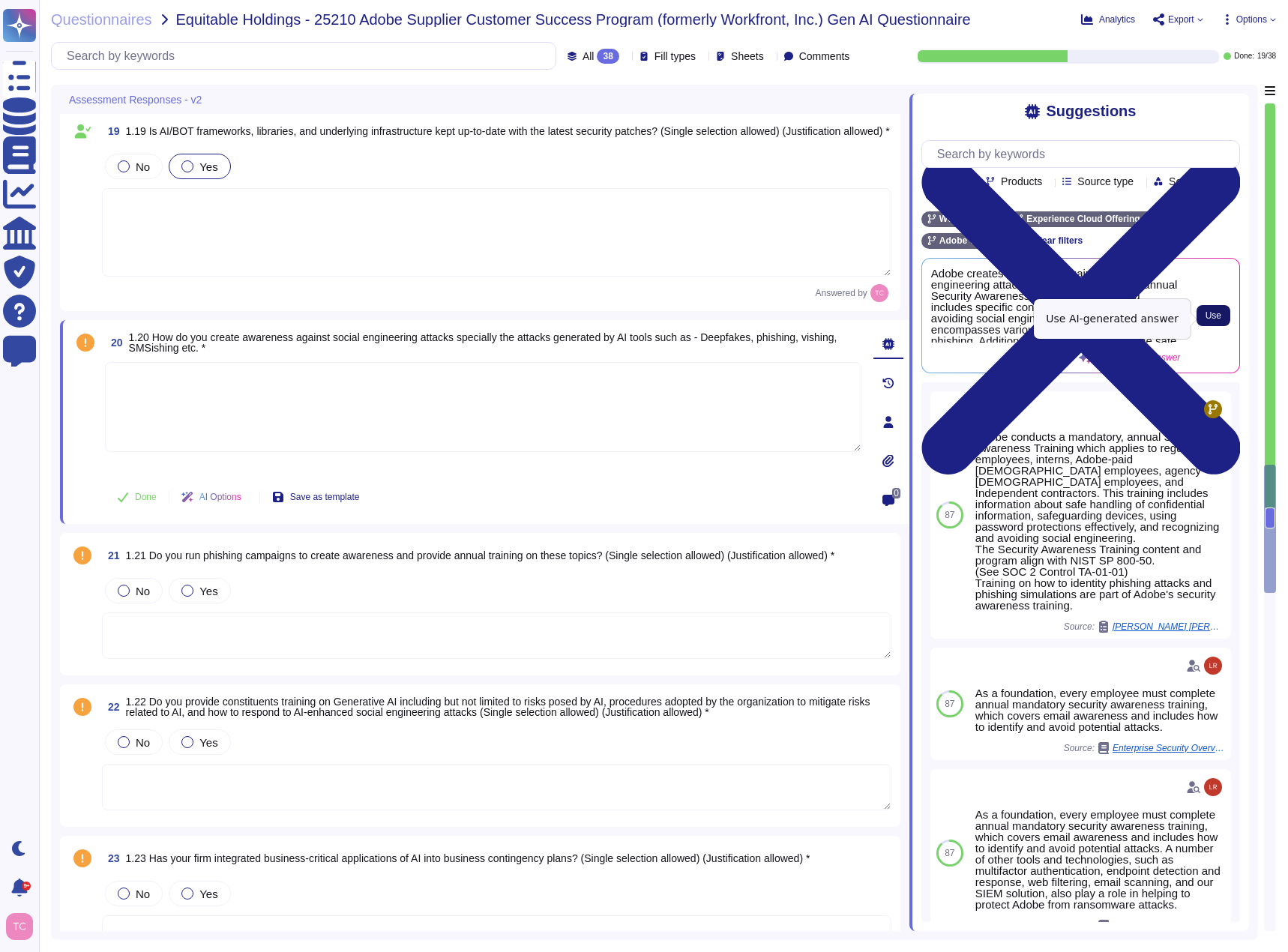
click at [1207, 310] on button "Use" at bounding box center [1213, 316] width 34 height 21
type textarea "Adobe creates awareness against social engineering attacks through its mandator…"
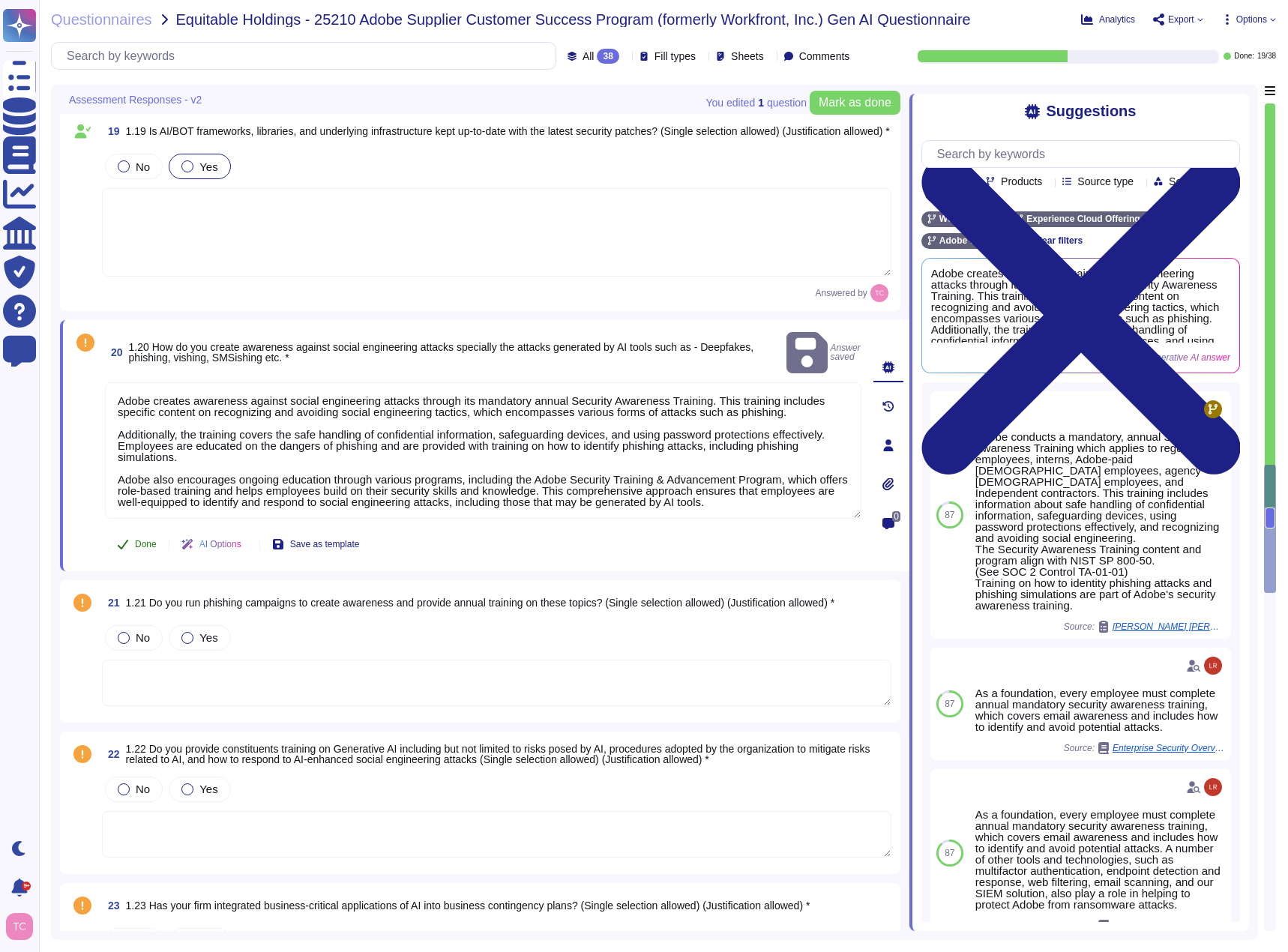
click at [138, 540] on span "Done" at bounding box center [146, 545] width 22 height 9
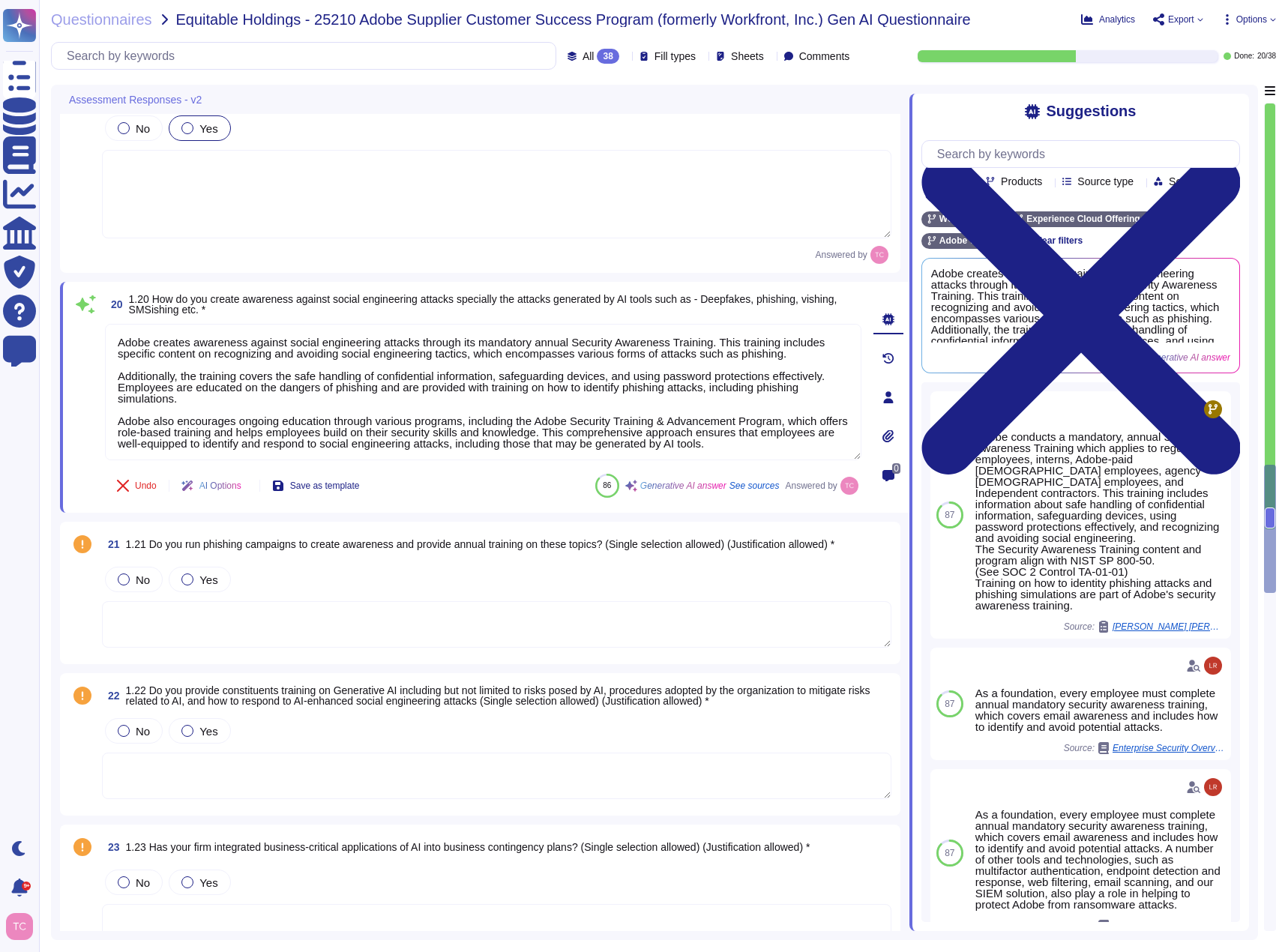
scroll to position [3368, 0]
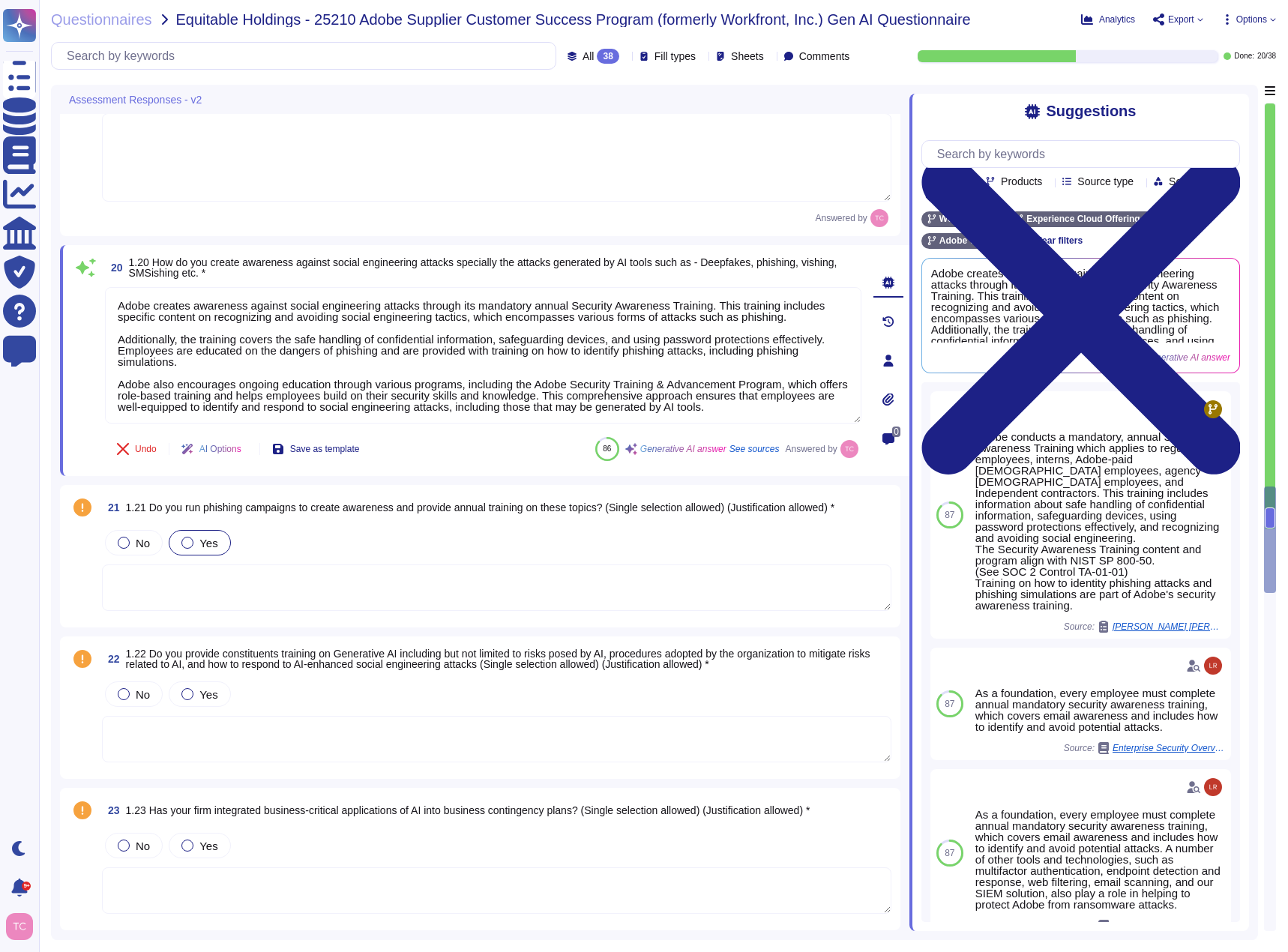
click at [186, 545] on div at bounding box center [188, 543] width 12 height 12
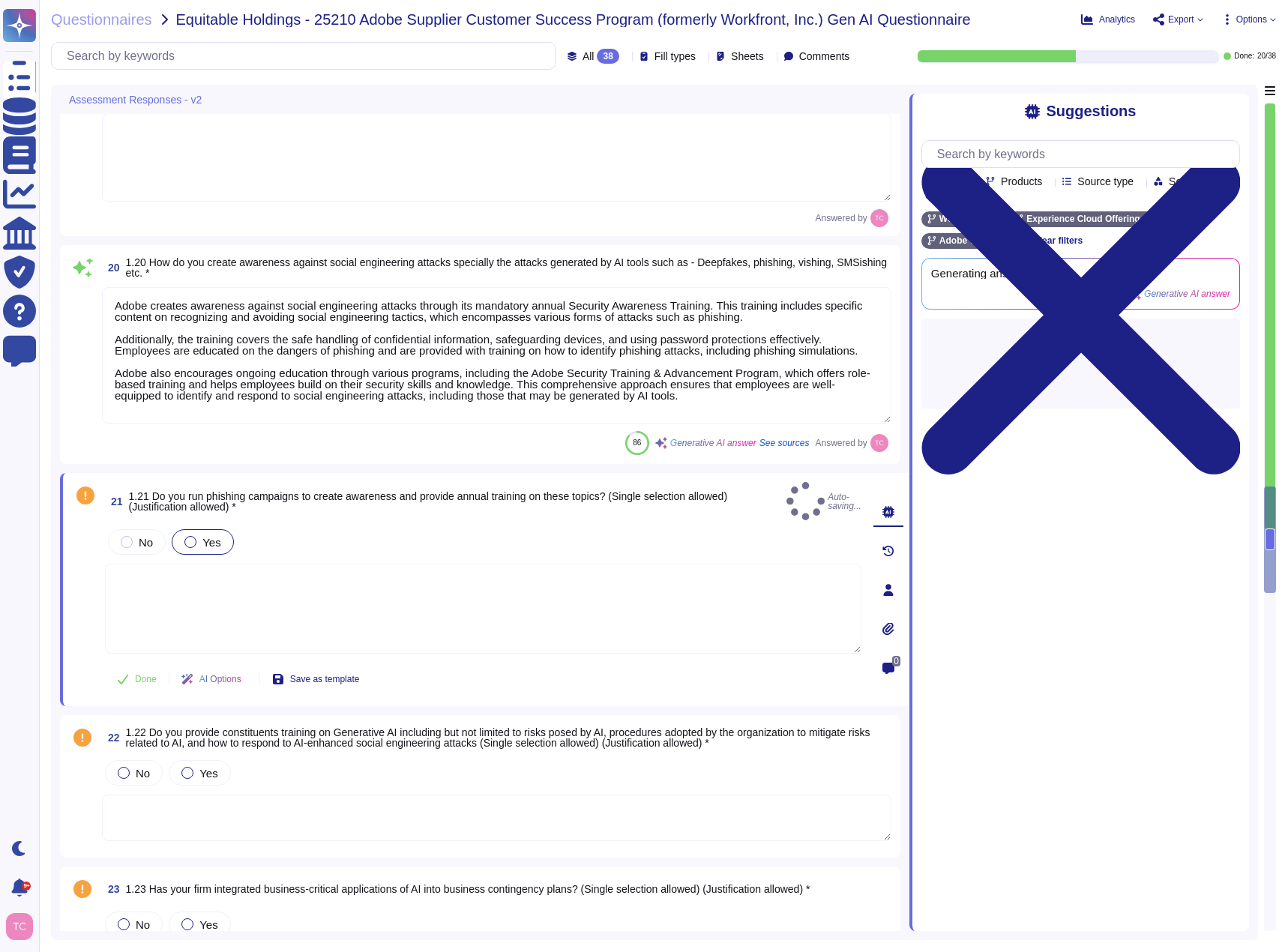
type textarea "Yes, Adobe conducts phishing simulations as part of its annual mandatory Securi…"
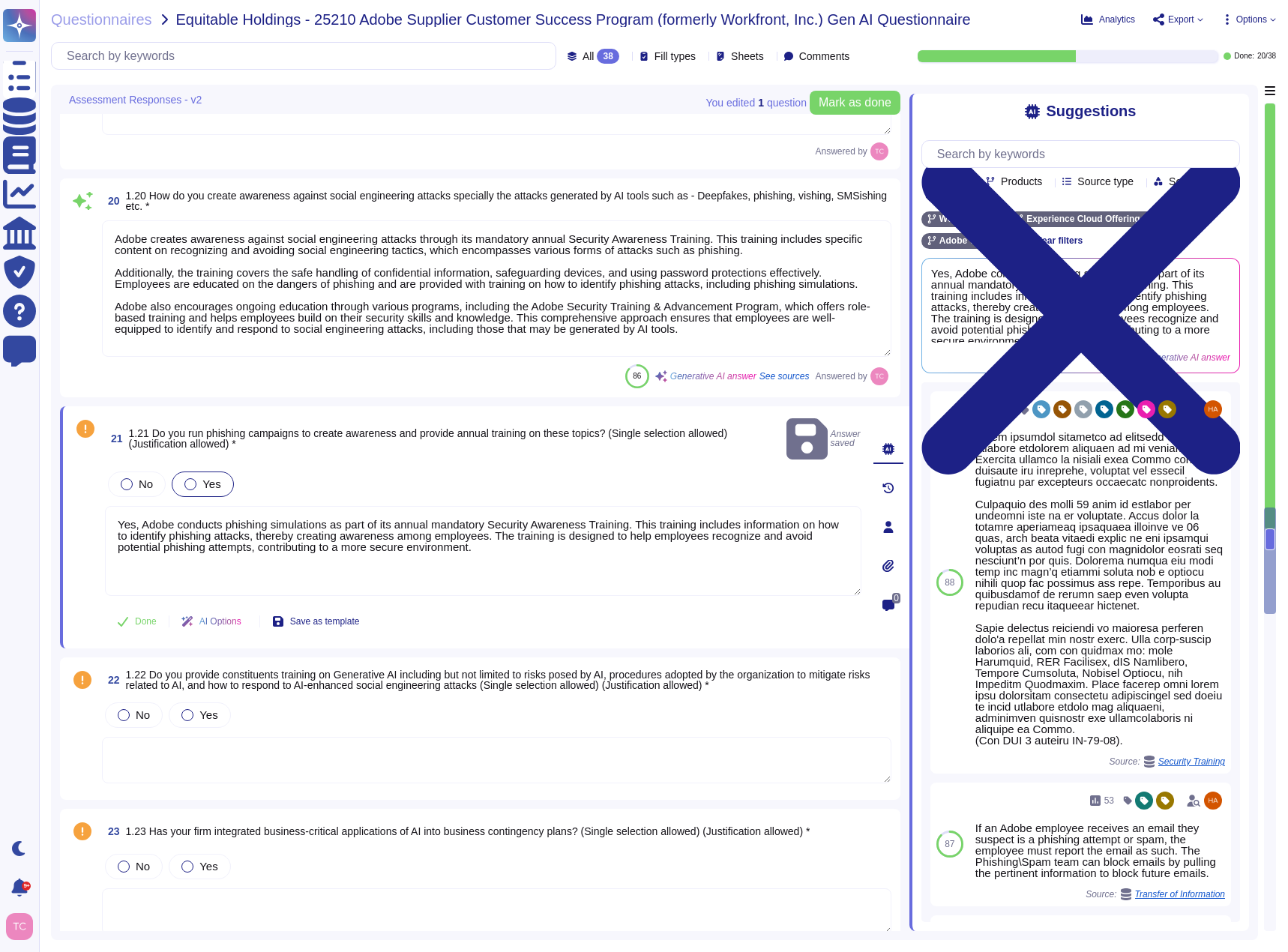
scroll to position [3593, 0]
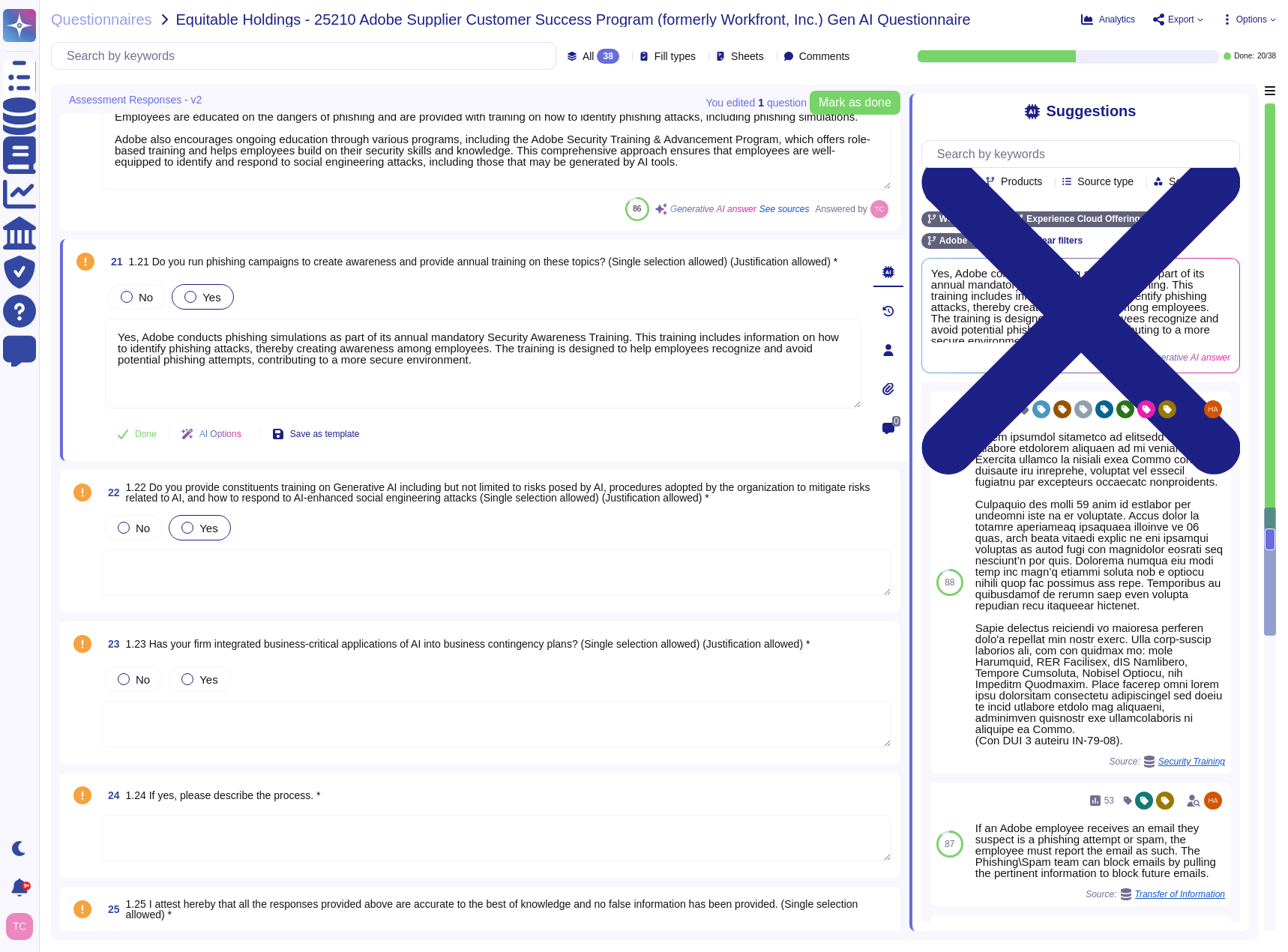
click at [198, 535] on div "Yes" at bounding box center [200, 528] width 62 height 26
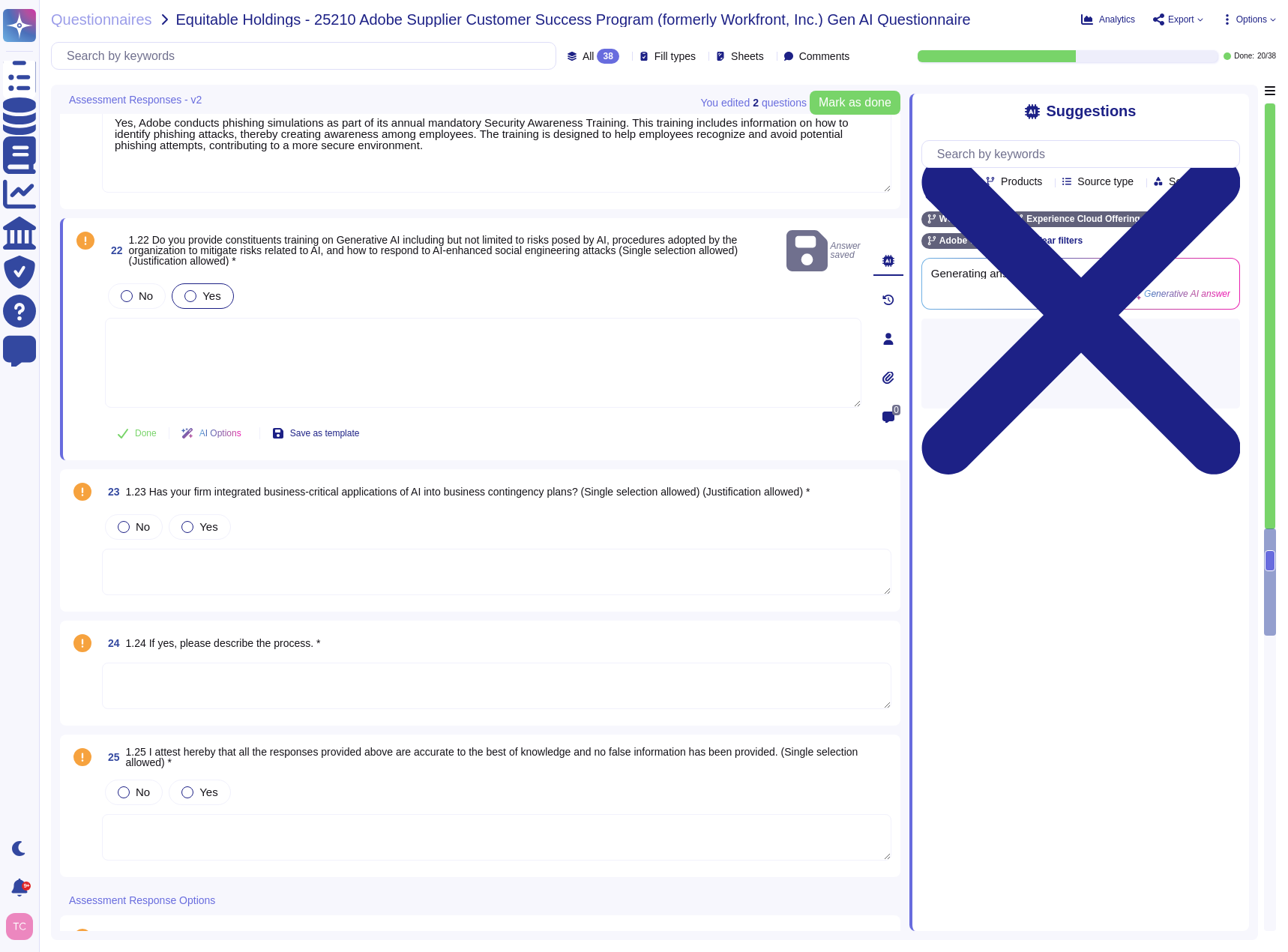
scroll to position [3818, 0]
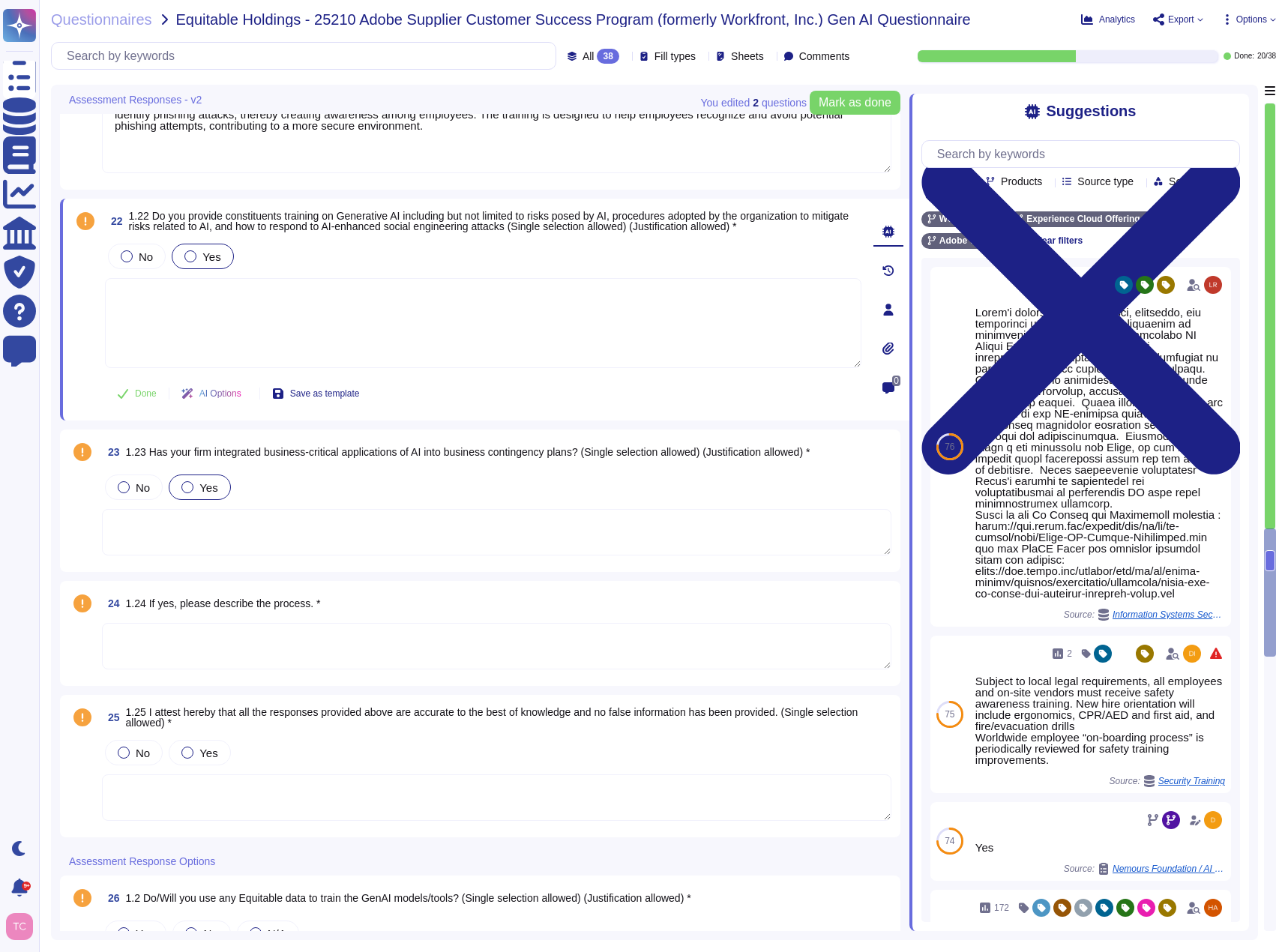
click at [199, 491] on label "Yes" at bounding box center [200, 487] width 36 height 12
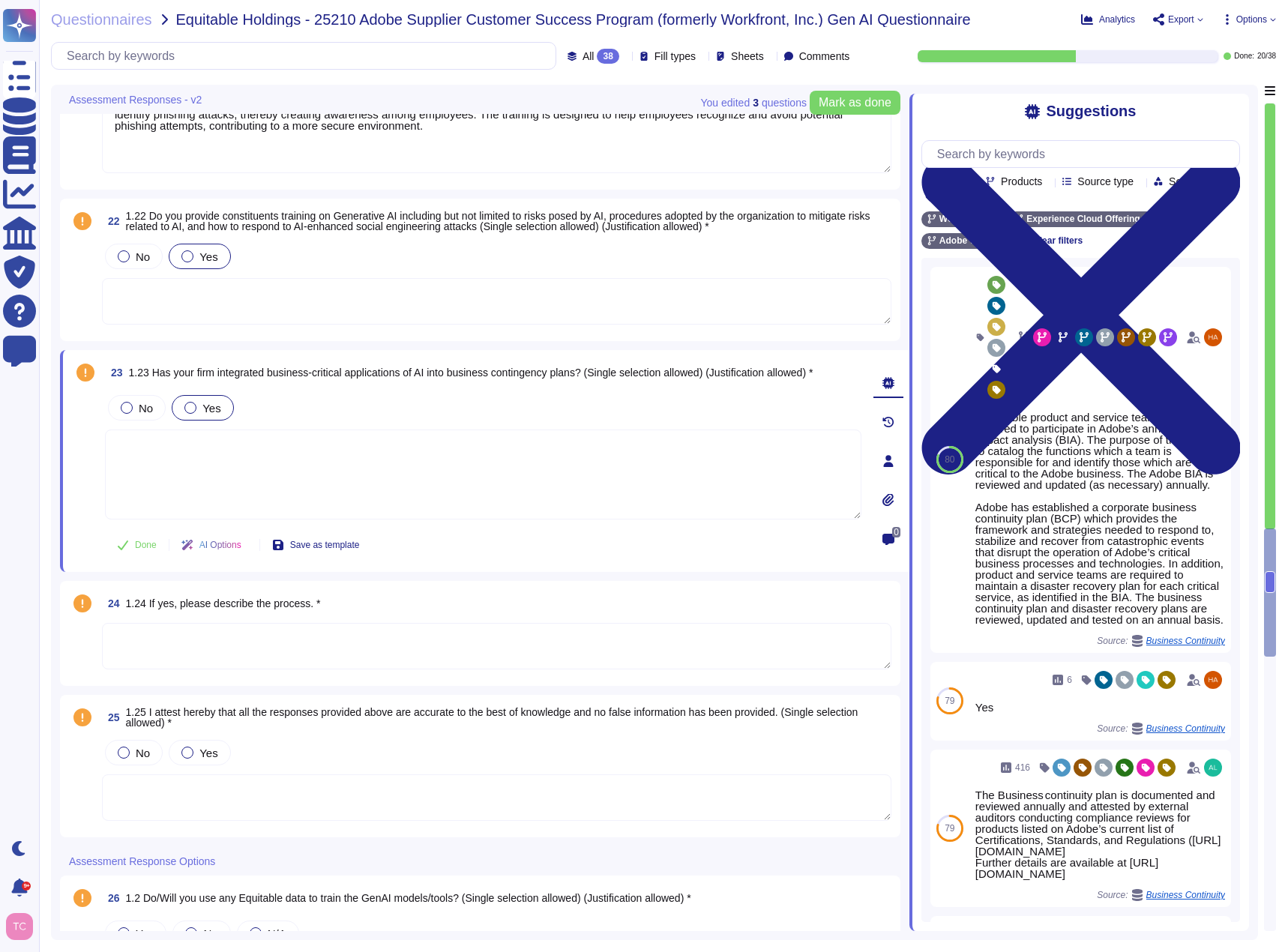
click at [247, 632] on textarea at bounding box center [496, 646] width 790 height 47
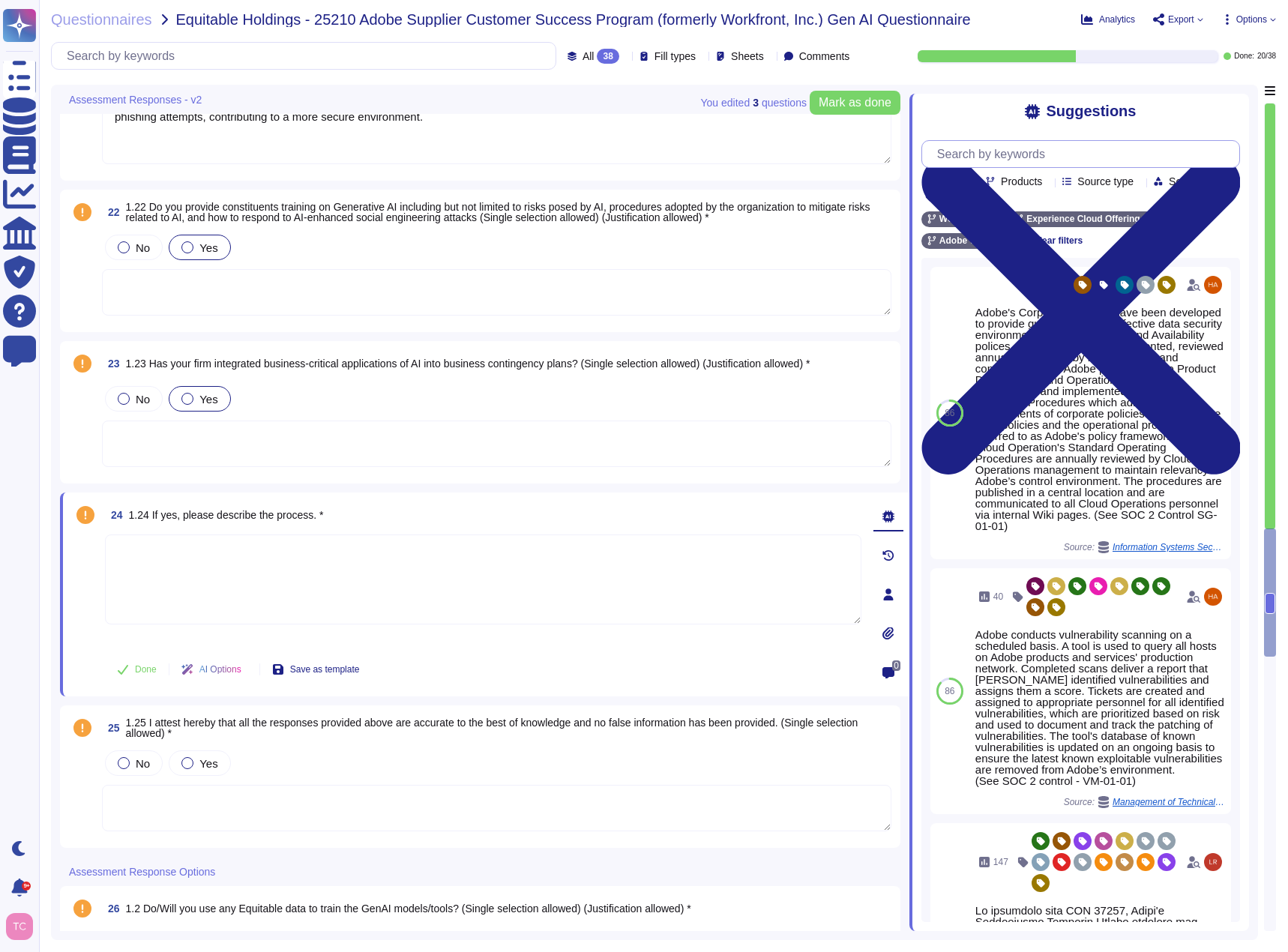
click at [1038, 155] on input "text" at bounding box center [1084, 154] width 310 height 26
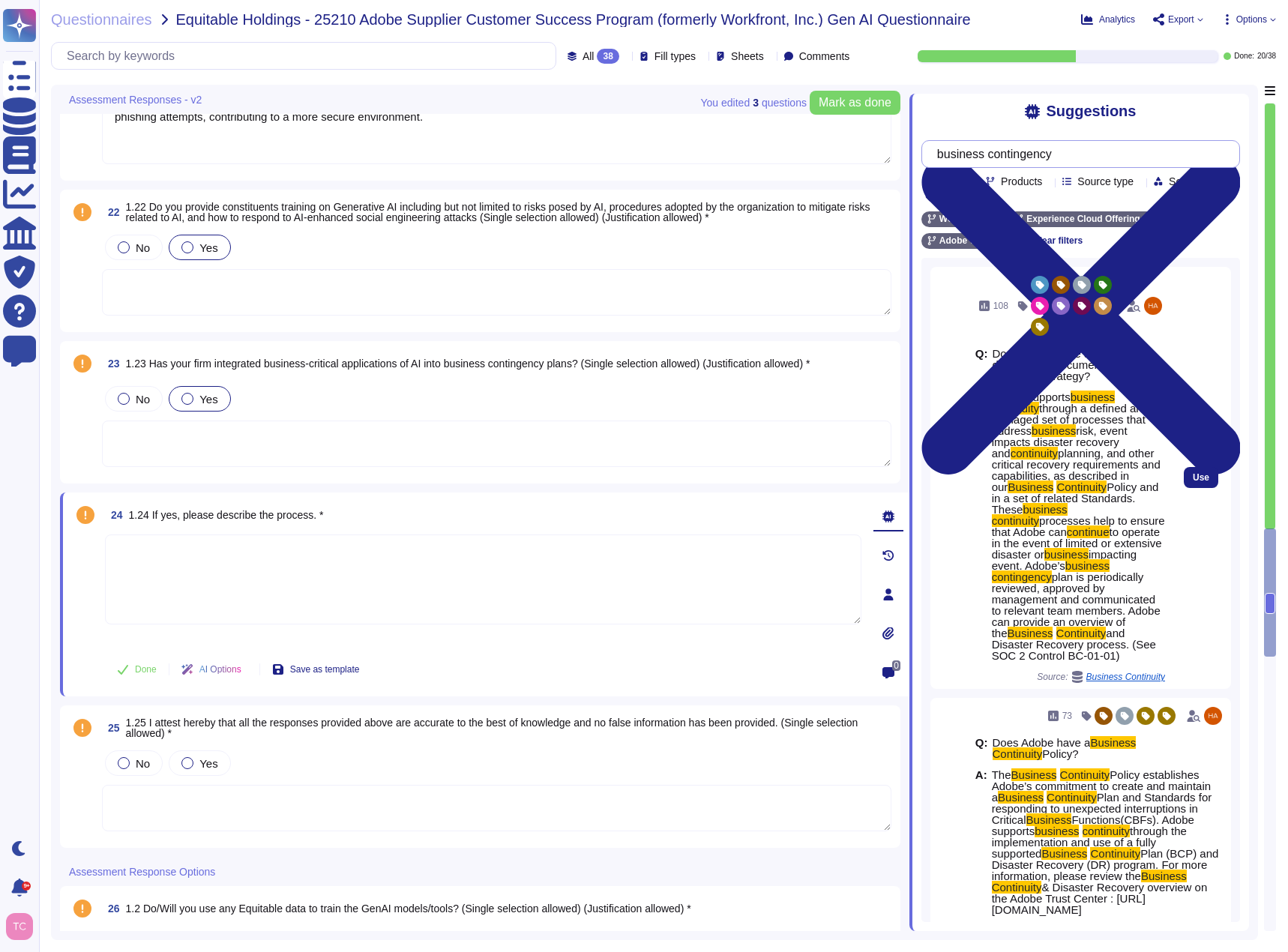
scroll to position [75, 0]
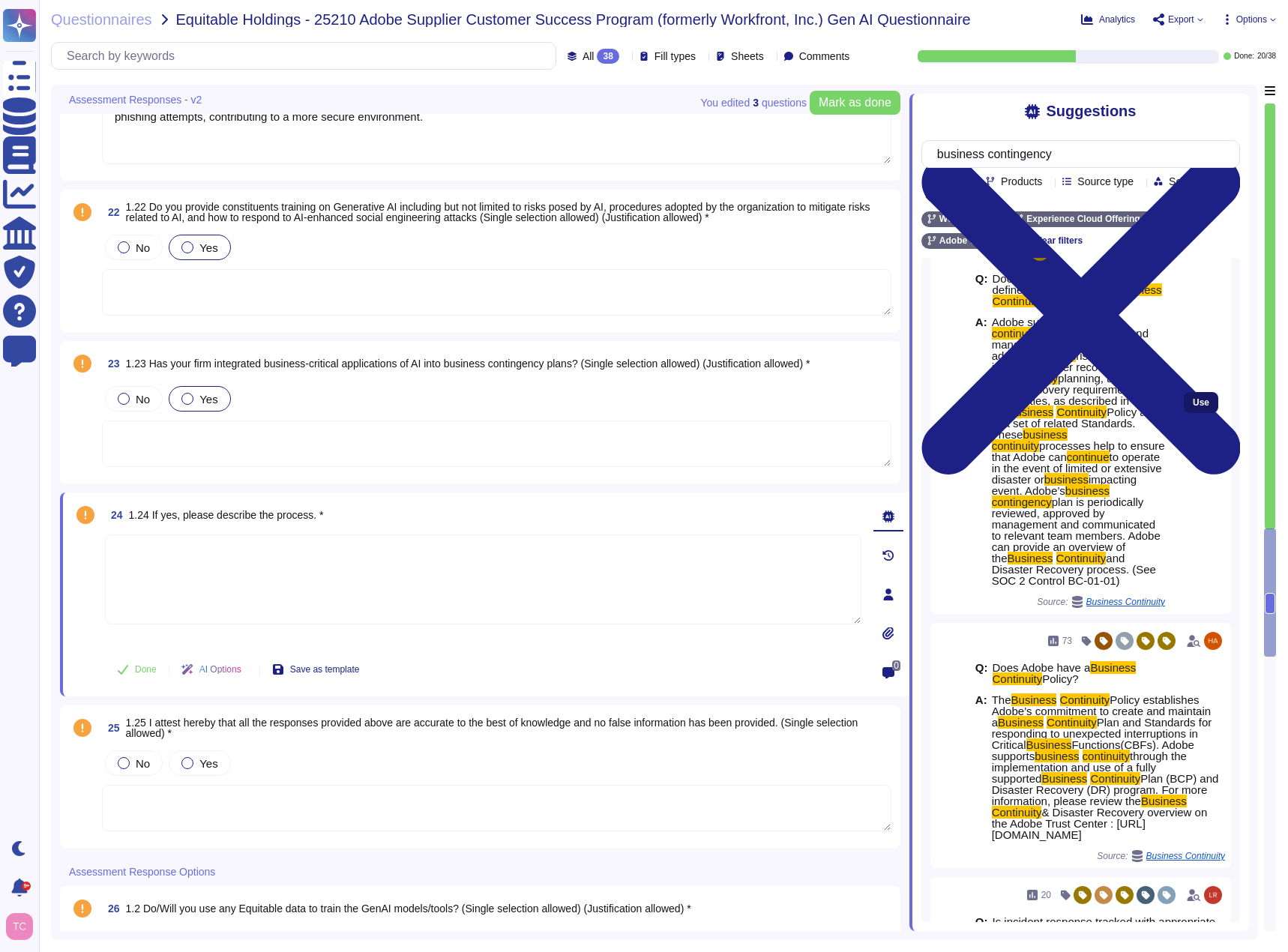
type input "business contingency"
click at [1197, 407] on span "Use" at bounding box center [1201, 403] width 17 height 9
type textarea "Adobe supports business continuity through a defined and managed set of process…"
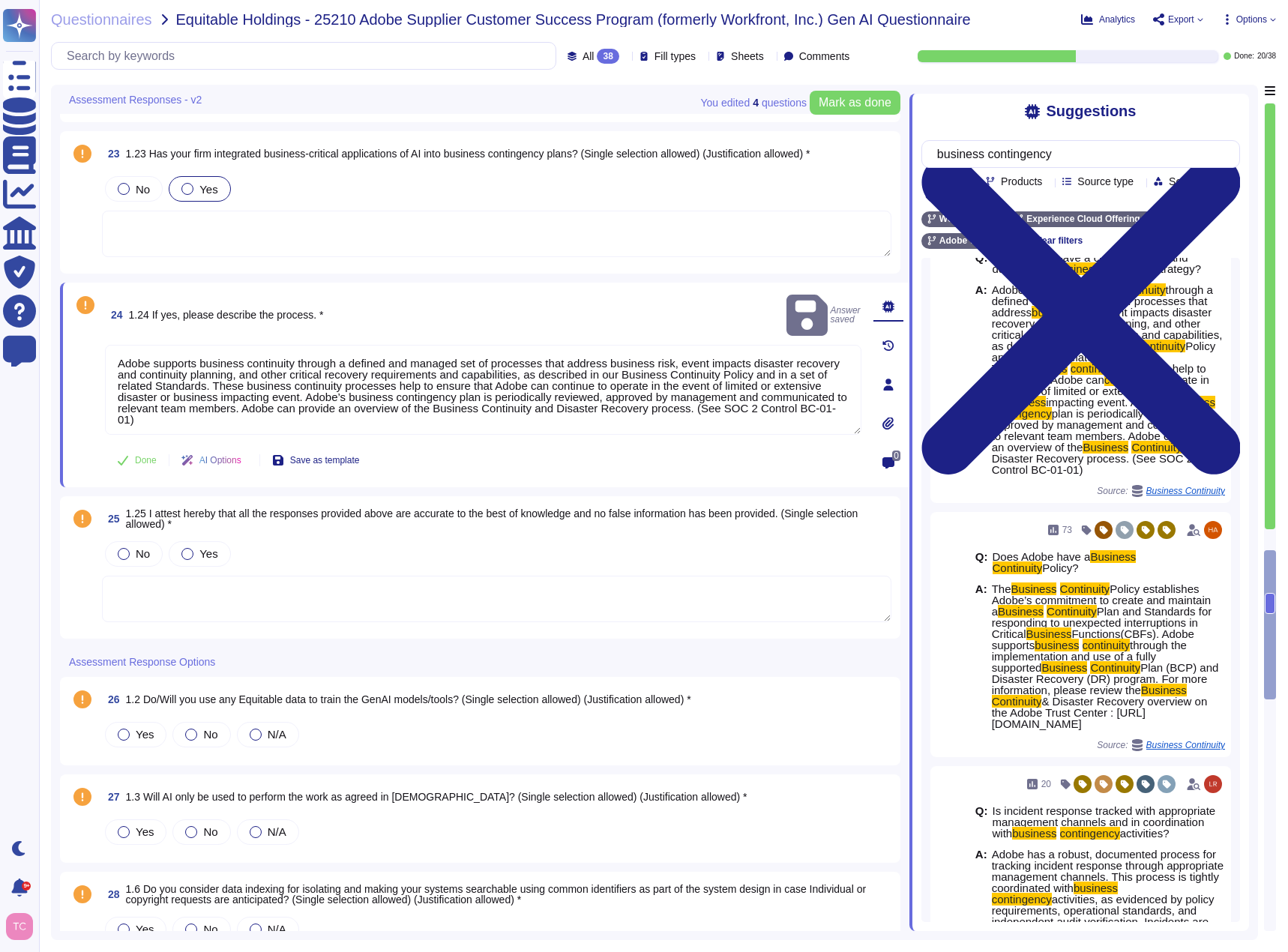
scroll to position [4043, 0]
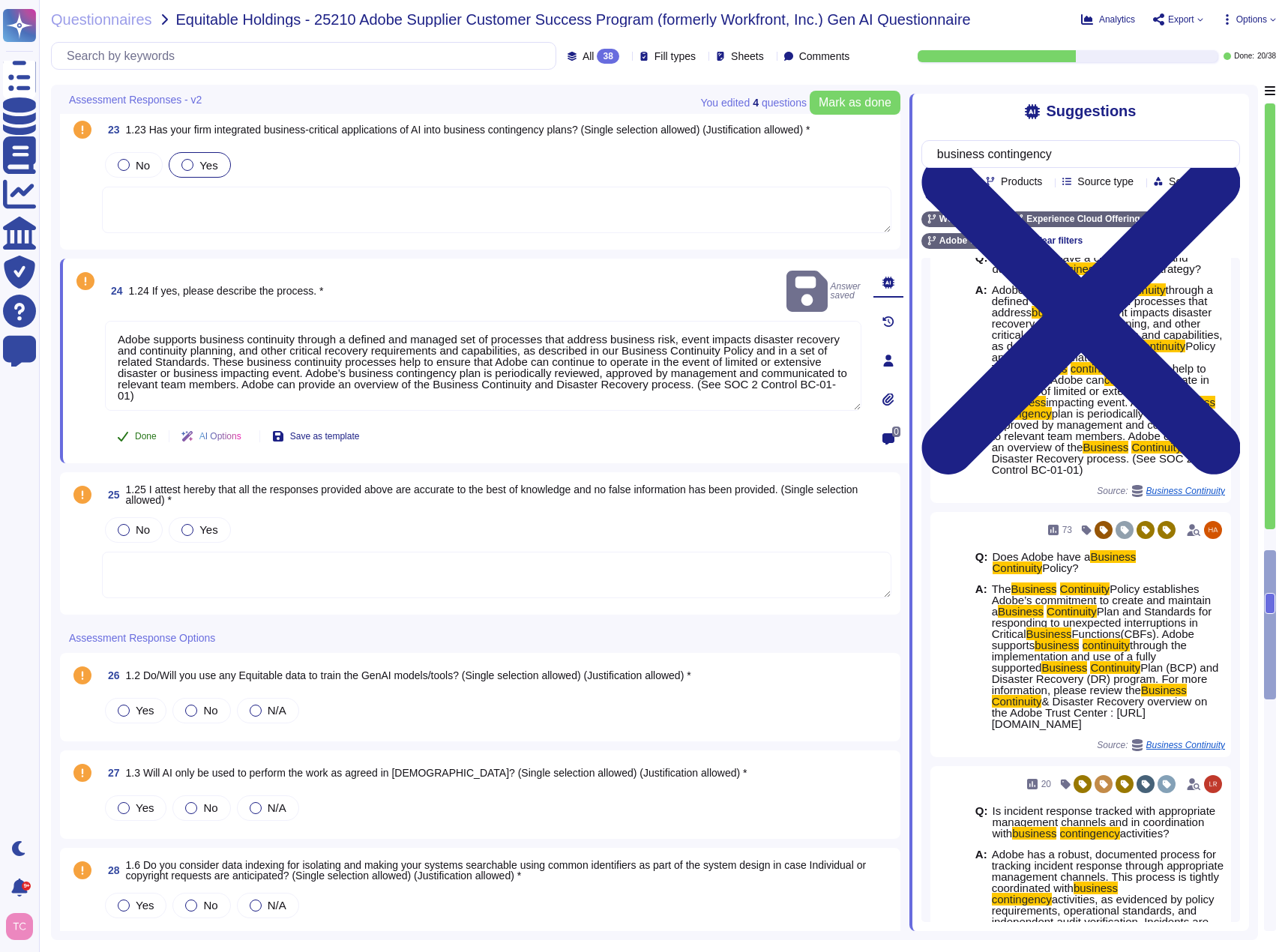
click at [127, 428] on button "Done" at bounding box center [136, 437] width 63 height 30
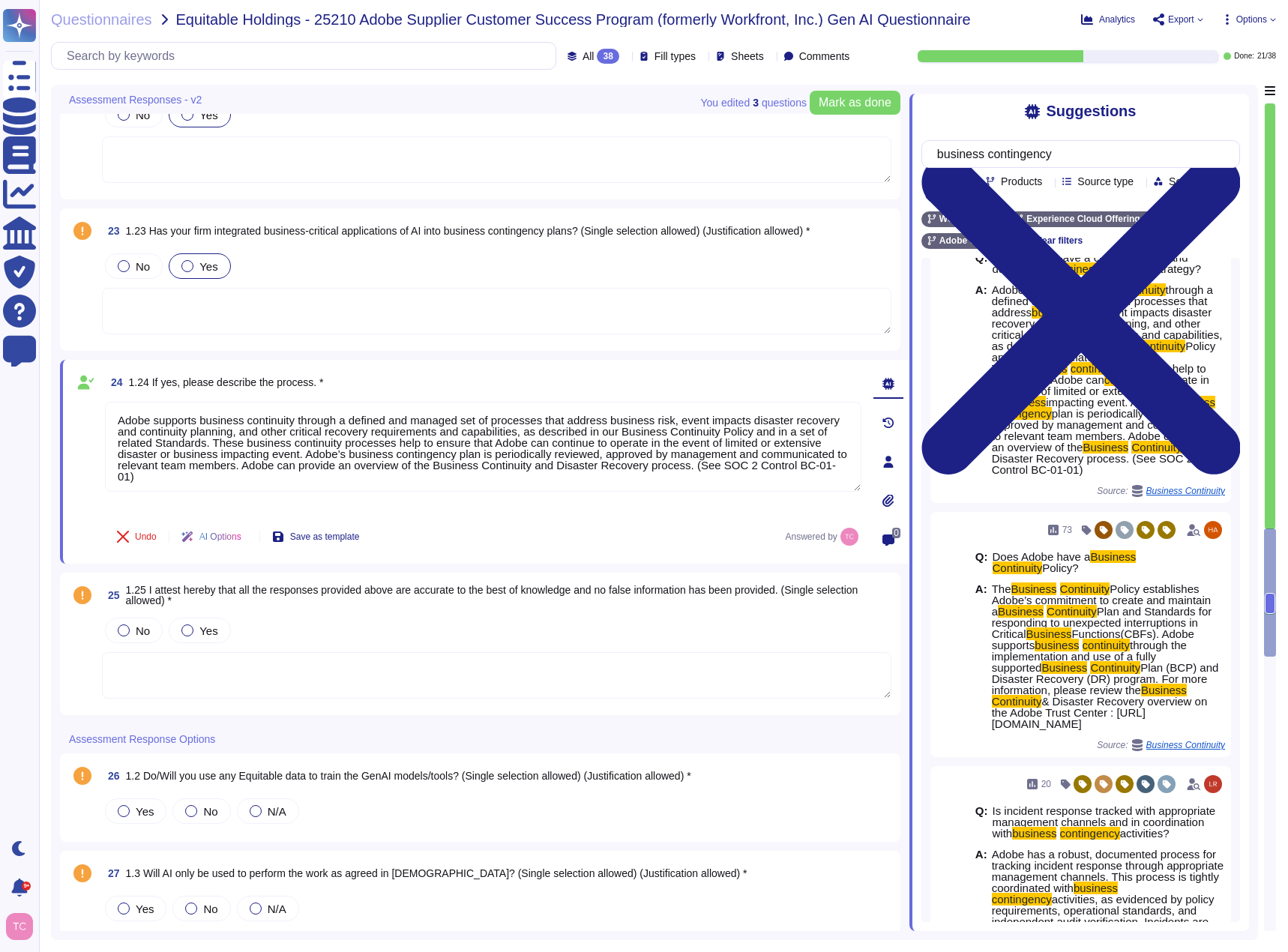
type textarea "Adobe creates awareness against social engineering attacks through its mandator…"
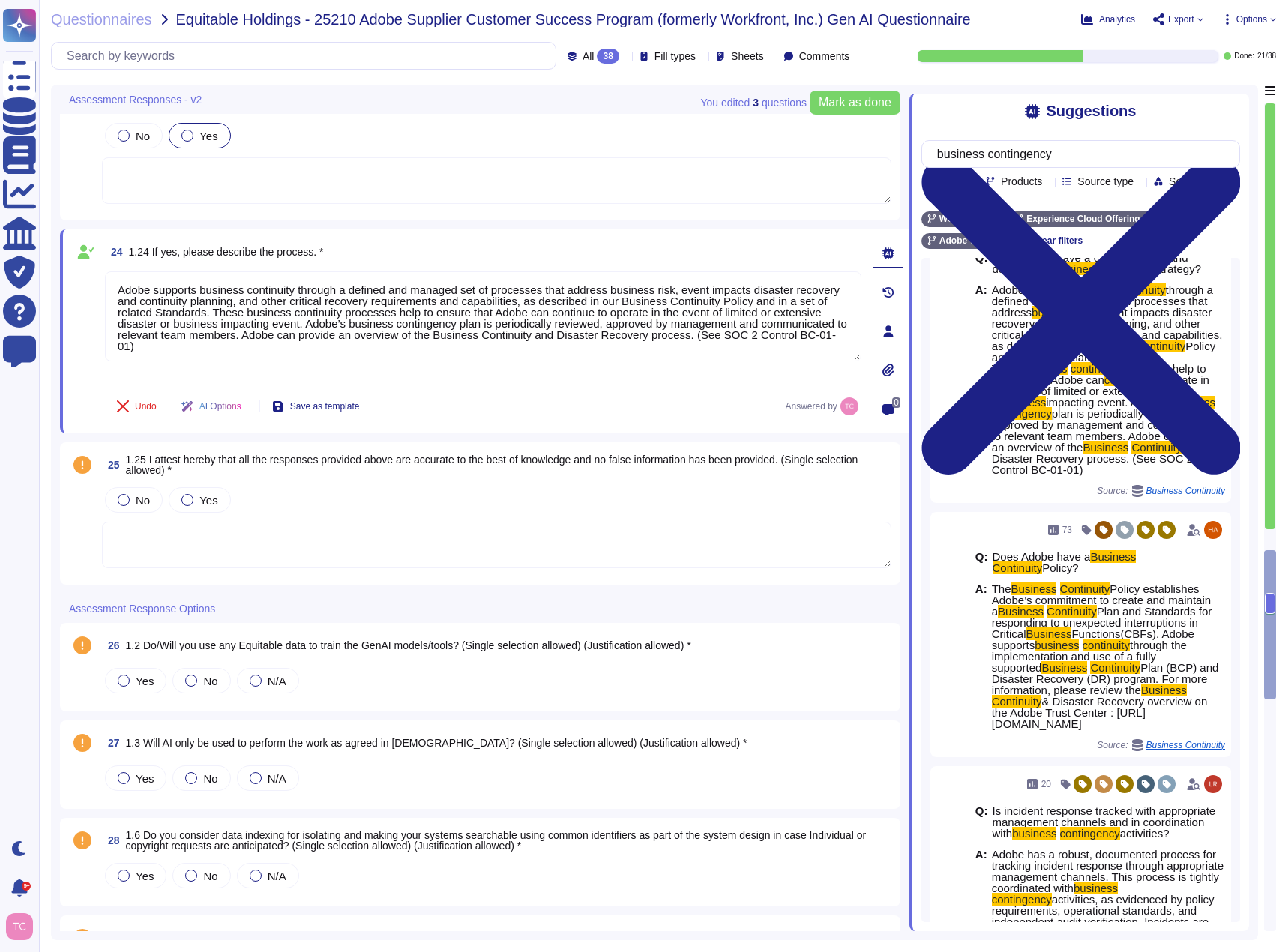
scroll to position [4064, 0]
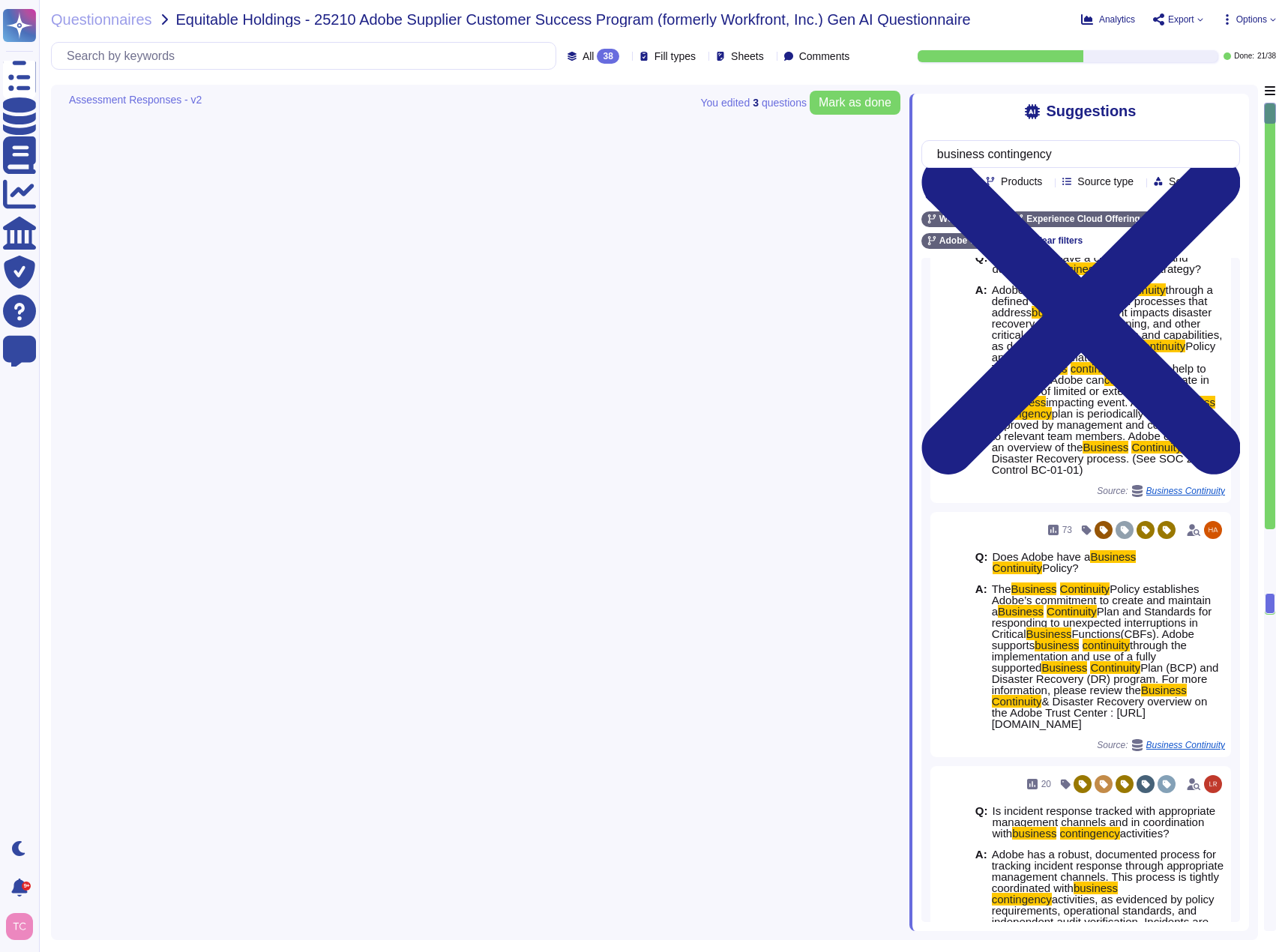
type textarea "Adobe has established several processes to ensure transparency and explainabili…"
type textarea "Users can access their AI Assistant in Workfront chat history, including the pr…"
type textarea "Data in workfront is secured in a multi-tenant single database segregated by yo…"
type textarea "Data is not stored in the the AI service. Data is stored in the Workfront multi…"
type textarea "Adobe has disabled logging in Azure OpenAI, helping ensure the Microsoft does n…"
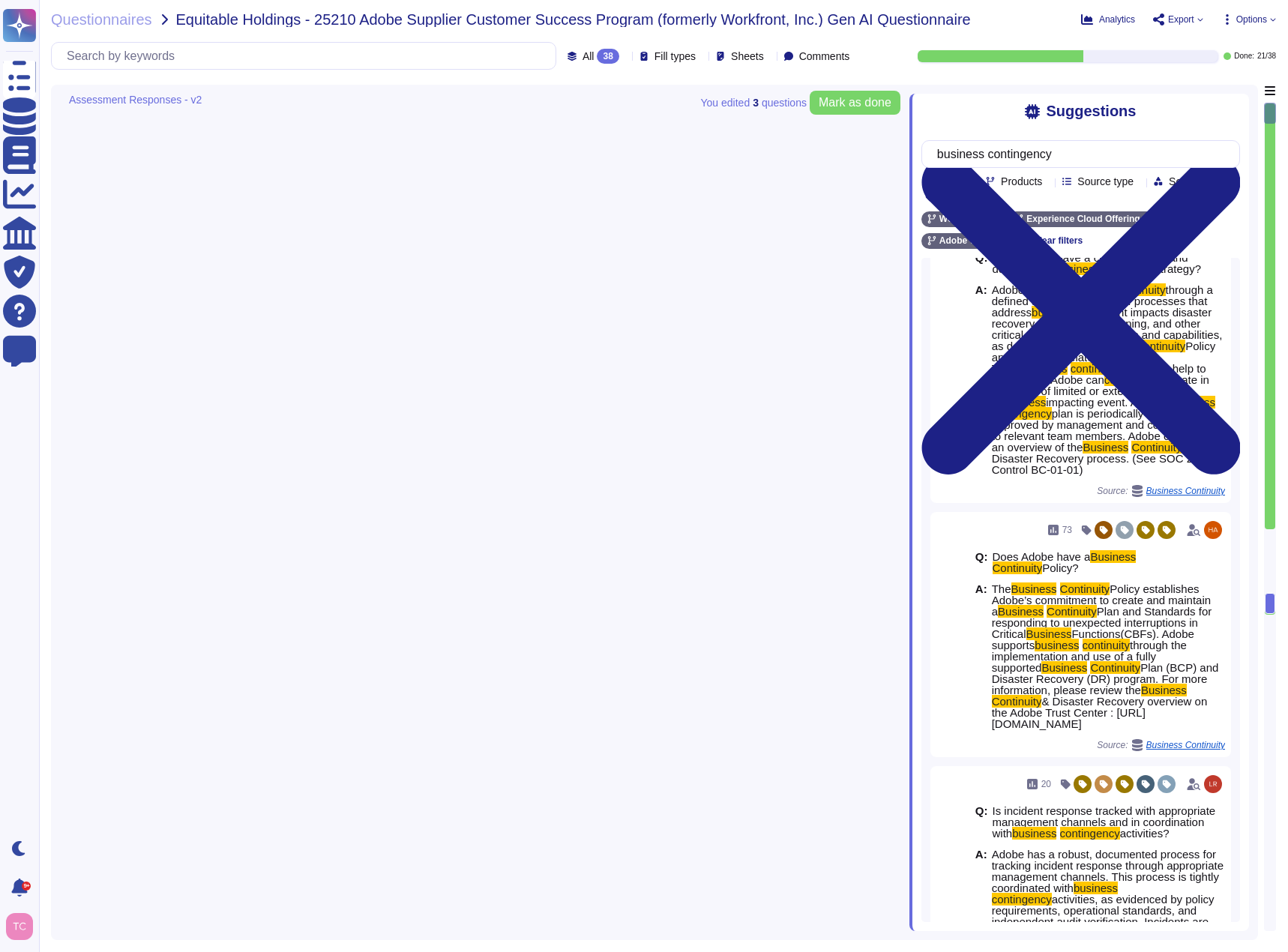
type textarea "They are tested along with the application."
type textarea "[URL][DOMAIN_NAME]"
type textarea "see: [URL][DOMAIN_NAME]"
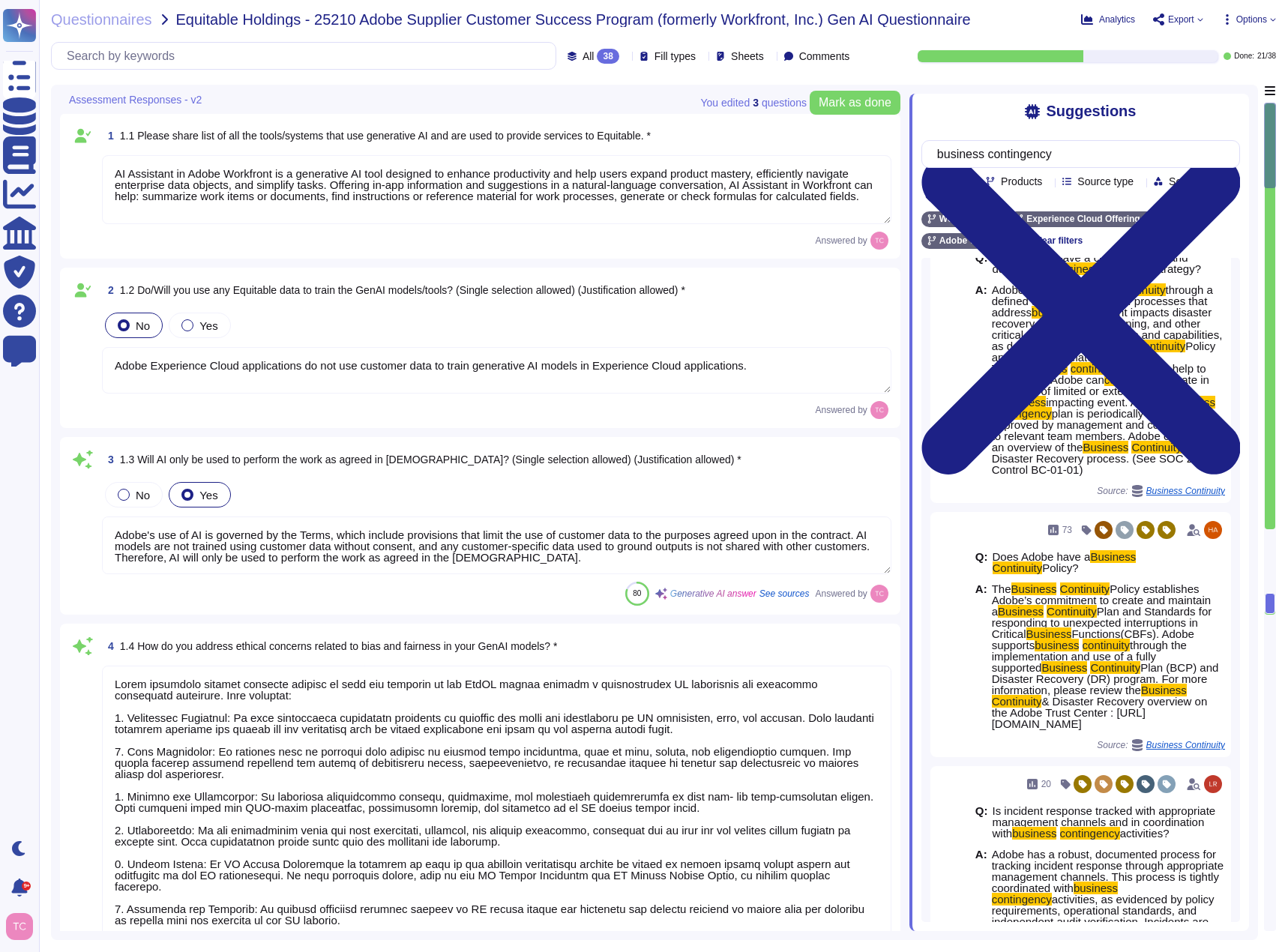
scroll to position [0, 0]
type textarea "AI Assistant in Adobe Workfront is a generative AI tool designed to enhance pro…"
type textarea "Adobe Experience Cloud applications do not use customer data to train generativ…"
type textarea "Adobe's use of AI is governed by the Terms, which include provisions that limit…"
type textarea "Adobe addresses ethical concerns related to bias and fairness in our GenAI mode…"
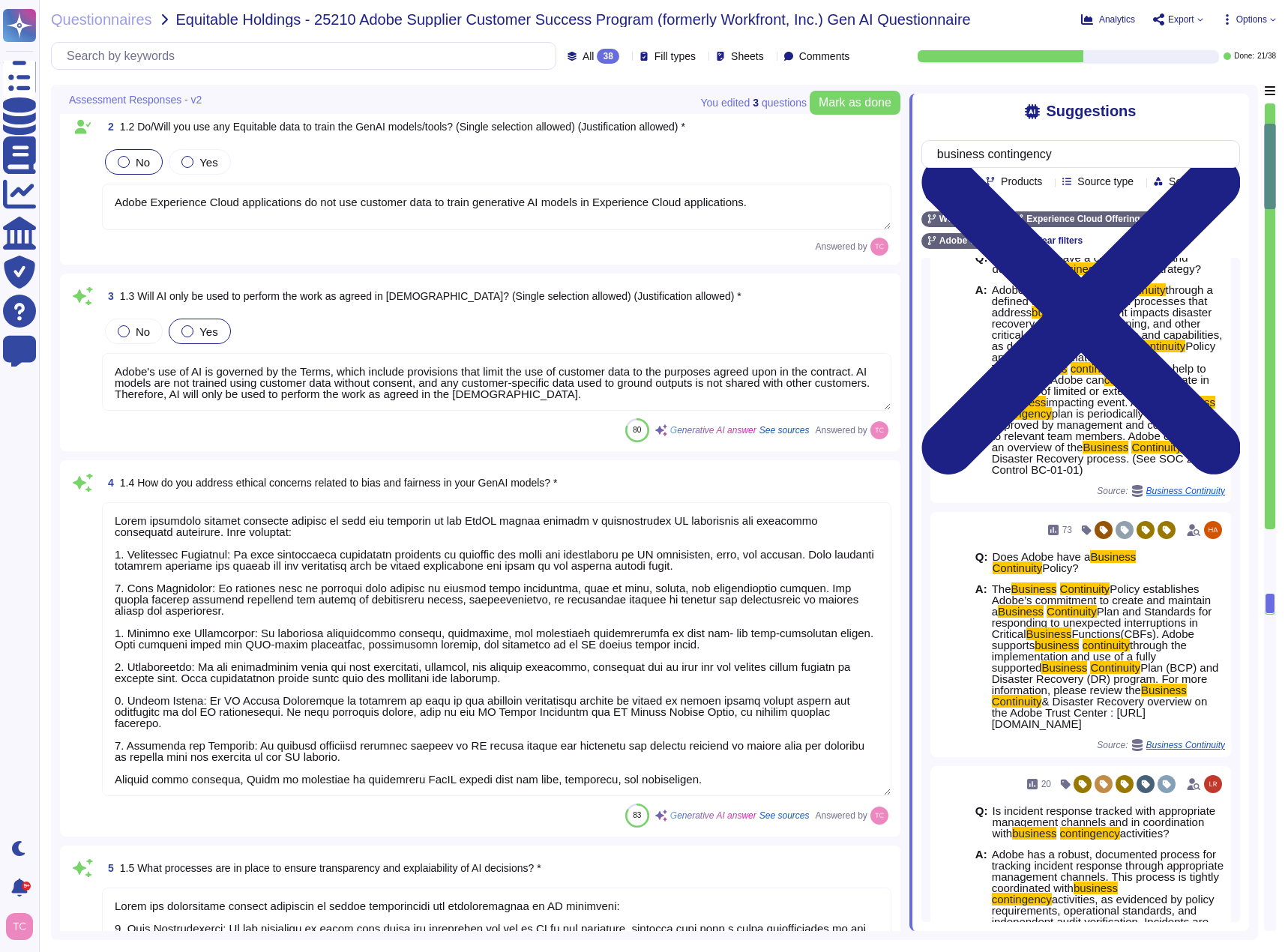
type textarea "Users can access their AI Assistant in Workfront chat history, including the pr…"
type textarea "Data in workfront is secured in a multi-tenant single database segregated by yo…"
type textarea "Data is not stored in the the AI service. Data is stored in the Workfront multi…"
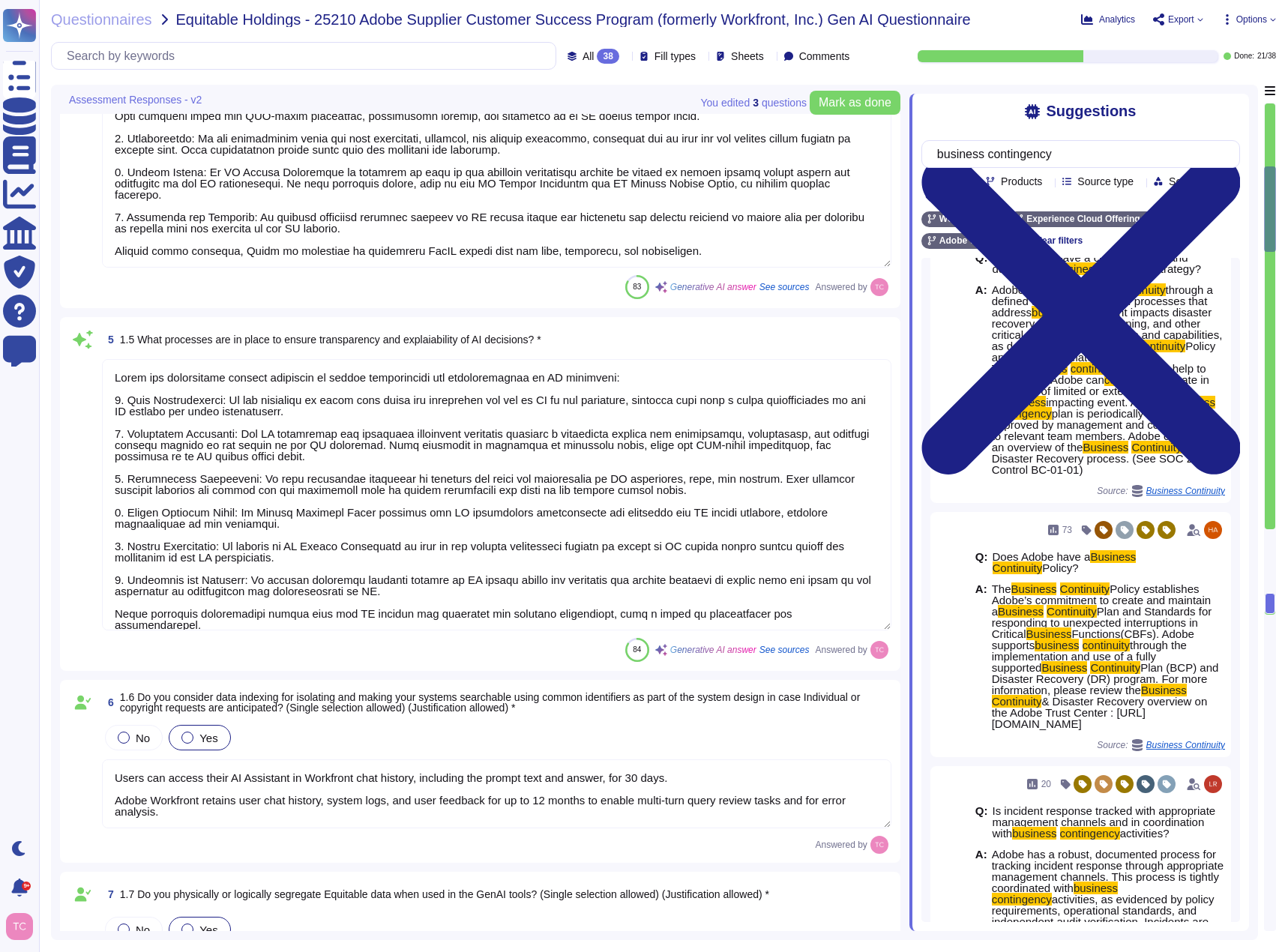
type textarea "Adobe has disabled logging in Azure OpenAI, helping ensure the Microsoft does n…"
type textarea "They are tested along with the application."
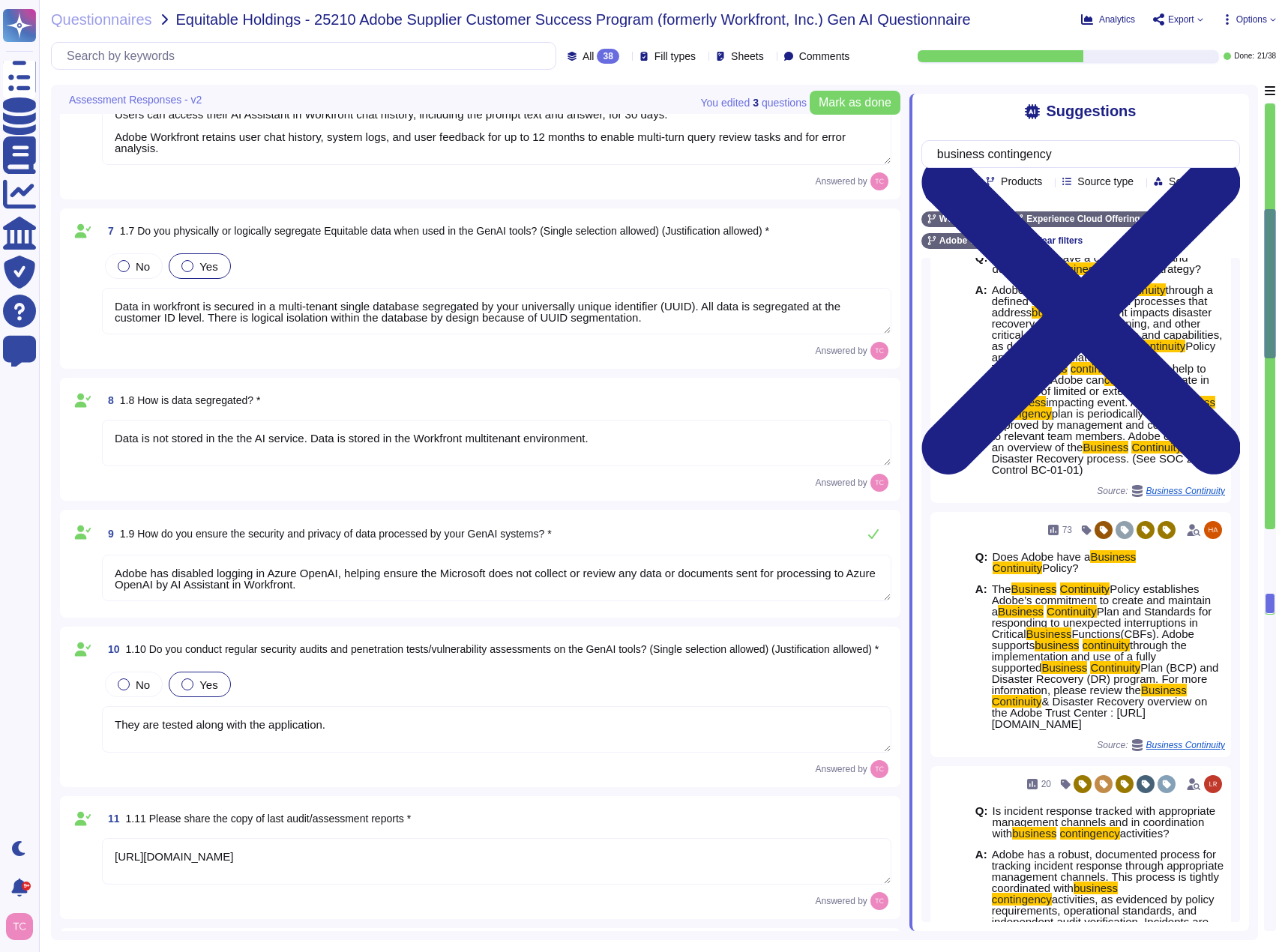
type textarea "[URL][DOMAIN_NAME]"
type textarea "see: [URL][DOMAIN_NAME]"
type textarea "Before AI-powered features are released to beta testing, our AI Ethics Review B…"
type textarea "Adobe has implemented multilayered testing, evaluation, and monitoring methodol…"
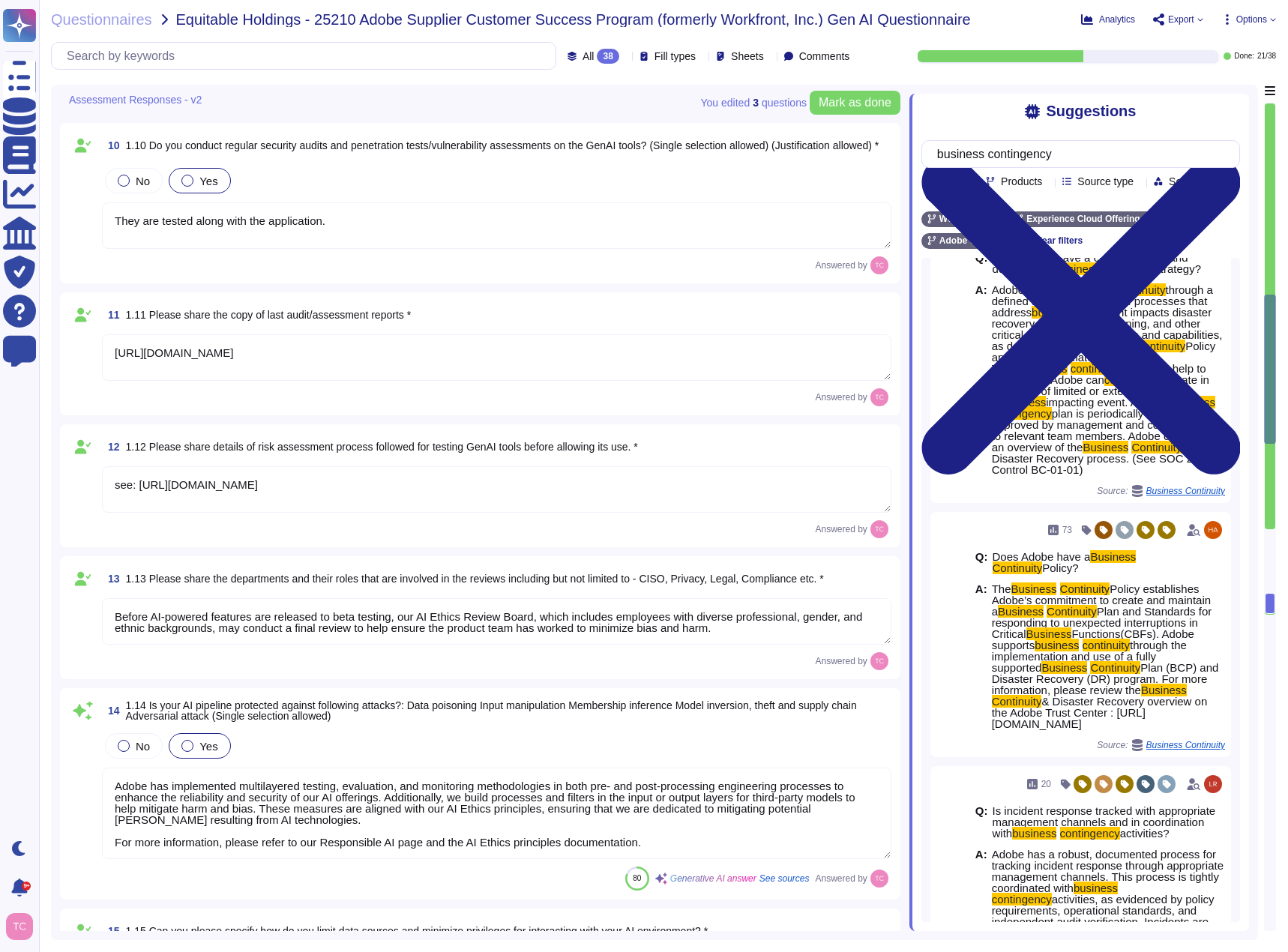
type textarea "Yes, Adobe records, documents, and preserves clear audit trails of all prompts …"
type textarea "Adobe allows customers to upload documents to be analyzed by the AI Assistant. …"
type textarea "Upon completion of the AI session, the documents are deleted."
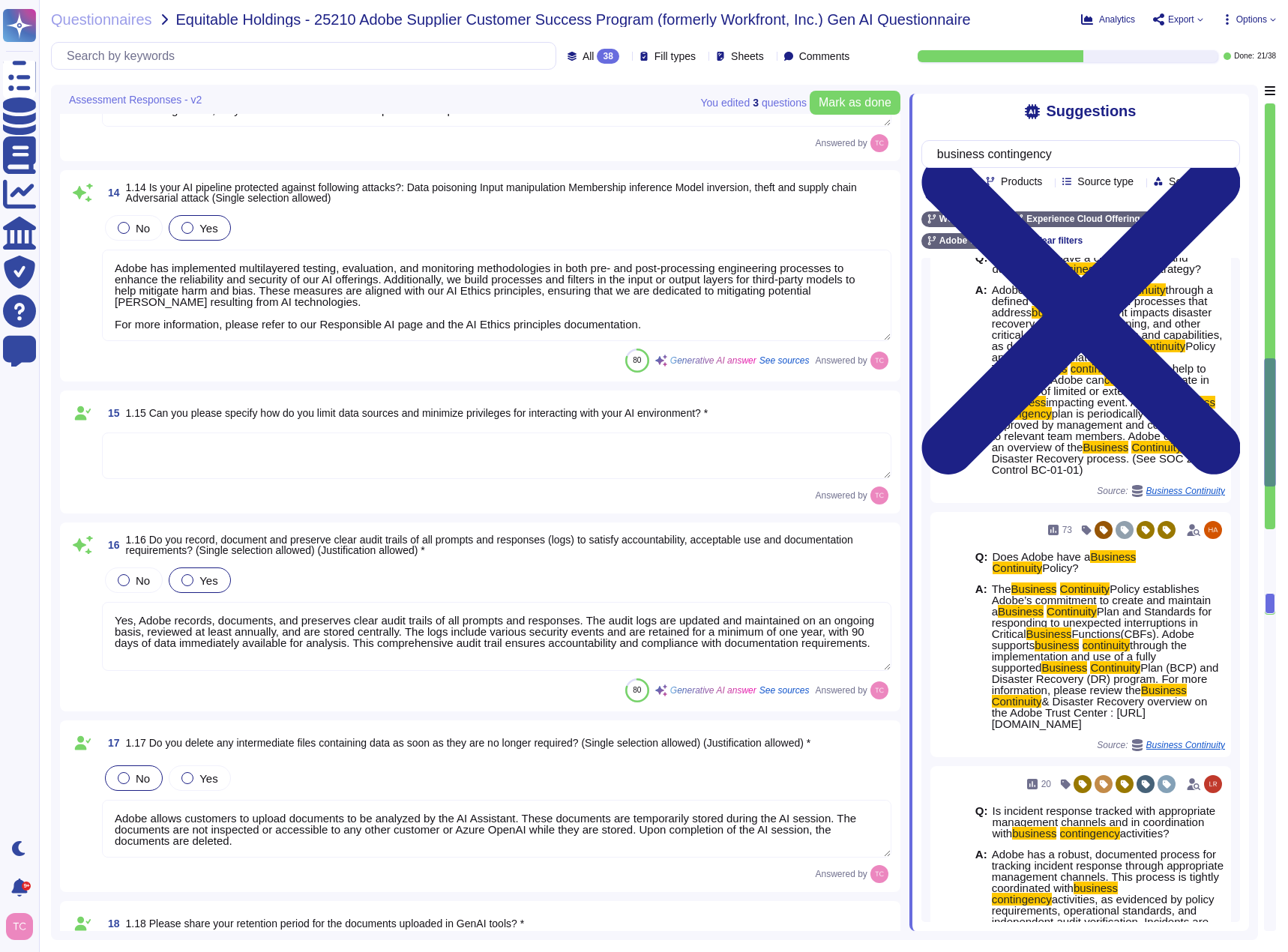
scroll to position [2324, 0]
type textarea "Adobe creates awareness against social engineering attacks through its mandator…"
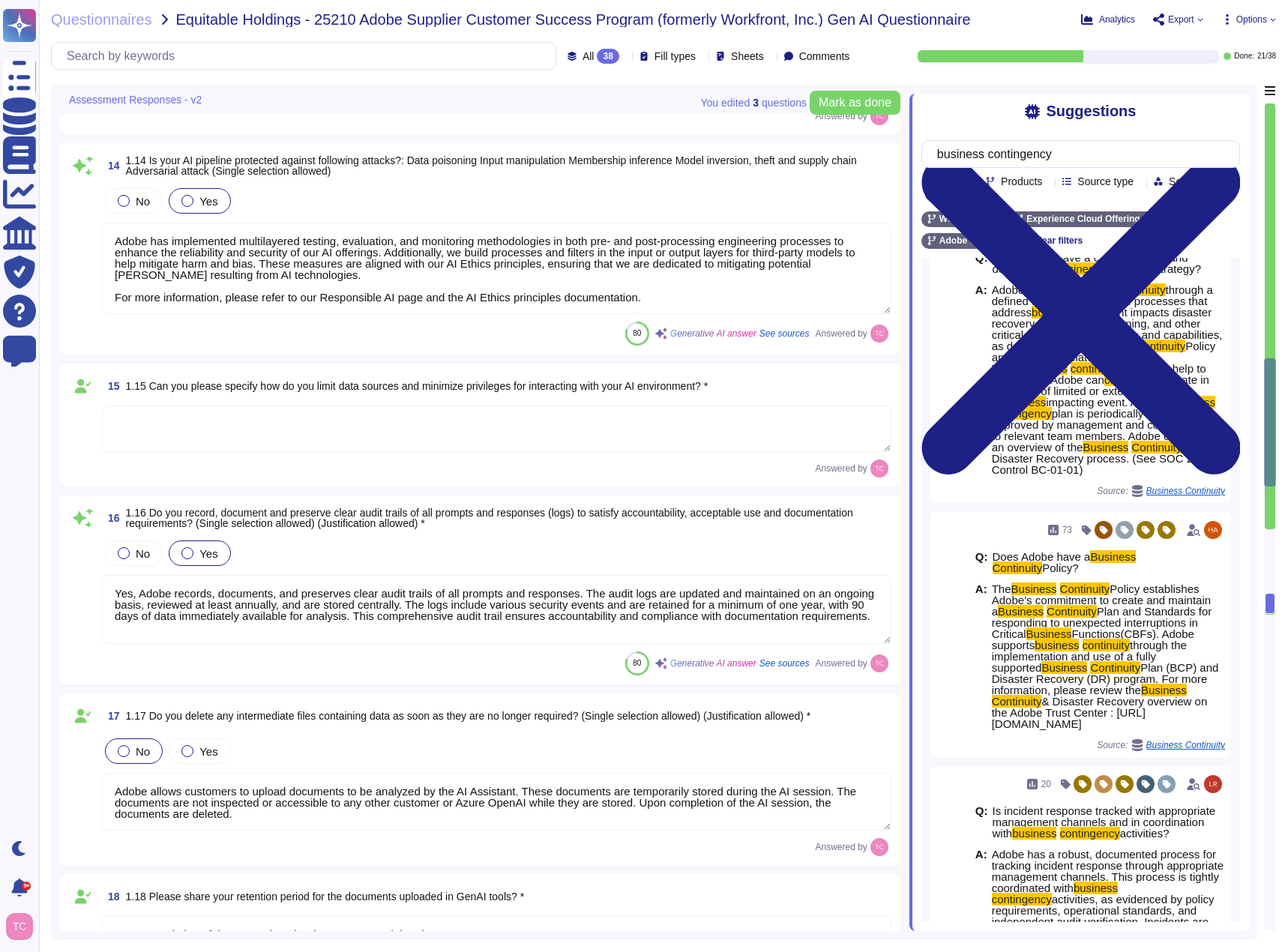
click at [308, 441] on textarea at bounding box center [496, 429] width 790 height 47
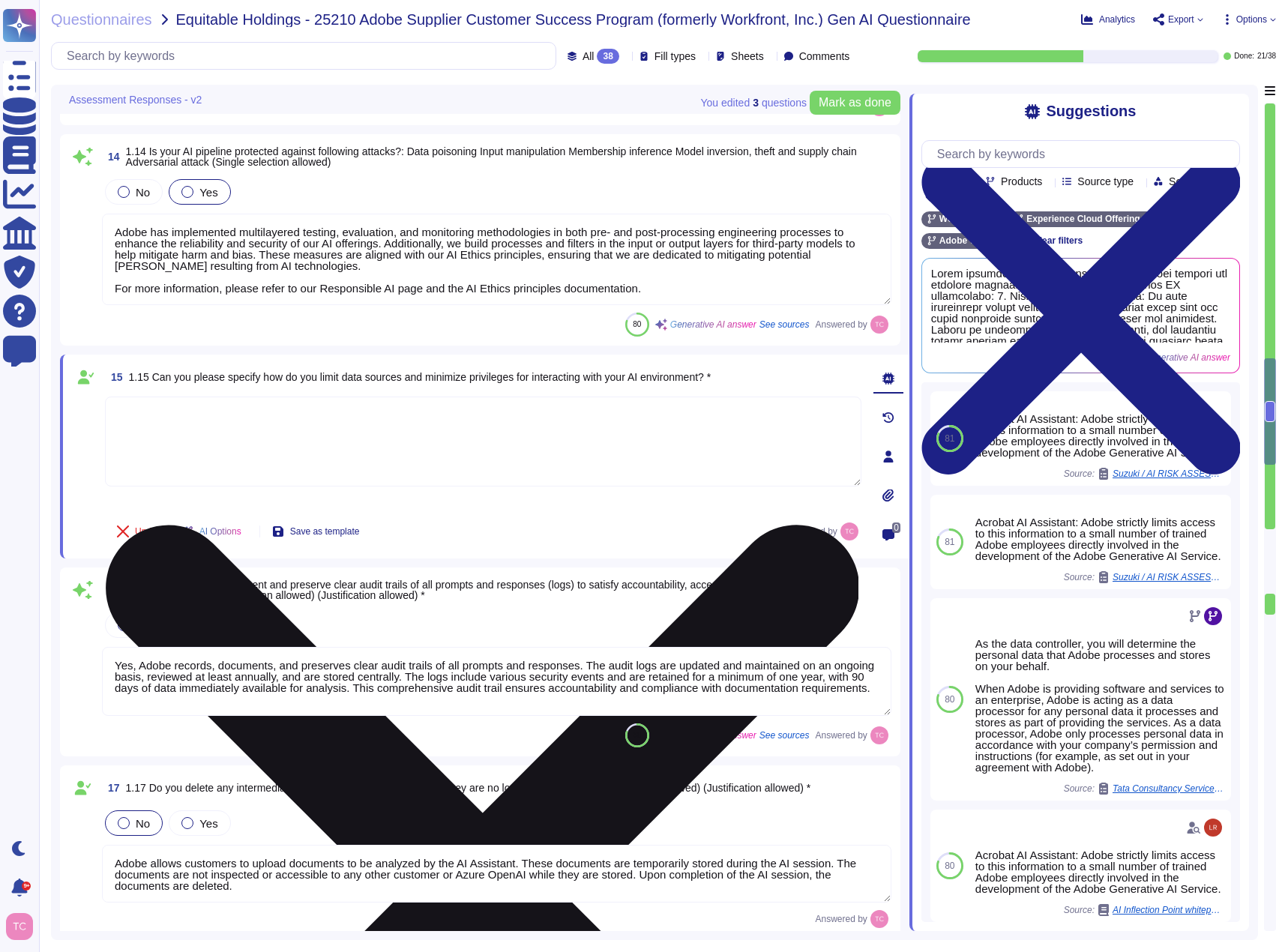
type textarea "Adobe creates awareness against social engineering attacks through its mandator…"
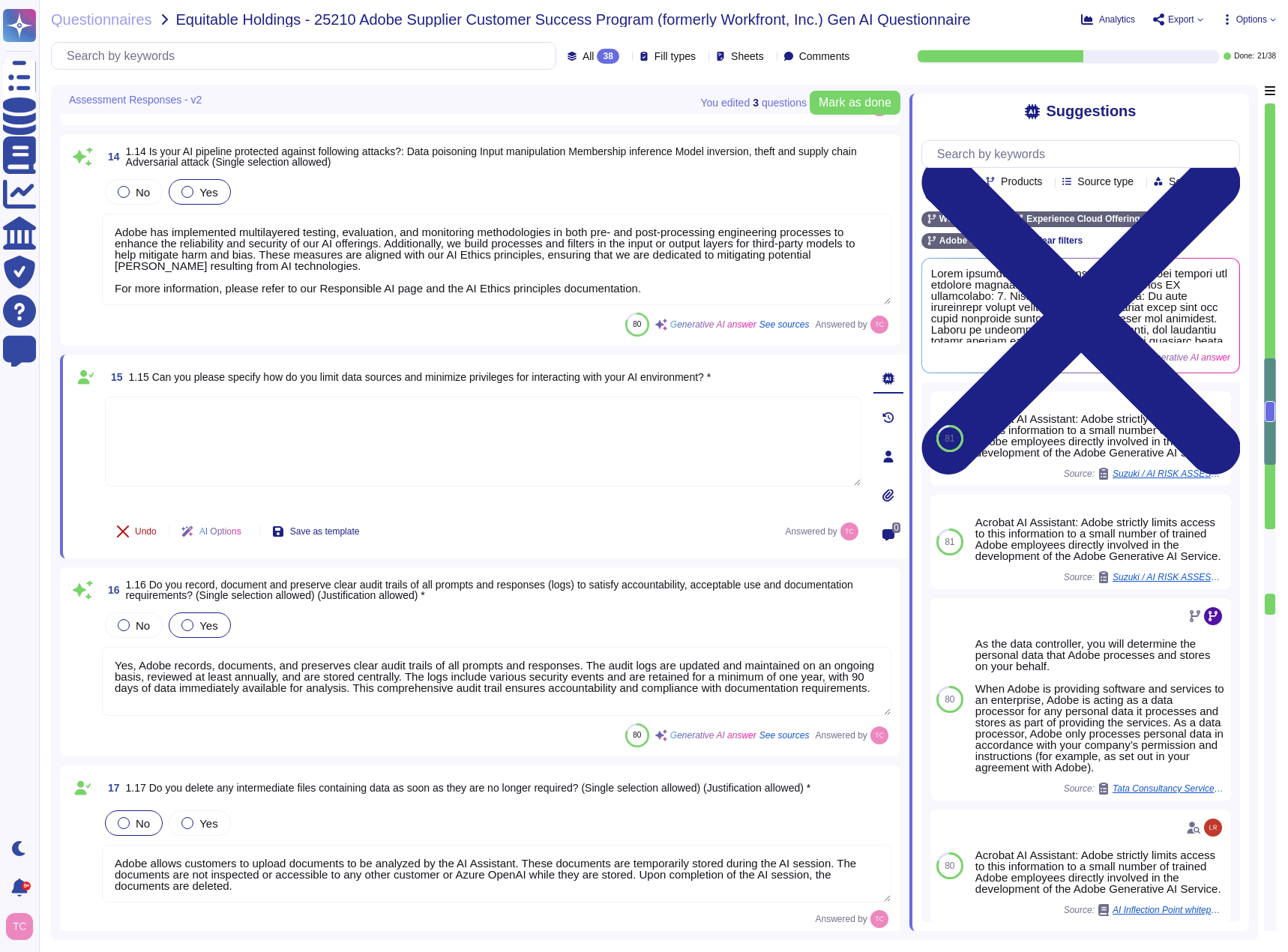
click at [145, 527] on span "Undo" at bounding box center [146, 532] width 22 height 9
type textarea "This is controlled by the user and admin of the account."
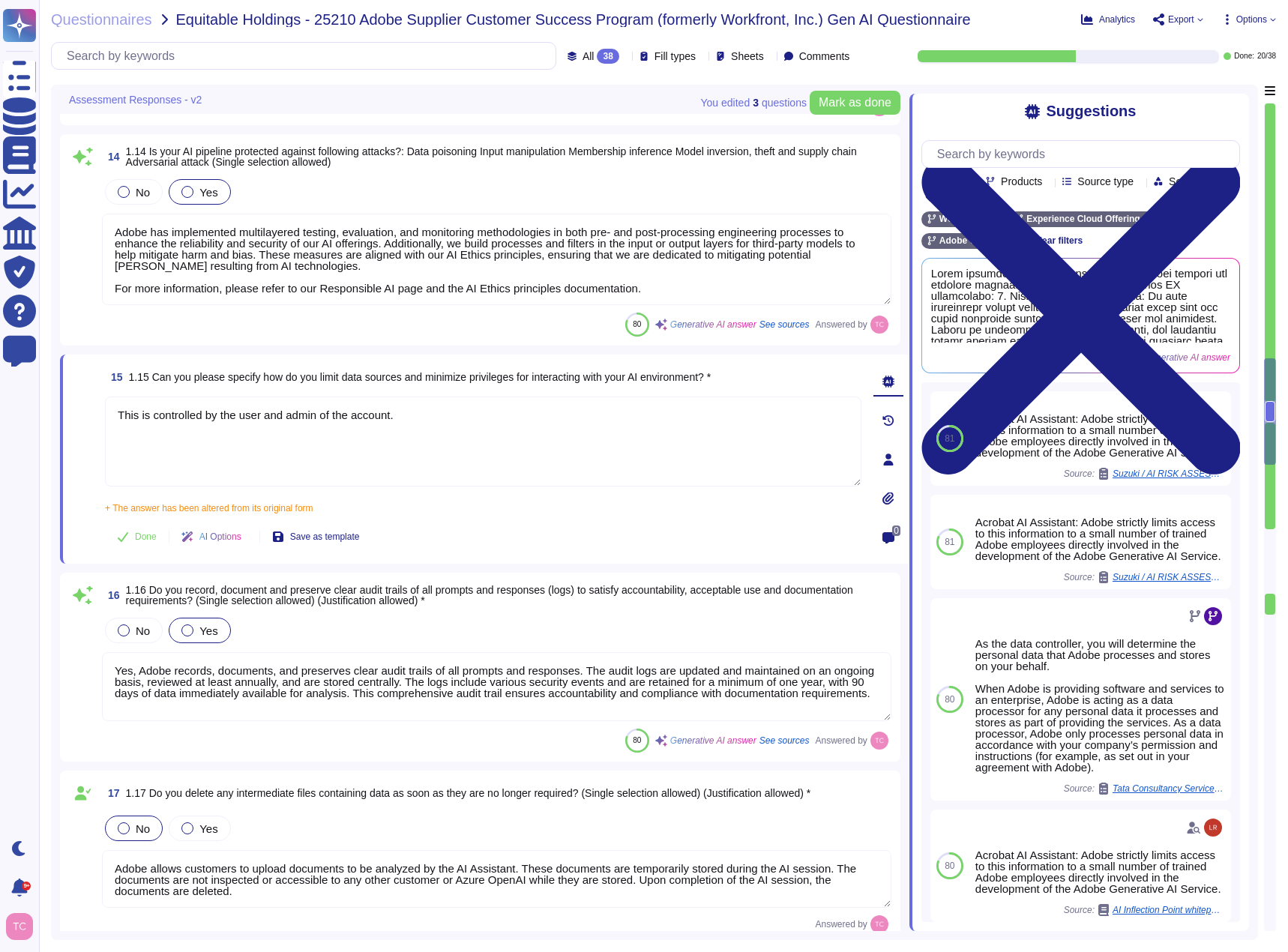
click at [81, 641] on span at bounding box center [82, 668] width 27 height 108
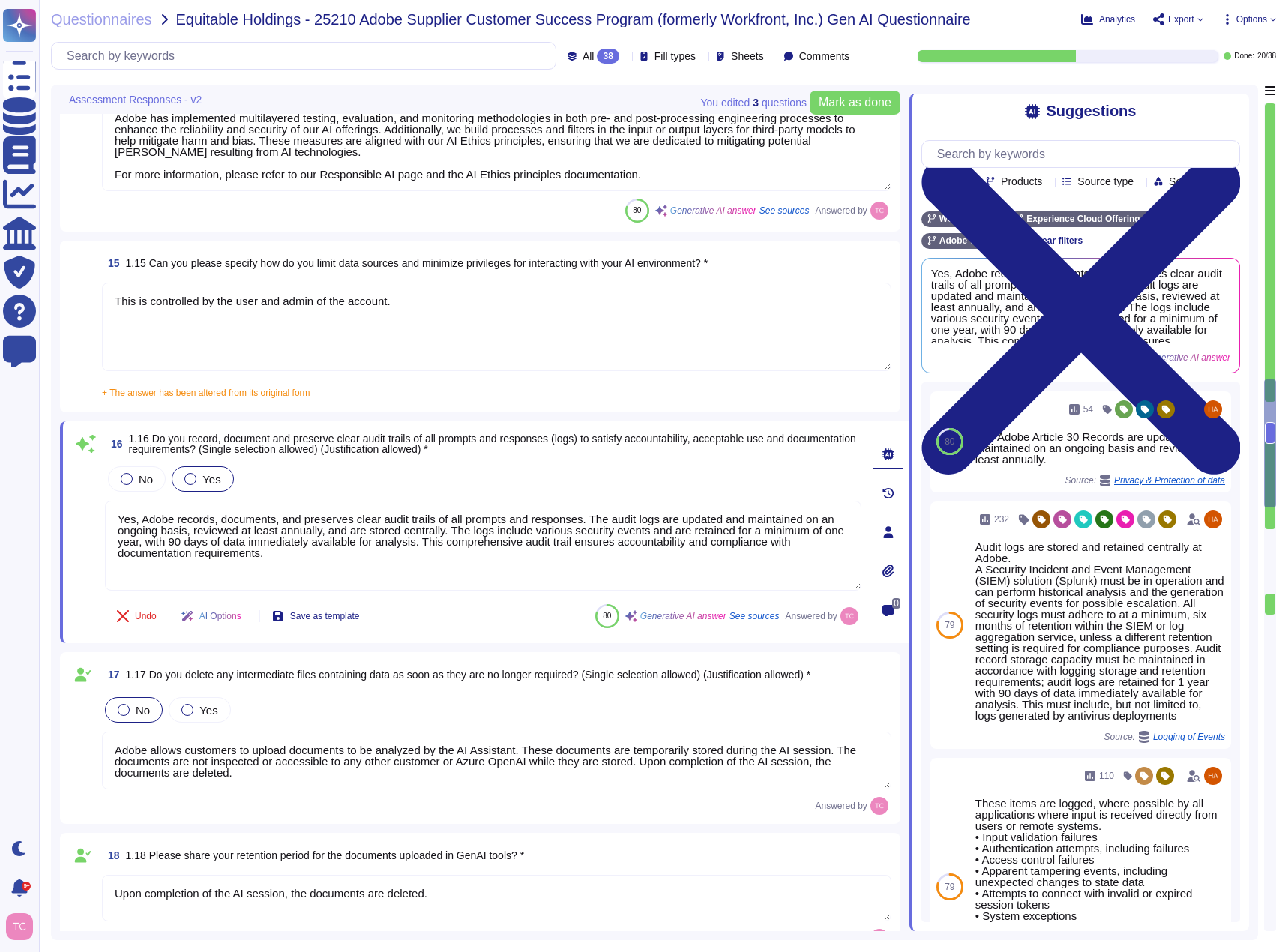
type textarea "Yes, Adobe conducts phishing simulations as part of its annual mandatory Securi…"
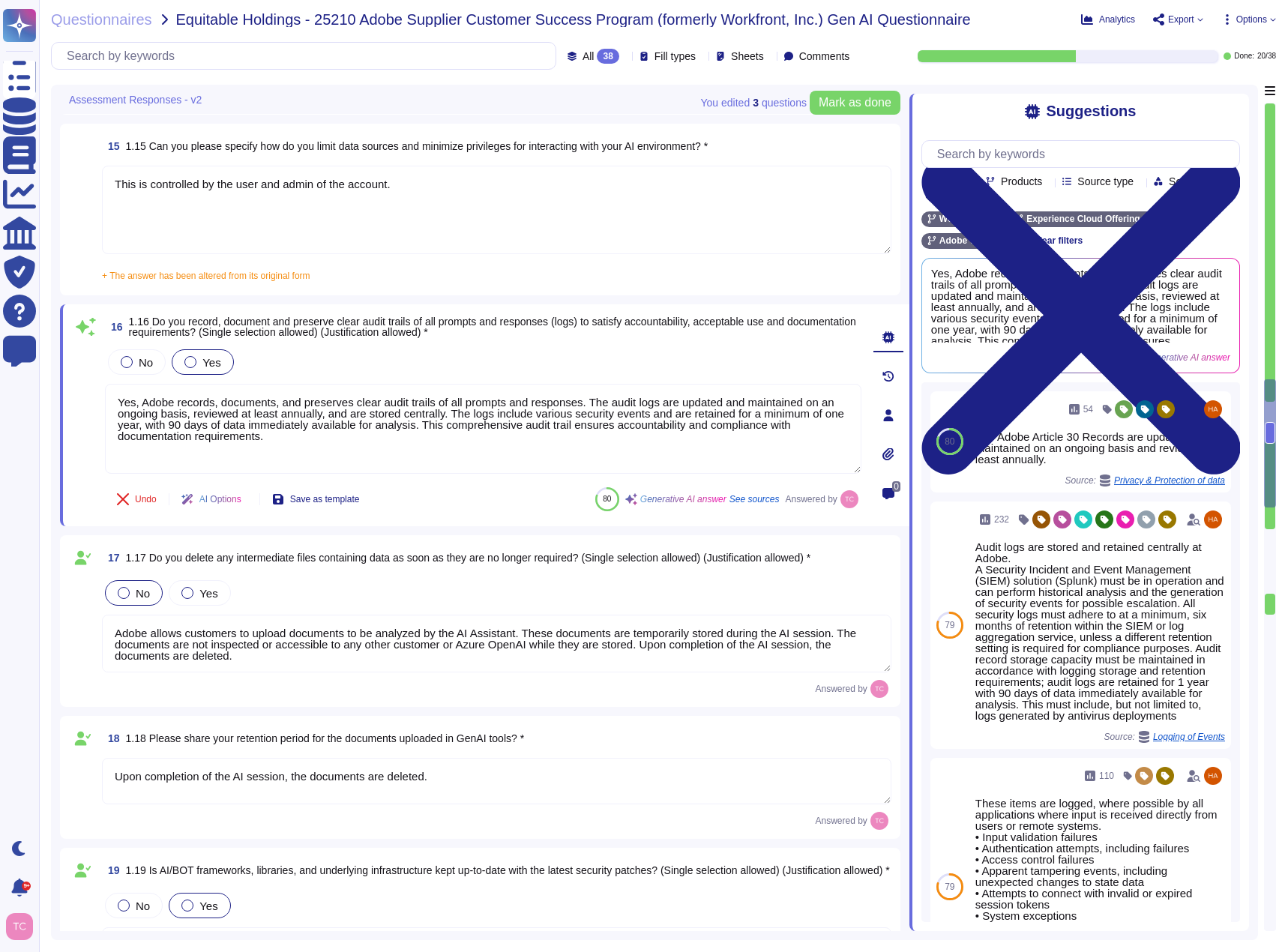
scroll to position [2550, 0]
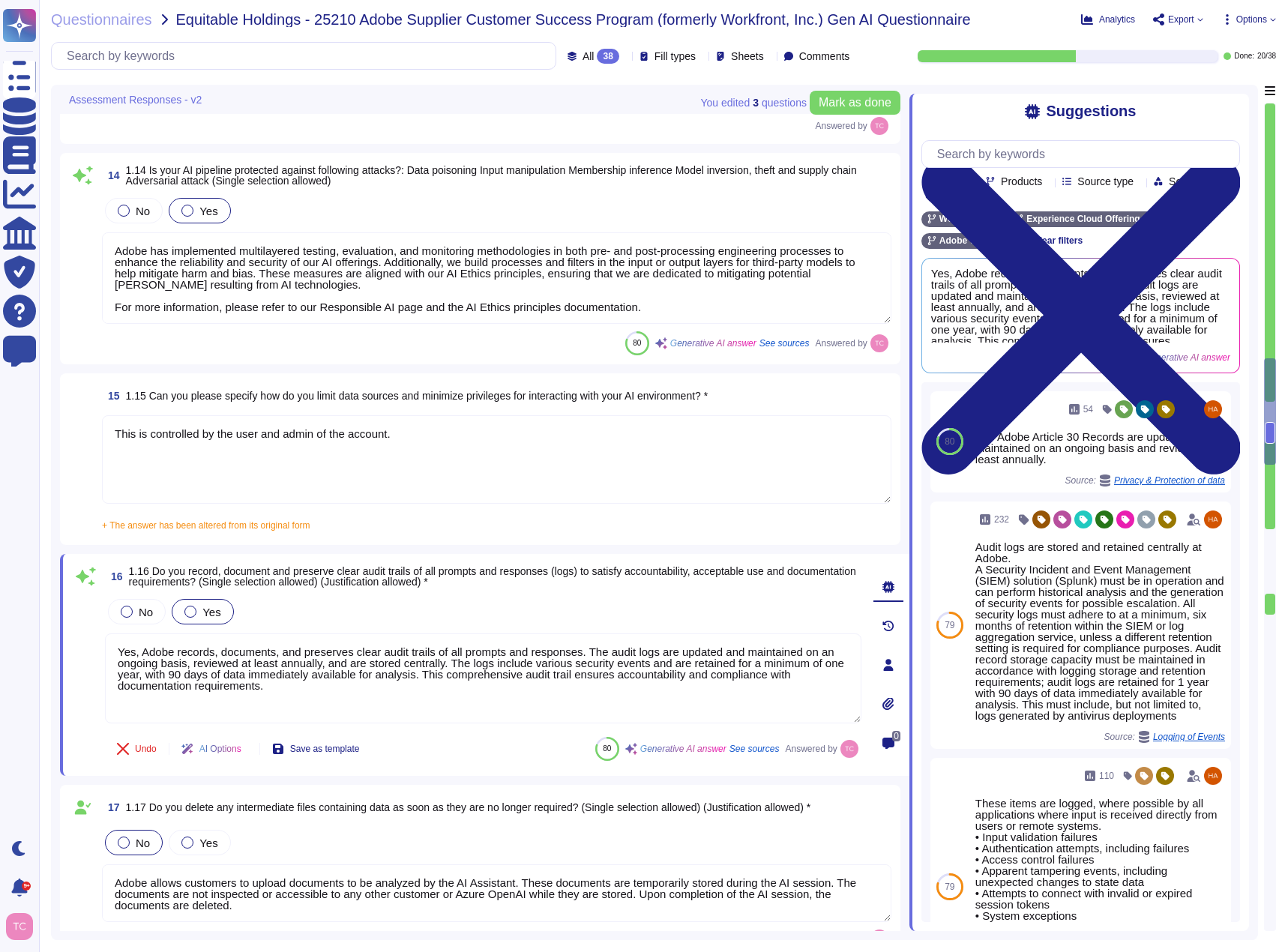
type textarea "[URL][DOMAIN_NAME]"
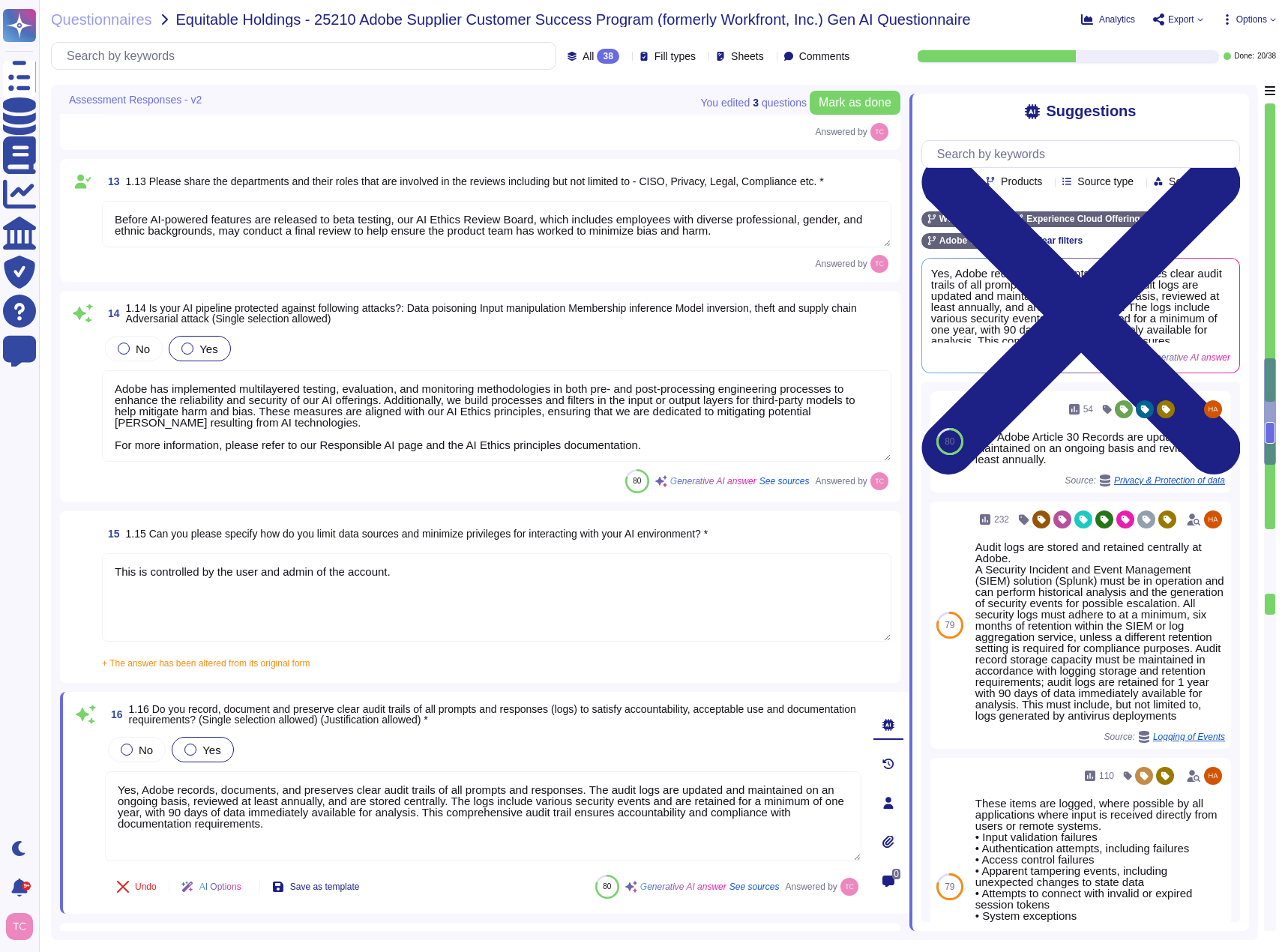
scroll to position [2175, 0]
type textarea "They are tested along with the application."
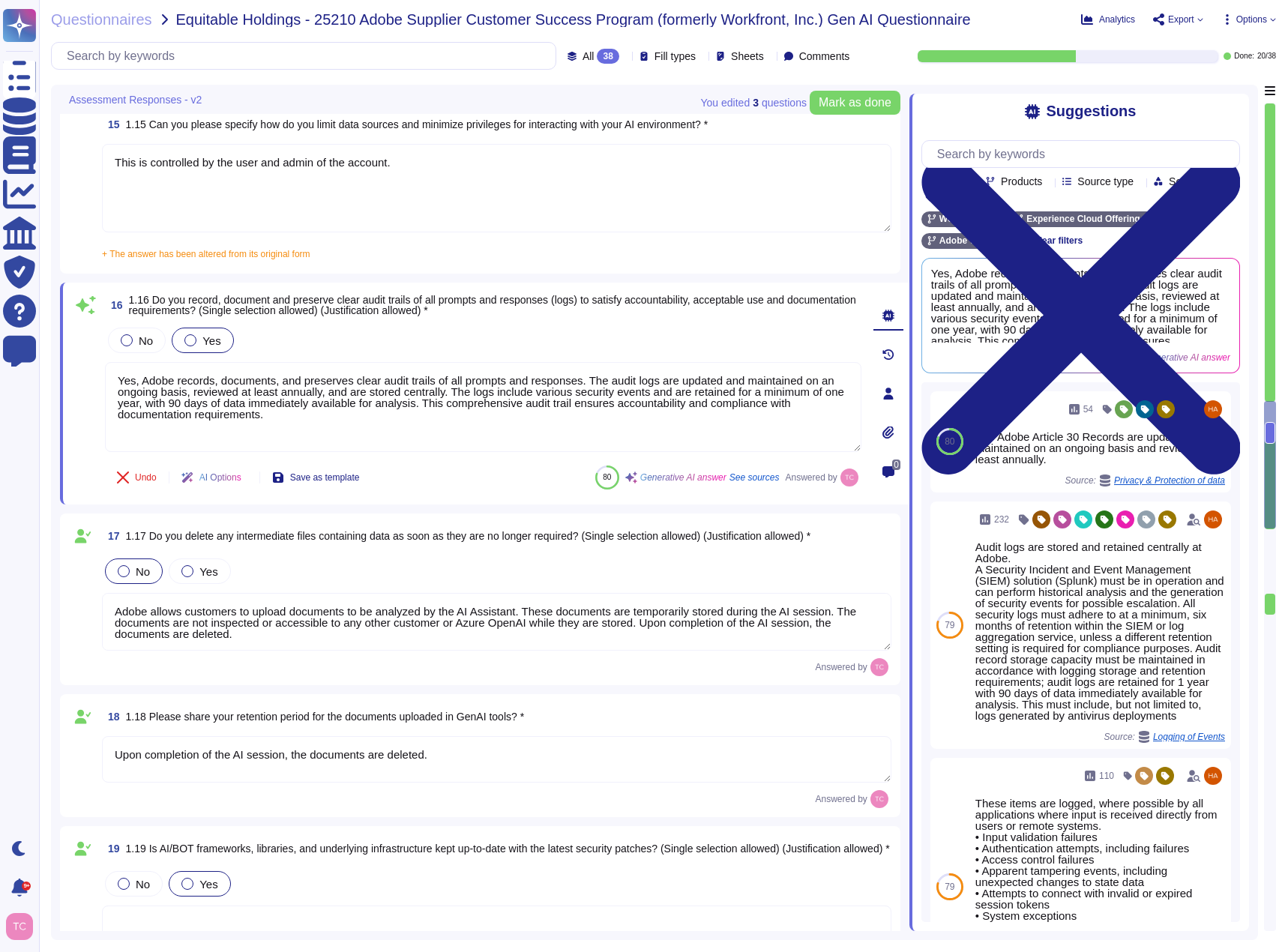
type textarea "Adobe creates awareness against social engineering attacks through its mandator…"
type textarea "Yes, Adobe conducts phishing simulations as part of its annual mandatory Securi…"
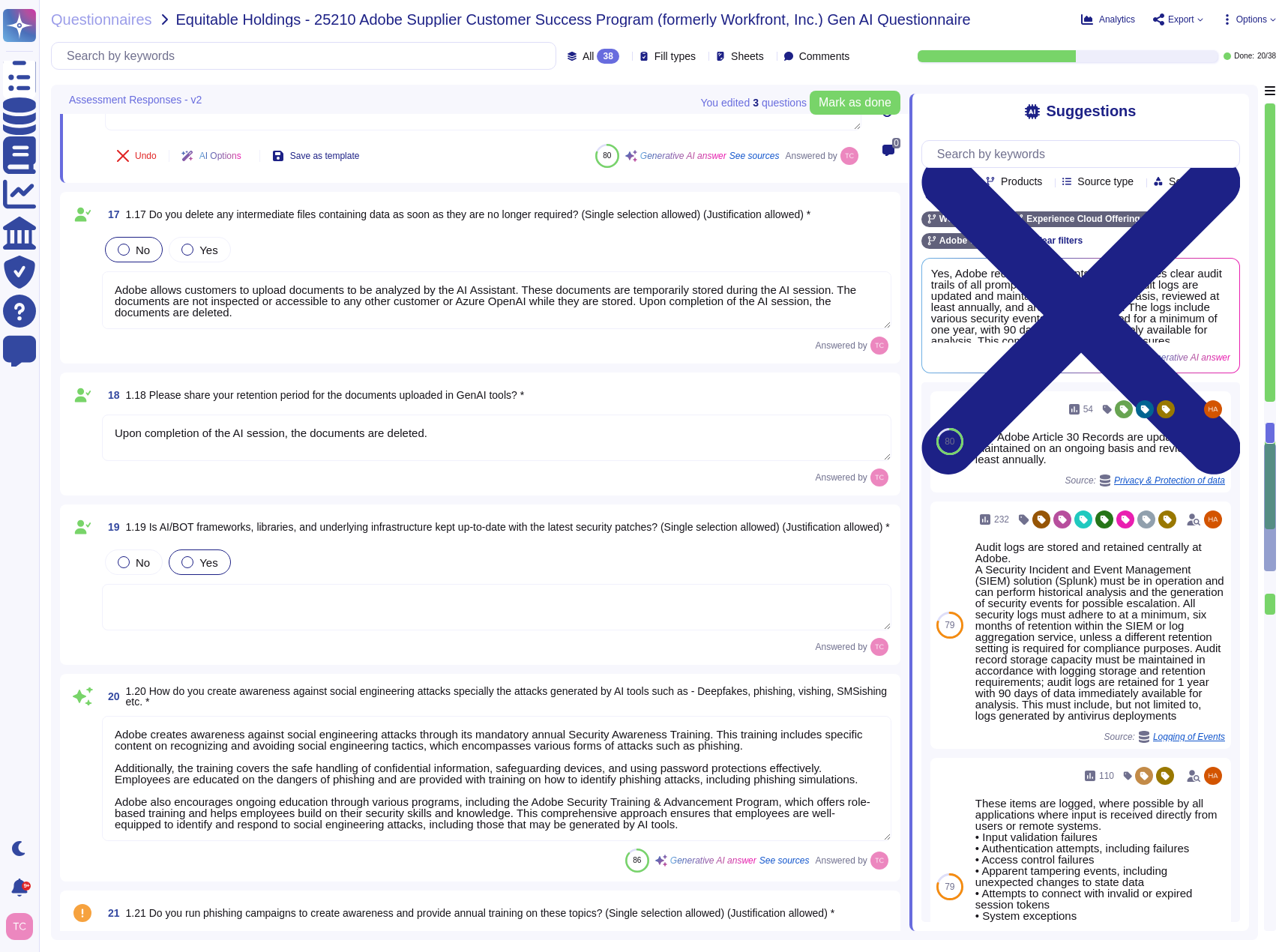
type textarea "Adobe supports business continuity through a defined and managed set of process…"
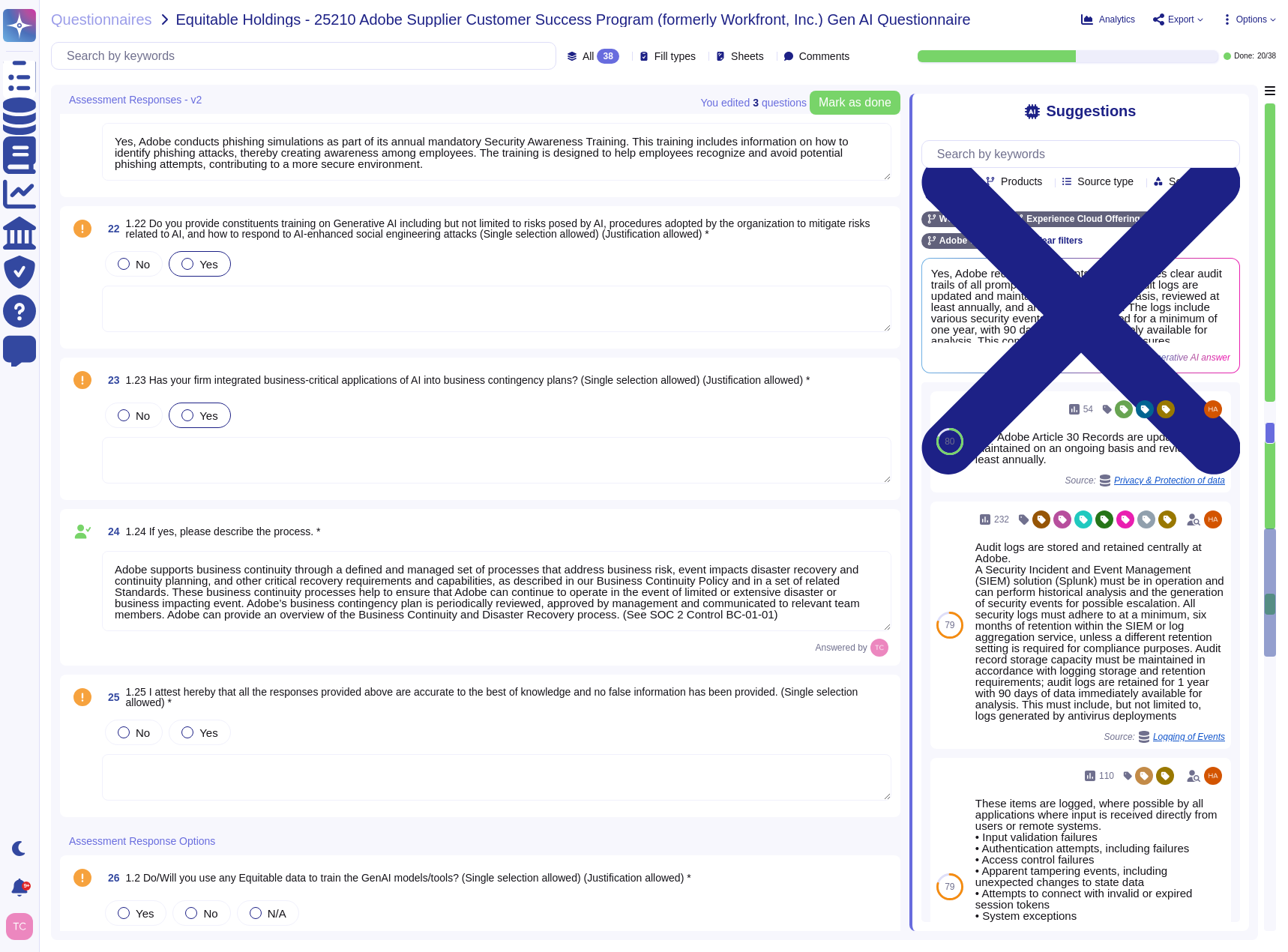
scroll to position [2, 0]
click at [207, 735] on span "Yes" at bounding box center [208, 732] width 18 height 13
type textarea "Adobe does not share the full results of a Penetration Test. The Security Testi…"
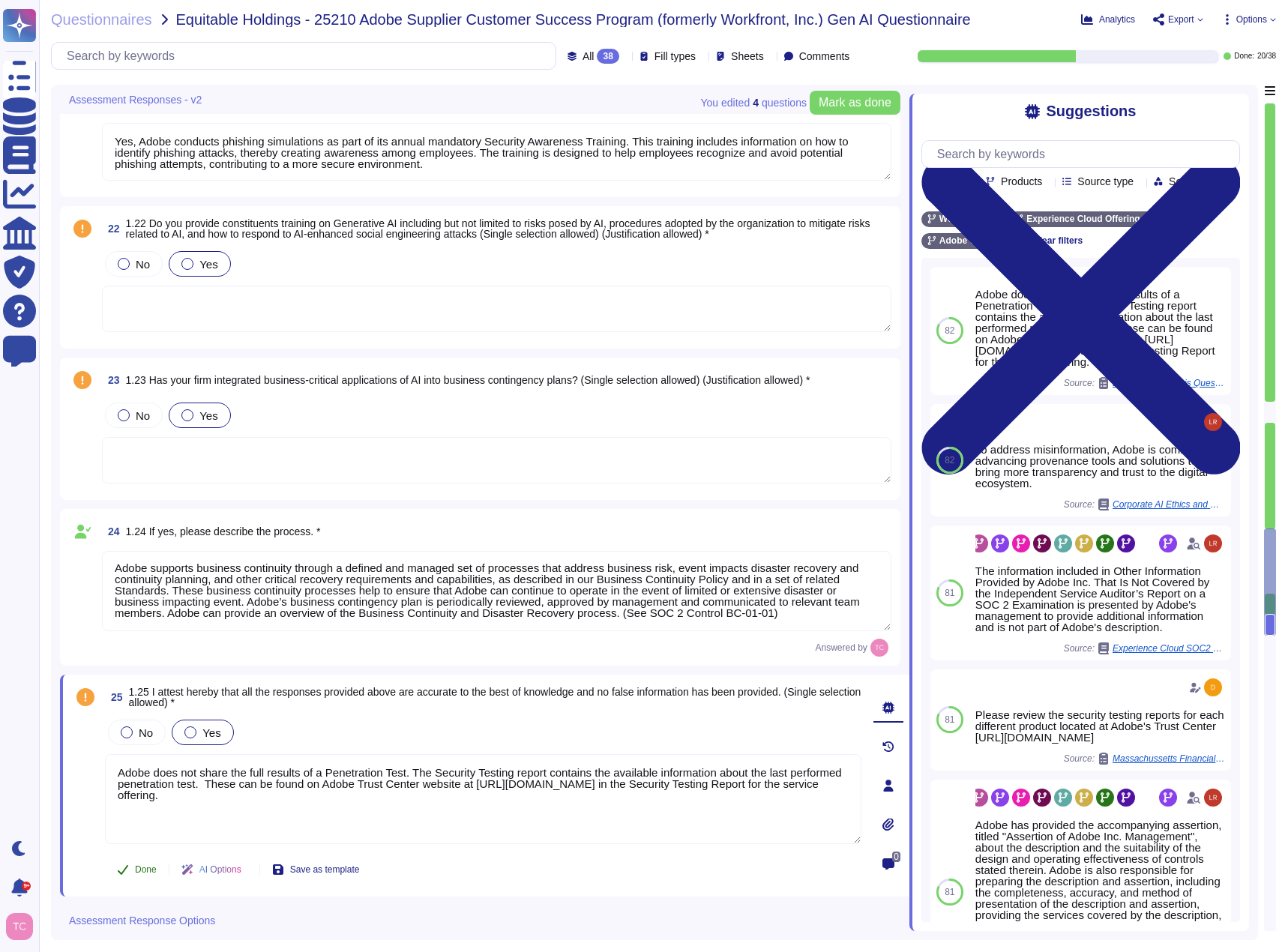
click at [137, 871] on span "Done" at bounding box center [146, 870] width 22 height 9
click at [137, 871] on span "Undo" at bounding box center [146, 870] width 22 height 9
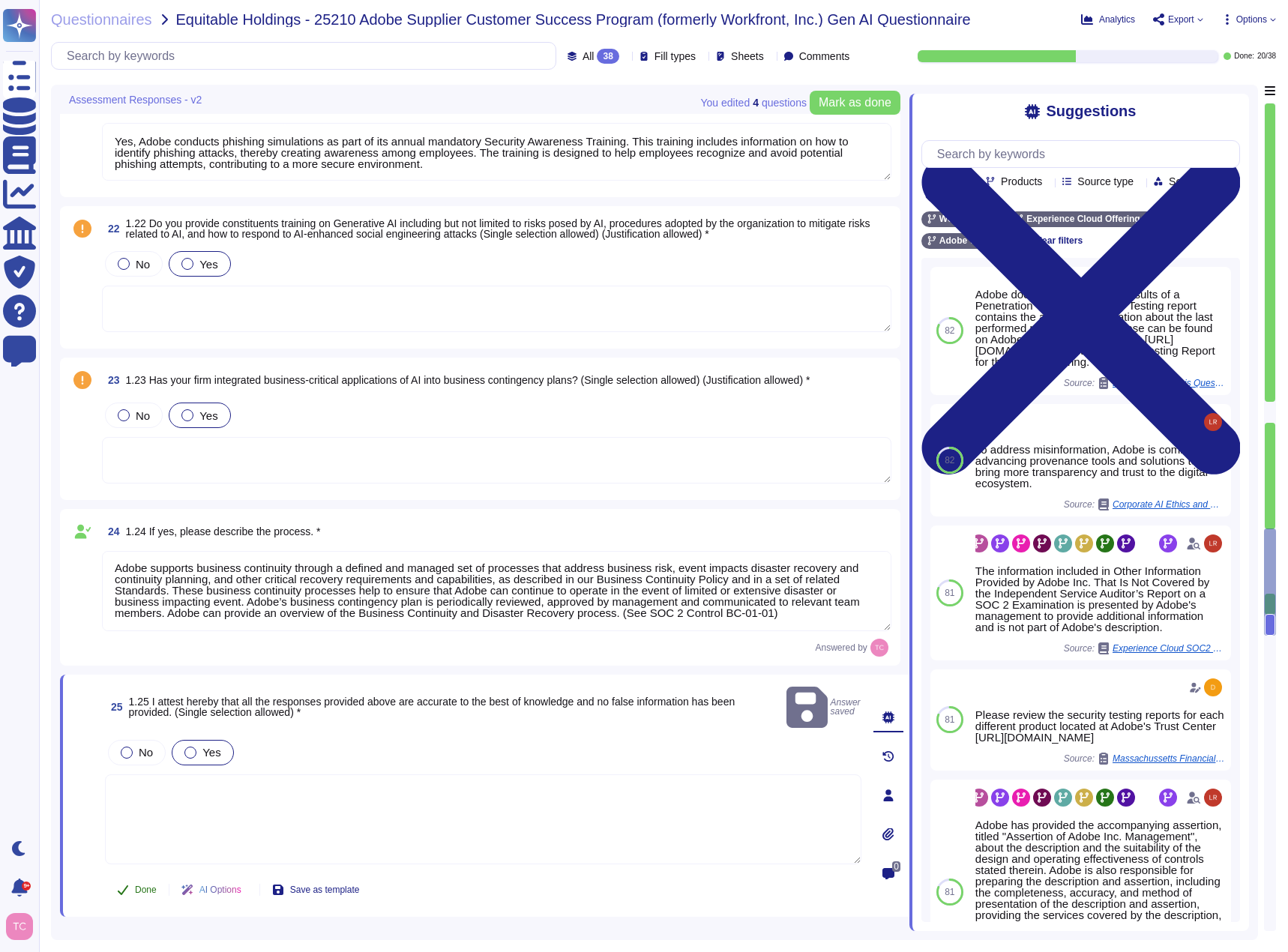
click at [136, 886] on span "Done" at bounding box center [146, 890] width 22 height 9
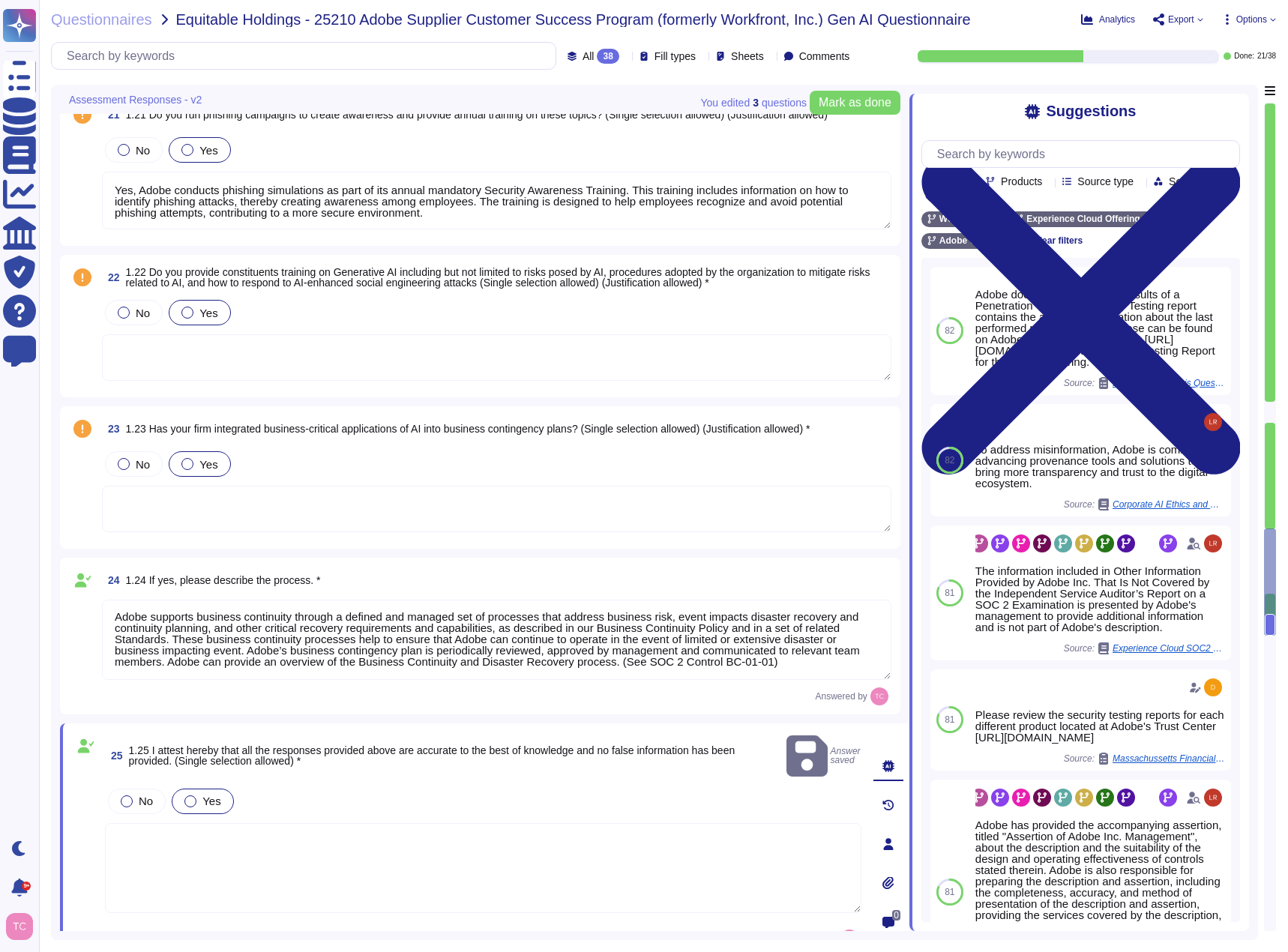
scroll to position [3599, 0]
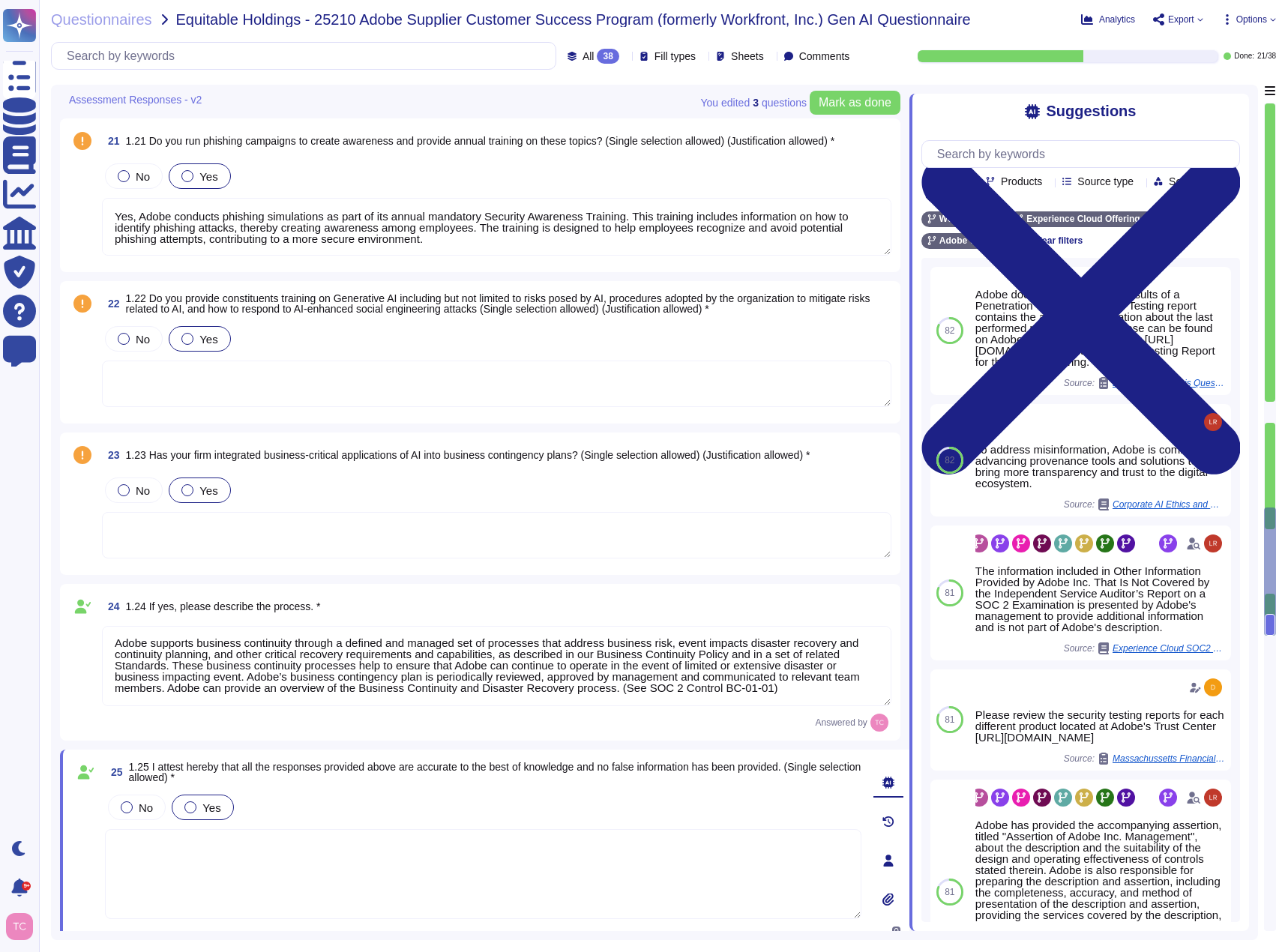
click at [72, 502] on span at bounding box center [82, 517] width 27 height 85
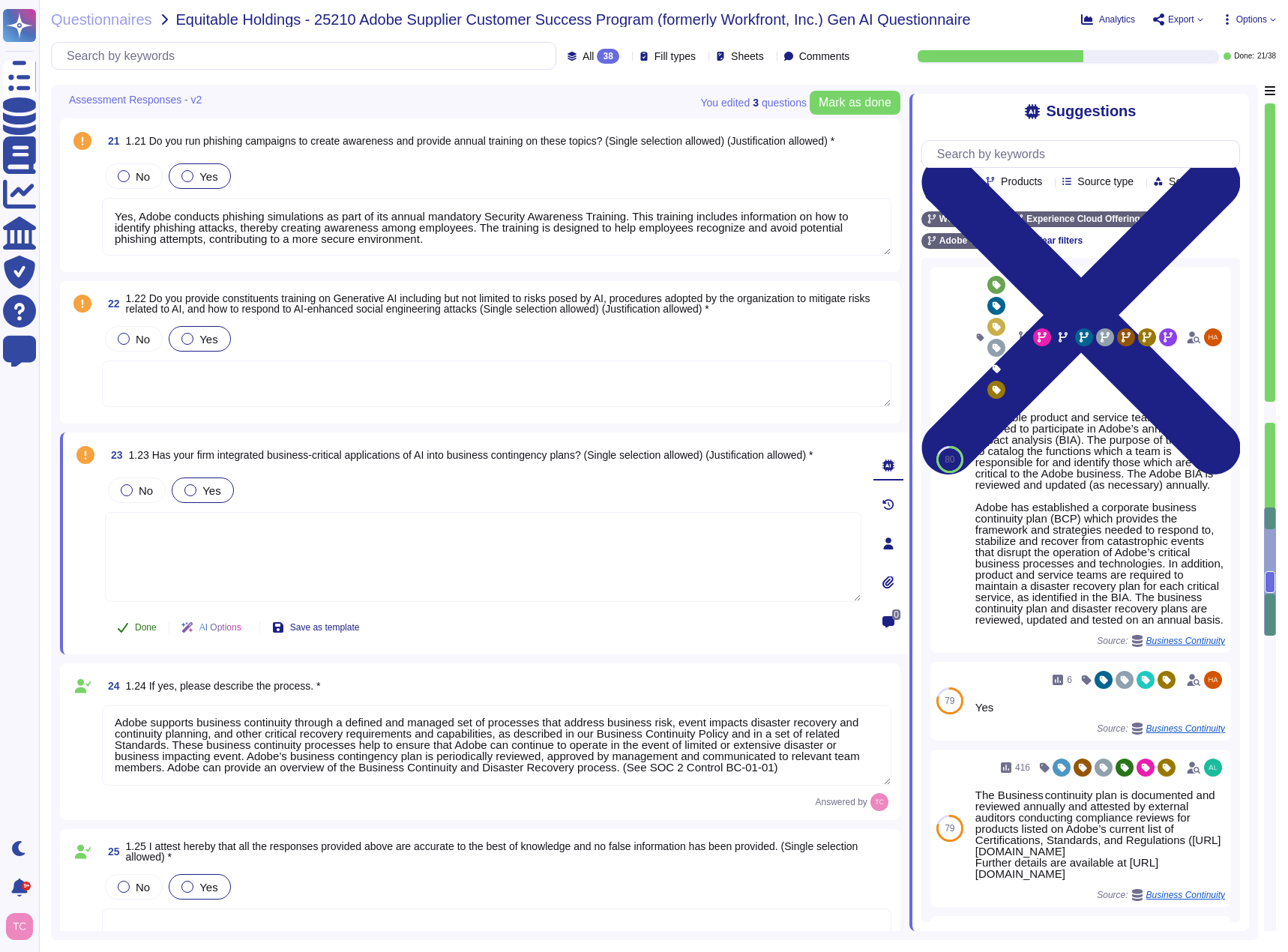
click at [129, 628] on button "Done" at bounding box center [136, 628] width 63 height 30
click at [91, 376] on span at bounding box center [82, 365] width 27 height 85
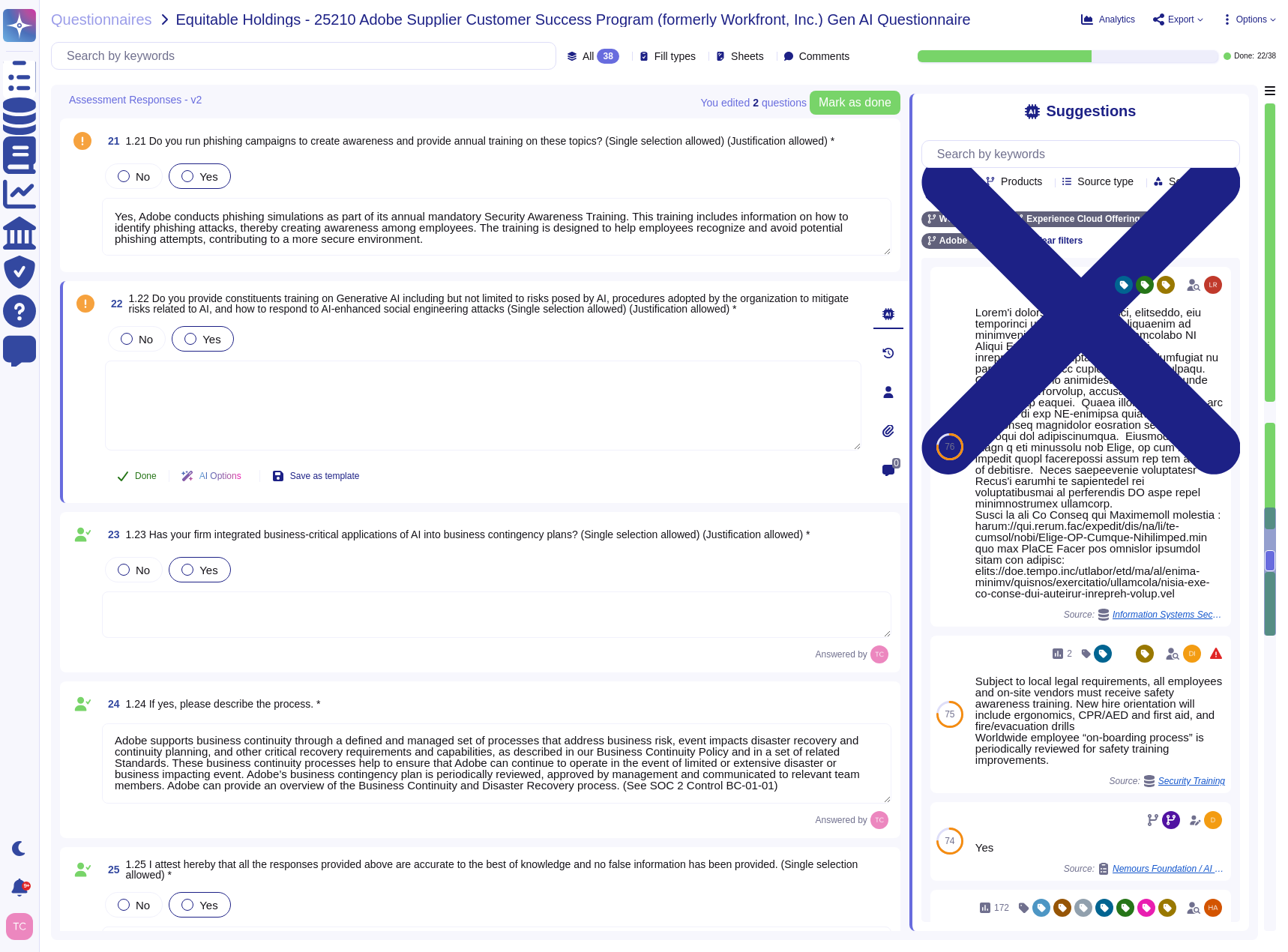
click at [149, 481] on span "Done" at bounding box center [146, 476] width 22 height 9
click at [85, 238] on span at bounding box center [82, 209] width 27 height 97
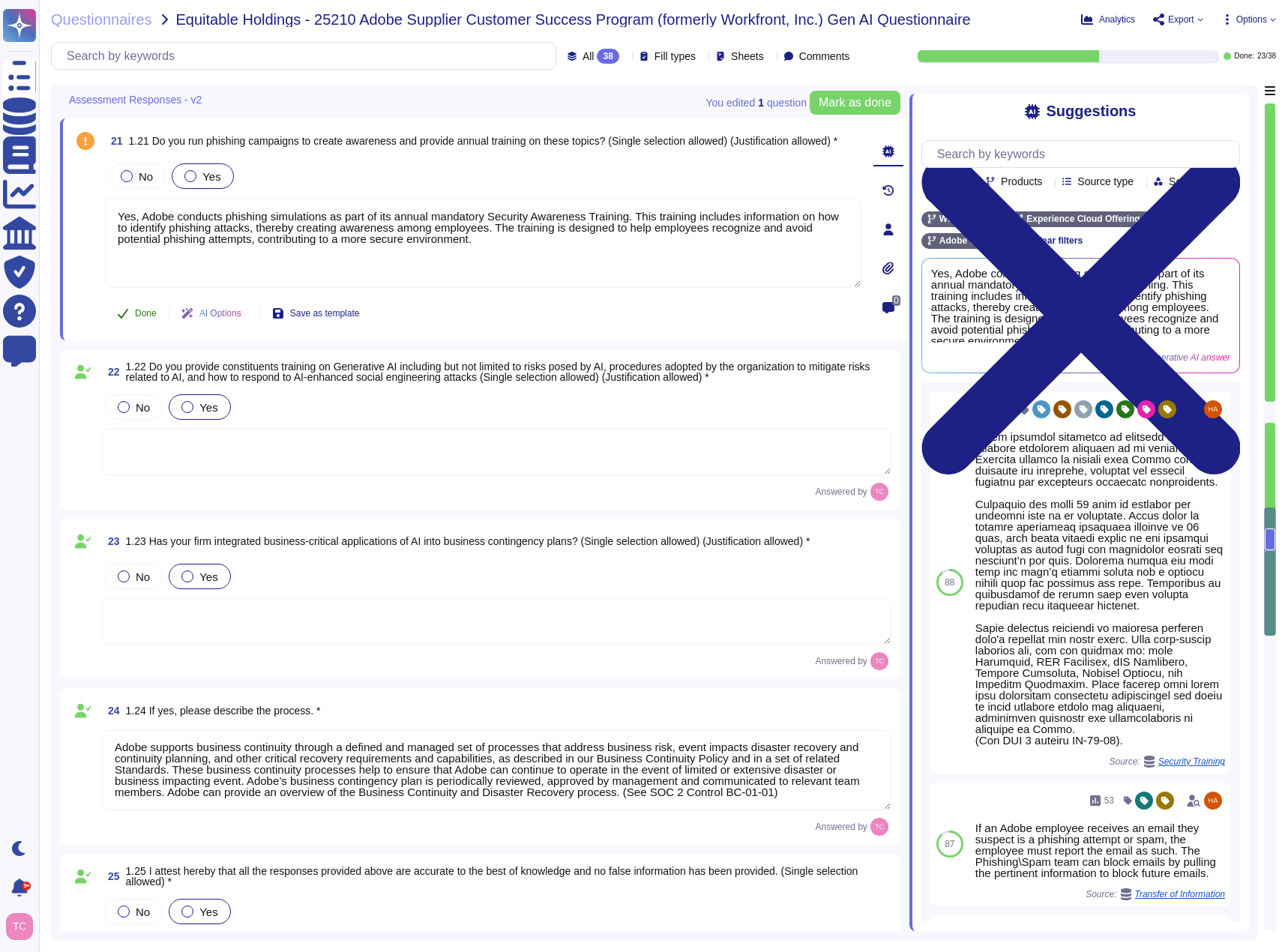
click at [146, 315] on span "Done" at bounding box center [146, 314] width 22 height 9
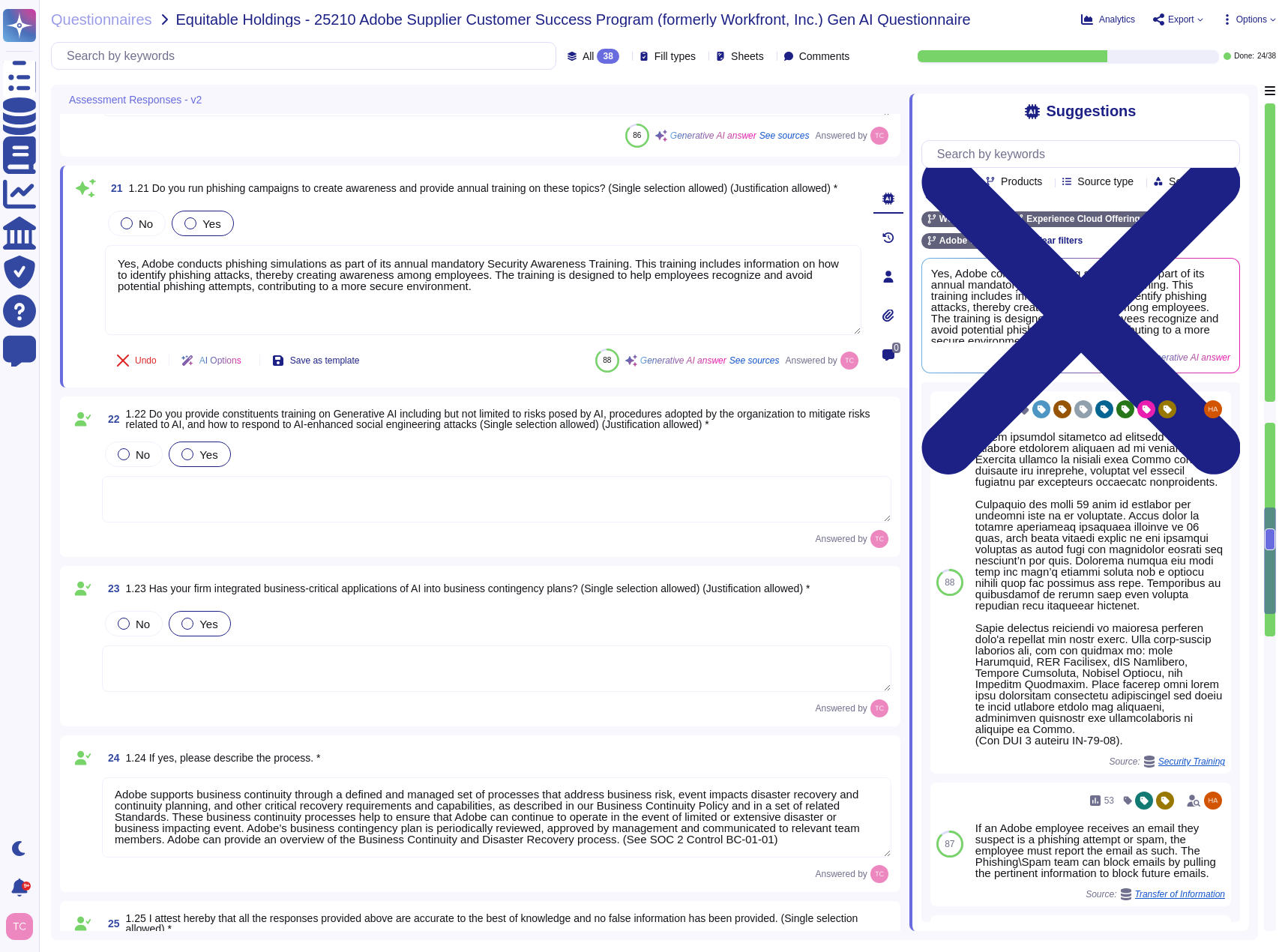
type textarea "Upon completion of the AI session, the documents are deleted."
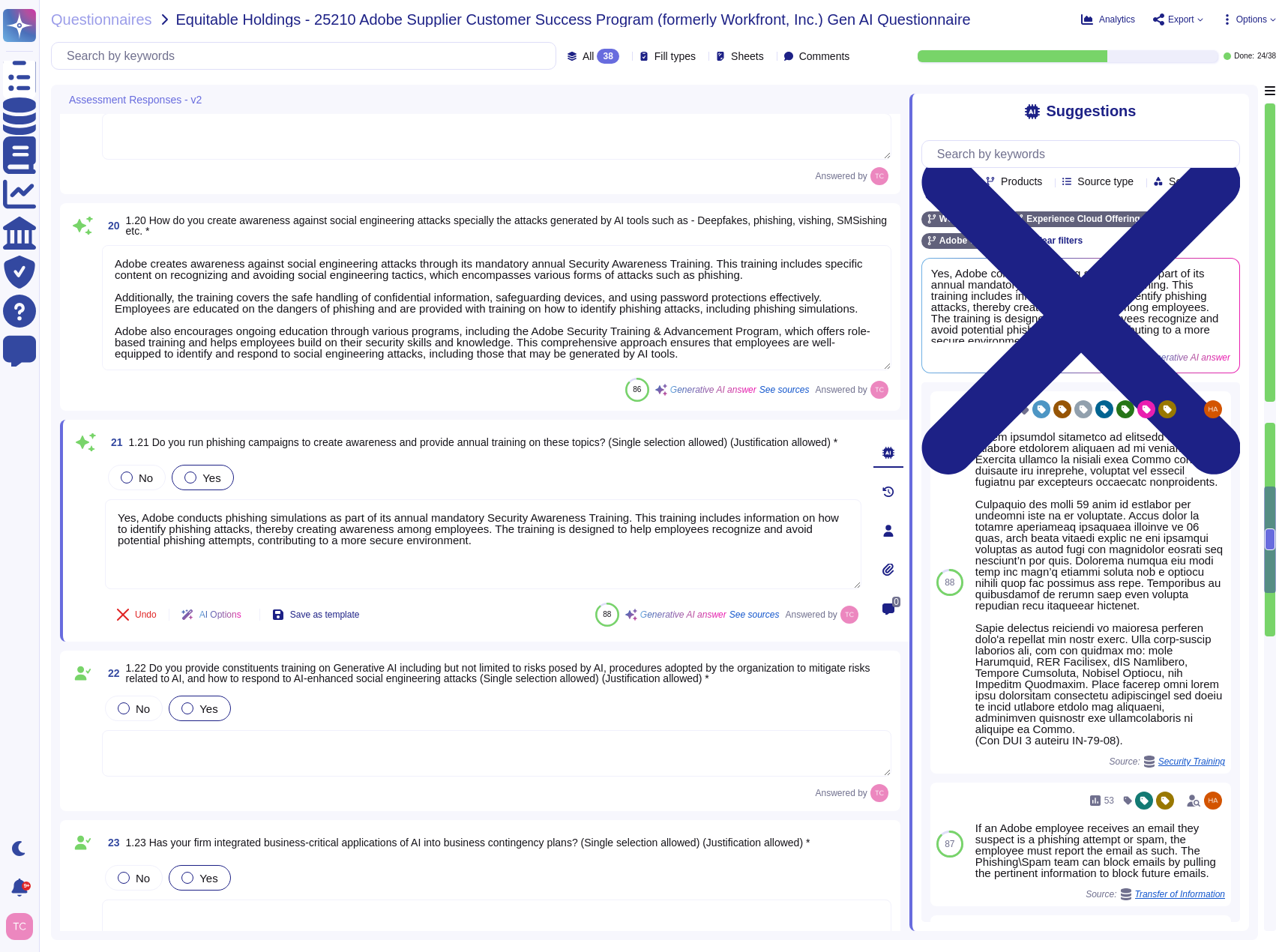
type textarea "Adobe allows customers to upload documents to be analyzed by the AI Assistant. …"
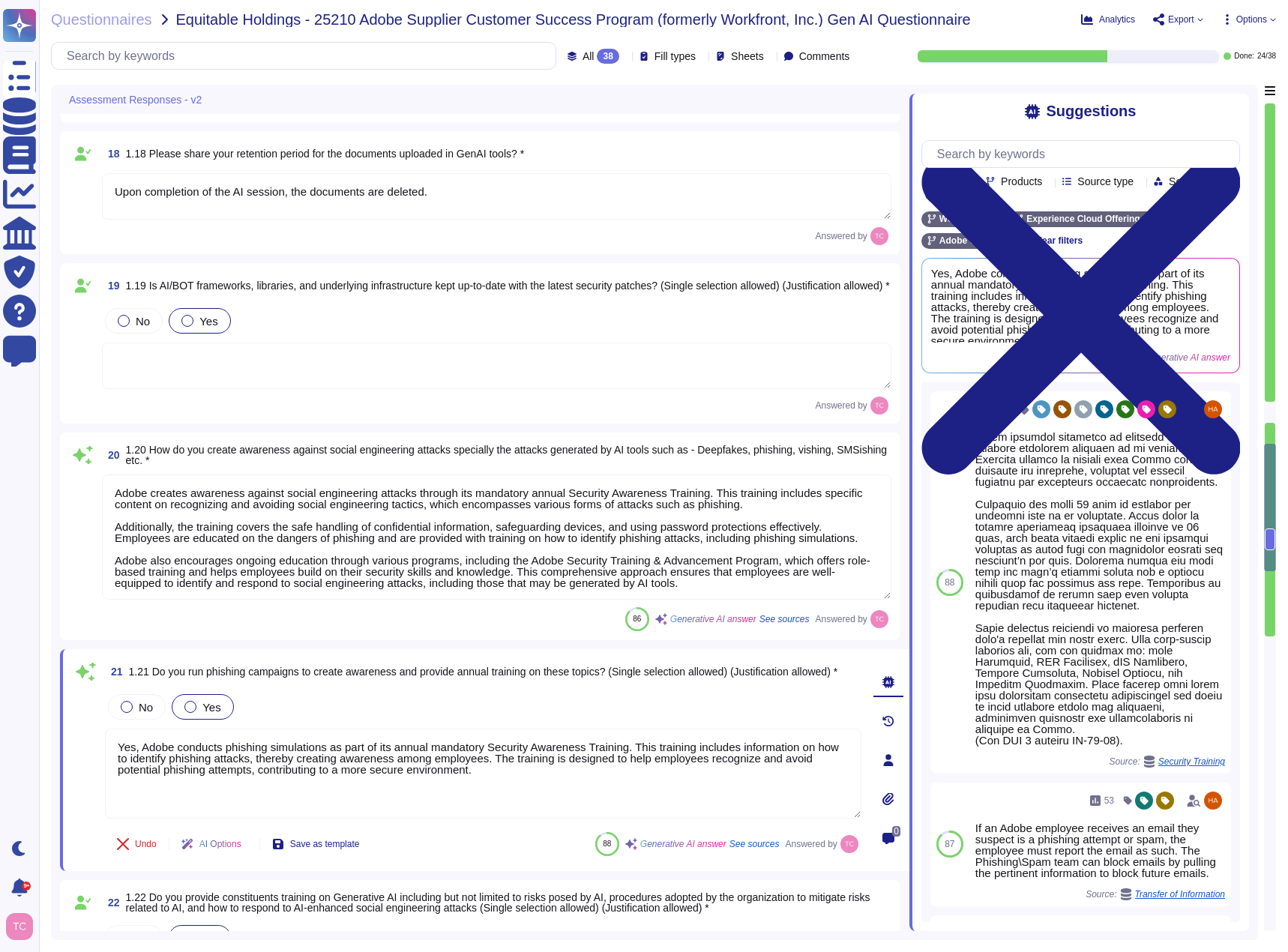
type textarea "Yes, Adobe records, documents, and preserves clear audit trails of all prompts …"
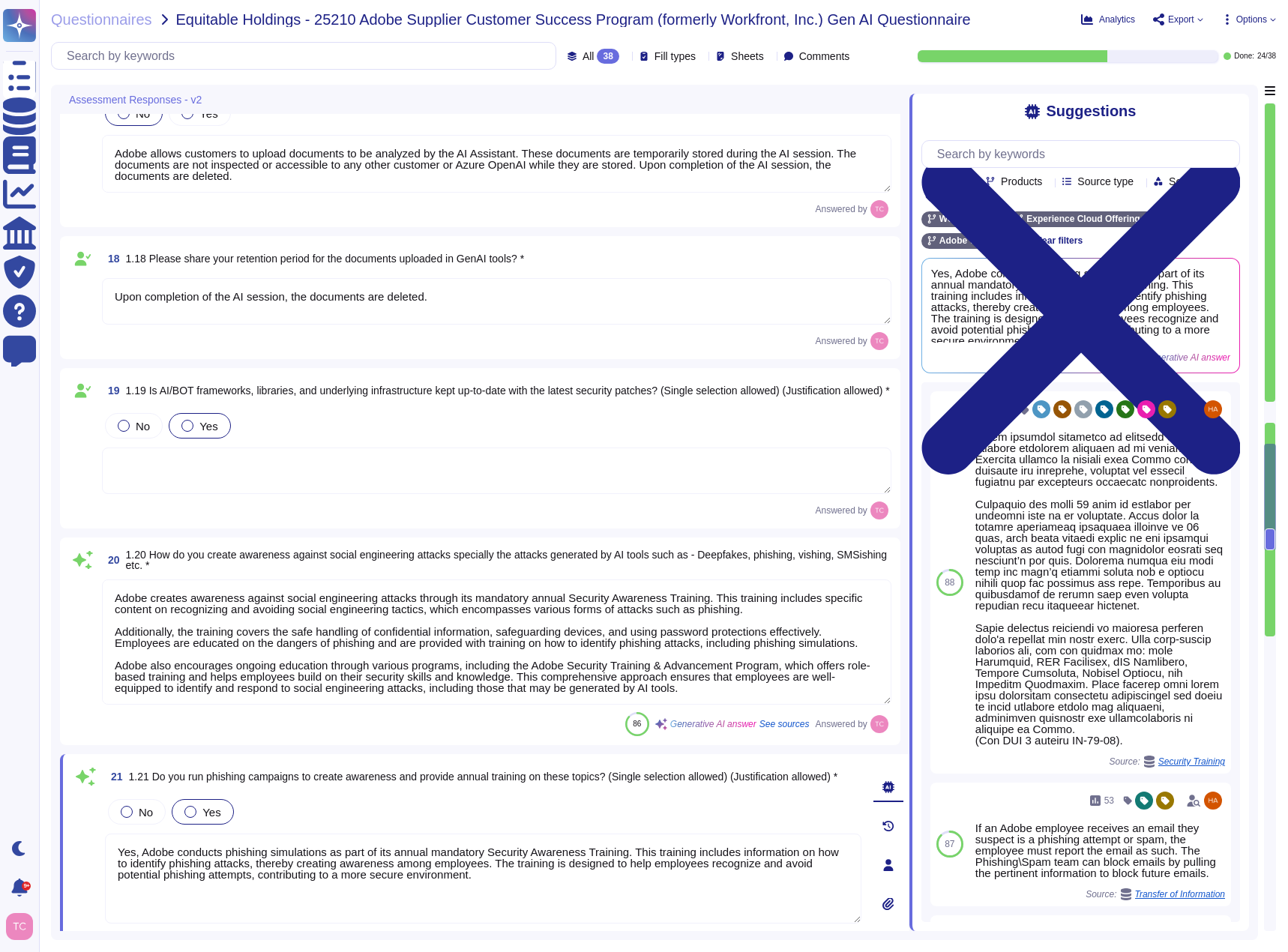
type textarea "This is controlled by the user and admin of the account."
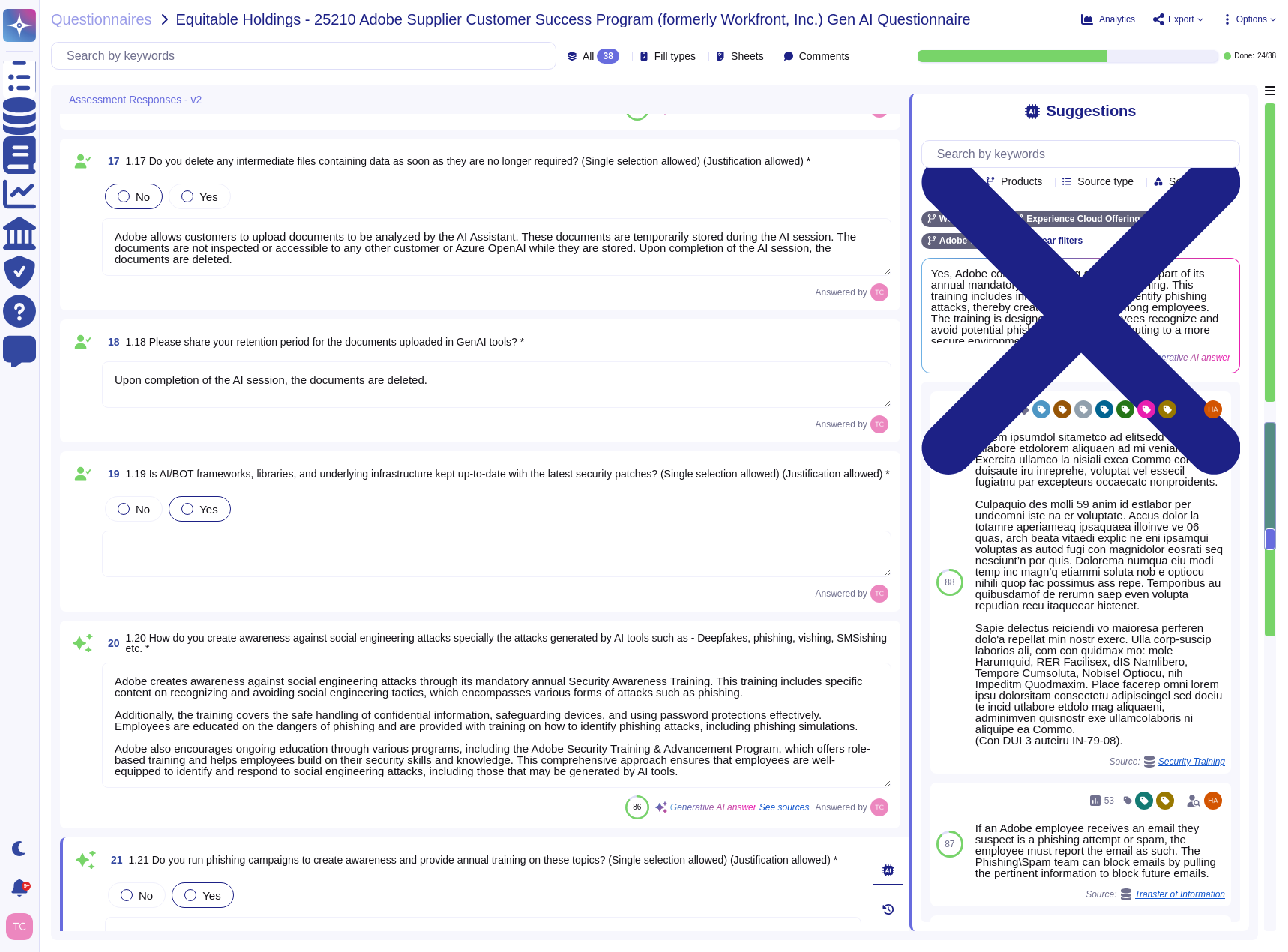
type textarea "Adobe has implemented multilayered testing, evaluation, and monitoring methodol…"
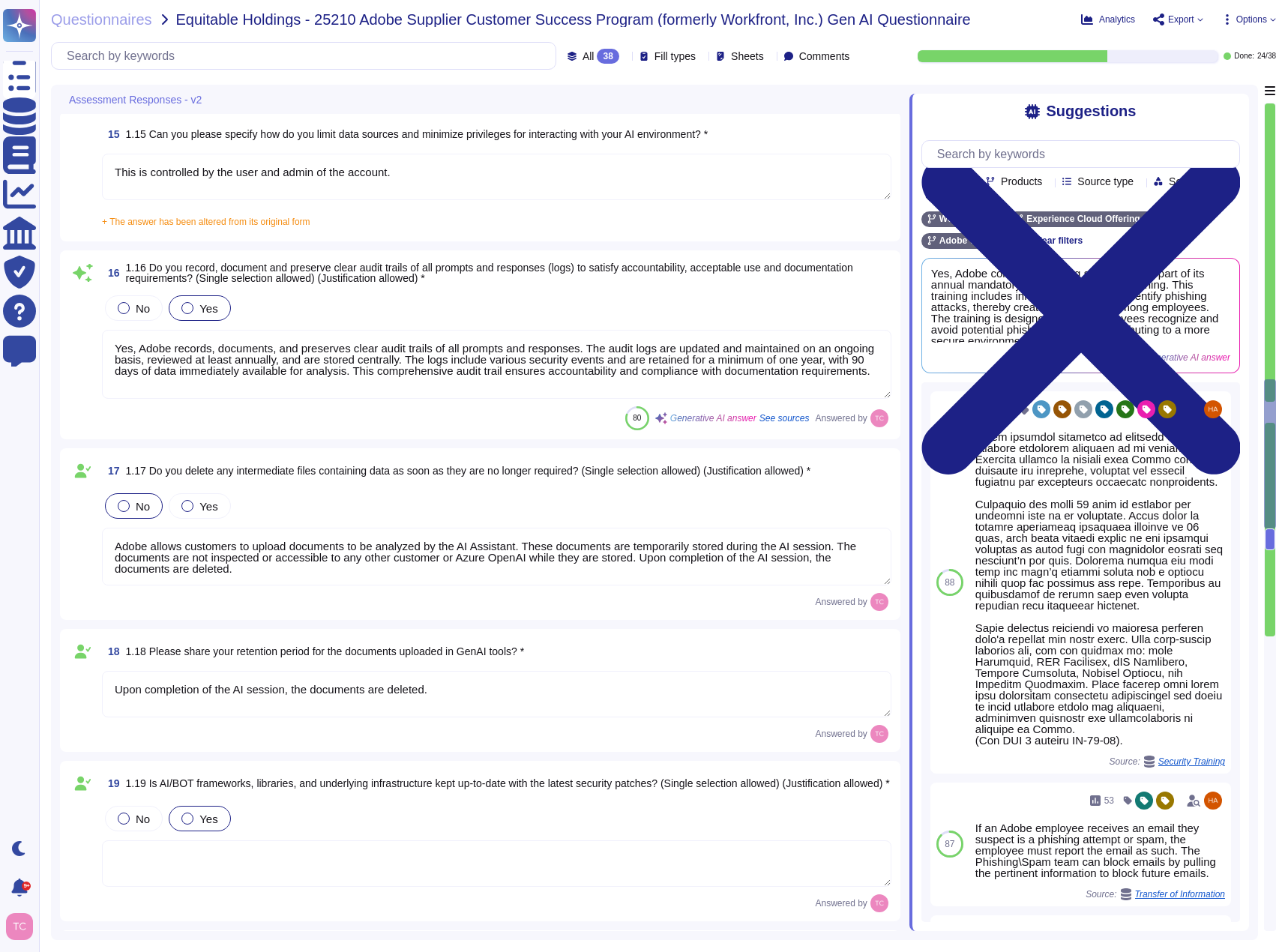
type textarea "Before AI-powered features are released to beta testing, our AI Ethics Review B…"
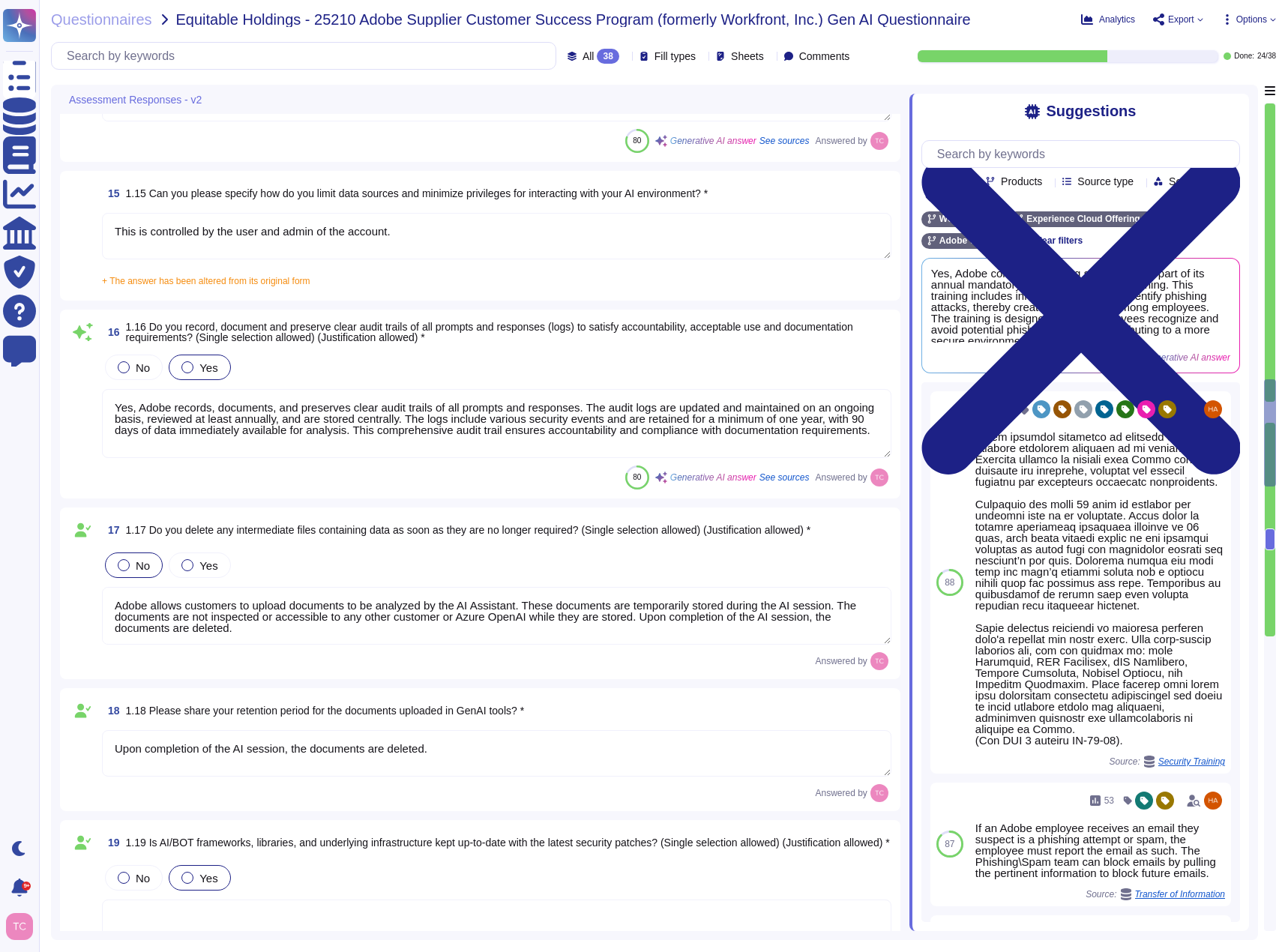
type textarea "[URL][DOMAIN_NAME]"
type textarea "see: [URL][DOMAIN_NAME]"
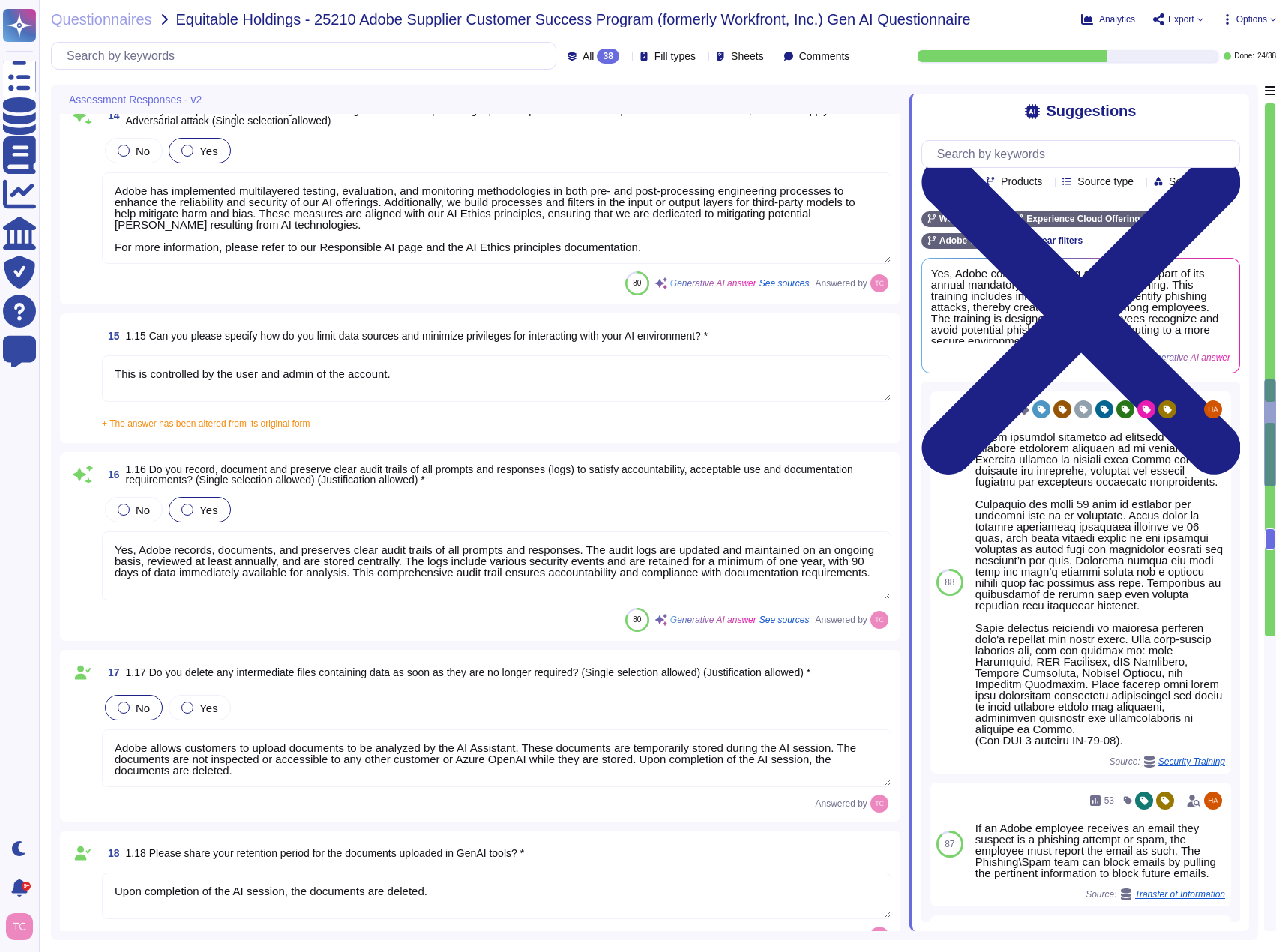
scroll to position [2324, 0]
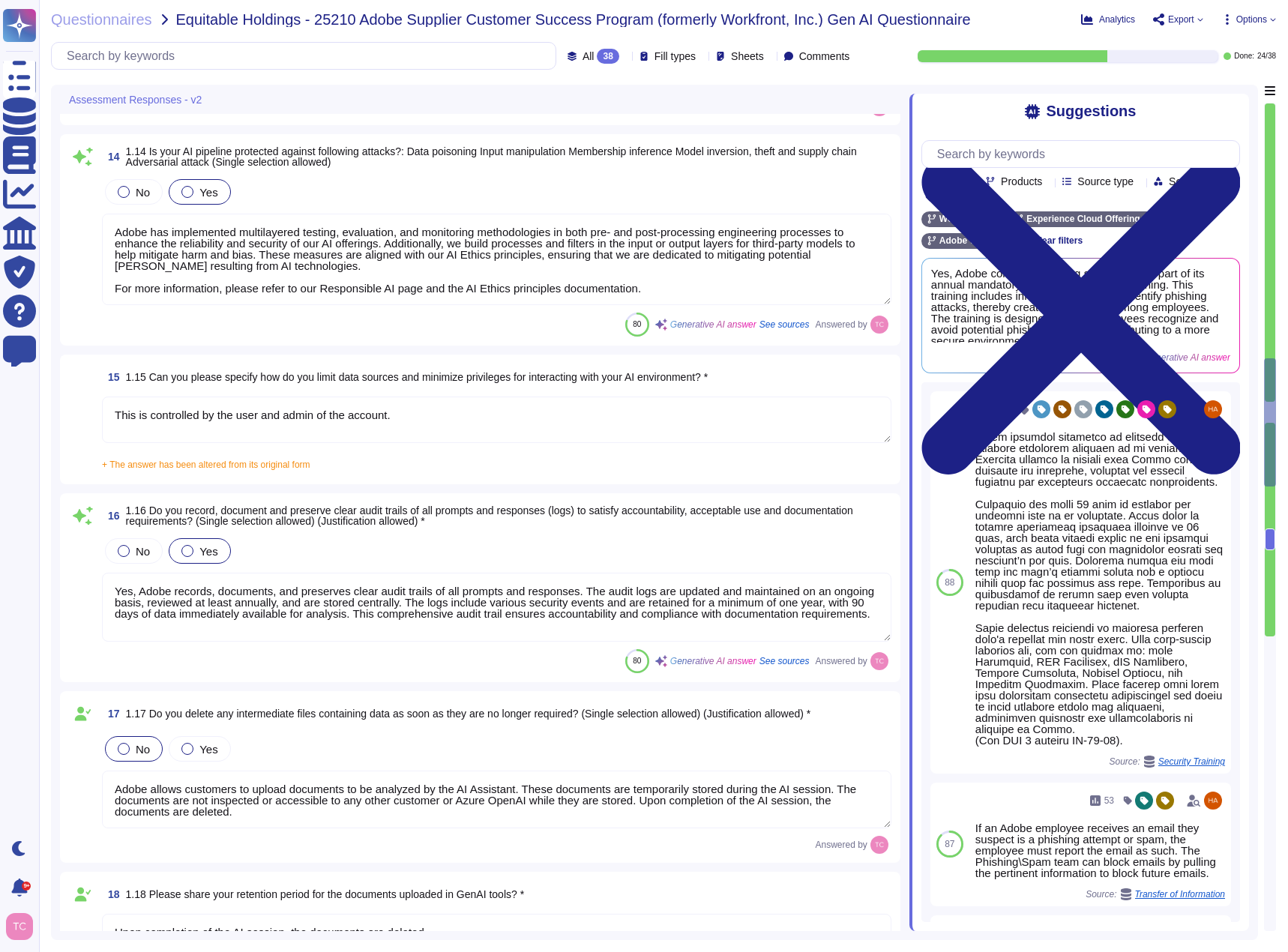
click at [84, 418] on span at bounding box center [82, 433] width 27 height 72
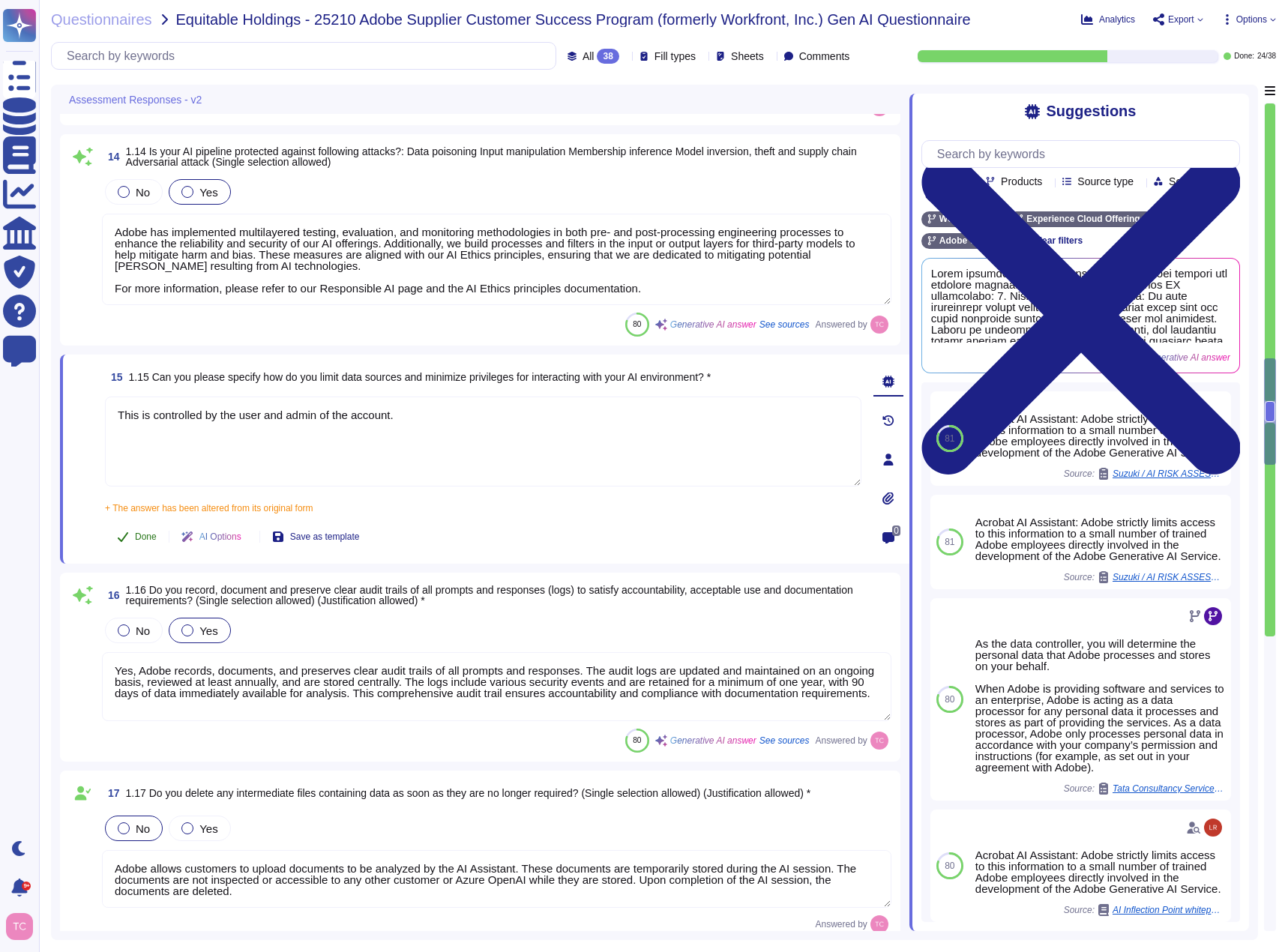
click at [130, 533] on button "Done" at bounding box center [136, 537] width 63 height 30
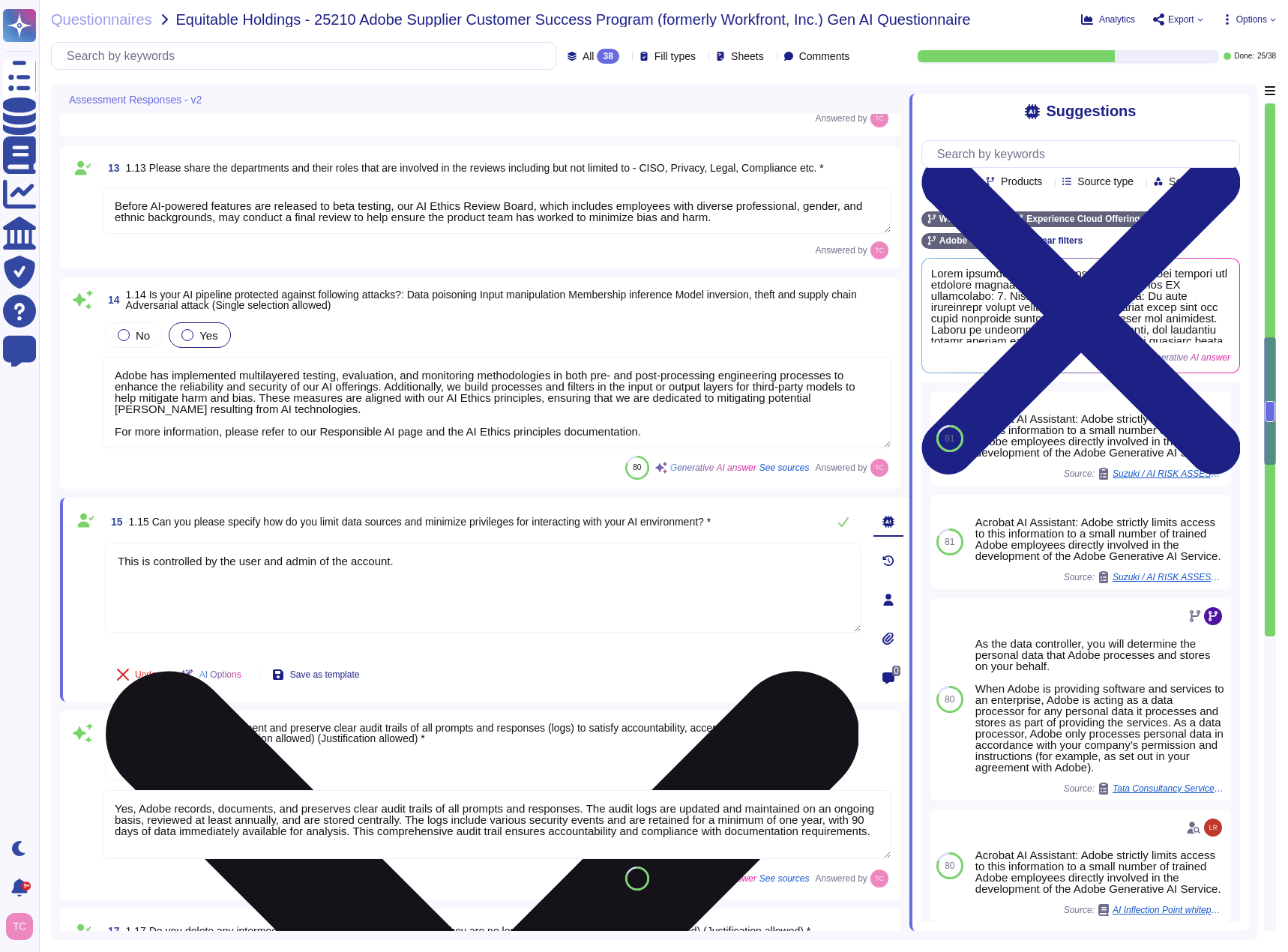
type textarea "They are tested along with the application."
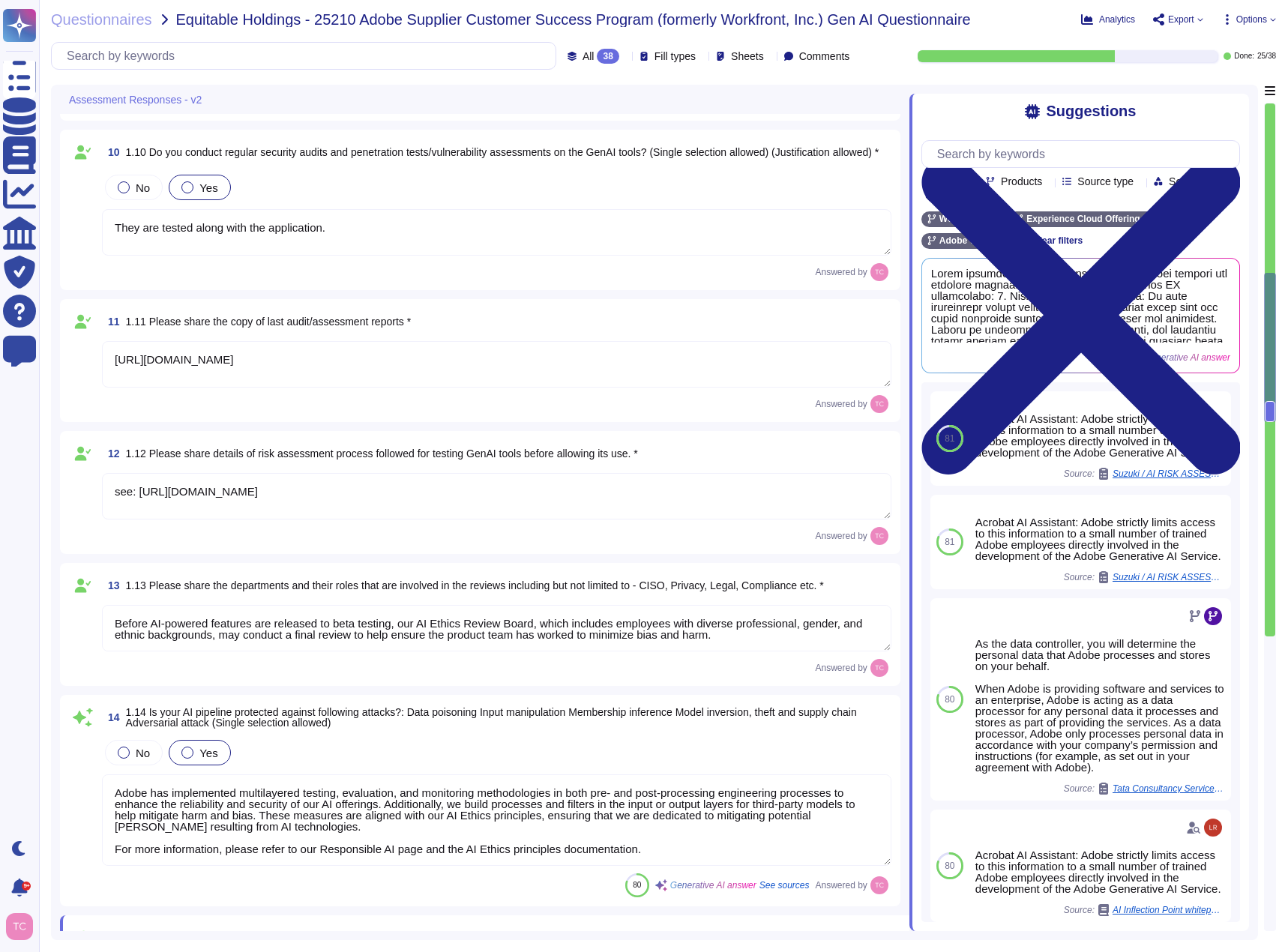
type textarea "Data in workfront is secured in a multi-tenant single database segregated by yo…"
type textarea "Data is not stored in the the AI service. Data is stored in the Workfront multi…"
type textarea "Adobe has disabled logging in Azure OpenAI, helping ensure the Microsoft does n…"
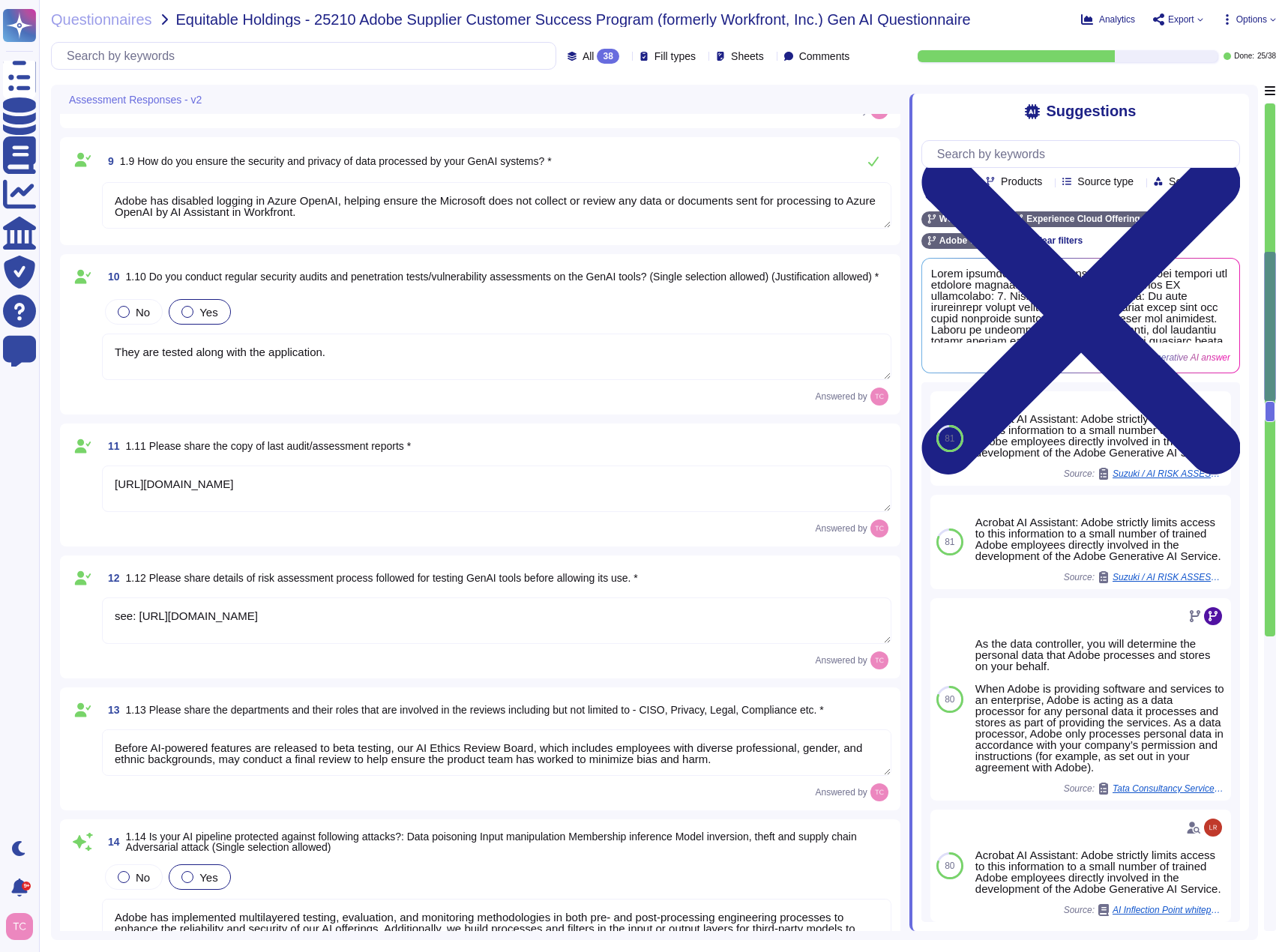
type textarea "Users can access their AI Assistant in Workfront chat history, including the pr…"
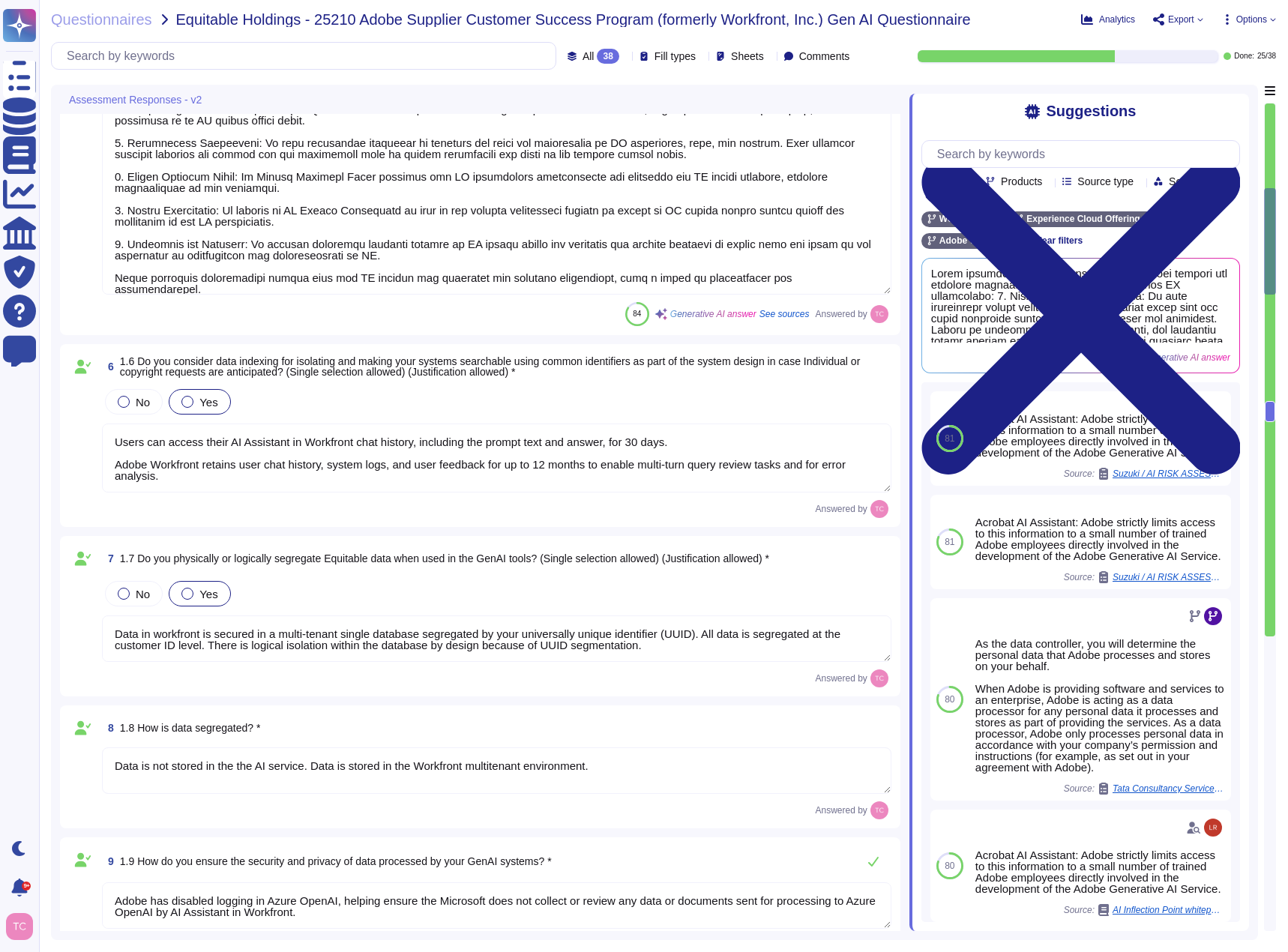
type textarea "Adobe addresses ethical concerns related to bias and fairness in our GenAI mode…"
type textarea "Adobe has established several processes to ensure transparency and explainabili…"
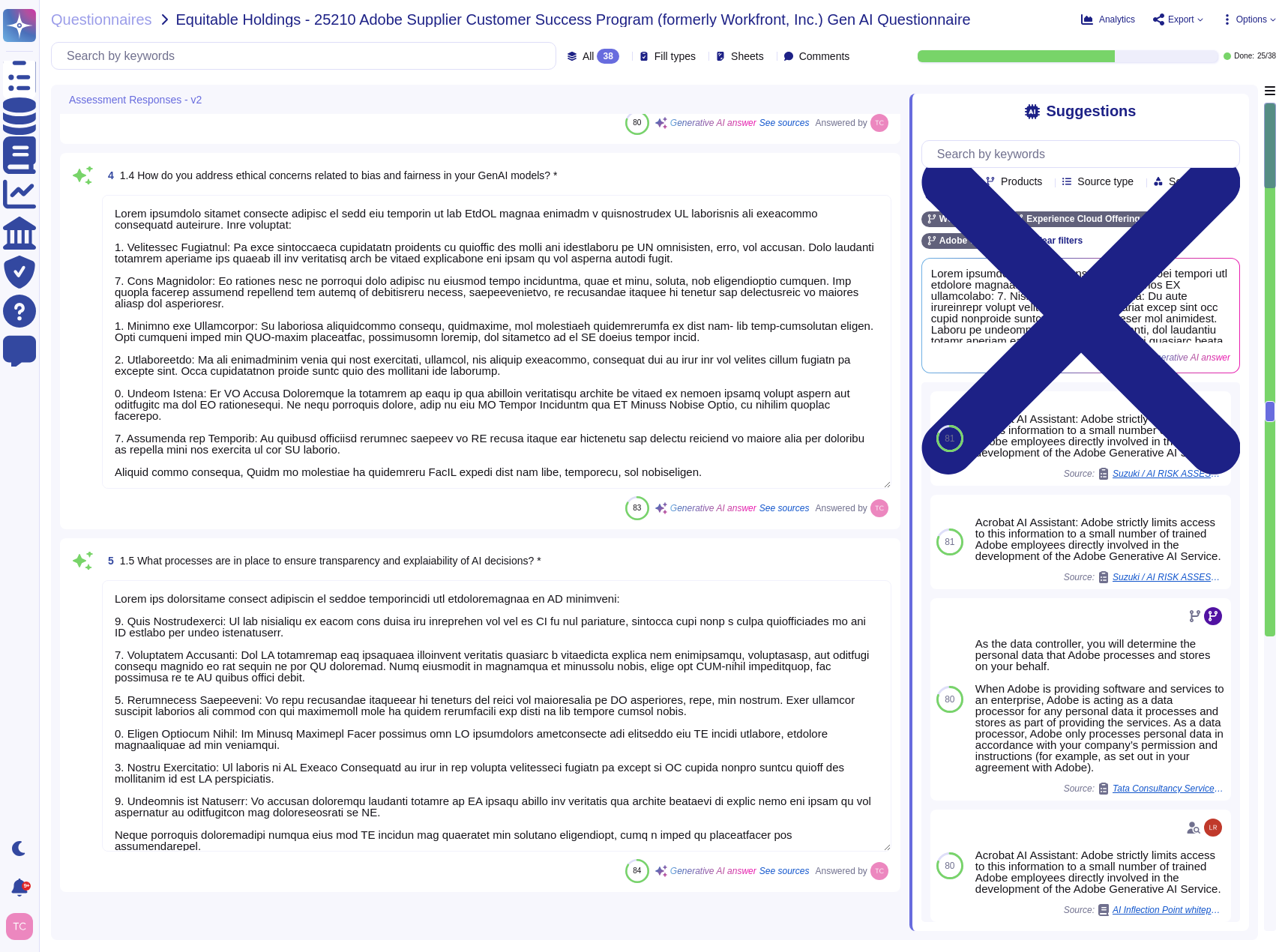
scroll to position [0, 0]
type textarea "AI Assistant in Adobe Workfront is a generative AI tool designed to enhance pro…"
type textarea "Adobe Experience Cloud applications do not use customer data to train generativ…"
type textarea "Adobe's use of AI is governed by the Terms, which include provisions that limit…"
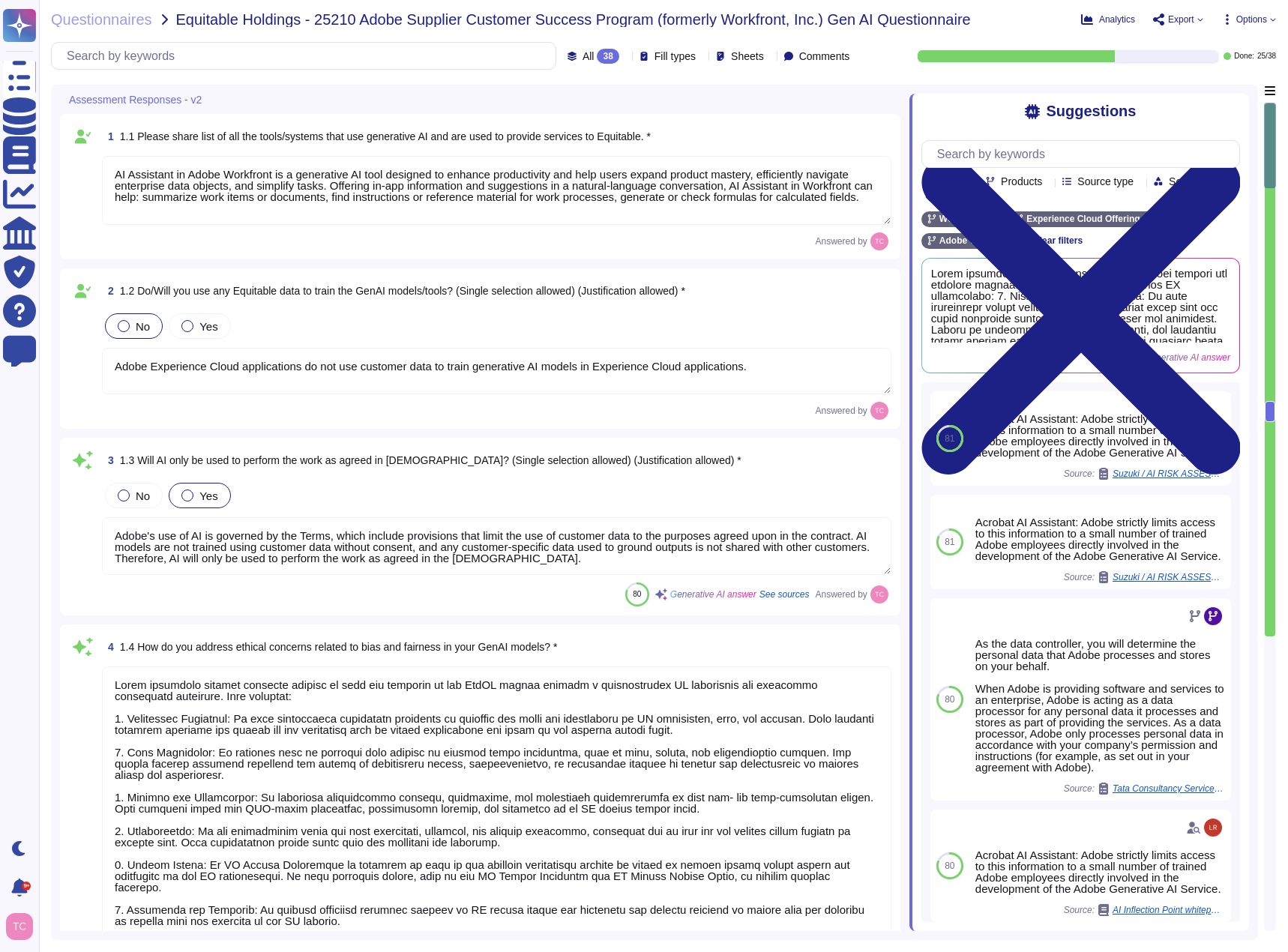
scroll to position [2, 0]
click at [1254, 17] on span "Options" at bounding box center [1251, 20] width 31 height 9
click at [1194, 19] on span "Export" at bounding box center [1178, 20] width 51 height 12
click at [1207, 91] on p "Download" at bounding box center [1233, 112] width 54 height 42
click at [1256, 19] on span "Options" at bounding box center [1251, 20] width 31 height 9
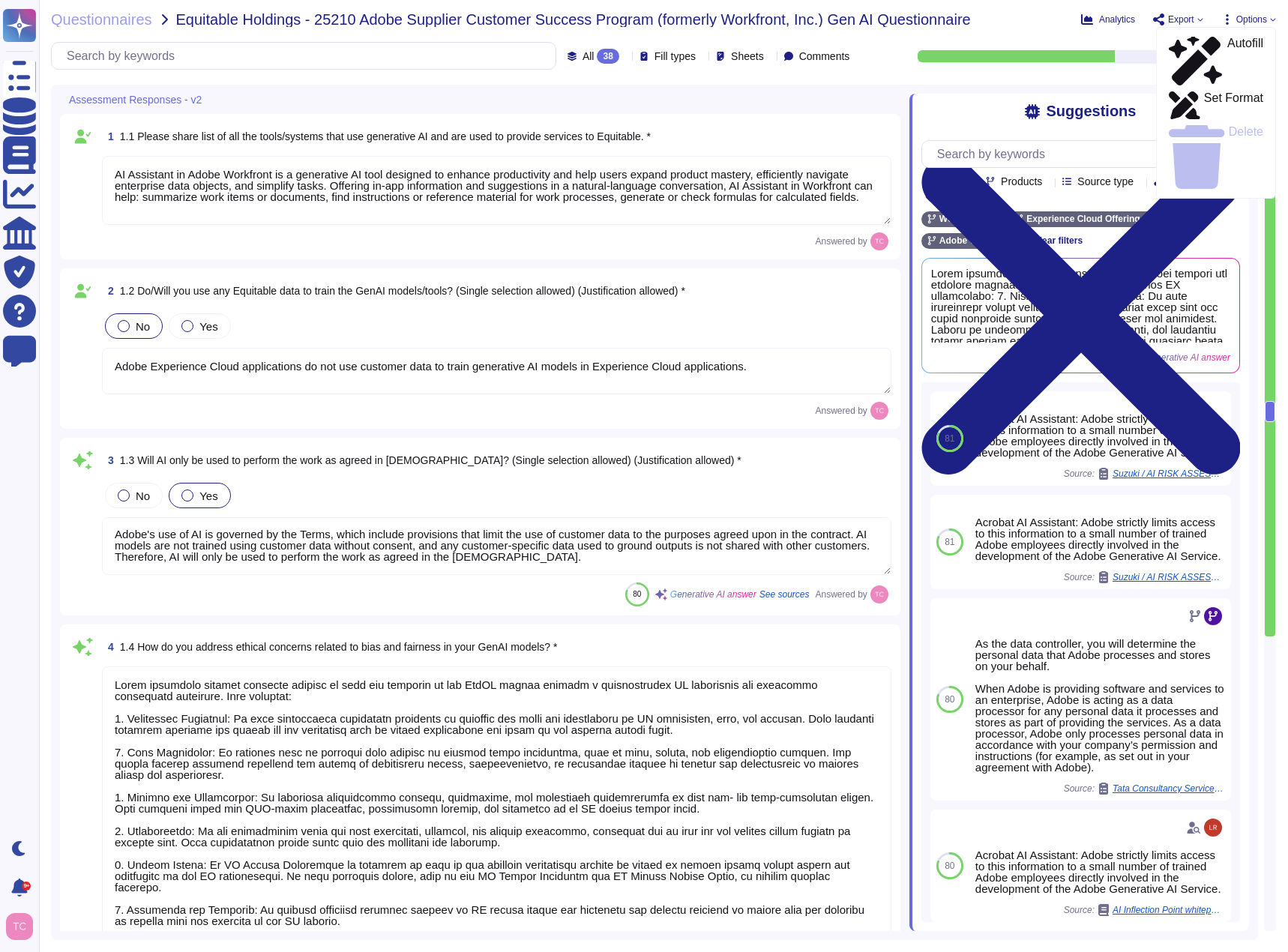
click at [1047, 15] on div "Questionnaires Equitable Holdings - 25210 Adobe Supplier Customer Success Progr…" at bounding box center [560, 20] width 1018 height 15
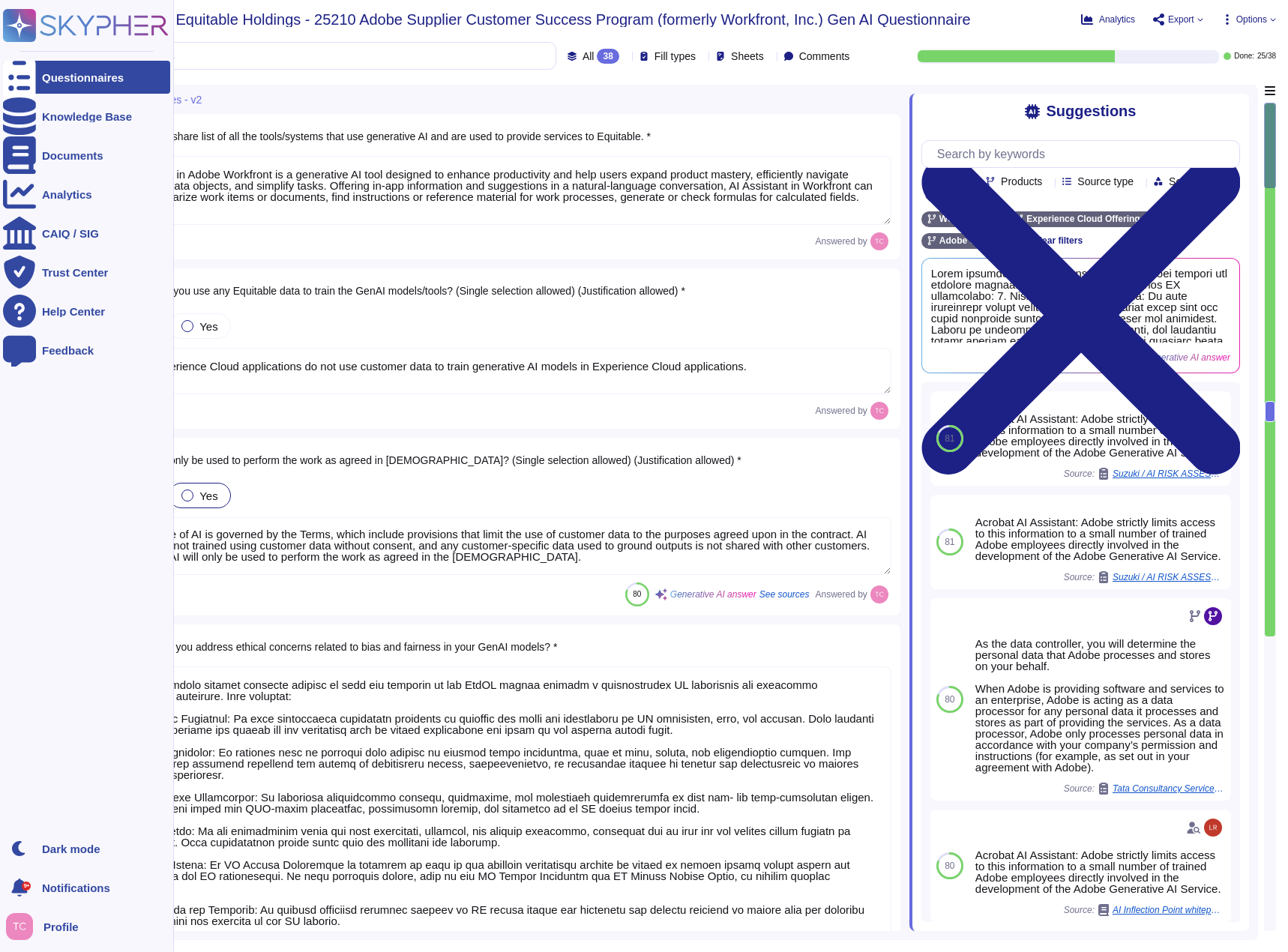
click at [17, 76] on icon at bounding box center [20, 78] width 33 height 45
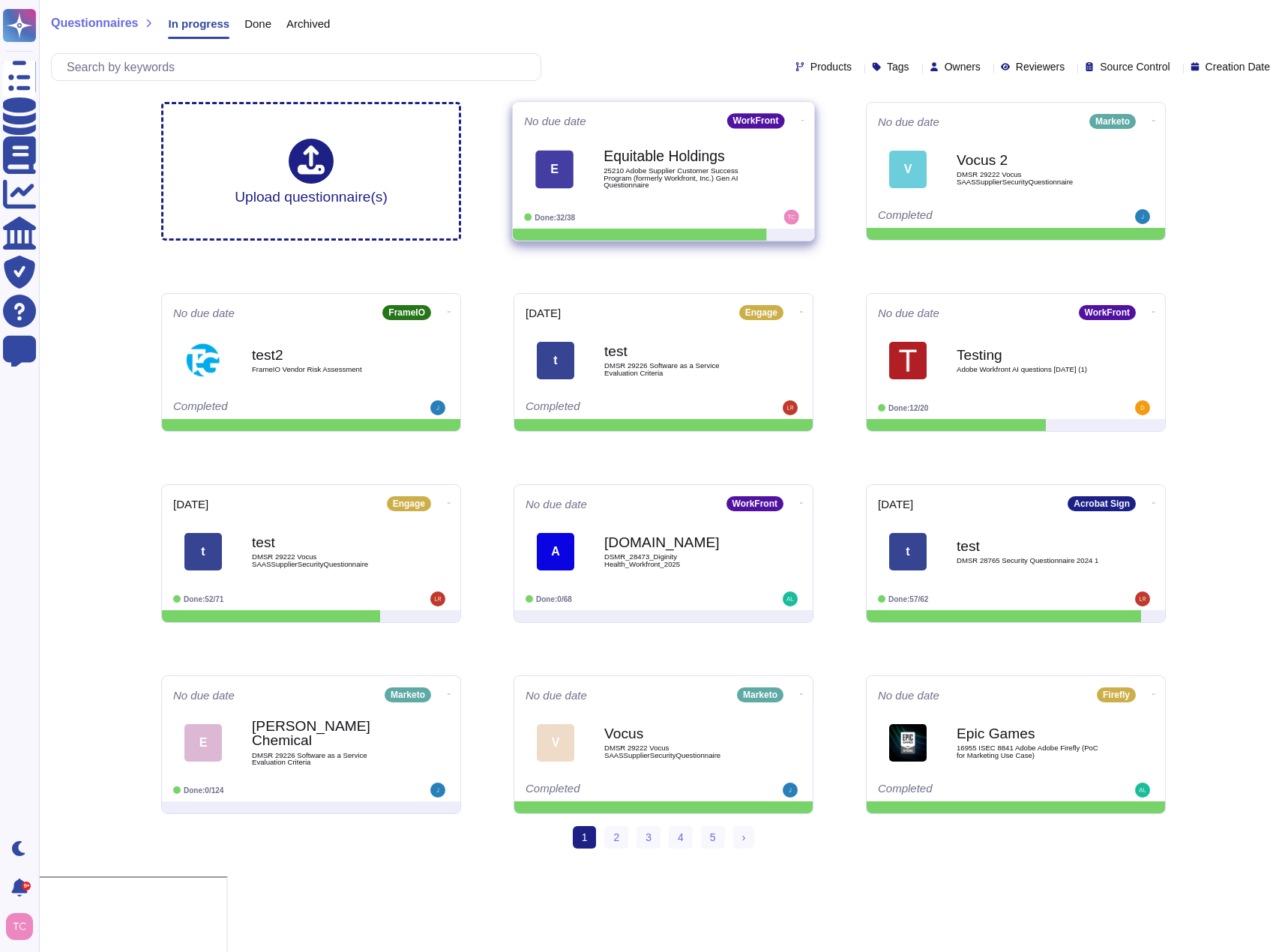
click at [802, 118] on icon at bounding box center [803, 120] width 3 height 4
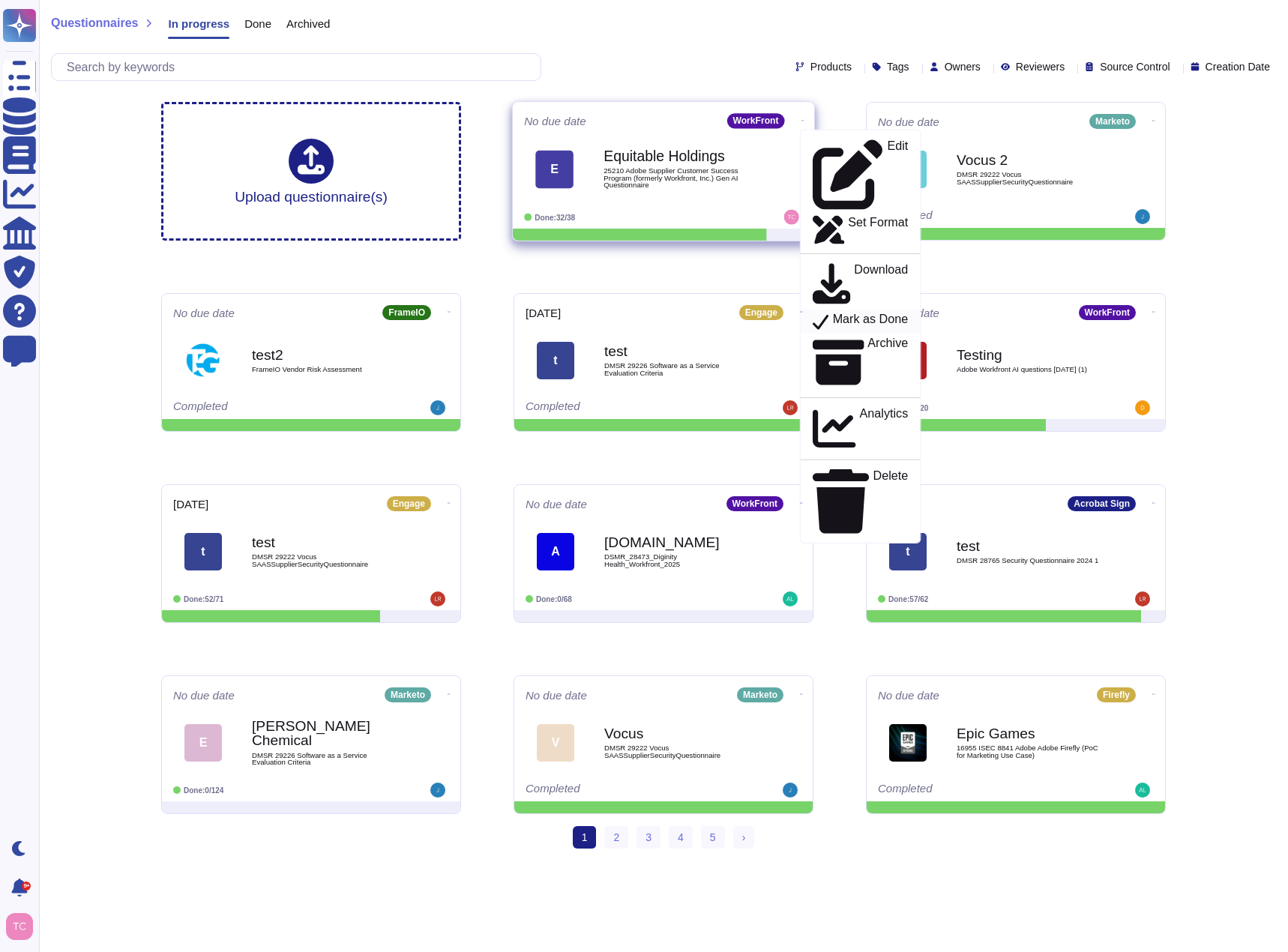
click at [878, 312] on p "Mark as Done" at bounding box center [870, 321] width 75 height 18
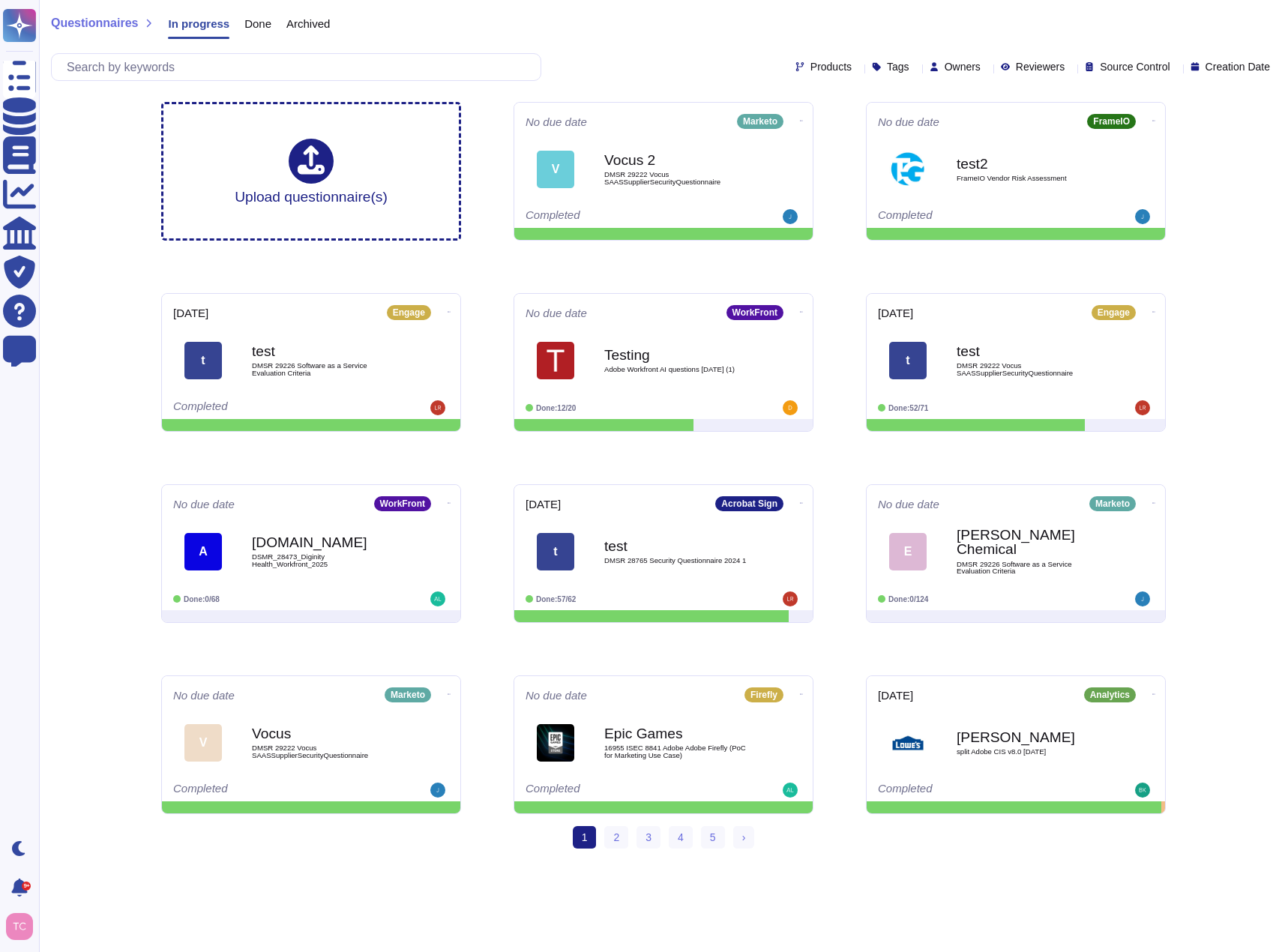
click at [942, 74] on div "Products Tags Owners Reviewers Source Control Creation Date" at bounding box center [664, 67] width 1225 height 28
click at [945, 67] on span "Owners" at bounding box center [962, 67] width 36 height 11
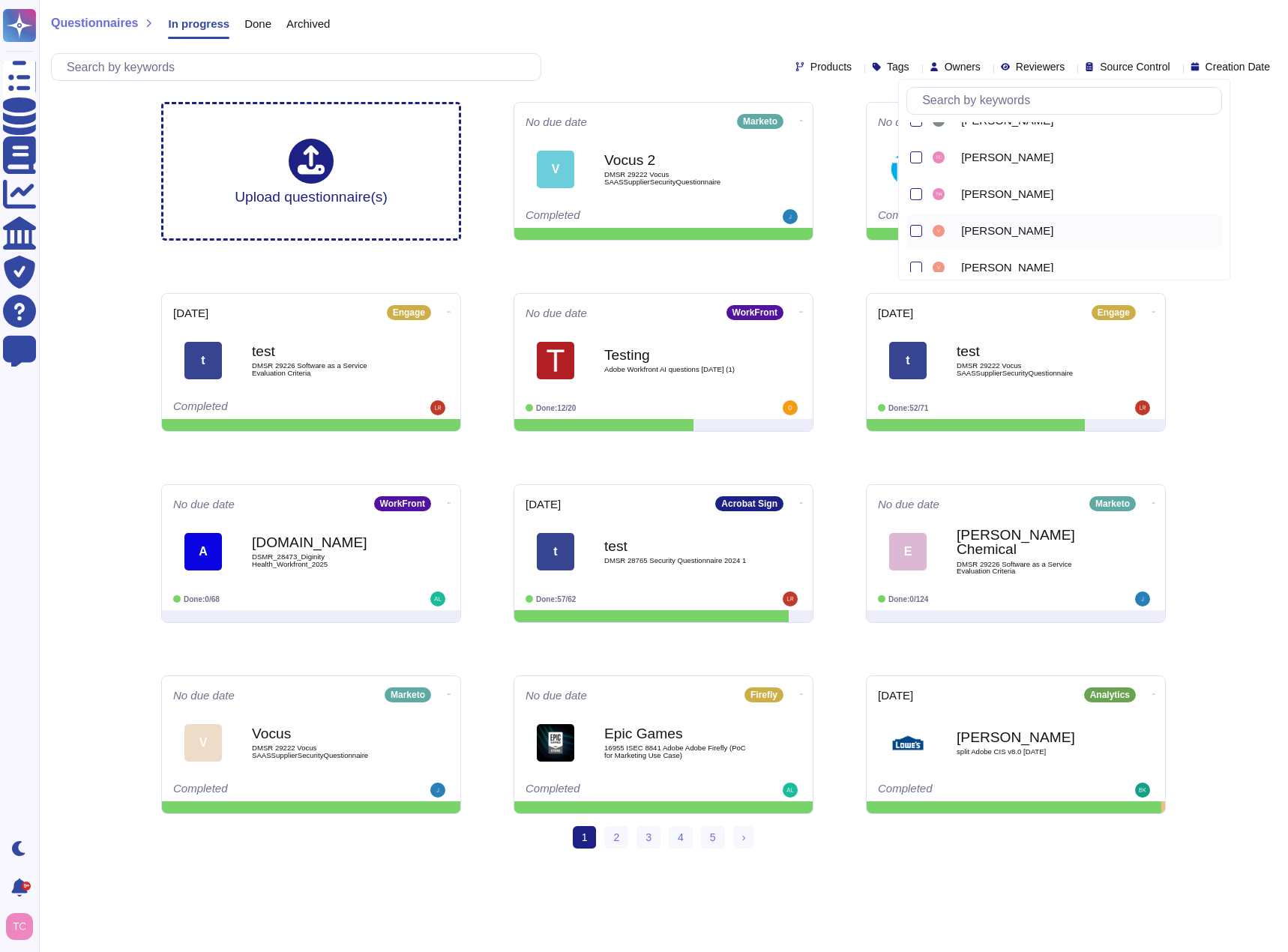
scroll to position [2381, 0]
click at [961, 174] on div "[PERSON_NAME]" at bounding box center [1076, 183] width 293 height 34
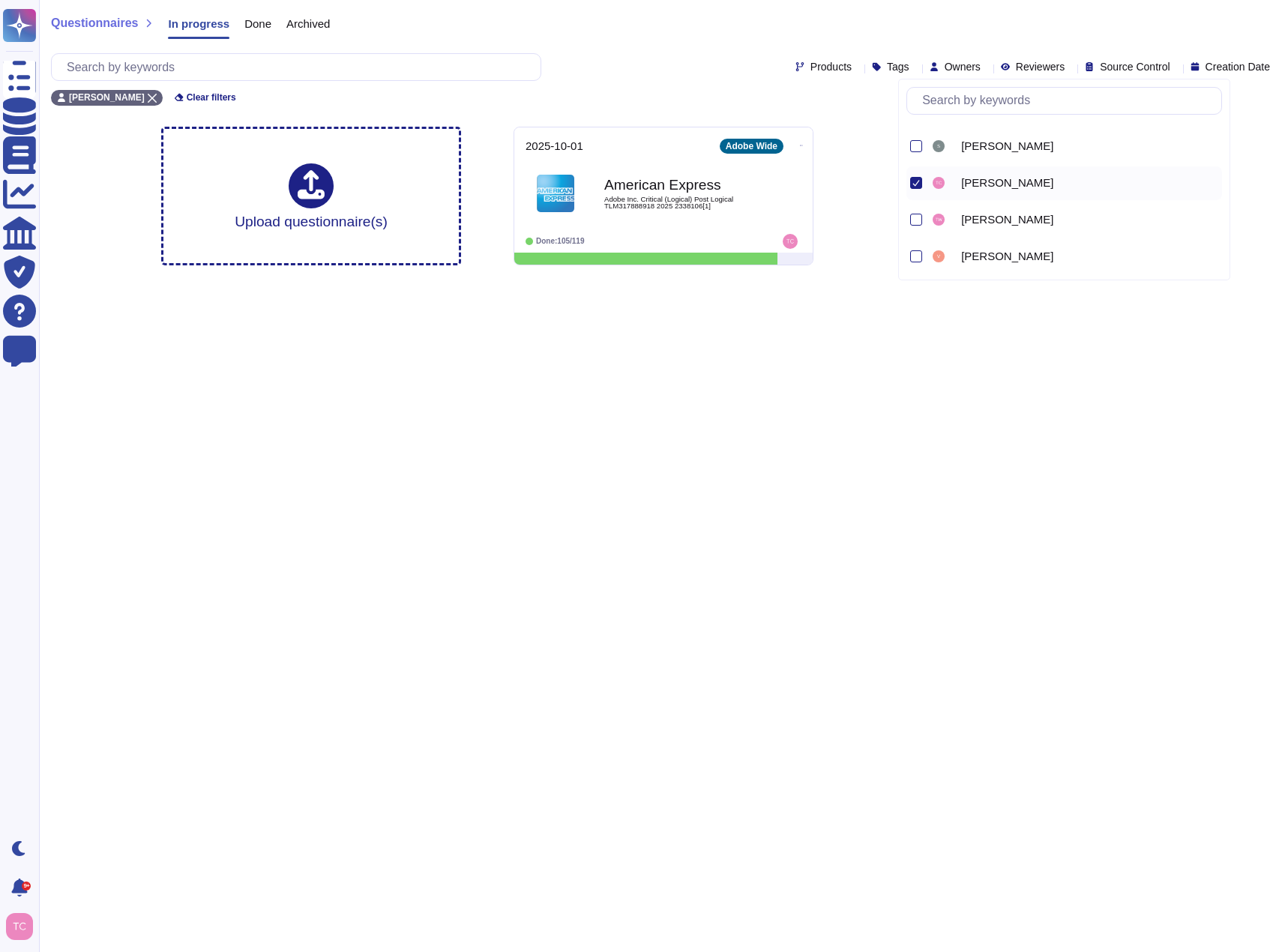
click at [719, 278] on html "Questionnaires Knowledge Base Documents Analytics CAIQ / SIG Trust Center Help …" at bounding box center [644, 139] width 1288 height 278
